Goal: Task Accomplishment & Management: Use online tool/utility

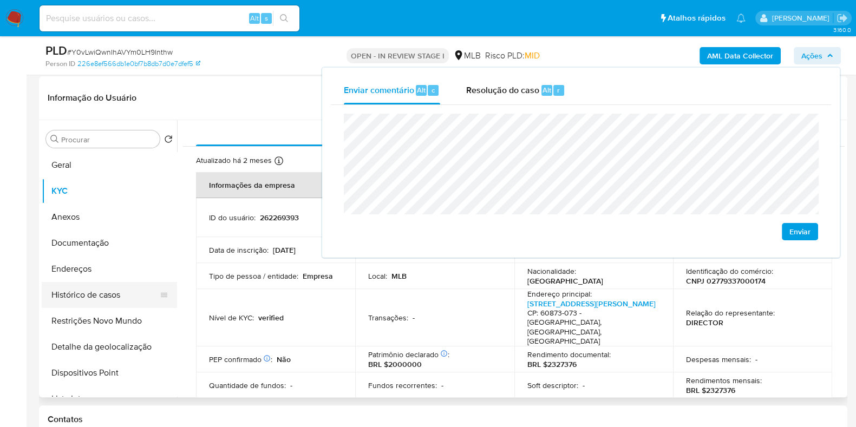
scroll to position [143, 0]
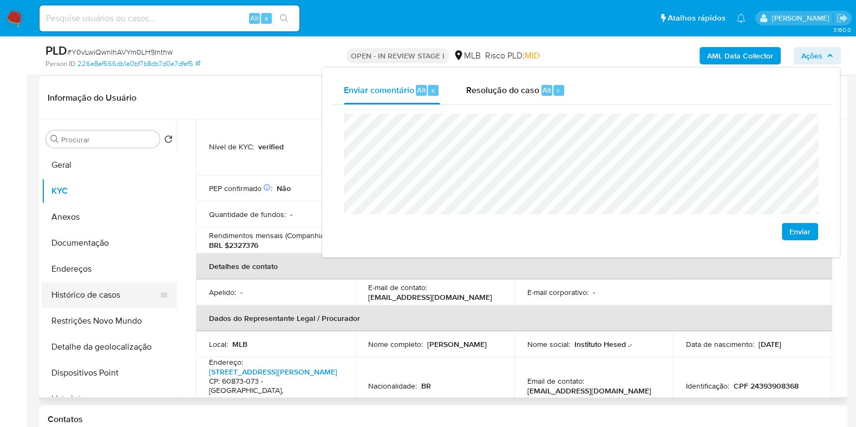
click at [92, 295] on button "Histórico de casos" at bounding box center [105, 295] width 127 height 26
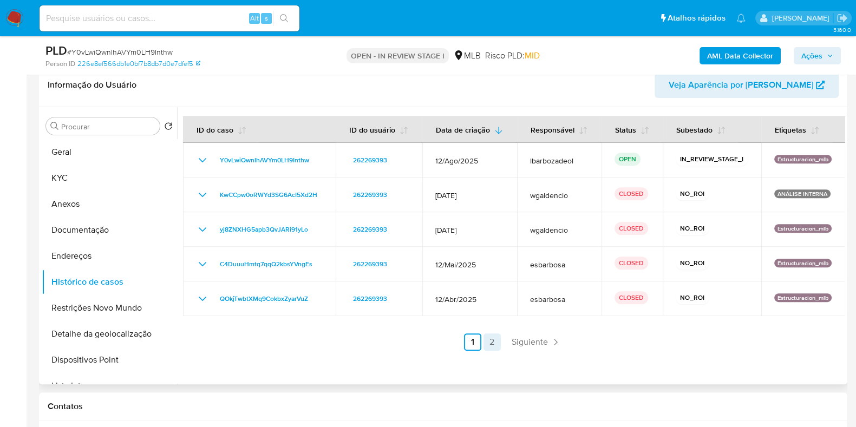
click at [489, 342] on link "2" at bounding box center [492, 342] width 17 height 17
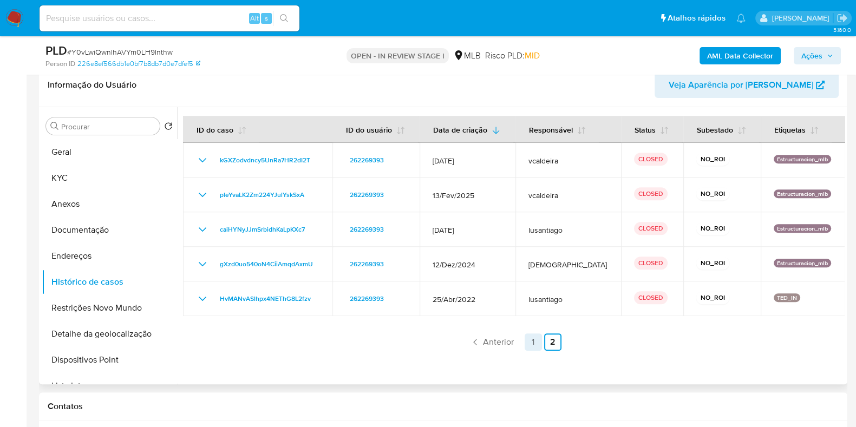
click at [536, 345] on link "1" at bounding box center [533, 342] width 17 height 17
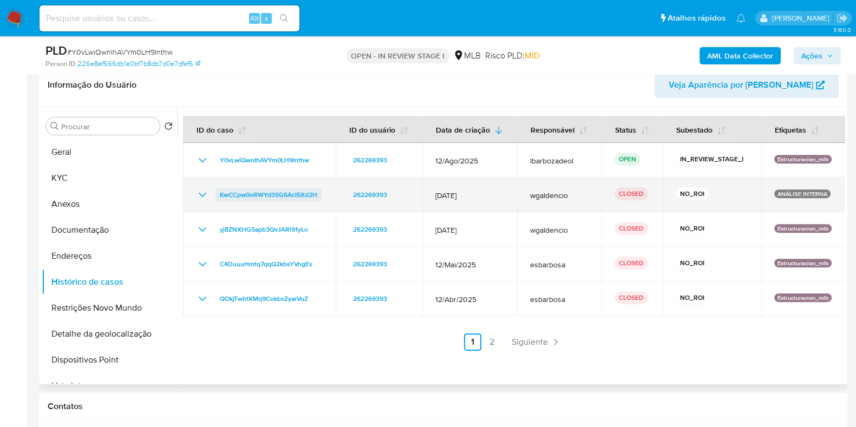
click at [298, 199] on span "KwCCpw0oRWYd3SG6AcI5Xd2H" at bounding box center [268, 194] width 97 height 13
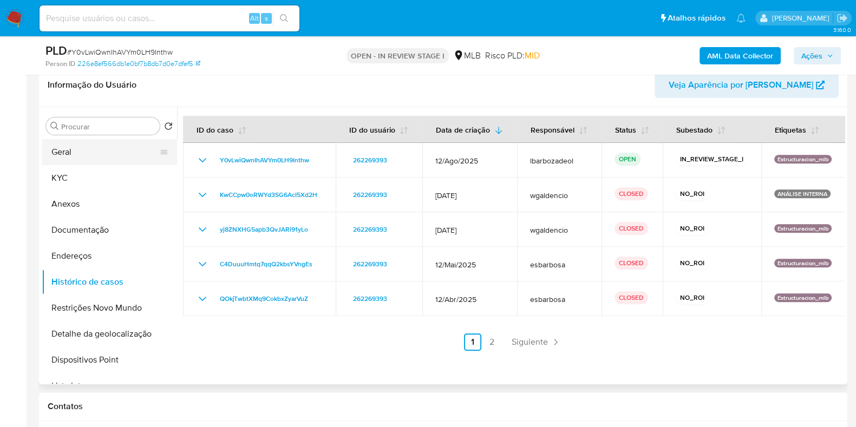
click at [106, 152] on button "Geral" at bounding box center [105, 152] width 127 height 26
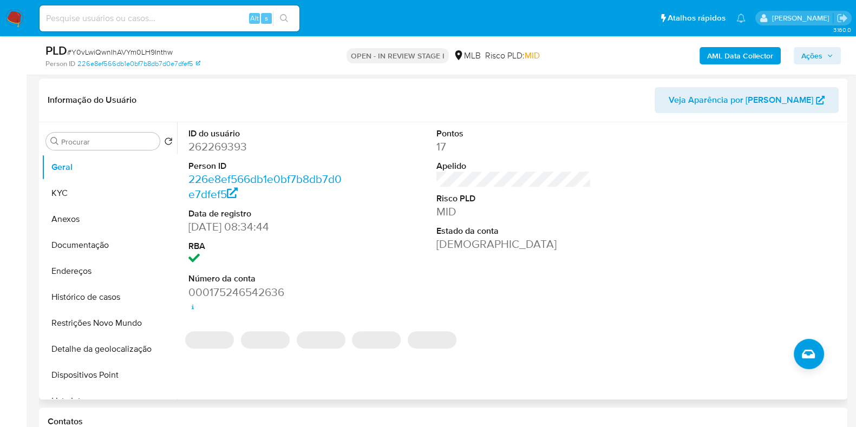
scroll to position [478, 0]
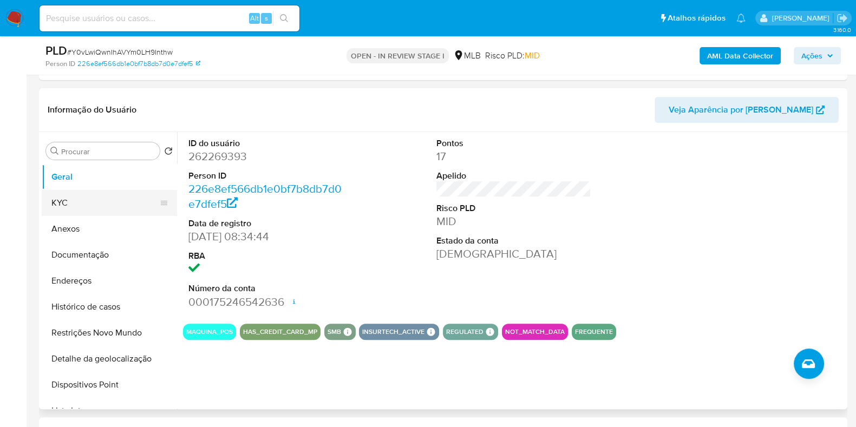
click at [106, 212] on button "KYC" at bounding box center [105, 203] width 127 height 26
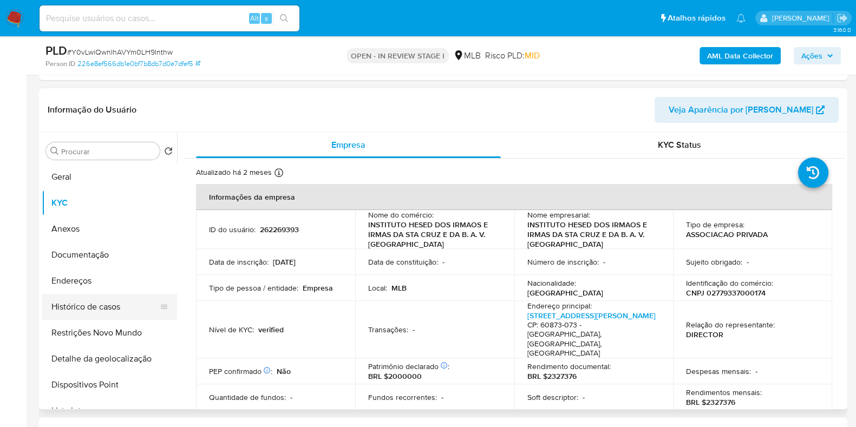
click at [106, 313] on button "Histórico de casos" at bounding box center [105, 307] width 127 height 26
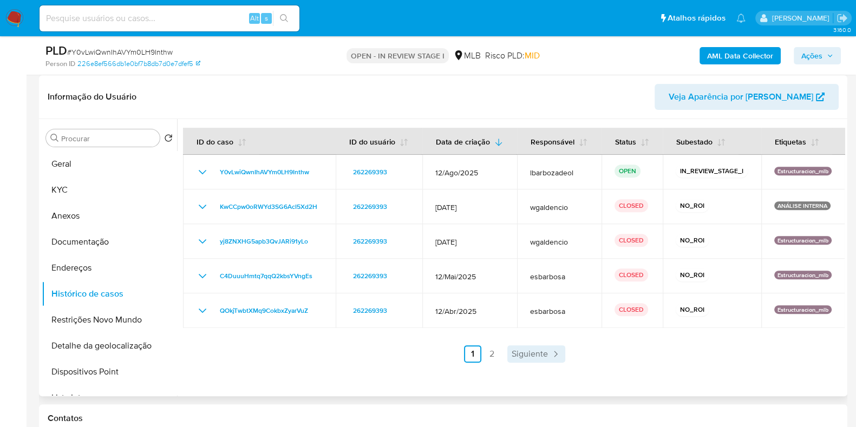
click at [540, 350] on span "Siguiente" at bounding box center [530, 354] width 36 height 9
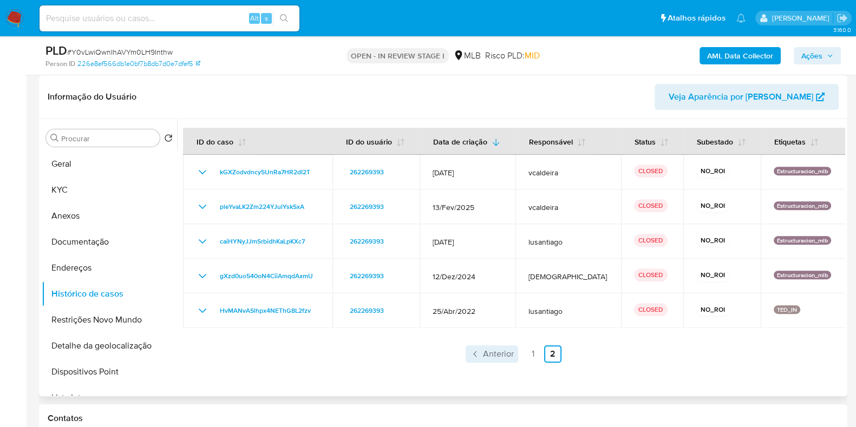
click at [500, 353] on span "Anterior" at bounding box center [498, 354] width 31 height 9
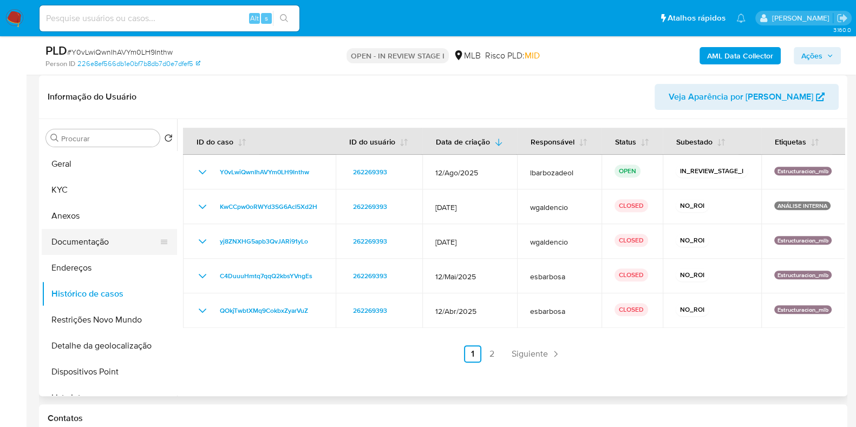
click at [114, 244] on button "Documentação" at bounding box center [105, 242] width 127 height 26
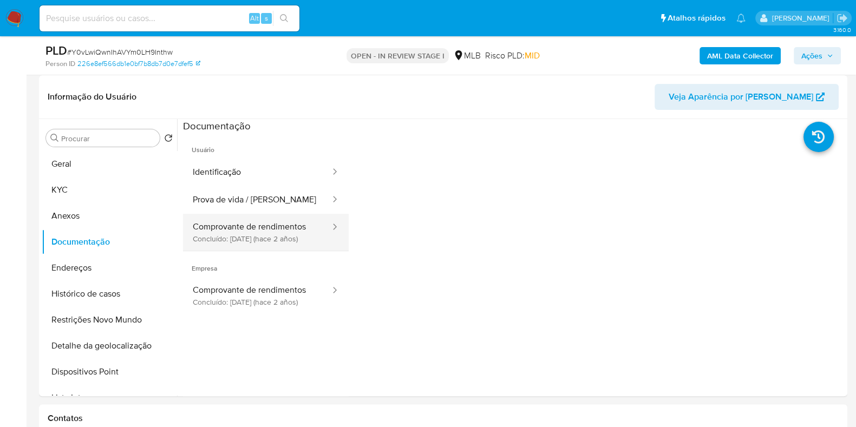
click at [267, 222] on button "Comprovante de rendimentos Concluído: 03/05/2023 (hace 2 años)" at bounding box center [257, 232] width 148 height 37
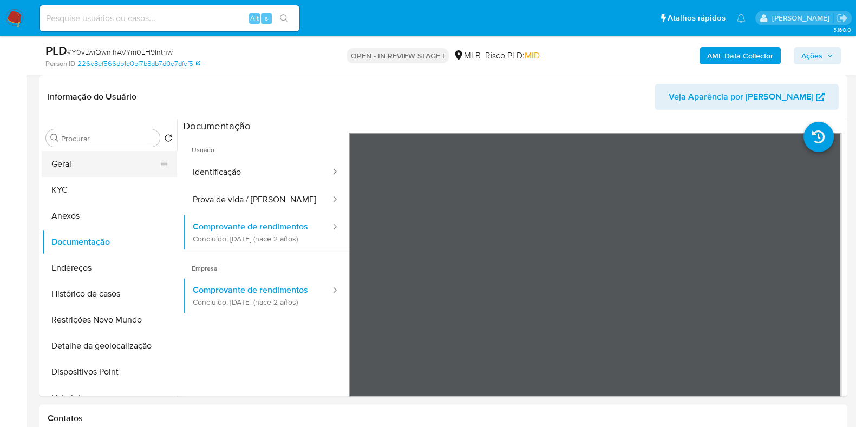
click at [76, 157] on button "Geral" at bounding box center [105, 164] width 127 height 26
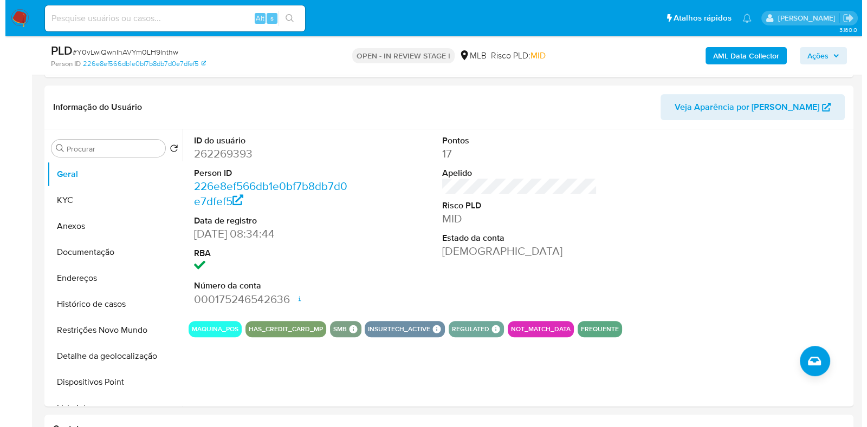
scroll to position [479, 0]
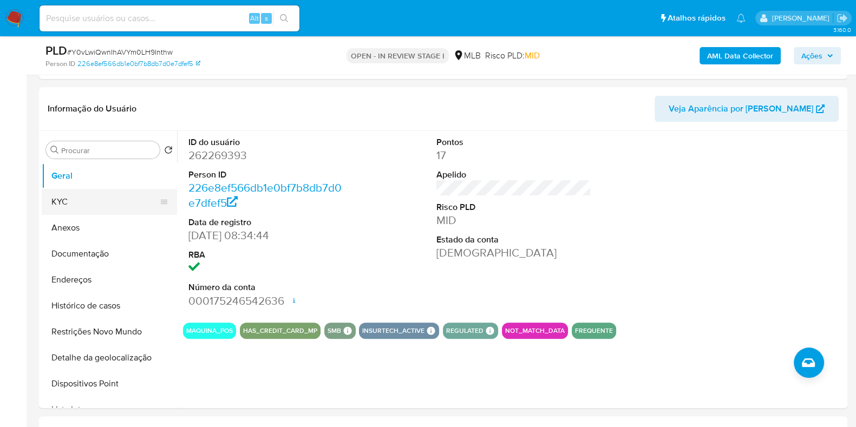
click at [123, 212] on button "KYC" at bounding box center [105, 202] width 127 height 26
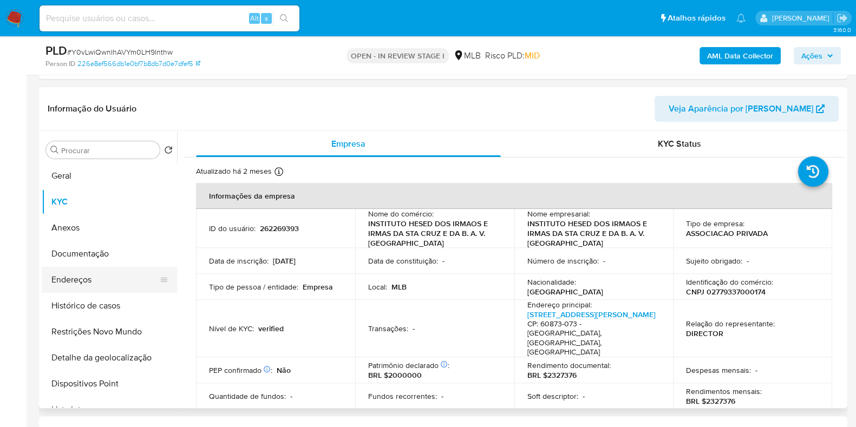
click at [97, 283] on button "Endereços" at bounding box center [105, 280] width 127 height 26
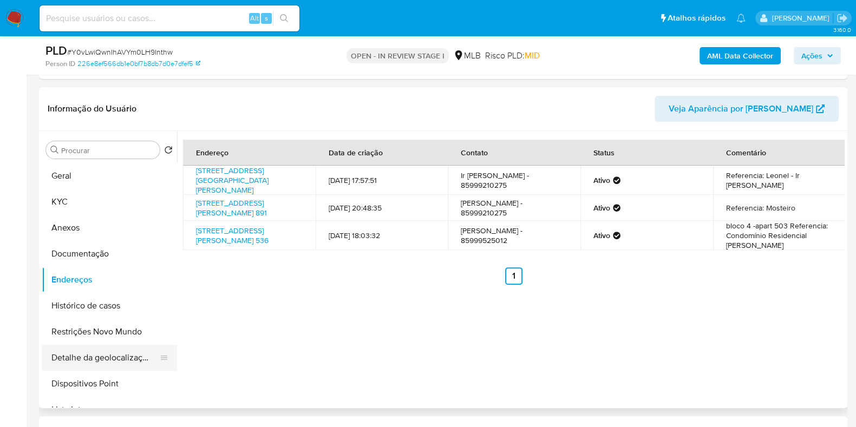
click at [112, 365] on button "Detalhe da geolocalização" at bounding box center [105, 358] width 127 height 26
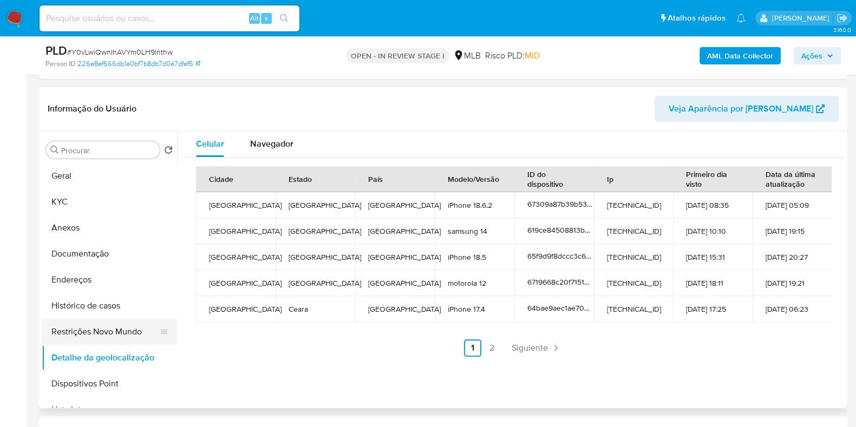
click at [136, 326] on button "Restrições Novo Mundo" at bounding box center [105, 332] width 127 height 26
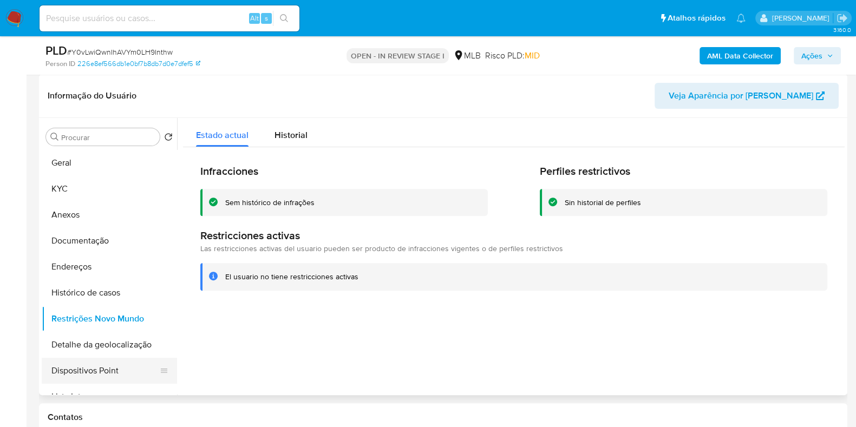
click at [123, 361] on button "Dispositivos Point" at bounding box center [105, 371] width 127 height 26
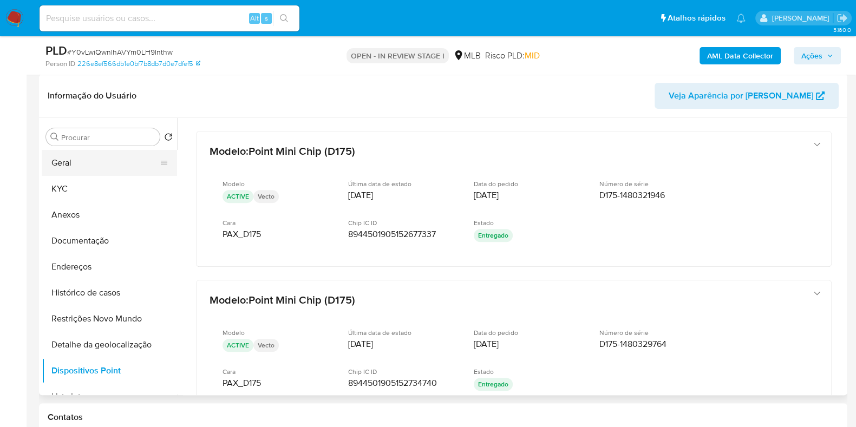
click at [110, 157] on button "Geral" at bounding box center [105, 163] width 127 height 26
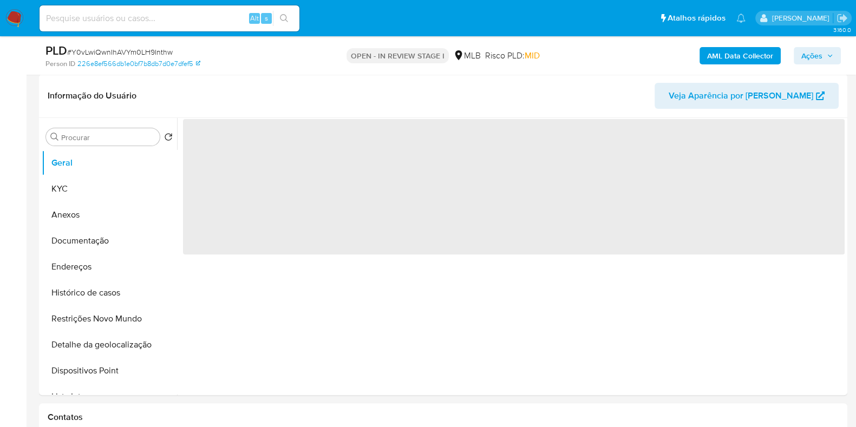
click at [811, 62] on span "Ações" at bounding box center [812, 55] width 21 height 17
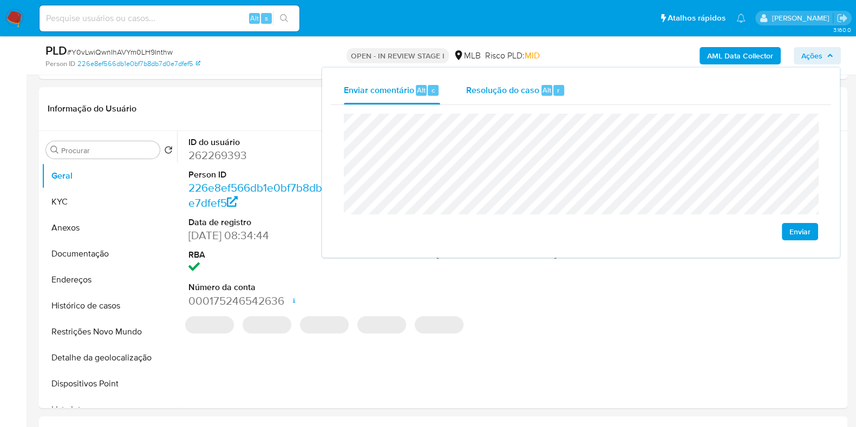
click at [542, 88] on div "Alt" at bounding box center [547, 90] width 11 height 11
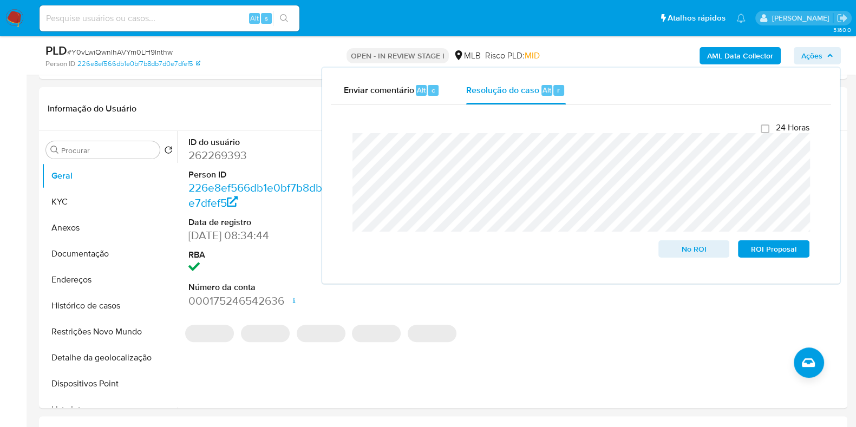
click at [597, 54] on div "AML Data Collector Ações Enviar comentário Alt c Resolução do caso Alt r Fecham…" at bounding box center [710, 55] width 262 height 25
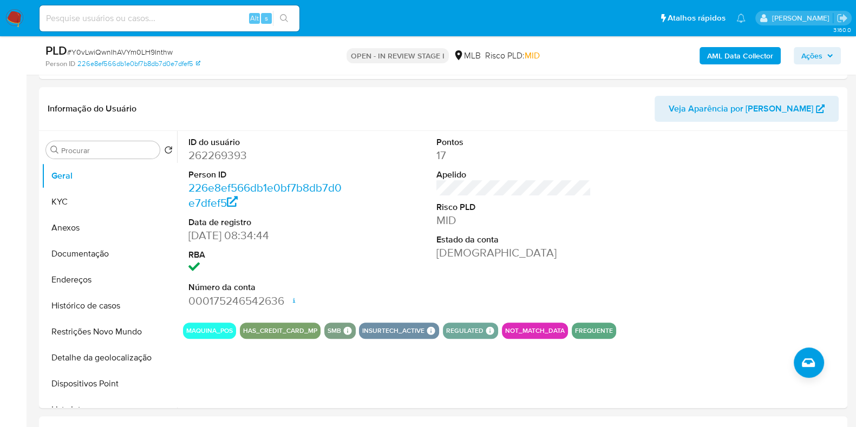
click at [738, 50] on b "AML Data Collector" at bounding box center [740, 55] width 66 height 17
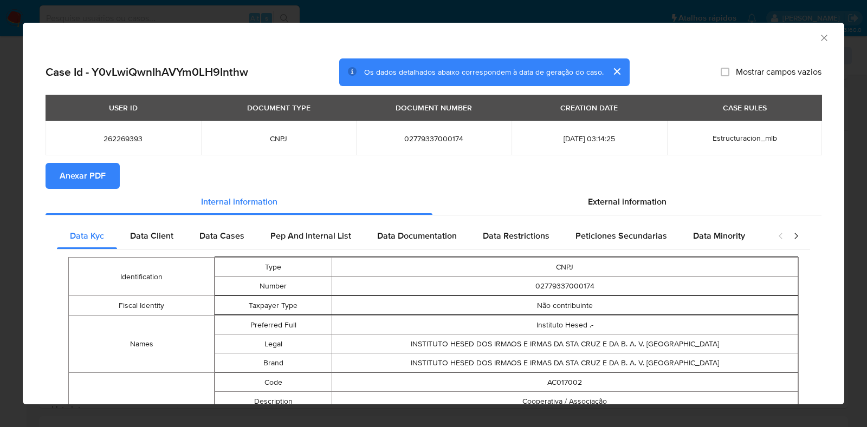
click at [112, 177] on button "Anexar PDF" at bounding box center [82, 176] width 74 height 26
click at [616, 204] on span "External information" at bounding box center [627, 202] width 79 height 12
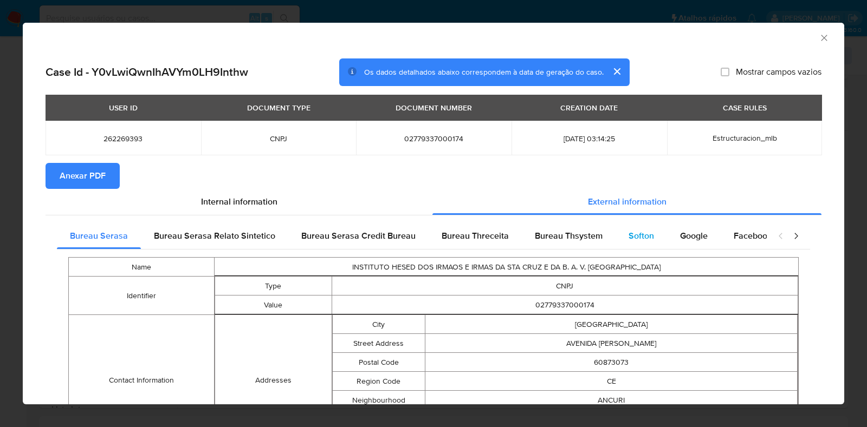
click at [630, 234] on span "Softon" at bounding box center [640, 236] width 25 height 12
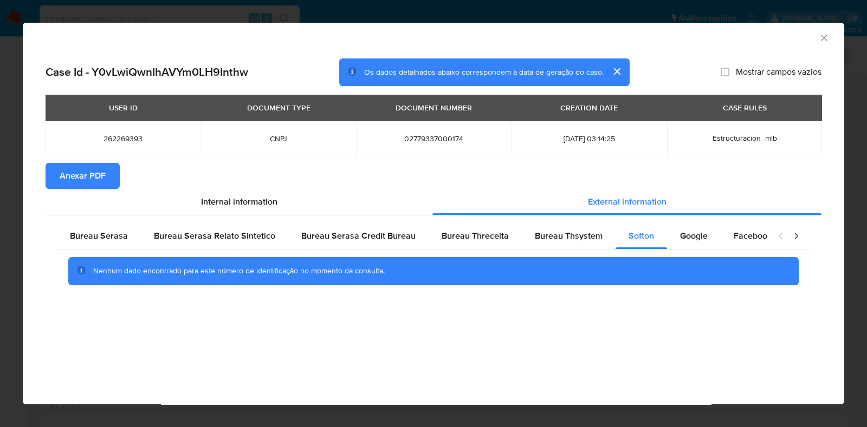
click at [821, 37] on icon "Fechar a janela" at bounding box center [823, 37] width 11 height 11
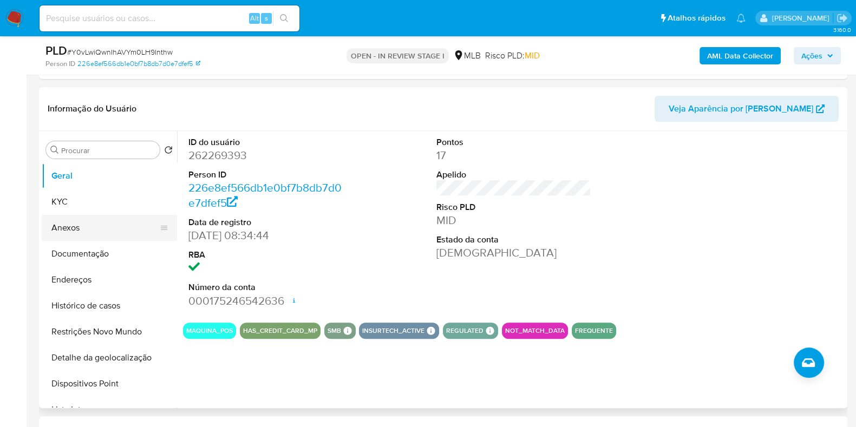
click at [111, 231] on button "Anexos" at bounding box center [105, 228] width 127 height 26
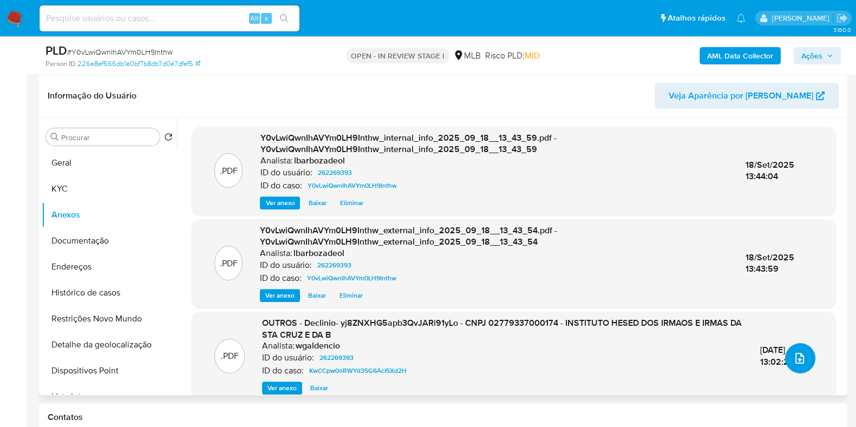
click at [796, 360] on icon "upload-file" at bounding box center [800, 358] width 9 height 11
click at [795, 360] on icon "upload-file" at bounding box center [800, 358] width 13 height 13
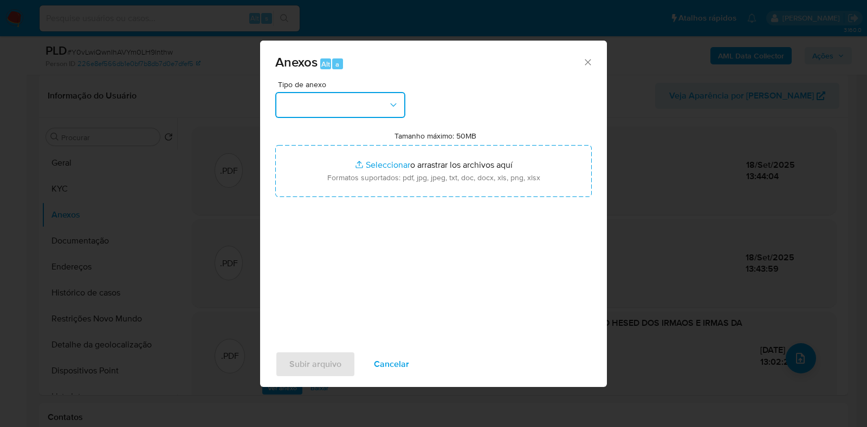
click at [398, 116] on button "button" at bounding box center [340, 105] width 130 height 26
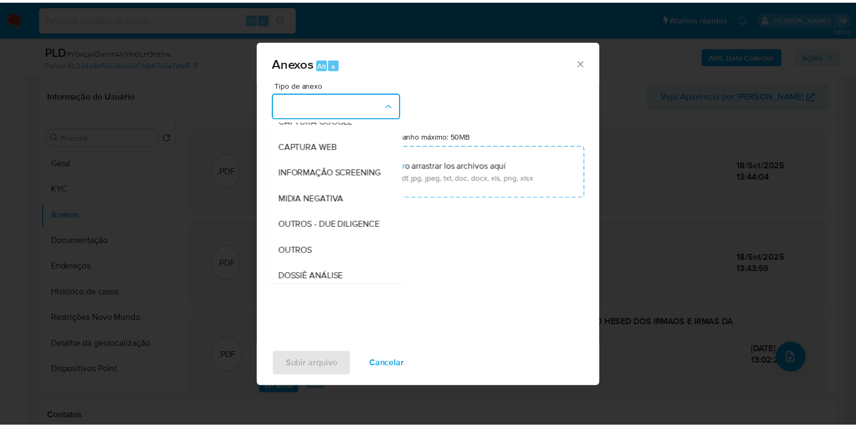
scroll to position [167, 0]
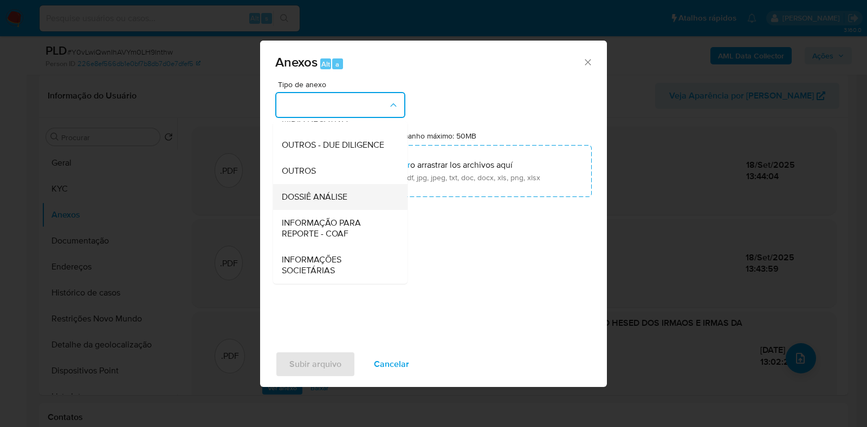
click at [348, 199] on div "DOSSIÊ ANÁLISE" at bounding box center [337, 197] width 110 height 26
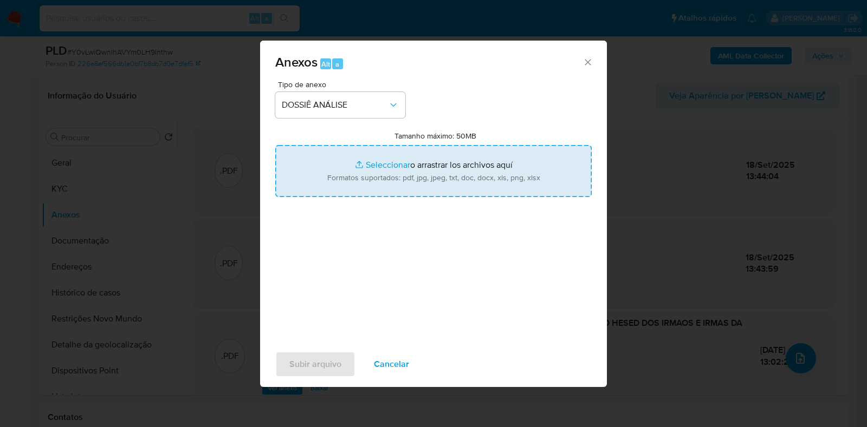
click at [359, 192] on input "Tamanho máximo: 50MB Seleccionar archivos" at bounding box center [433, 171] width 316 height 52
type input "C:\fakepath\Declinio - XXXX - CNPJ 02779337000174 - INSTITUTO HESED DOS IRMAOS …"
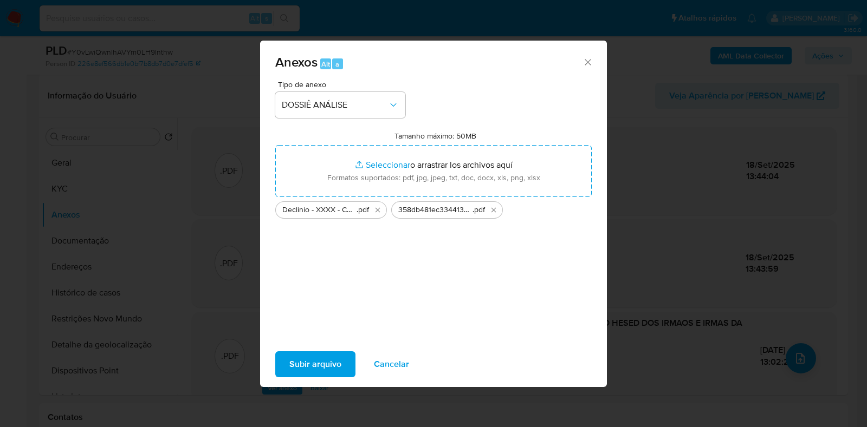
click at [320, 360] on span "Subir arquivo" at bounding box center [315, 365] width 52 height 24
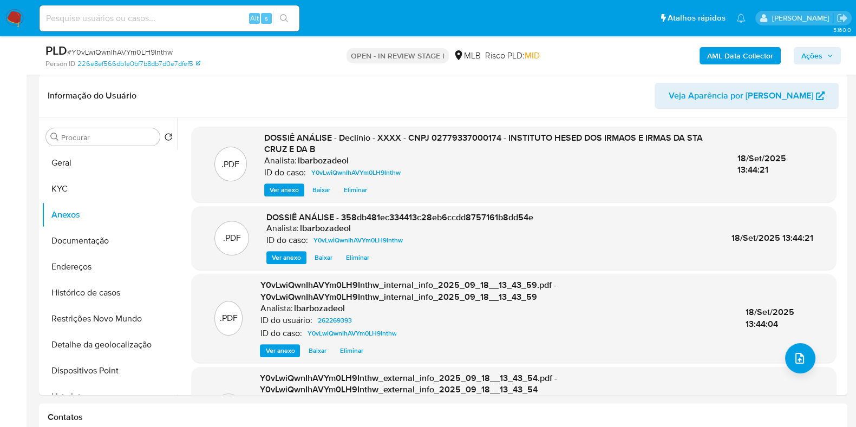
click at [799, 54] on button "Ações" at bounding box center [817, 55] width 47 height 17
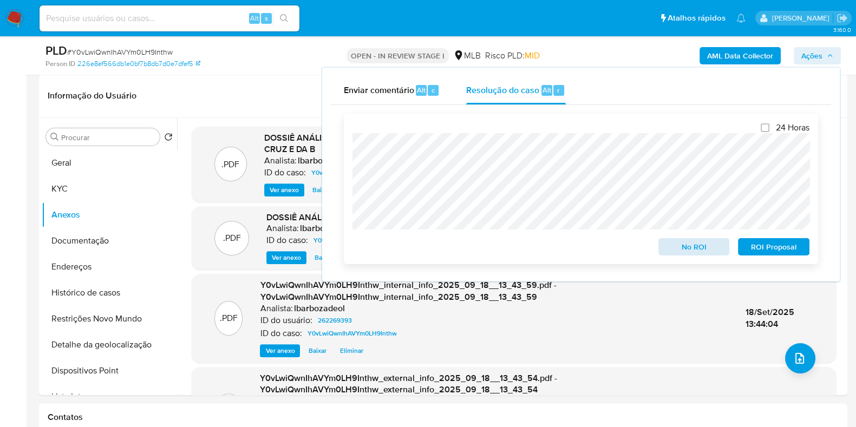
scroll to position [480, 0]
click at [682, 248] on span "No ROI" at bounding box center [694, 246] width 56 height 15
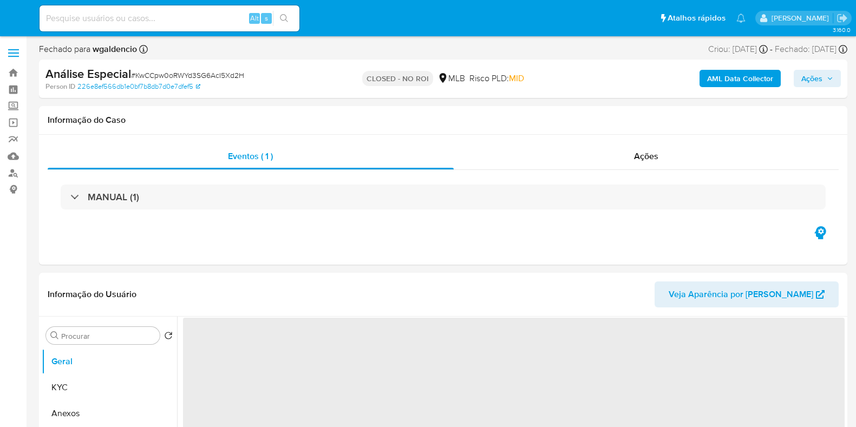
select select "10"
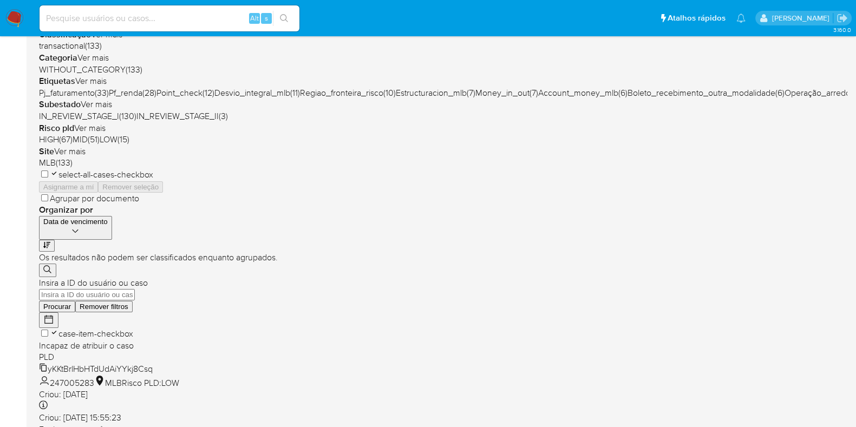
scroll to position [465, 0]
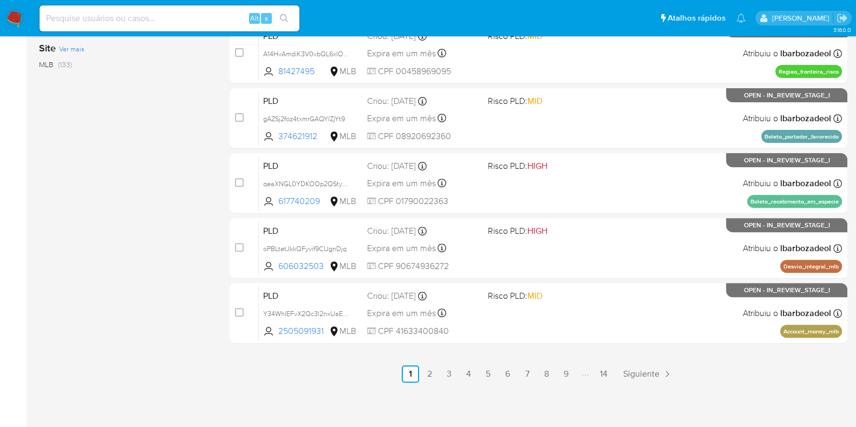
click at [607, 362] on div "select-all-cases-checkbox Asignarme a mí Remover seleção Agrupar por documento …" at bounding box center [539, 20] width 618 height 725
click at [606, 372] on link "14" at bounding box center [603, 374] width 17 height 17
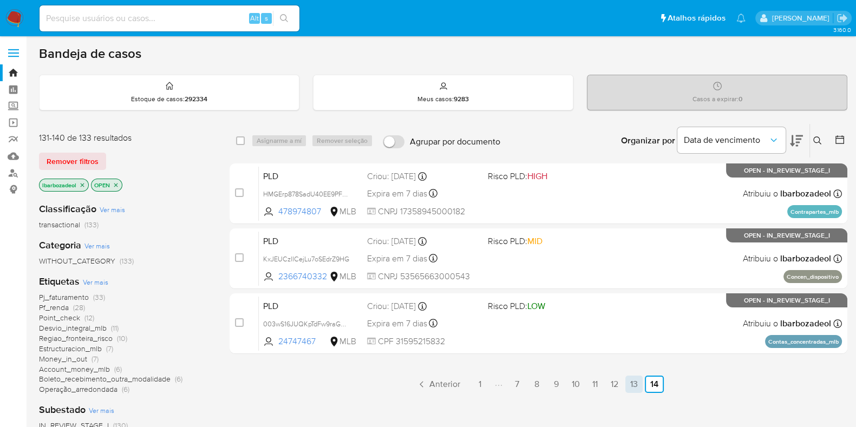
click at [630, 383] on link "13" at bounding box center [634, 384] width 17 height 17
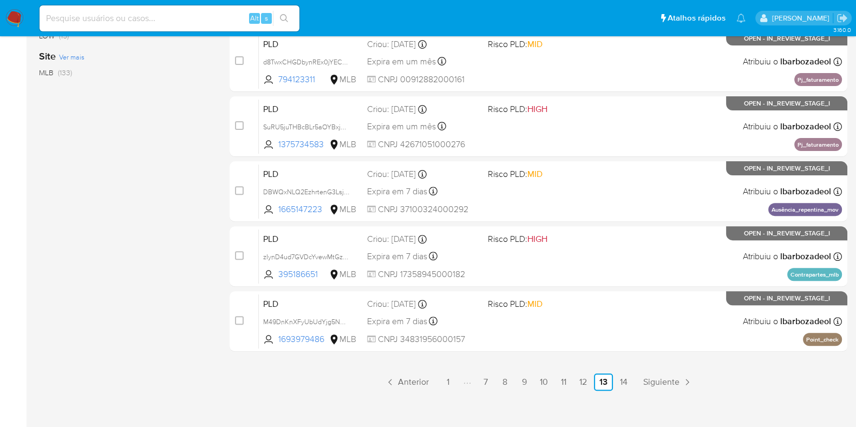
scroll to position [465, 0]
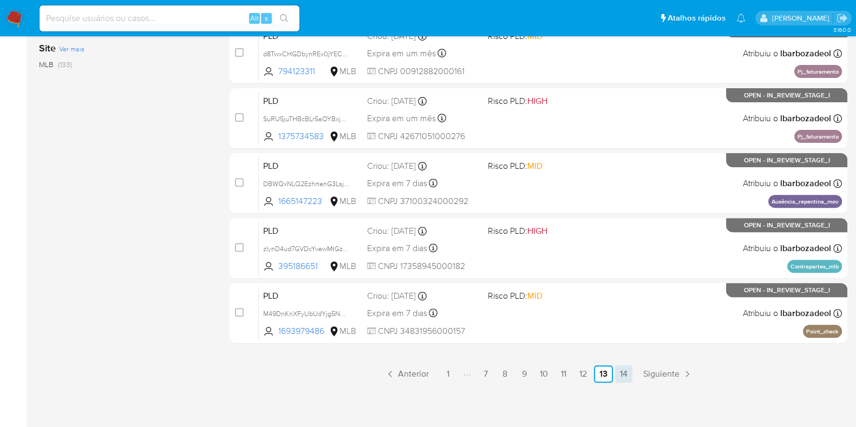
click at [616, 370] on link "14" at bounding box center [623, 374] width 17 height 17
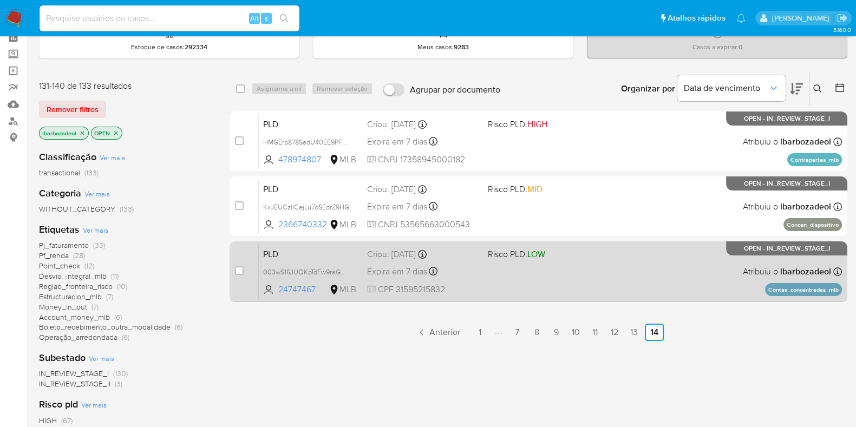
scroll to position [51, 0]
click at [604, 292] on div "PLD 003wS16JUQKpTdFw9raGqNYr 24747467 MLB Risco PLD: LOW Criou: 12/08/2025 Crio…" at bounding box center [550, 272] width 583 height 55
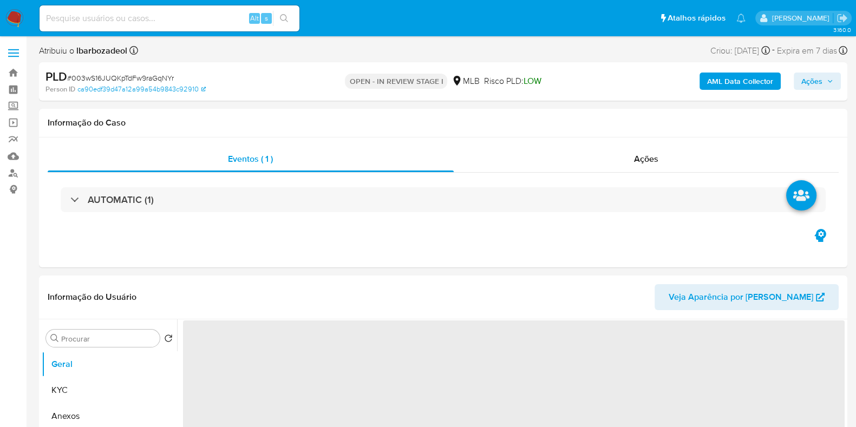
select select "10"
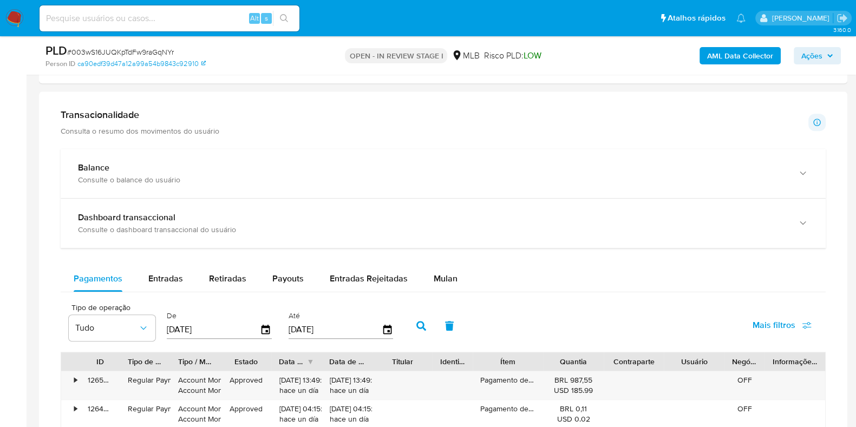
scroll to position [795, 0]
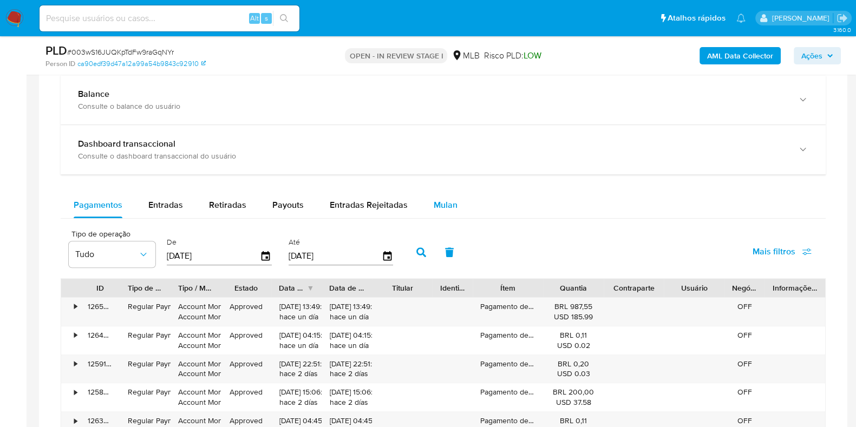
click at [434, 194] on div "Mulan" at bounding box center [446, 205] width 24 height 26
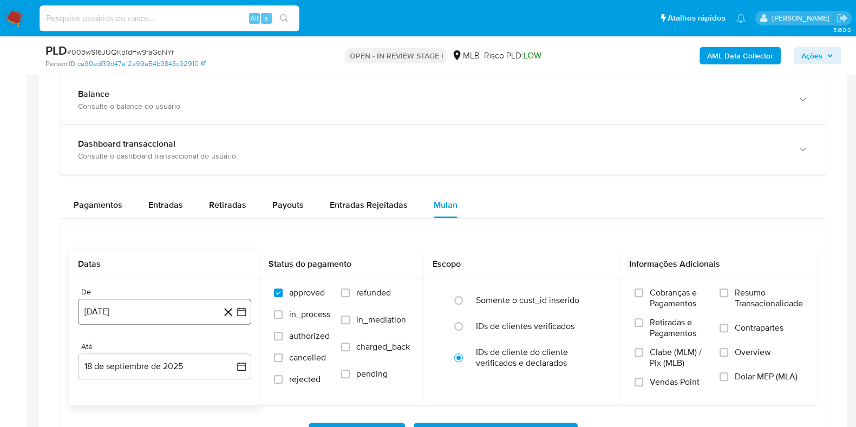
click at [187, 309] on button "18 de agosto de 2024" at bounding box center [164, 312] width 173 height 26
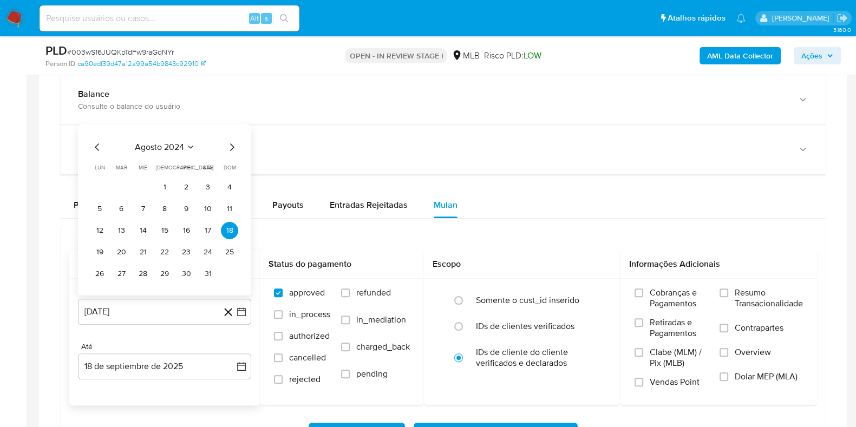
click at [173, 144] on span "agosto 2024" at bounding box center [159, 147] width 49 height 11
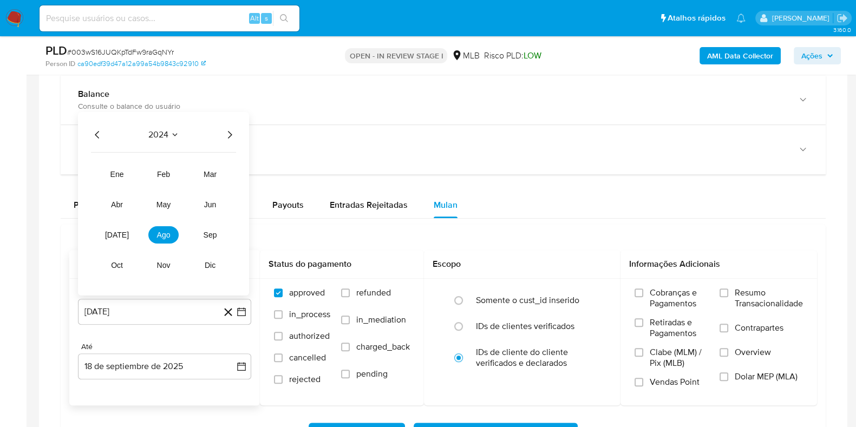
click at [225, 131] on icon "Año siguiente" at bounding box center [229, 134] width 13 height 13
click at [117, 240] on button "jul" at bounding box center [117, 234] width 30 height 17
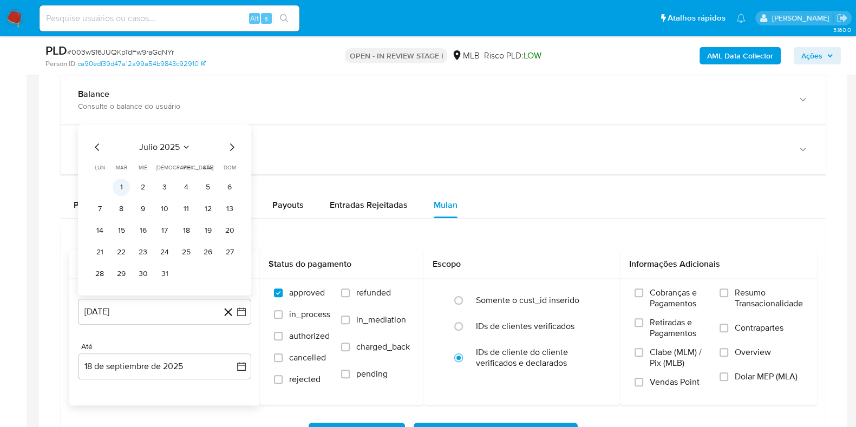
click at [120, 187] on button "1" at bounding box center [121, 187] width 17 height 17
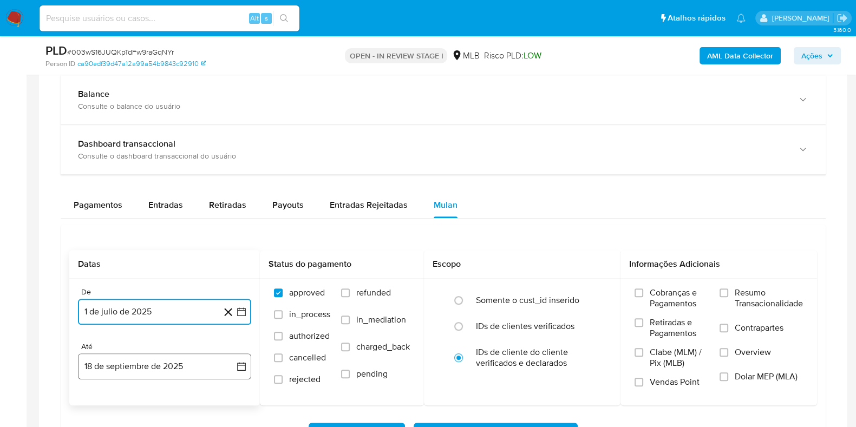
drag, startPoint x: 128, startPoint y: 360, endPoint x: 129, endPoint y: 353, distance: 7.7
click at [128, 361] on button "18 de septiembre de 2025" at bounding box center [164, 367] width 173 height 26
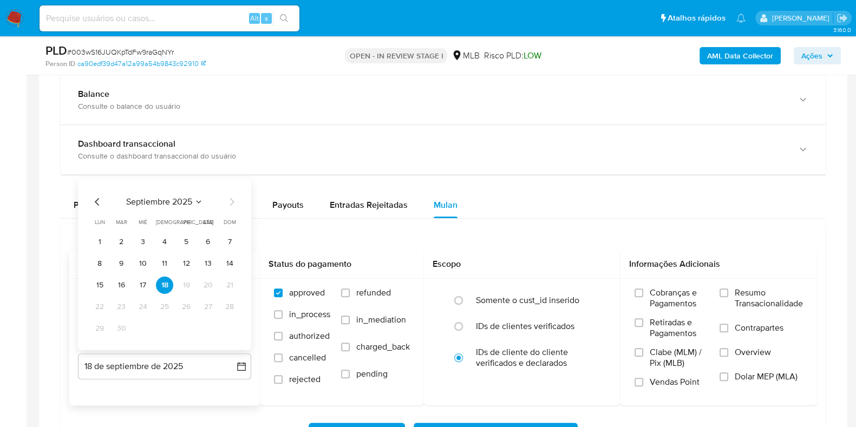
click at [135, 288] on td "17" at bounding box center [142, 285] width 17 height 17
click at [140, 281] on button "17" at bounding box center [142, 285] width 17 height 17
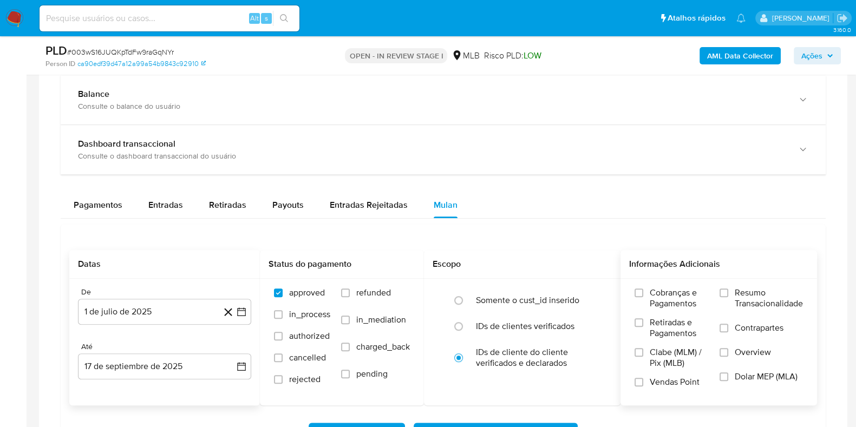
click at [746, 289] on span "Resumo Transacionalidade" at bounding box center [769, 299] width 68 height 22
click at [729, 289] on input "Resumo Transacionalidade" at bounding box center [724, 293] width 9 height 9
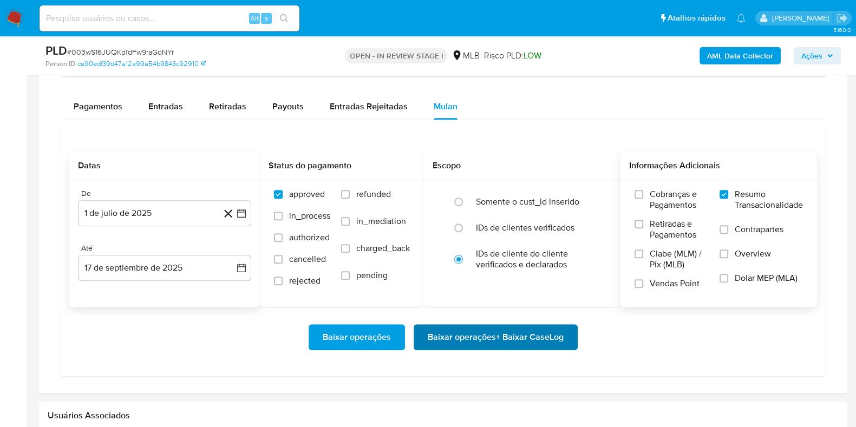
scroll to position [892, 0]
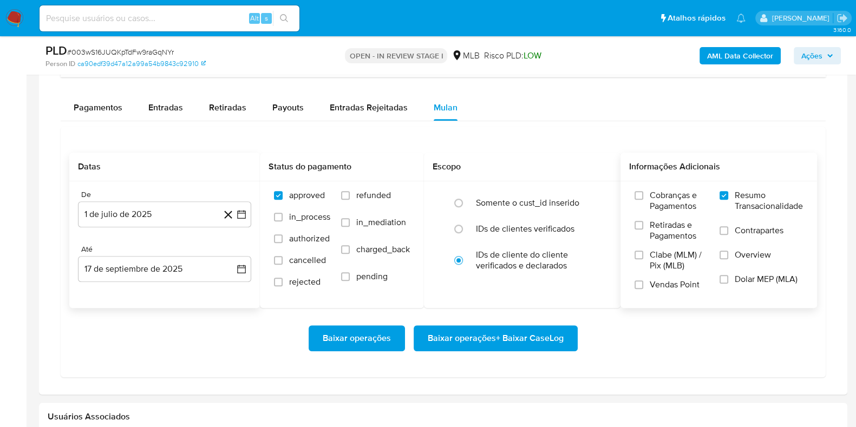
click at [530, 327] on span "Baixar operações + Baixar CaseLog" at bounding box center [496, 339] width 136 height 24
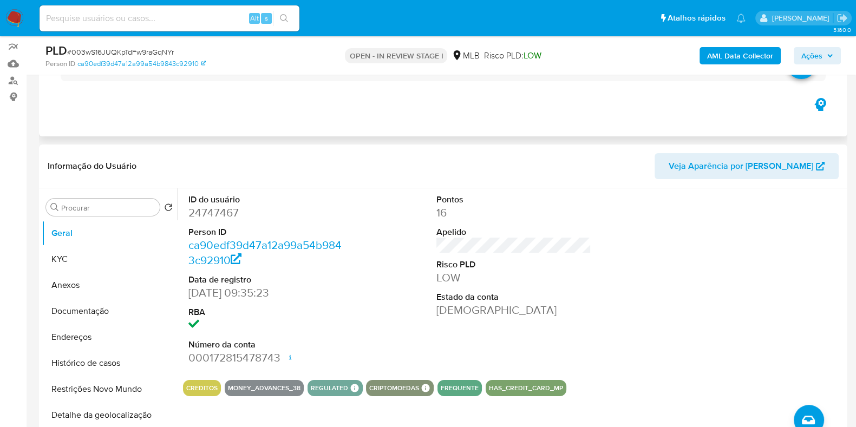
scroll to position [0, 0]
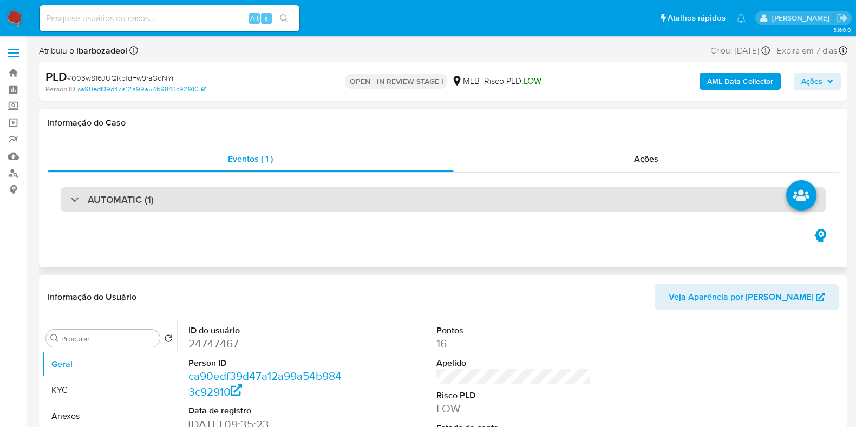
click at [512, 204] on div "AUTOMATIC (1)" at bounding box center [443, 199] width 765 height 25
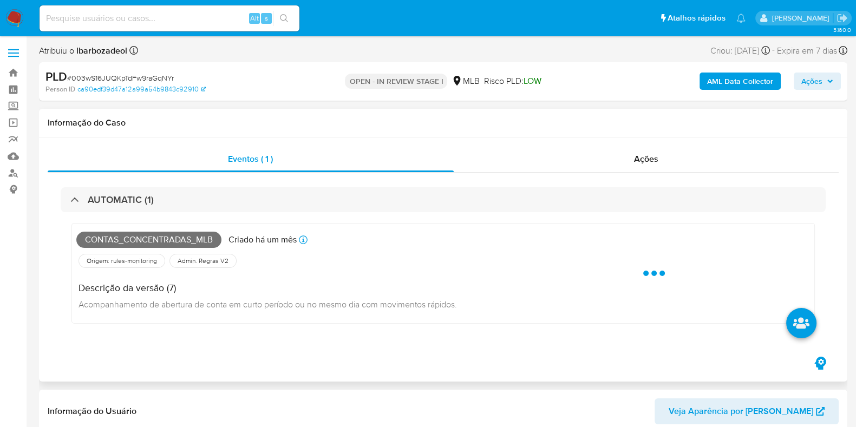
click at [185, 242] on span "Contas_concentradas_mlb" at bounding box center [148, 240] width 145 height 16
copy span "Contas_concentradas_mlb"
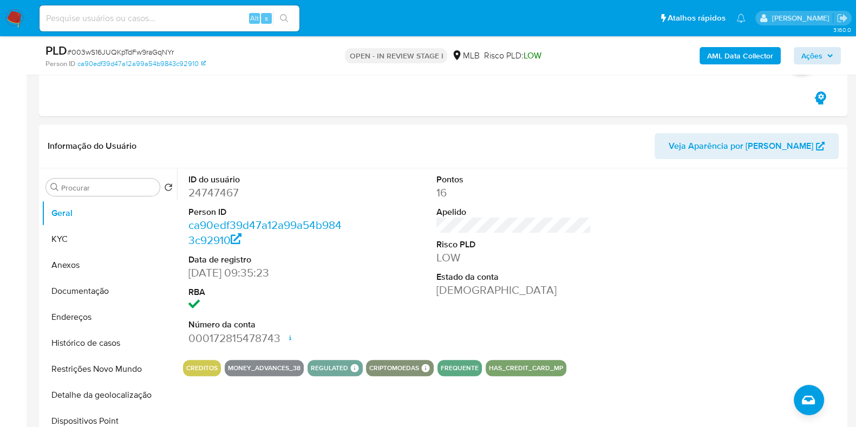
scroll to position [399, 0]
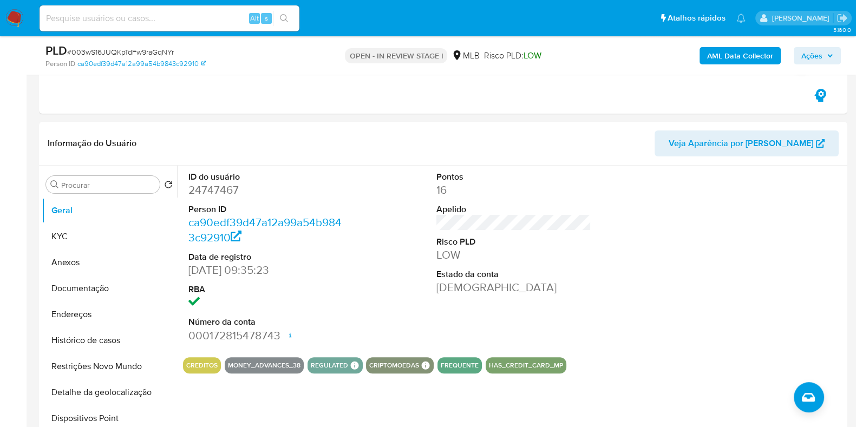
click at [802, 58] on span "Ações" at bounding box center [812, 55] width 21 height 17
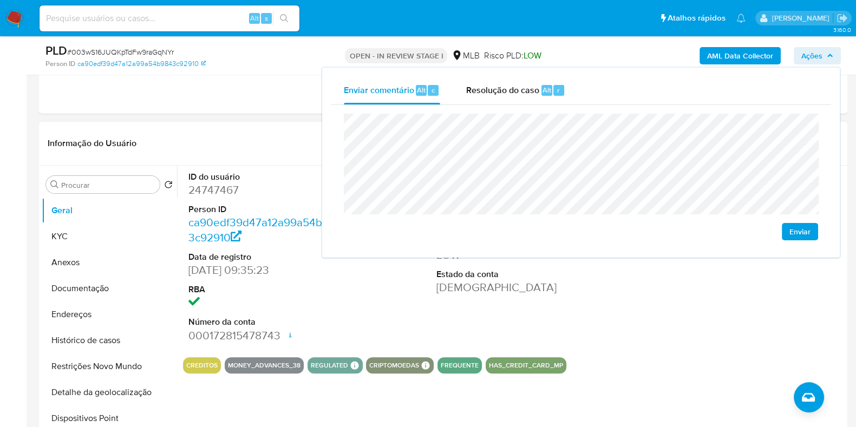
click at [277, 158] on div "Informação do Usuário Veja Aparência por [PERSON_NAME]" at bounding box center [443, 144] width 809 height 44
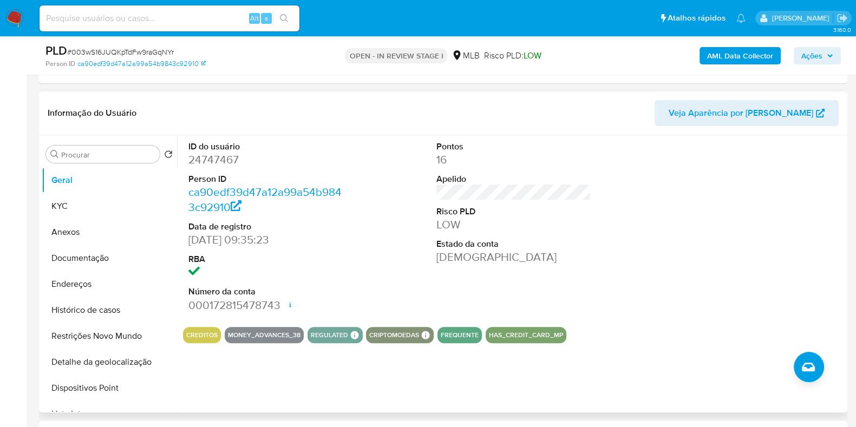
scroll to position [430, 0]
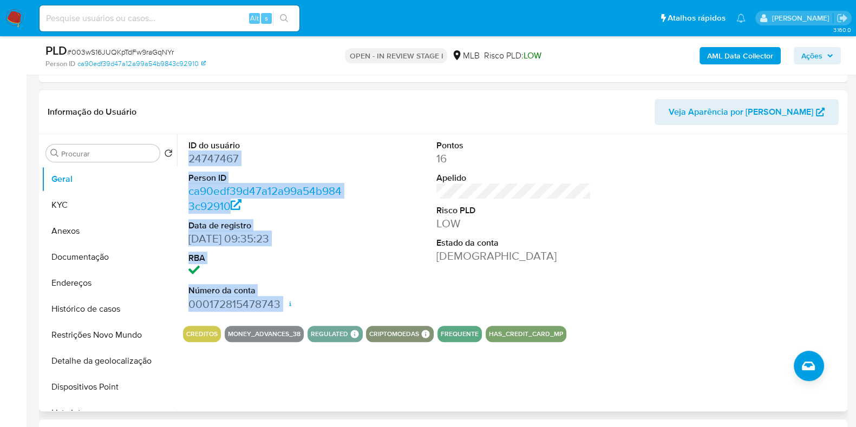
drag, startPoint x: 186, startPoint y: 159, endPoint x: 282, endPoint y: 313, distance: 180.5
click at [282, 313] on div "ID do usuário 24747467 Person ID ca90edf39d47a12a99a54b9843c92910 Data de regis…" at bounding box center [266, 225] width 166 height 183
copy dl "24747467 Person ID ca90edf39d47a12a99a54b9843c92910 Data de registro 05/03/2010…"
click at [817, 58] on span "Ações" at bounding box center [812, 55] width 21 height 17
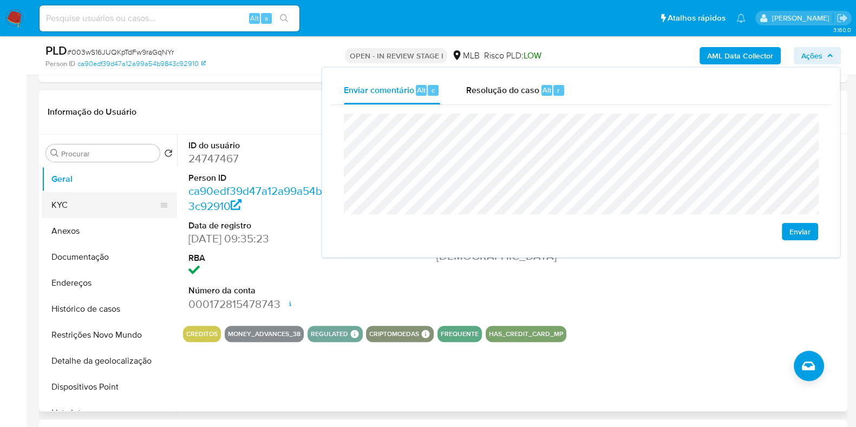
click at [90, 208] on button "KYC" at bounding box center [105, 205] width 127 height 26
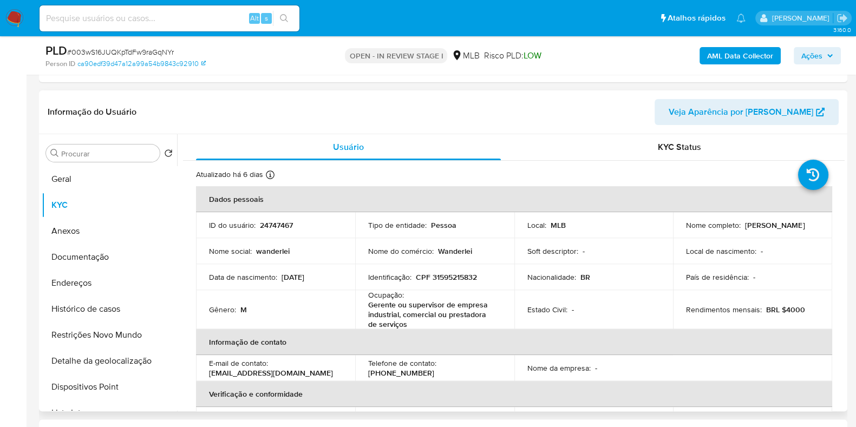
click at [454, 275] on p "CPF 31595215832" at bounding box center [446, 277] width 61 height 10
copy p "31595215832"
click at [827, 53] on icon "button" at bounding box center [830, 56] width 6 height 6
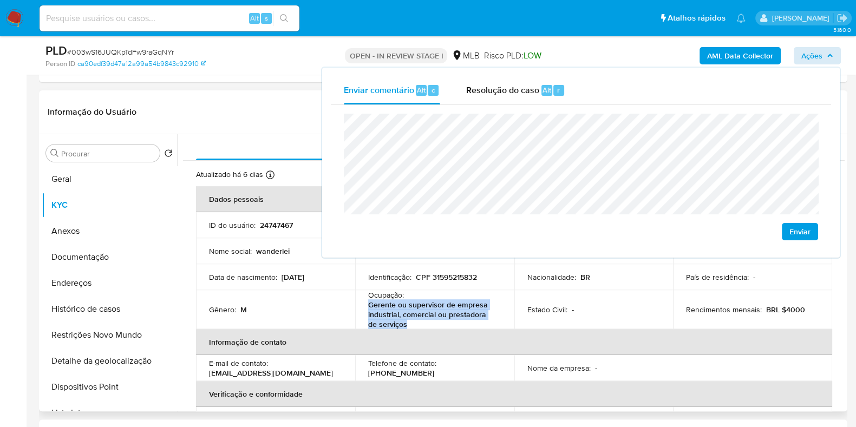
drag, startPoint x: 366, startPoint y: 305, endPoint x: 408, endPoint y: 320, distance: 44.5
click at [409, 322] on td "Ocupação : Gerente ou supervisor de empresa industrial, comercial ou prestadora…" at bounding box center [434, 309] width 159 height 39
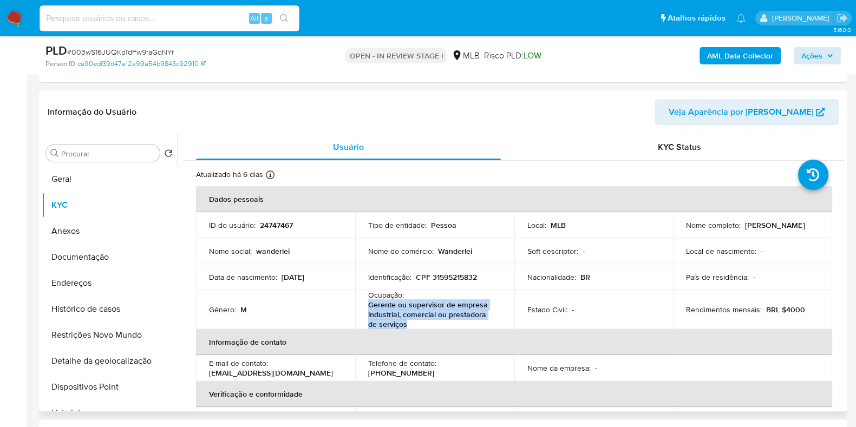
copy p "Gerente ou supervisor de empresa industrial, comercial ou prestadora de serviços"
click at [818, 60] on span "Ações" at bounding box center [812, 55] width 21 height 17
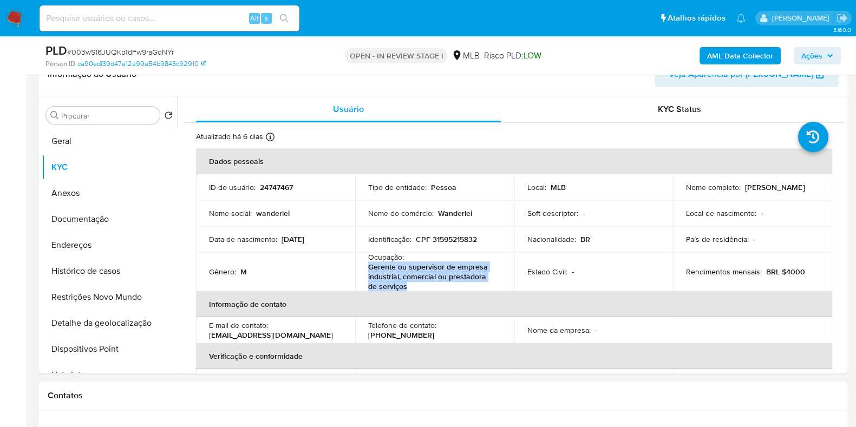
scroll to position [465, 0]
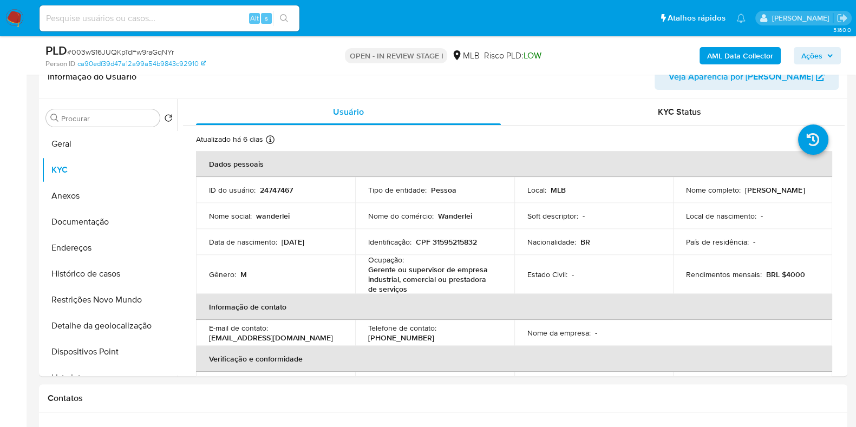
click at [818, 45] on div "AML Data Collector Ações" at bounding box center [710, 55] width 262 height 25
click at [814, 54] on span "Ações" at bounding box center [812, 55] width 21 height 17
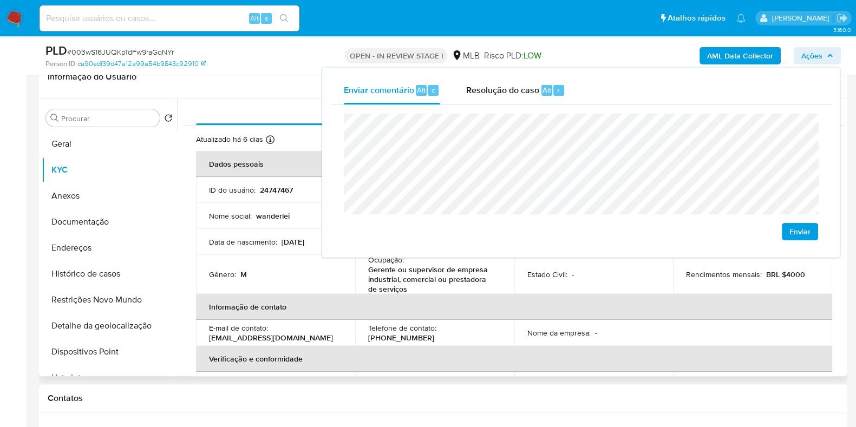
click at [605, 285] on td "Estado Civil : -" at bounding box center [594, 274] width 159 height 39
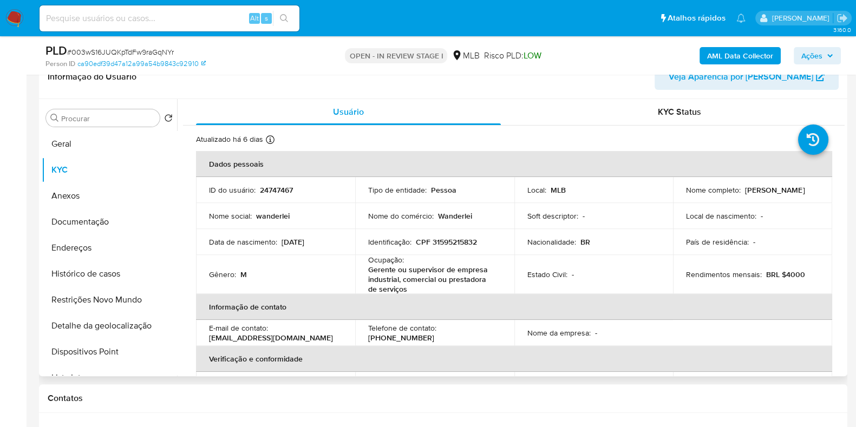
scroll to position [483, 0]
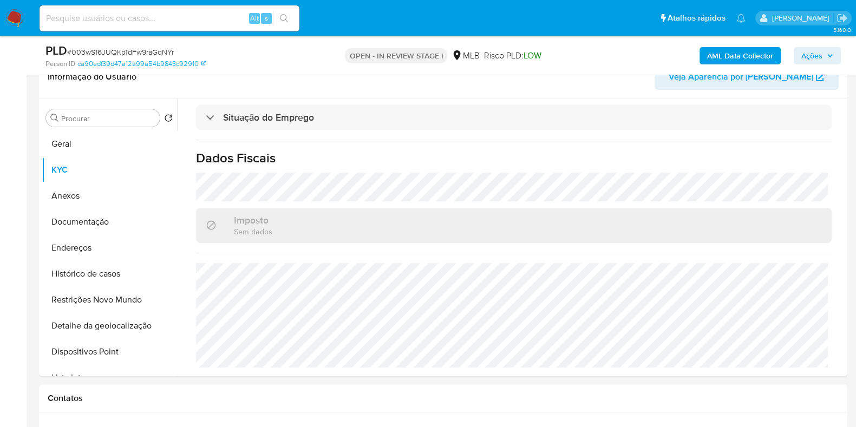
click at [829, 48] on span "Ações" at bounding box center [818, 55] width 32 height 15
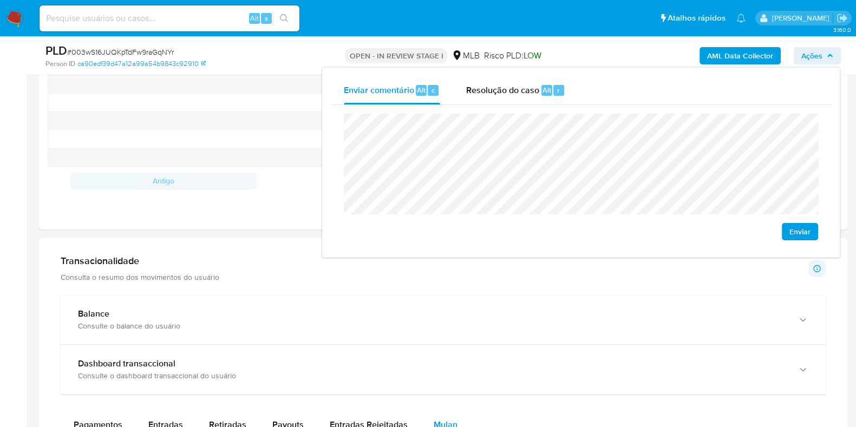
scroll to position [859, 0]
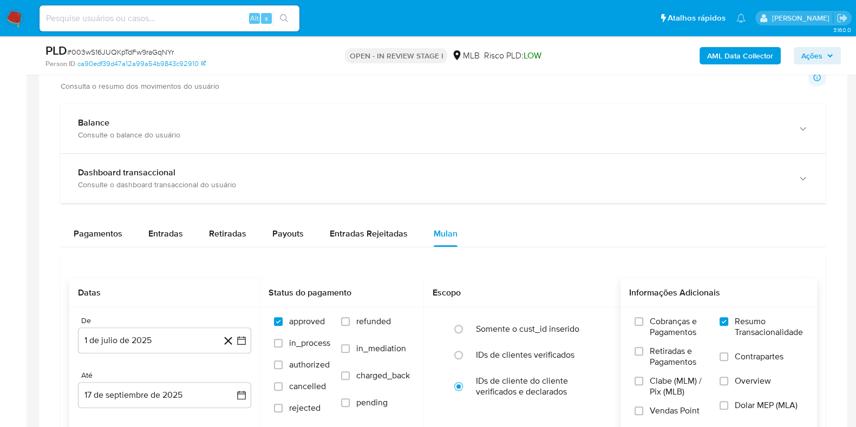
scroll to position [1133, 0]
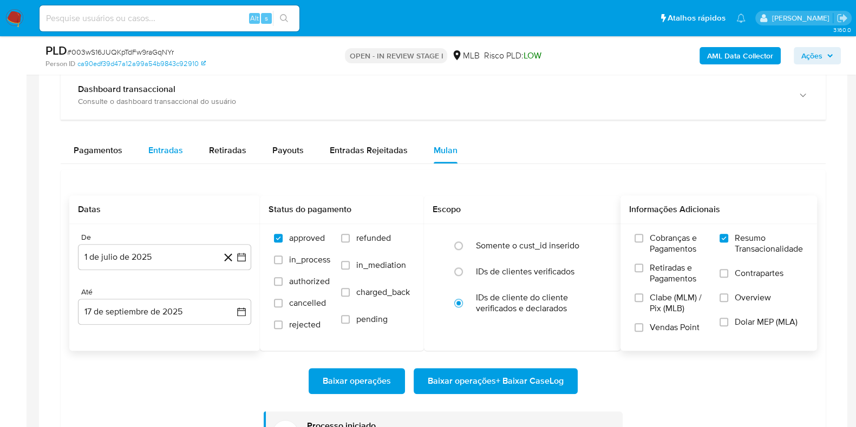
click at [180, 149] on span "Entradas" at bounding box center [165, 150] width 35 height 12
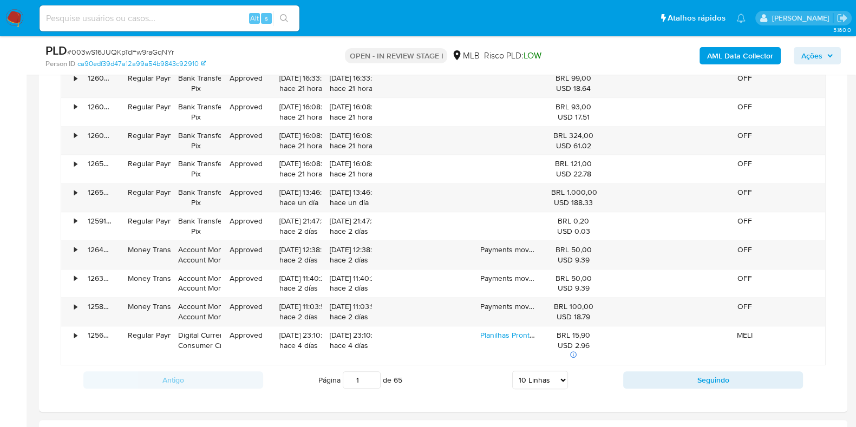
scroll to position [1306, 0]
click at [542, 379] on select "5 Linhas 10 Linhas 20 Linhas 25 Linhas 50 Linhas 100 Linhas" at bounding box center [540, 381] width 56 height 18
select select "100"
click at [512, 372] on select "5 Linhas 10 Linhas 20 Linhas 25 Linhas 50 Linhas 100 Linhas" at bounding box center [540, 381] width 56 height 18
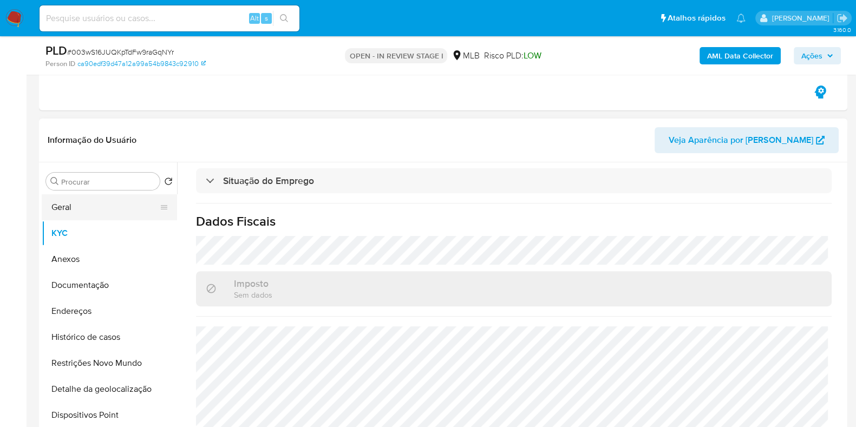
scroll to position [401, 0]
click at [89, 196] on button "Geral" at bounding box center [105, 209] width 127 height 26
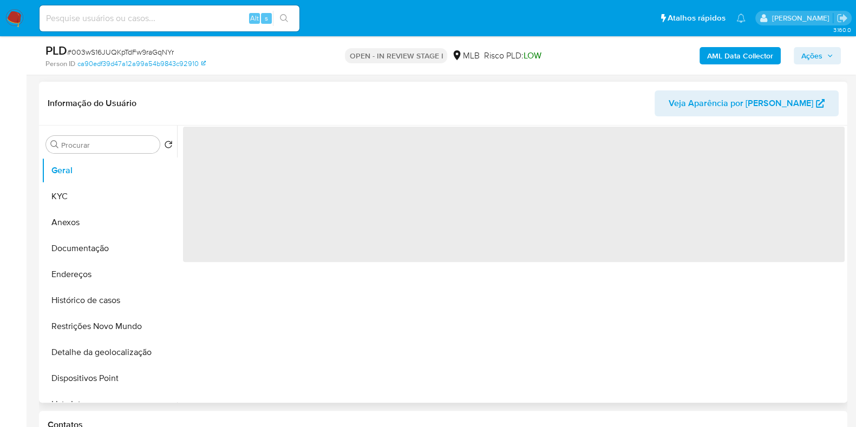
scroll to position [427, 0]
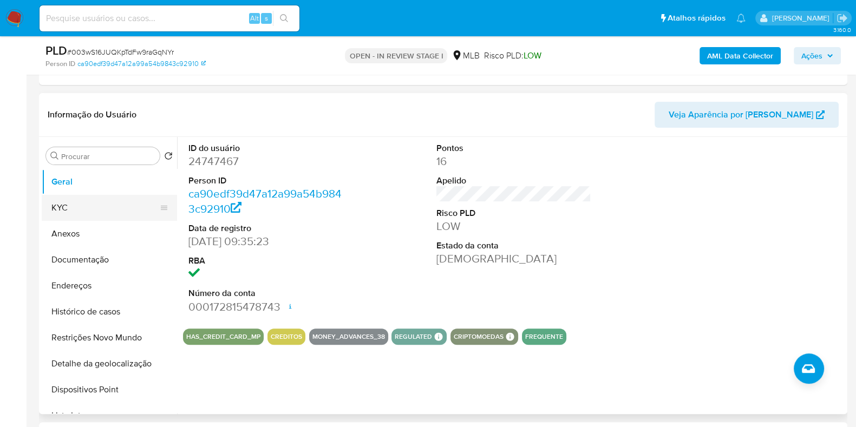
click at [81, 201] on button "KYC" at bounding box center [105, 208] width 127 height 26
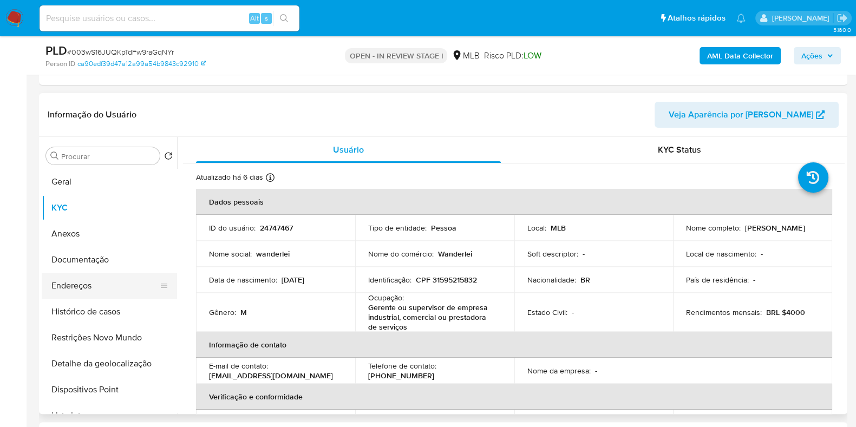
click at [115, 285] on button "Endereços" at bounding box center [105, 286] width 127 height 26
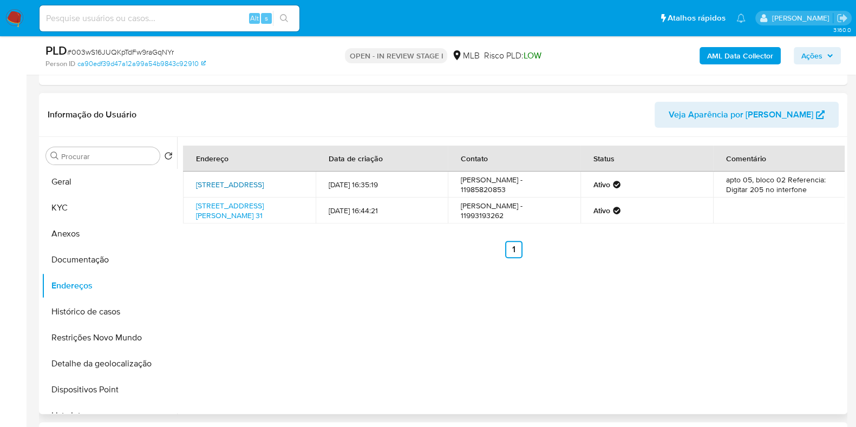
click at [260, 181] on link "Rua Salvador 1157, Cotia, São Paulo, 06703360, Brasil 1157" at bounding box center [230, 184] width 68 height 11
click at [258, 211] on link "Rua Sílvio Ferreira Domingues 31, Itapecerica Da Serra, São Paulo, 06871170, Br…" at bounding box center [230, 210] width 68 height 21
click at [113, 253] on button "Documentação" at bounding box center [105, 260] width 127 height 26
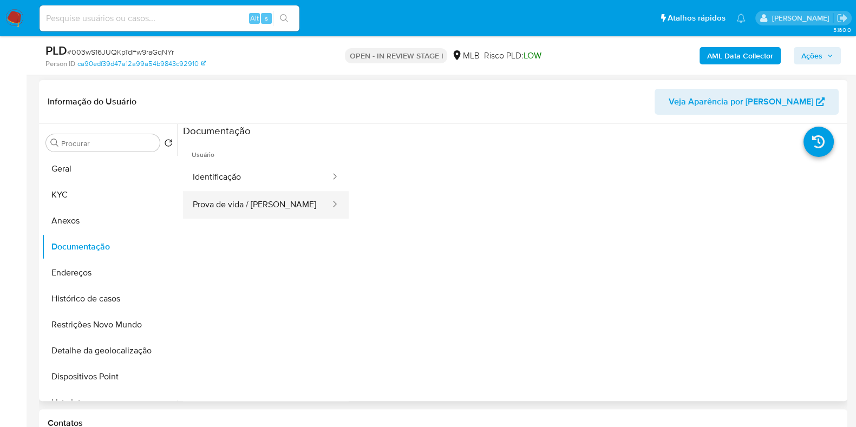
click at [253, 198] on button "Prova de vida / [PERSON_NAME]" at bounding box center [257, 205] width 148 height 28
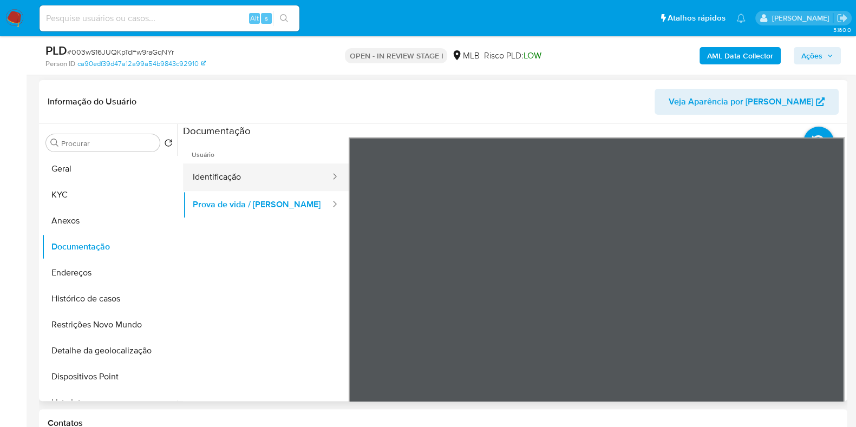
click at [263, 186] on button "Identificação" at bounding box center [257, 178] width 148 height 28
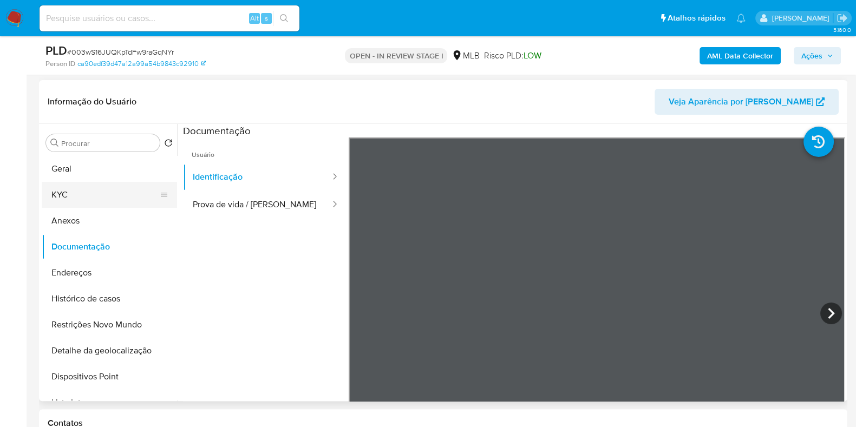
click at [105, 204] on button "KYC" at bounding box center [105, 195] width 127 height 26
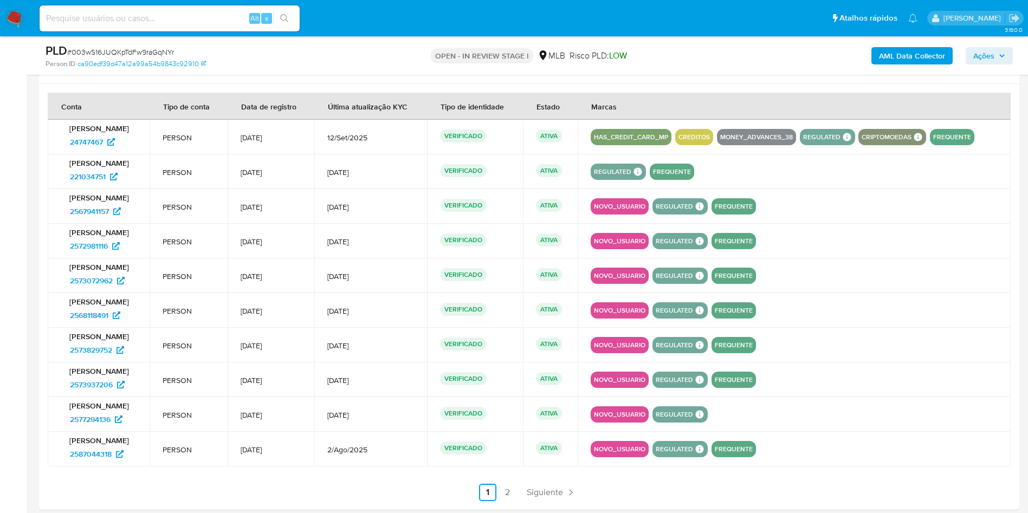
scroll to position [4264, 0]
drag, startPoint x: 64, startPoint y: 196, endPoint x: 198, endPoint y: 223, distance: 136.9
click at [198, 223] on tr "Wanderlei Pereira Lopes 2567941157 PERSON 20/Jul/2025 24/Jul/2025 VERIFICADO AT…" at bounding box center [529, 207] width 963 height 35
click at [227, 220] on td "PERSON" at bounding box center [188, 207] width 78 height 35
drag, startPoint x: 74, startPoint y: 197, endPoint x: 393, endPoint y: 450, distance: 407.5
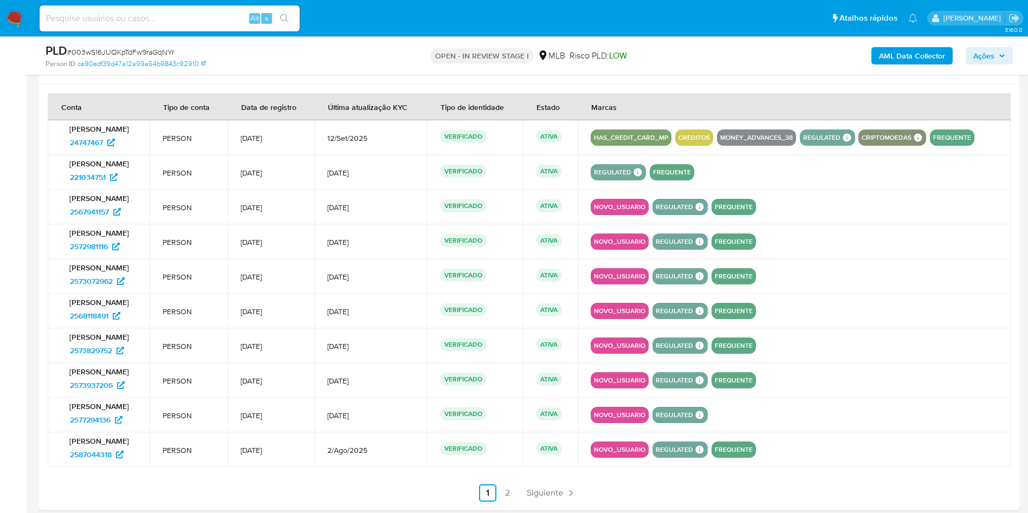
click at [393, 427] on tbody "Wanderlei Pereira Lopes 24747467 PERSON 5/Mar/2010 12/Set/2025 VERIFICADO ATIVA…" at bounding box center [529, 293] width 963 height 347
click at [258, 427] on td "27/Jul/2025" at bounding box center [270, 449] width 87 height 35
drag, startPoint x: 258, startPoint y: 448, endPoint x: 303, endPoint y: 445, distance: 44.5
click at [302, 427] on td "27/Jul/2025" at bounding box center [270, 449] width 87 height 35
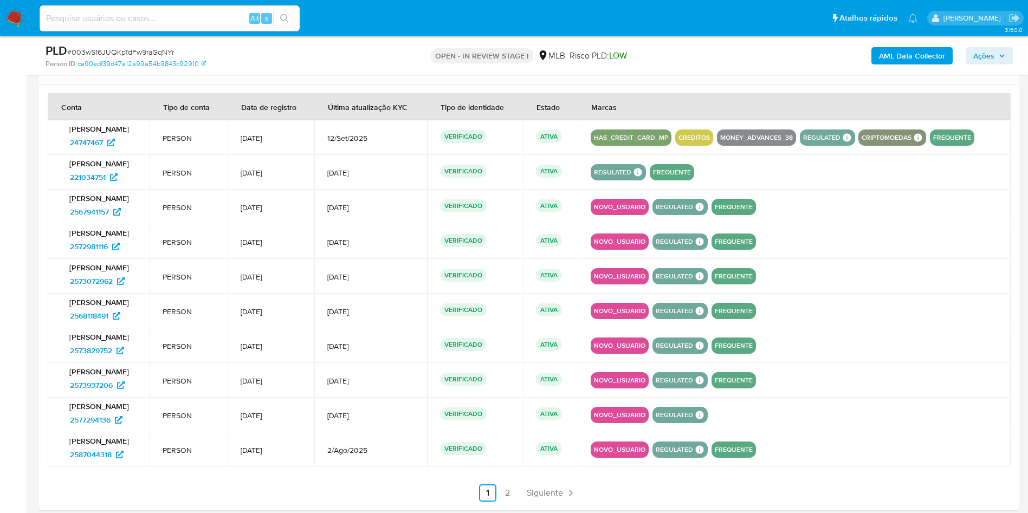
click at [279, 315] on span "20/Jul/2025" at bounding box center [270, 312] width 61 height 10
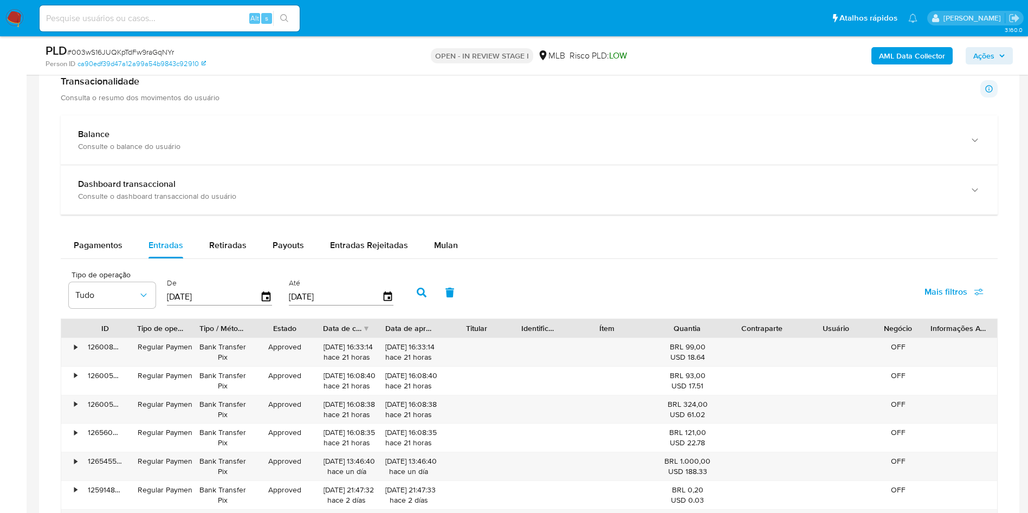
scroll to position [1039, 0]
click at [266, 239] on button "Payouts" at bounding box center [287, 244] width 57 height 26
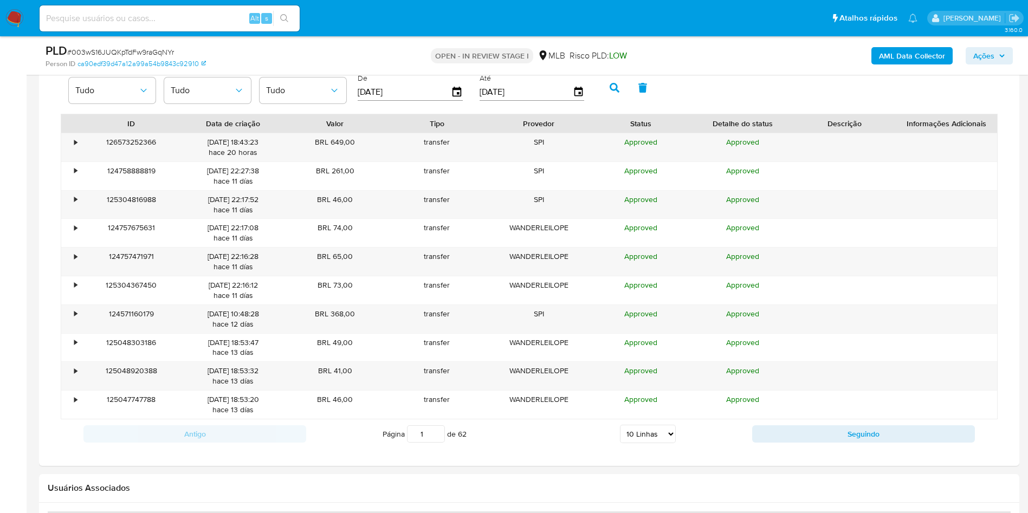
scroll to position [1244, 0]
click at [638, 426] on select "5 Linhas 10 Linhas 20 Linhas 25 Linhas 50 Linhas 100 Linhas" at bounding box center [648, 433] width 56 height 18
select select "100"
click at [620, 424] on select "5 Linhas 10 Linhas 20 Linhas 25 Linhas 50 Linhas 100 Linhas" at bounding box center [648, 433] width 56 height 18
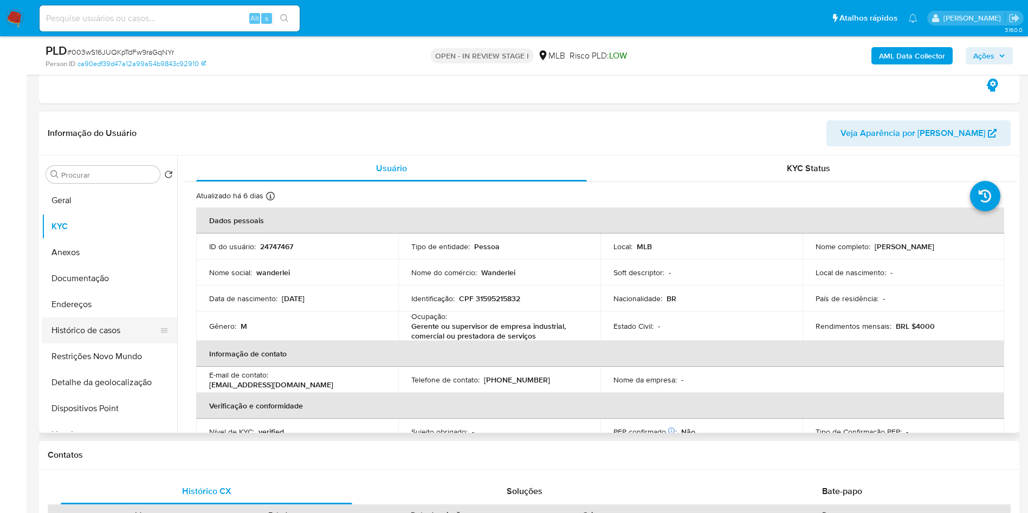
scroll to position [409, 0]
click at [131, 330] on button "Histórico de casos" at bounding box center [109, 330] width 135 height 26
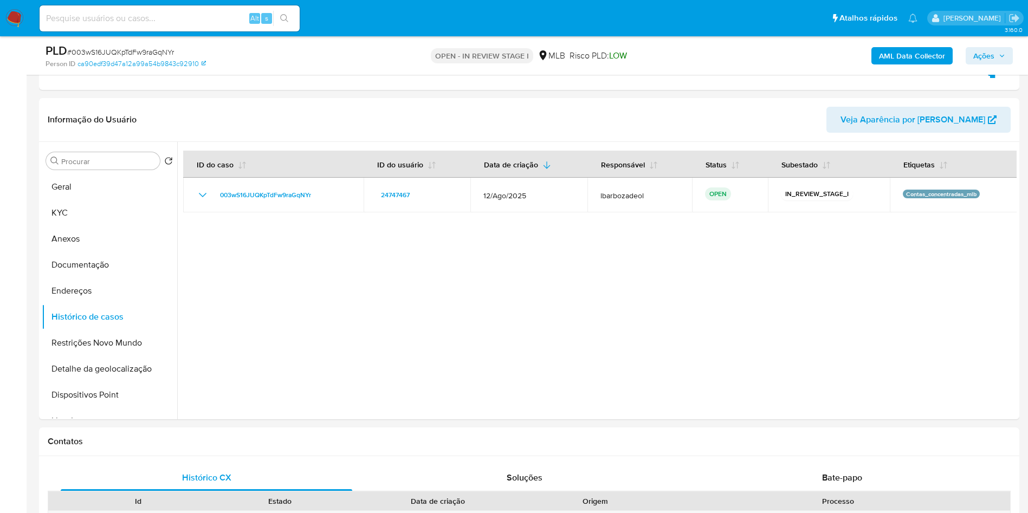
click at [711, 56] on div "AML Data Collector Ações" at bounding box center [853, 55] width 320 height 25
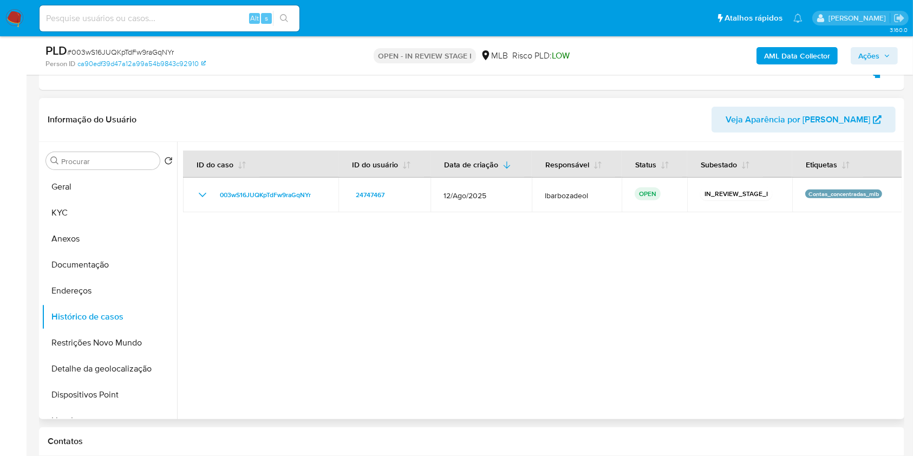
drag, startPoint x: 505, startPoint y: 100, endPoint x: 477, endPoint y: 114, distance: 30.8
click at [505, 101] on div "Informação do Usuário Veja Aparência por Pessoa" at bounding box center [472, 120] width 866 height 44
click at [102, 191] on button "Geral" at bounding box center [105, 187] width 127 height 26
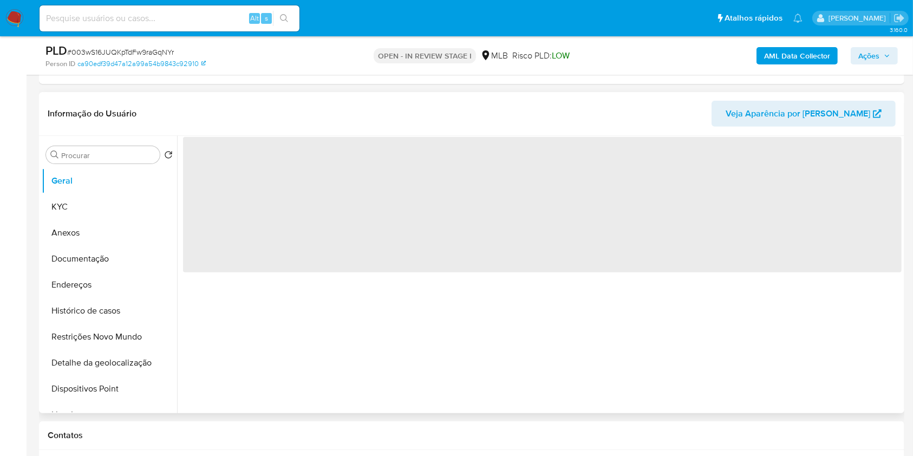
scroll to position [416, 0]
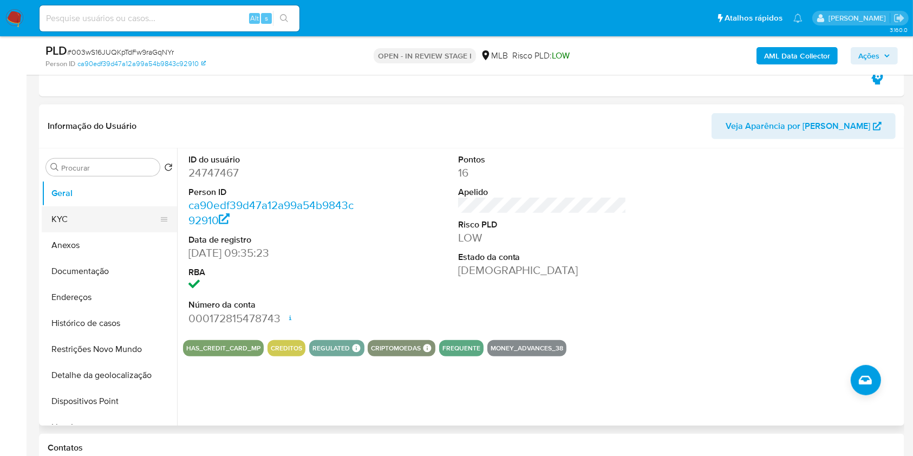
click at [75, 217] on button "KYC" at bounding box center [105, 219] width 127 height 26
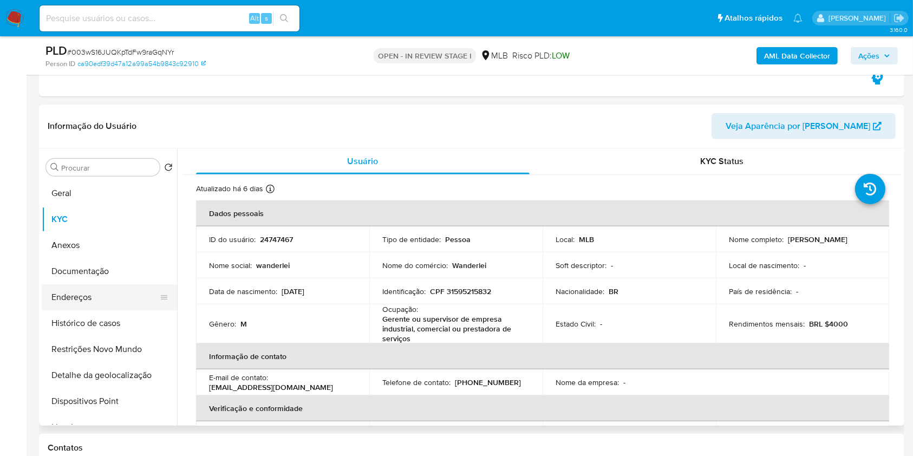
click at [115, 291] on button "Endereços" at bounding box center [105, 297] width 127 height 26
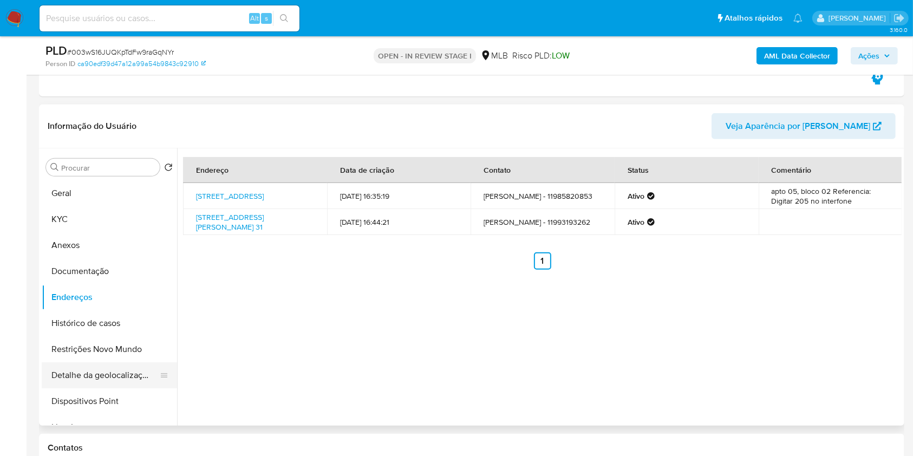
click at [133, 381] on button "Detalhe da geolocalização" at bounding box center [105, 375] width 127 height 26
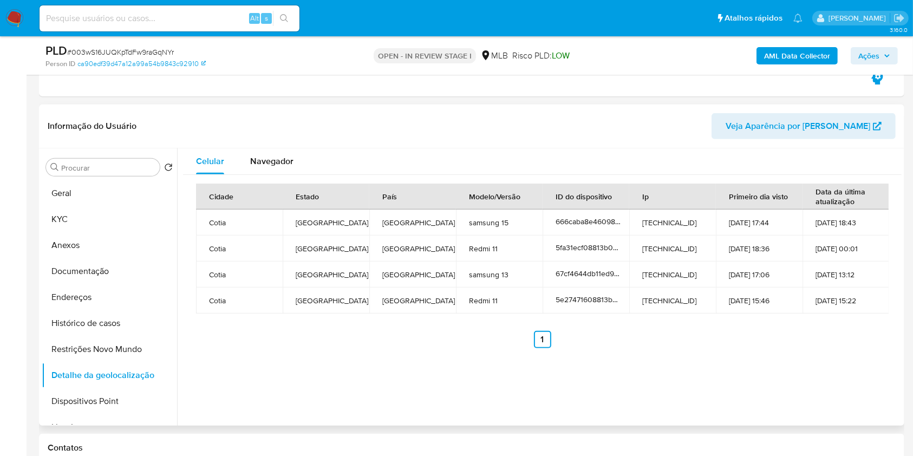
click at [793, 352] on div "Cidade Estado País Modelo/Versão ID do dispositivo Ip Primeiro dia visto Data d…" at bounding box center [542, 266] width 719 height 182
click at [87, 336] on button "Restrições Novo Mundo" at bounding box center [105, 349] width 127 height 26
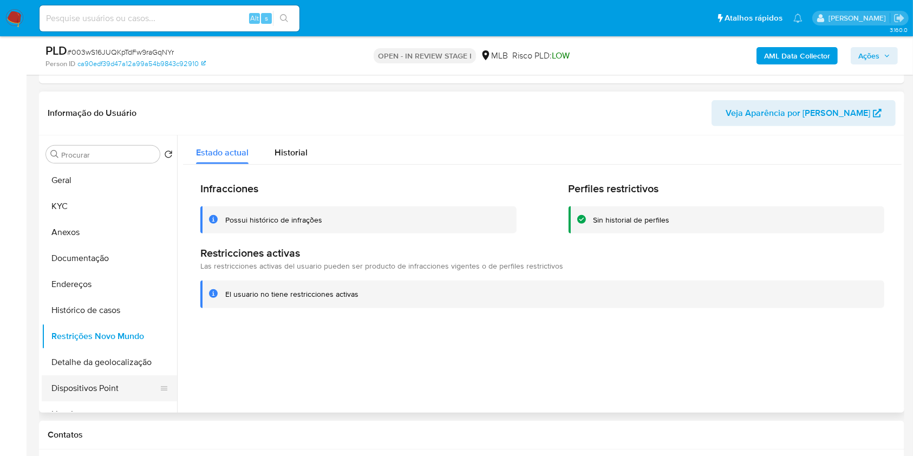
click at [111, 380] on button "Dispositivos Point" at bounding box center [105, 388] width 127 height 26
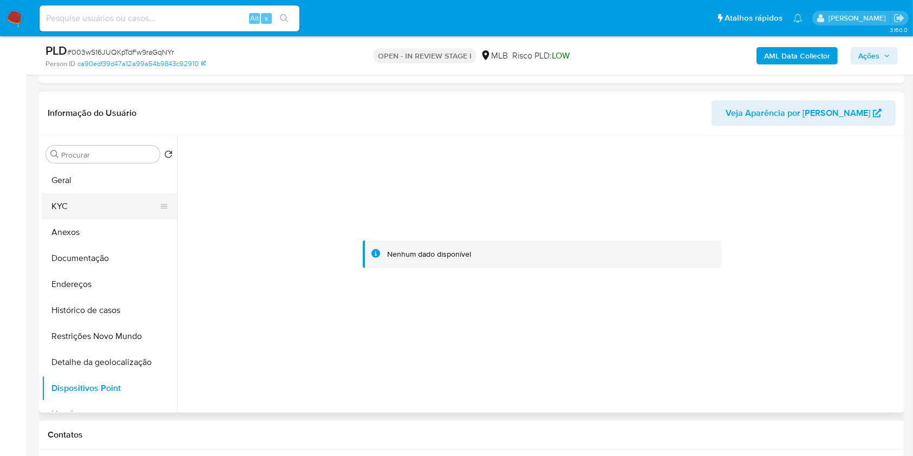
click at [117, 198] on button "KYC" at bounding box center [105, 206] width 127 height 26
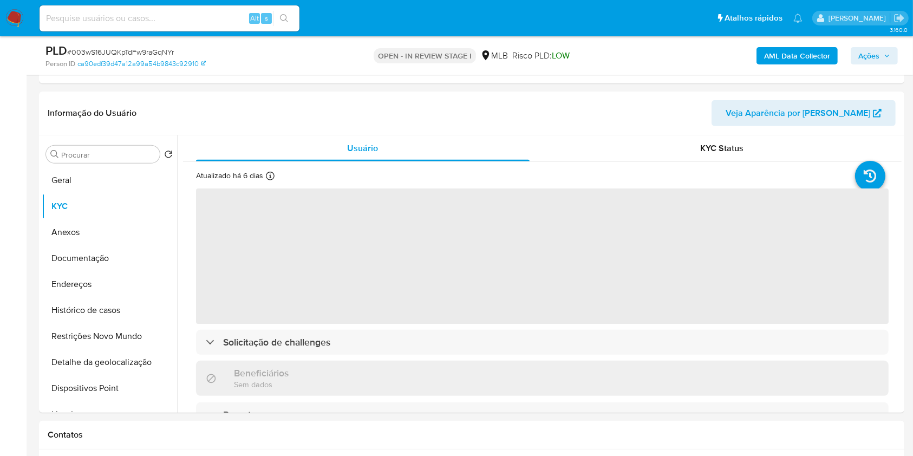
click at [856, 52] on span "Ações" at bounding box center [869, 55] width 21 height 17
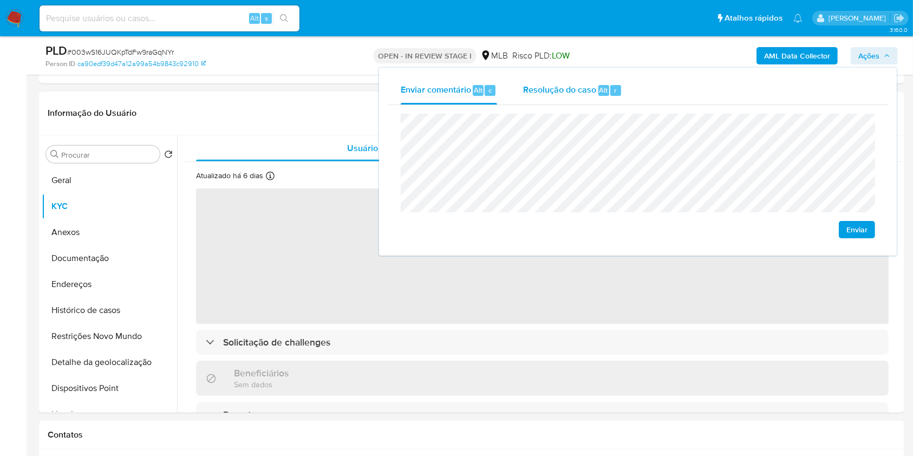
click at [567, 95] on span "Resolução do caso" at bounding box center [559, 89] width 73 height 12
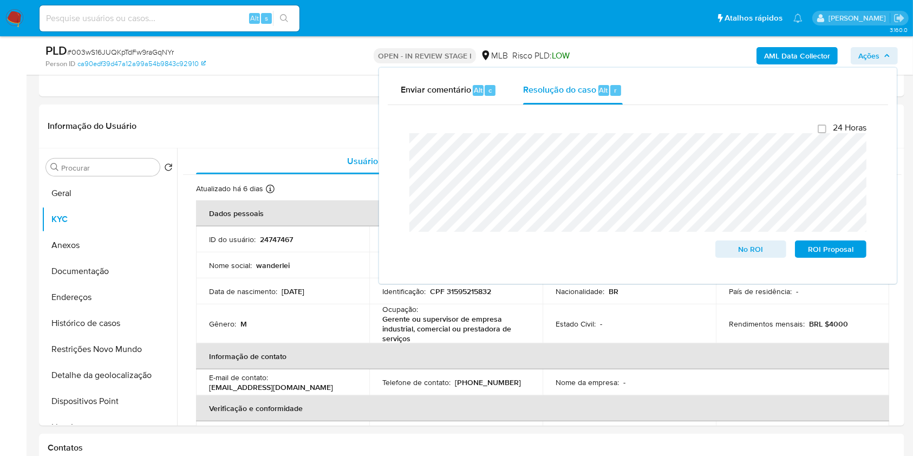
drag, startPoint x: 648, startPoint y: 53, endPoint x: 737, endPoint y: 53, distance: 88.3
click at [651, 54] on div "AML Data Collector Ações Enviar comentário Alt c Resolução do caso Alt r Fecham…" at bounding box center [757, 55] width 281 height 25
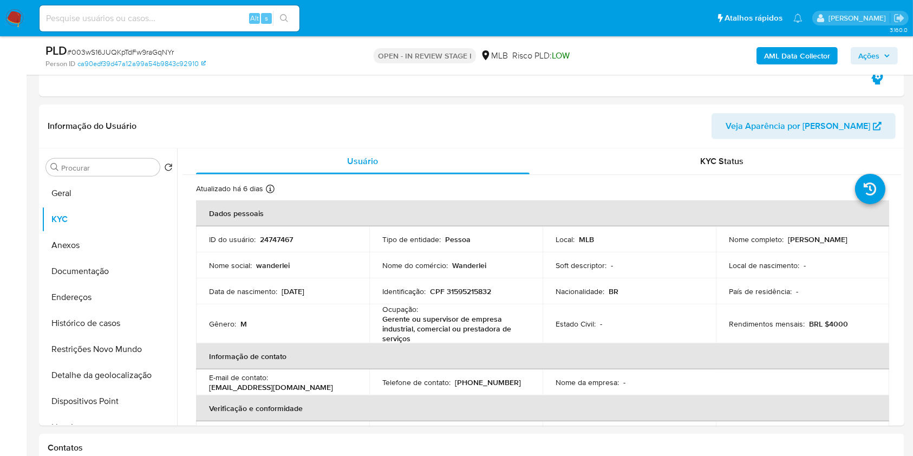
click at [768, 56] on b "AML Data Collector" at bounding box center [797, 55] width 66 height 17
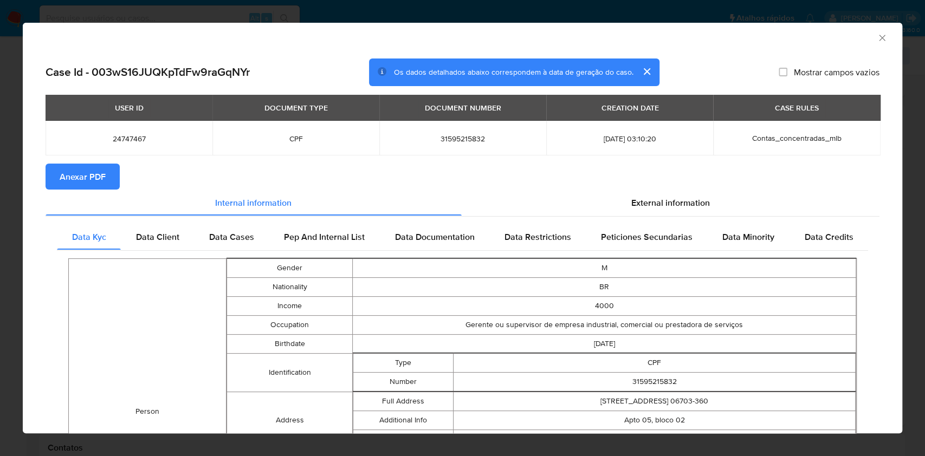
click at [99, 174] on span "Anexar PDF" at bounding box center [83, 177] width 46 height 24
click at [856, 39] on icon "Fechar a janela" at bounding box center [881, 37] width 11 height 11
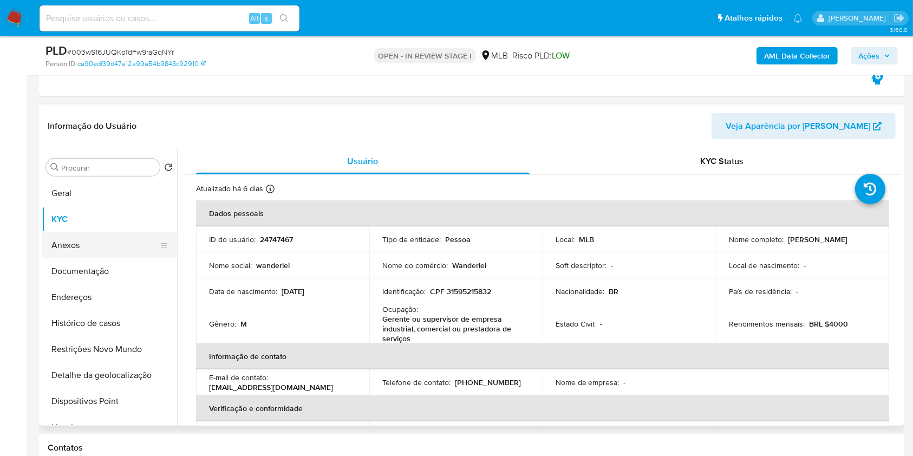
click at [87, 255] on button "Anexos" at bounding box center [105, 245] width 127 height 26
click at [87, 258] on button "Documentação" at bounding box center [109, 271] width 135 height 26
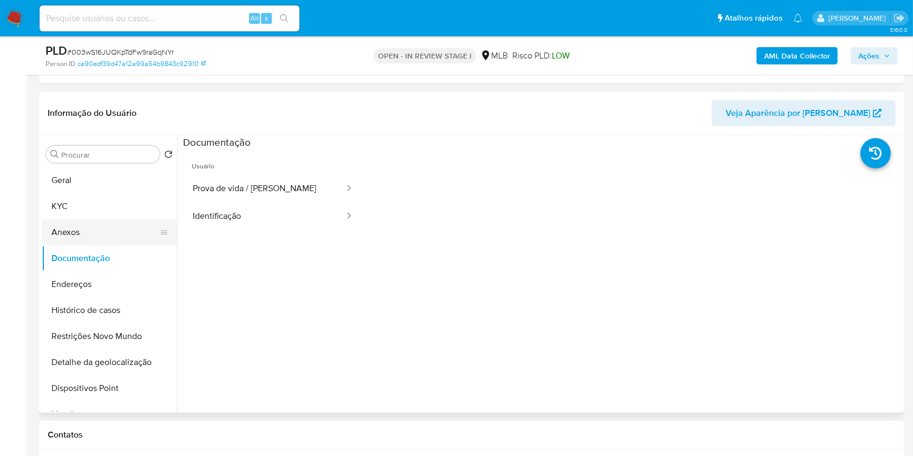
click at [123, 233] on button "Anexos" at bounding box center [105, 232] width 127 height 26
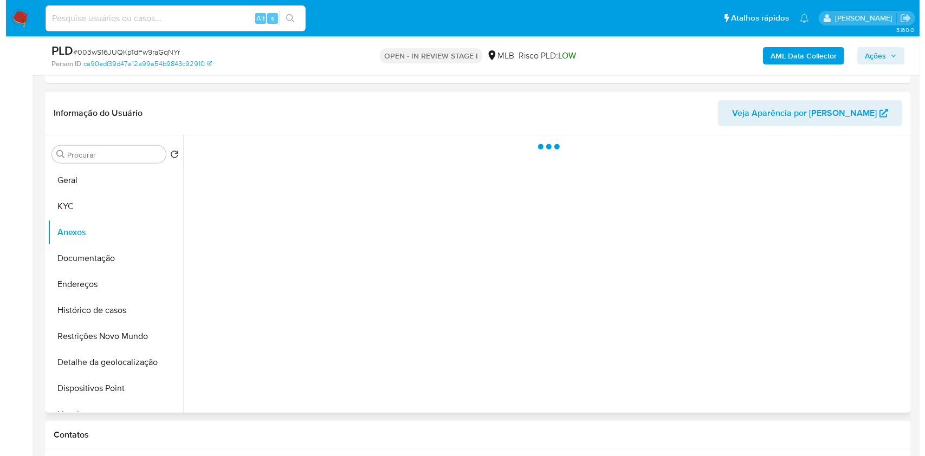
scroll to position [417, 0]
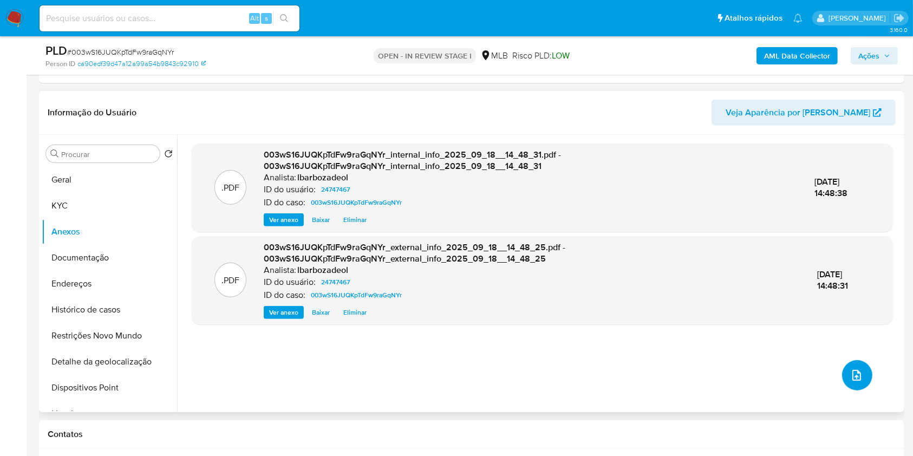
click at [855, 376] on icon "upload-file" at bounding box center [856, 375] width 13 height 13
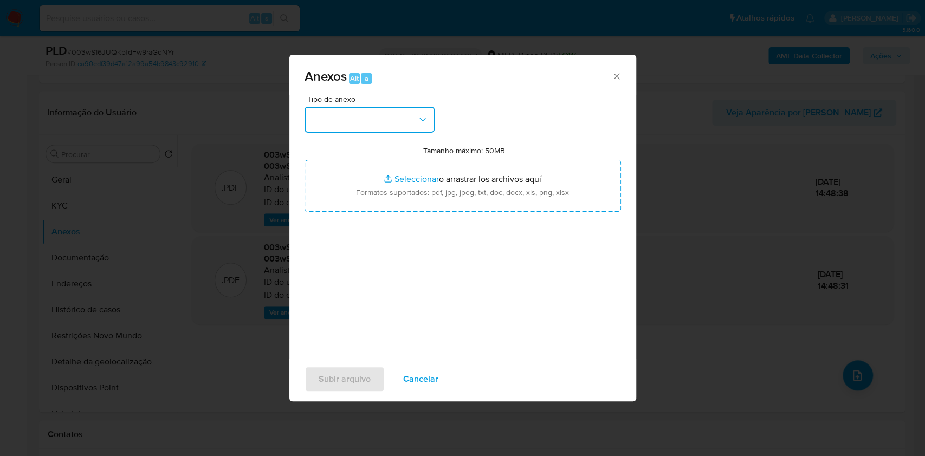
click at [407, 112] on button "button" at bounding box center [369, 120] width 130 height 26
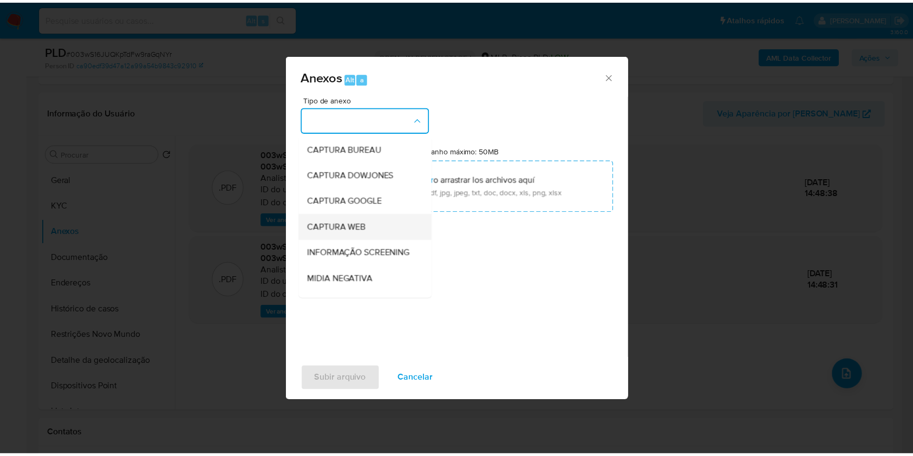
scroll to position [166, 0]
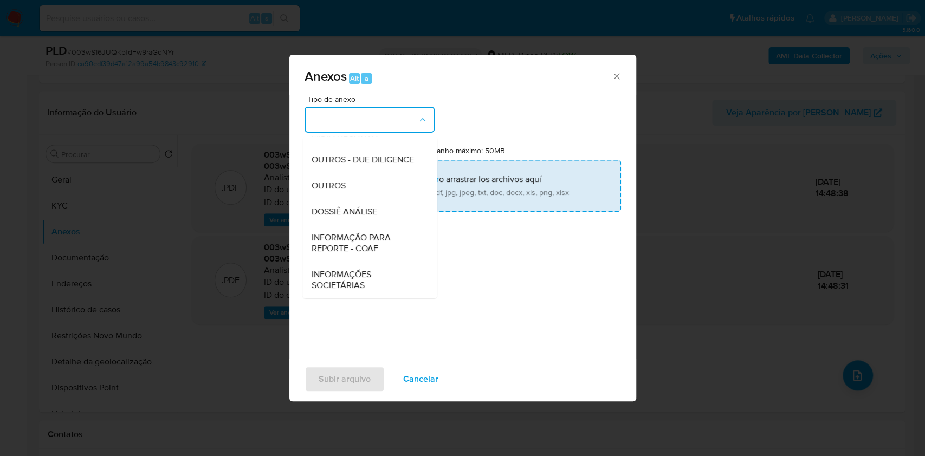
click at [383, 212] on div "DOSSIÊ ANÁLISE" at bounding box center [366, 212] width 110 height 26
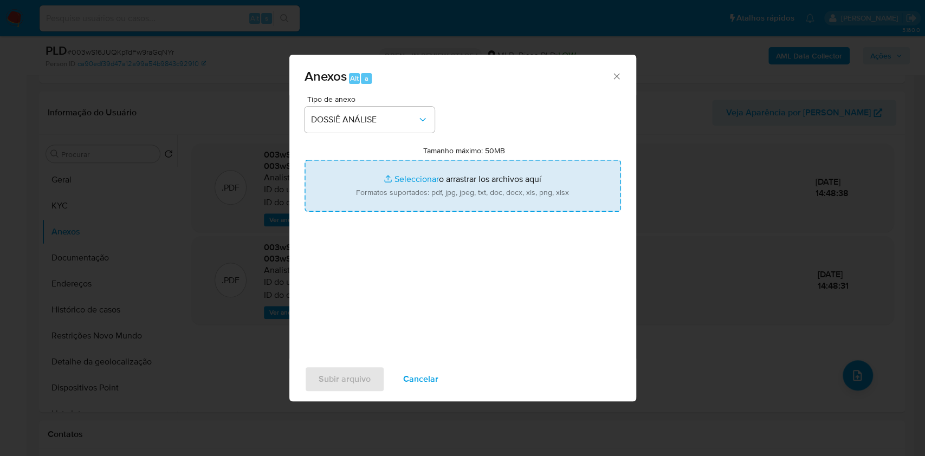
click at [394, 199] on input "Tamanho máximo: 50MB Seleccionar archivos" at bounding box center [462, 186] width 316 height 52
type input "C:\fakepath\SAR - XXXX - CPF 31595215832 - WANDERLEI PEREIRA LOPES.pdf"
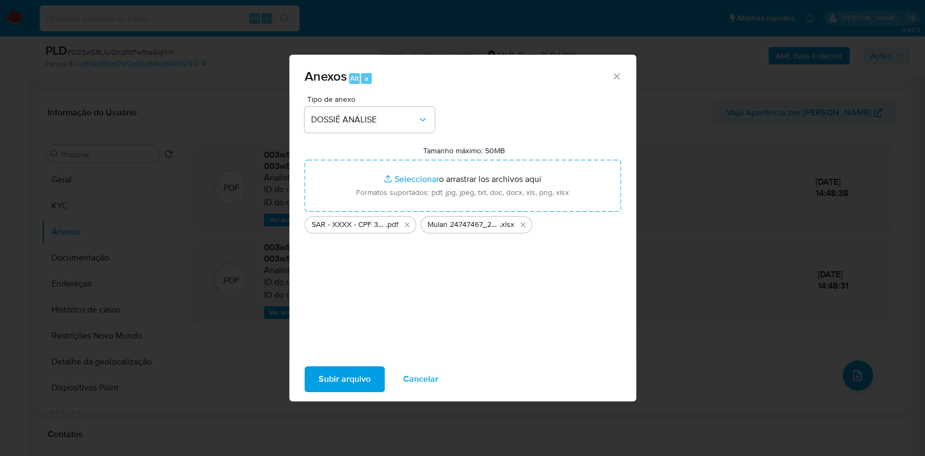
click at [370, 371] on button "Subir arquivo" at bounding box center [344, 379] width 80 height 26
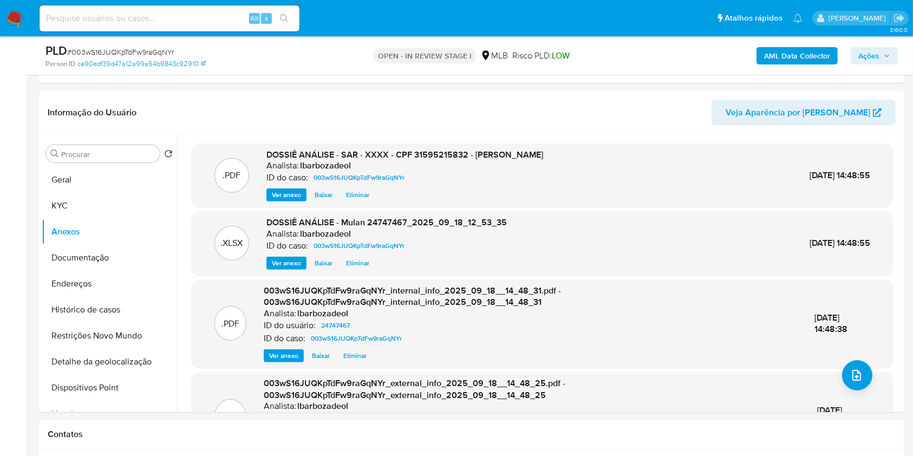
click at [856, 55] on span "Ações" at bounding box center [869, 55] width 21 height 17
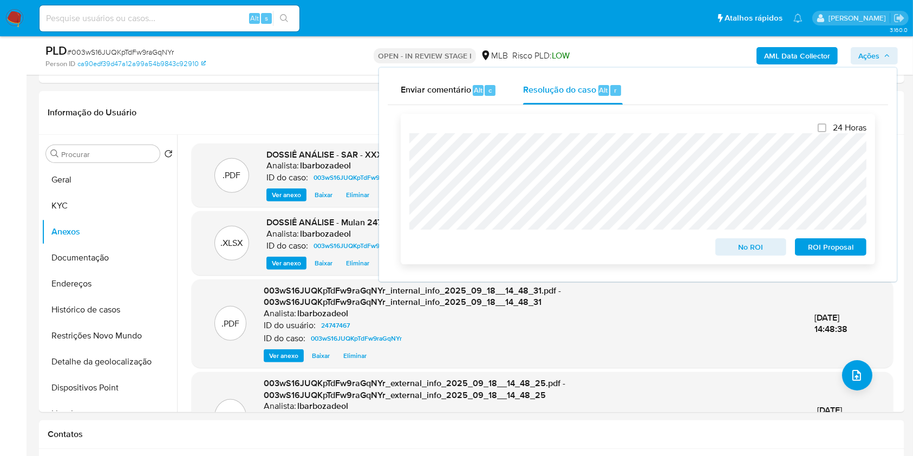
click at [806, 247] on span "ROI Proposal" at bounding box center [831, 246] width 56 height 15
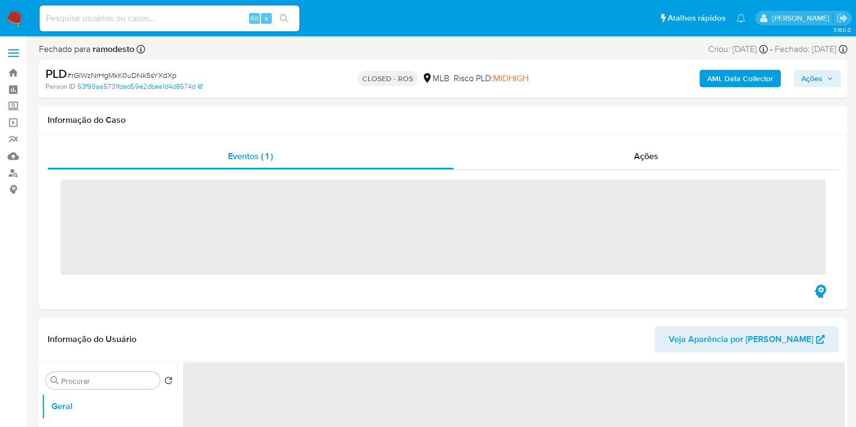
click at [198, 17] on input at bounding box center [170, 18] width 260 height 14
paste input "170080259"
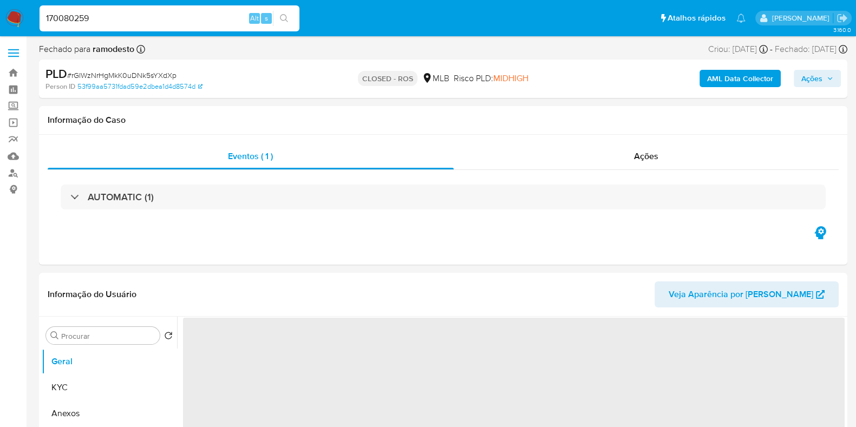
type input "170080259"
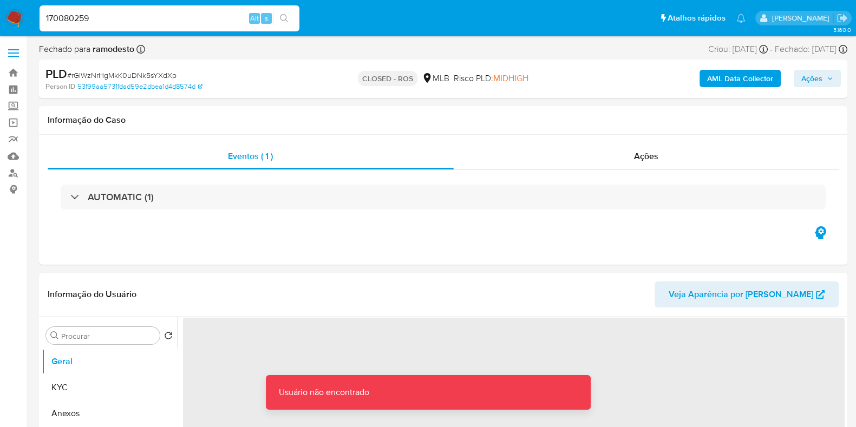
select select "10"
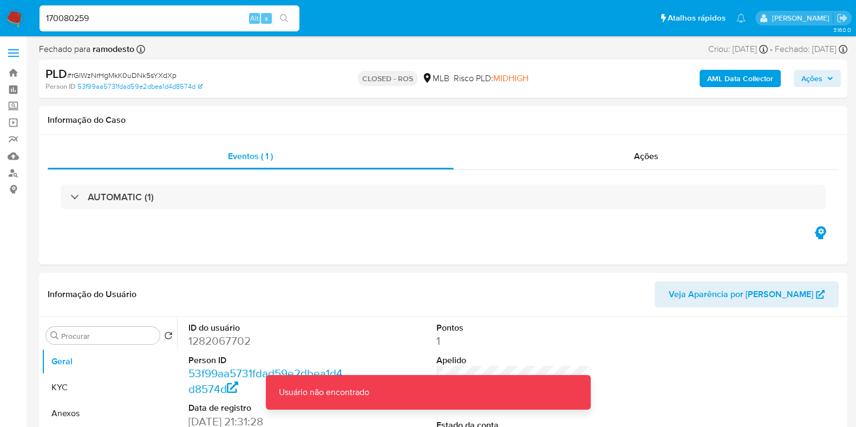
click at [171, 16] on input "170080259" at bounding box center [170, 18] width 260 height 14
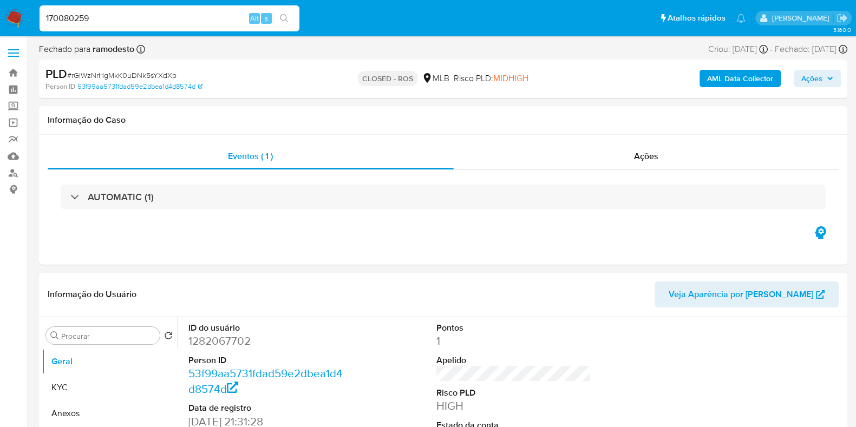
type input "170080259"
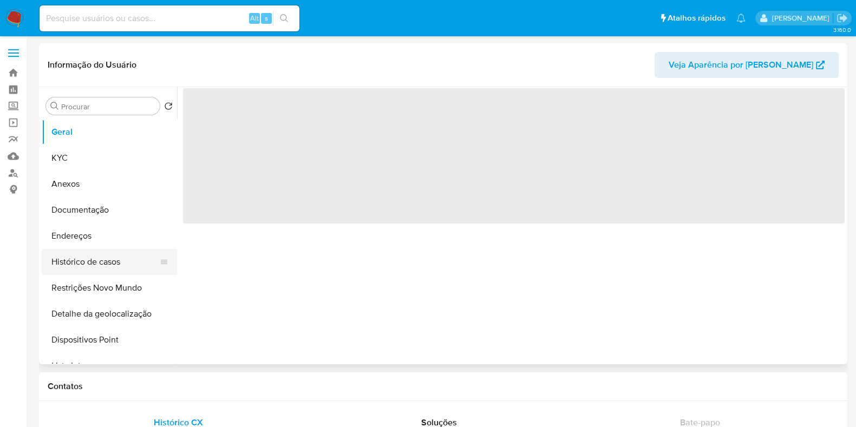
select select "10"
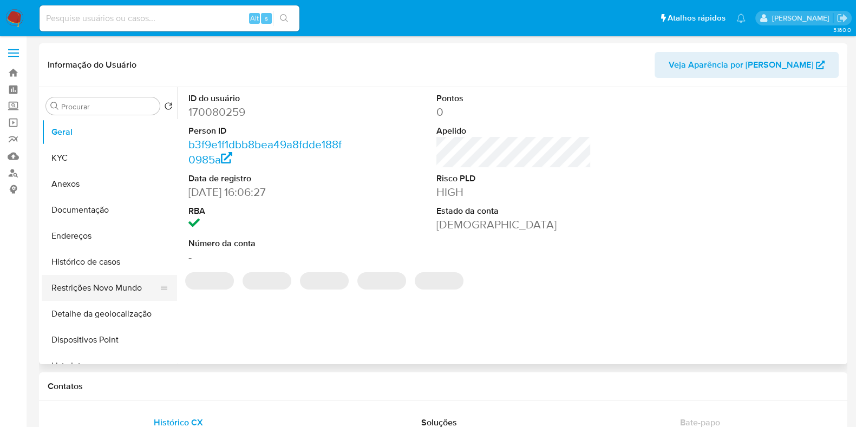
click at [103, 282] on button "Restrições Novo Mundo" at bounding box center [105, 288] width 127 height 26
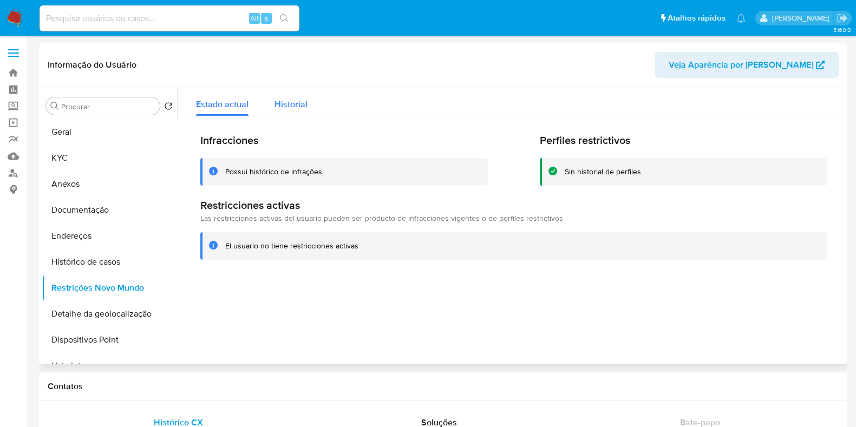
click at [292, 103] on span "Historial" at bounding box center [291, 104] width 33 height 12
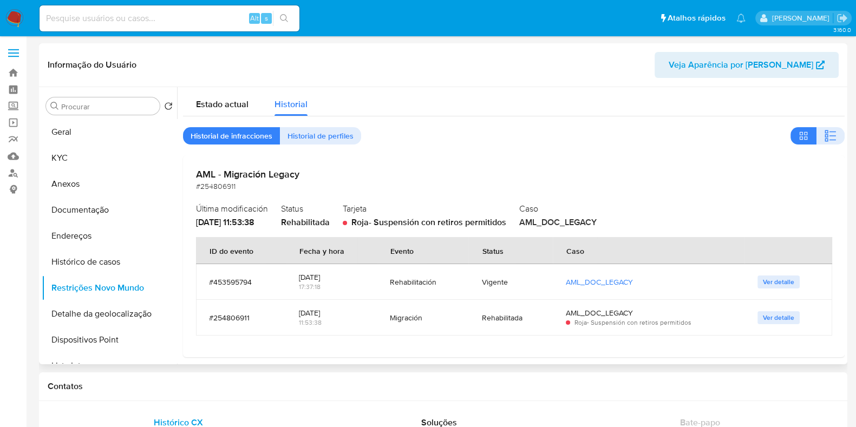
scroll to position [7, 0]
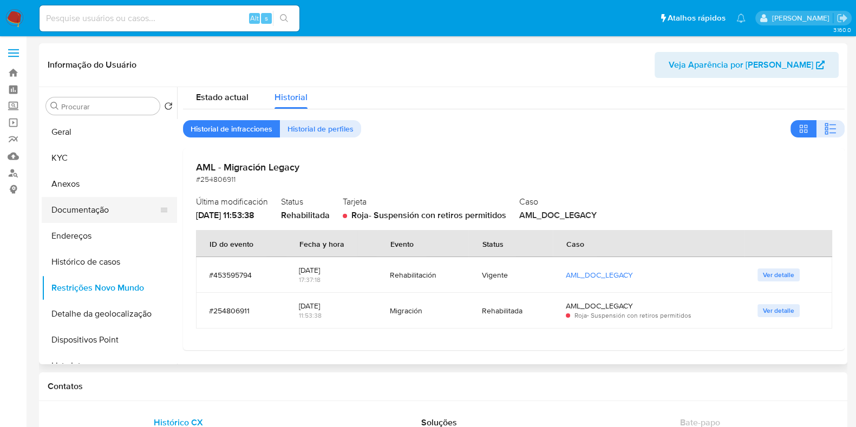
click at [87, 212] on button "Documentação" at bounding box center [105, 210] width 127 height 26
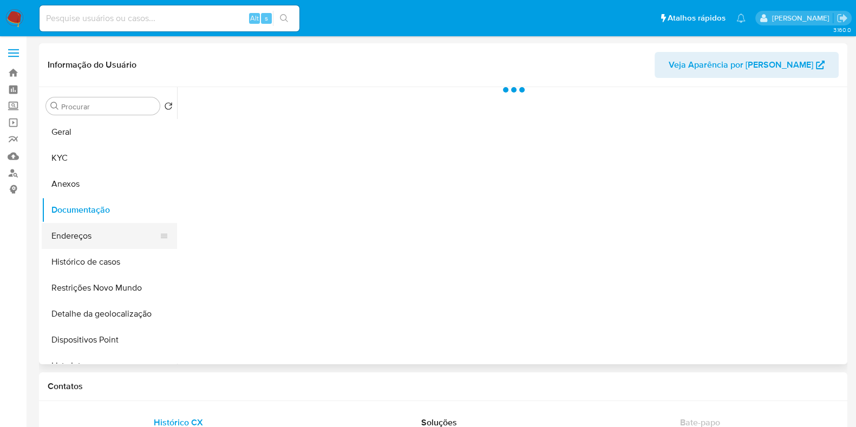
scroll to position [0, 0]
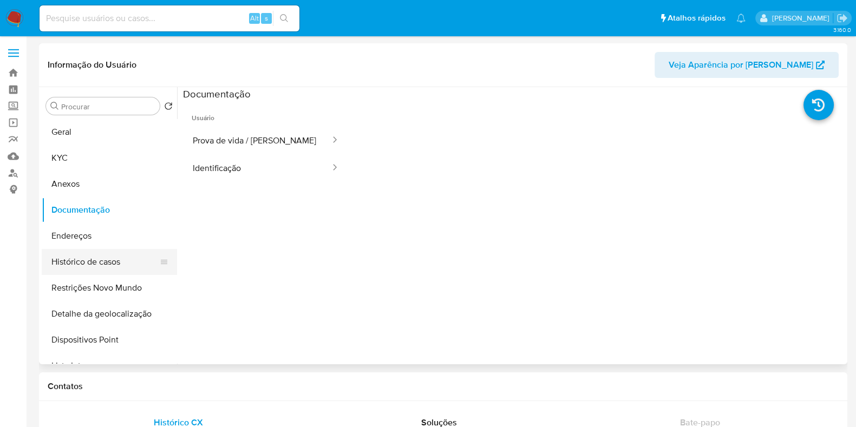
click at [91, 259] on button "Histórico de casos" at bounding box center [105, 262] width 127 height 26
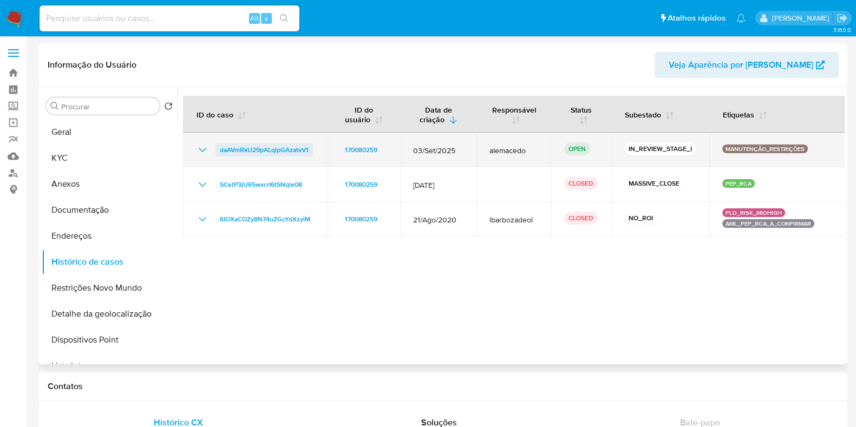
click at [249, 146] on span "daAVmRkU29pALqlpGAzatvV1" at bounding box center [264, 150] width 89 height 13
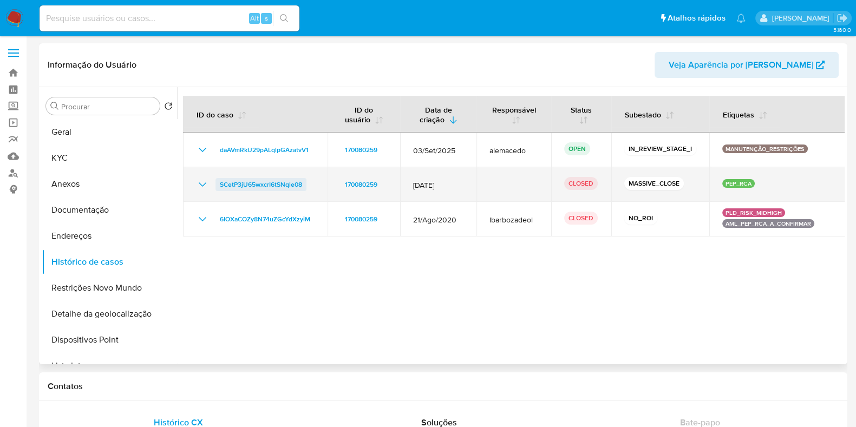
click at [255, 181] on span "SCetP3jU65wxcrI6tSNqle08" at bounding box center [261, 184] width 82 height 13
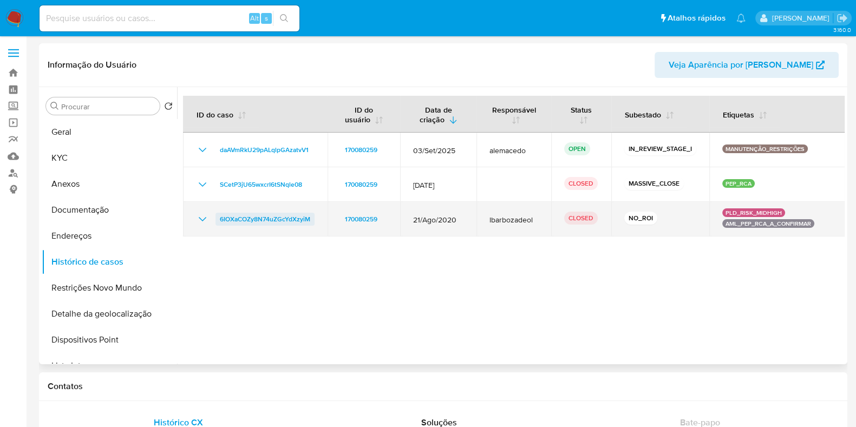
click at [260, 222] on span "6IOXaCOZy8N74uZGcYdXzyiM" at bounding box center [265, 219] width 90 height 13
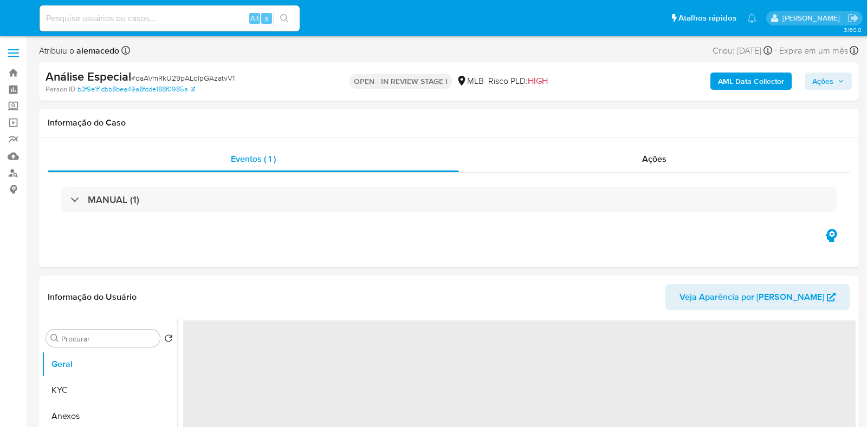
select select "10"
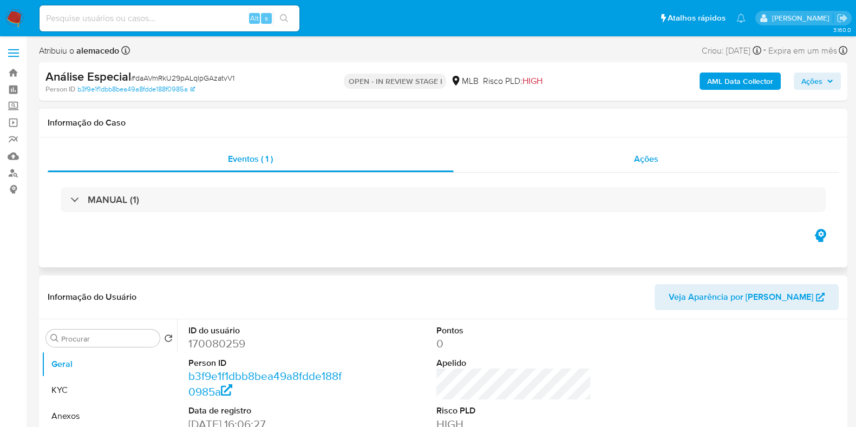
click at [536, 161] on div "Ações" at bounding box center [647, 159] width 386 height 26
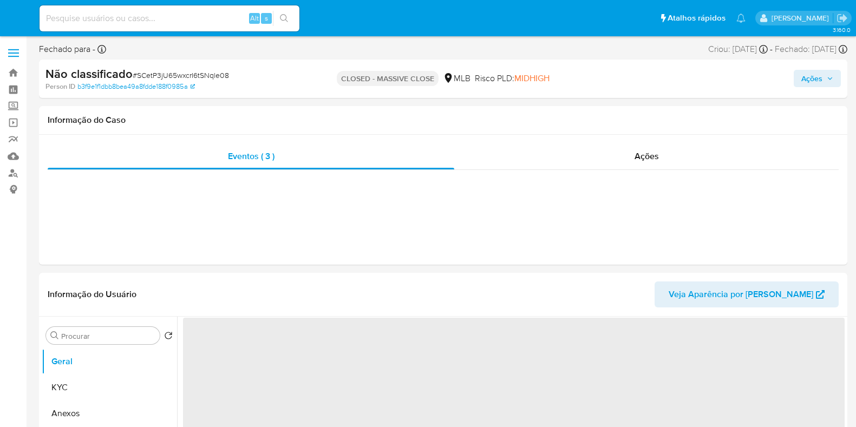
select select "10"
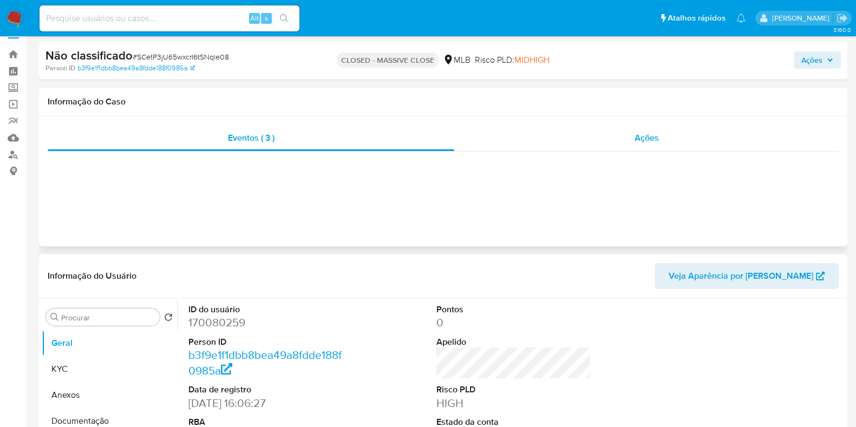
scroll to position [19, 0]
click at [543, 135] on div "Ações" at bounding box center [646, 138] width 385 height 26
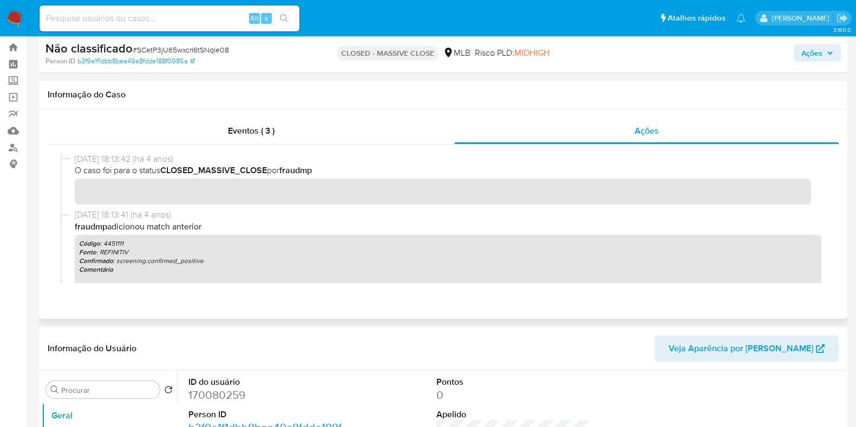
scroll to position [0, 0]
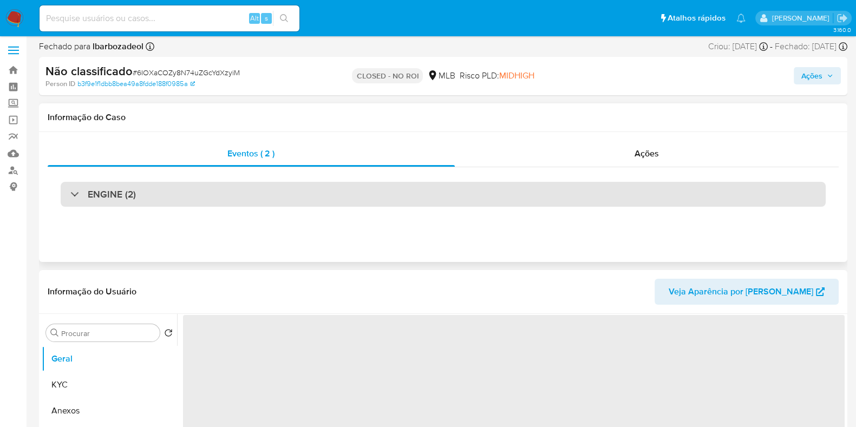
scroll to position [13, 0]
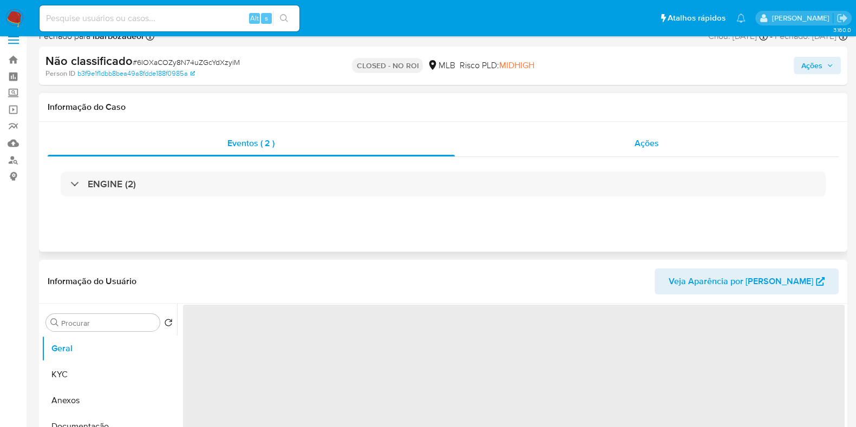
select select "10"
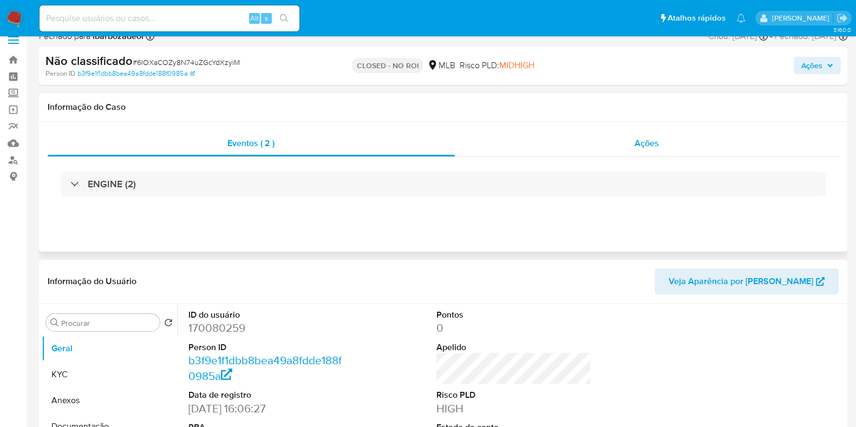
click at [526, 150] on div "Ações" at bounding box center [647, 144] width 385 height 26
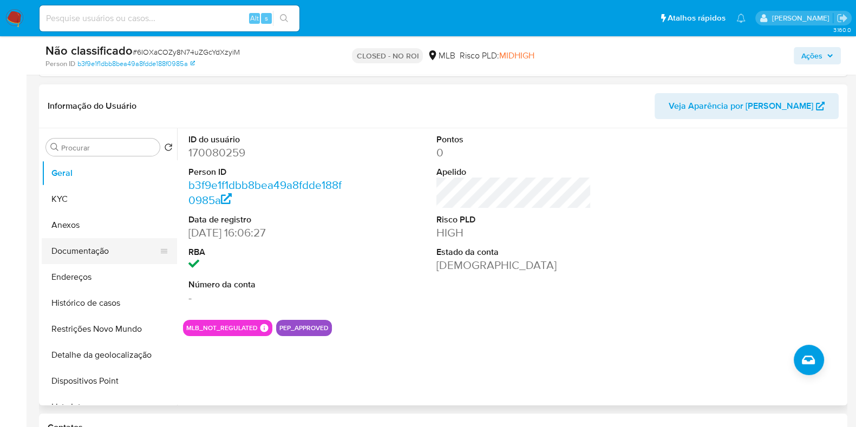
scroll to position [232, 0]
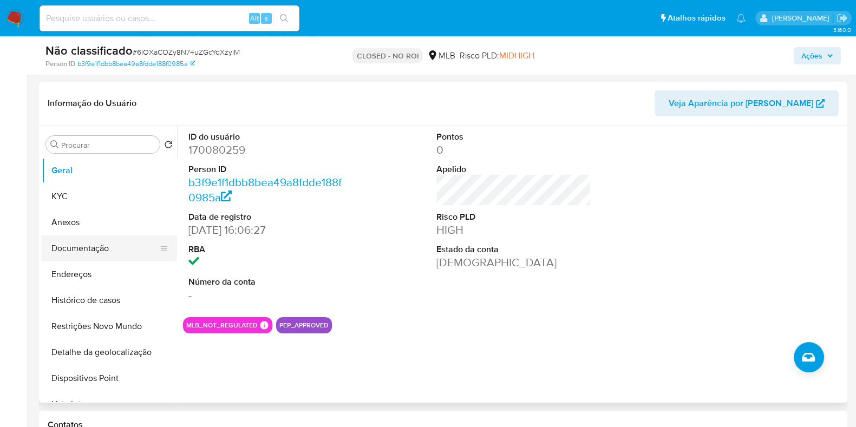
click at [102, 249] on button "Documentação" at bounding box center [105, 249] width 127 height 26
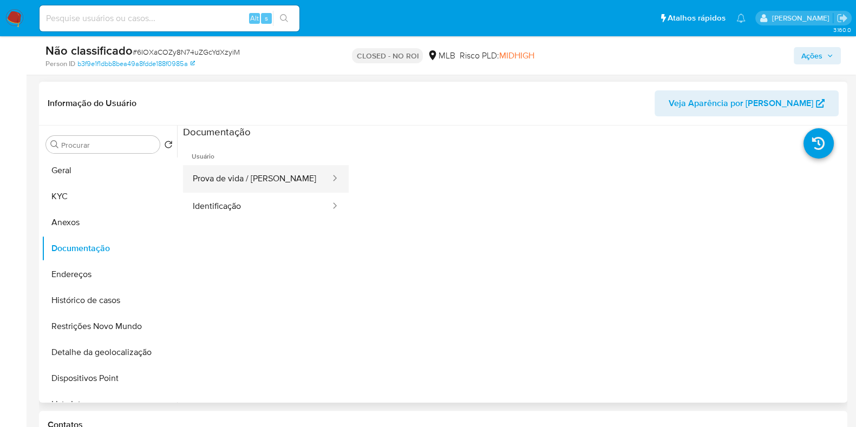
click at [268, 186] on button "Prova de vida / [PERSON_NAME]" at bounding box center [257, 179] width 148 height 28
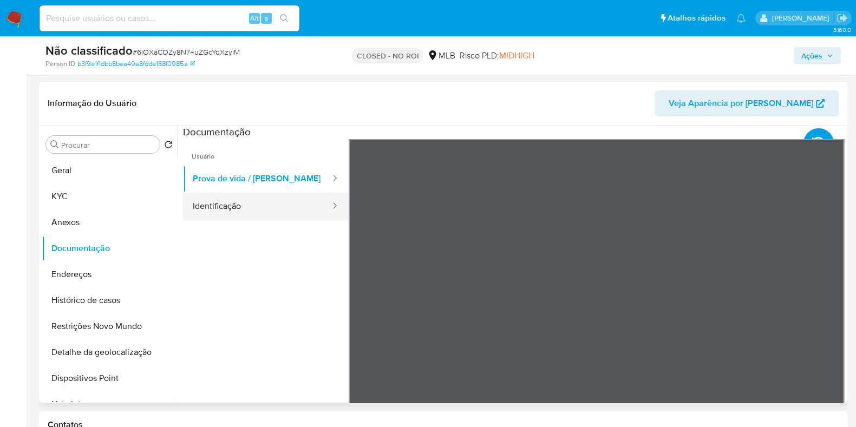
click at [238, 209] on button "Identificação" at bounding box center [257, 207] width 148 height 28
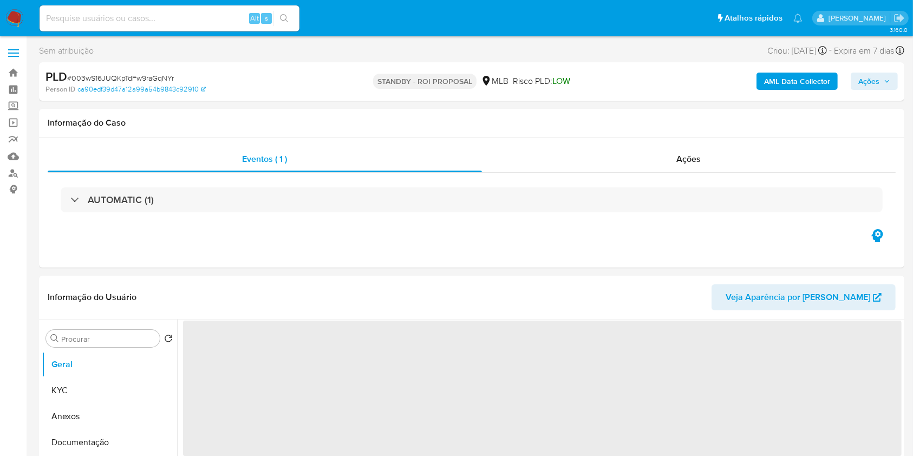
select select "10"
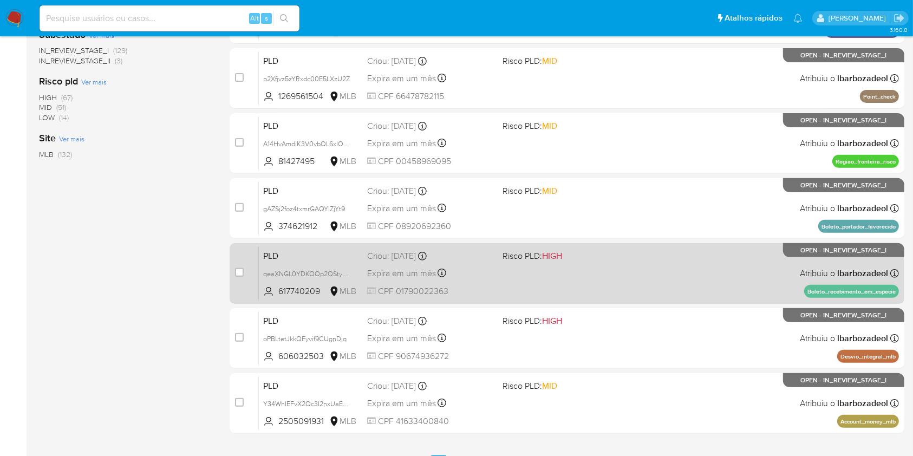
scroll to position [438, 0]
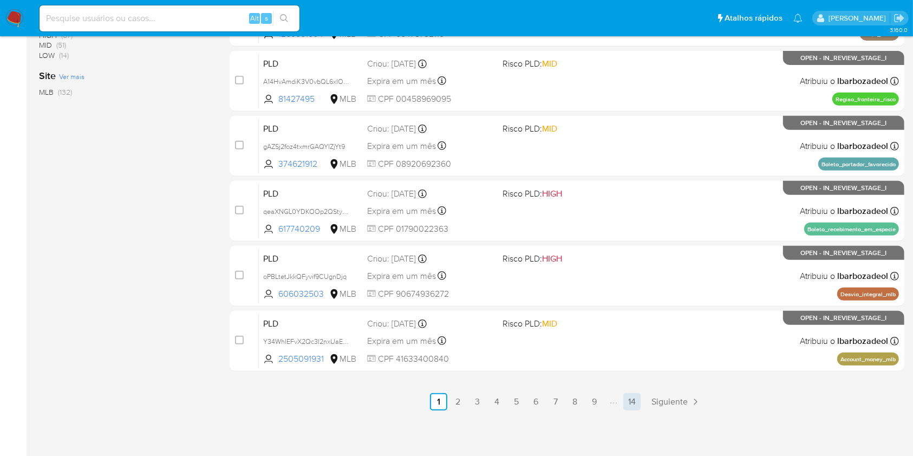
click at [635, 398] on link "14" at bounding box center [631, 401] width 17 height 17
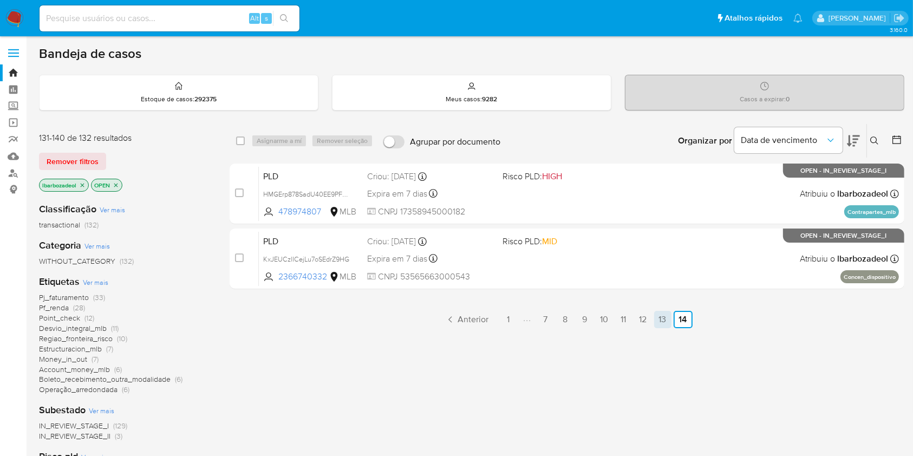
click at [663, 319] on link "13" at bounding box center [662, 319] width 17 height 17
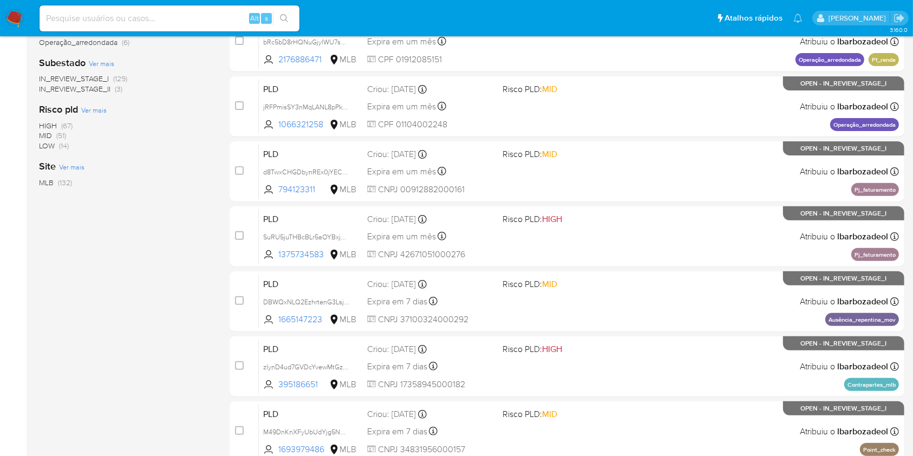
scroll to position [348, 0]
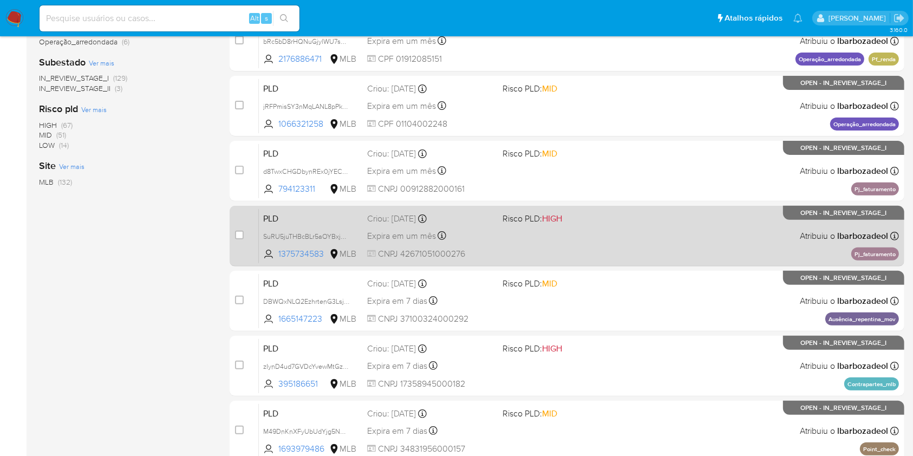
click at [649, 259] on div "PLD SuRU5juTHBcBLr5aOYBxjdD7 1375734583 MLB Risco PLD: HIGH Criou: [DATE] Criou…" at bounding box center [579, 236] width 640 height 55
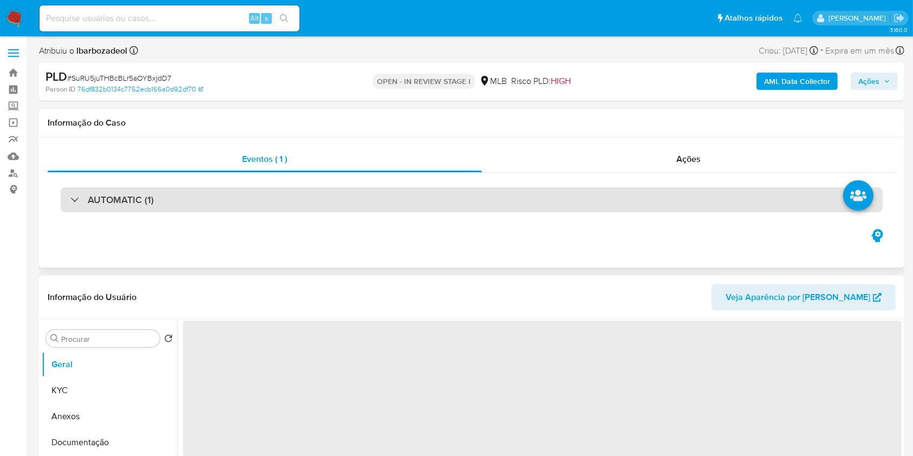
select select "10"
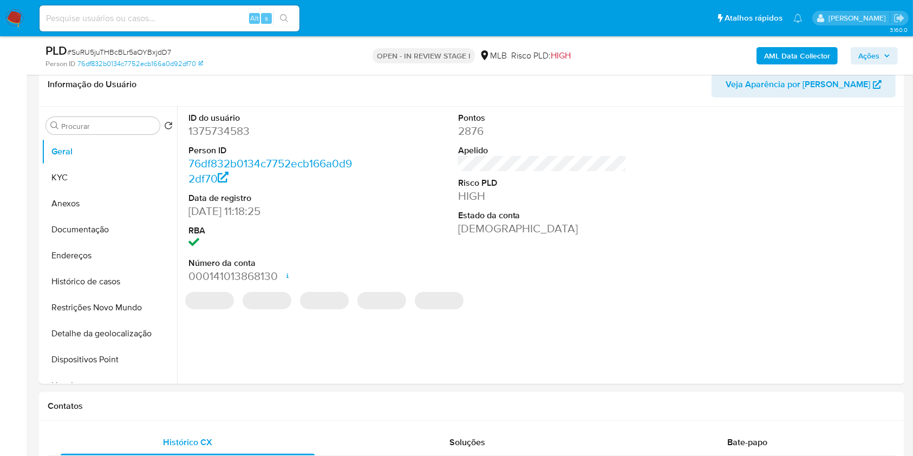
scroll to position [187, 0]
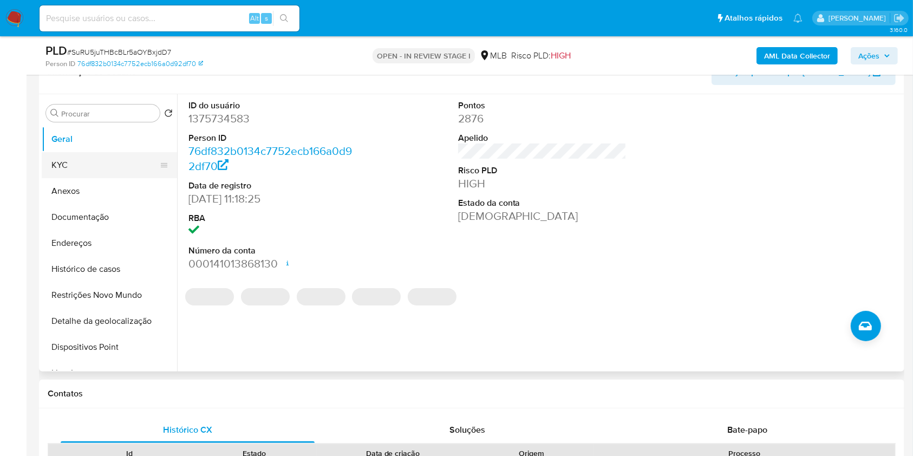
click at [88, 155] on button "KYC" at bounding box center [105, 165] width 127 height 26
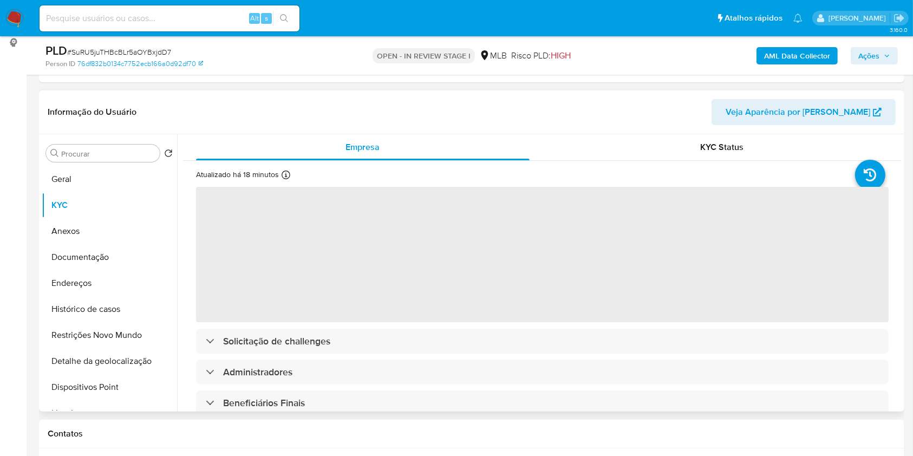
scroll to position [148, 0]
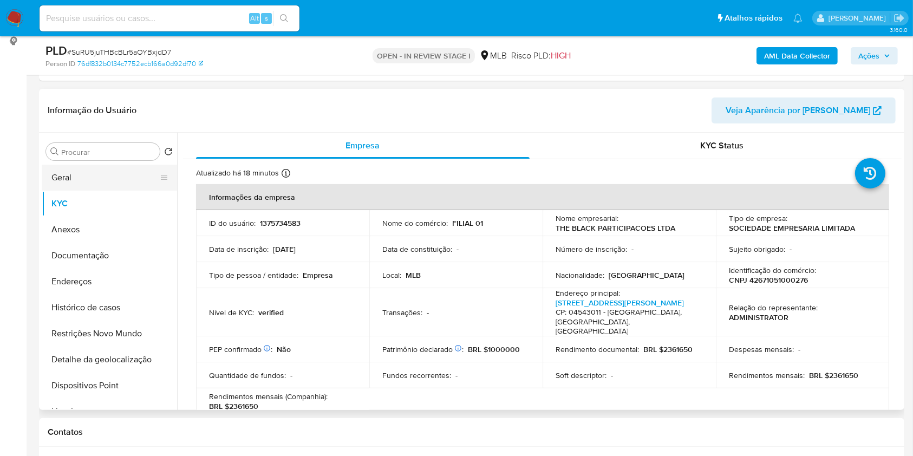
click at [97, 180] on button "Geral" at bounding box center [105, 178] width 127 height 26
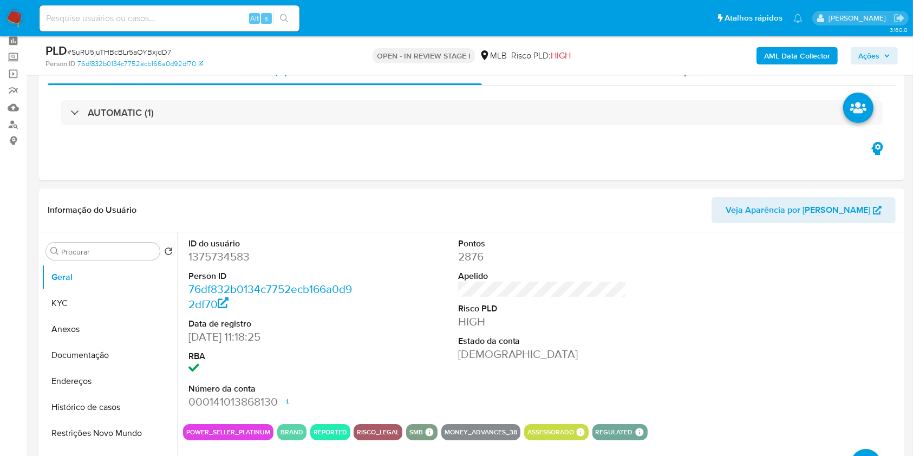
scroll to position [48, 0]
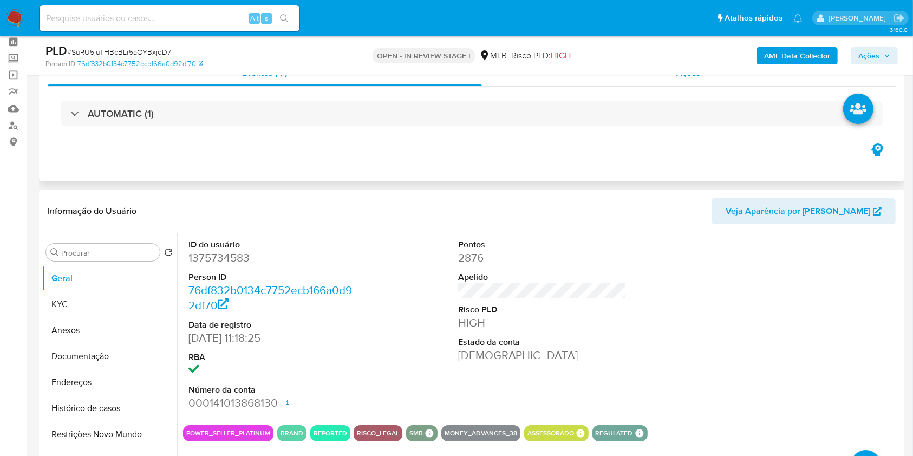
click at [643, 82] on div "Ações" at bounding box center [689, 73] width 414 height 26
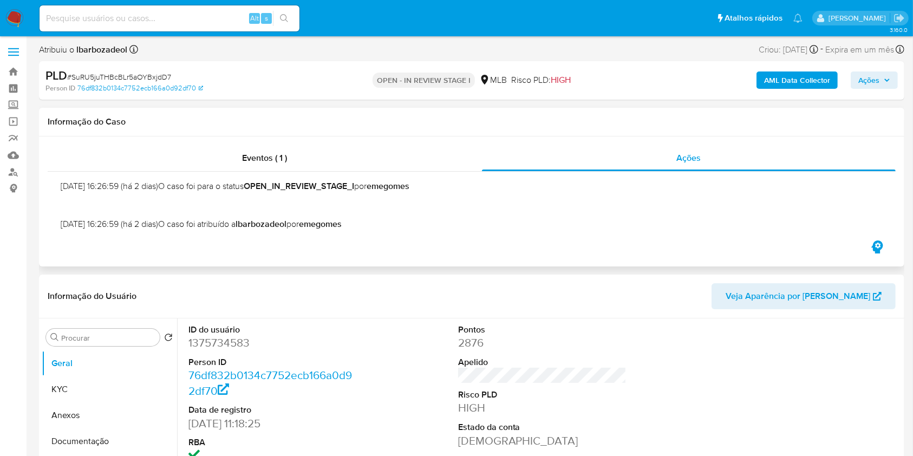
scroll to position [0, 0]
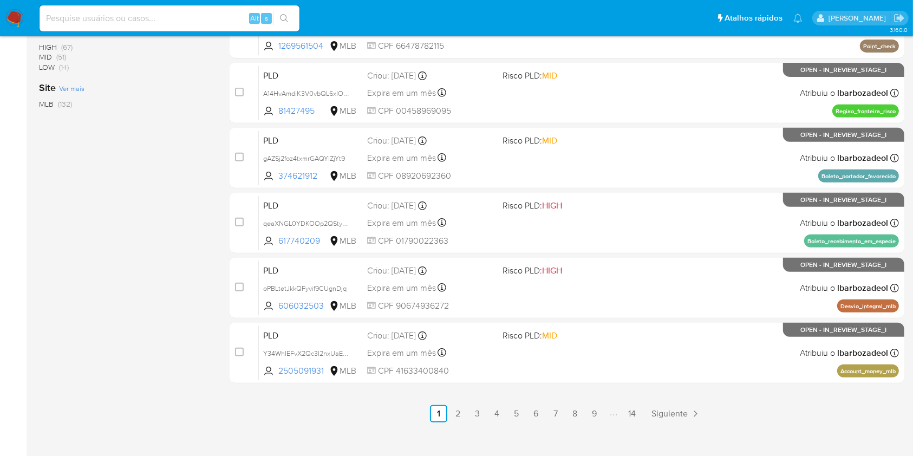
scroll to position [438, 0]
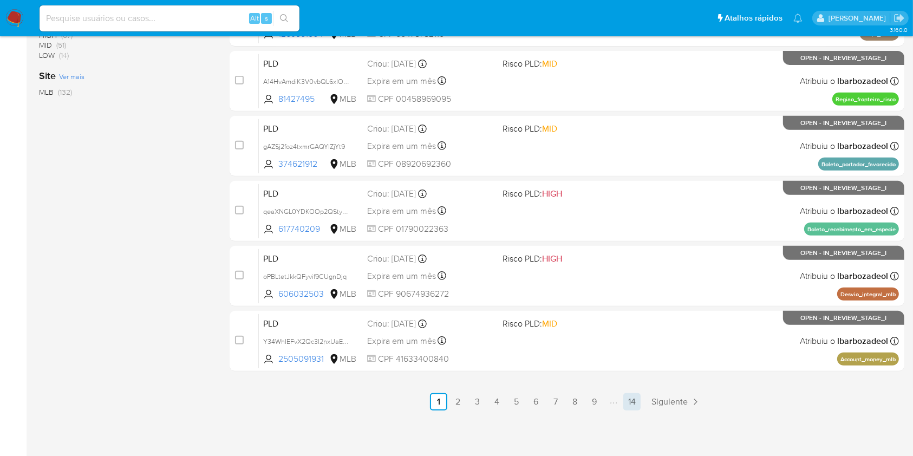
click at [631, 395] on link "14" at bounding box center [631, 401] width 17 height 17
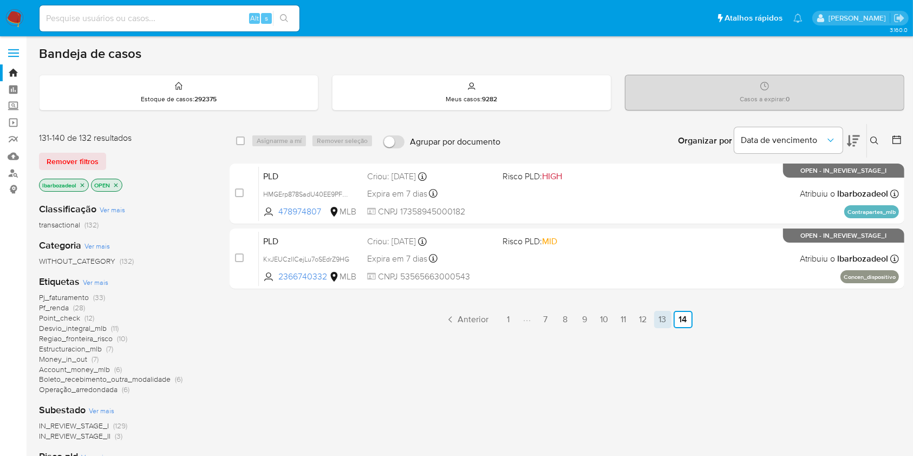
click at [662, 323] on link "13" at bounding box center [662, 319] width 17 height 17
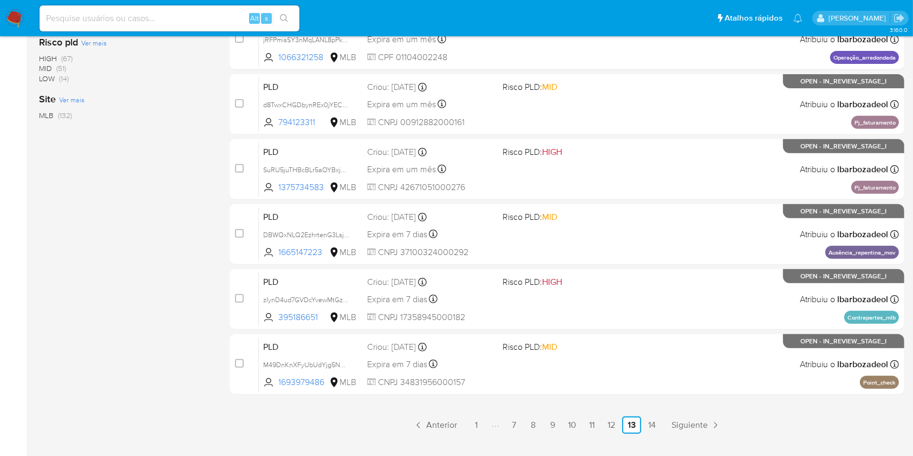
scroll to position [414, 0]
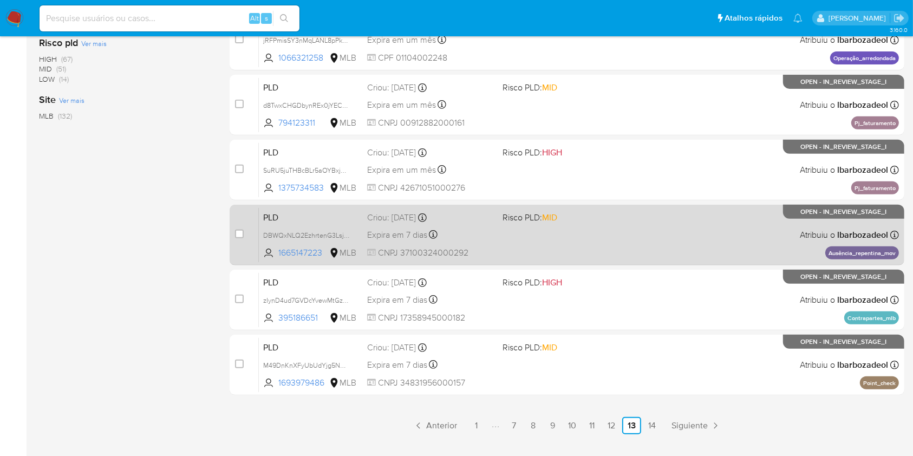
click at [581, 253] on div "PLD DBWQxNLQ2EzhrtenG3Lsjx5X 1665147223 MLB Risco PLD: MID Criou: 12/08/2025 Cr…" at bounding box center [579, 234] width 640 height 55
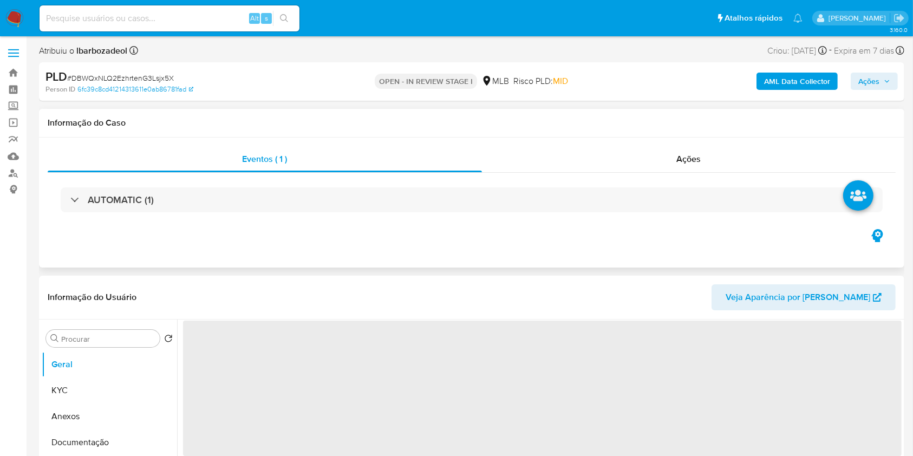
select select "10"
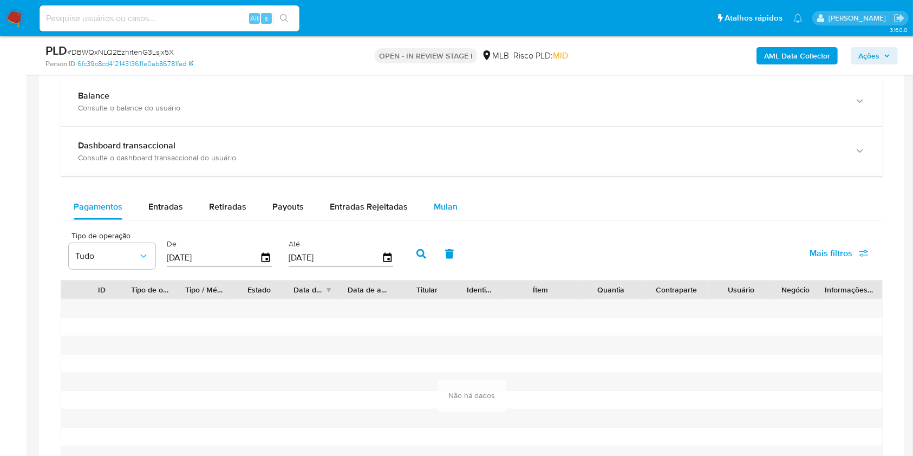
scroll to position [794, 0]
click at [436, 202] on span "Mulan" at bounding box center [446, 206] width 24 height 12
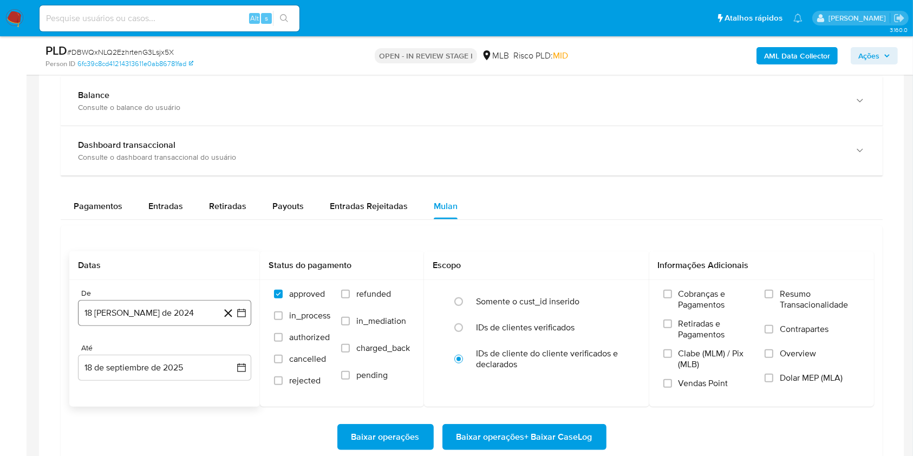
click at [154, 314] on button "18 [PERSON_NAME] de 2024" at bounding box center [164, 313] width 173 height 26
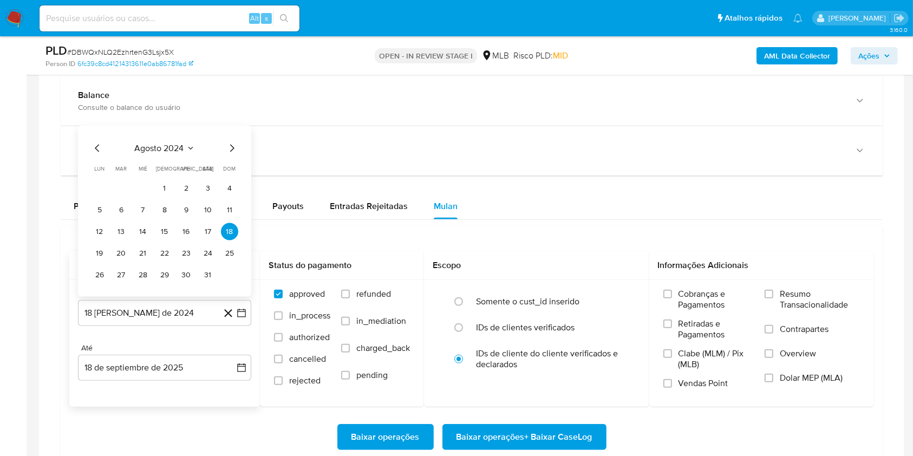
click at [152, 154] on div "agosto 2024 agosto 2024 lun lunes mar martes mié miércoles jue jueves vie viern…" at bounding box center [164, 213] width 147 height 142
click at [187, 144] on icon "Seleccionar mes y año" at bounding box center [190, 148] width 9 height 9
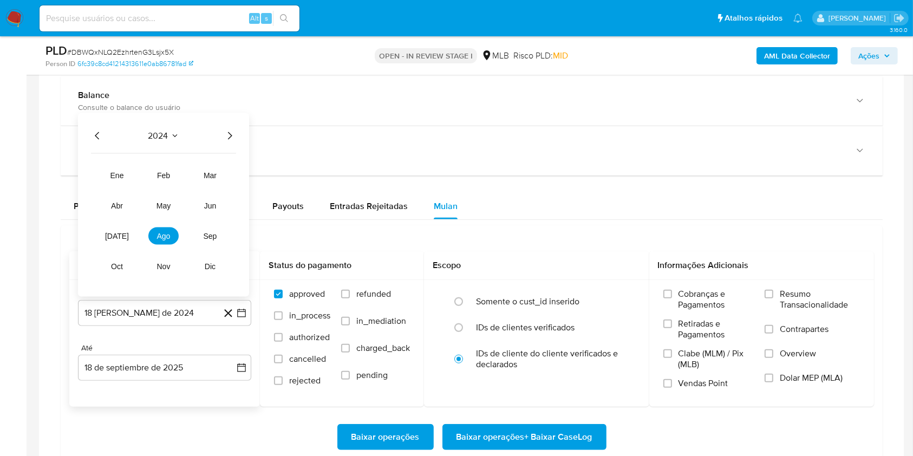
click at [232, 134] on icon "Año siguiente" at bounding box center [229, 135] width 13 height 13
click at [120, 244] on tr "ene feb mar abr may jun [DATE] ago sep oct nov dic" at bounding box center [163, 221] width 123 height 108
click at [120, 240] on button "[DATE]" at bounding box center [117, 235] width 30 height 17
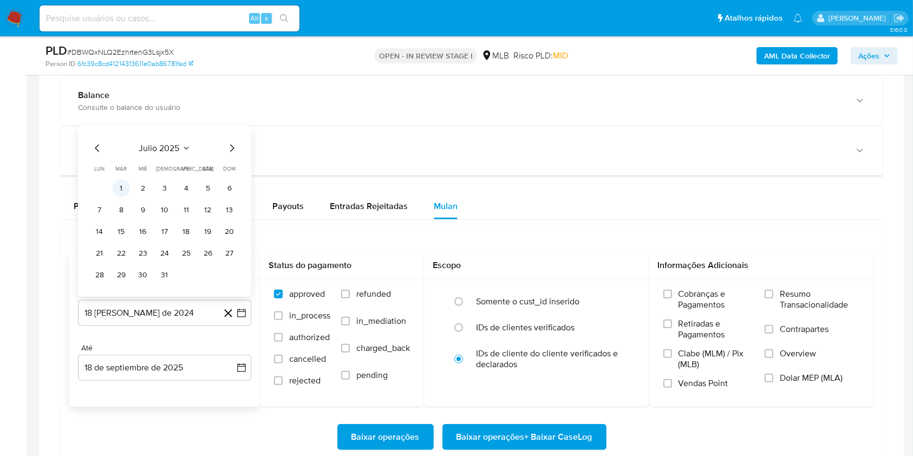
click at [129, 186] on button "1" at bounding box center [121, 188] width 17 height 17
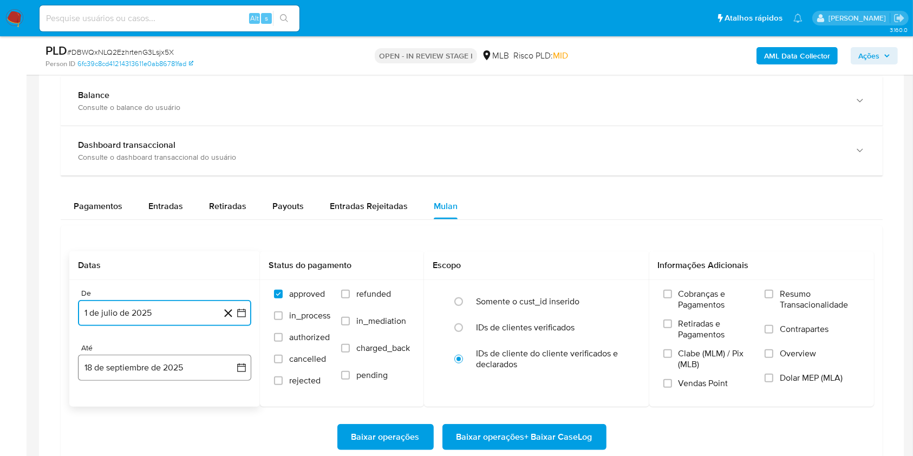
click at [151, 366] on button "18 de septiembre de 2025" at bounding box center [164, 368] width 173 height 26
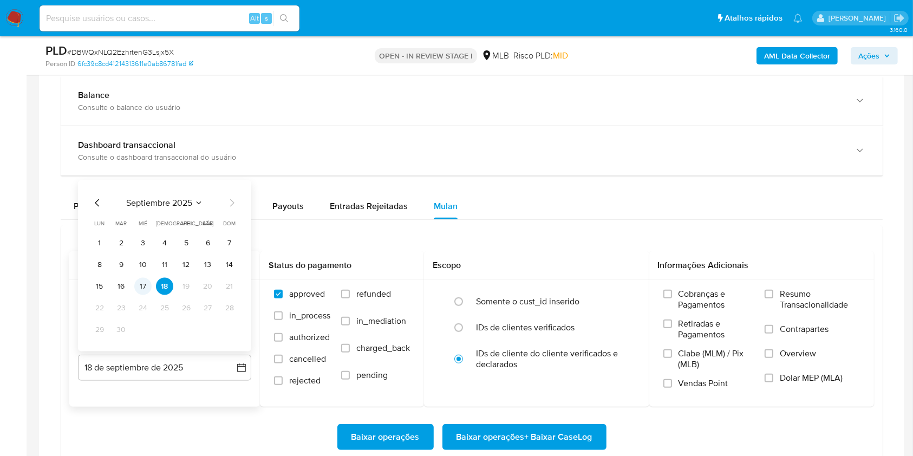
click at [140, 282] on button "17" at bounding box center [142, 286] width 17 height 17
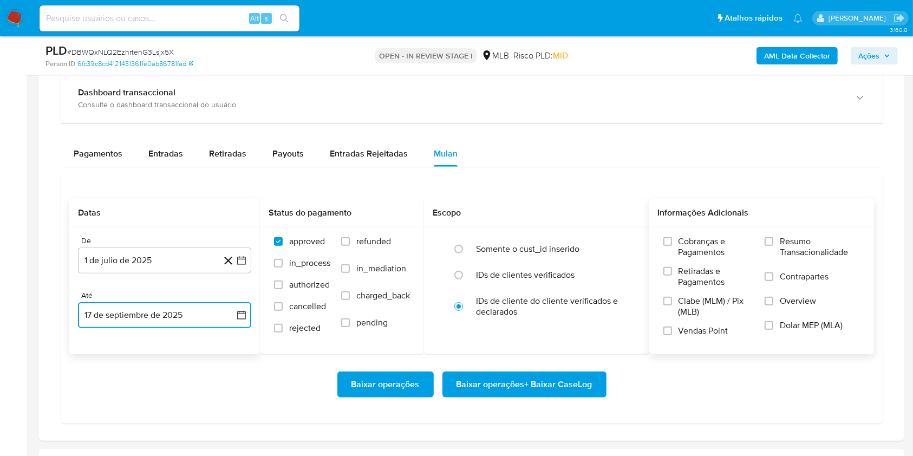
scroll to position [863, 0]
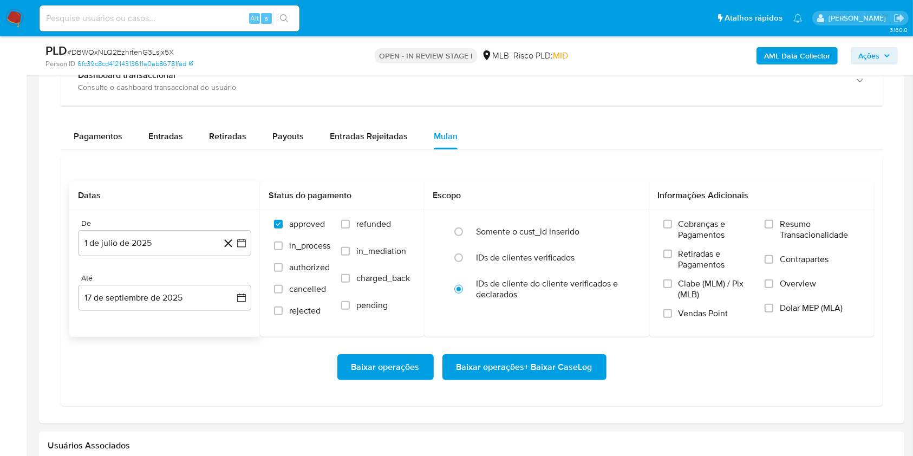
drag, startPoint x: 803, startPoint y: 224, endPoint x: 659, endPoint y: 349, distance: 190.1
click at [802, 224] on span "Resumo Transacionalidade" at bounding box center [820, 230] width 80 height 22
click at [771, 223] on input "Resumo Transacionalidade" at bounding box center [769, 224] width 9 height 9
click at [552, 359] on span "Baixar operações + Baixar CaseLog" at bounding box center [525, 367] width 136 height 24
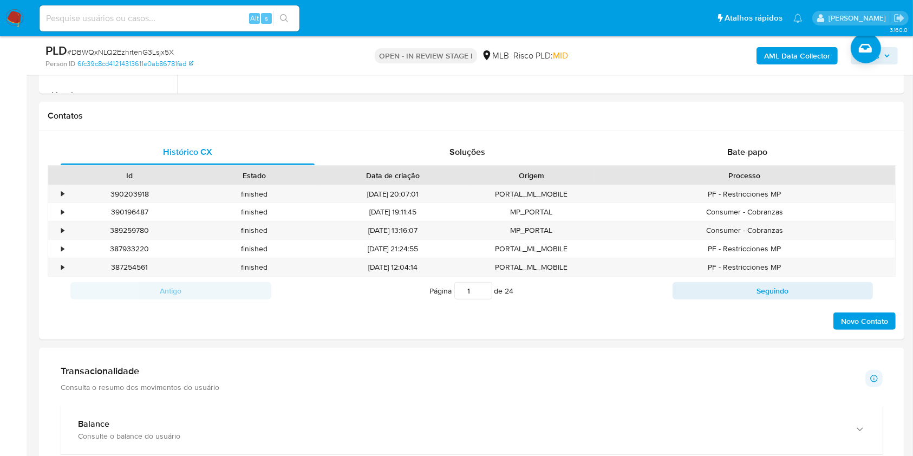
scroll to position [66, 0]
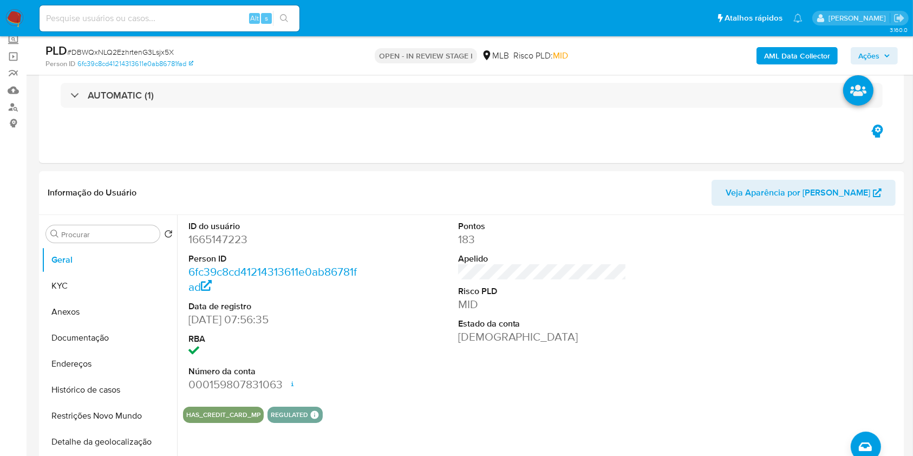
click at [855, 51] on button "Ações" at bounding box center [874, 55] width 47 height 17
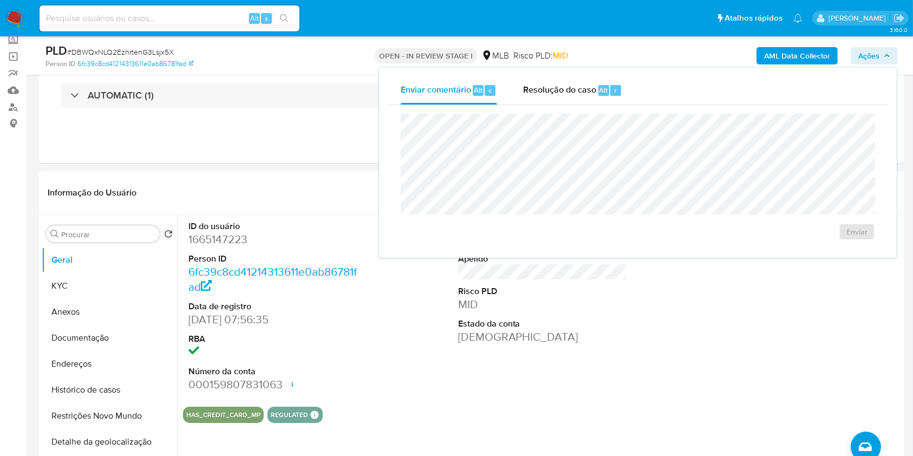
click at [855, 51] on button "Ações" at bounding box center [874, 55] width 47 height 17
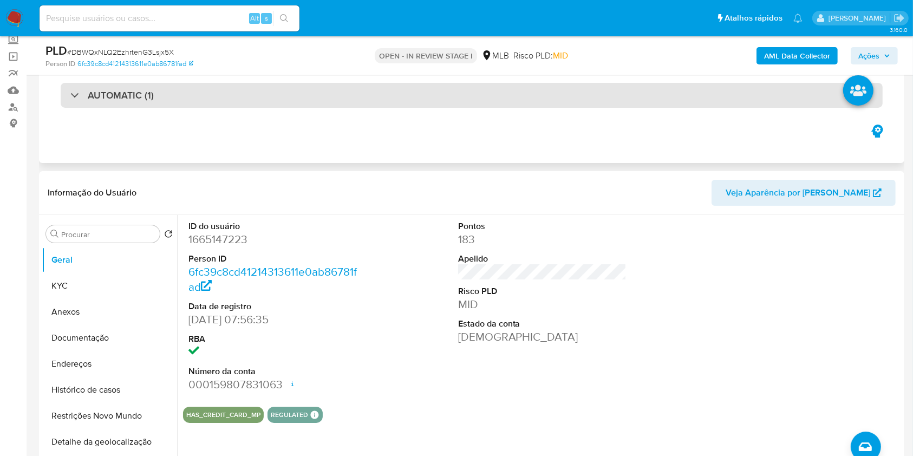
click at [678, 84] on div "AUTOMATIC (1)" at bounding box center [472, 95] width 822 height 25
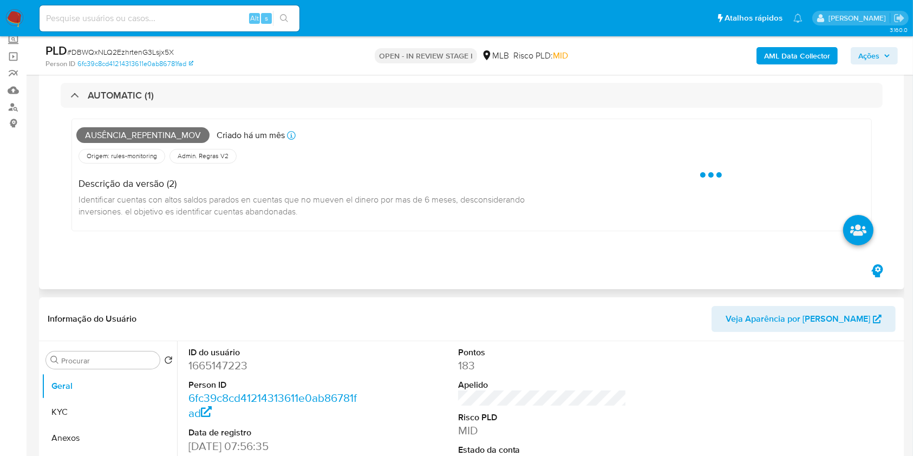
click at [175, 134] on span "Ausência_repentina_mov" at bounding box center [142, 135] width 133 height 16
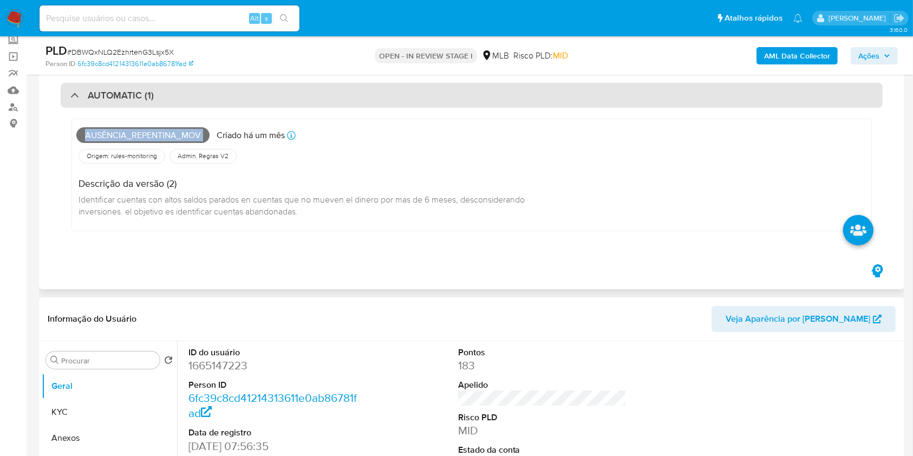
copy span "Ausência_repentina_mov"
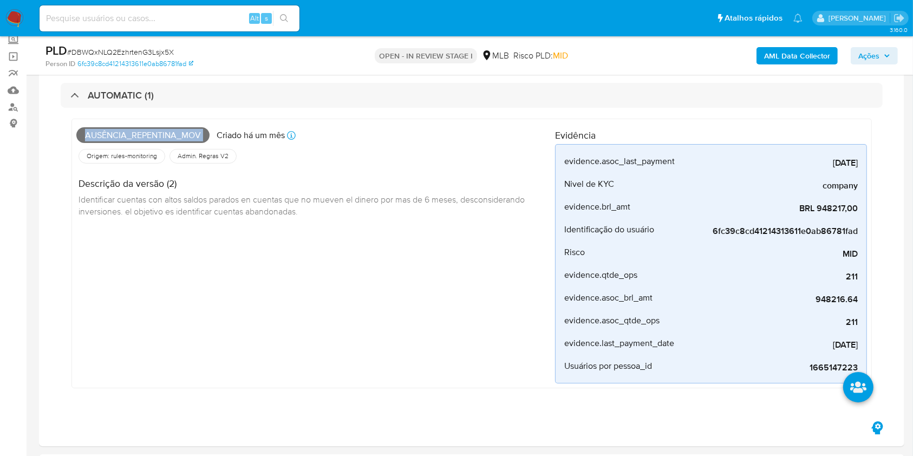
click at [865, 62] on span "Ações" at bounding box center [869, 55] width 21 height 17
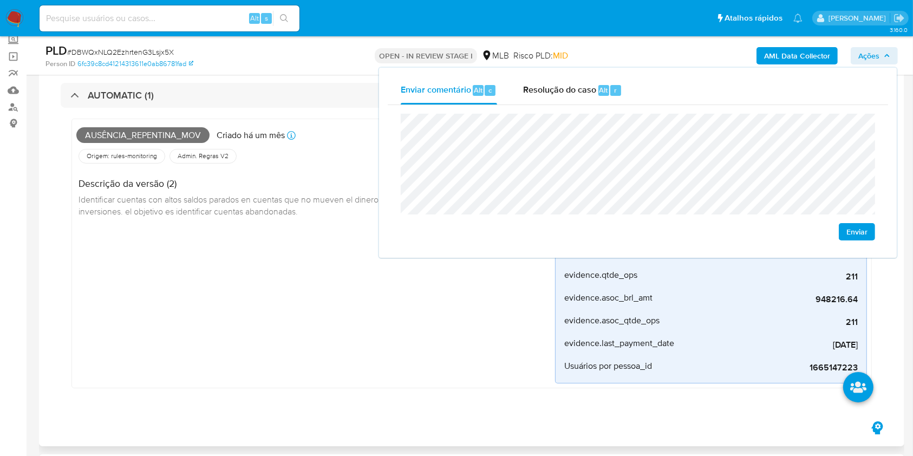
click at [261, 317] on div "Ausência_repentina_mov [PERSON_NAME] um mês Criado: [DATE] 00:30:00 Origem: rul…" at bounding box center [315, 253] width 479 height 260
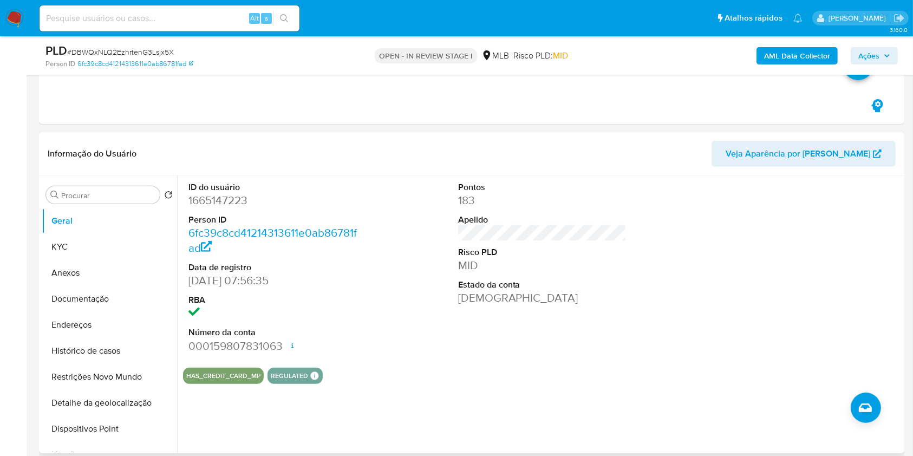
scroll to position [404, 0]
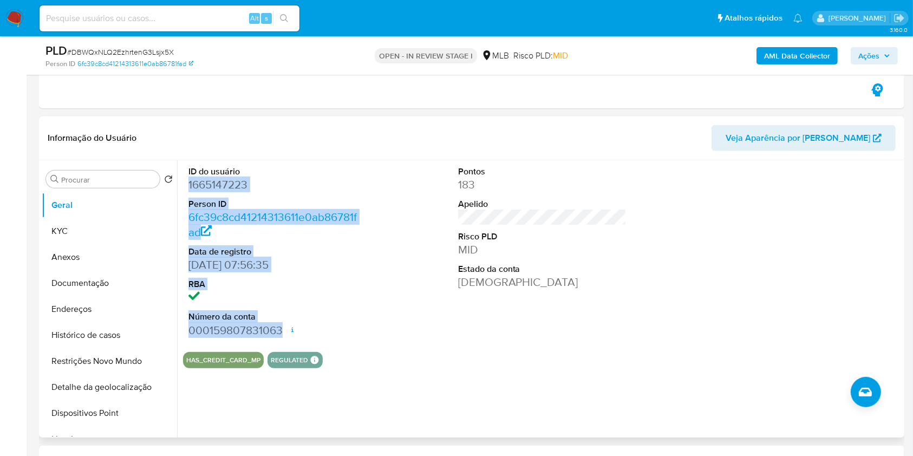
drag, startPoint x: 186, startPoint y: 186, endPoint x: 299, endPoint y: 326, distance: 179.4
click at [299, 326] on div "ID do usuário 1665147223 Person ID 6fc39c8cd41214313611e0ab86781fad Data de reg…" at bounding box center [273, 251] width 180 height 183
copy dl "1665147223 Person ID 6fc39c8cd41214313611e0ab86781fad Data de registro [DATE] 0…"
click at [884, 60] on span "Ações" at bounding box center [875, 55] width 32 height 15
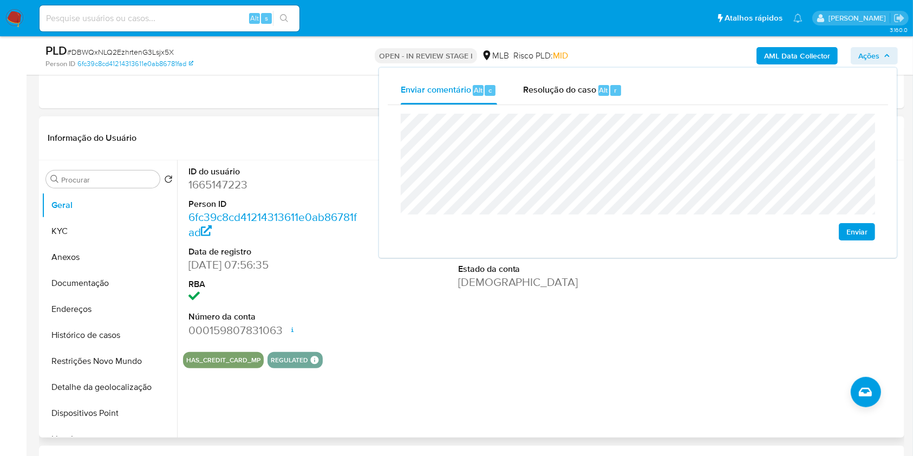
click at [290, 135] on header "Informação do Usuário Veja Aparência por [PERSON_NAME]" at bounding box center [472, 138] width 848 height 26
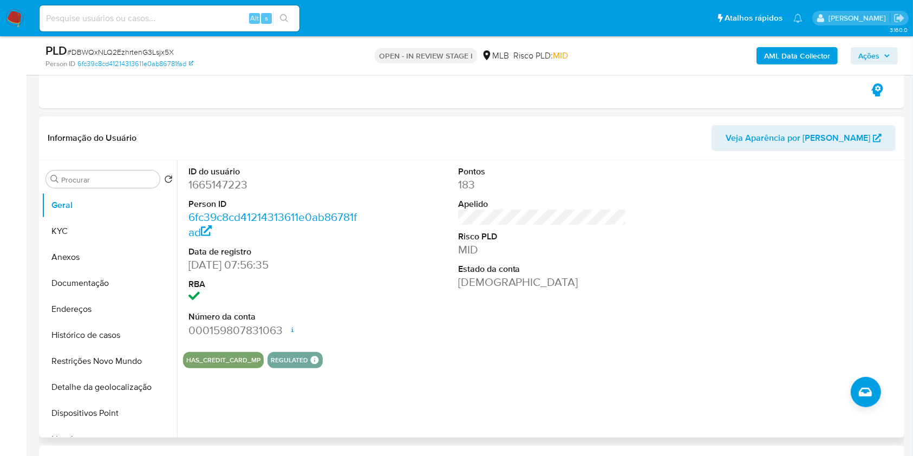
scroll to position [0, 0]
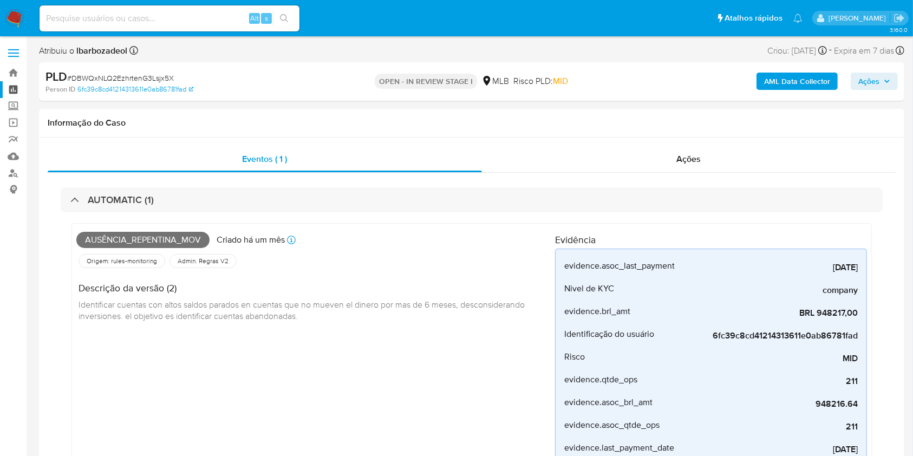
click at [10, 89] on link "Painel" at bounding box center [64, 89] width 129 height 17
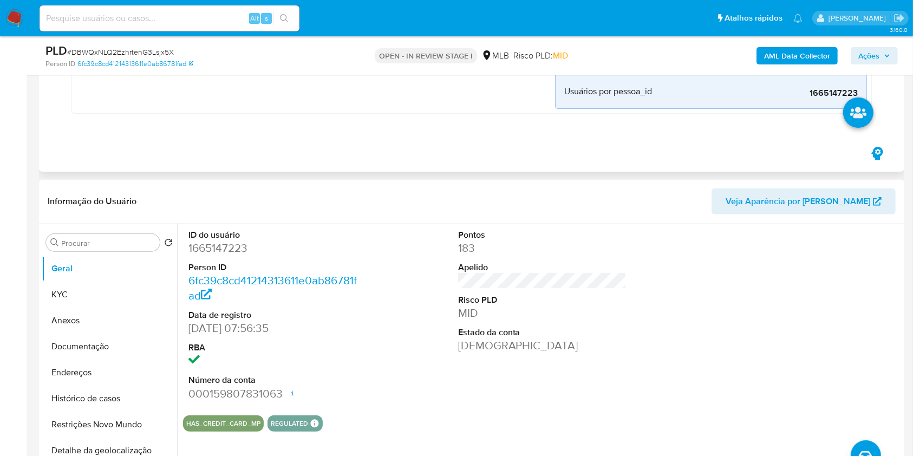
scroll to position [334, 0]
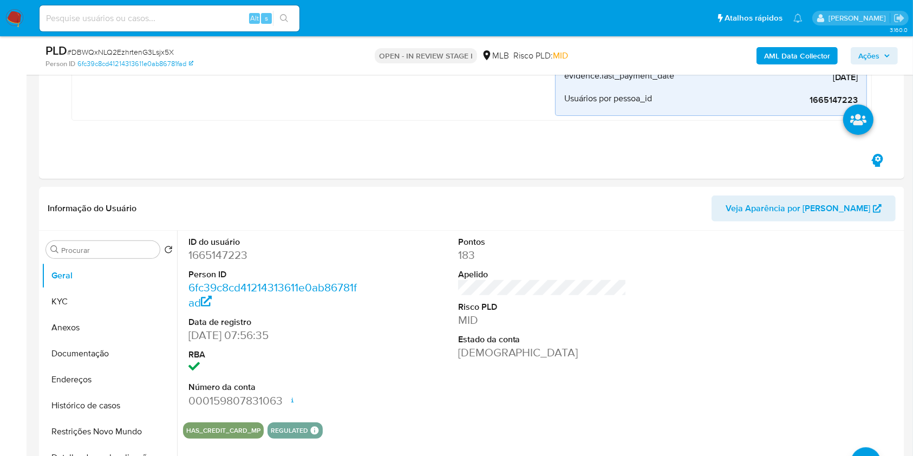
click at [883, 53] on span "Ações" at bounding box center [875, 55] width 32 height 15
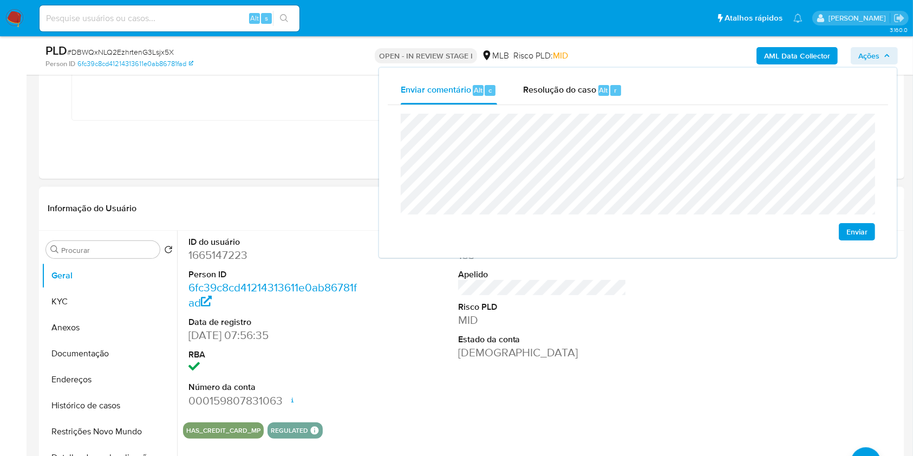
click at [263, 188] on div "Informação do Usuário Veja Aparência por [PERSON_NAME]" at bounding box center [472, 209] width 866 height 44
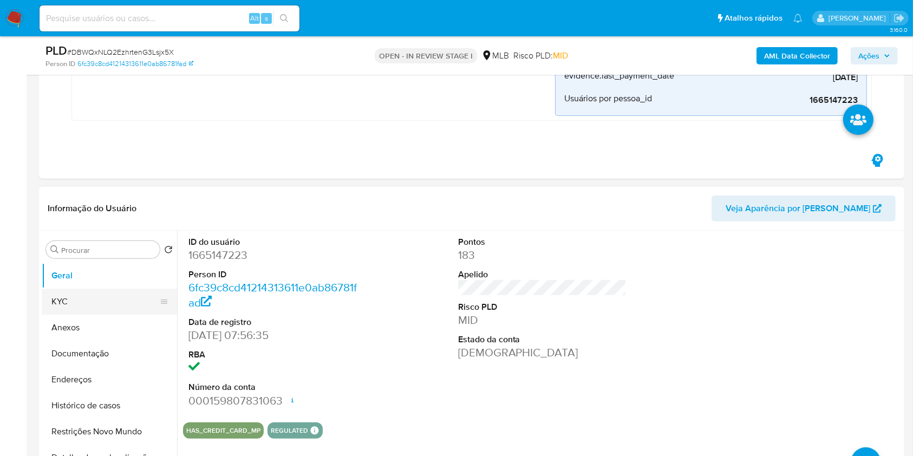
click at [88, 304] on button "KYC" at bounding box center [105, 302] width 127 height 26
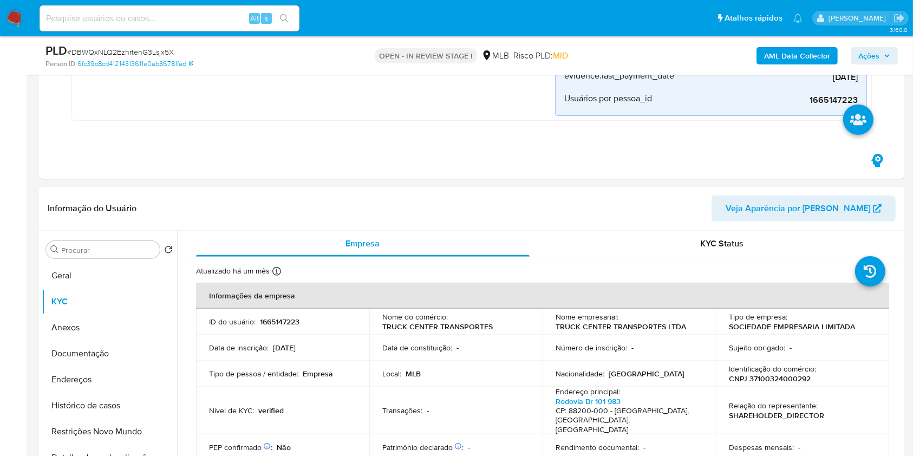
click at [776, 382] on p "CNPJ 37100324000292" at bounding box center [770, 379] width 82 height 10
copy p "37100324000292"
click at [876, 51] on span "Ações" at bounding box center [869, 55] width 21 height 17
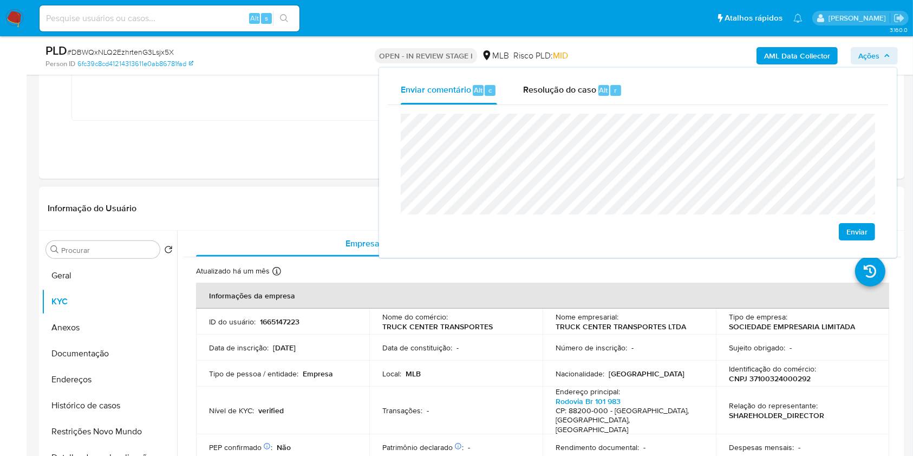
click at [319, 326] on td "ID do usuário : 1665147223" at bounding box center [282, 322] width 173 height 26
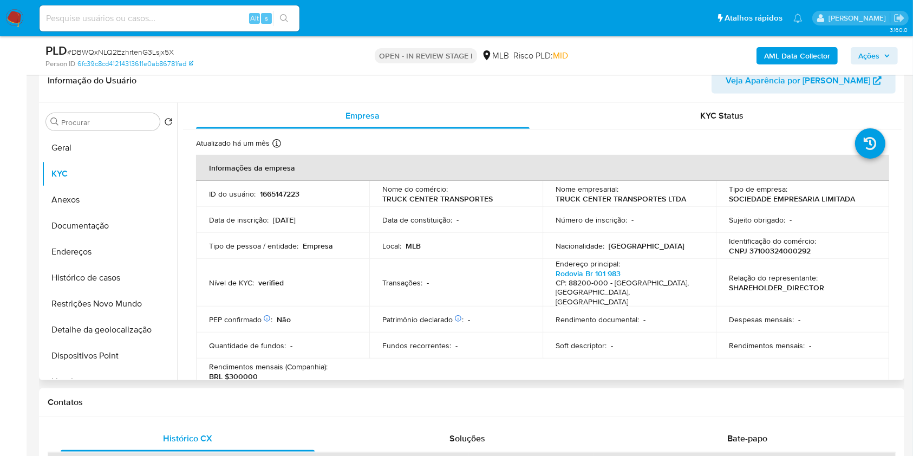
scroll to position [460, 0]
click at [469, 236] on td "Local : MLB" at bounding box center [455, 247] width 173 height 26
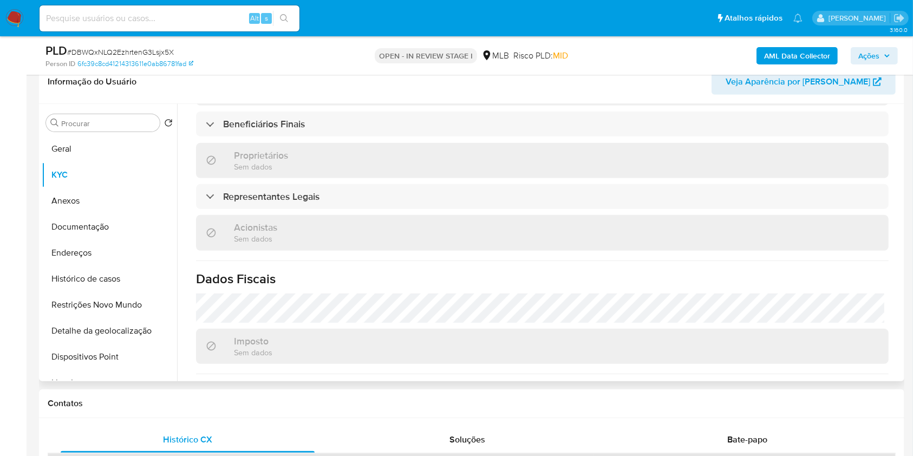
scroll to position [534, 0]
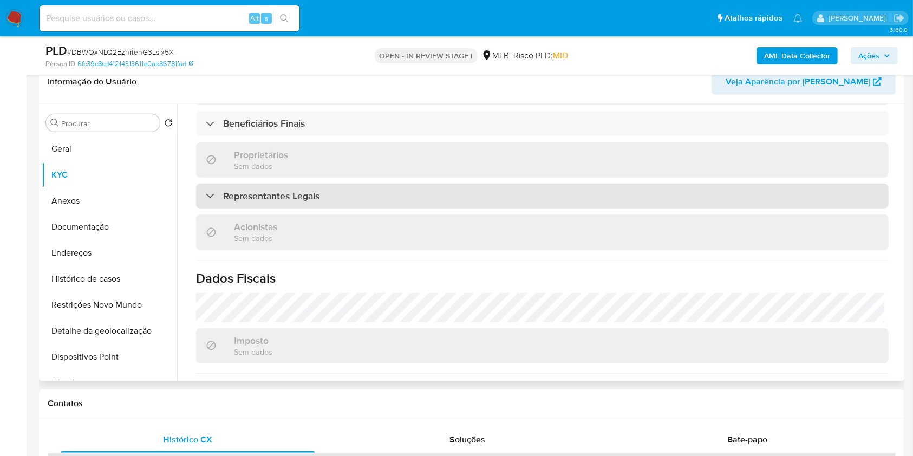
click at [398, 184] on div "Representantes Legais" at bounding box center [542, 196] width 693 height 25
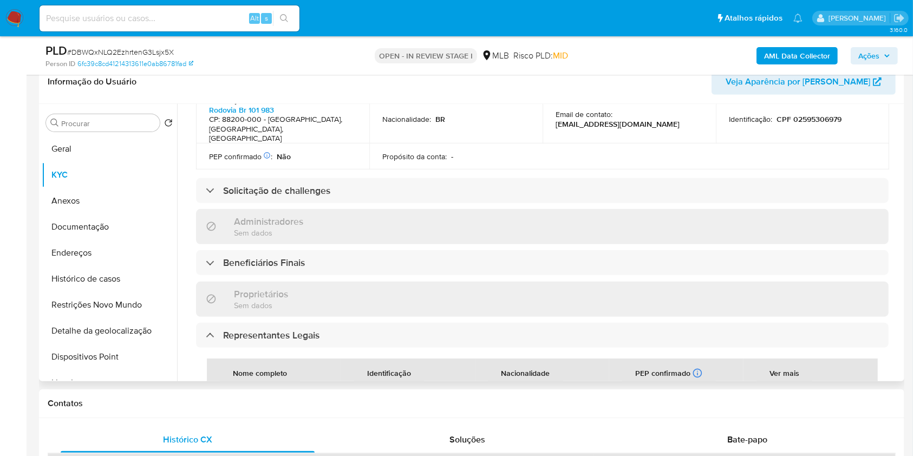
scroll to position [388, 0]
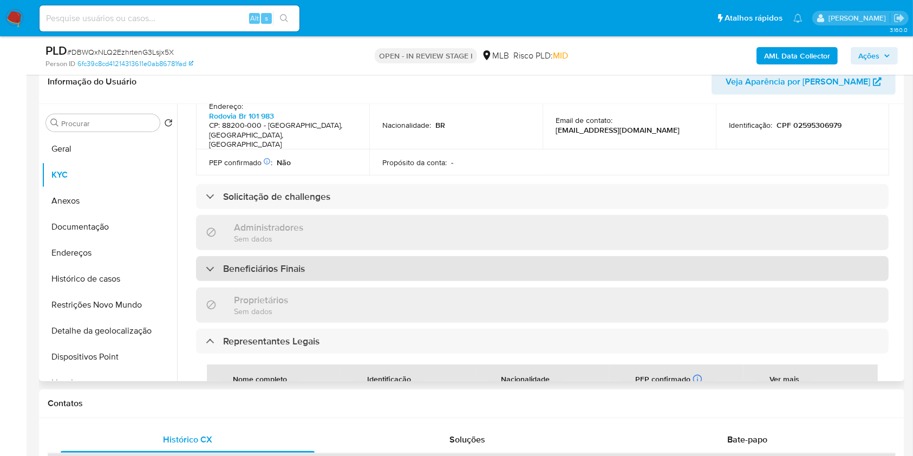
click at [383, 256] on div "Beneficiários Finais" at bounding box center [542, 268] width 693 height 25
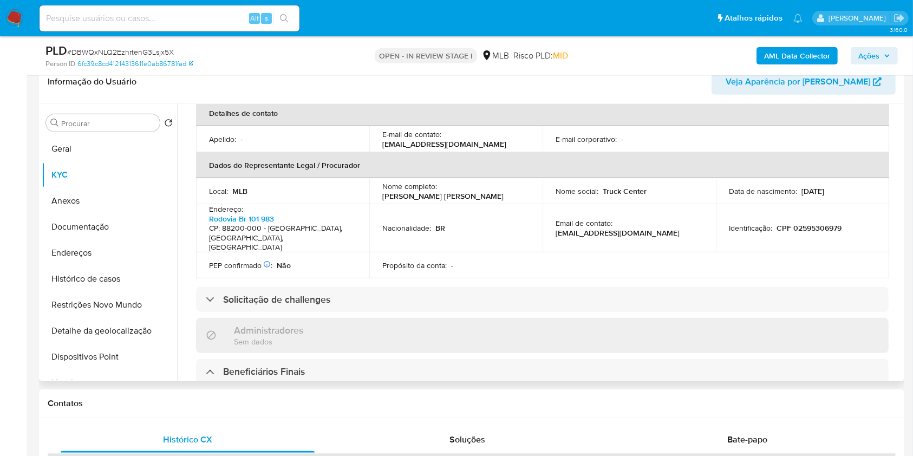
scroll to position [280, 0]
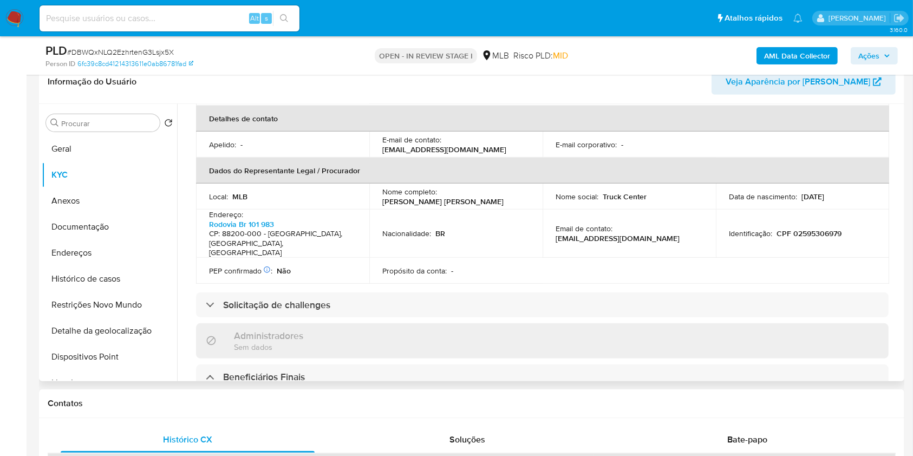
click at [819, 229] on p "CPF 02595306979" at bounding box center [809, 234] width 65 height 10
copy p "02595306979"
click at [888, 58] on icon "button" at bounding box center [887, 56] width 6 height 6
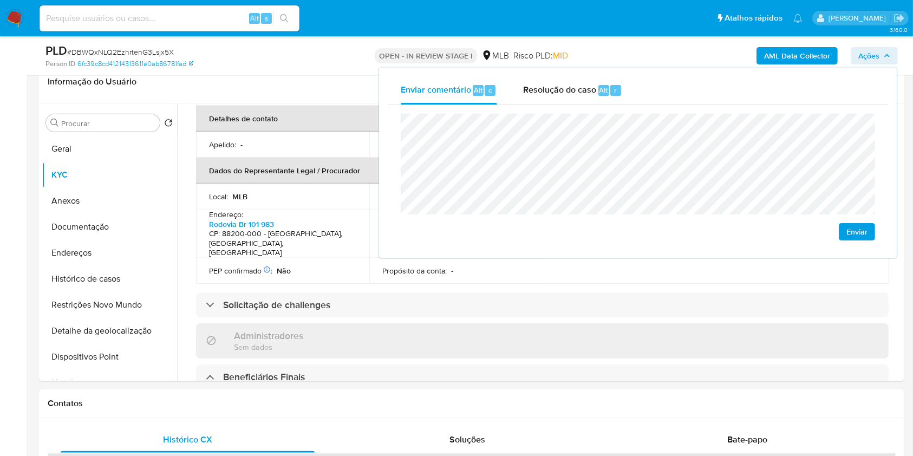
click at [0, 0] on lt-span "econômica" at bounding box center [0, 0] width 0 height 0
click at [323, 192] on div "Local : MLB" at bounding box center [282, 197] width 147 height 10
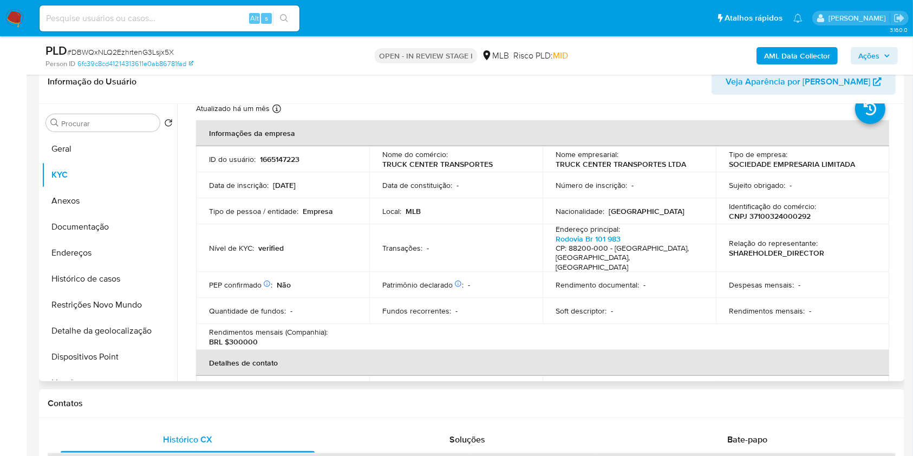
scroll to position [38, 0]
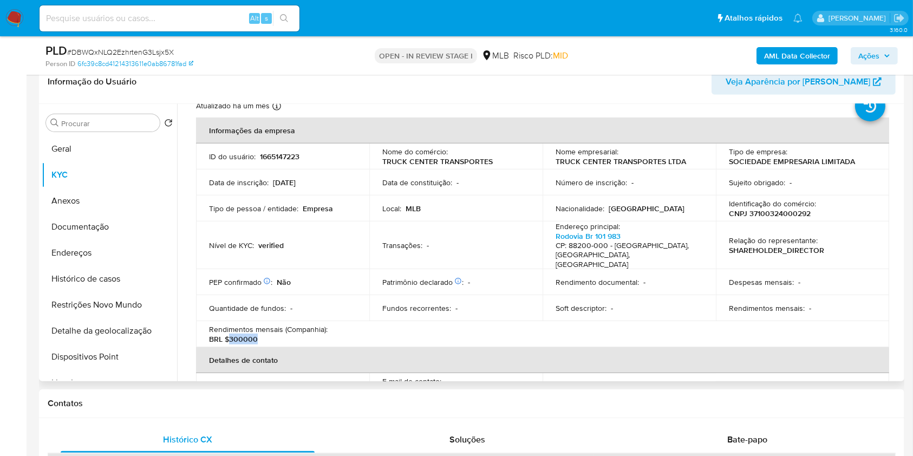
drag, startPoint x: 229, startPoint y: 327, endPoint x: 289, endPoint y: 328, distance: 60.7
click at [289, 328] on div "Rendimentos mensais (Companhia) : BRL $300000" at bounding box center [282, 333] width 147 height 19
copy p "300000"
click at [876, 53] on span "Ações" at bounding box center [869, 55] width 21 height 17
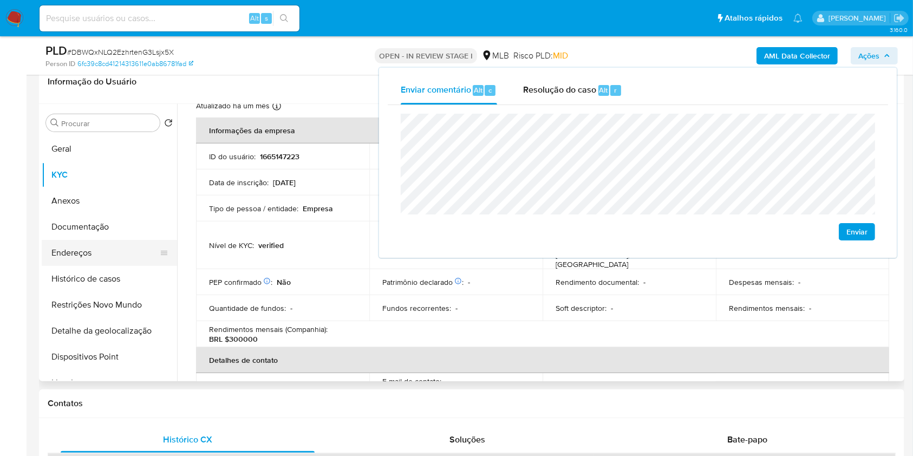
click at [133, 253] on button "Endereços" at bounding box center [105, 253] width 127 height 26
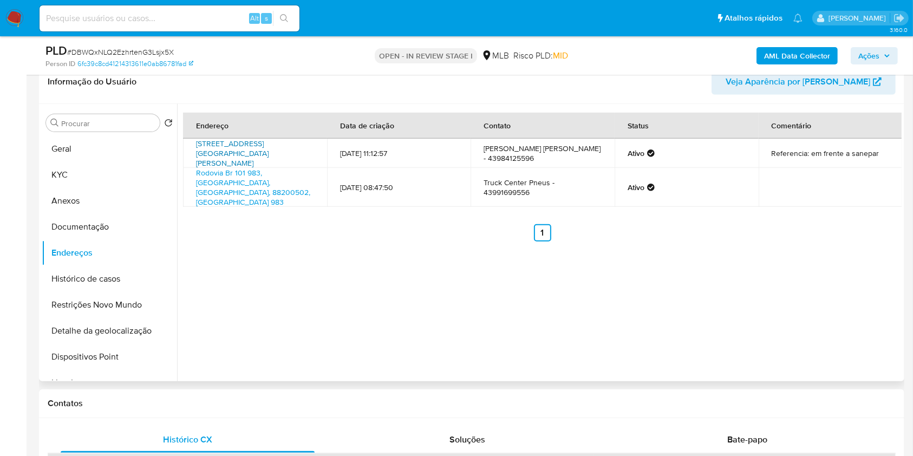
click at [229, 148] on link "[STREET_ADDRESS][GEOGRAPHIC_DATA][PERSON_NAME]" at bounding box center [232, 153] width 73 height 30
click at [220, 184] on link "Rodovia Br 101 983, [GEOGRAPHIC_DATA], [GEOGRAPHIC_DATA], 88200502, [GEOGRAPHIC…" at bounding box center [253, 187] width 114 height 40
click at [121, 222] on button "Documentação" at bounding box center [105, 227] width 127 height 26
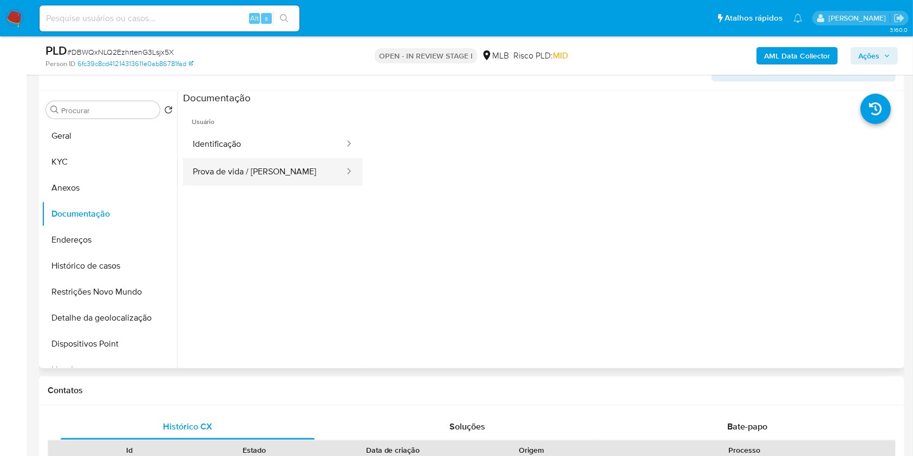
click at [255, 173] on button "Prova de vida / [PERSON_NAME]" at bounding box center [264, 172] width 162 height 28
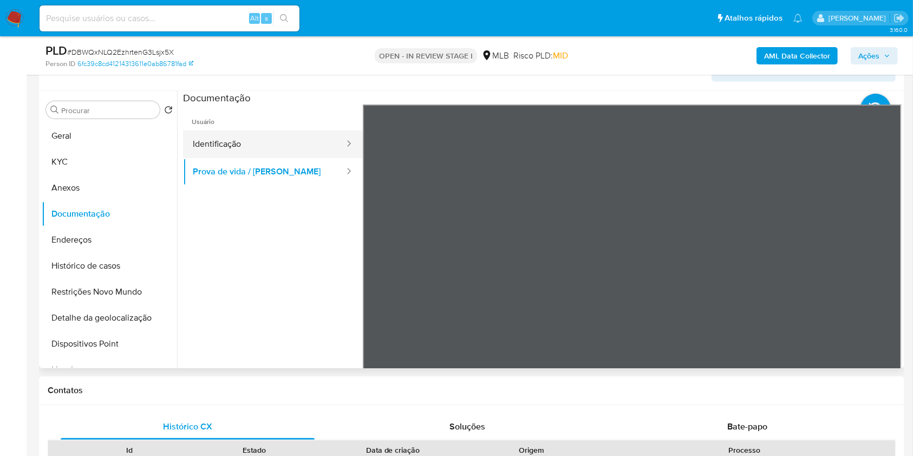
click at [287, 136] on button "Identificação" at bounding box center [264, 145] width 162 height 28
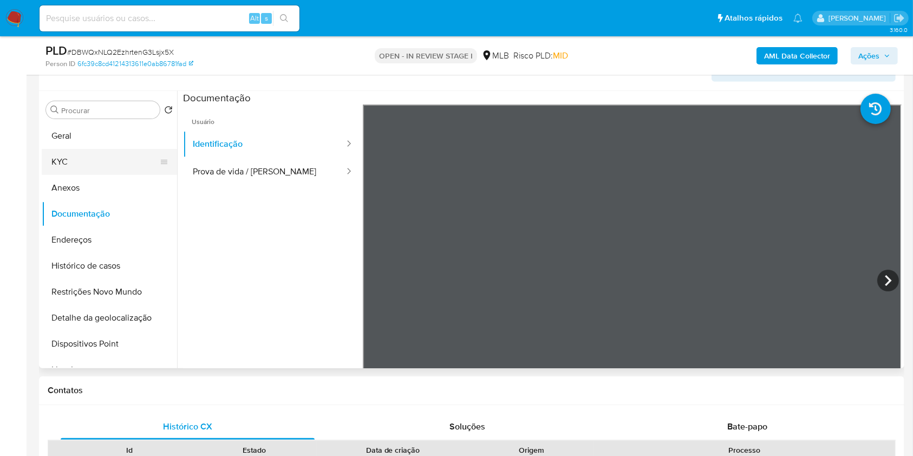
click at [110, 165] on button "KYC" at bounding box center [105, 162] width 127 height 26
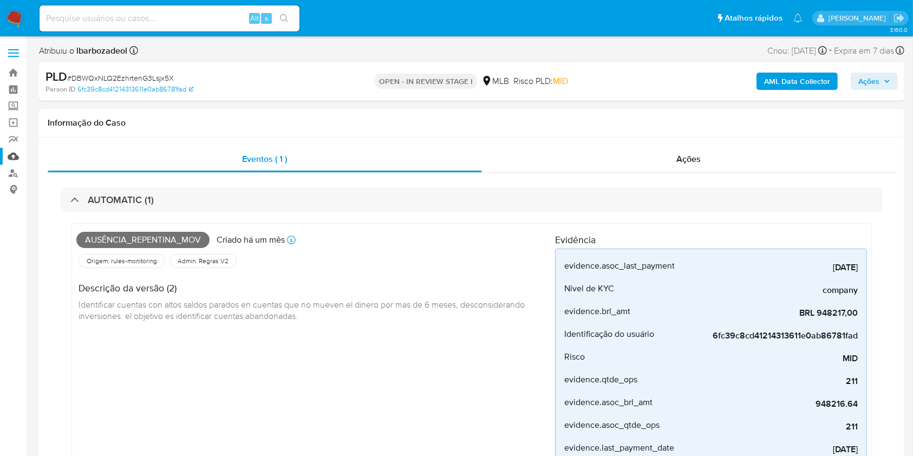
click at [21, 149] on link "Mulan" at bounding box center [64, 156] width 129 height 17
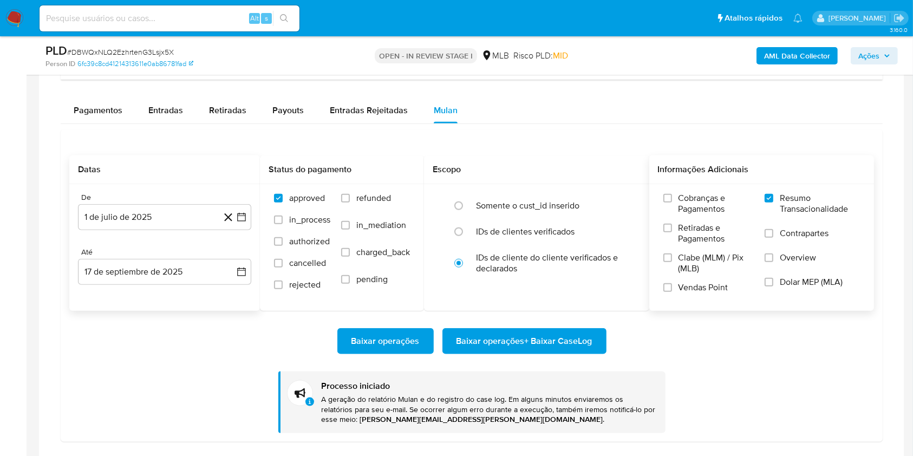
scroll to position [1174, 0]
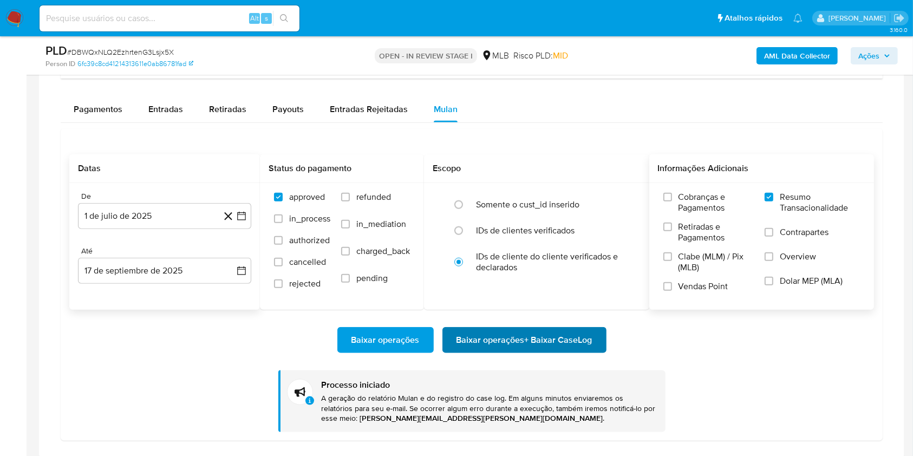
click at [517, 327] on div "Baixar operações Baixar operações + Baixar CaseLog Processo iniciado A geração …" at bounding box center [471, 371] width 805 height 122
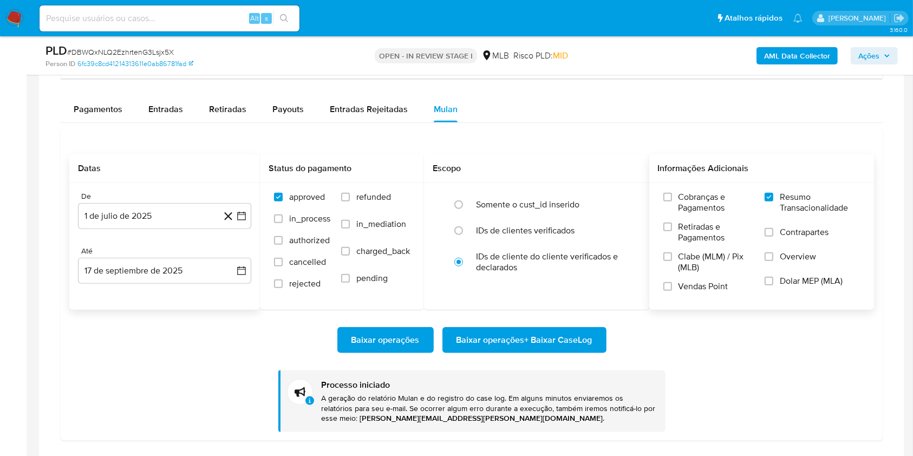
click at [516, 328] on span "Baixar operações + Baixar CaseLog" at bounding box center [525, 340] width 136 height 24
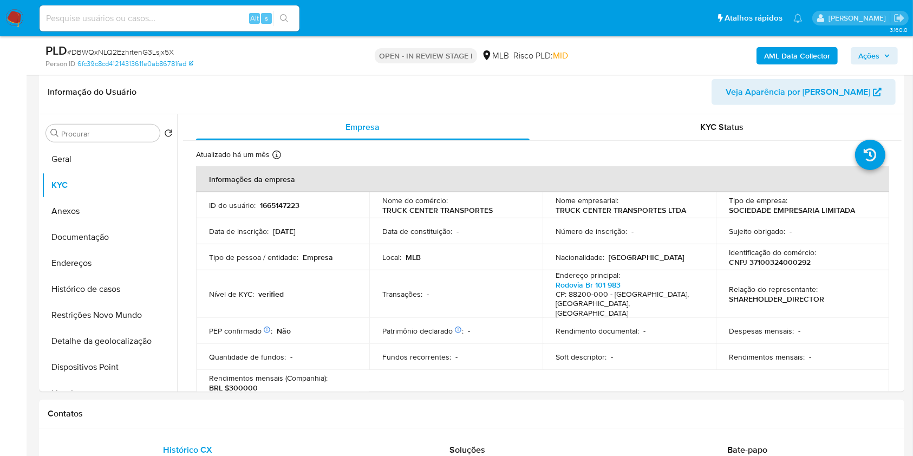
scroll to position [0, 0]
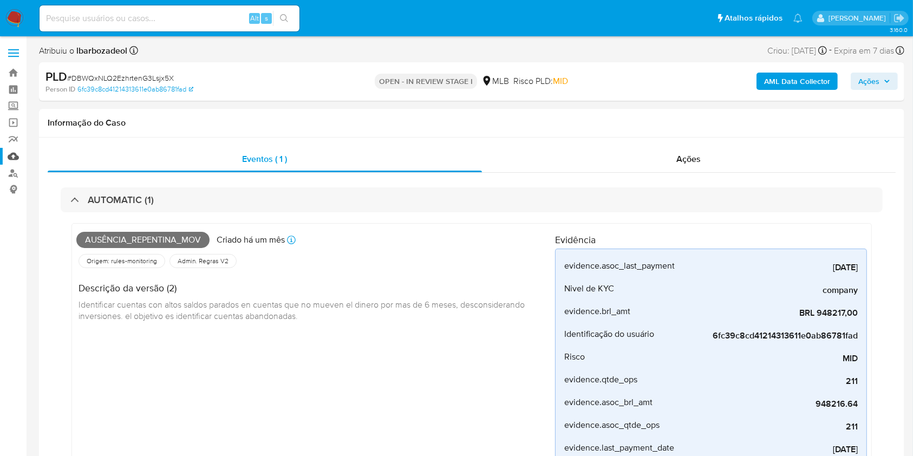
click at [8, 157] on link "Mulan" at bounding box center [64, 156] width 129 height 17
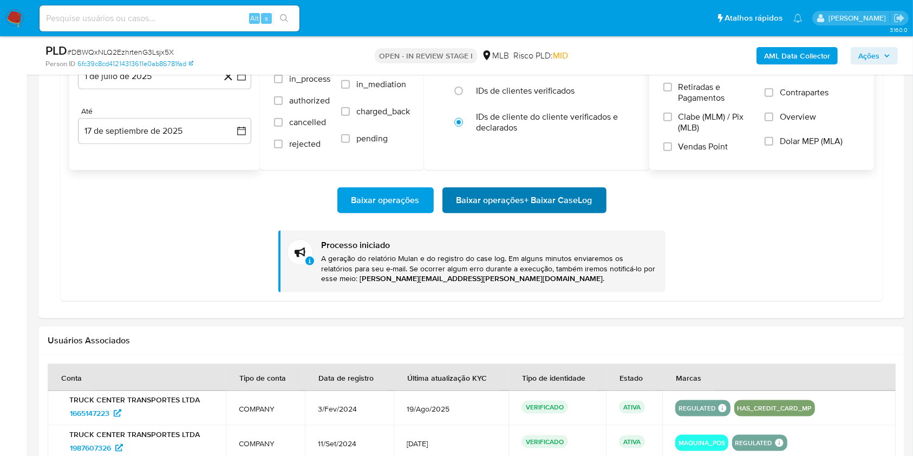
scroll to position [1268, 0]
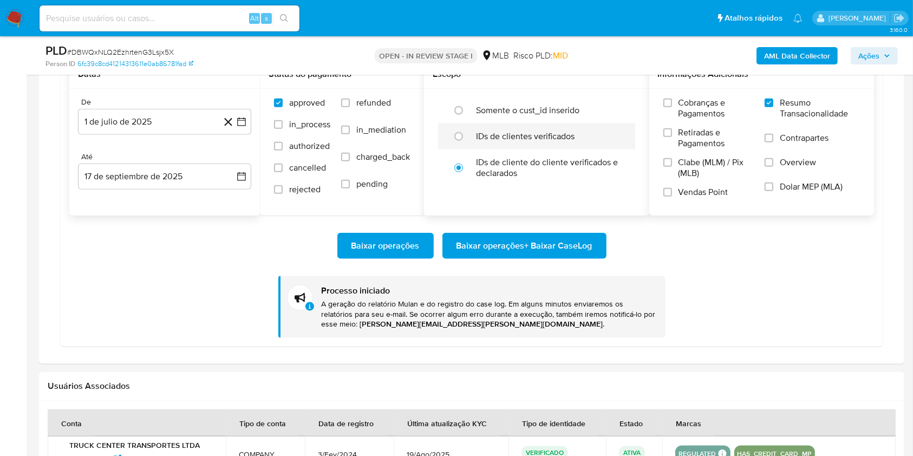
click at [507, 132] on label "IDs de clientes verificados" at bounding box center [525, 136] width 99 height 11
click at [467, 132] on input "radio" at bounding box center [458, 136] width 17 height 17
radio input "true"
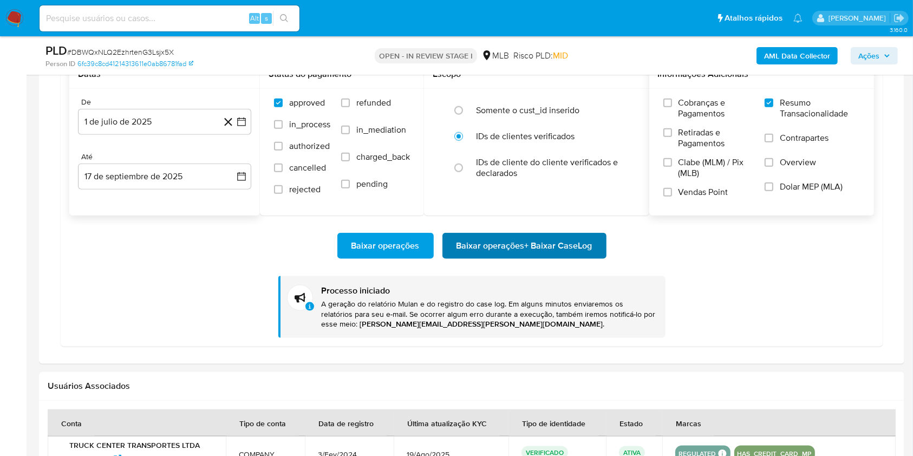
click at [503, 253] on span "Baixar operações + Baixar CaseLog" at bounding box center [525, 246] width 136 height 24
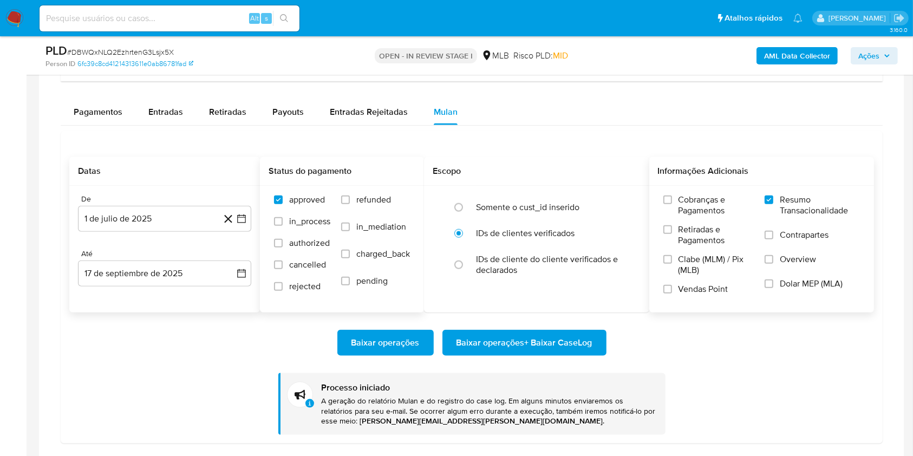
scroll to position [1172, 0]
click at [182, 119] on button "Entradas" at bounding box center [165, 111] width 61 height 26
select select "10"
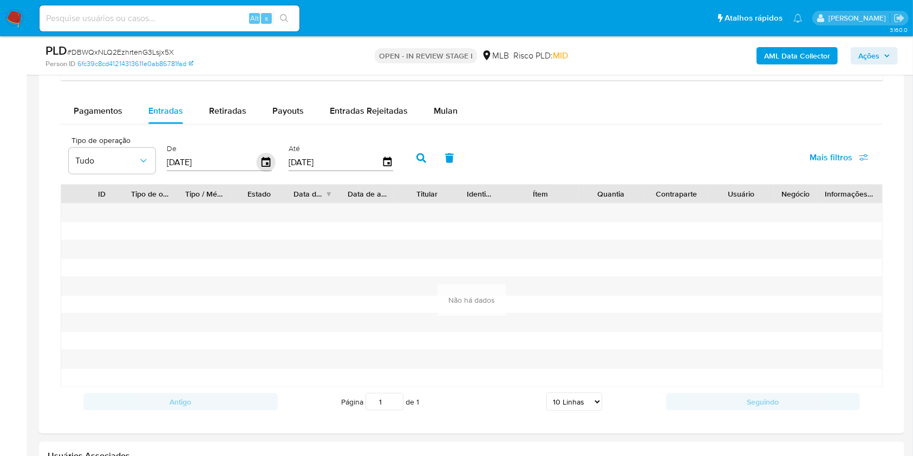
click at [266, 160] on icon "button" at bounding box center [266, 162] width 19 height 19
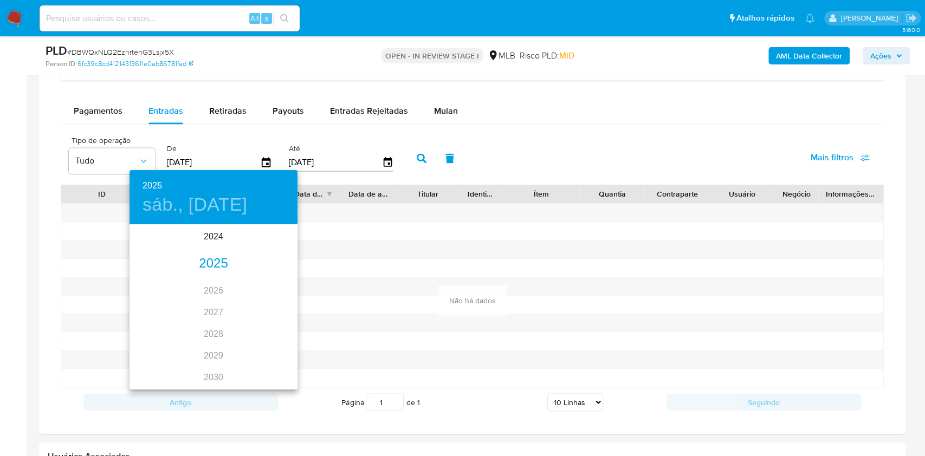
click at [206, 258] on div "2025" at bounding box center [213, 264] width 168 height 22
click at [151, 244] on div "ene." at bounding box center [157, 246] width 56 height 41
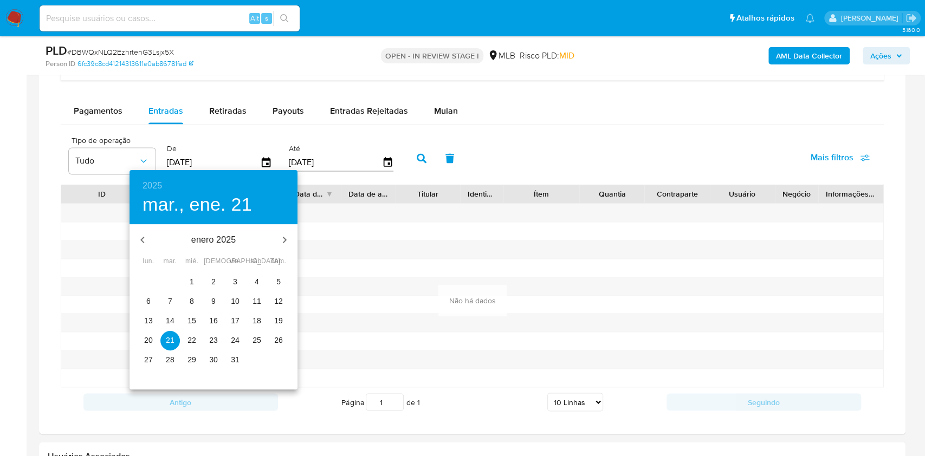
click at [195, 275] on button "1" at bounding box center [191, 281] width 19 height 19
type input "01/01/2025"
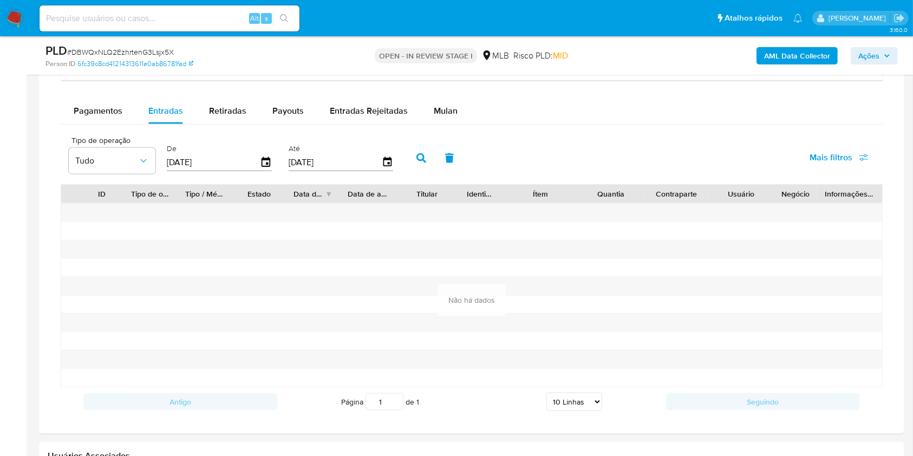
click at [426, 154] on button "button" at bounding box center [421, 158] width 28 height 26
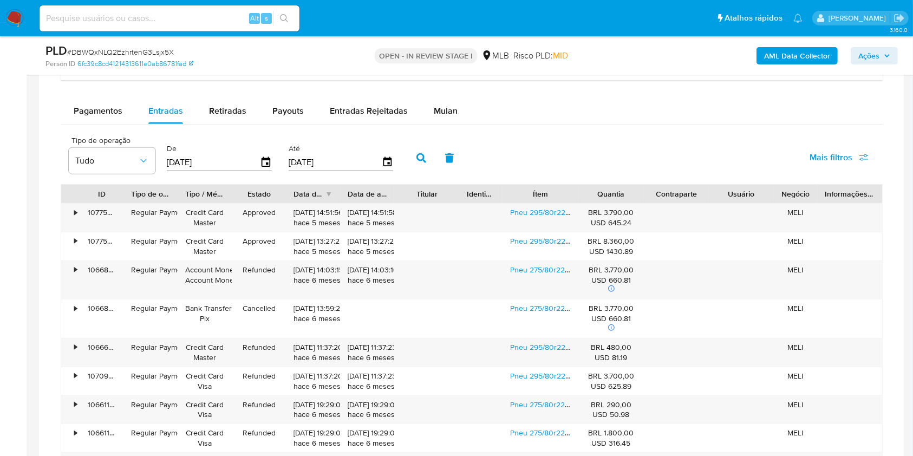
click at [460, 106] on button "Mulan" at bounding box center [446, 111] width 50 height 26
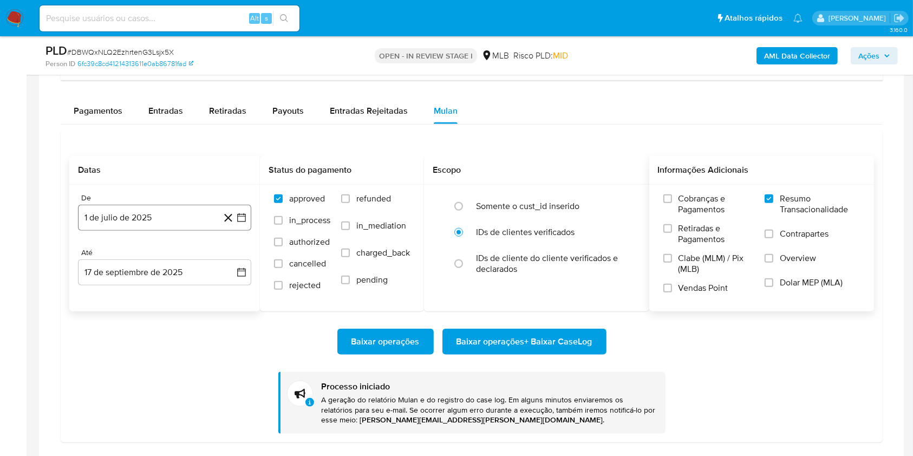
click at [150, 223] on button "1 de julio de 2025" at bounding box center [164, 218] width 173 height 26
click at [152, 256] on span "julio 2025" at bounding box center [159, 256] width 41 height 11
click at [115, 298] on span "ene" at bounding box center [117, 296] width 14 height 9
click at [143, 292] on button "1" at bounding box center [142, 296] width 17 height 17
click at [147, 274] on button "18 de septiembre de 2025" at bounding box center [164, 272] width 173 height 26
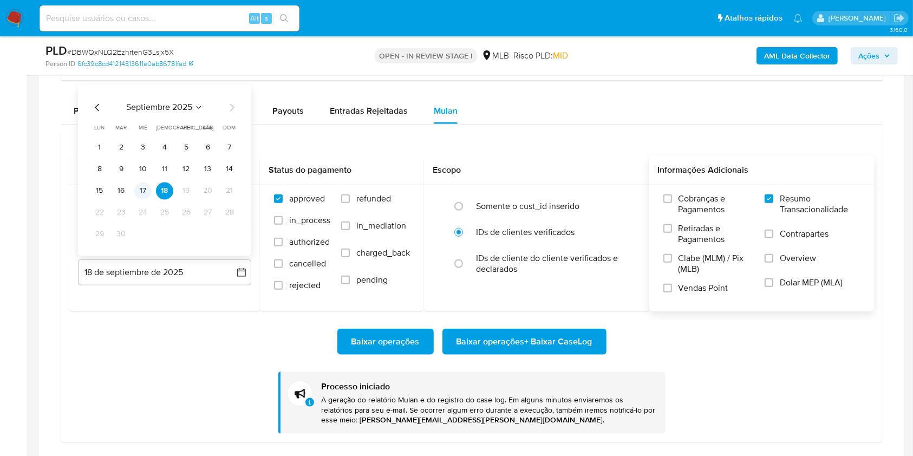
click at [147, 194] on button "17" at bounding box center [142, 191] width 17 height 17
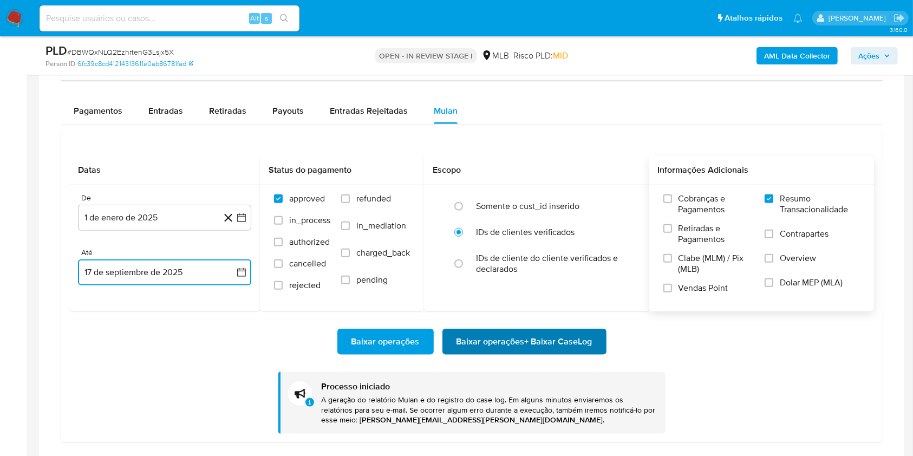
click at [564, 336] on span "Baixar operações + Baixar CaseLog" at bounding box center [525, 342] width 136 height 24
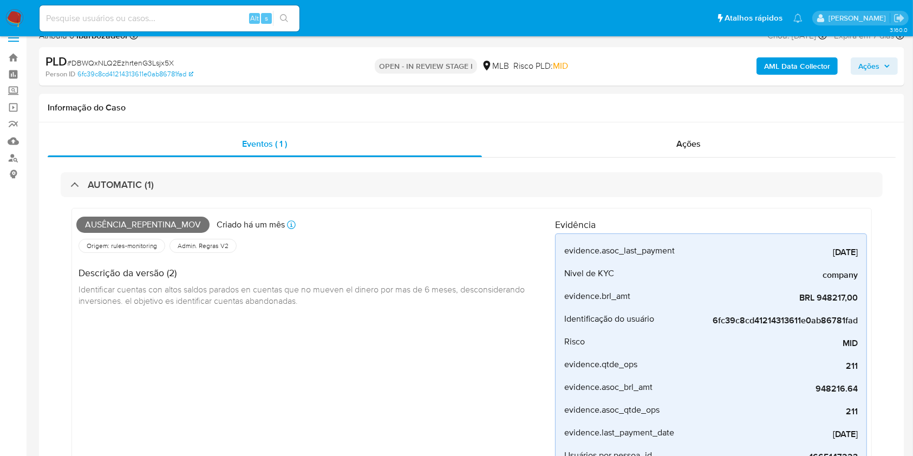
scroll to position [0, 0]
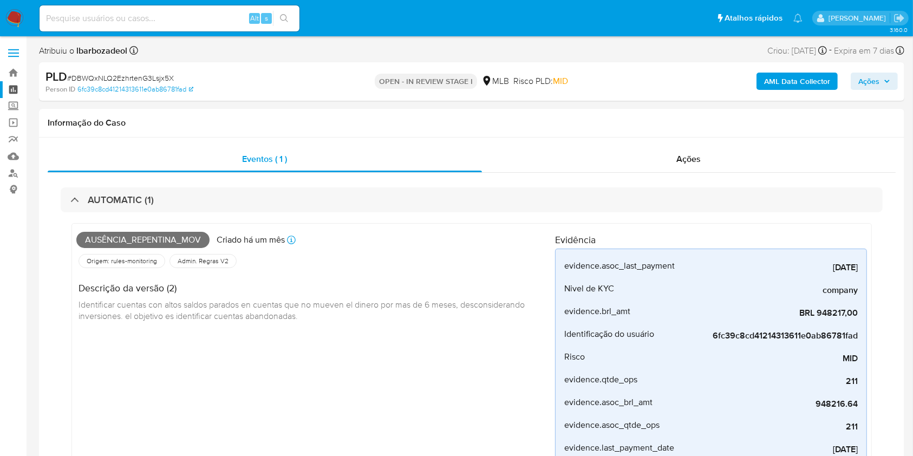
click at [18, 92] on link "Painel" at bounding box center [64, 89] width 129 height 17
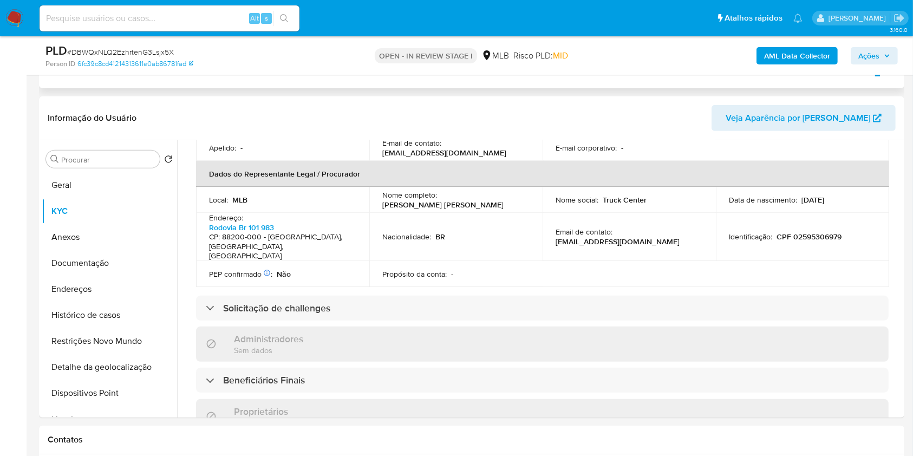
scroll to position [425, 0]
drag, startPoint x: 10, startPoint y: 80, endPoint x: 440, endPoint y: 91, distance: 430.2
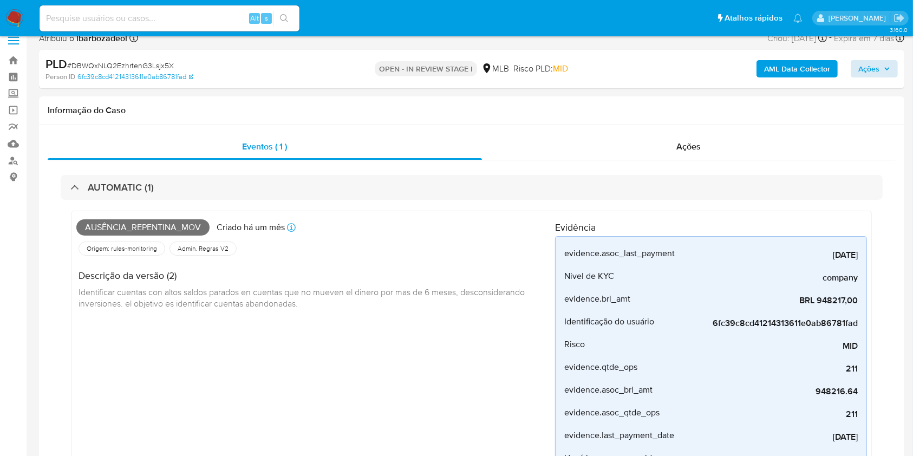
scroll to position [13, 0]
click at [890, 71] on button "Ações" at bounding box center [874, 68] width 47 height 17
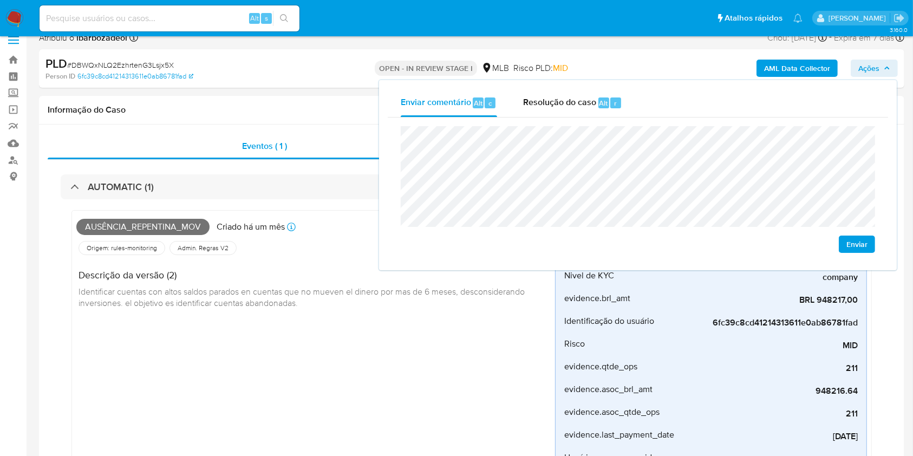
click at [886, 71] on icon "button" at bounding box center [887, 68] width 6 height 6
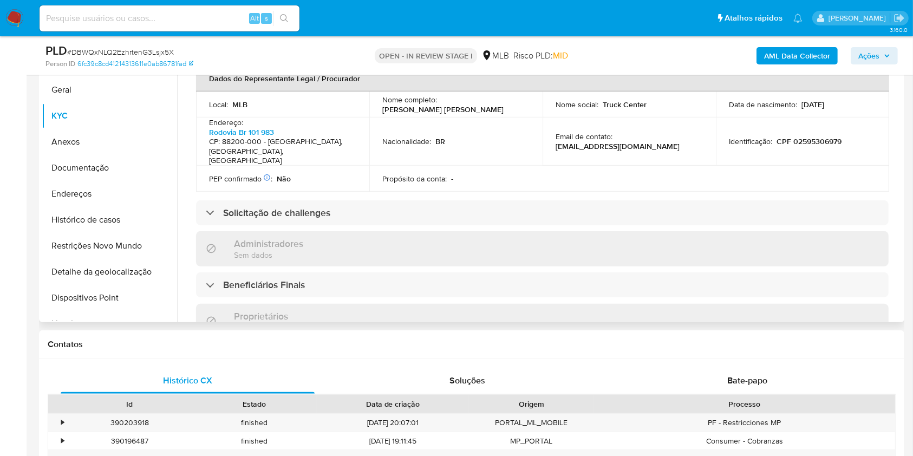
scroll to position [0, 0]
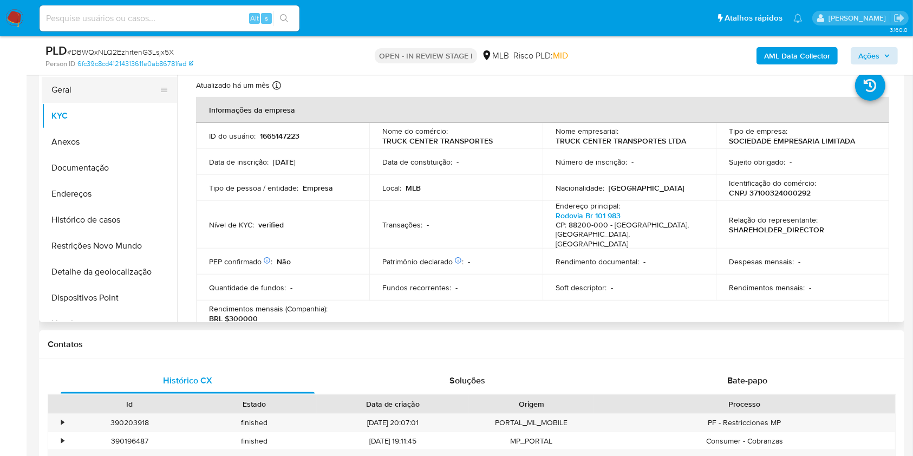
click at [120, 78] on button "Geral" at bounding box center [105, 90] width 127 height 26
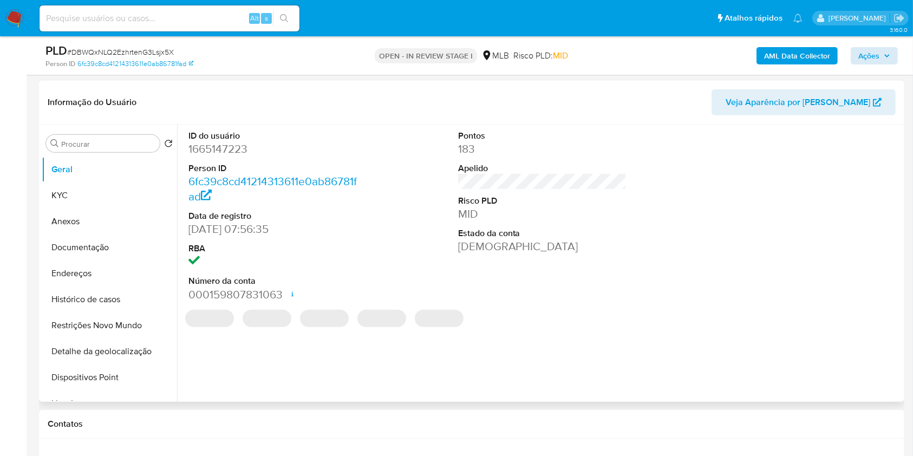
scroll to position [441, 0]
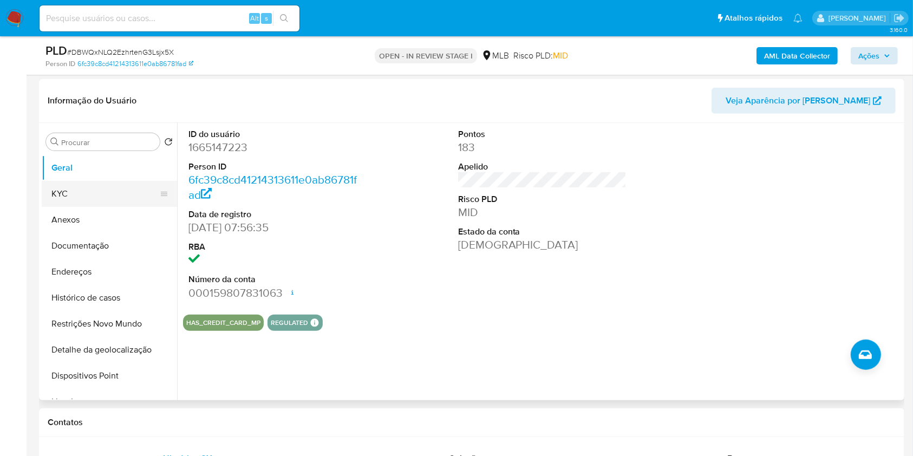
click at [121, 190] on button "KYC" at bounding box center [105, 194] width 127 height 26
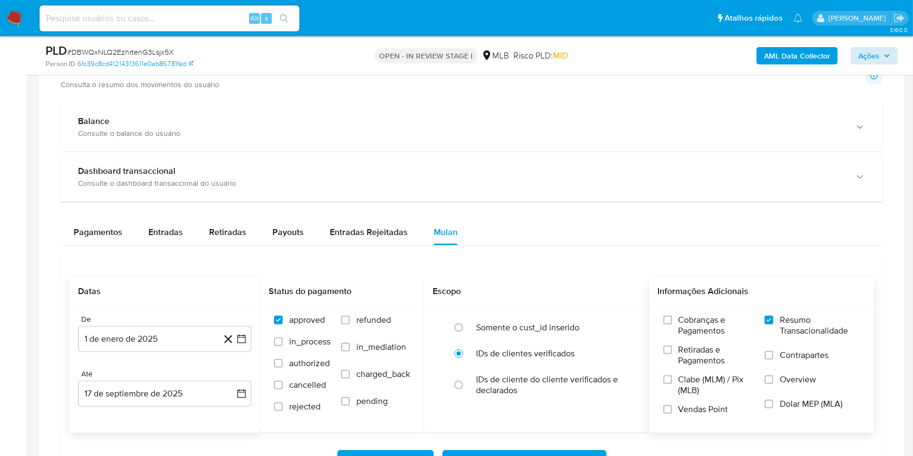
scroll to position [1097, 0]
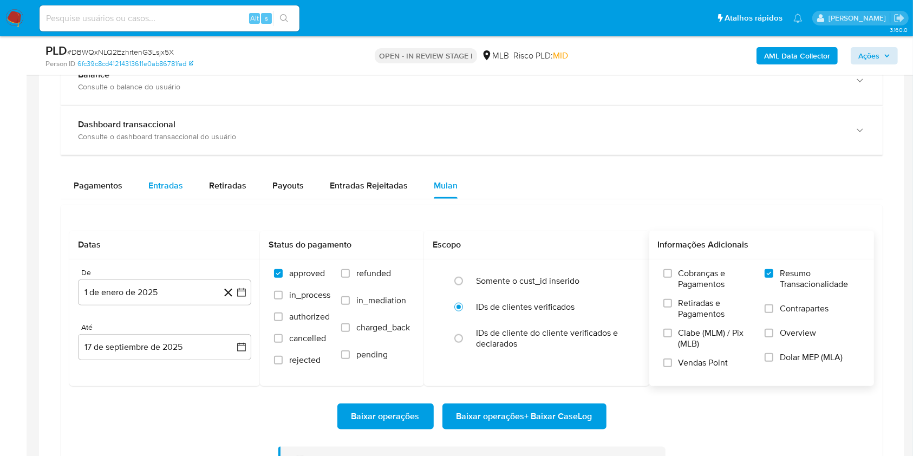
click at [168, 184] on span "Entradas" at bounding box center [165, 185] width 35 height 12
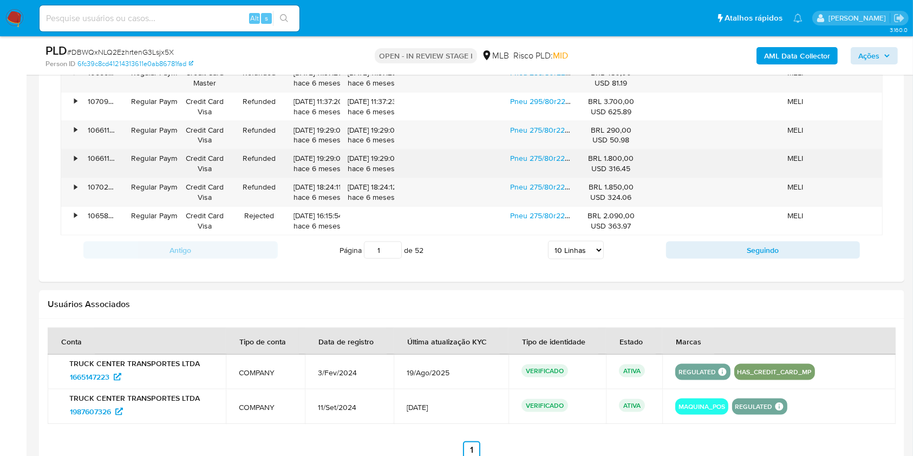
scroll to position [1443, 0]
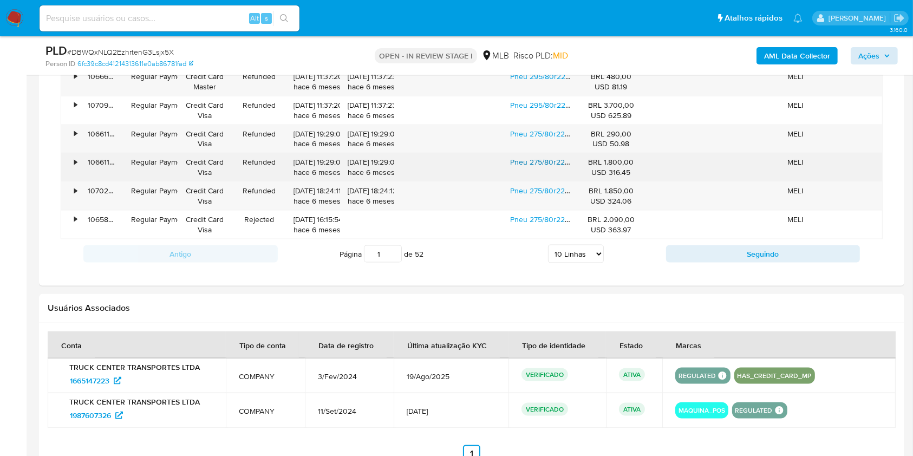
type button "1"
click at [534, 161] on link "Pneu 275/80r22,5 Borrachudo Xbri Robusto L" at bounding box center [587, 162] width 154 height 11
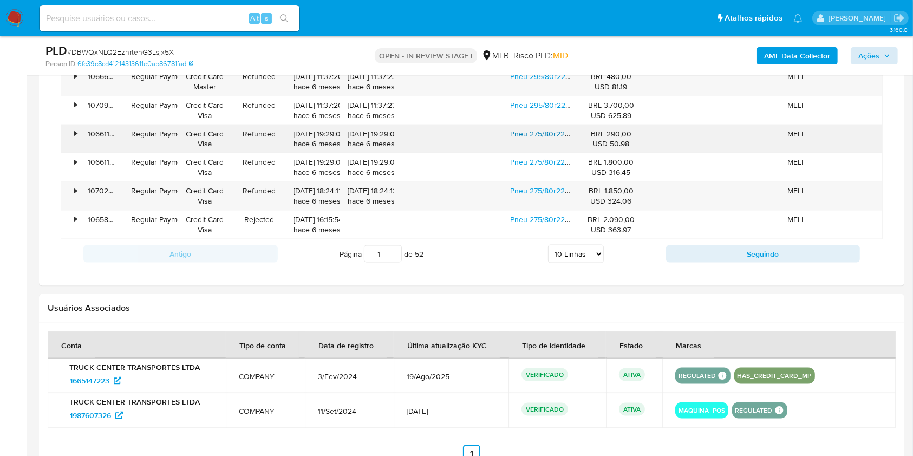
click at [540, 132] on link "Pneu 275/80r22,5 Borrachudo Xbri Robusto L" at bounding box center [587, 133] width 154 height 11
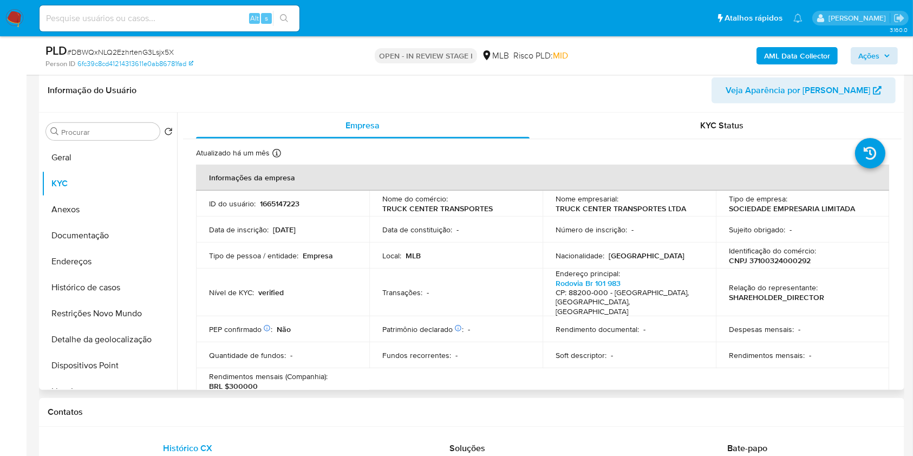
scroll to position [440, 0]
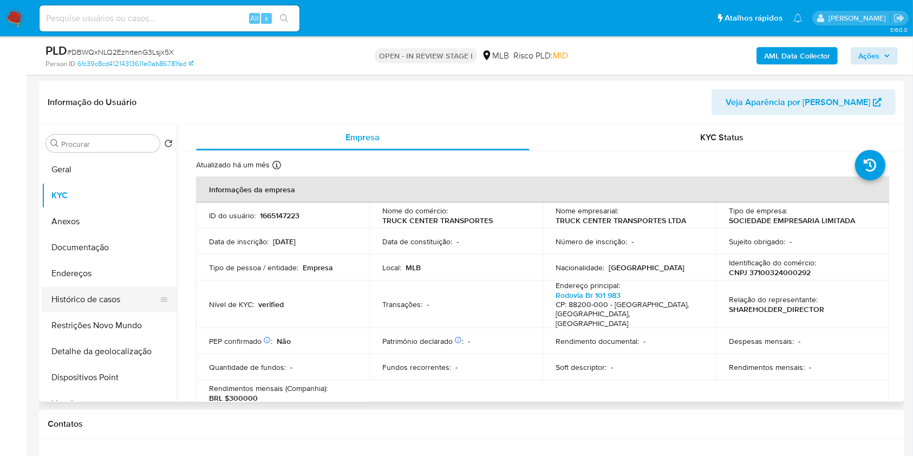
click at [95, 301] on button "Histórico de casos" at bounding box center [105, 300] width 127 height 26
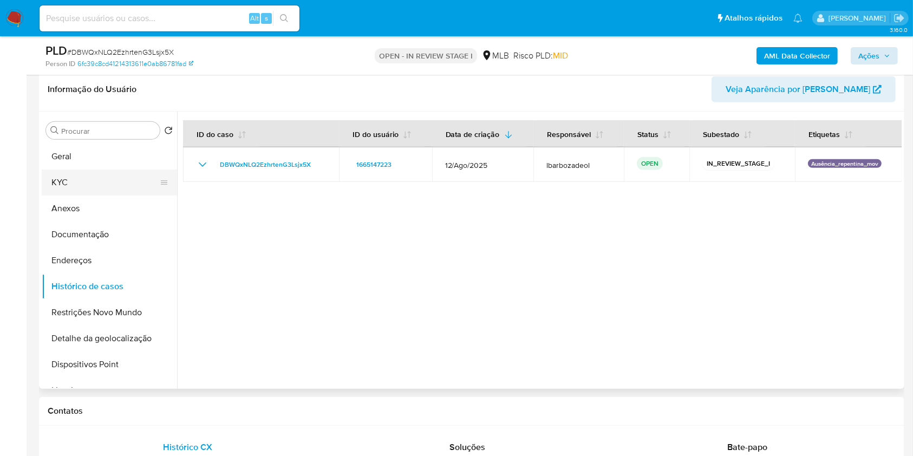
click at [87, 179] on button "KYC" at bounding box center [105, 183] width 127 height 26
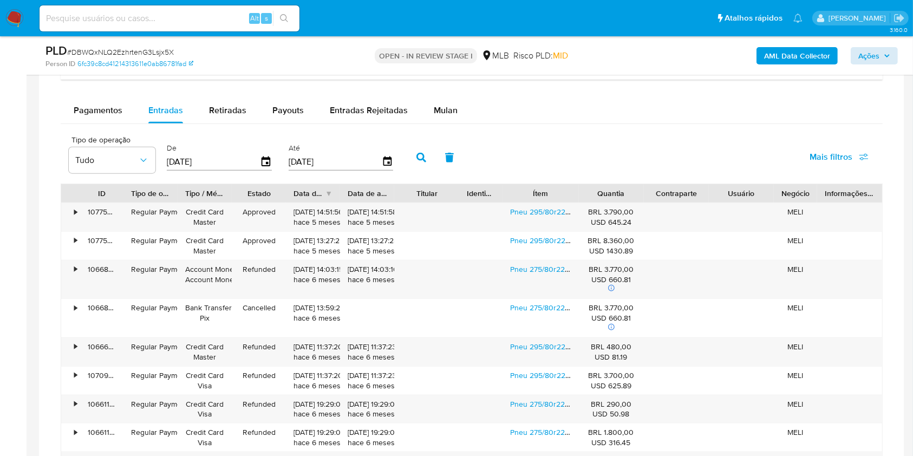
scroll to position [1171, 0]
click at [287, 104] on div "Payouts" at bounding box center [287, 112] width 31 height 26
select select "10"
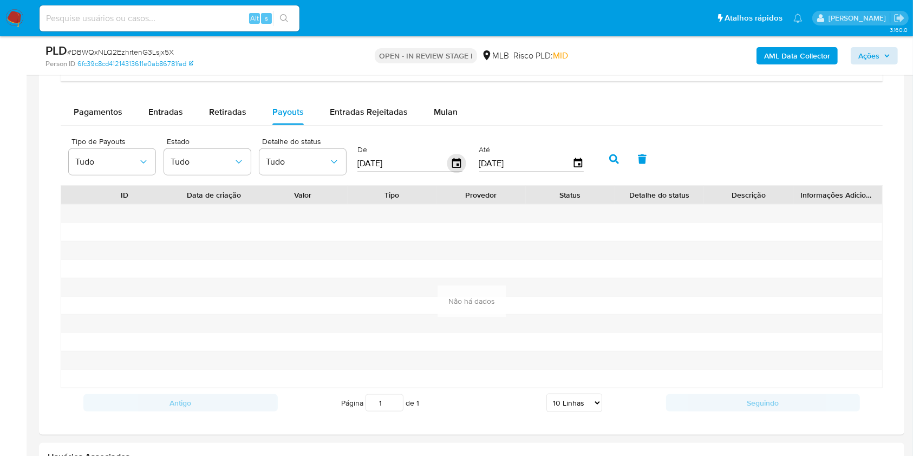
click at [459, 166] on icon "button" at bounding box center [456, 163] width 9 height 10
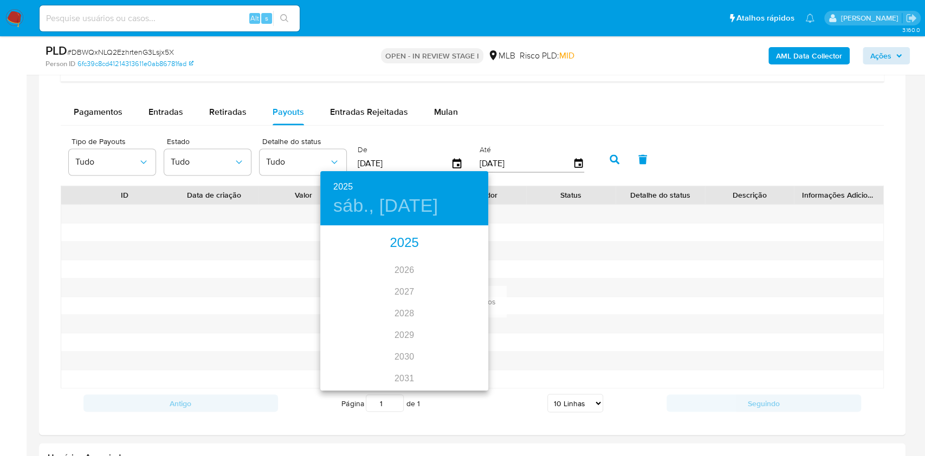
click at [392, 237] on div "2025" at bounding box center [404, 243] width 168 height 22
click at [452, 245] on div "mar." at bounding box center [460, 247] width 56 height 41
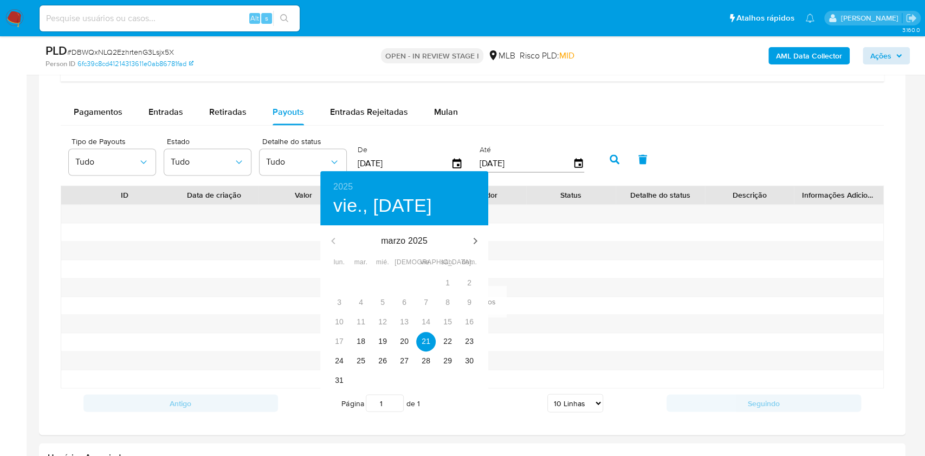
click at [374, 334] on div "19" at bounding box center [383, 341] width 22 height 19
type input "19/03/2025"
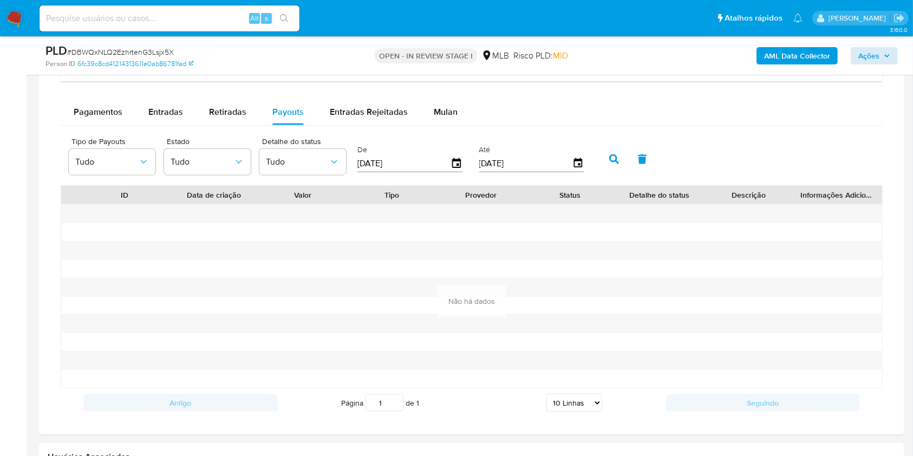
click at [607, 153] on button "button" at bounding box center [614, 159] width 28 height 26
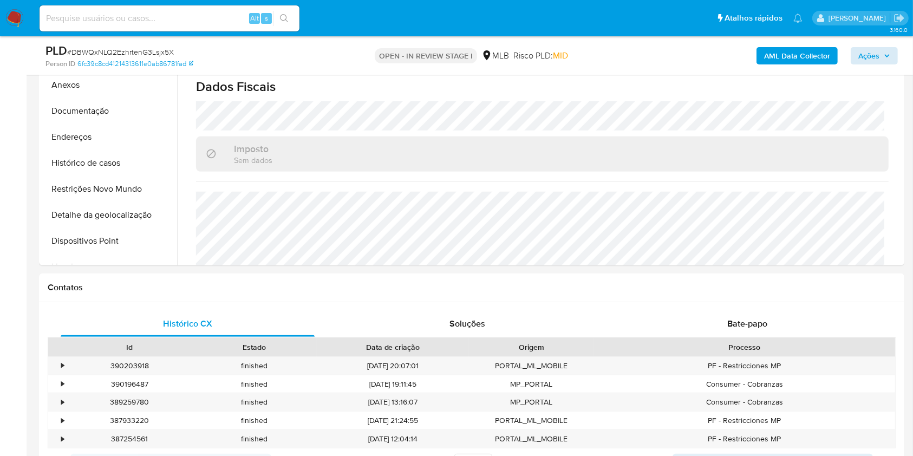
scroll to position [517, 0]
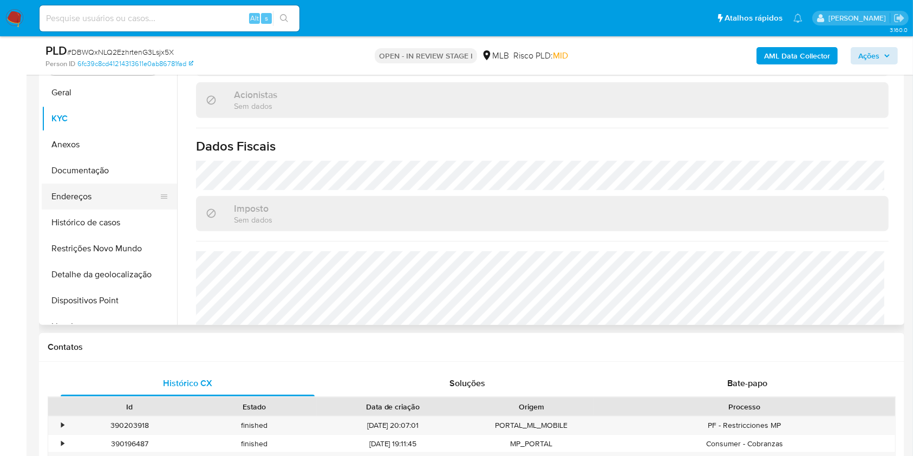
click at [116, 197] on button "Endereços" at bounding box center [105, 197] width 127 height 26
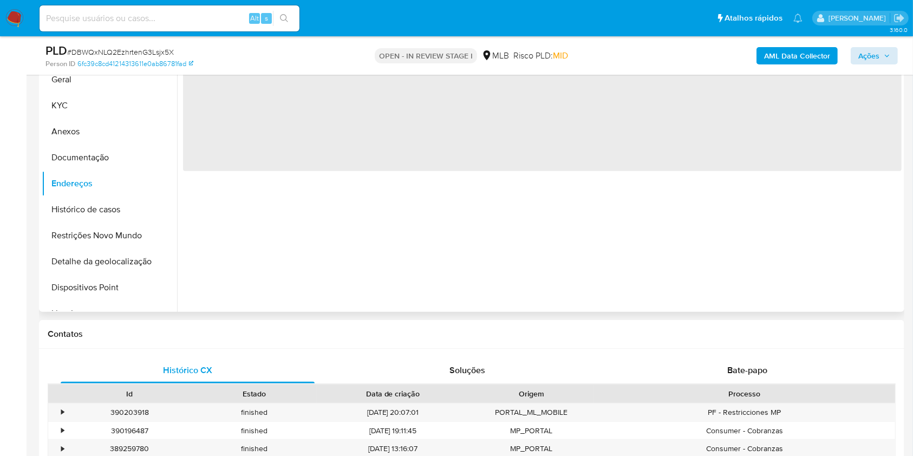
scroll to position [0, 0]
click at [107, 195] on button "Endereços" at bounding box center [105, 184] width 127 height 26
click at [113, 203] on button "Histórico de casos" at bounding box center [105, 210] width 127 height 26
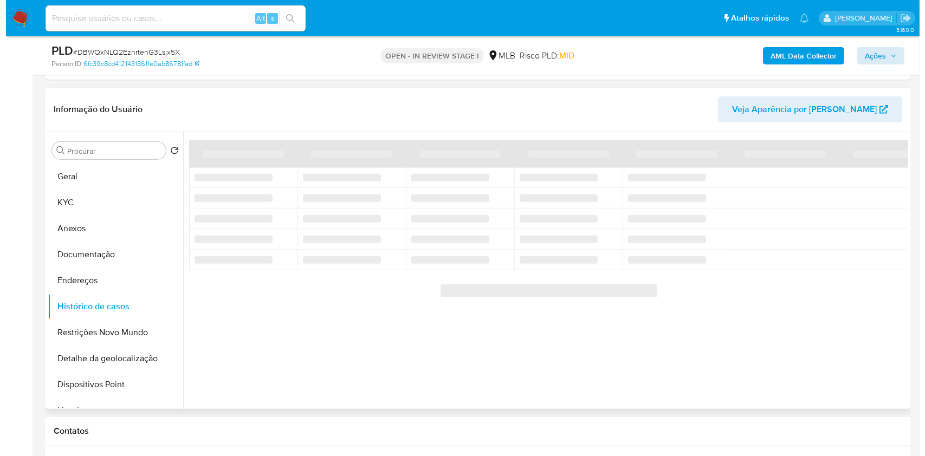
scroll to position [421, 0]
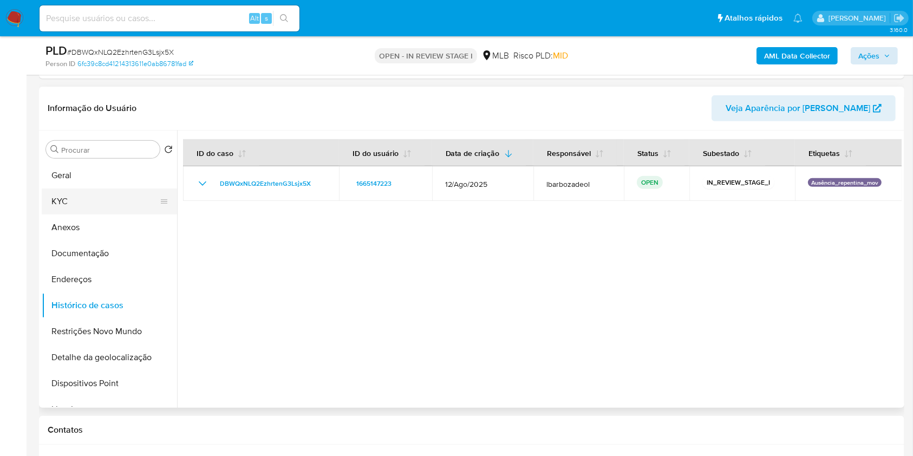
click at [112, 199] on button "KYC" at bounding box center [105, 201] width 127 height 26
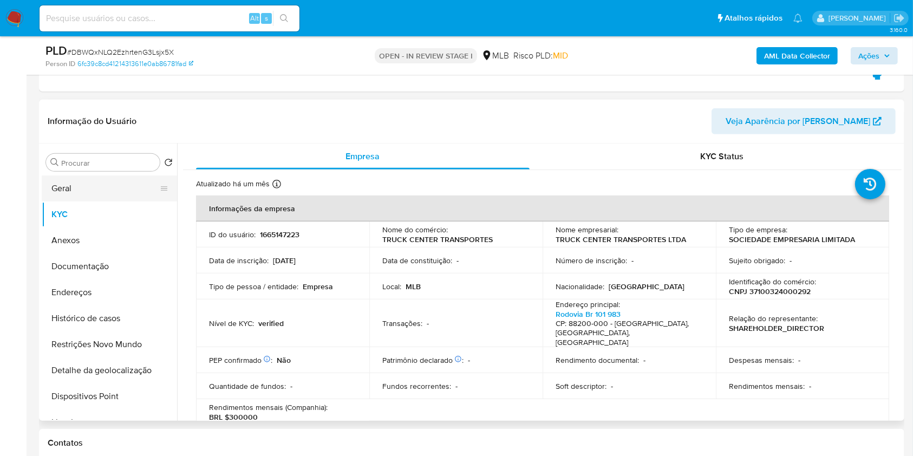
click at [71, 188] on button "Geral" at bounding box center [105, 188] width 127 height 26
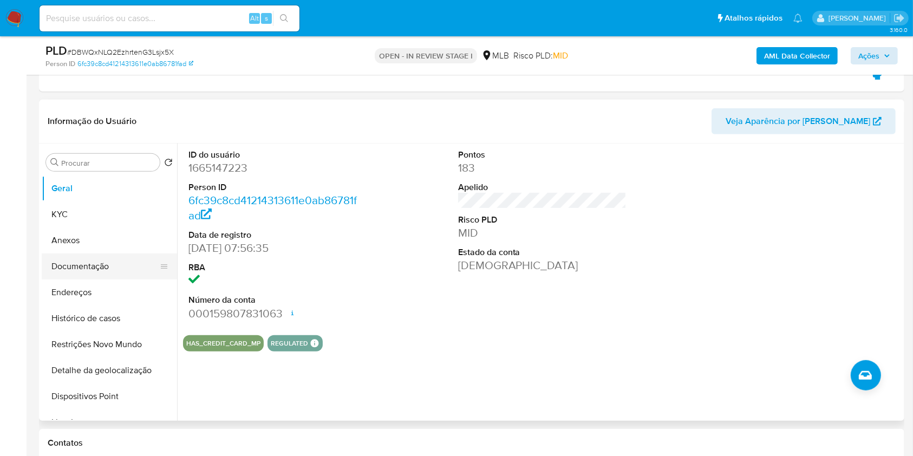
click at [117, 268] on button "Documentação" at bounding box center [105, 266] width 127 height 26
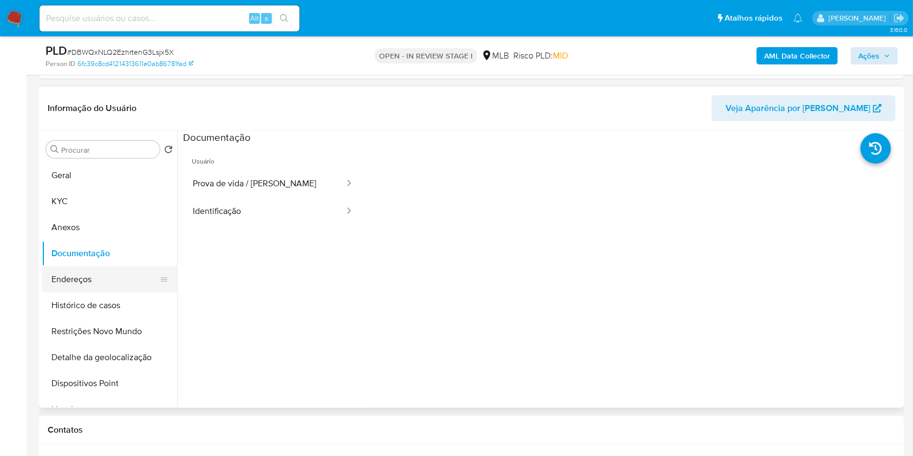
click at [93, 276] on button "Endereços" at bounding box center [105, 279] width 127 height 26
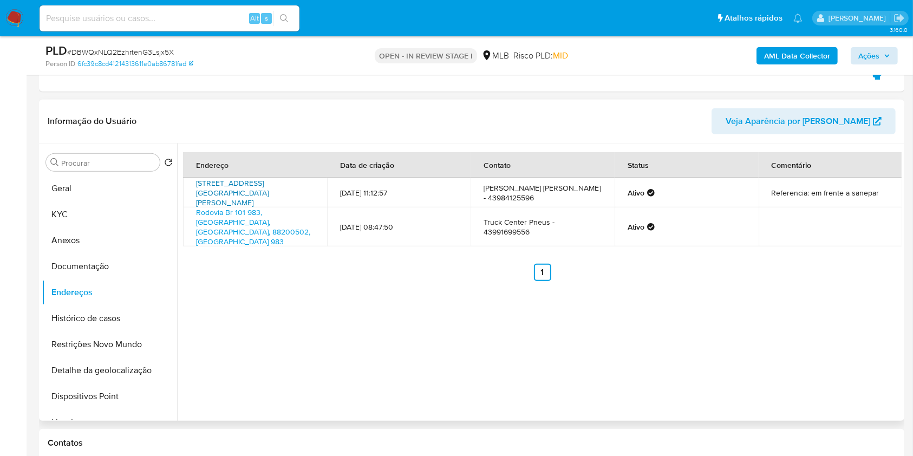
click at [269, 191] on link "Avenida Henrique Mansano 2160, Londrina, Paraná, 86075000, Brasil 2160" at bounding box center [232, 193] width 73 height 30
click at [267, 222] on link "Rodovia Br 101 983, Tijucas, Santa Catarina, 88200502, Brasil 983" at bounding box center [253, 227] width 114 height 40
click at [113, 190] on button "Geral" at bounding box center [105, 188] width 127 height 26
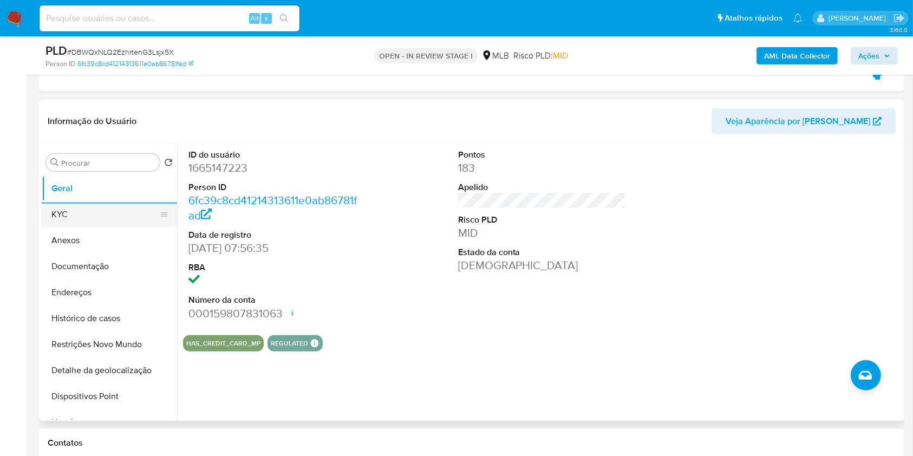
click at [113, 210] on button "KYC" at bounding box center [105, 214] width 127 height 26
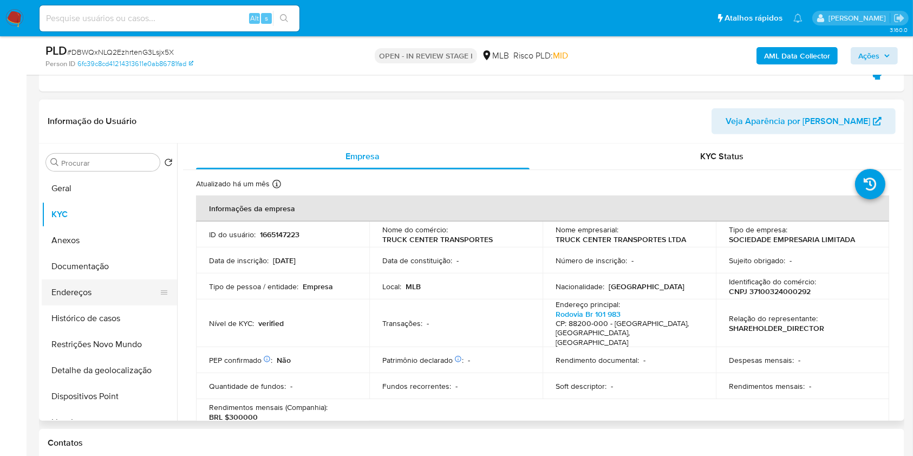
click at [79, 287] on button "Endereços" at bounding box center [105, 292] width 127 height 26
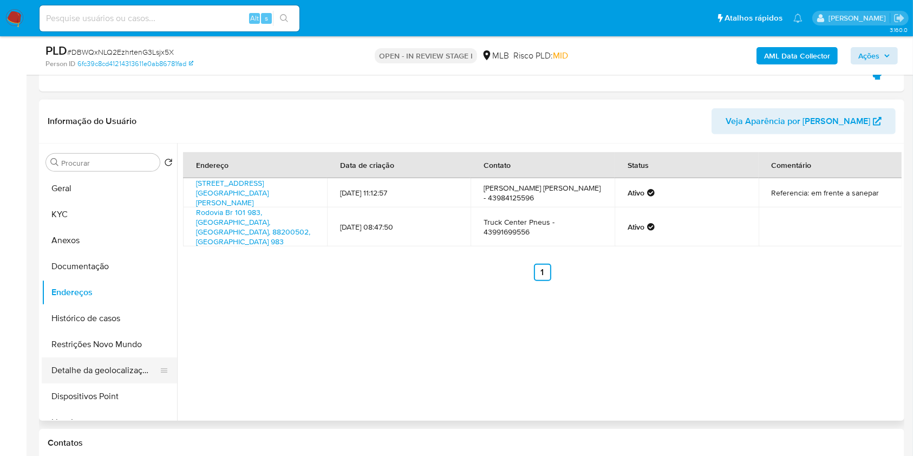
click at [110, 376] on button "Detalhe da geolocalização" at bounding box center [105, 370] width 127 height 26
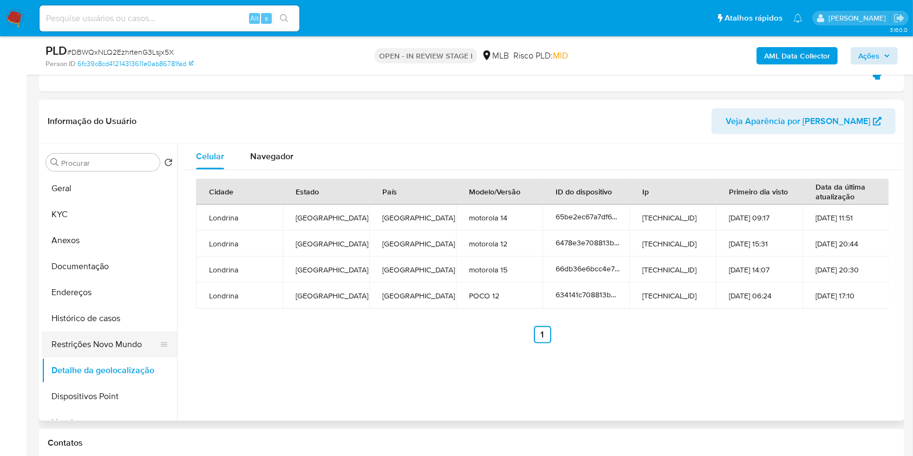
click at [126, 343] on button "Restrições Novo Mundo" at bounding box center [105, 344] width 127 height 26
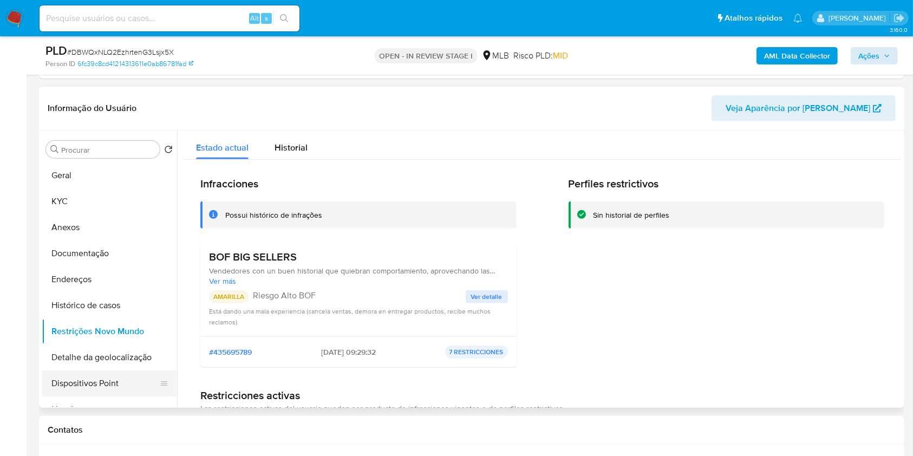
click at [101, 378] on button "Dispositivos Point" at bounding box center [105, 383] width 127 height 26
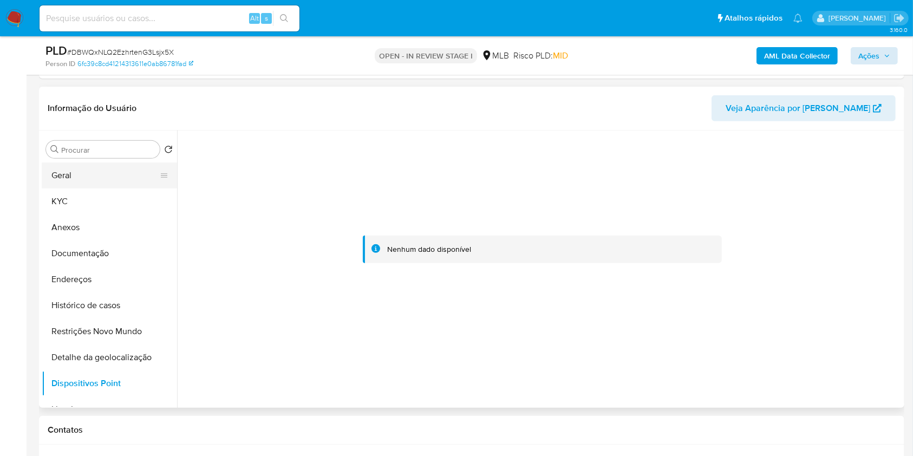
drag, startPoint x: 117, startPoint y: 174, endPoint x: 128, endPoint y: 174, distance: 10.8
click at [117, 174] on button "Geral" at bounding box center [105, 175] width 127 height 26
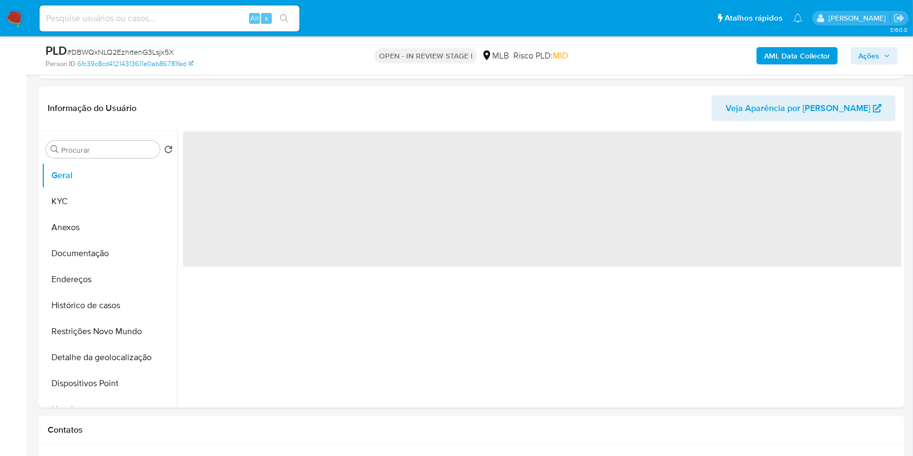
click at [859, 51] on span "Ações" at bounding box center [869, 55] width 21 height 17
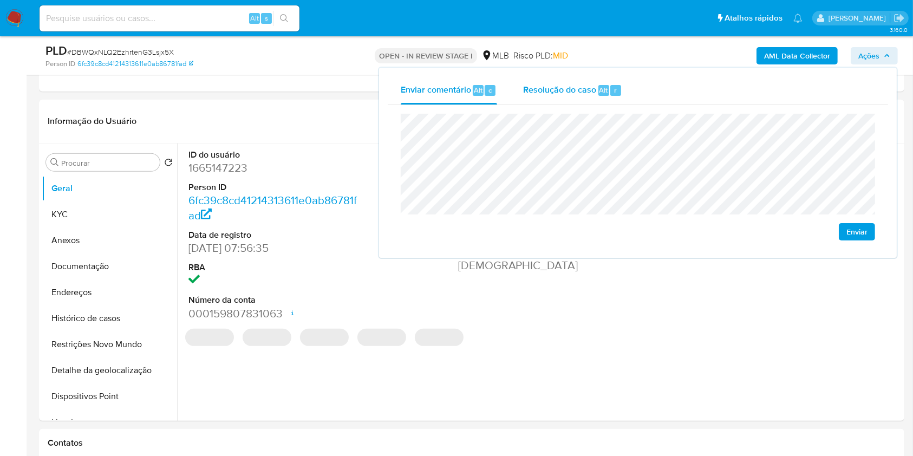
click at [556, 103] on div "Resolução do caso Alt r" at bounding box center [572, 90] width 99 height 28
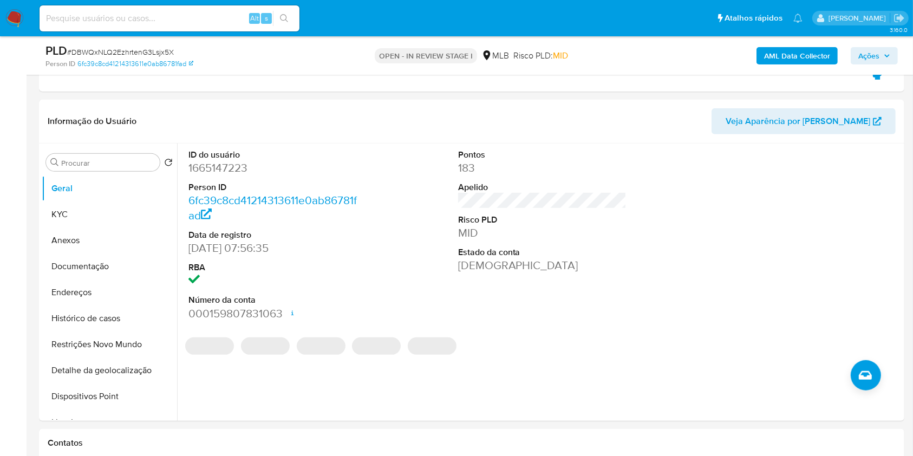
click at [801, 61] on b "AML Data Collector" at bounding box center [797, 55] width 66 height 17
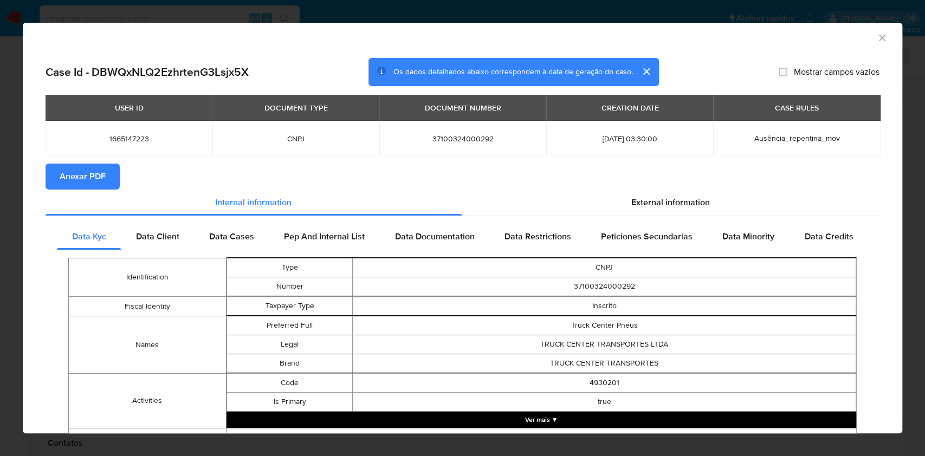
click at [78, 172] on span "Anexar PDF" at bounding box center [83, 177] width 46 height 24
click at [876, 36] on icon "Fechar a janela" at bounding box center [881, 37] width 11 height 11
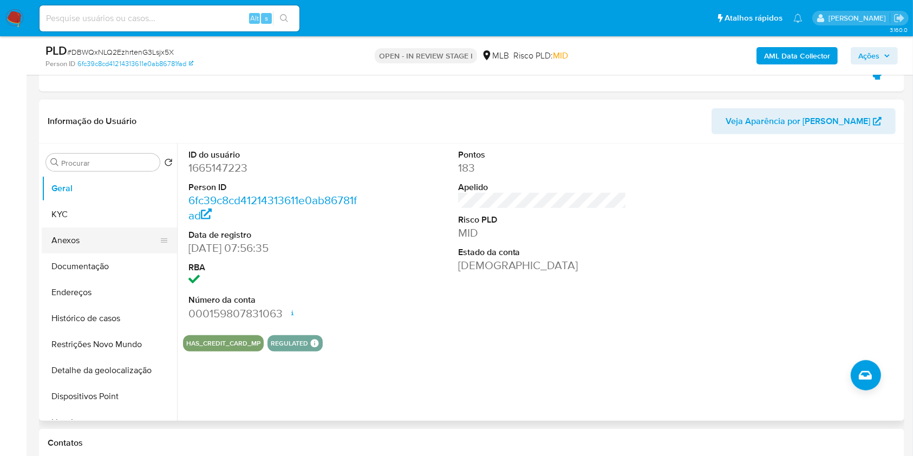
click at [121, 250] on button "Anexos" at bounding box center [105, 240] width 127 height 26
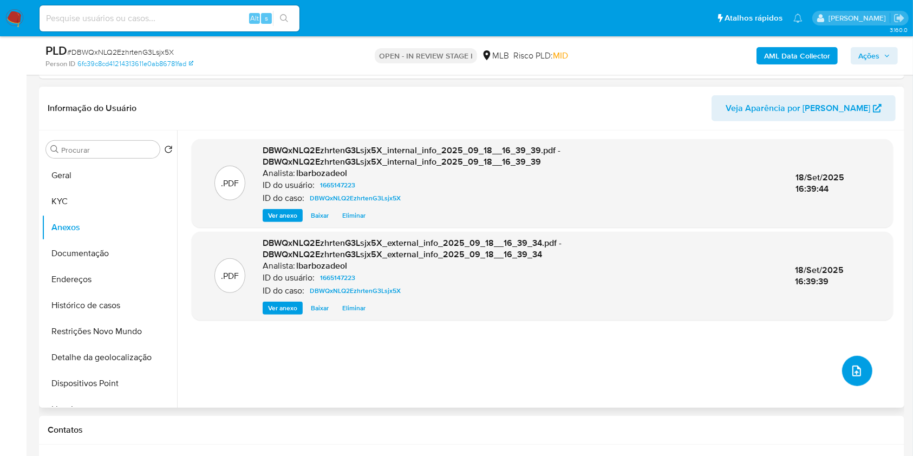
click at [859, 375] on button "upload-file" at bounding box center [857, 371] width 30 height 30
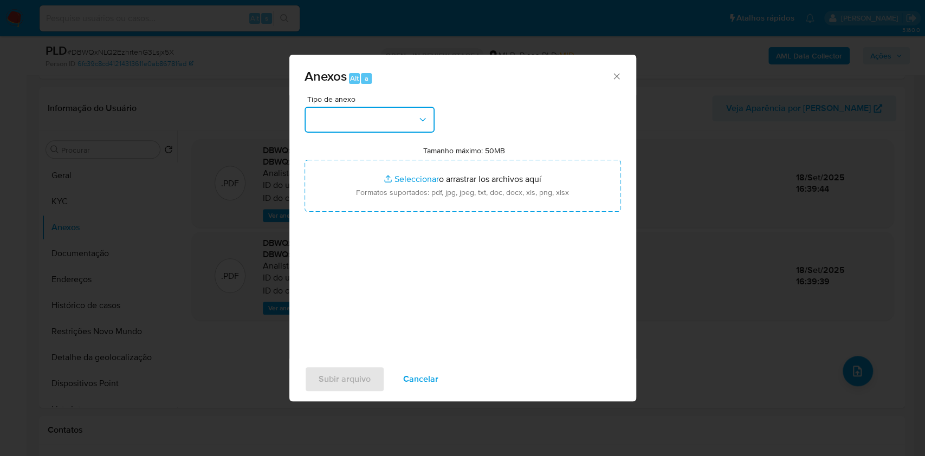
click at [383, 120] on button "button" at bounding box center [369, 120] width 130 height 26
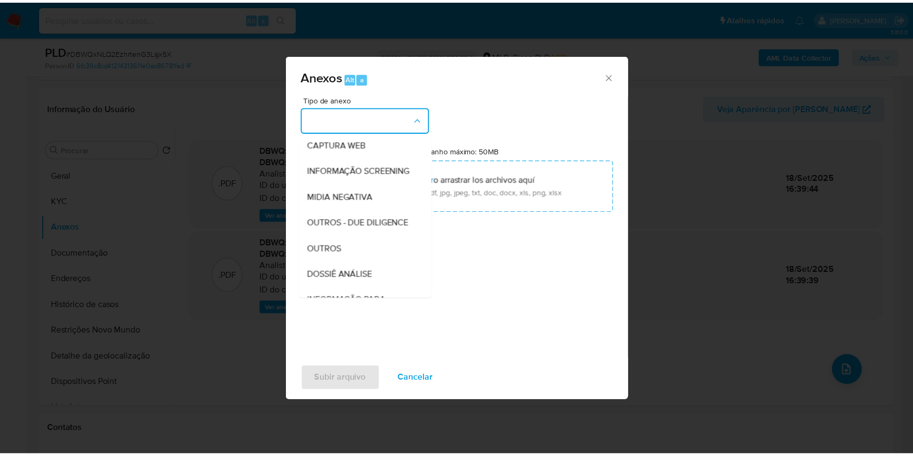
scroll to position [166, 0]
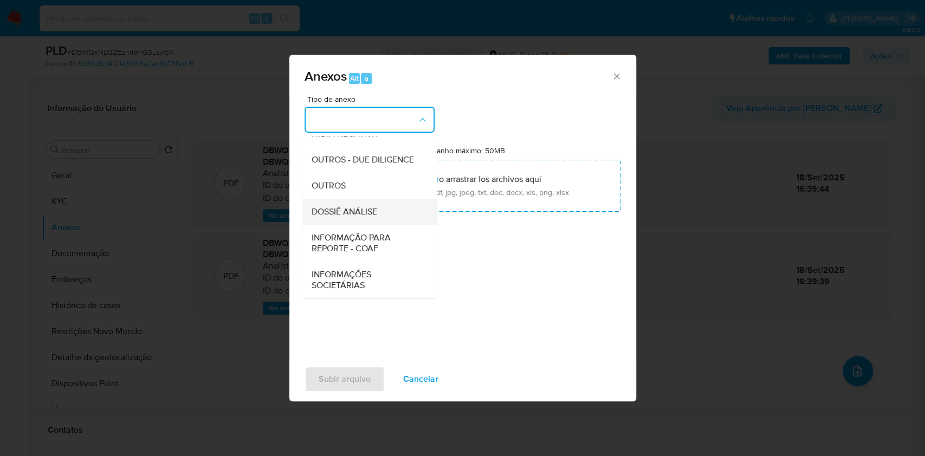
click at [362, 216] on span "DOSSIÊ ANÁLISE" at bounding box center [344, 211] width 66 height 11
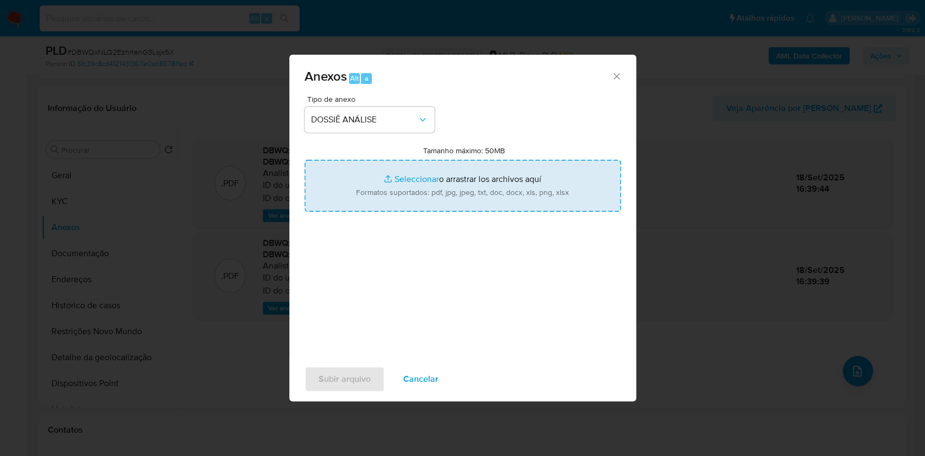
click at [373, 198] on input "Tamanho máximo: 50MB Seleccionar archivos" at bounding box center [462, 186] width 316 height 52
type input "C:\fakepath\SAR - XXX - CNPJ 37100324000292 - TRUCK CENTER TRANSPORTES LTDA.pdf"
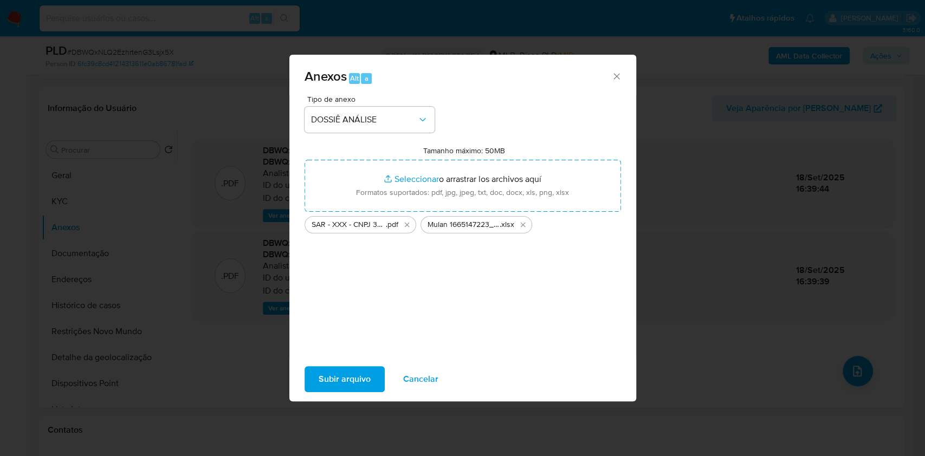
click at [335, 376] on span "Subir arquivo" at bounding box center [344, 379] width 52 height 24
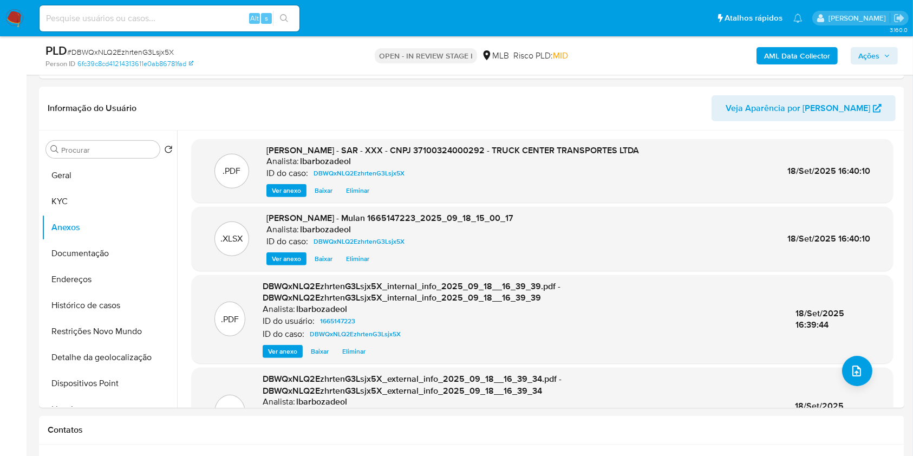
click at [880, 58] on span "Ações" at bounding box center [875, 55] width 32 height 15
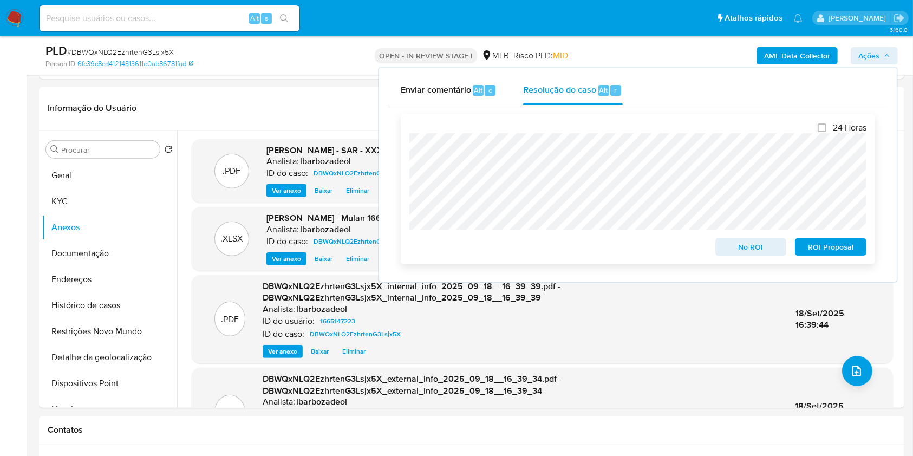
click at [844, 245] on span "ROI Proposal" at bounding box center [831, 246] width 56 height 15
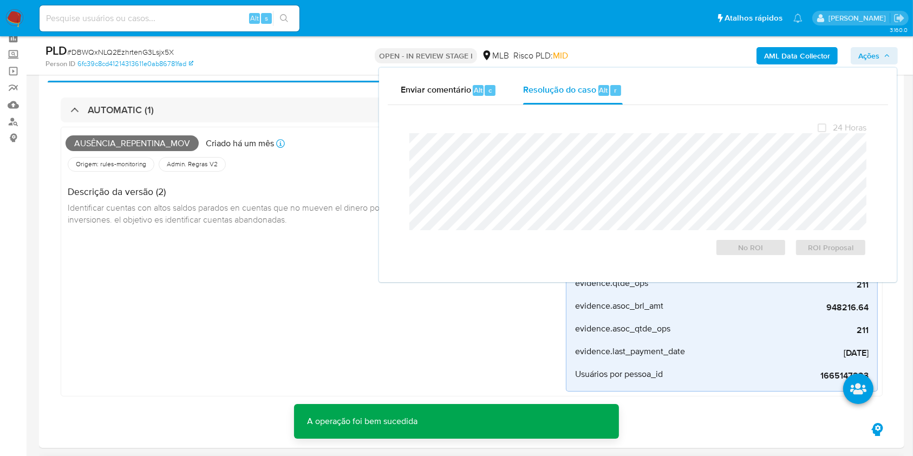
scroll to position [0, 0]
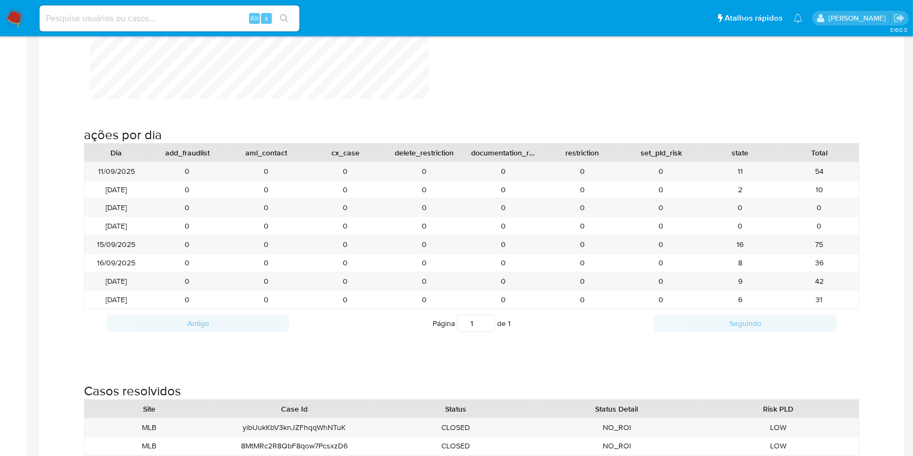
scroll to position [1153, 0]
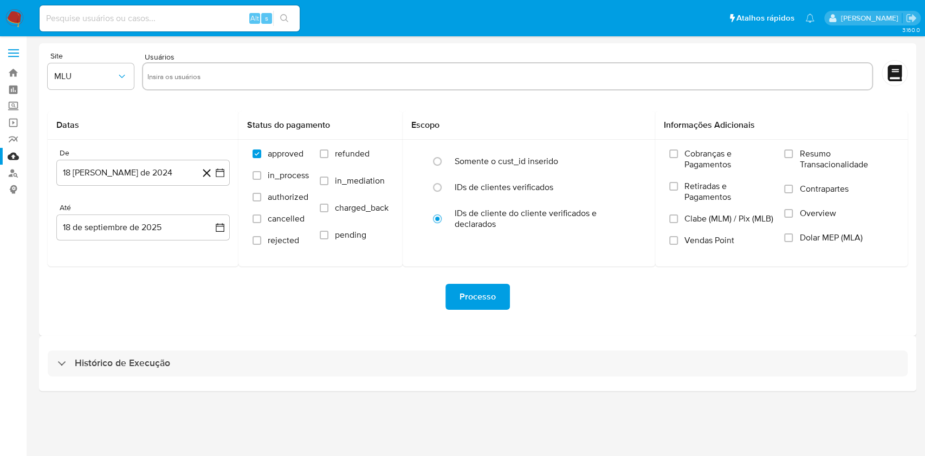
click at [518, 382] on div "Histórico de Execução" at bounding box center [477, 363] width 877 height 55
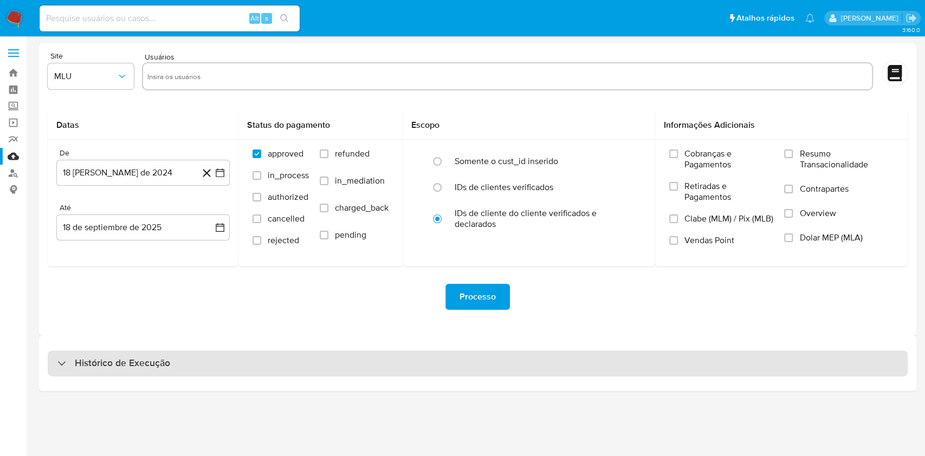
click at [522, 359] on div "Histórico de Execução" at bounding box center [478, 363] width 860 height 26
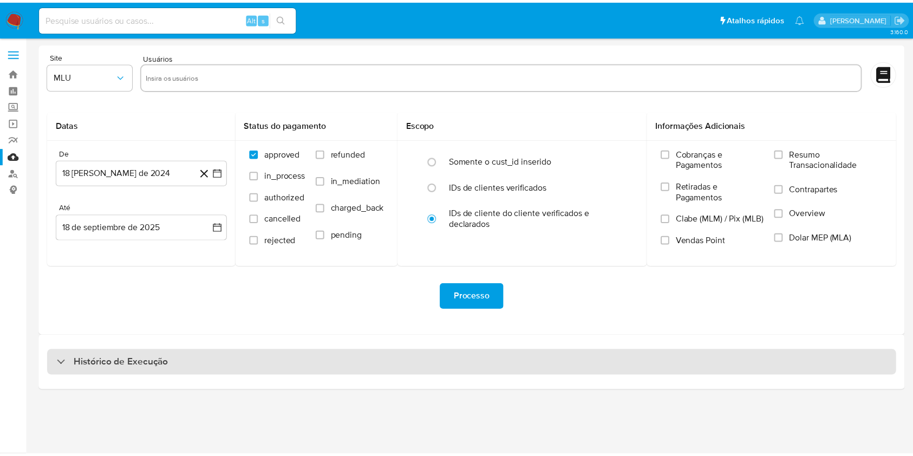
select select "10"
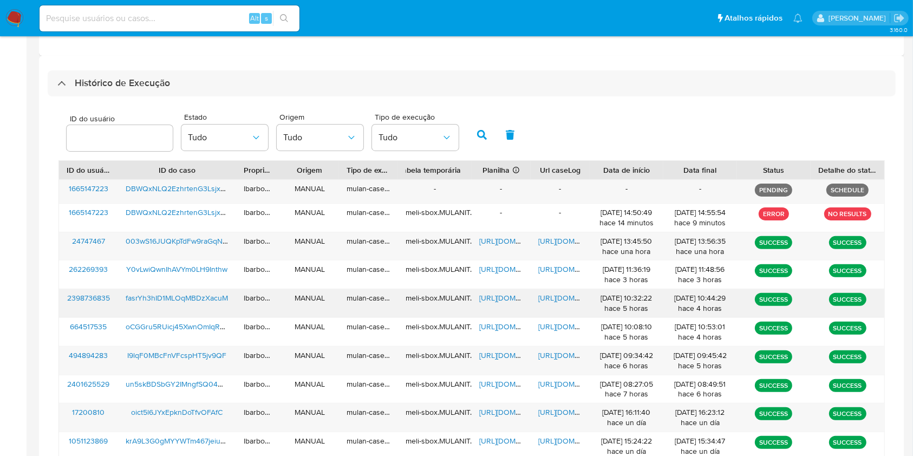
scroll to position [295, 0]
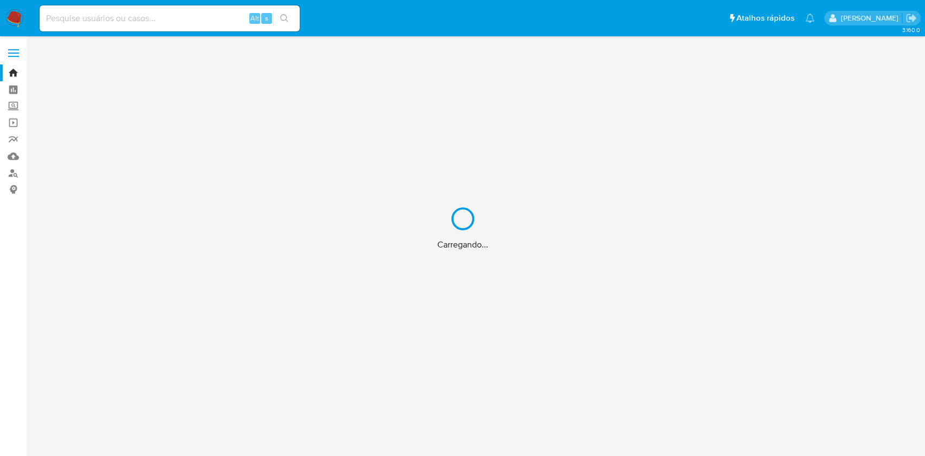
click at [911, 16] on div "Carregando..." at bounding box center [462, 228] width 925 height 456
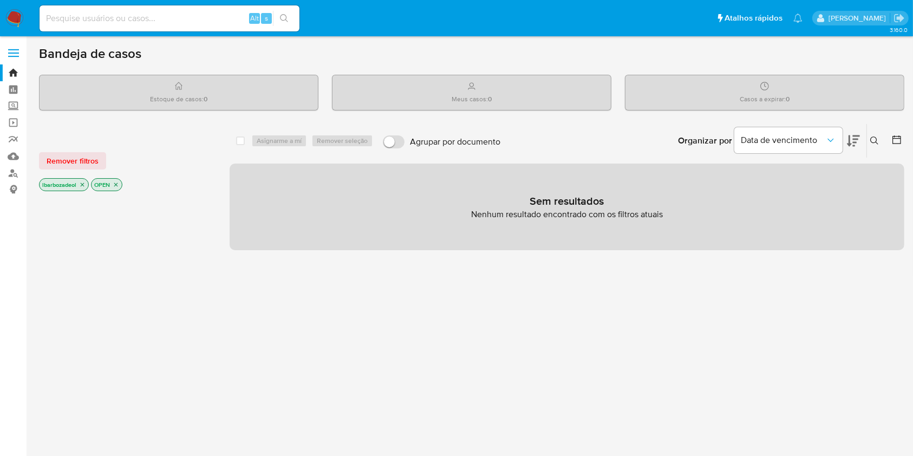
click at [910, 17] on nav "Pausado Ver notificaciones Alt s Atalhos rápidos Presiona las siguientes teclas…" at bounding box center [456, 18] width 913 height 36
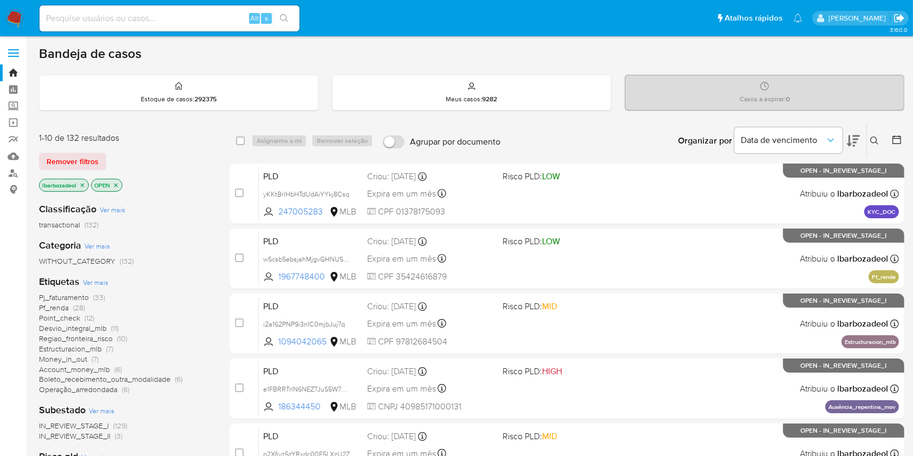
click at [902, 19] on icon "Sair" at bounding box center [899, 18] width 10 height 8
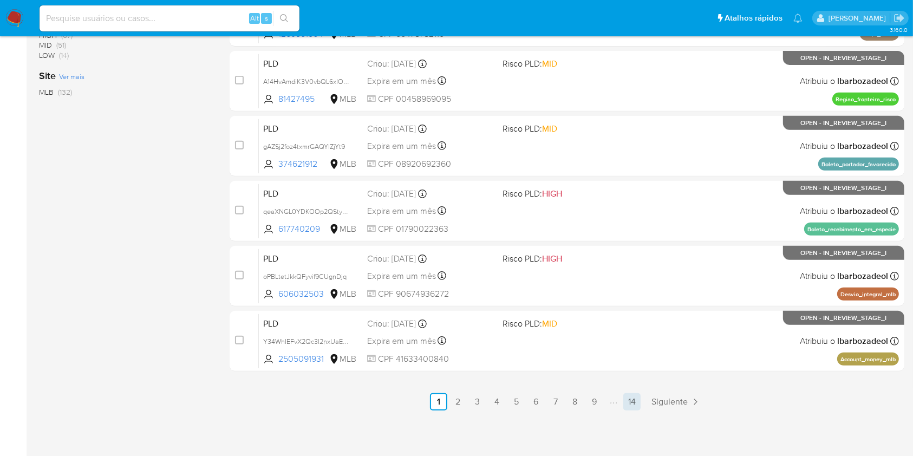
click at [625, 403] on link "14" at bounding box center [631, 401] width 17 height 17
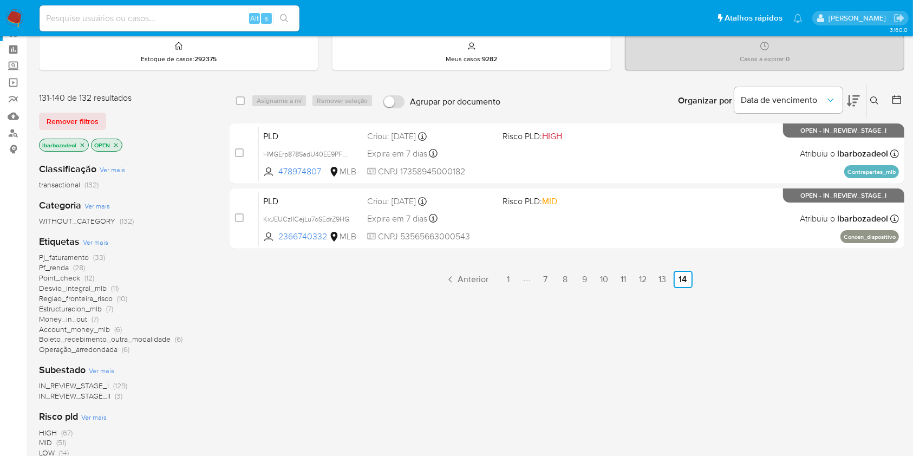
scroll to position [42, 0]
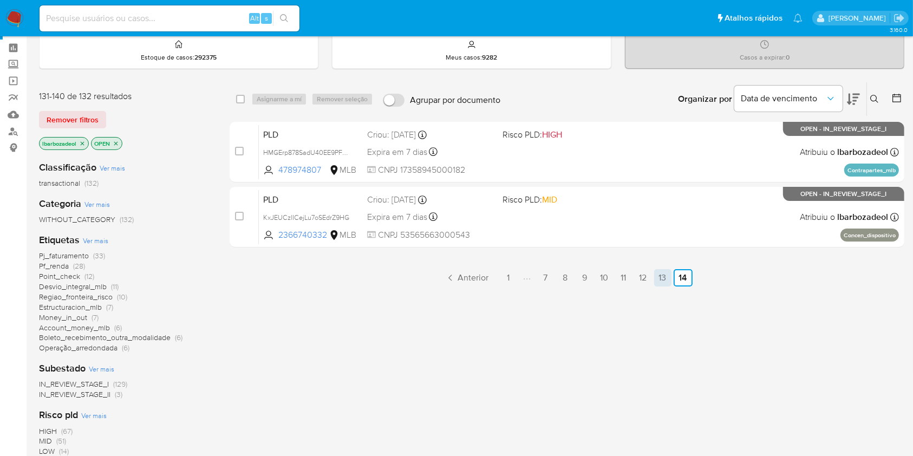
click at [661, 272] on link "13" at bounding box center [662, 277] width 17 height 17
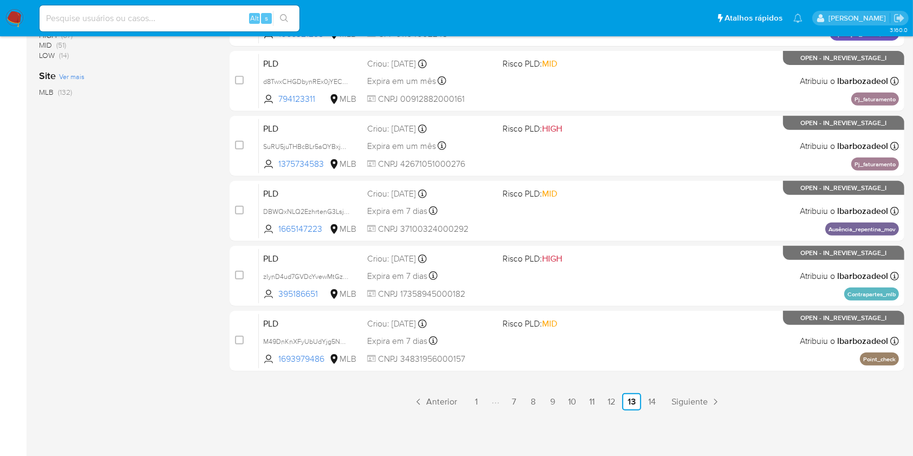
scroll to position [434, 0]
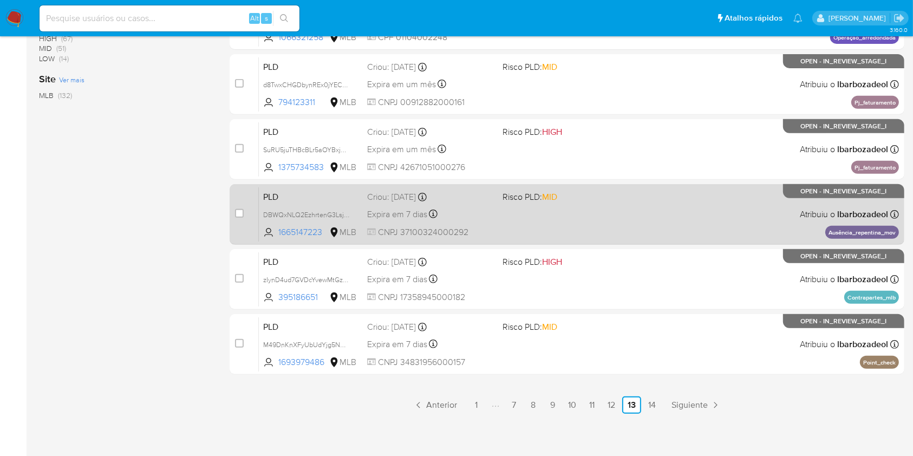
click at [611, 220] on div "PLD DBWQxNLQ2EzhrtenG3Lsjx5X 1665147223 MLB Risco PLD: MID Criou: [DATE] Criou:…" at bounding box center [579, 214] width 640 height 55
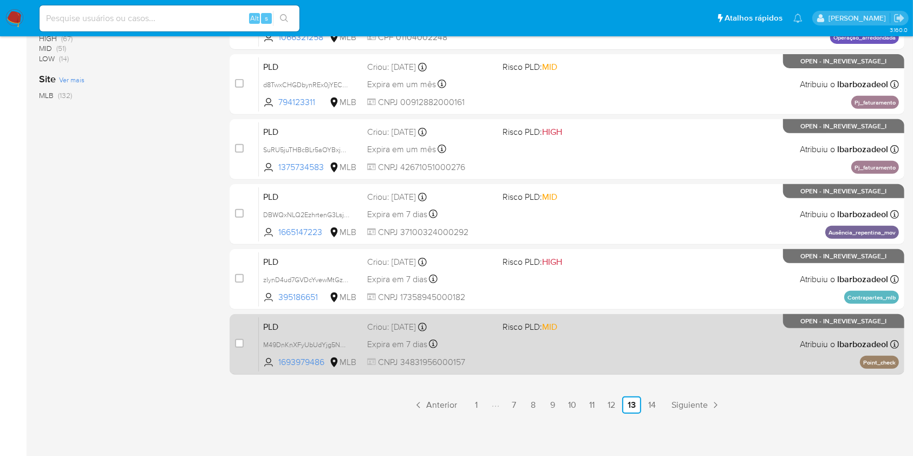
click at [693, 339] on div "PLD M49DnKnXFyUbUdYjg5NXXnC1 1693979486 MLB Risco PLD: MID Criou: 12/08/2025 Cr…" at bounding box center [579, 344] width 640 height 55
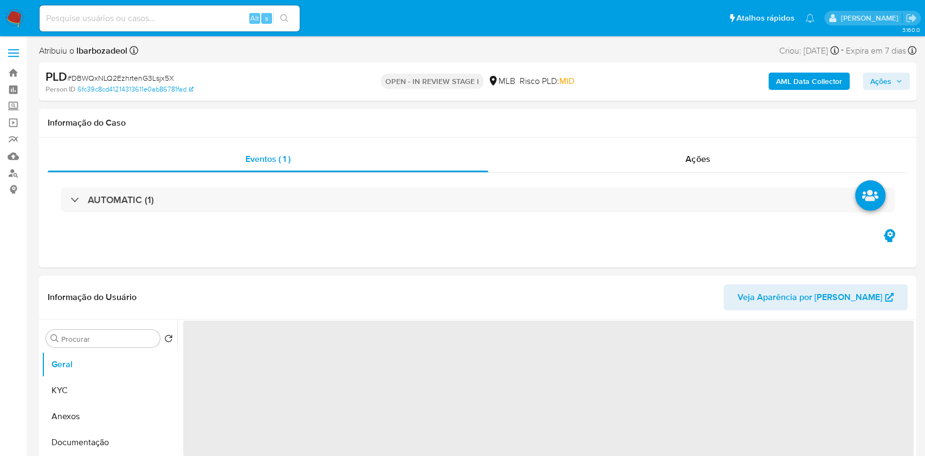
select select "10"
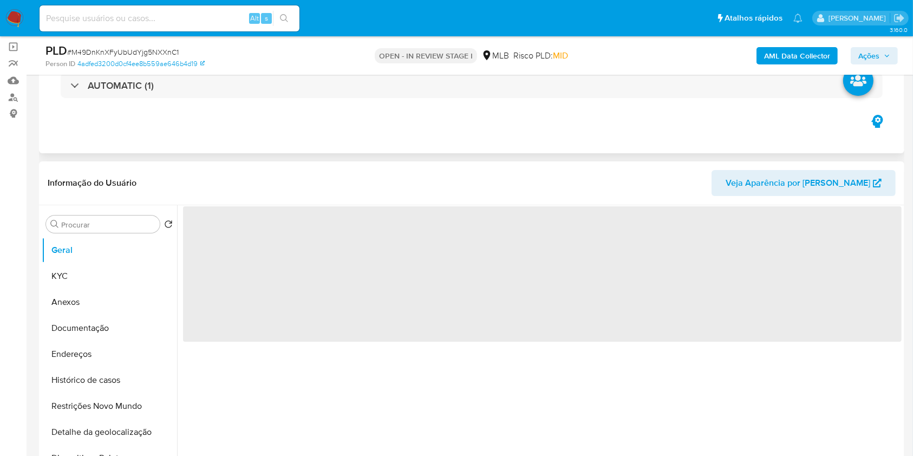
select select "10"
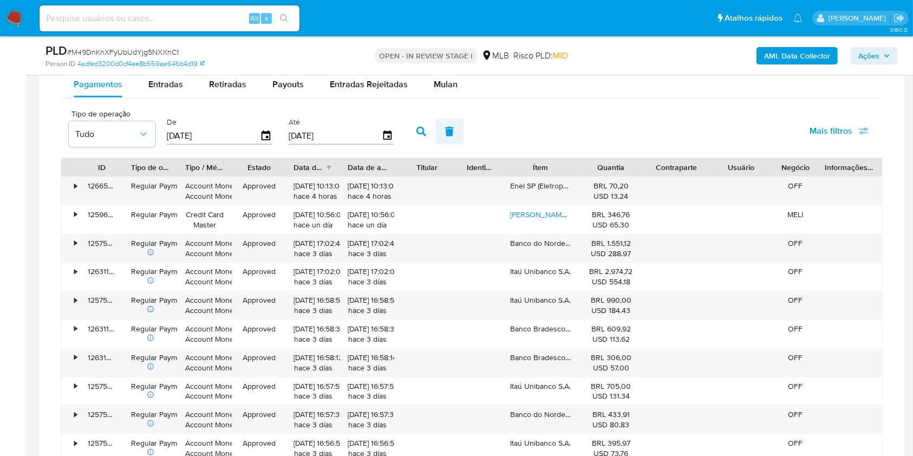
scroll to position [896, 0]
click at [450, 82] on span "Mulan" at bounding box center [446, 85] width 24 height 12
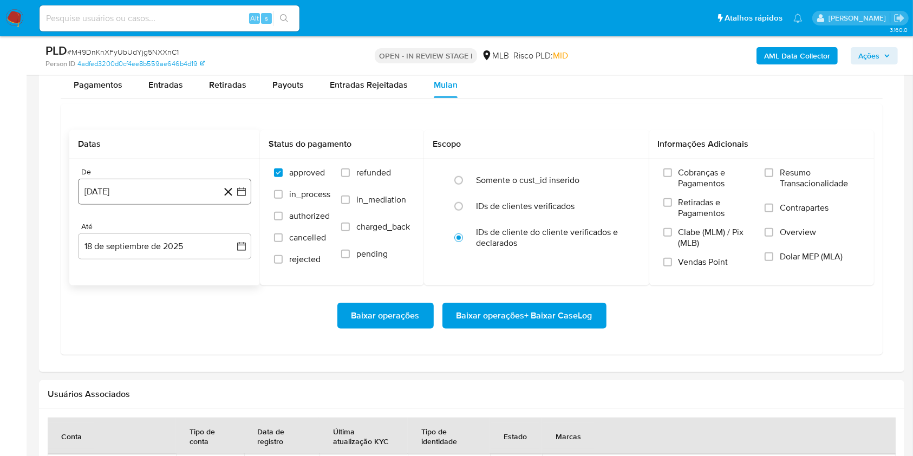
click at [139, 201] on button "[DATE]" at bounding box center [164, 192] width 173 height 26
click at [160, 226] on span "agosto 2024" at bounding box center [159, 230] width 49 height 11
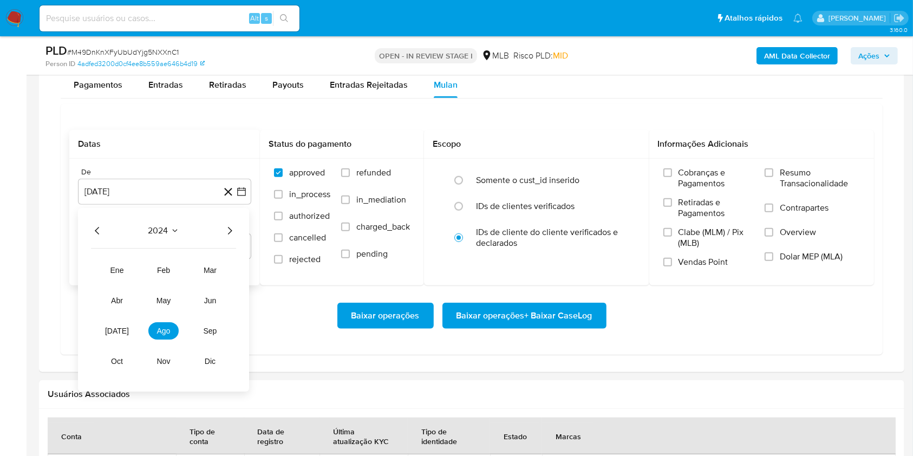
click at [225, 229] on icon "Año siguiente" at bounding box center [229, 230] width 13 height 13
click at [110, 336] on button "jul" at bounding box center [117, 330] width 30 height 17
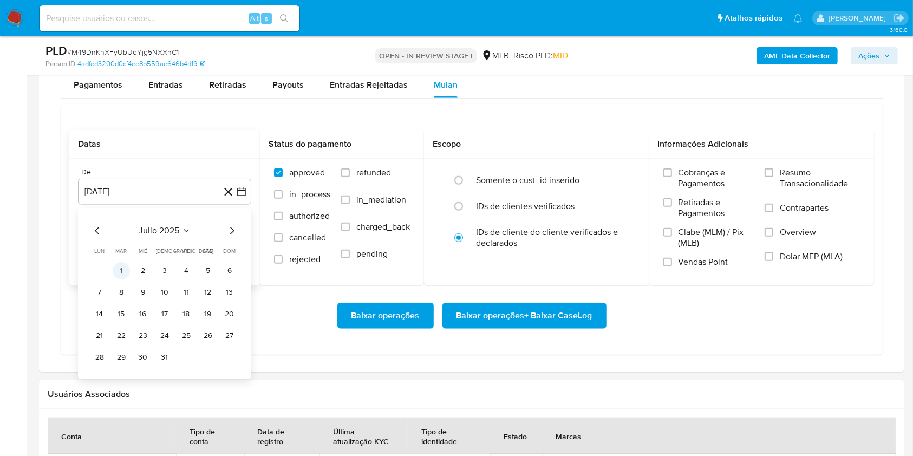
click at [118, 269] on button "1" at bounding box center [121, 270] width 17 height 17
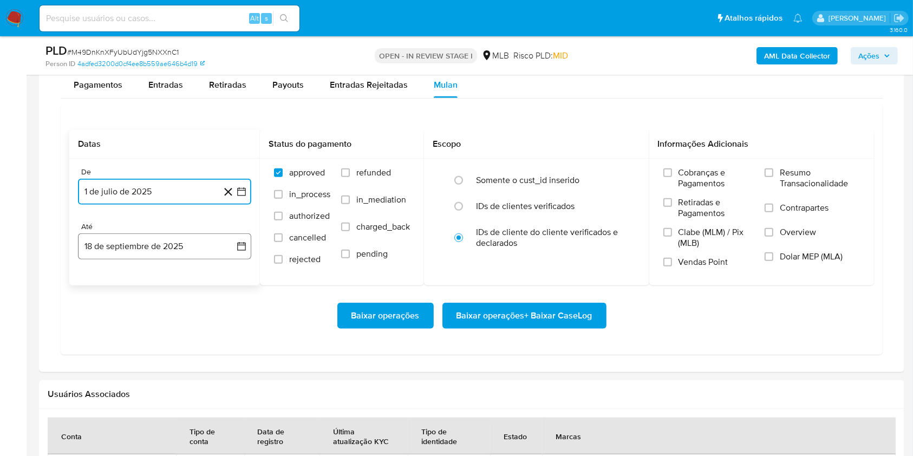
click at [122, 240] on button "18 de septiembre de 2025" at bounding box center [164, 246] width 173 height 26
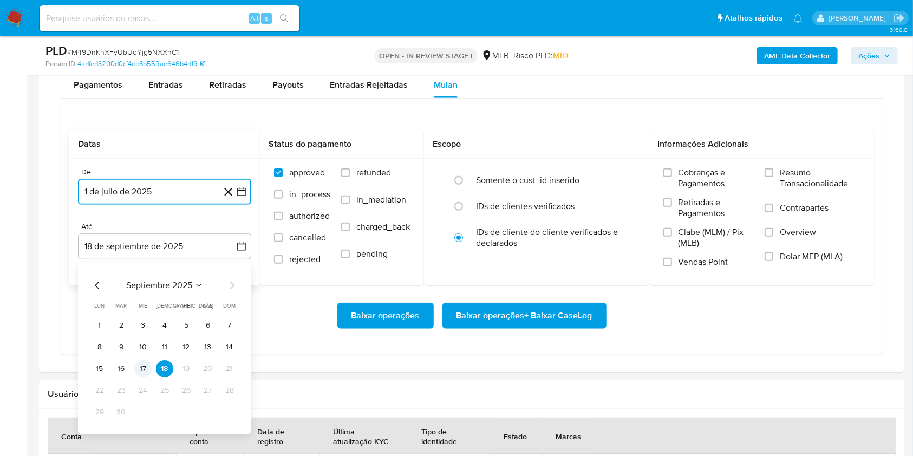
click at [143, 371] on button "17" at bounding box center [142, 368] width 17 height 17
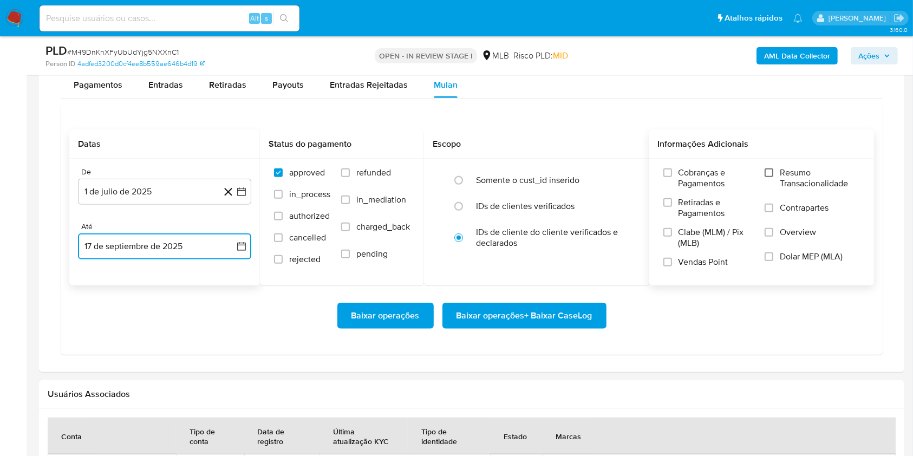
click at [770, 170] on input "Resumo Transacionalidade" at bounding box center [769, 172] width 9 height 9
click at [530, 320] on span "Baixar operações + Baixar CaseLog" at bounding box center [525, 316] width 136 height 24
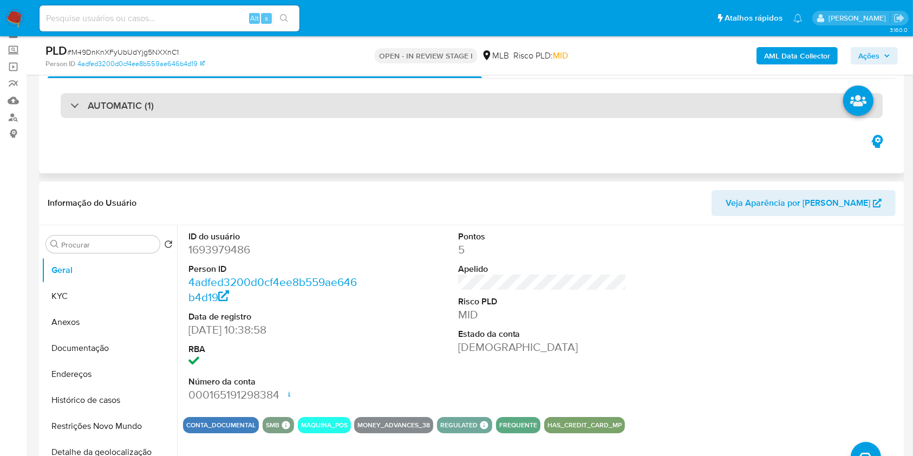
scroll to position [55, 0]
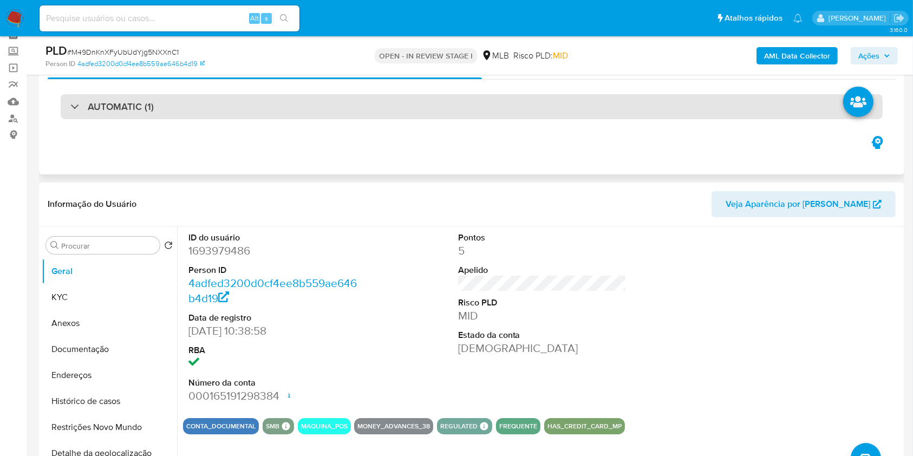
click at [325, 107] on div "AUTOMATIC (1)" at bounding box center [472, 106] width 822 height 25
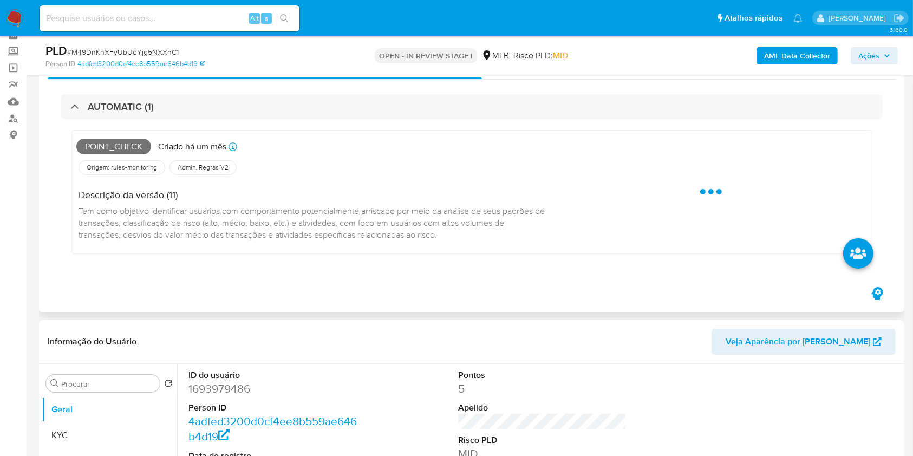
click at [114, 149] on span "Point_check" at bounding box center [113, 147] width 75 height 16
copy span "Point_check"
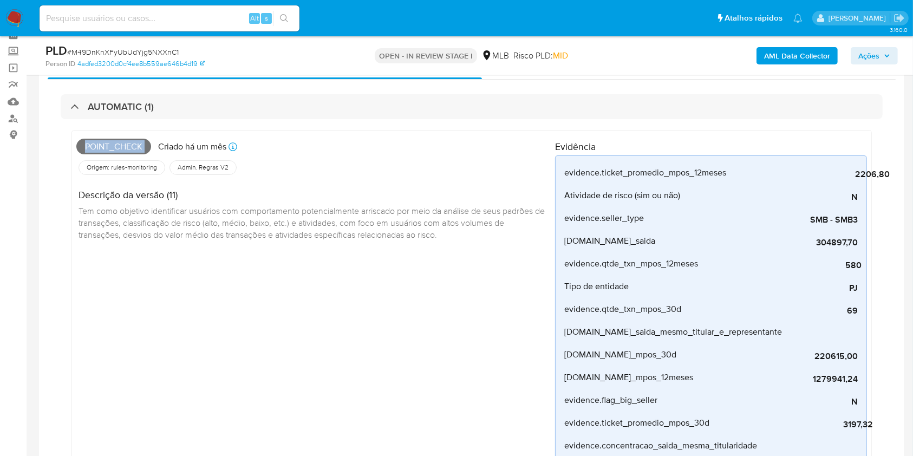
click at [886, 62] on span "Ações" at bounding box center [875, 55] width 32 height 15
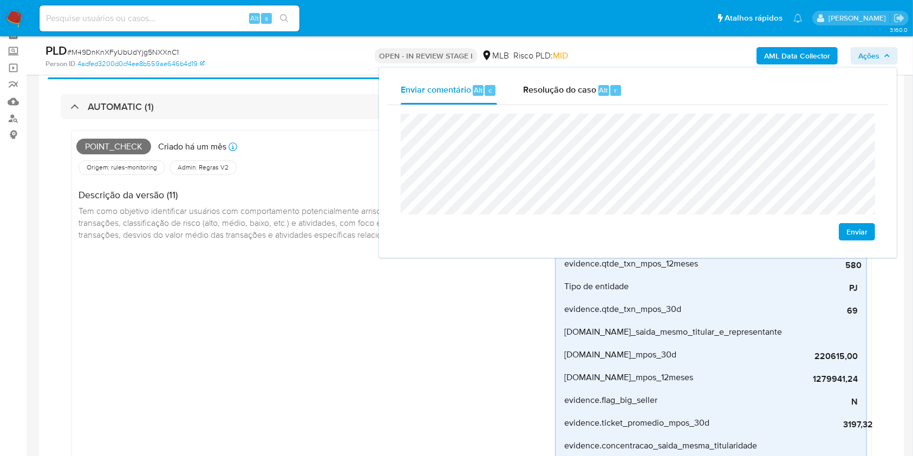
click at [324, 250] on div "Point_check Criado há um mês Criado: 12/08/2025 00:22:32 Origem: rules-monitori…" at bounding box center [315, 344] width 479 height 419
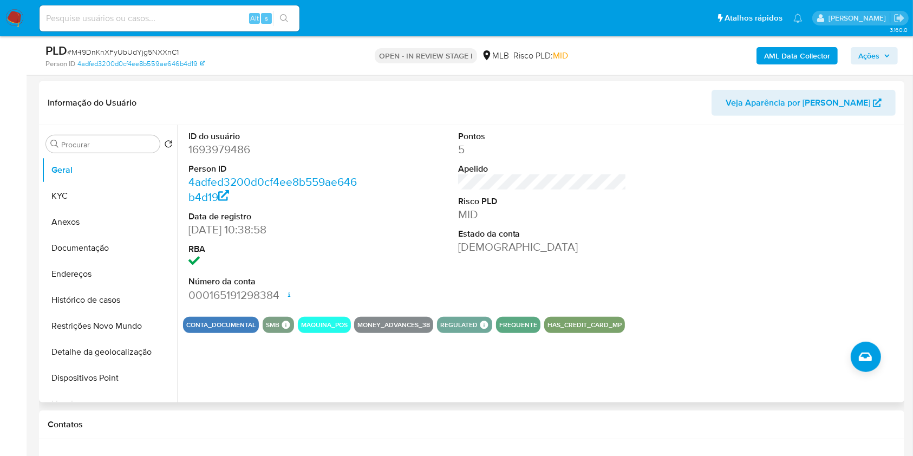
scroll to position [598, 0]
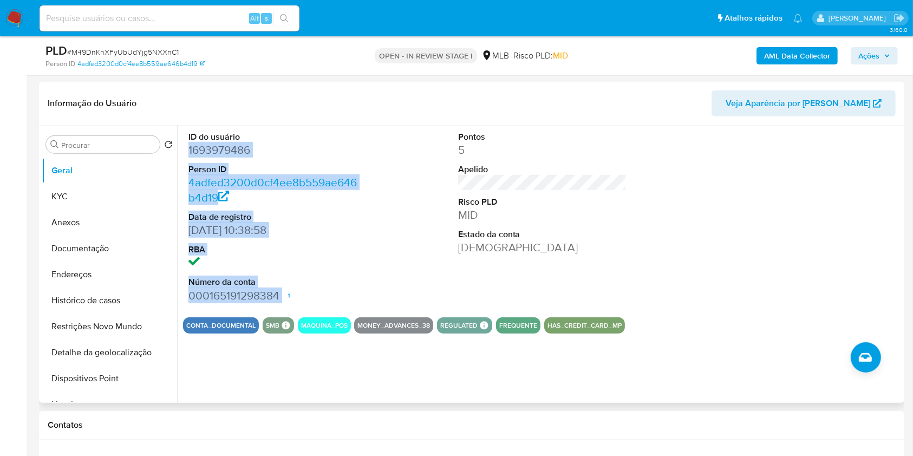
drag, startPoint x: 186, startPoint y: 151, endPoint x: 272, endPoint y: 243, distance: 126.1
click at [300, 305] on div "ID do usuário 1693979486 Person ID 4adfed3200d0cf4ee8b559ae646b4d19 Data de reg…" at bounding box center [273, 217] width 180 height 183
copy dl "1693979486 Person ID 4adfed3200d0cf4ee8b559ae646b4d19 Data de registro 21/02/20…"
click at [886, 49] on span "Ações" at bounding box center [875, 55] width 32 height 15
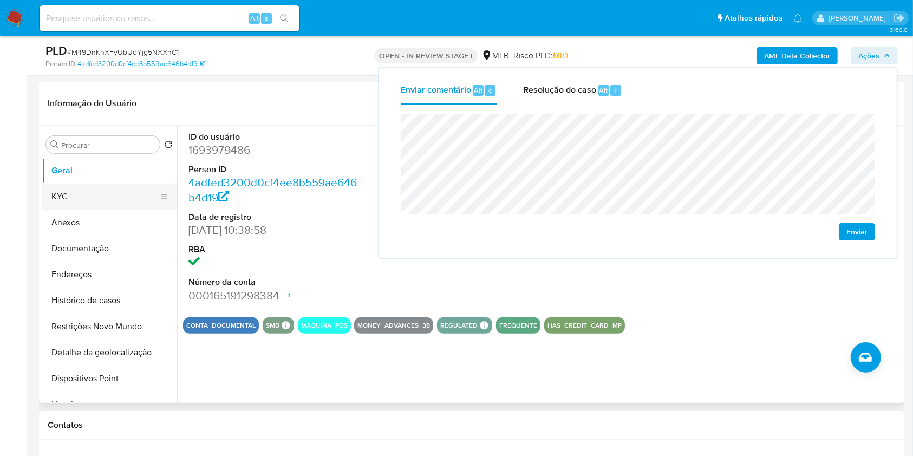
click at [110, 201] on button "KYC" at bounding box center [105, 197] width 127 height 26
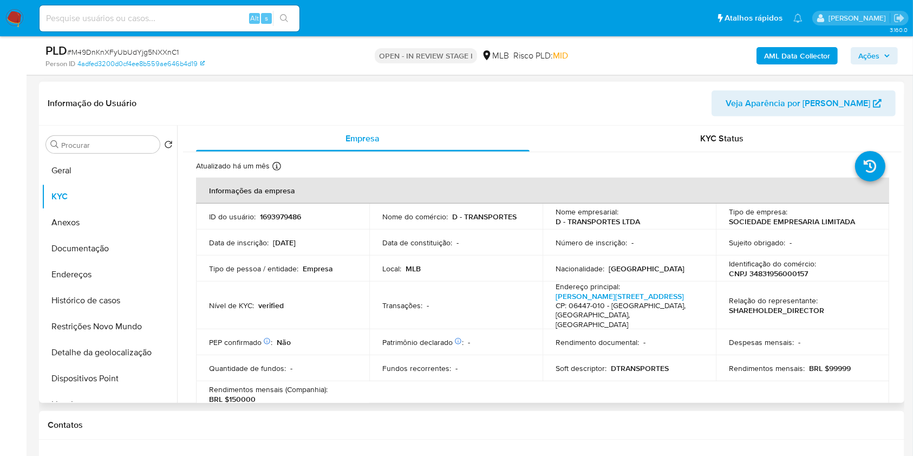
click at [763, 270] on p "CNPJ 34831956000157" at bounding box center [768, 274] width 79 height 10
click at [761, 270] on p "CNPJ 34831956000157" at bounding box center [768, 274] width 79 height 10
copy p "34831956000157"
click at [861, 53] on span "Ações" at bounding box center [869, 55] width 21 height 17
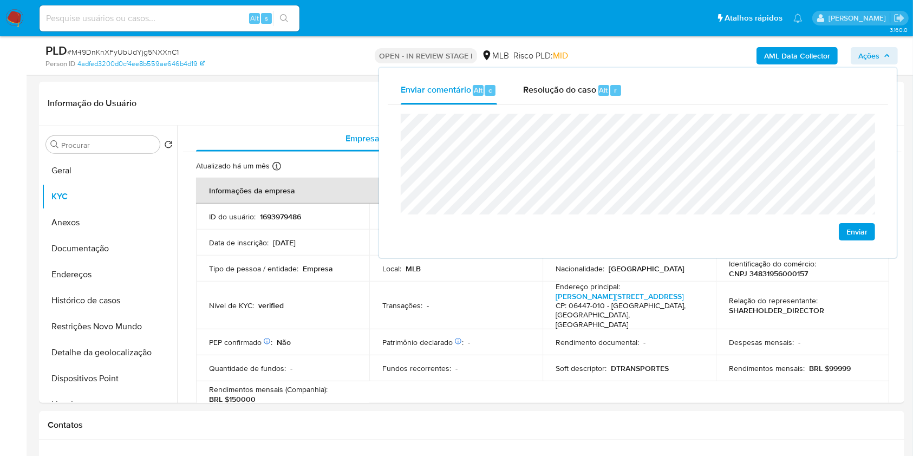
click at [0, 0] on lt-span "econômica" at bounding box center [0, 0] width 0 height 0
click at [309, 329] on td "PEP confirmado Obtido de listas internas : Não" at bounding box center [282, 342] width 173 height 26
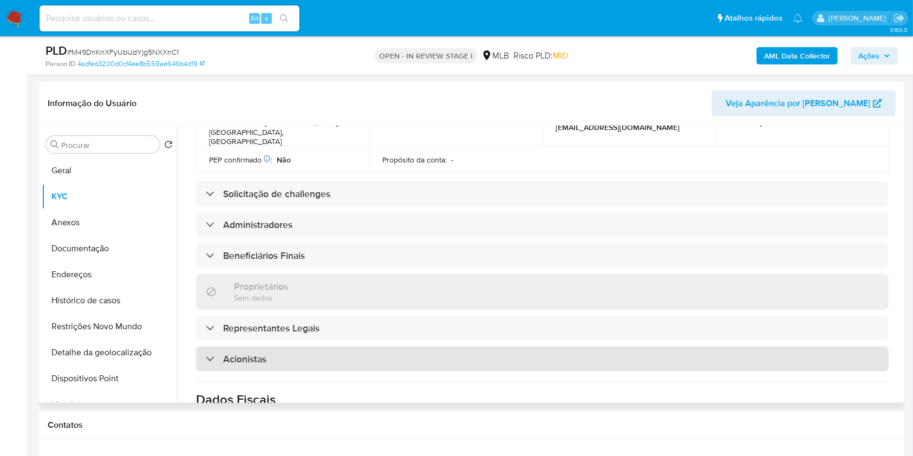
click at [351, 347] on div "Acionistas" at bounding box center [542, 359] width 693 height 25
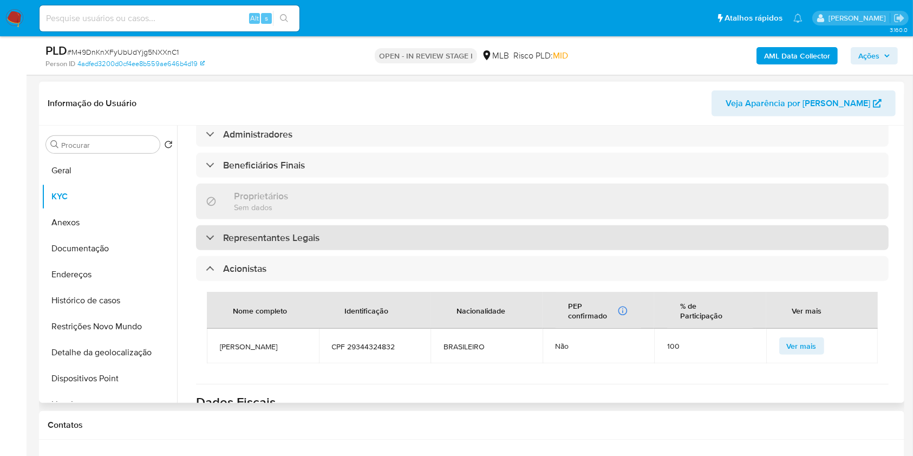
scroll to position [505, 0]
click at [310, 233] on h3 "Representantes Legais" at bounding box center [271, 239] width 96 height 12
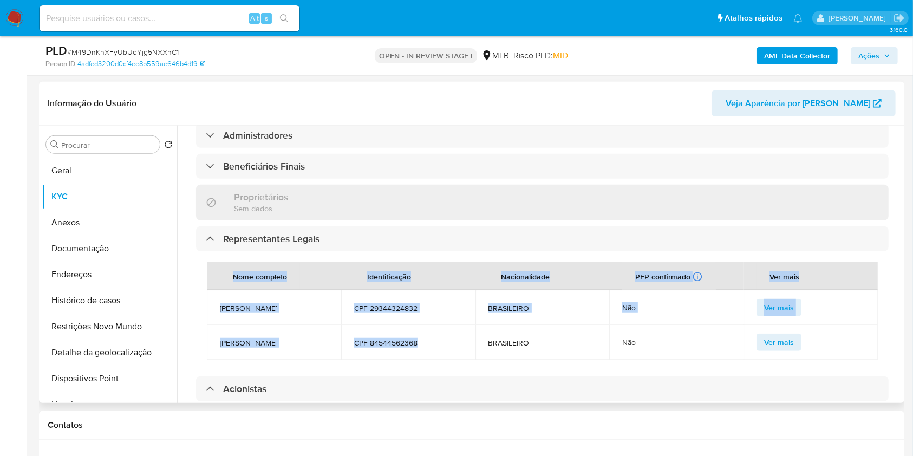
drag, startPoint x: 433, startPoint y: 324, endPoint x: 271, endPoint y: 275, distance: 169.1
click at [193, 262] on div "Atualizado há um mês Criado: 21/02/2024 11:39:28 Atualizado: 19/08/2025 03:25:1…" at bounding box center [542, 208] width 719 height 1123
click at [278, 303] on span "ELISANGELA GOUVEIA DOMINGUES" at bounding box center [274, 308] width 108 height 10
drag, startPoint x: 226, startPoint y: 272, endPoint x: 425, endPoint y: 313, distance: 202.3
click at [425, 313] on tbody "ELISANGELA GOUVEIA DOMINGUES CPF 29344324832 BRASILEIRO Não Ver mais ALEXANDRE …" at bounding box center [542, 324] width 671 height 69
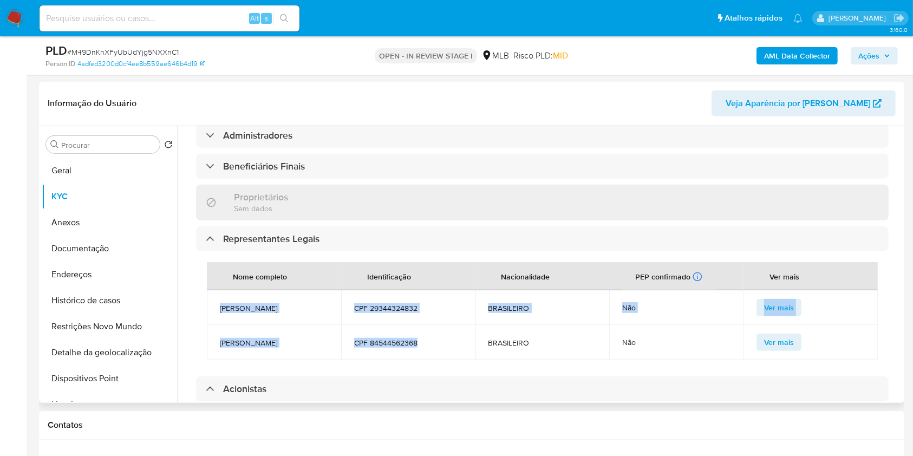
copy tbody "ELISANGELA GOUVEIA DOMINGUES CPF 29344324832 BRASILEIRO Não Ver mais ALEXANDRE …"
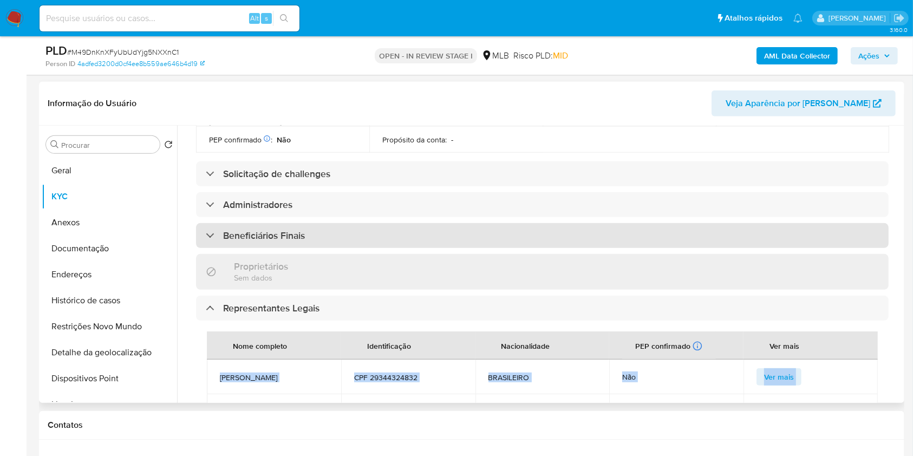
scroll to position [432, 0]
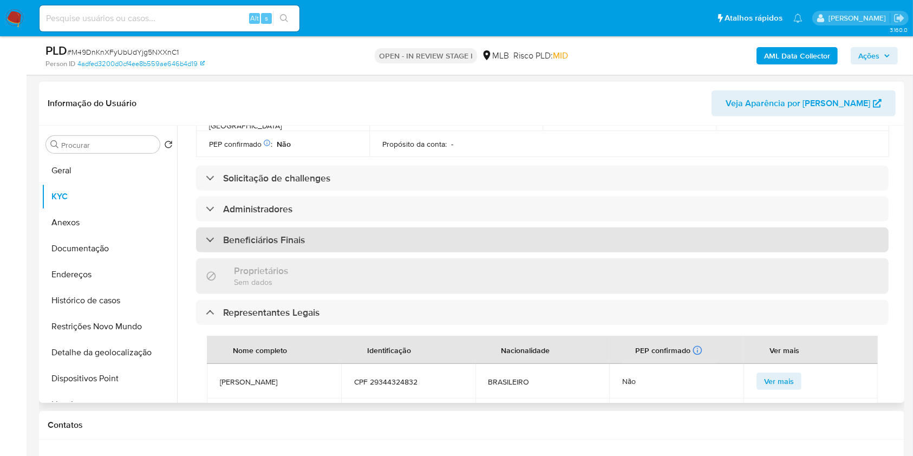
click at [388, 227] on div "Beneficiários Finais" at bounding box center [542, 239] width 693 height 25
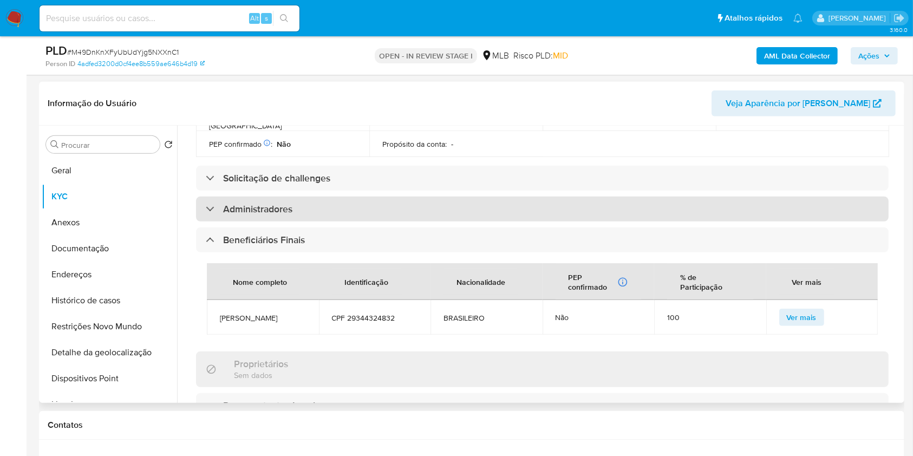
click at [383, 197] on div "Administradores" at bounding box center [542, 209] width 693 height 25
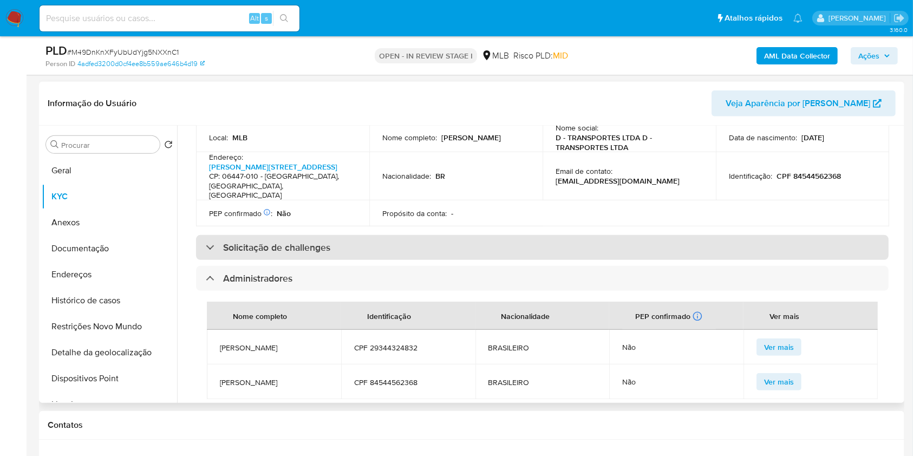
click at [383, 235] on div "Solicitação de challenges" at bounding box center [542, 247] width 693 height 25
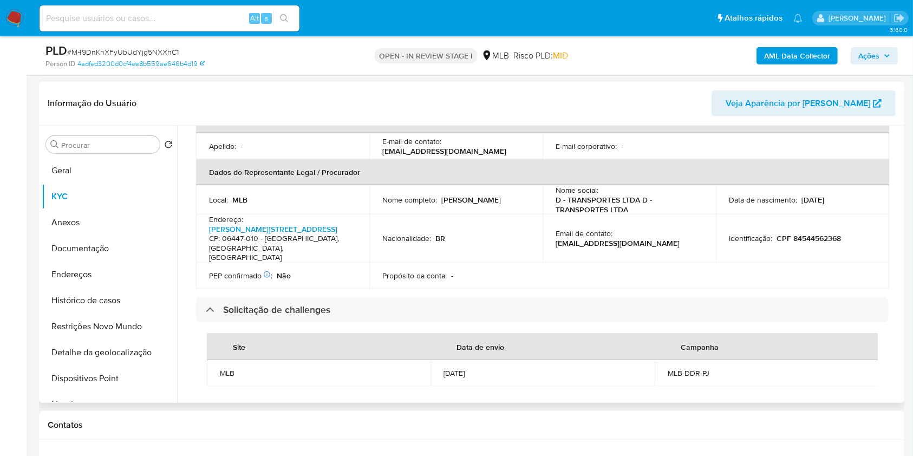
scroll to position [288, 0]
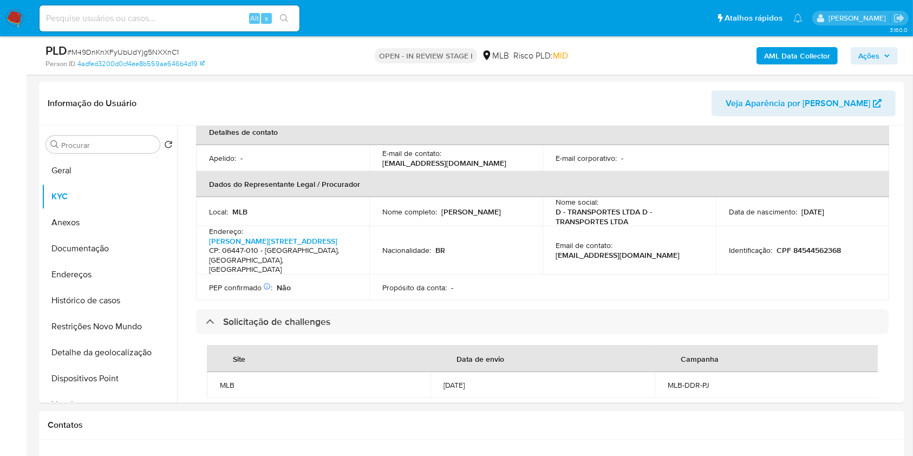
click at [859, 61] on span "Ações" at bounding box center [869, 55] width 21 height 17
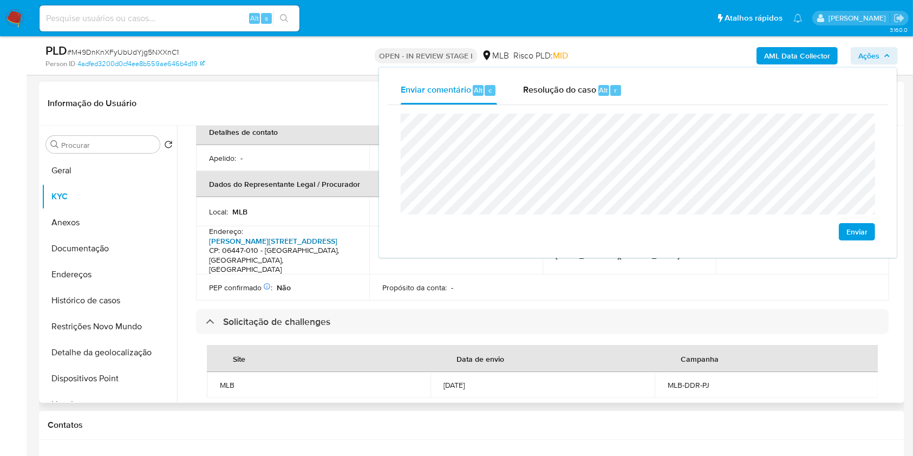
click at [259, 236] on link "Aníbal Correia 46, Votupoca" at bounding box center [273, 241] width 128 height 11
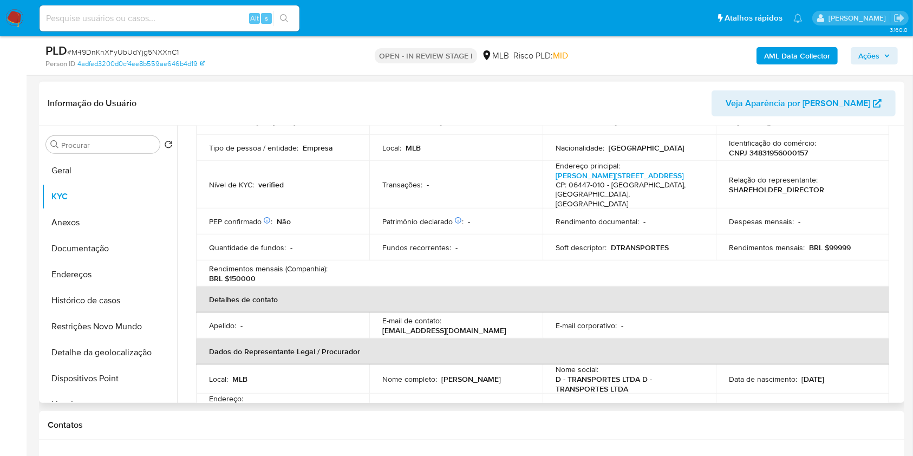
scroll to position [78, 0]
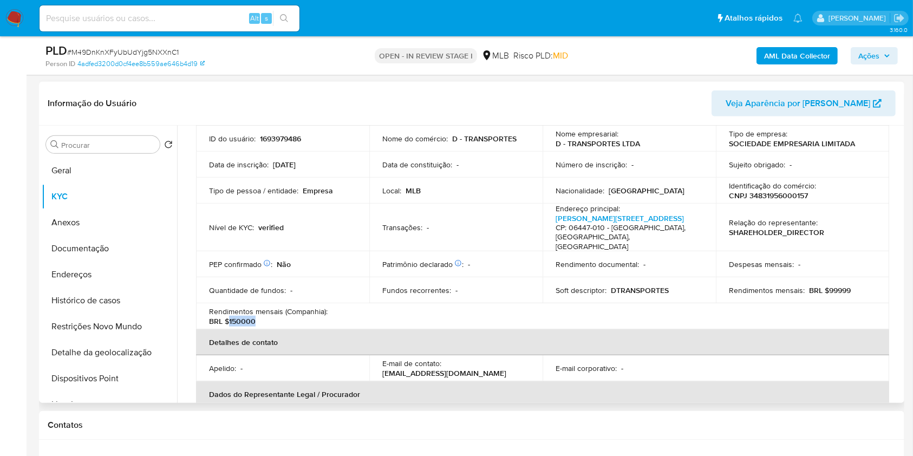
drag, startPoint x: 230, startPoint y: 302, endPoint x: 261, endPoint y: 302, distance: 31.4
click at [261, 307] on div "Rendimentos mensais (Companhia) : BRL $150000" at bounding box center [282, 316] width 147 height 19
copy p "150000"
click at [875, 60] on span "Ações" at bounding box center [869, 55] width 21 height 17
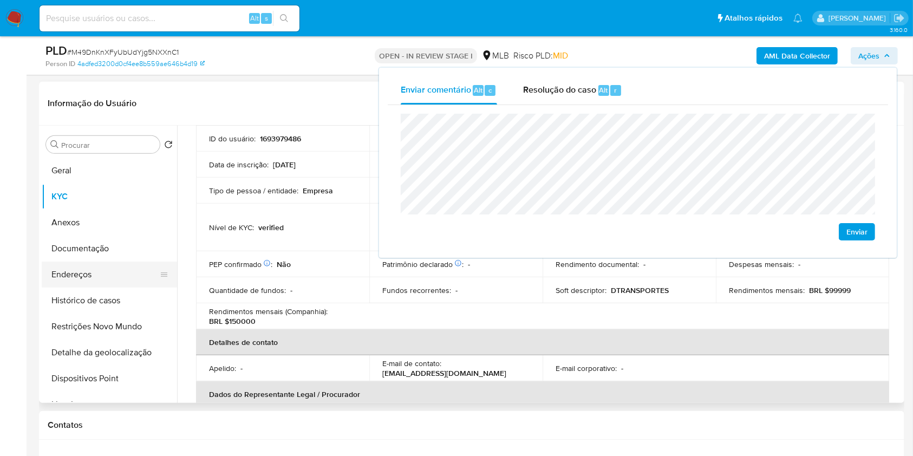
click at [105, 275] on button "Endereços" at bounding box center [105, 275] width 127 height 26
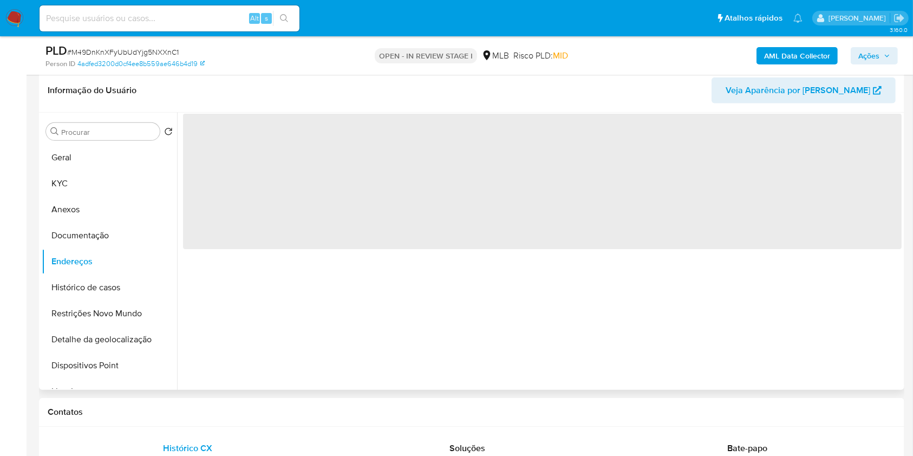
scroll to position [0, 0]
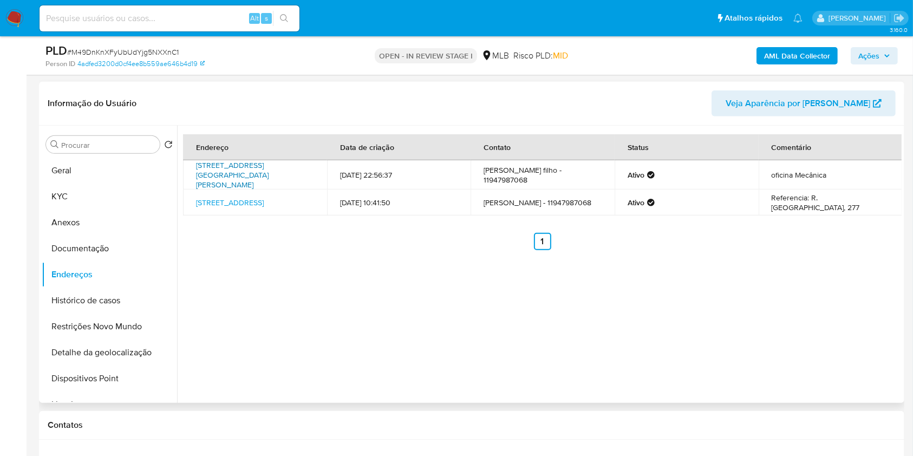
click at [245, 171] on link "Avenida José Dias Da Silva 90, Barueri, São Paulo, 06443001, Brasil 90" at bounding box center [232, 175] width 73 height 30
click at [238, 201] on link "Rua Jacarandá 277, Barueri, São Paulo, 06449250, Brasil 277" at bounding box center [230, 202] width 68 height 11
click at [106, 244] on button "Documentação" at bounding box center [105, 249] width 127 height 26
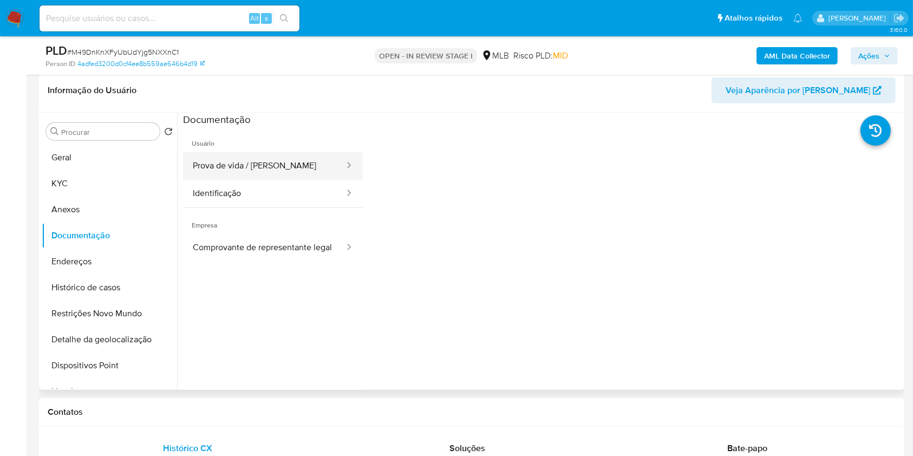
click at [270, 167] on button "Prova de vida / [PERSON_NAME]" at bounding box center [264, 166] width 162 height 28
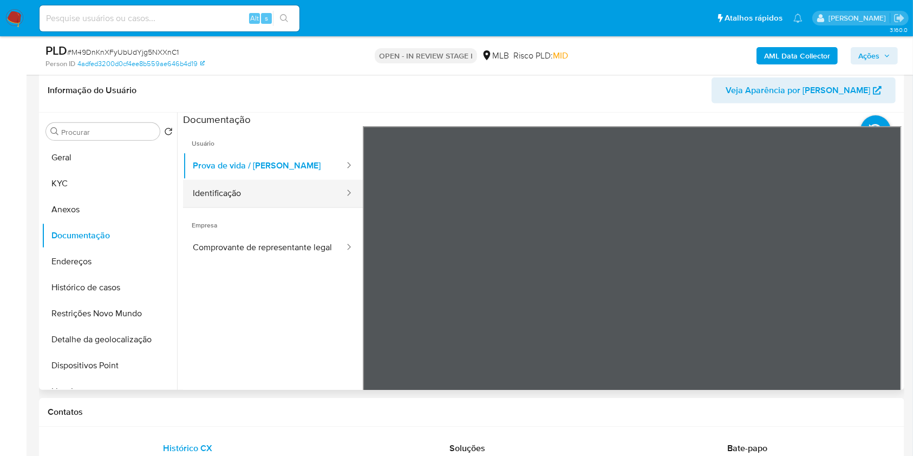
click at [253, 198] on button "Identificação" at bounding box center [264, 194] width 162 height 28
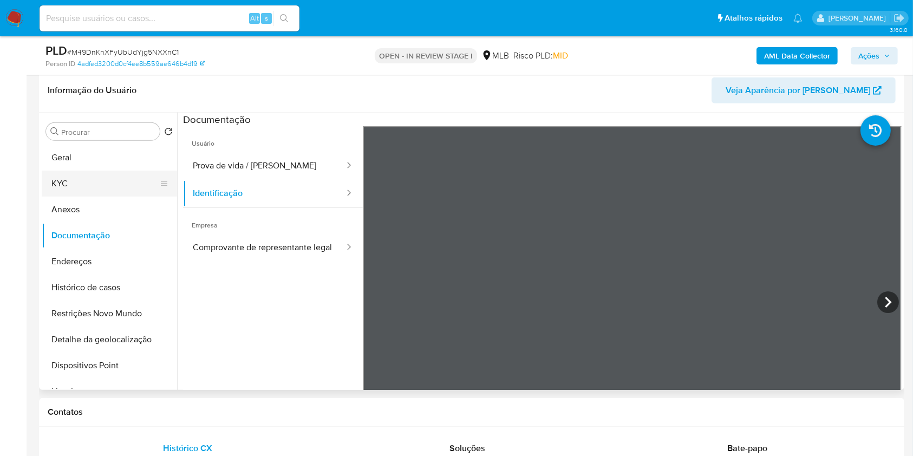
click at [73, 188] on button "KYC" at bounding box center [105, 184] width 127 height 26
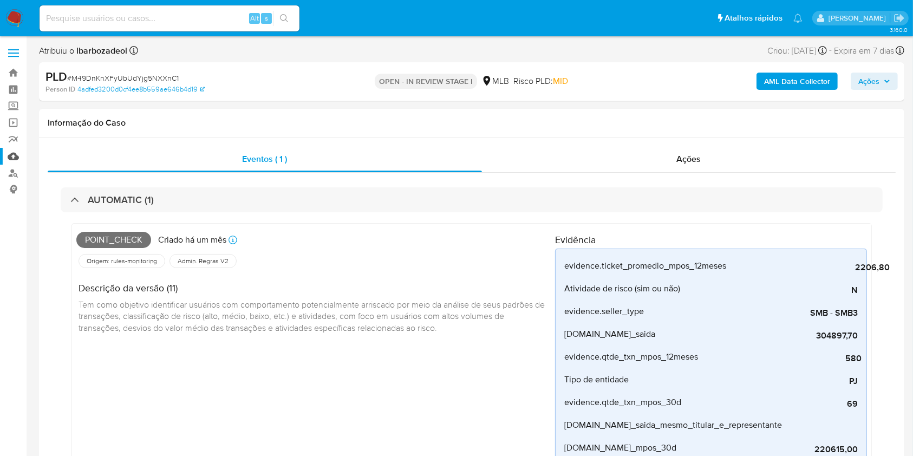
click at [16, 161] on link "Mulan" at bounding box center [64, 156] width 129 height 17
click at [16, 156] on link "Mulan" at bounding box center [64, 156] width 129 height 17
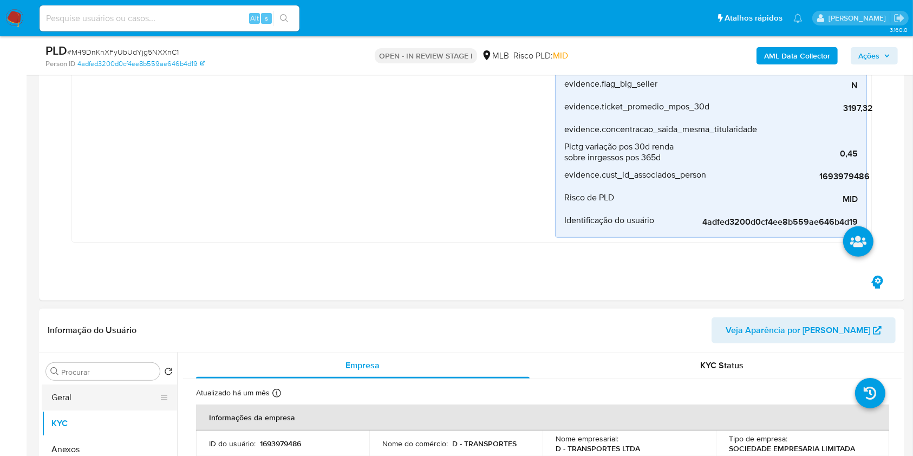
scroll to position [386, 0]
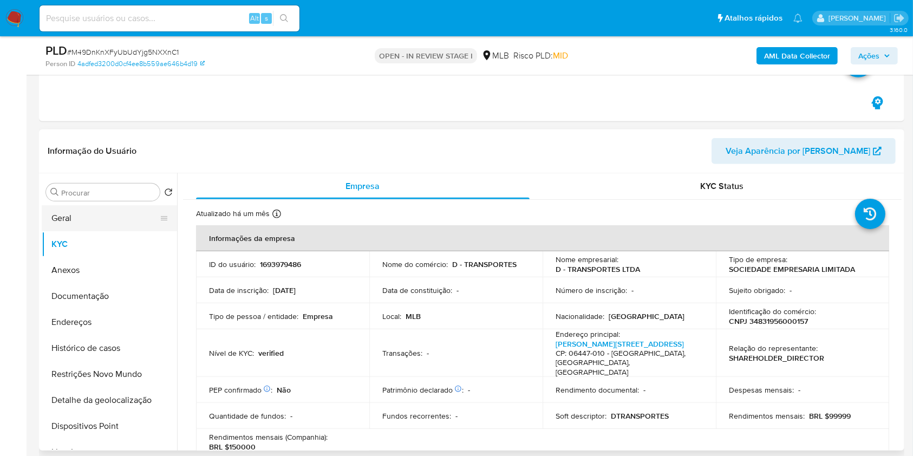
click at [113, 226] on button "Geral" at bounding box center [105, 218] width 127 height 26
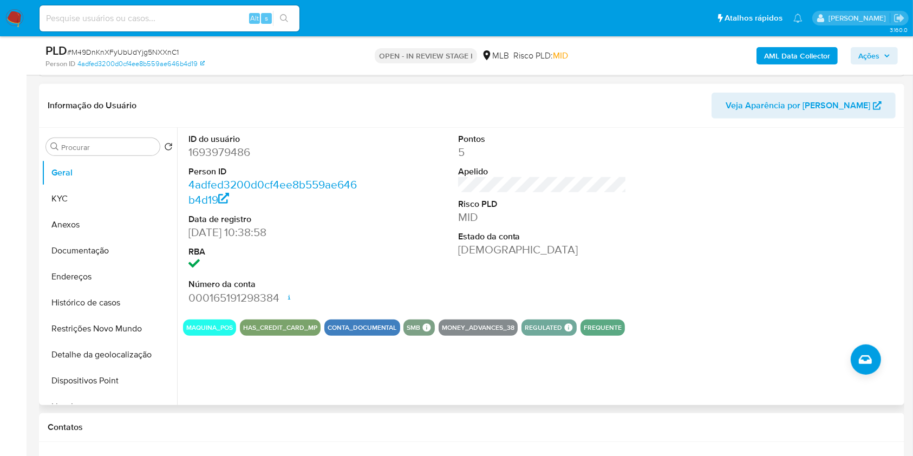
scroll to position [596, 0]
click at [120, 256] on button "Documentação" at bounding box center [105, 250] width 127 height 26
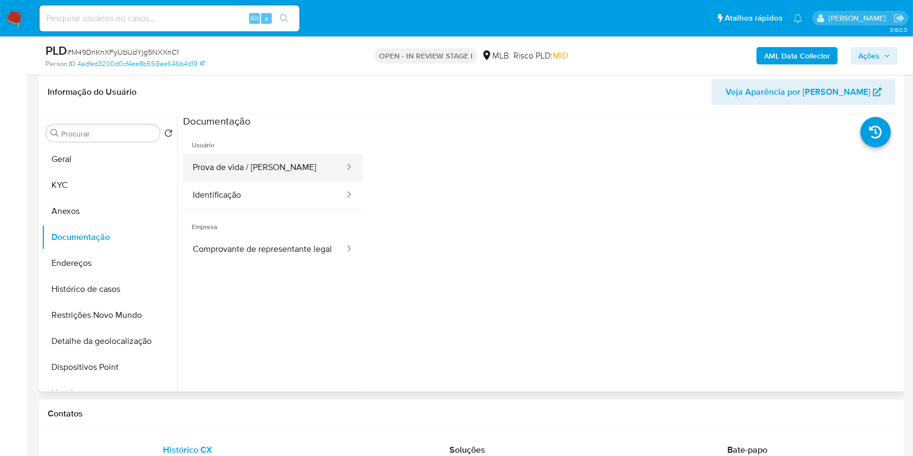
click at [286, 174] on button "Prova de vida / [PERSON_NAME]" at bounding box center [264, 168] width 162 height 28
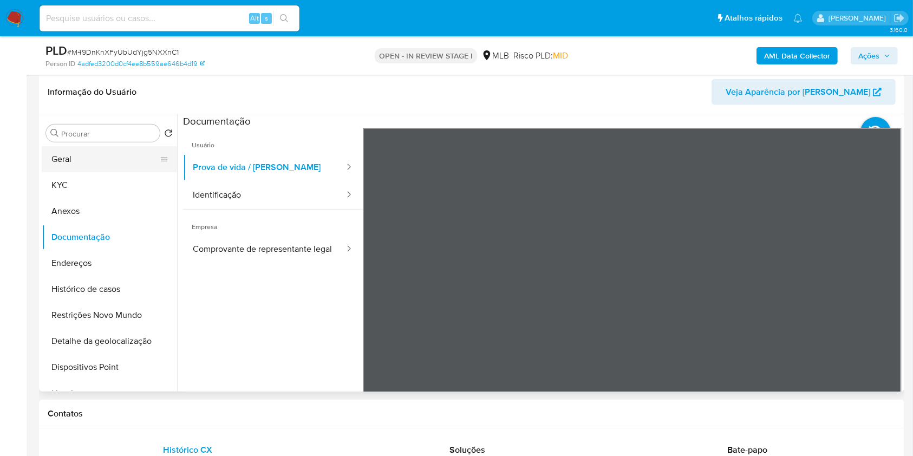
click at [84, 154] on button "Geral" at bounding box center [105, 159] width 127 height 26
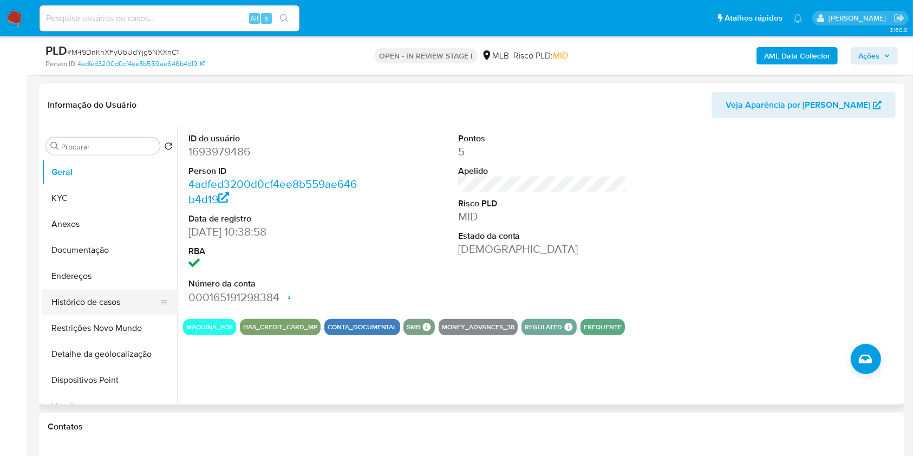
click at [96, 302] on button "Histórico de casos" at bounding box center [105, 302] width 127 height 26
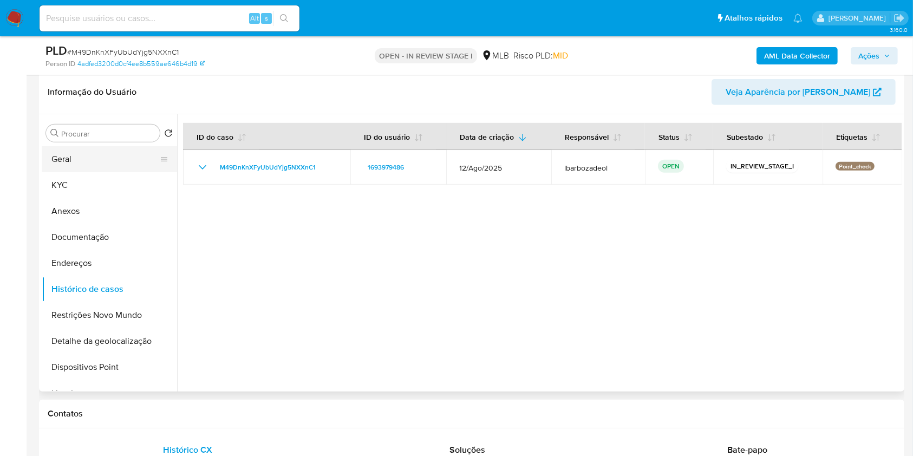
click at [94, 152] on button "Geral" at bounding box center [105, 159] width 127 height 26
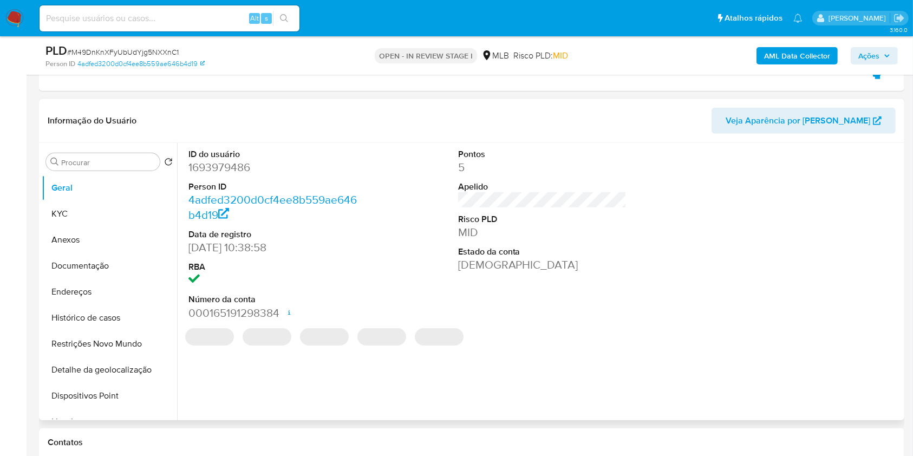
scroll to position [585, 0]
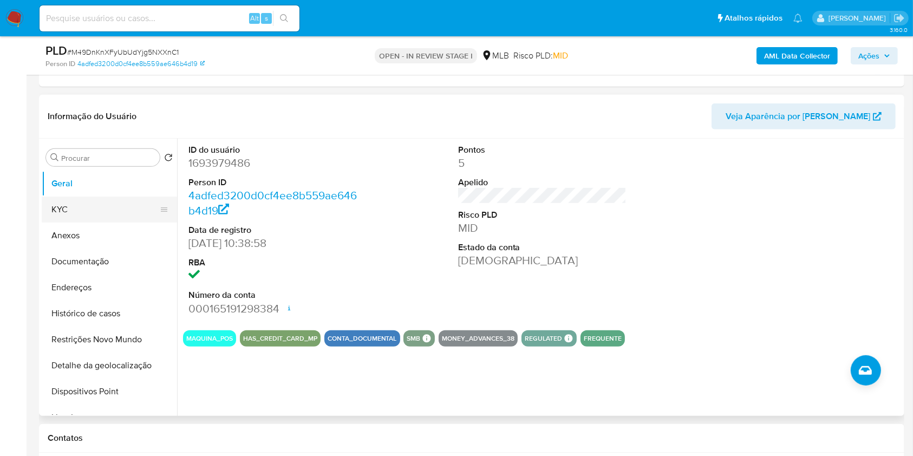
click at [111, 212] on button "KYC" at bounding box center [105, 210] width 127 height 26
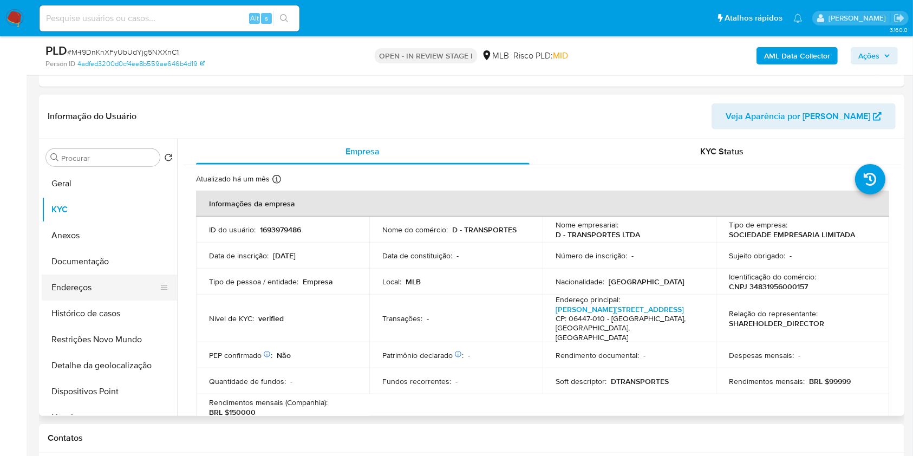
click at [109, 292] on button "Endereços" at bounding box center [105, 288] width 127 height 26
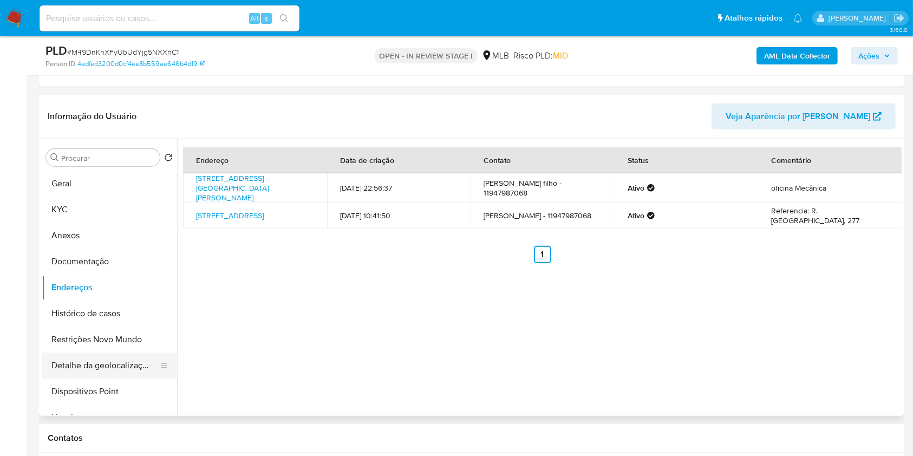
click at [122, 359] on button "Detalhe da geolocalização" at bounding box center [105, 366] width 127 height 26
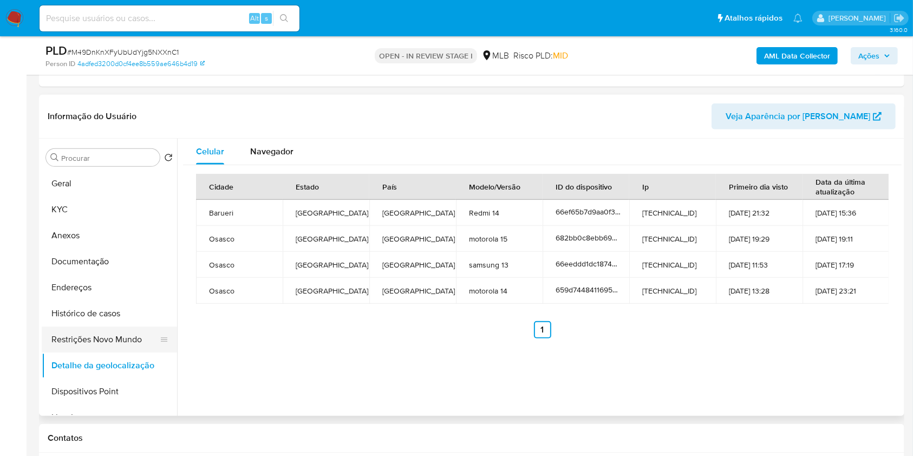
click at [115, 337] on button "Restrições Novo Mundo" at bounding box center [105, 340] width 127 height 26
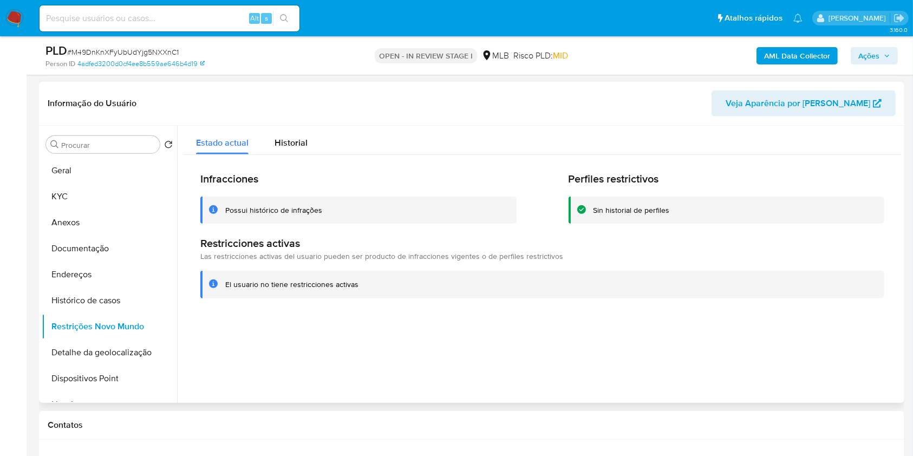
click at [131, 375] on button "Dispositivos Point" at bounding box center [109, 379] width 135 height 26
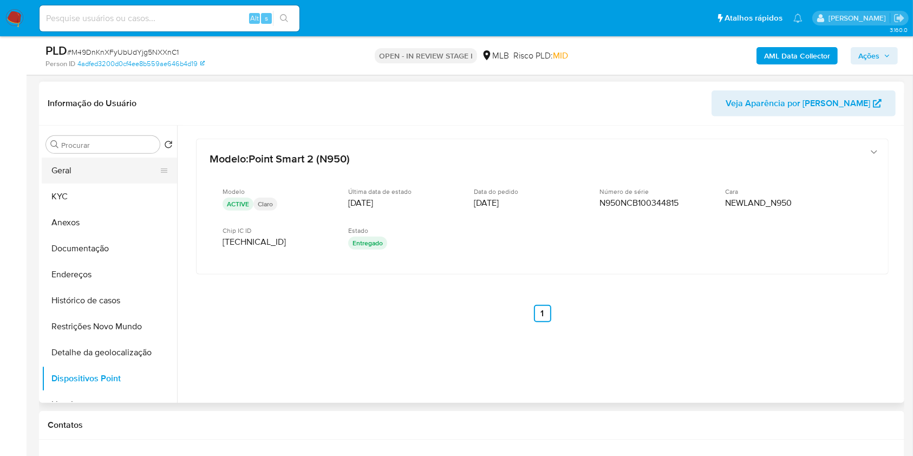
click at [89, 162] on button "Geral" at bounding box center [105, 171] width 127 height 26
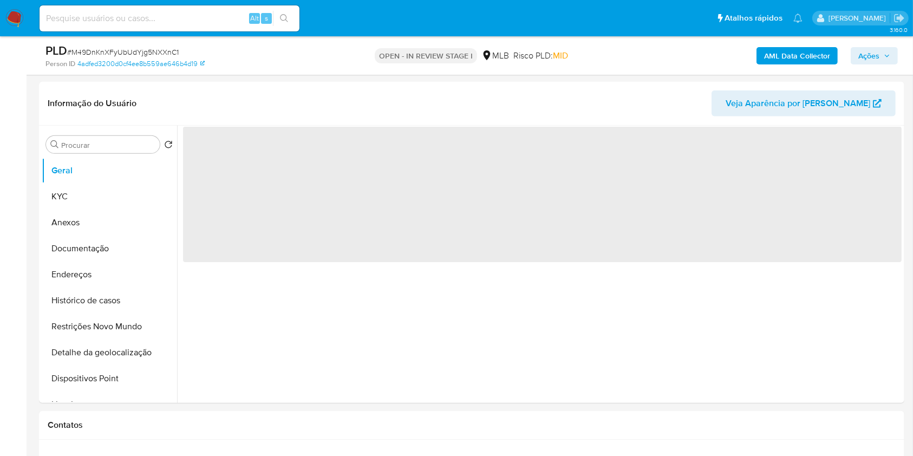
click at [885, 56] on icon "button" at bounding box center [887, 56] width 6 height 6
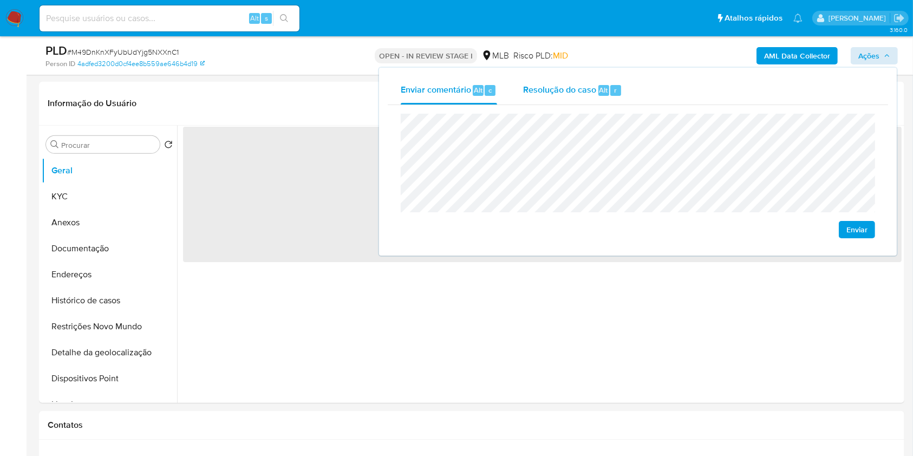
click at [545, 76] on div "Resolução do caso Alt r" at bounding box center [572, 90] width 99 height 28
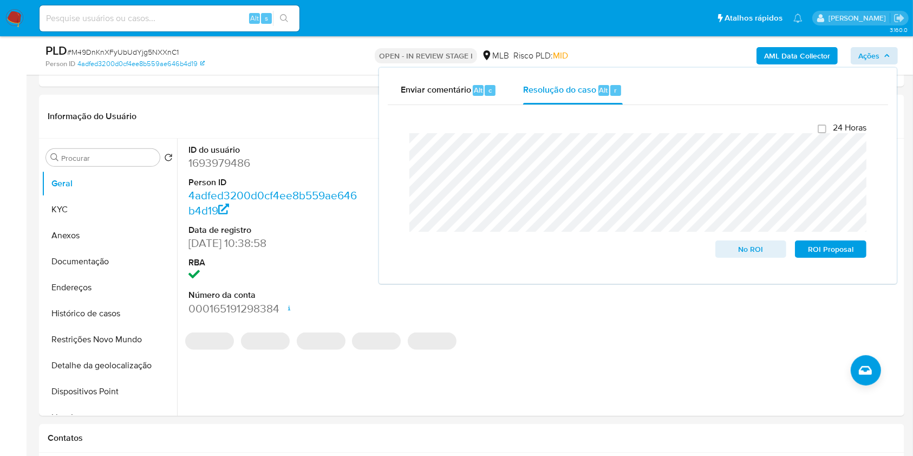
click at [665, 56] on div "AML Data Collector Ações Enviar comentário Alt c Resolução do caso Alt r Fecham…" at bounding box center [757, 55] width 281 height 25
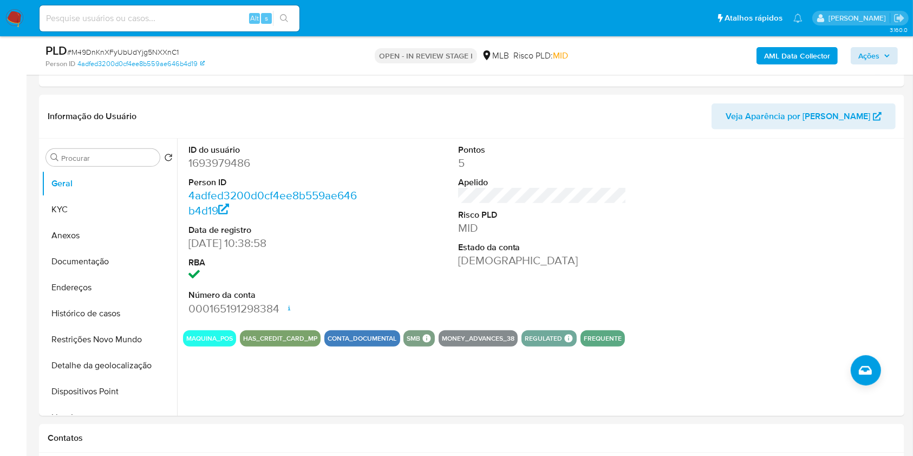
click at [803, 61] on b "AML Data Collector" at bounding box center [797, 55] width 66 height 17
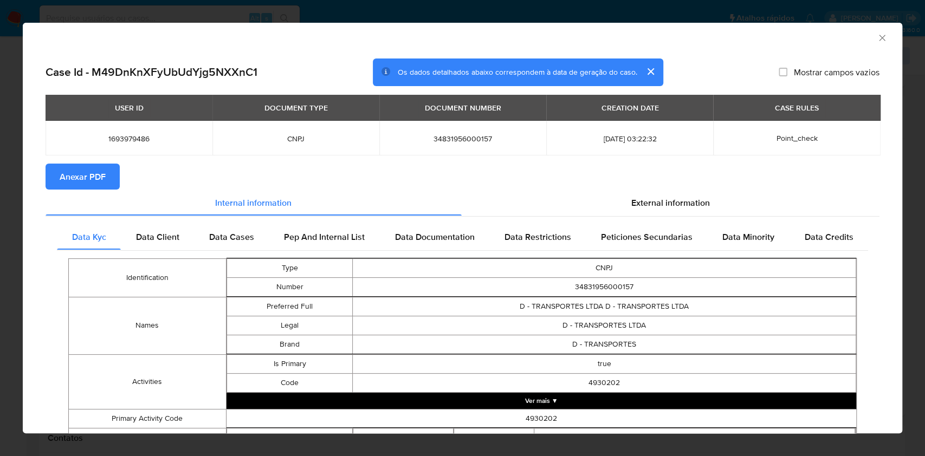
click at [99, 181] on span "Anexar PDF" at bounding box center [83, 177] width 46 height 24
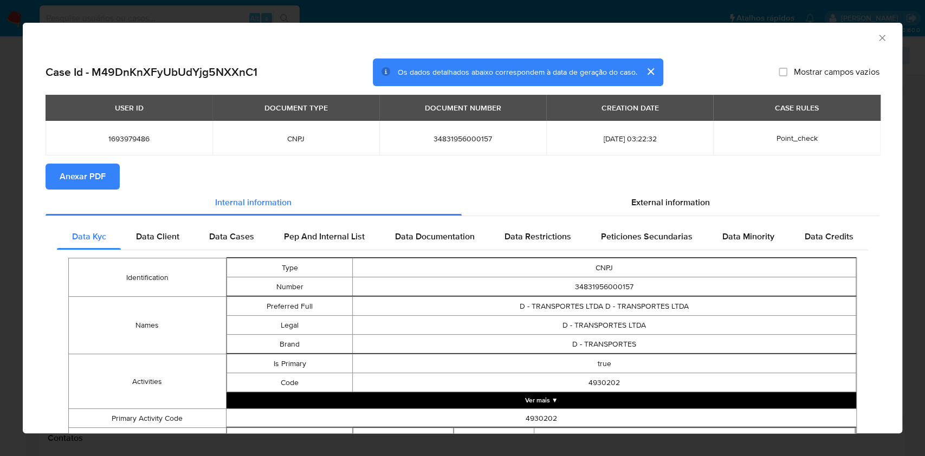
click at [876, 37] on icon "Fechar a janela" at bounding box center [881, 37] width 11 height 11
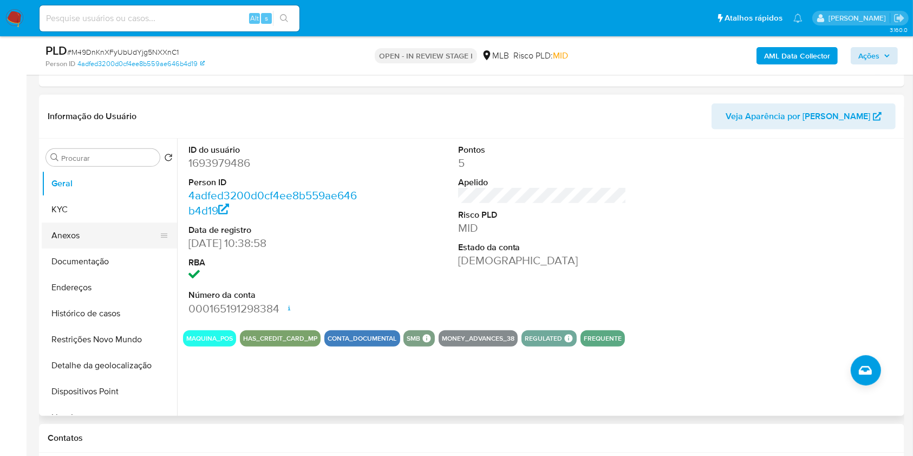
click at [90, 233] on button "Anexos" at bounding box center [105, 236] width 127 height 26
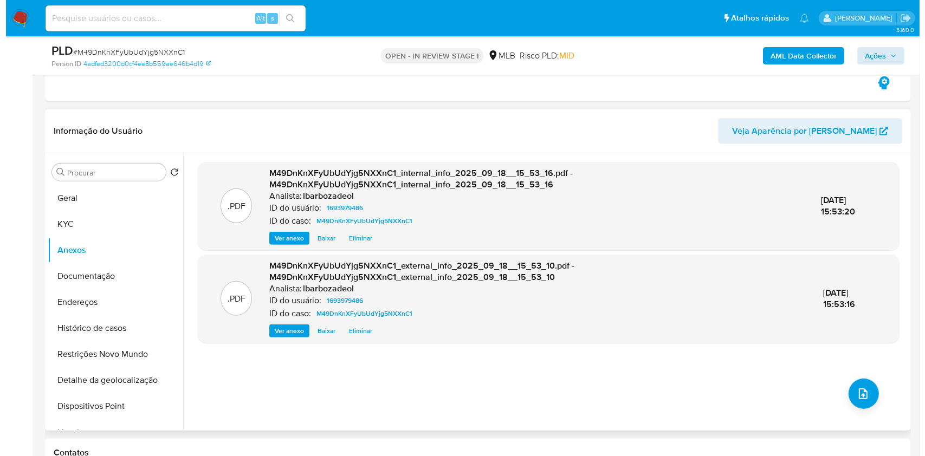
scroll to position [560, 0]
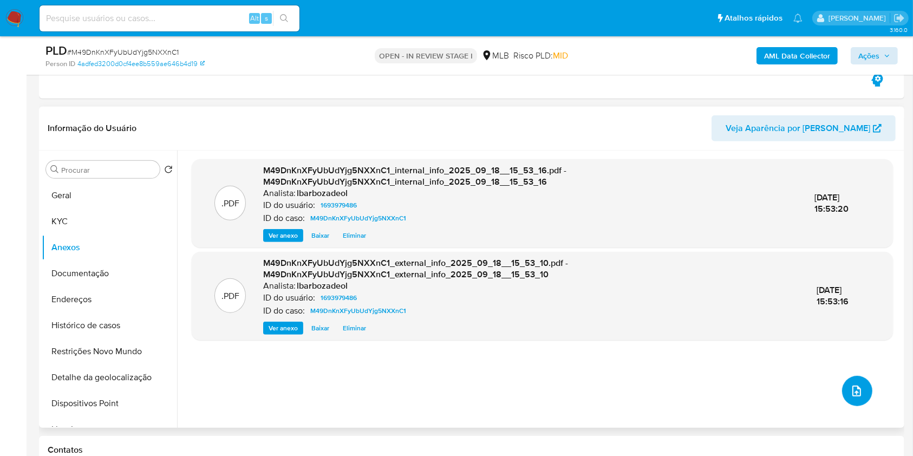
click at [853, 388] on icon "upload-file" at bounding box center [857, 391] width 9 height 11
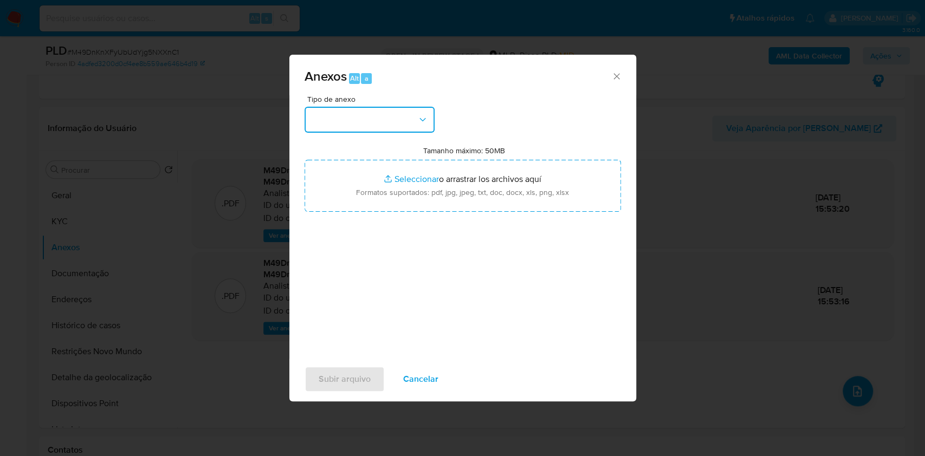
click at [412, 123] on button "button" at bounding box center [369, 120] width 130 height 26
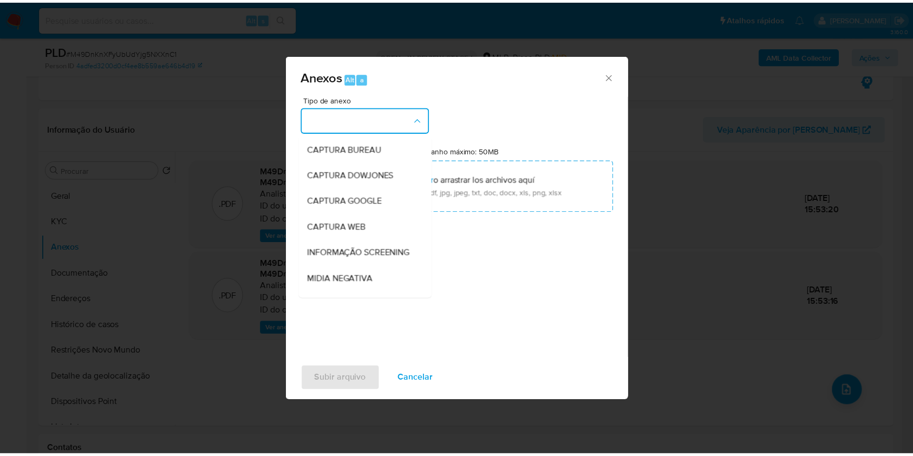
scroll to position [166, 0]
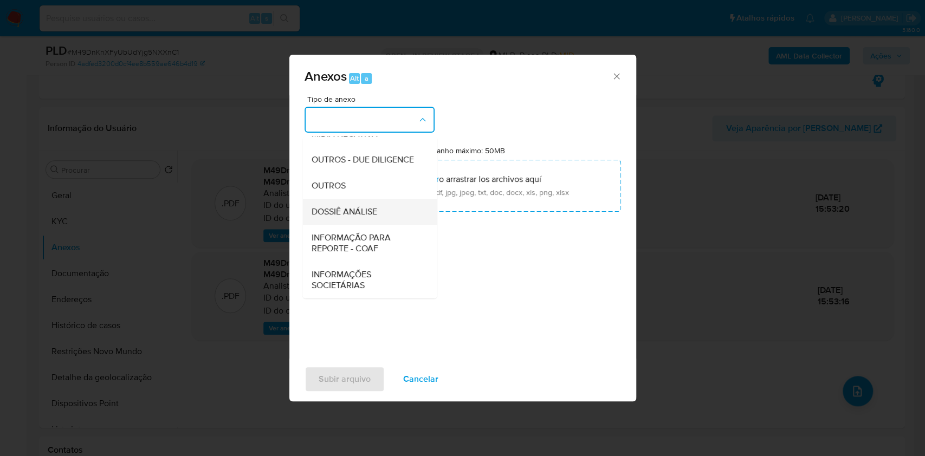
click at [361, 202] on div "DOSSIÊ ANÁLISE" at bounding box center [366, 212] width 110 height 26
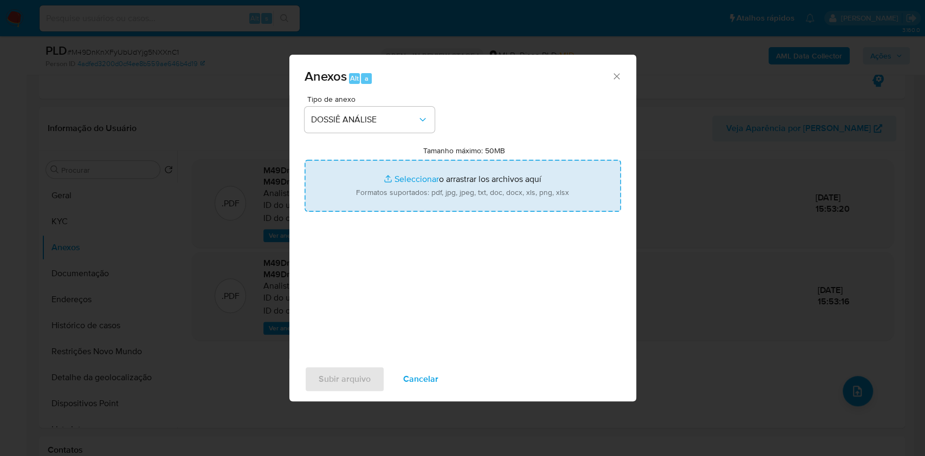
click at [375, 185] on input "Tamanho máximo: 50MB Seleccionar archivos" at bounding box center [462, 186] width 316 height 52
type input "C:\fakepath\SAR - XXXX - CNPJ 34831956000157 - D - TRANSPORTES LTDA.pdf"
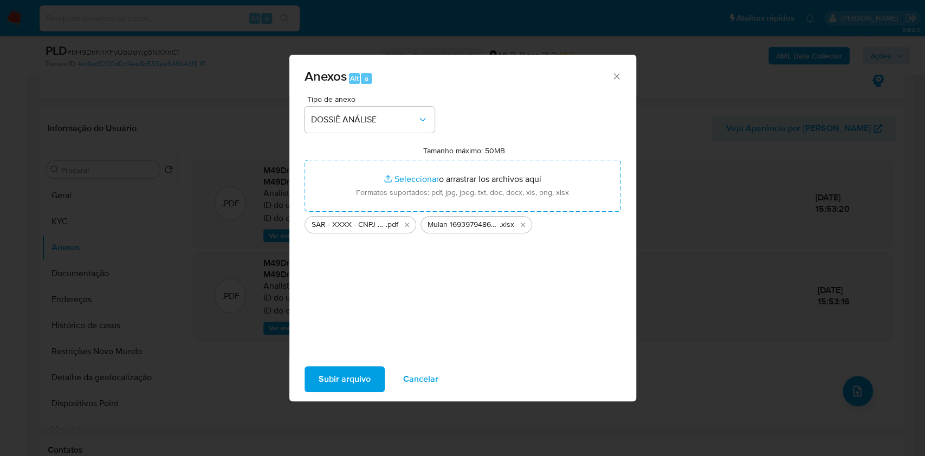
click at [354, 380] on span "Subir arquivo" at bounding box center [344, 379] width 52 height 24
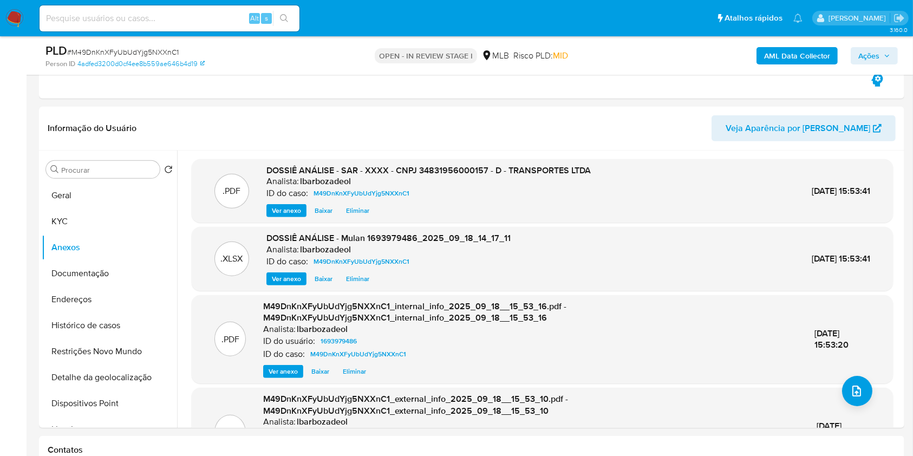
click at [867, 57] on span "Ações" at bounding box center [869, 55] width 21 height 17
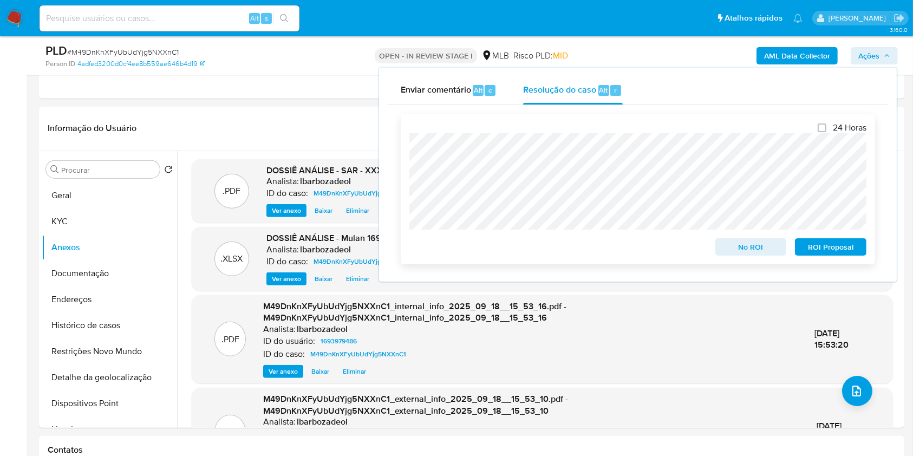
click at [845, 249] on span "ROI Proposal" at bounding box center [831, 246] width 56 height 15
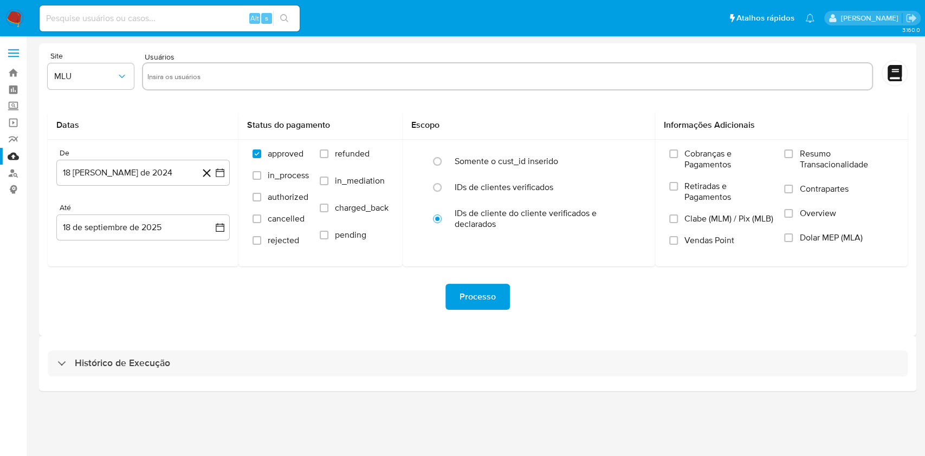
click at [571, 342] on div "Histórico de Execução" at bounding box center [477, 363] width 877 height 55
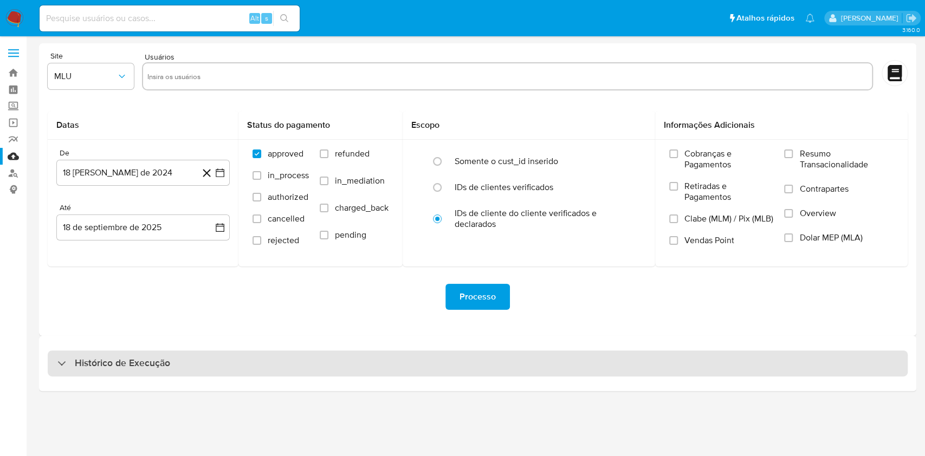
click at [556, 362] on div "Histórico de Execução" at bounding box center [478, 363] width 860 height 26
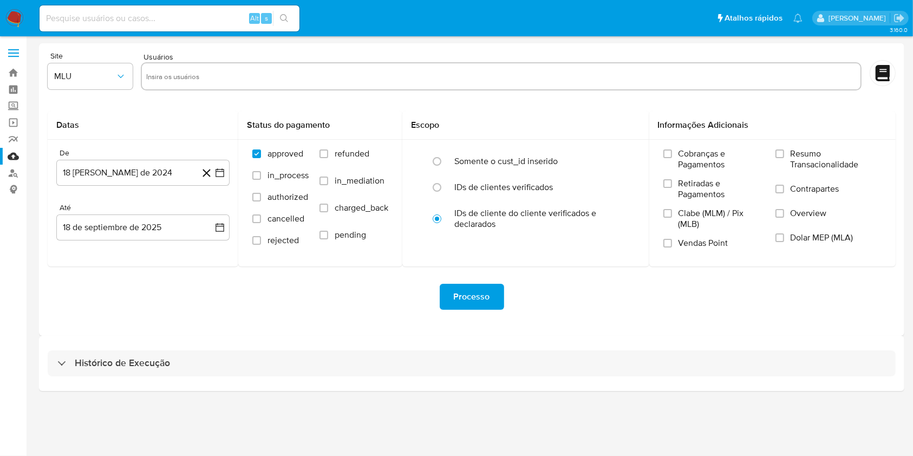
select select "10"
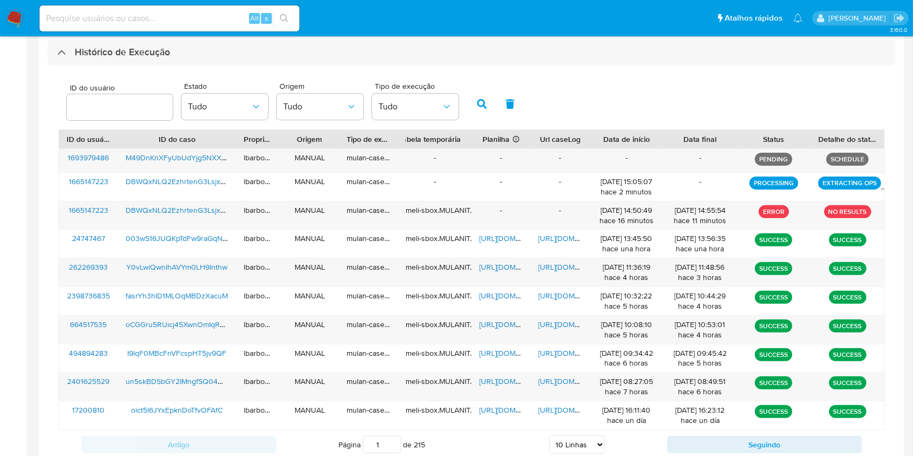
scroll to position [312, 0]
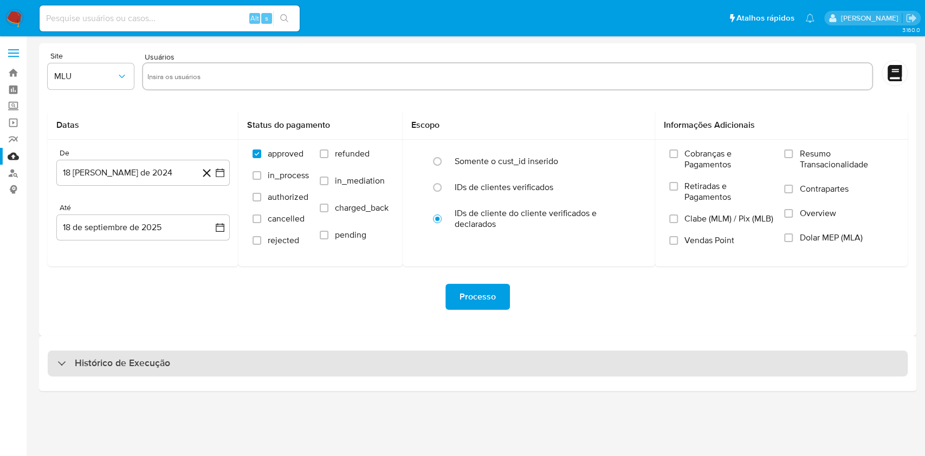
click at [342, 367] on div "Histórico de Execução" at bounding box center [478, 363] width 860 height 26
select select "10"
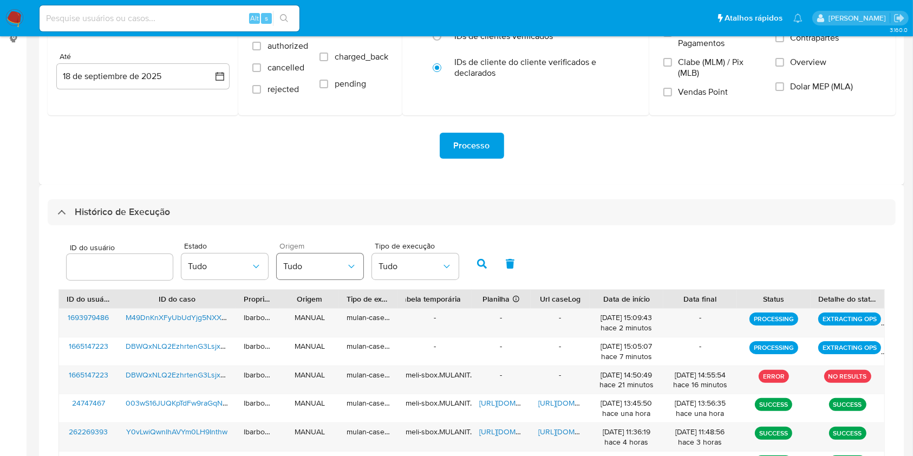
scroll to position [155, 0]
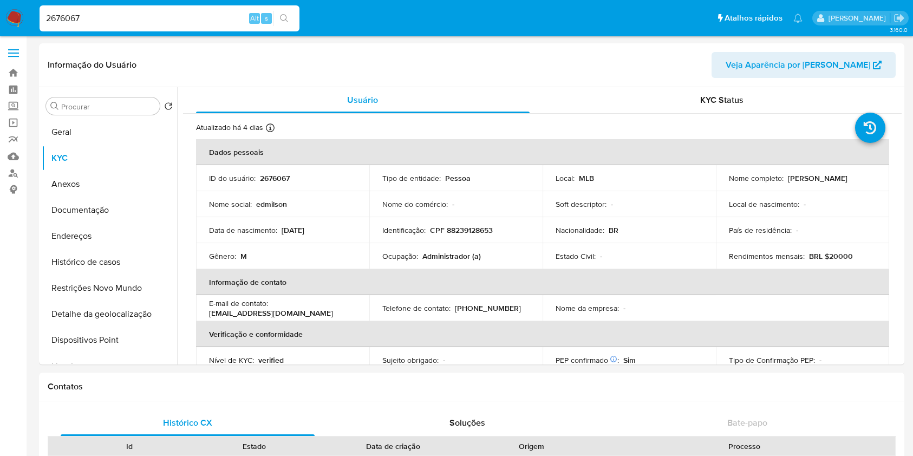
select select "10"
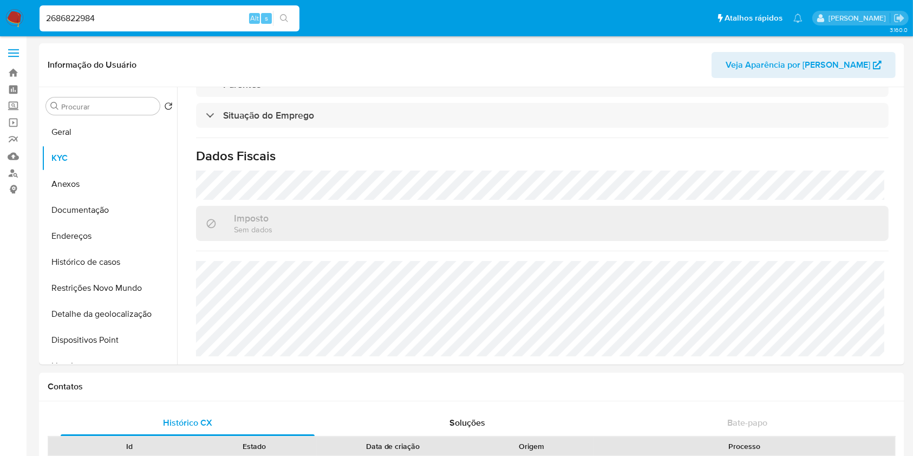
type input "2686822984"
click at [283, 19] on icon "search-icon" at bounding box center [284, 18] width 8 height 8
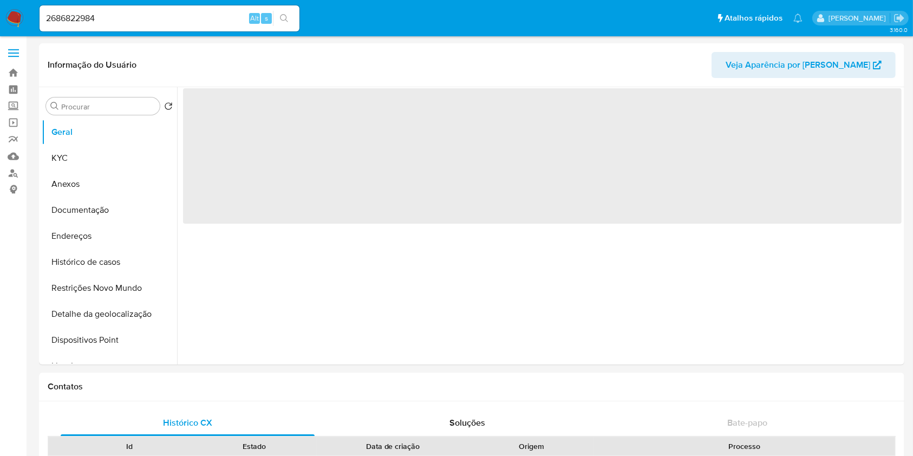
select select "10"
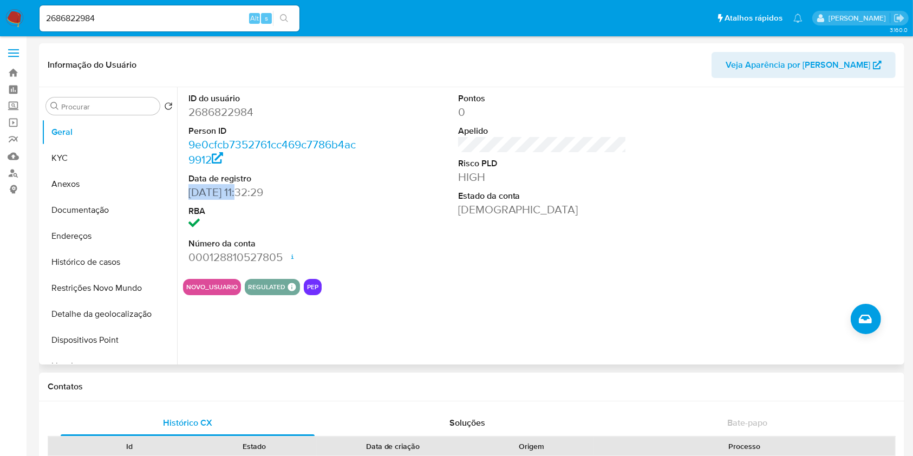
drag, startPoint x: 243, startPoint y: 191, endPoint x: 188, endPoint y: 191, distance: 54.7
click at [188, 191] on dd "[DATE] 11:32:29" at bounding box center [272, 192] width 169 height 15
copy dd "11/09/2025"
click at [86, 175] on button "Anexos" at bounding box center [105, 184] width 127 height 26
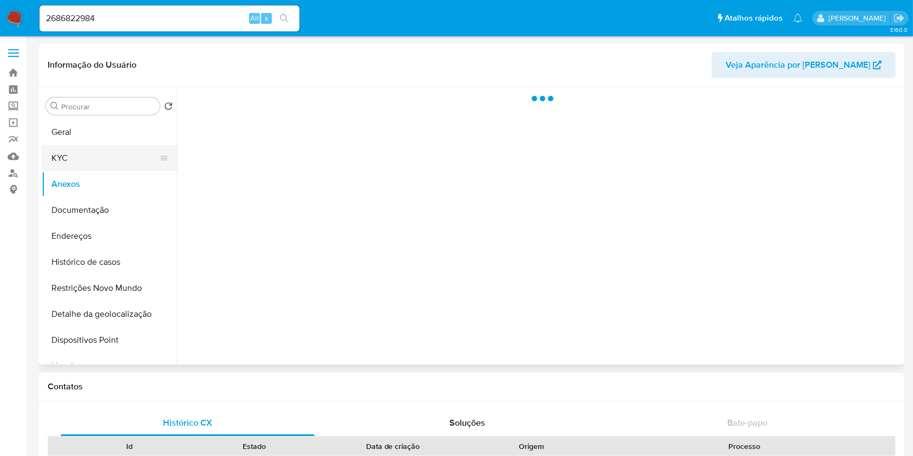
click at [87, 164] on button "KYC" at bounding box center [105, 158] width 127 height 26
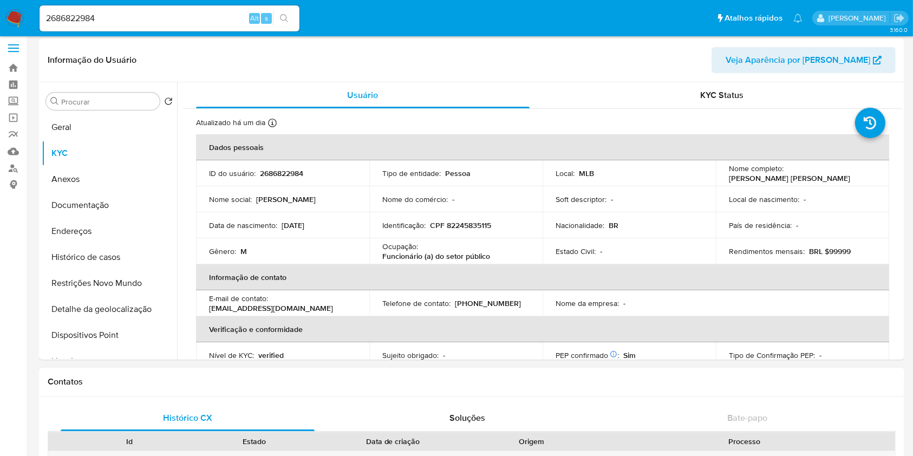
scroll to position [5, 0]
click at [289, 168] on p "2686822984" at bounding box center [281, 173] width 43 height 10
copy p "2686822984"
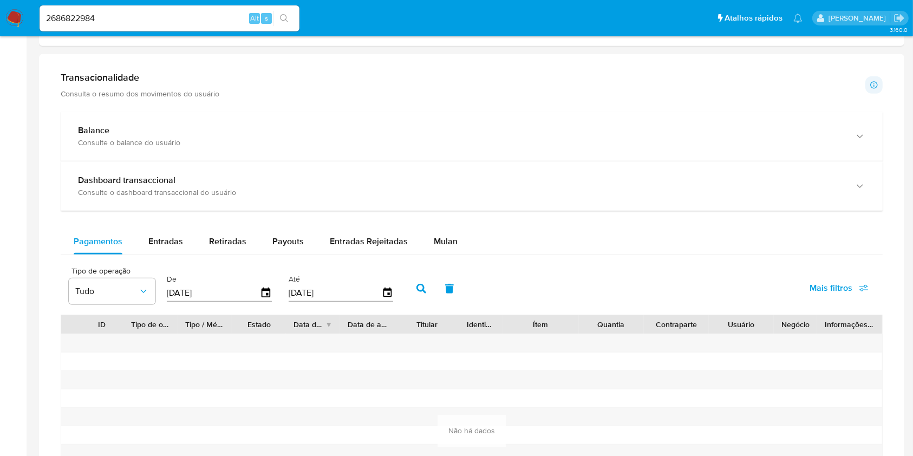
scroll to position [562, 0]
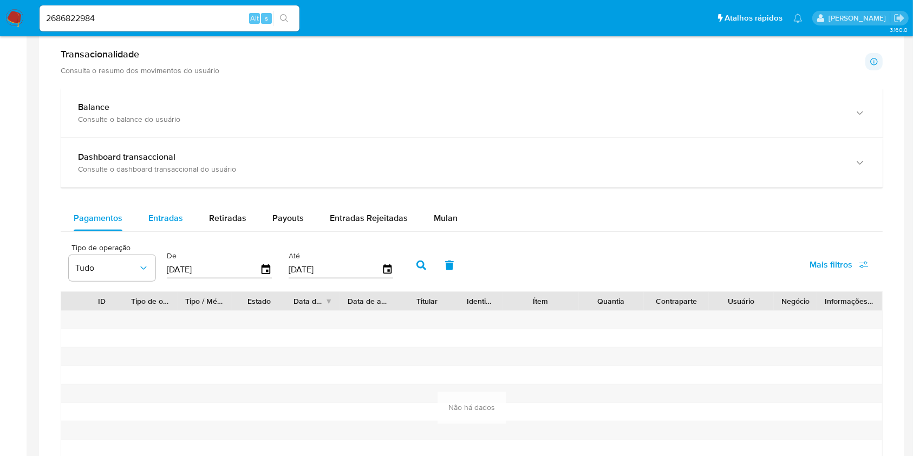
click at [140, 209] on button "Entradas" at bounding box center [165, 218] width 61 height 26
select select "10"
click at [241, 223] on span "Retiradas" at bounding box center [227, 218] width 37 height 12
select select "10"
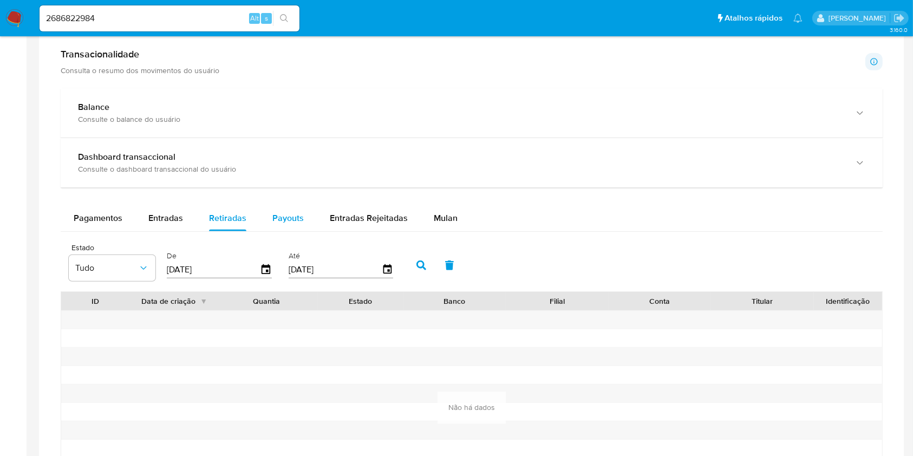
click at [281, 217] on span "Payouts" at bounding box center [287, 218] width 31 height 12
select select "10"
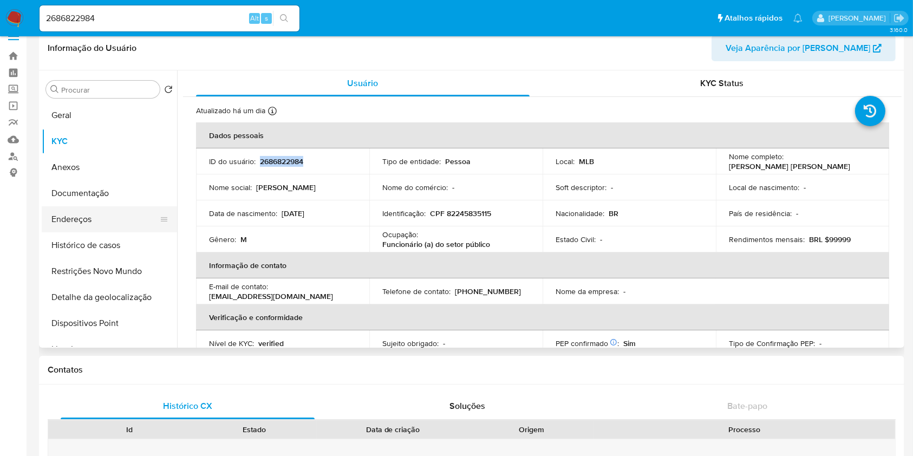
scroll to position [9, 0]
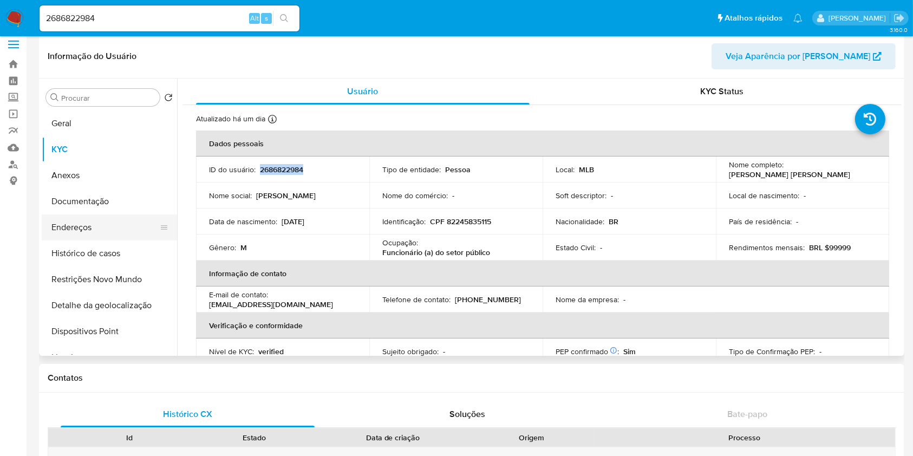
click at [103, 247] on button "Histórico de casos" at bounding box center [109, 253] width 135 height 26
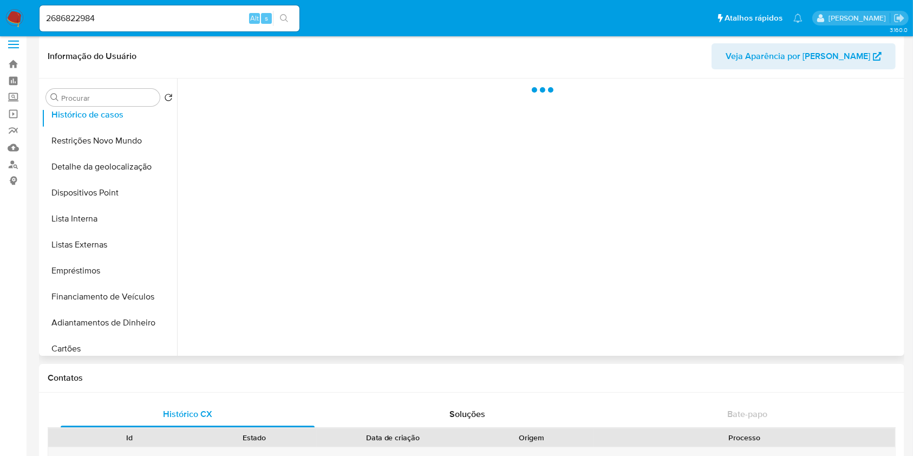
scroll to position [162, 0]
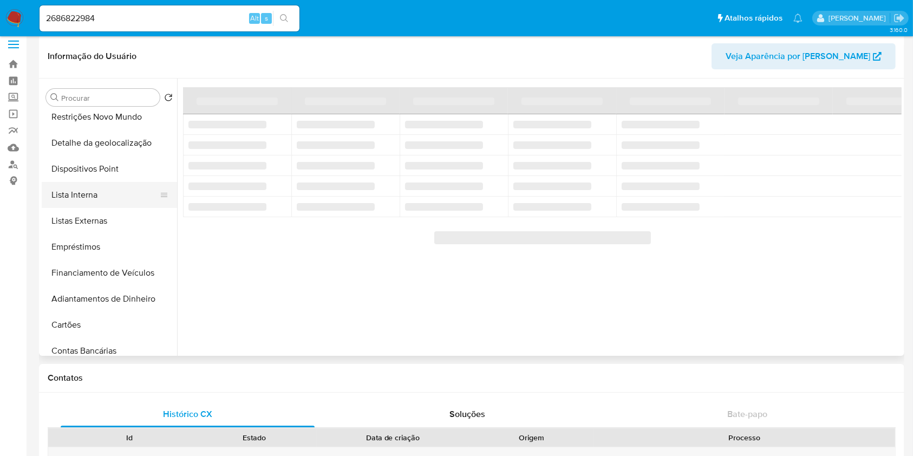
click at [108, 198] on button "Lista Interna" at bounding box center [105, 195] width 127 height 26
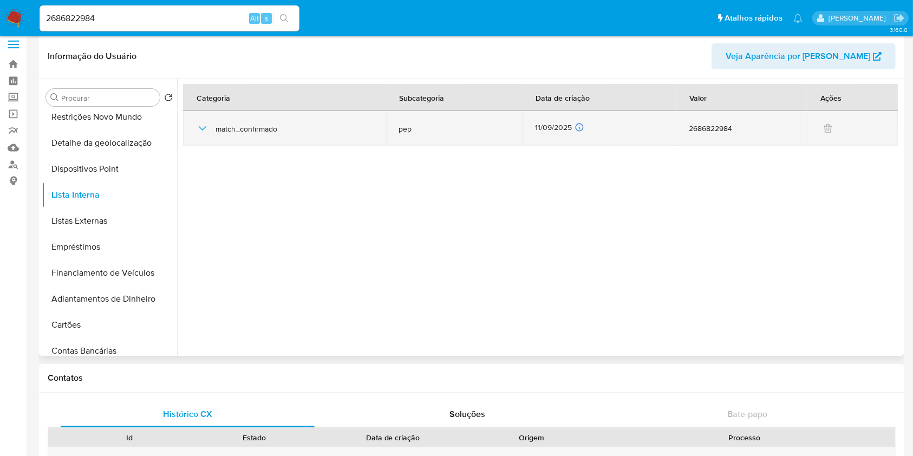
click at [550, 122] on div "[DATE] [DATE] 08:37:29" at bounding box center [599, 128] width 128 height 12
click at [550, 123] on div "[DATE] [DATE] 08:37:29" at bounding box center [599, 128] width 128 height 12
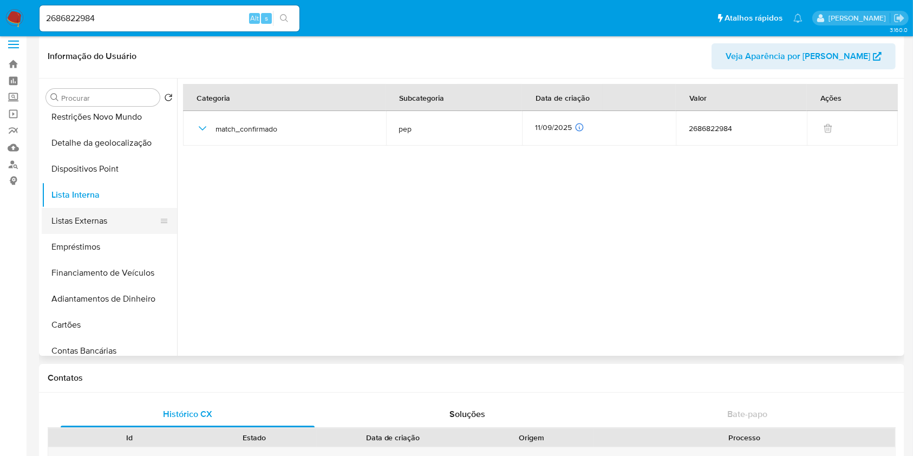
click at [107, 223] on button "Listas Externas" at bounding box center [105, 221] width 127 height 26
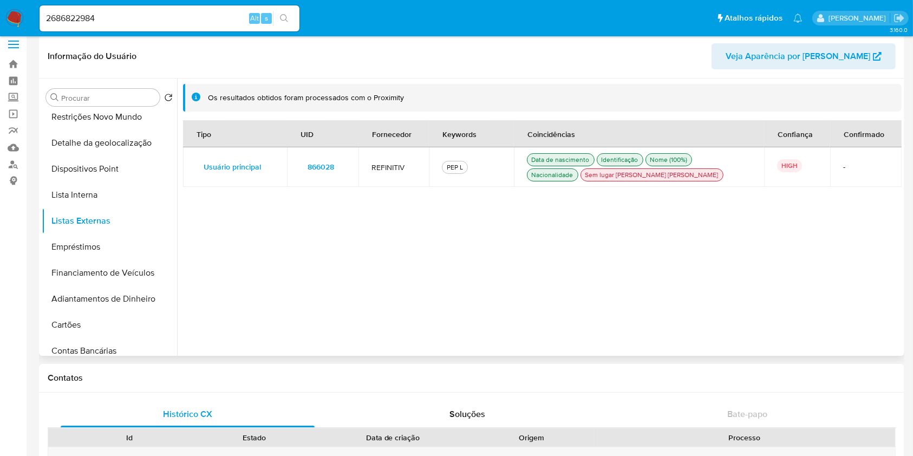
click at [323, 160] on span "866028" at bounding box center [321, 166] width 27 height 15
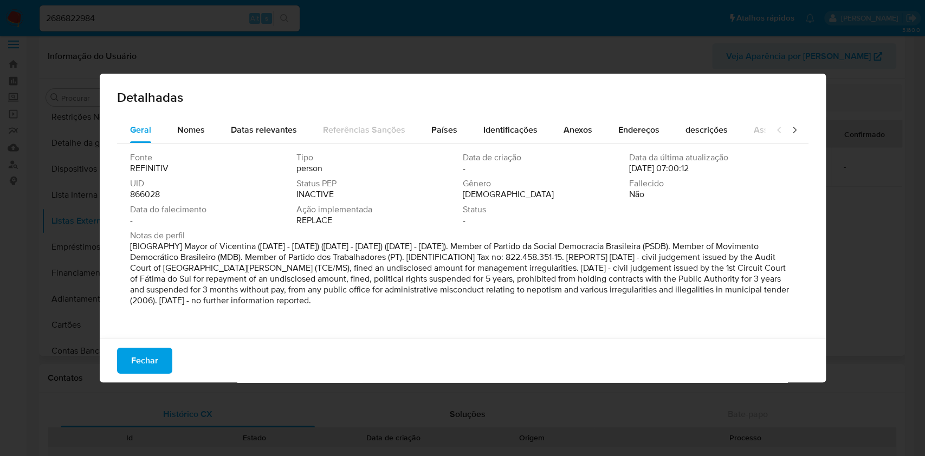
click at [153, 191] on span "866028" at bounding box center [145, 194] width 30 height 11
click at [151, 366] on span "Fechar" at bounding box center [144, 361] width 27 height 24
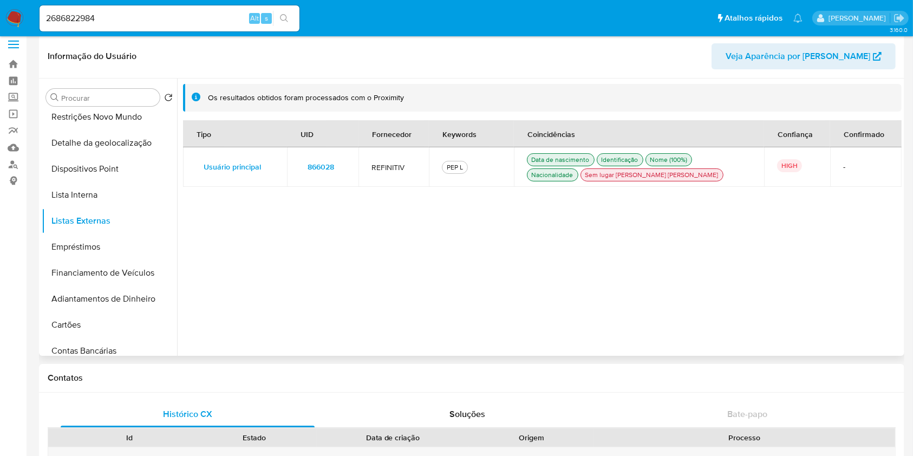
scroll to position [0, 0]
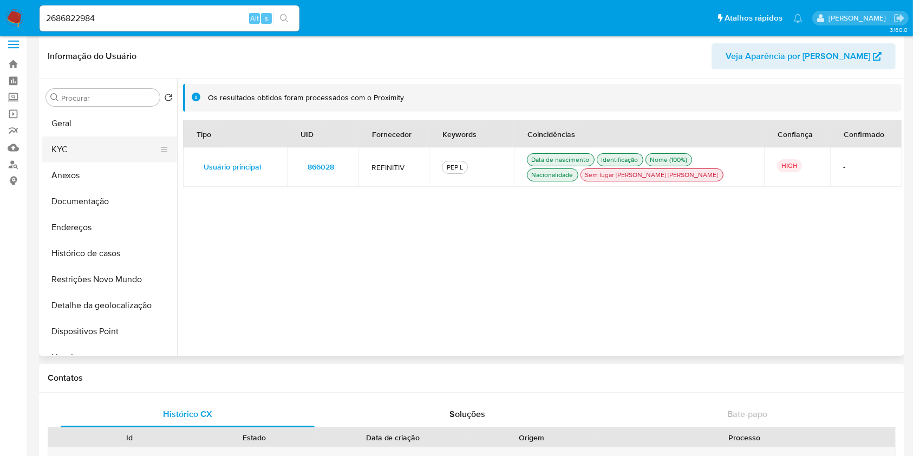
click at [95, 156] on button "KYC" at bounding box center [105, 149] width 127 height 26
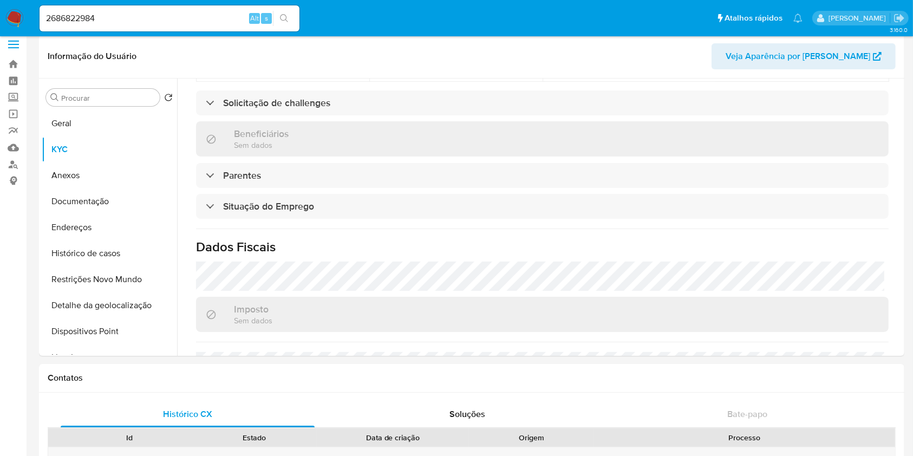
scroll to position [460, 0]
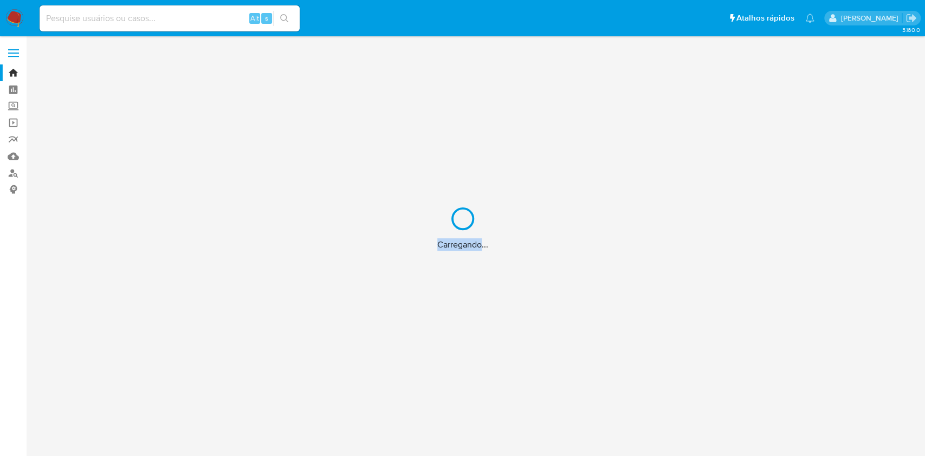
click at [147, 16] on div "Carregando..." at bounding box center [462, 228] width 925 height 456
click at [144, 18] on div "Carregando..." at bounding box center [462, 228] width 925 height 456
click at [190, 15] on div "Carregando..." at bounding box center [462, 228] width 925 height 456
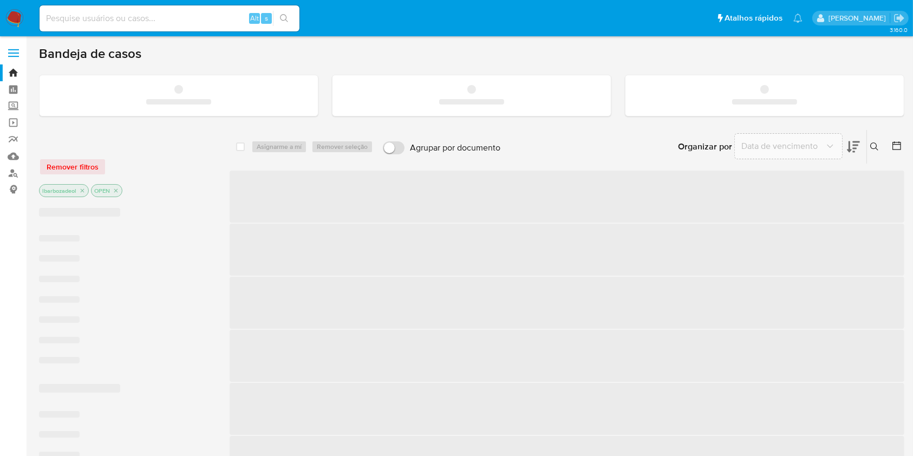
click at [140, 19] on input at bounding box center [170, 18] width 260 height 14
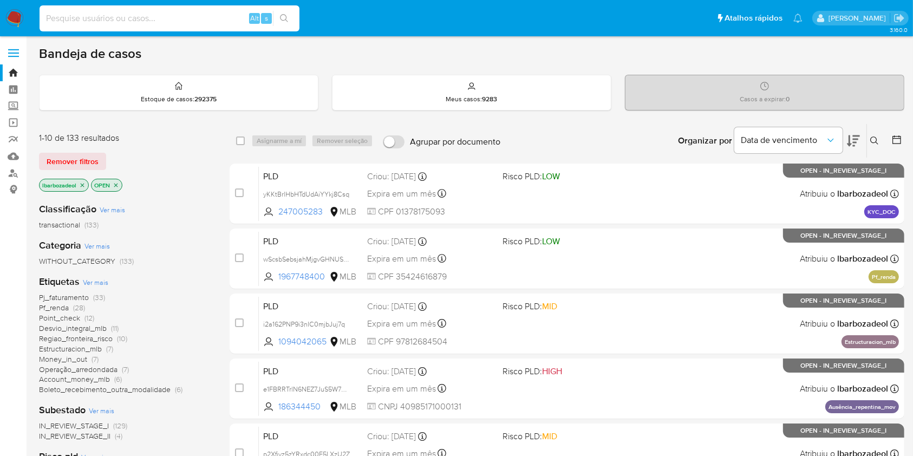
paste input "aU4X8WjMY49yC4xPx1JUFsHd"
type input "aU4X8WjMY49yC4xPx1JUFsHd"
click at [291, 16] on button "search-icon" at bounding box center [284, 18] width 22 height 15
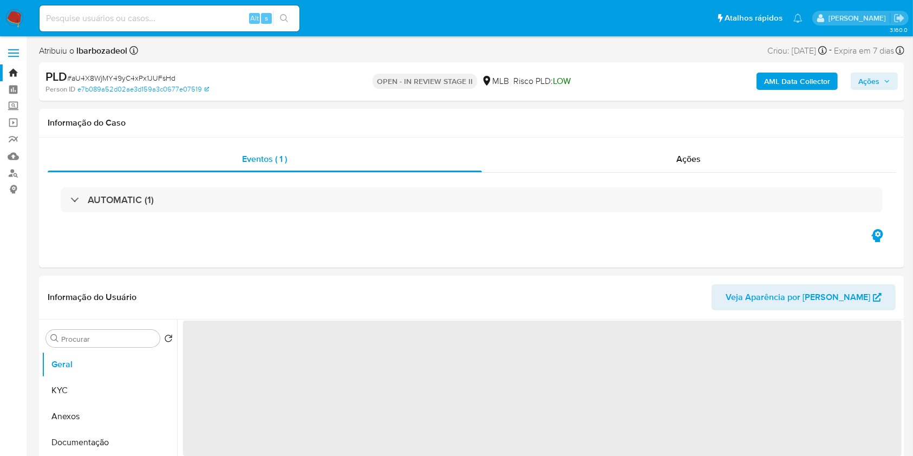
select select "10"
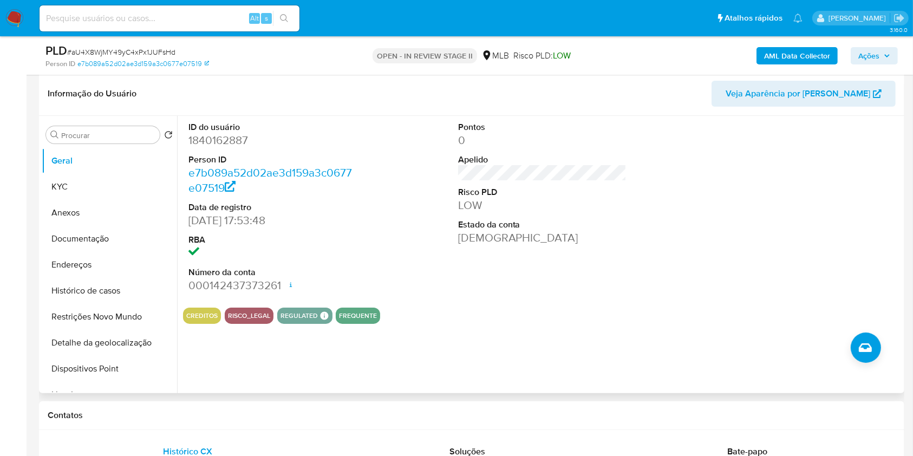
scroll to position [166, 0]
click at [125, 229] on button "Documentação" at bounding box center [105, 238] width 127 height 26
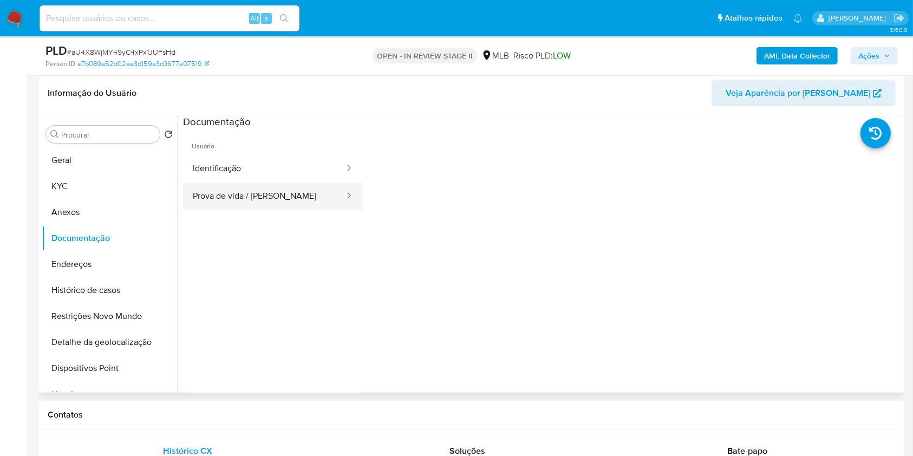
click at [263, 199] on button "Prova de vida / [PERSON_NAME]" at bounding box center [264, 197] width 162 height 28
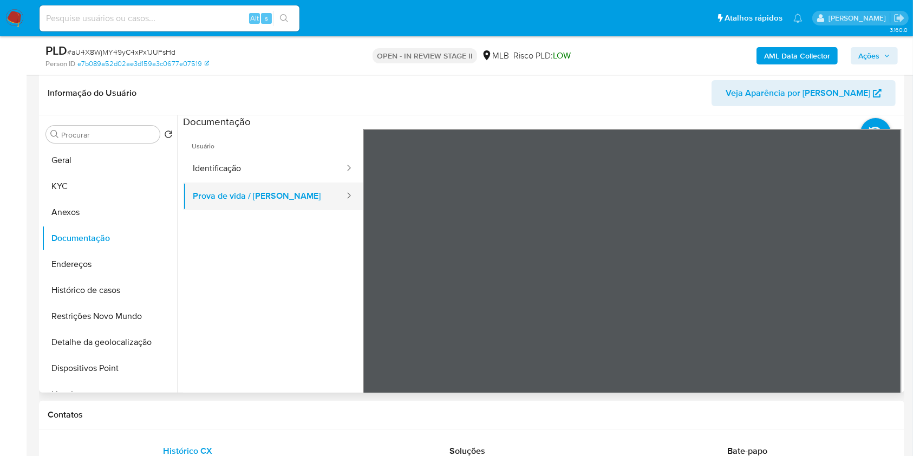
scroll to position [1, 0]
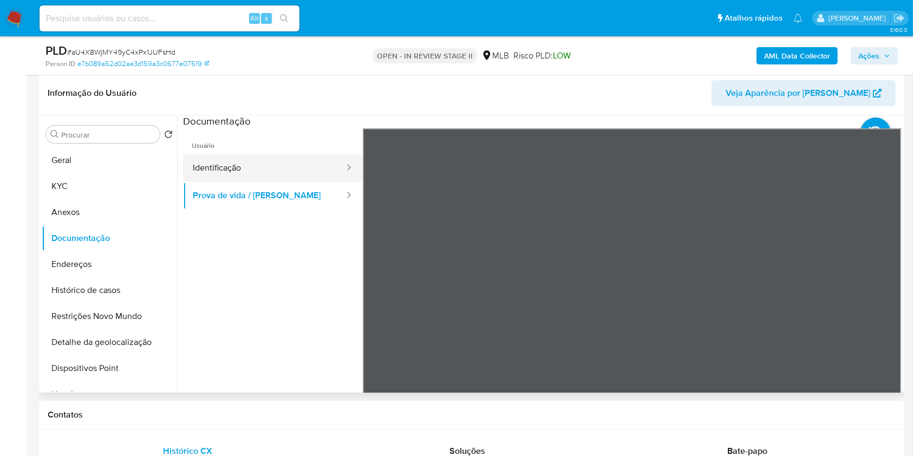
click at [270, 171] on button "Identificação" at bounding box center [264, 168] width 162 height 28
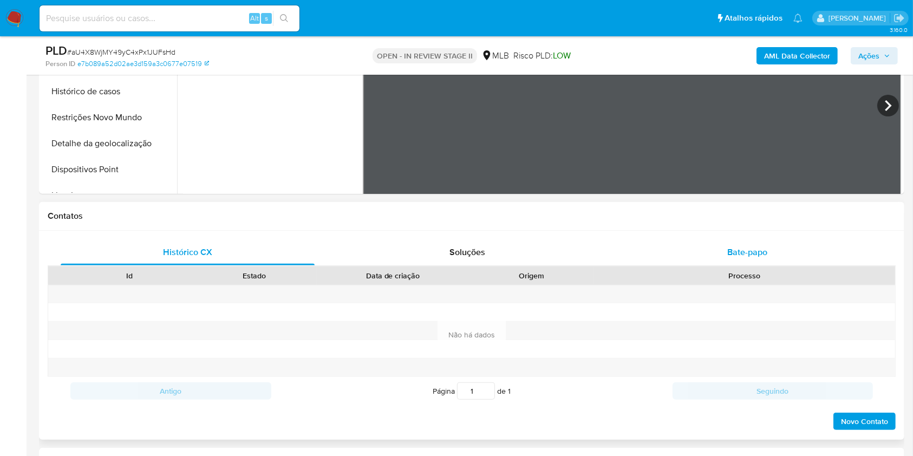
click at [763, 241] on div "Bate-papo" at bounding box center [748, 252] width 254 height 26
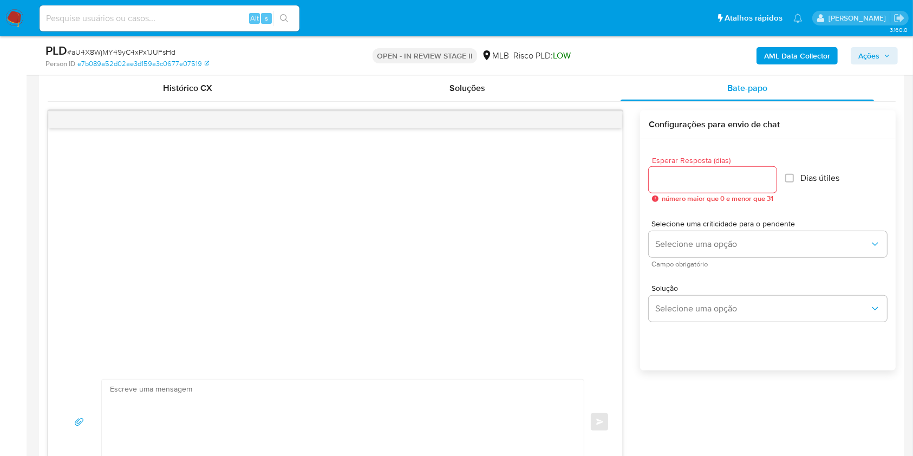
scroll to position [529, 0]
click at [720, 181] on input "Esperar Resposta (dias)" at bounding box center [713, 179] width 128 height 14
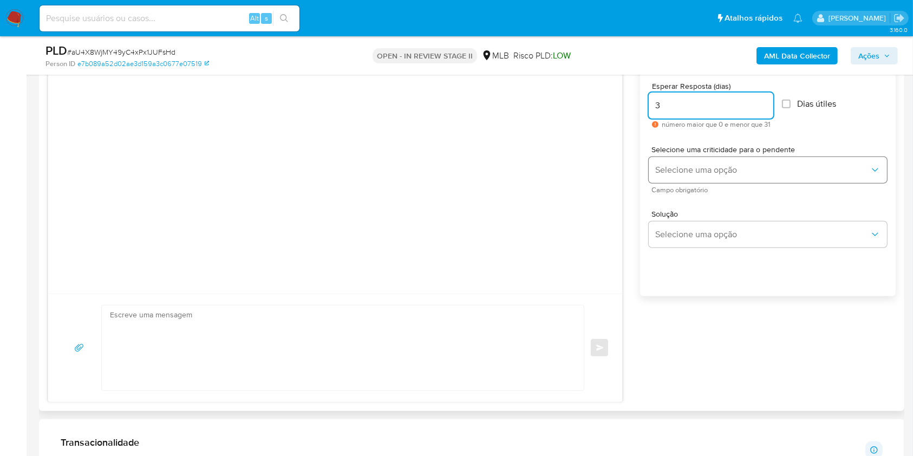
scroll to position [603, 0]
type input "3"
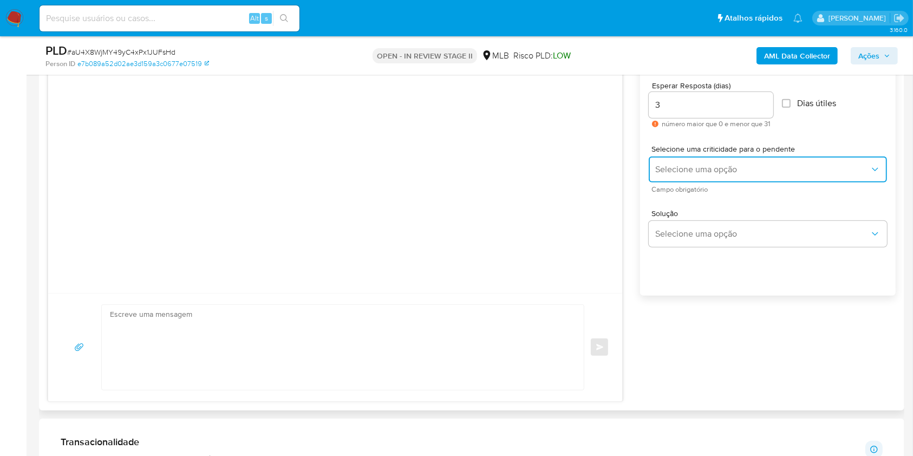
click at [754, 175] on button "Selecione uma opção" at bounding box center [768, 170] width 238 height 26
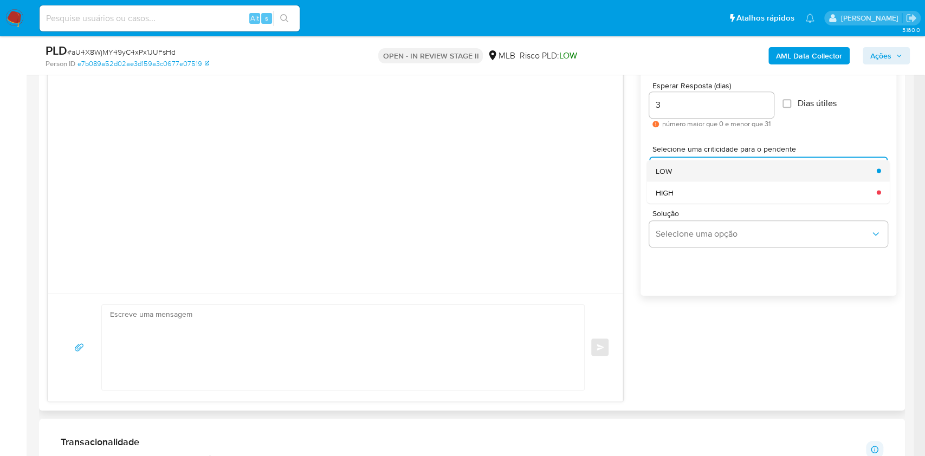
click at [717, 171] on div "LOW" at bounding box center [762, 171] width 214 height 22
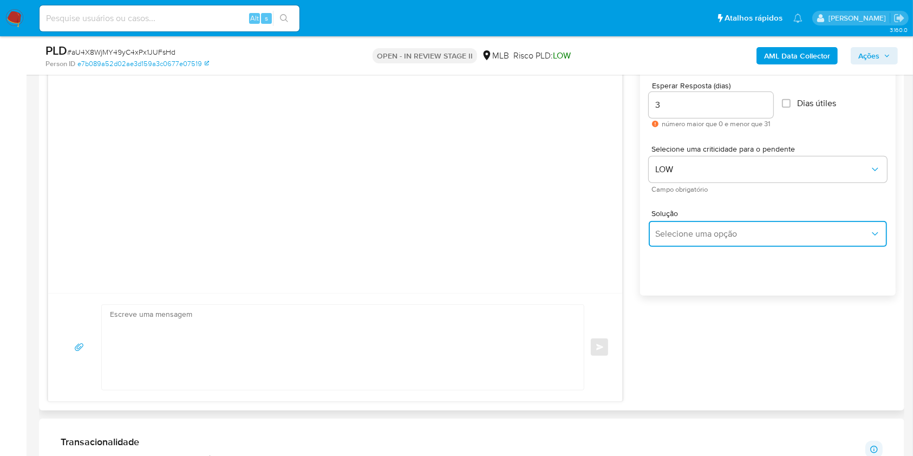
click at [705, 232] on span "Selecione uma opção" at bounding box center [762, 234] width 214 height 11
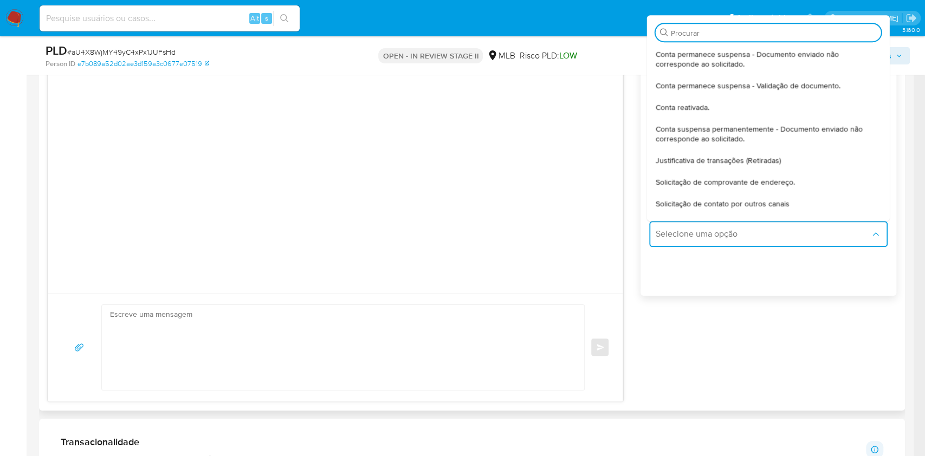
click at [474, 314] on textarea at bounding box center [340, 347] width 460 height 85
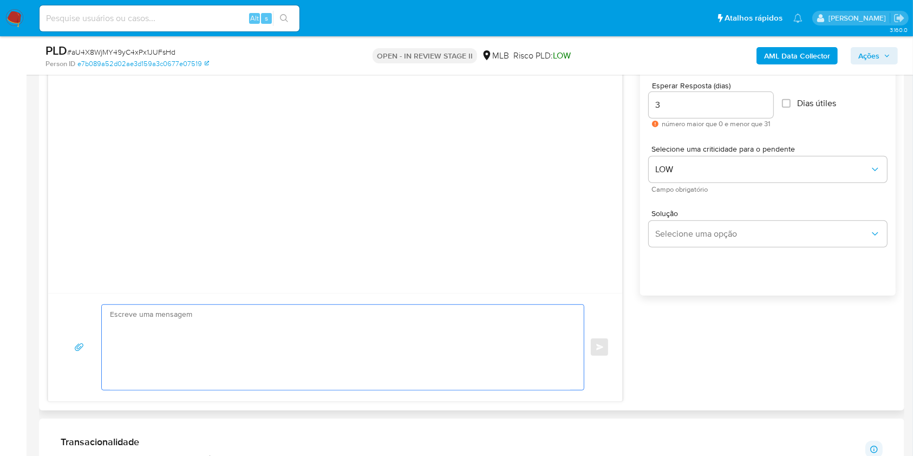
click at [372, 319] on textarea at bounding box center [340, 347] width 460 height 85
paste textarea "Olá! Estamos realizando uma verificação adicional de segurança em contas de usu…"
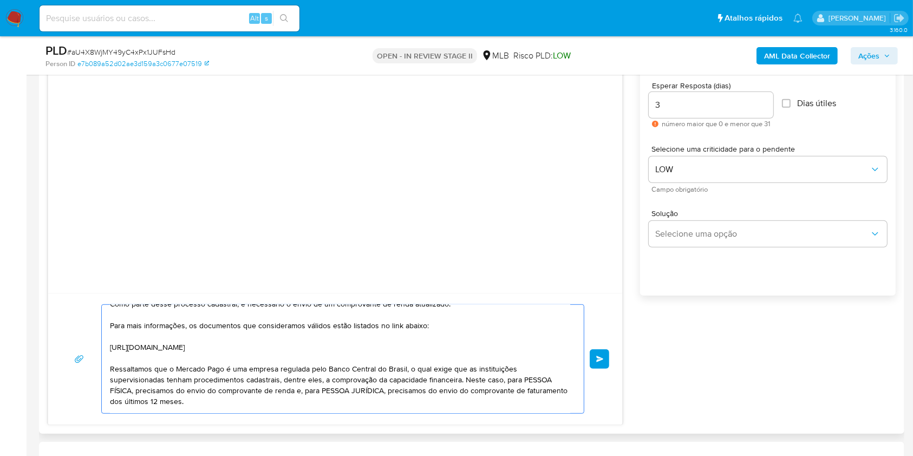
scroll to position [0, 0]
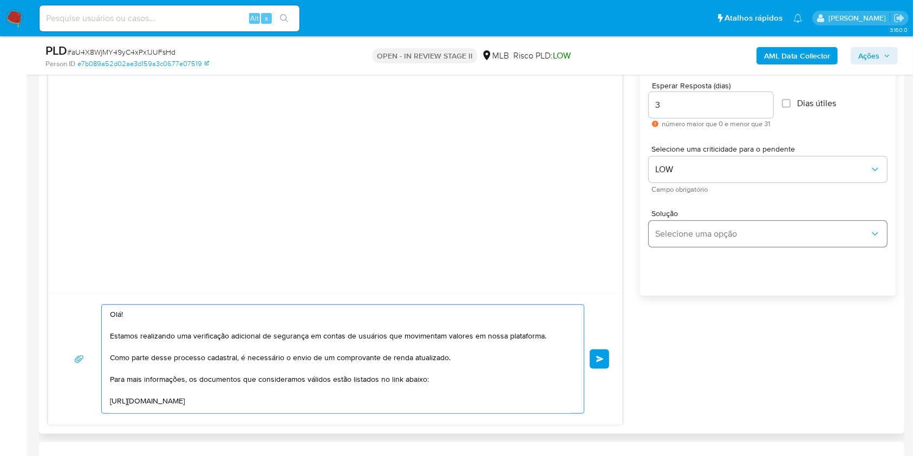
type textarea "Olá! Estamos realizando uma verificação adicional de segurança em contas de usu…"
click at [696, 234] on span "Selecione uma opção" at bounding box center [762, 234] width 214 height 11
click at [697, 234] on span "Selecione uma opção" at bounding box center [762, 234] width 214 height 11
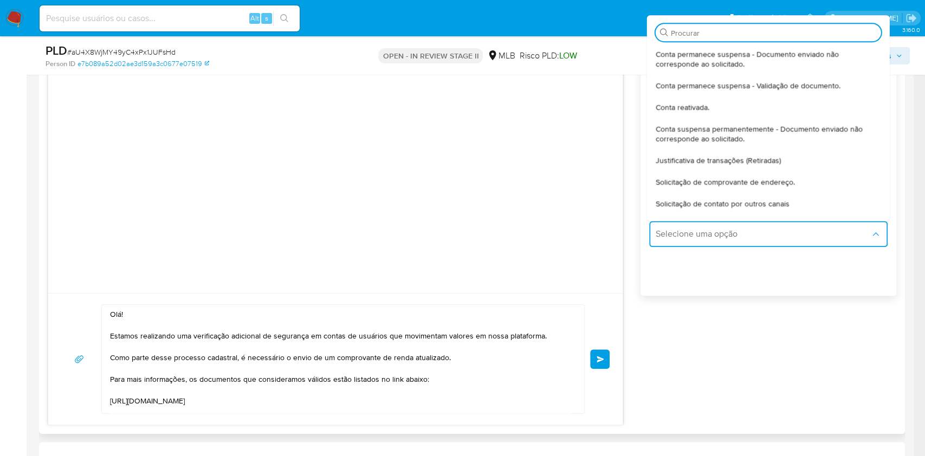
click at [702, 294] on div "Esperar Resposta (dias) 3 número maior que 0 e menor que 31 Dias útiles Selecio…" at bounding box center [768, 194] width 256 height 260
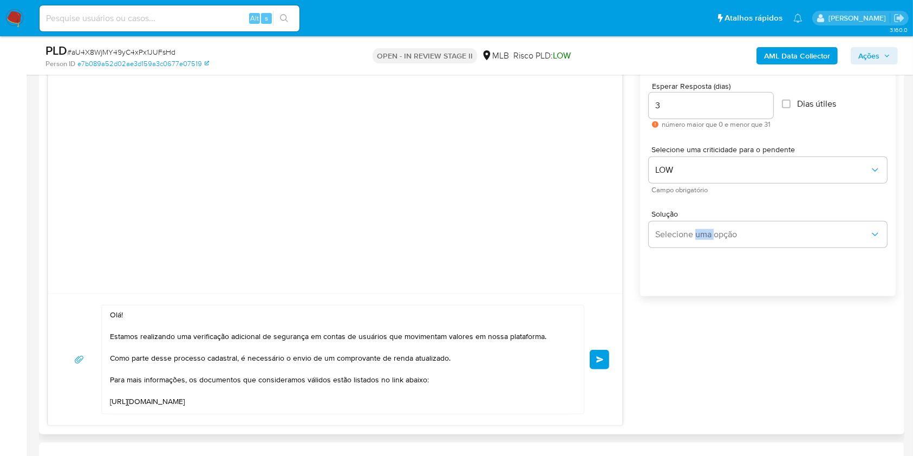
scroll to position [583, 0]
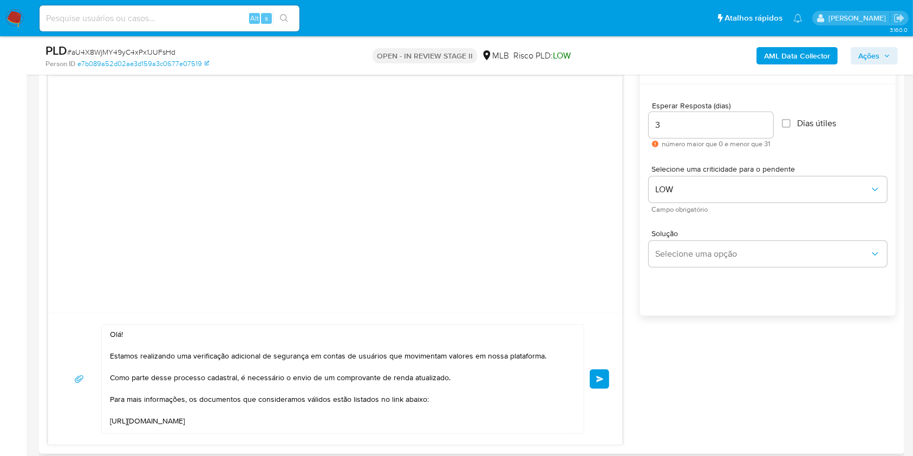
click at [751, 221] on div "Solução Selecione uma opção" at bounding box center [768, 250] width 238 height 59
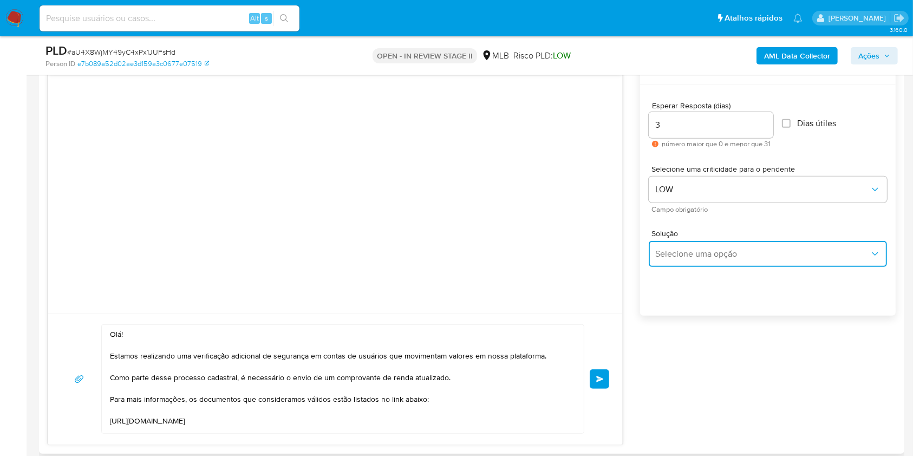
click at [782, 246] on button "Selecione uma opção" at bounding box center [768, 254] width 238 height 26
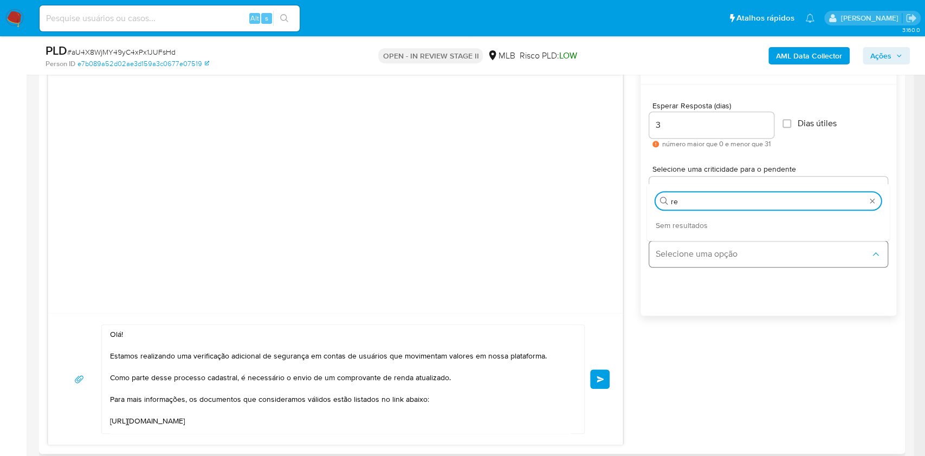
type input "r"
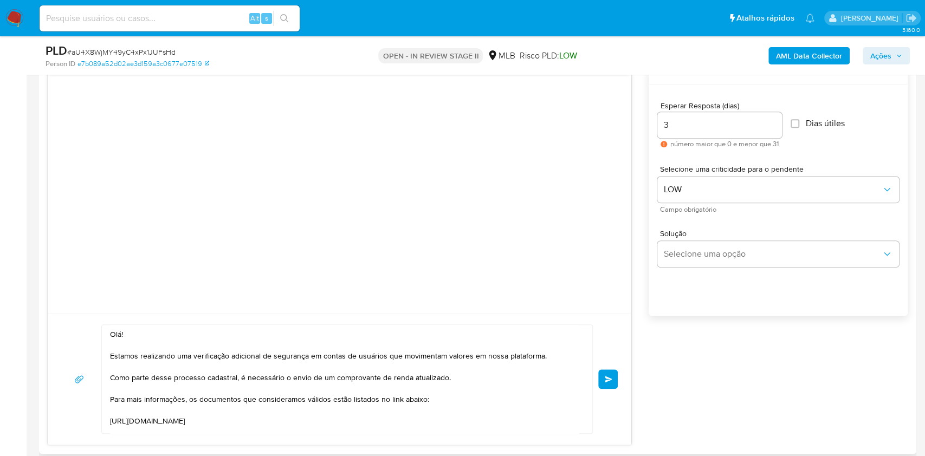
click at [707, 376] on div "Olá! Estamos realizando uma verificação adicional de segurança em contas de usu…" at bounding box center [478, 250] width 860 height 389
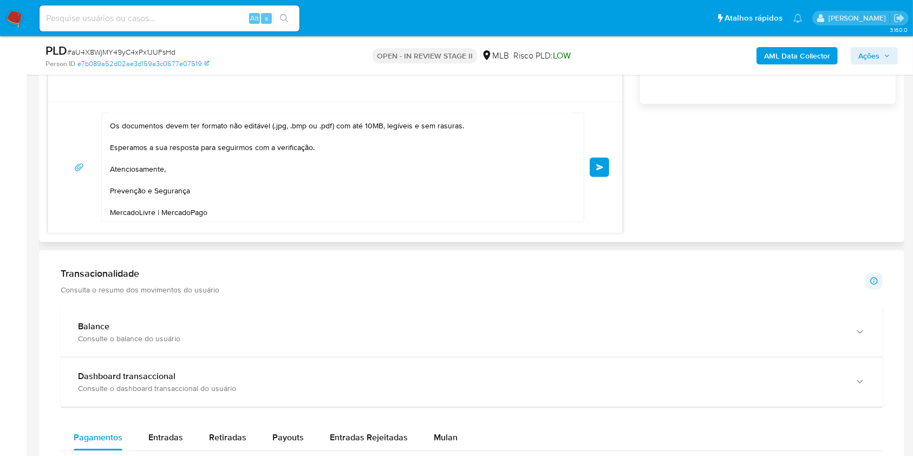
scroll to position [778, 0]
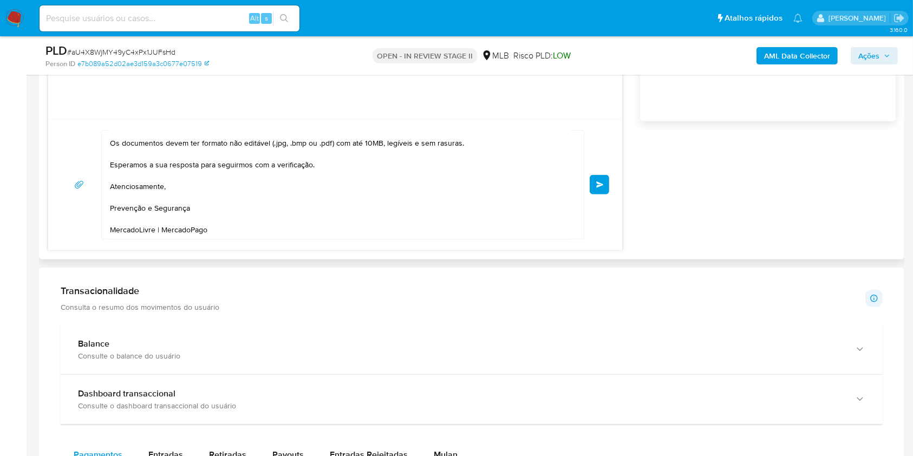
click at [599, 188] on button "common.send" at bounding box center [599, 184] width 19 height 19
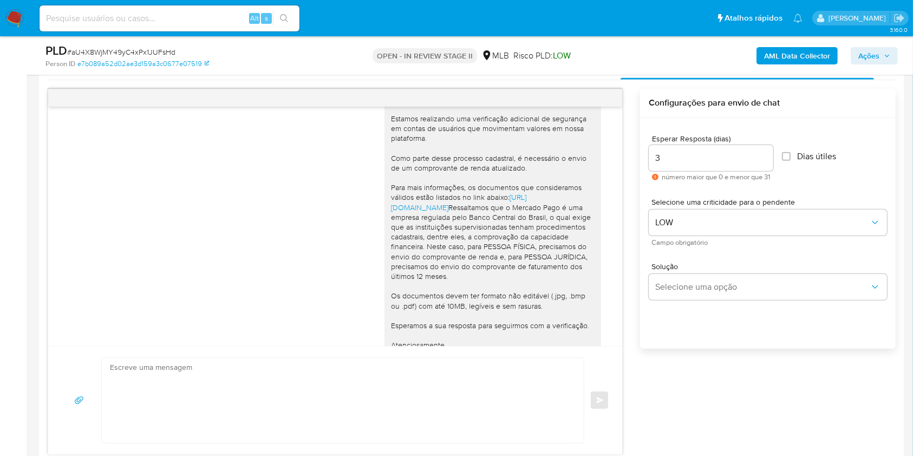
scroll to position [0, 0]
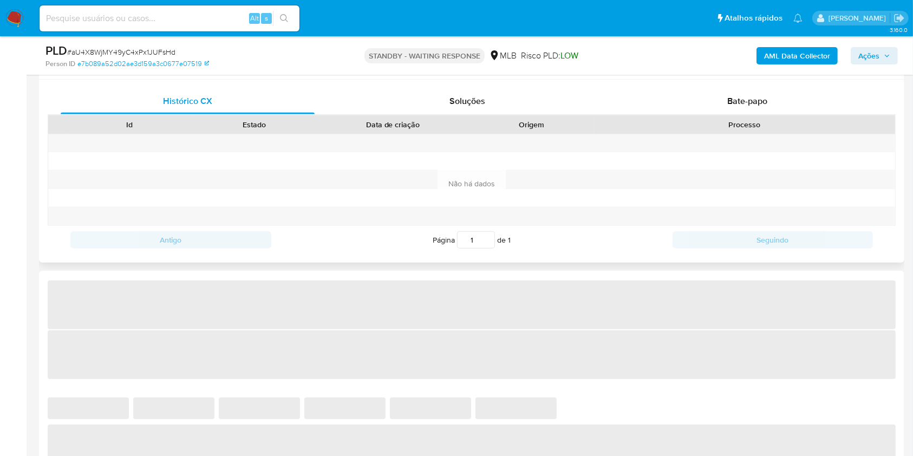
select select "10"
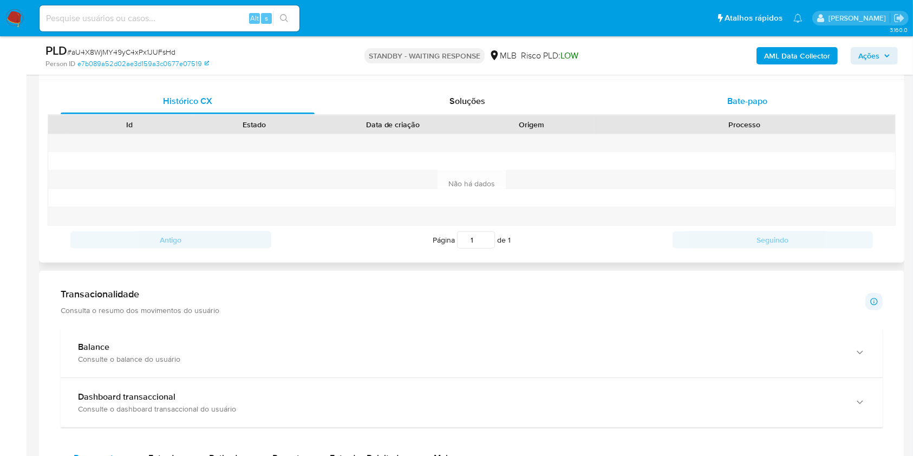
scroll to position [515, 0]
click at [708, 101] on div "Bate-papo" at bounding box center [748, 102] width 254 height 26
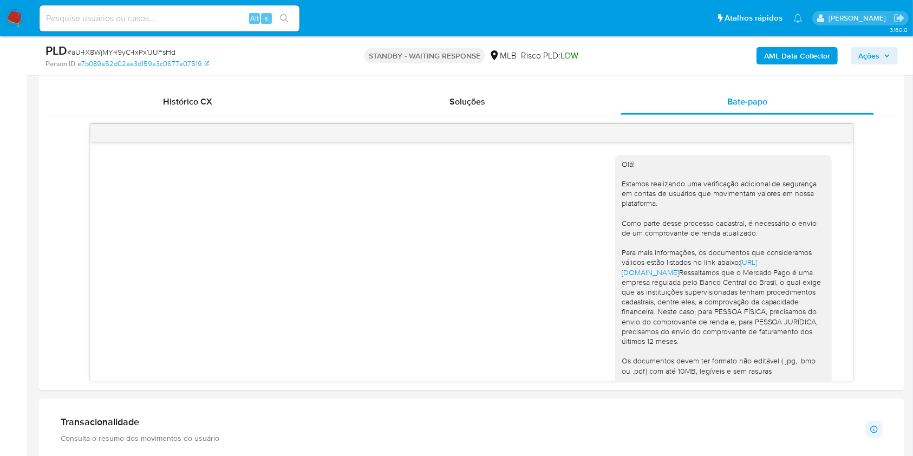
scroll to position [118, 0]
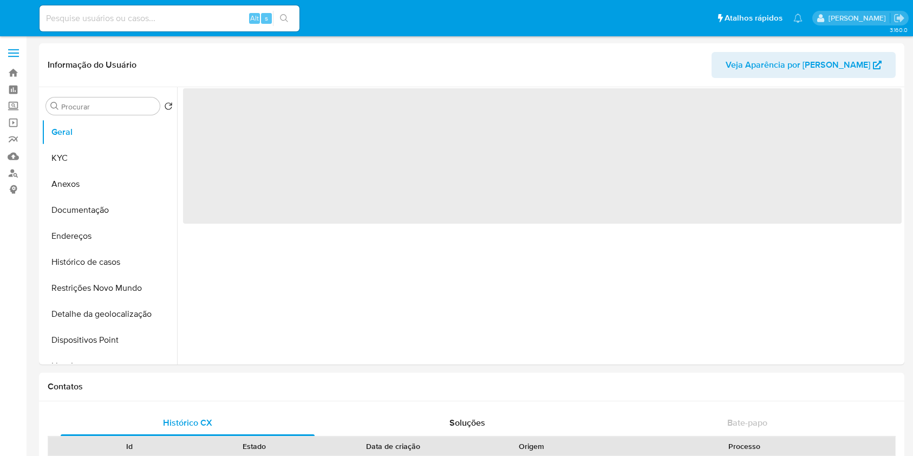
select select "10"
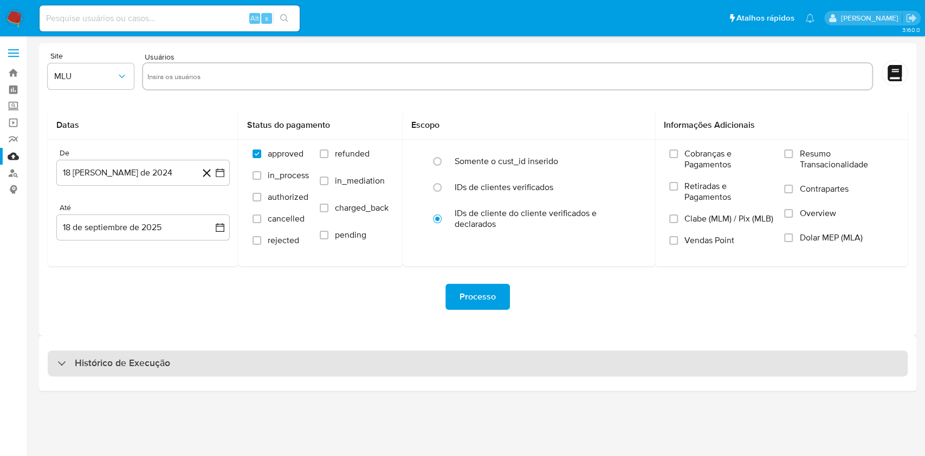
click at [420, 366] on div "Histórico de Execução" at bounding box center [478, 363] width 860 height 26
select select "10"
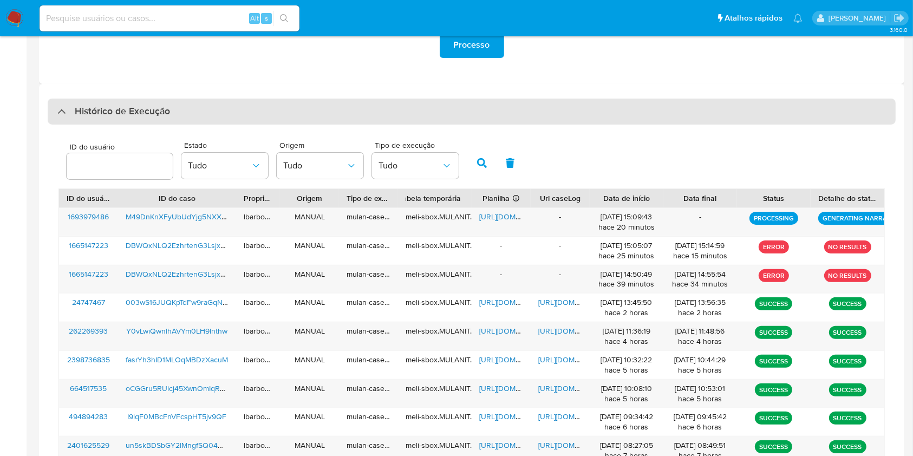
scroll to position [252, 0]
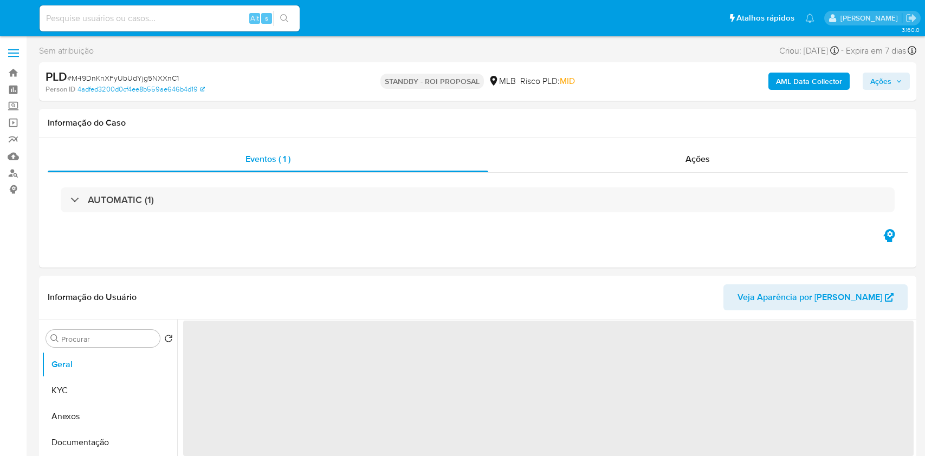
select select "10"
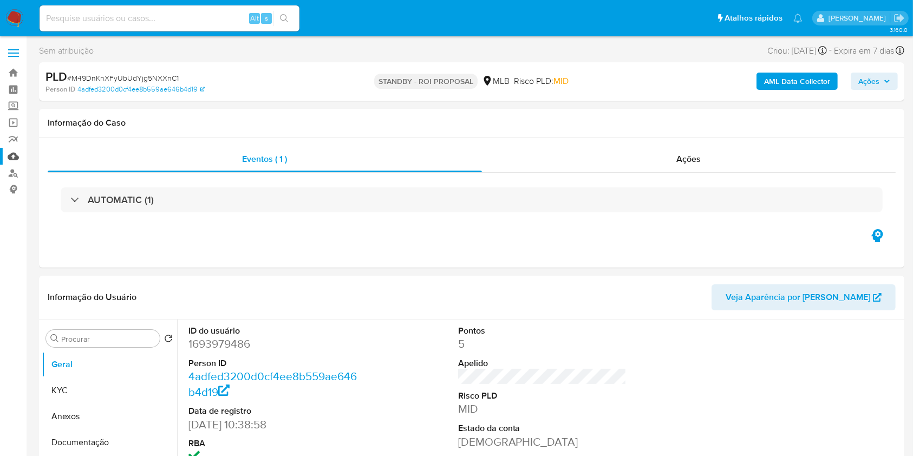
click at [16, 157] on link "Mulan" at bounding box center [64, 156] width 129 height 17
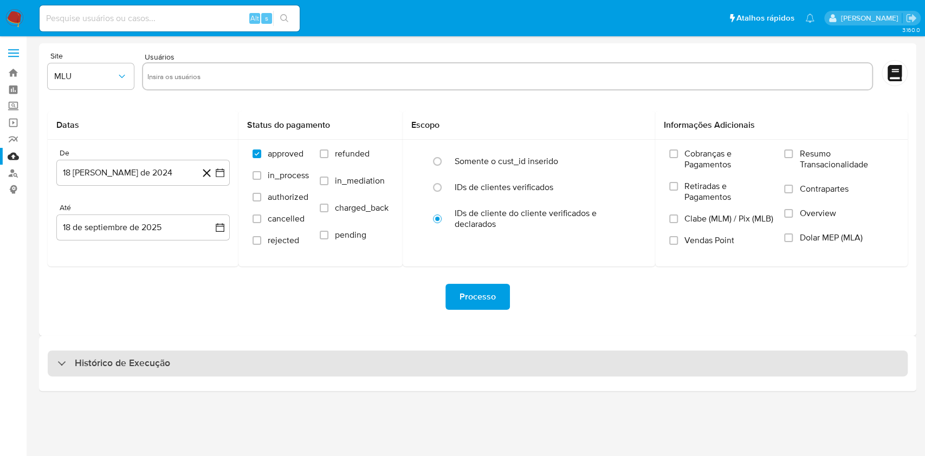
click at [558, 362] on div "Histórico de Execução" at bounding box center [478, 363] width 860 height 26
select select "10"
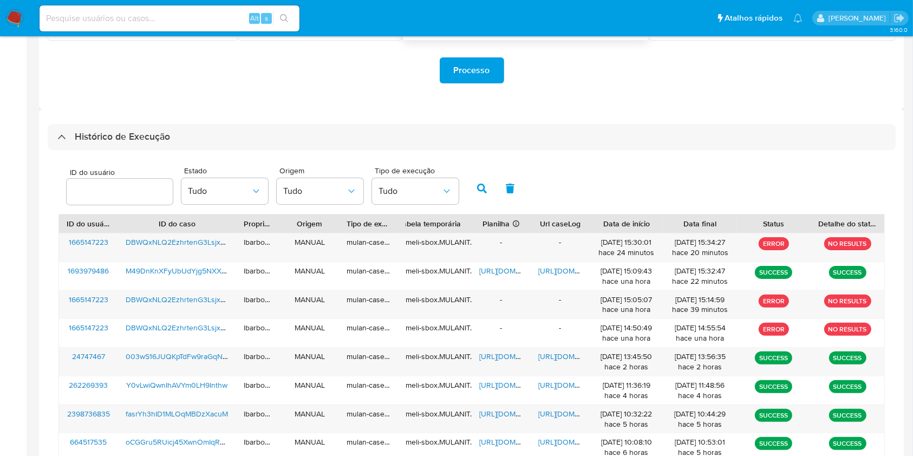
scroll to position [247, 0]
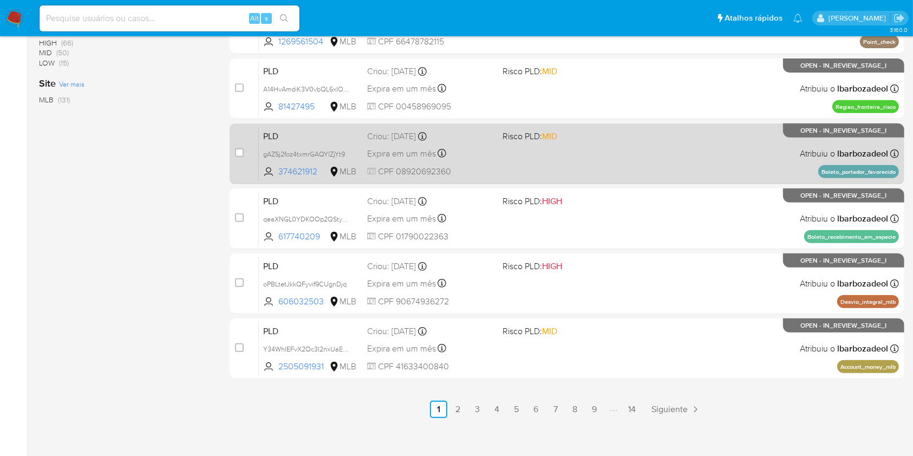
scroll to position [438, 0]
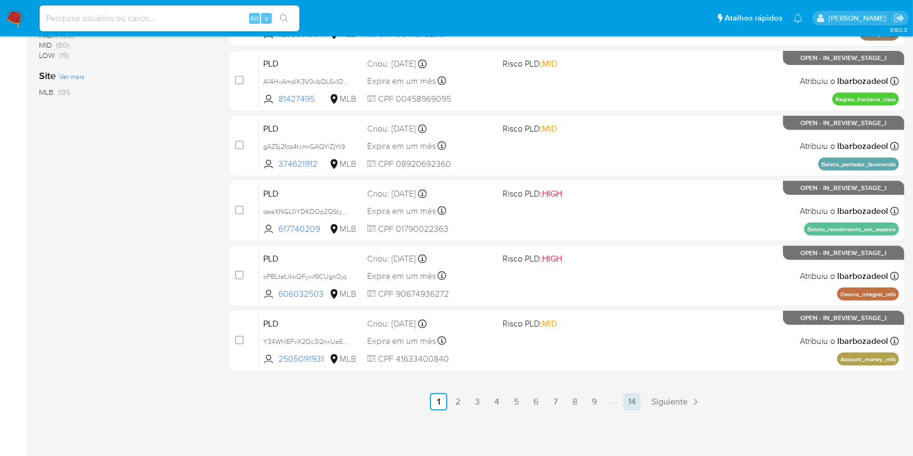
click at [623, 395] on link "14" at bounding box center [631, 401] width 17 height 17
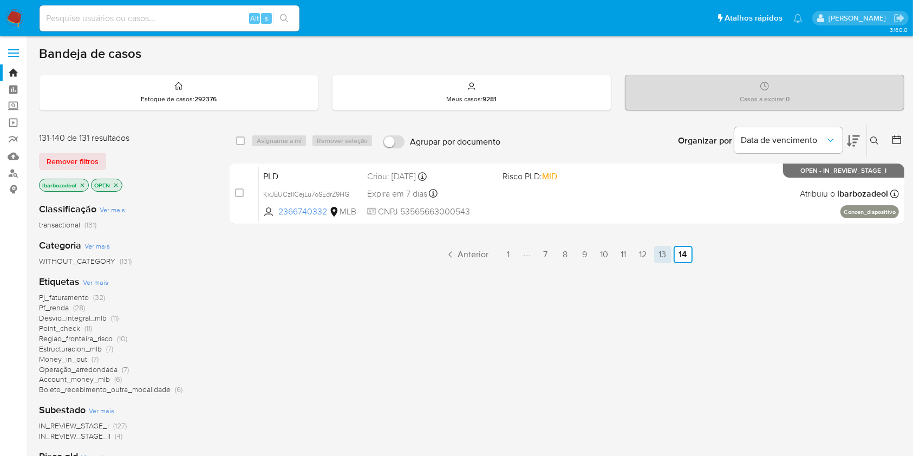
click at [659, 251] on link "13" at bounding box center [662, 254] width 17 height 17
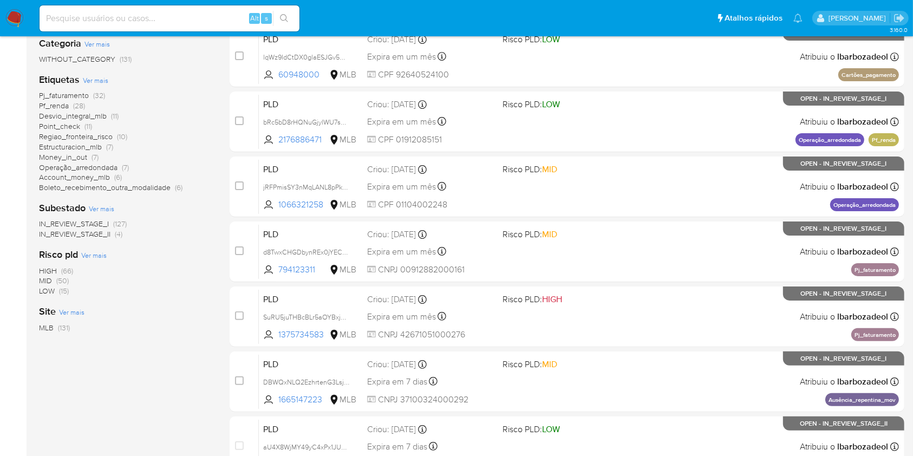
scroll to position [438, 0]
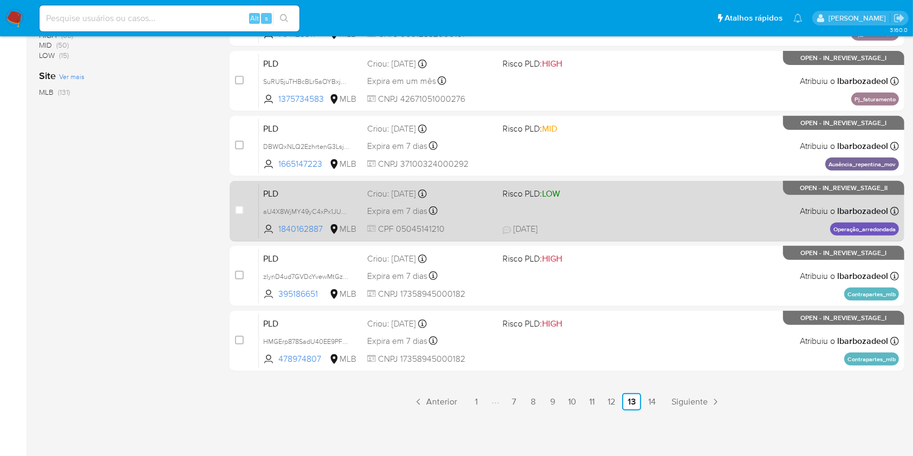
click at [629, 210] on div "PLD aU4X8WjMY49yC4xPx1JUFsHd 1840162887 MLB Risco PLD: LOW Criou: 12/08/2025 Cr…" at bounding box center [579, 211] width 640 height 55
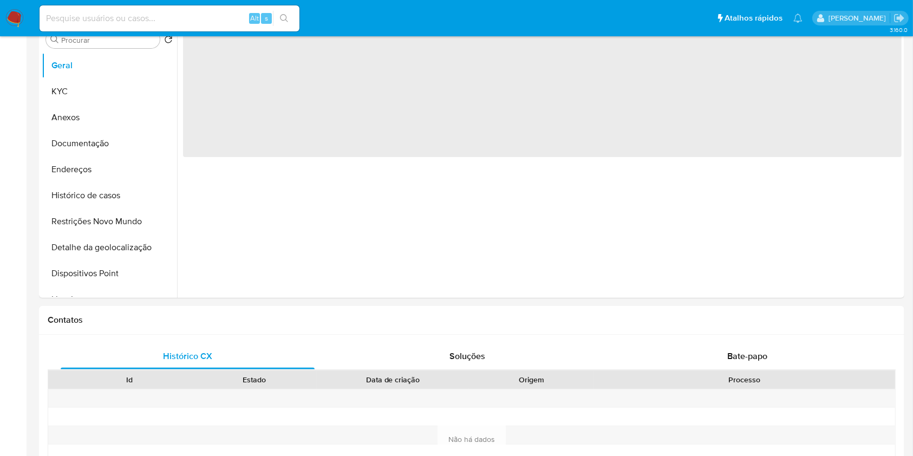
select select "10"
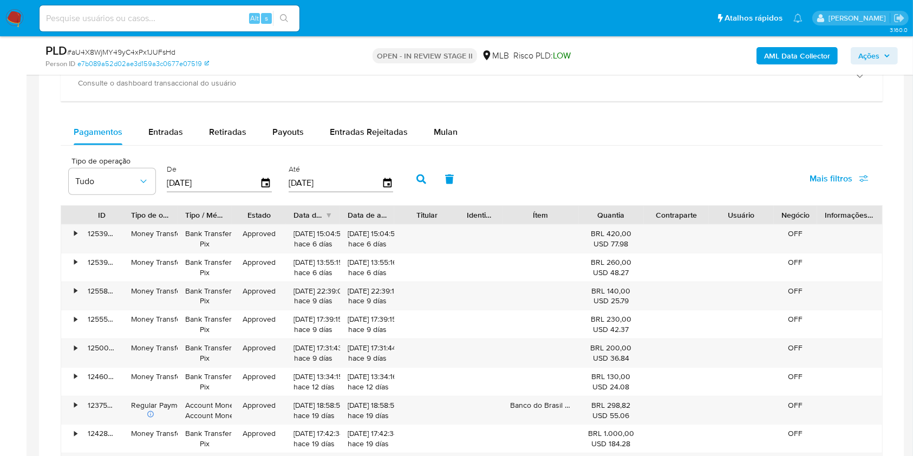
scroll to position [868, 0]
click at [458, 135] on button "Mulan" at bounding box center [446, 132] width 50 height 26
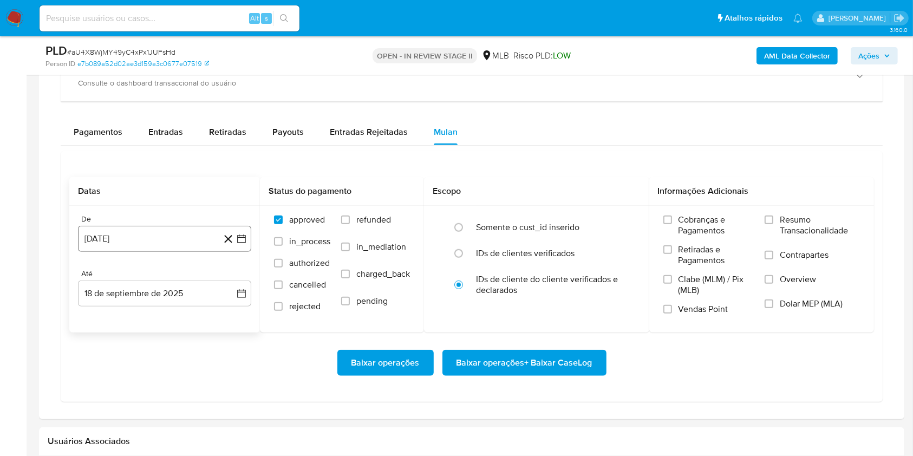
click at [148, 240] on button "[DATE]" at bounding box center [164, 239] width 173 height 26
click at [164, 269] on div "[DATE] [DATE] lun lunes mar martes mié miércoles jue jueves vie viernes sáb sáb…" at bounding box center [164, 340] width 173 height 171
click at [161, 272] on span "agosto 2024" at bounding box center [159, 277] width 49 height 11
click at [224, 276] on icon "Año siguiente" at bounding box center [229, 277] width 13 height 13
click at [128, 377] on button "[DATE]" at bounding box center [117, 377] width 30 height 17
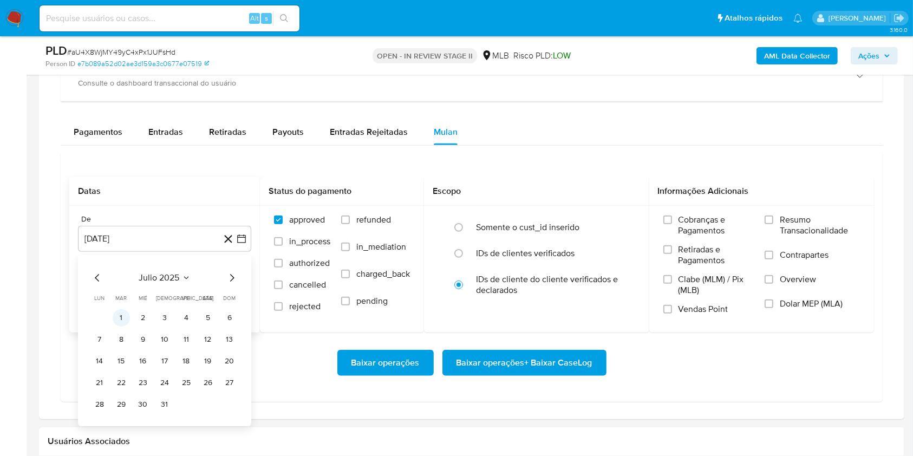
click at [128, 316] on button "1" at bounding box center [121, 317] width 17 height 17
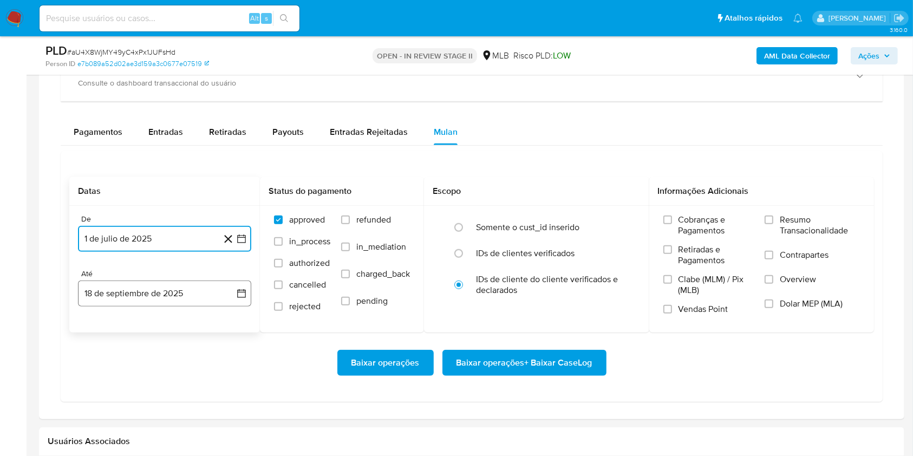
click at [130, 297] on button "18 de septiembre de 2025" at bounding box center [164, 294] width 173 height 26
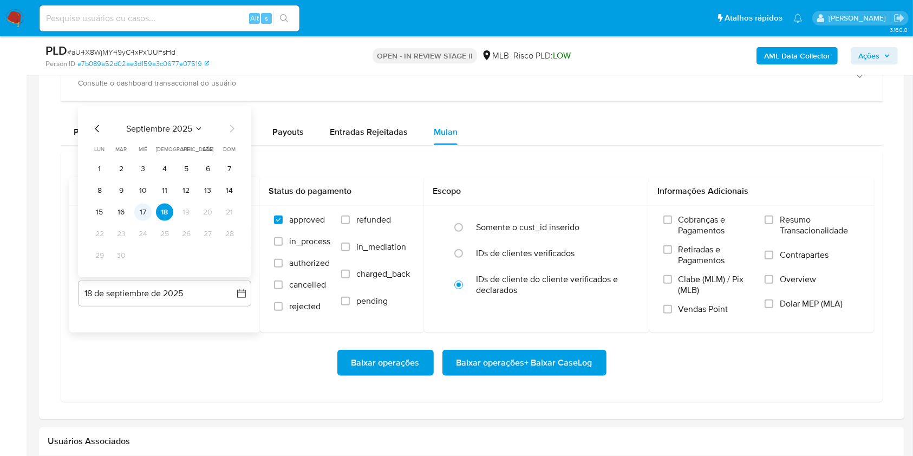
click at [143, 217] on button "17" at bounding box center [142, 212] width 17 height 17
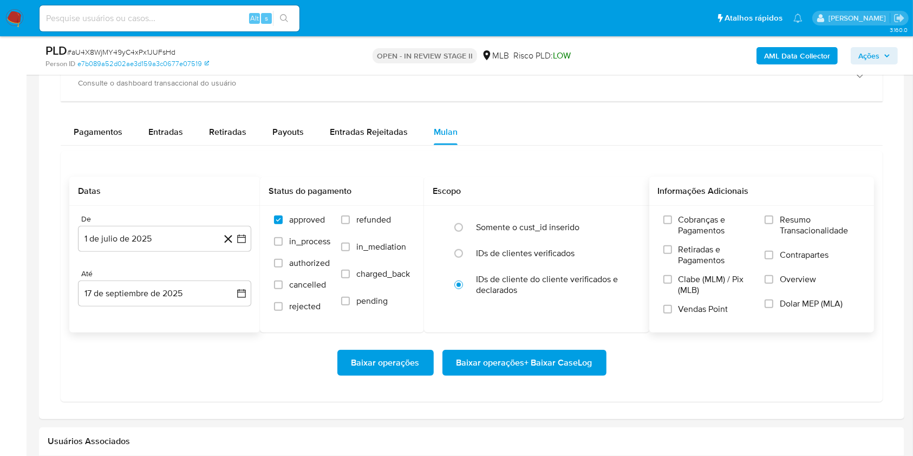
click at [774, 227] on label "Resumo Transacionalidade" at bounding box center [812, 231] width 95 height 35
click at [773, 224] on input "Resumo Transacionalidade" at bounding box center [769, 220] width 9 height 9
click at [590, 366] on span "Baixar operações + Baixar CaseLog" at bounding box center [525, 363] width 136 height 24
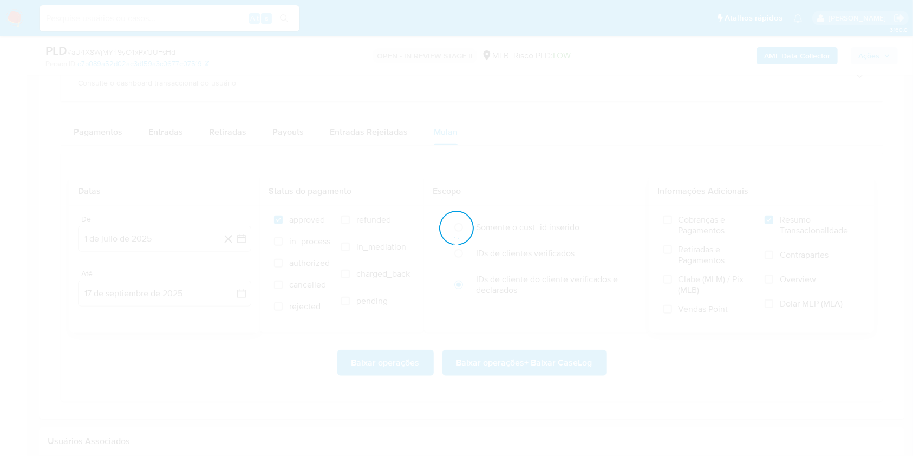
scroll to position [0, 0]
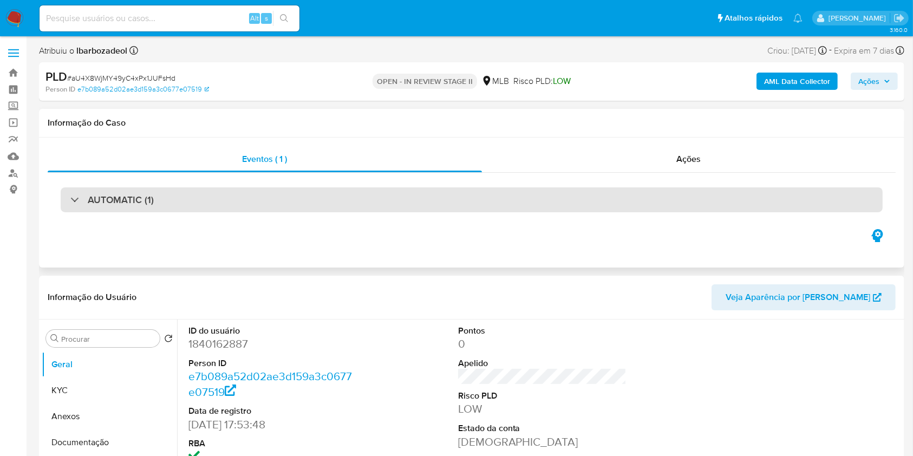
click at [366, 202] on div "AUTOMATIC (1)" at bounding box center [472, 199] width 822 height 25
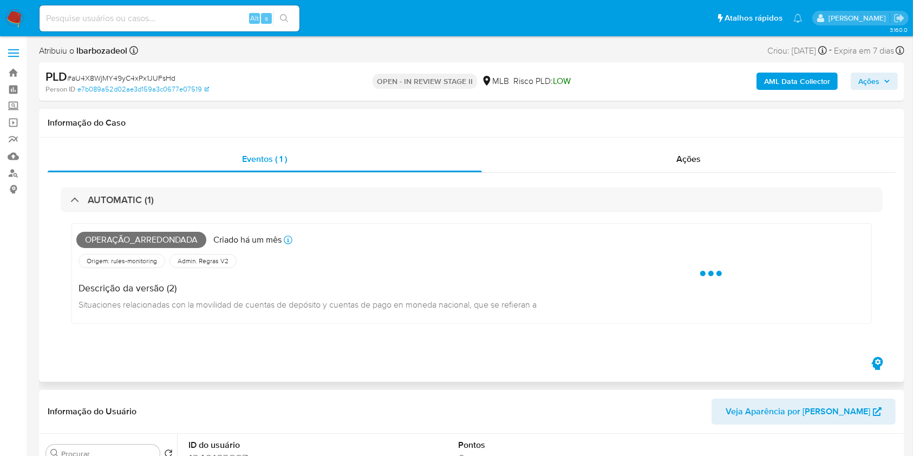
click at [162, 242] on span "Operação_arredondada" at bounding box center [141, 240] width 130 height 16
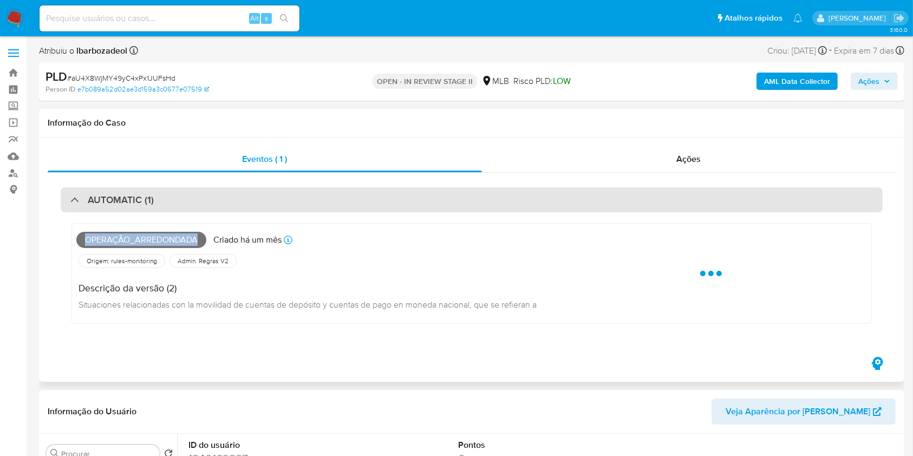
copy span "Operação_arredondada"
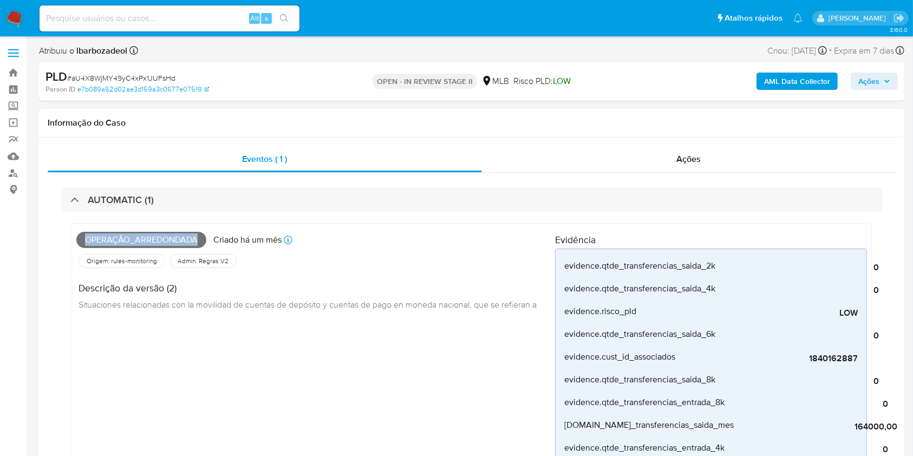
click at [862, 85] on span "Ações" at bounding box center [869, 81] width 21 height 17
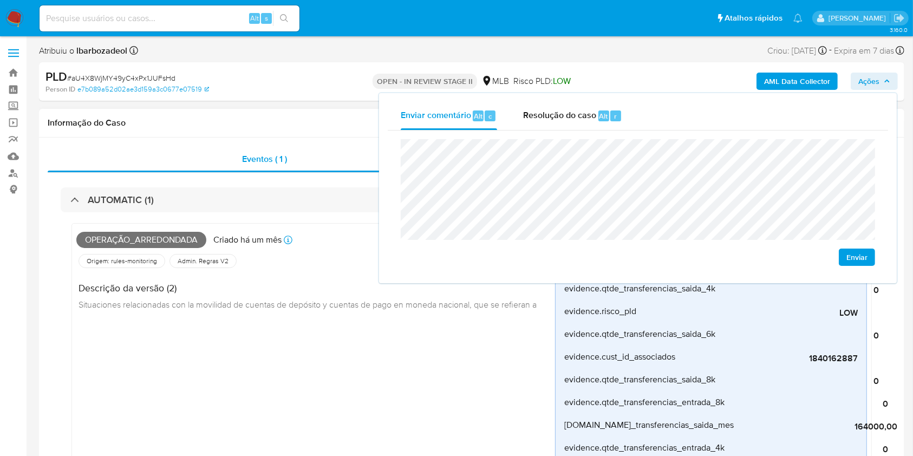
click at [333, 133] on div "Informação do Caso" at bounding box center [472, 123] width 866 height 29
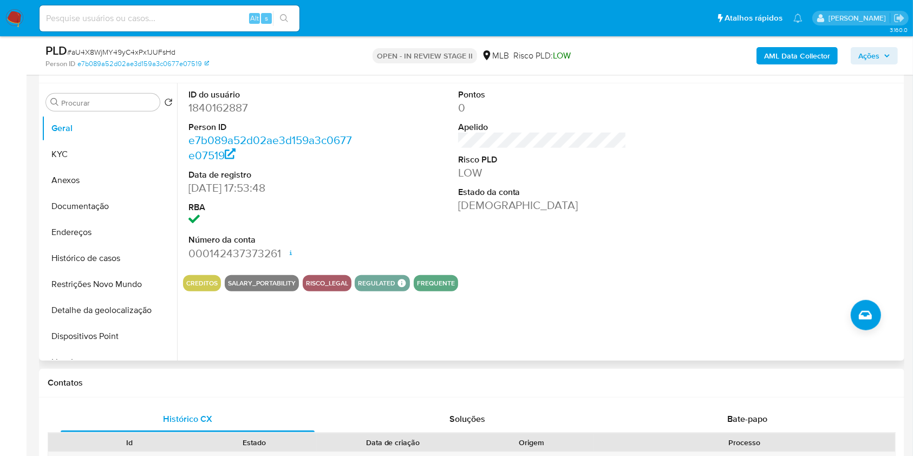
scroll to position [935, 0]
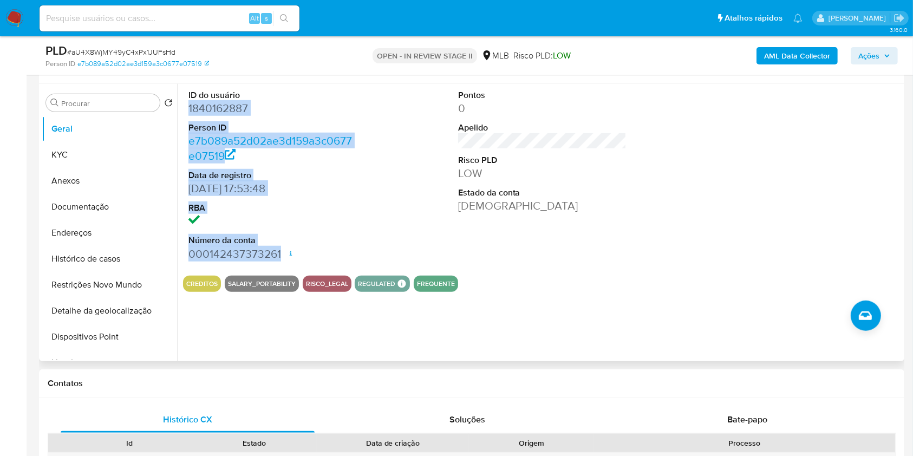
drag, startPoint x: 186, startPoint y: 106, endPoint x: 304, endPoint y: 249, distance: 185.1
click at [304, 249] on div "ID do usuário 1840162887 Person ID e7b089a52d02ae3d159a3c0677e07519 Data de reg…" at bounding box center [273, 175] width 180 height 183
copy dl "1840162887 Person ID e7b089a52d02ae3d159a3c0677e07519 Data de registro 03/06/20…"
click at [864, 51] on span "Ações" at bounding box center [869, 55] width 21 height 17
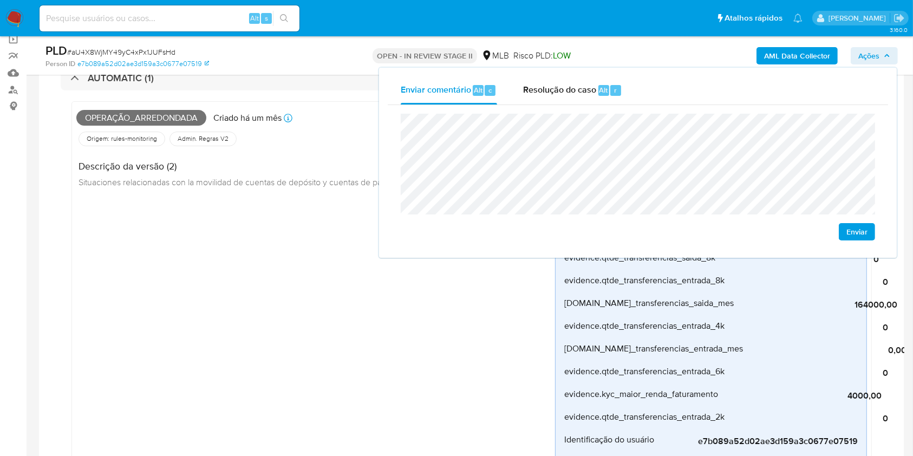
scroll to position [0, 0]
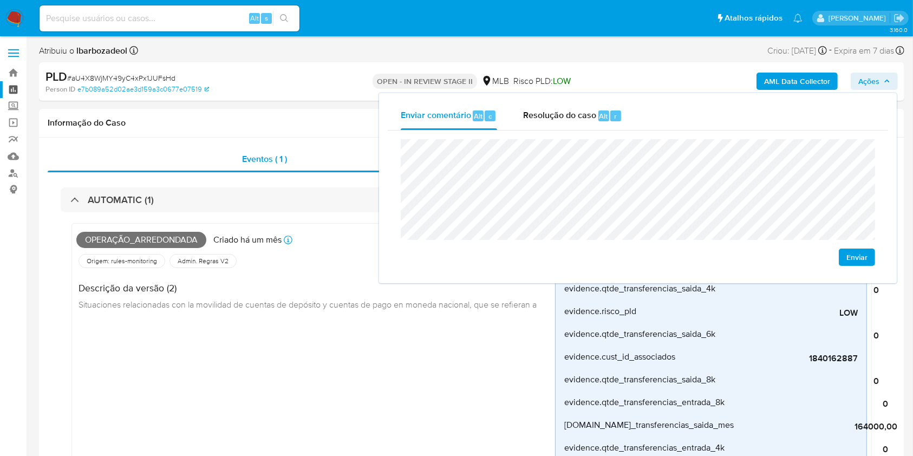
click at [10, 87] on link "Painel" at bounding box center [64, 89] width 129 height 17
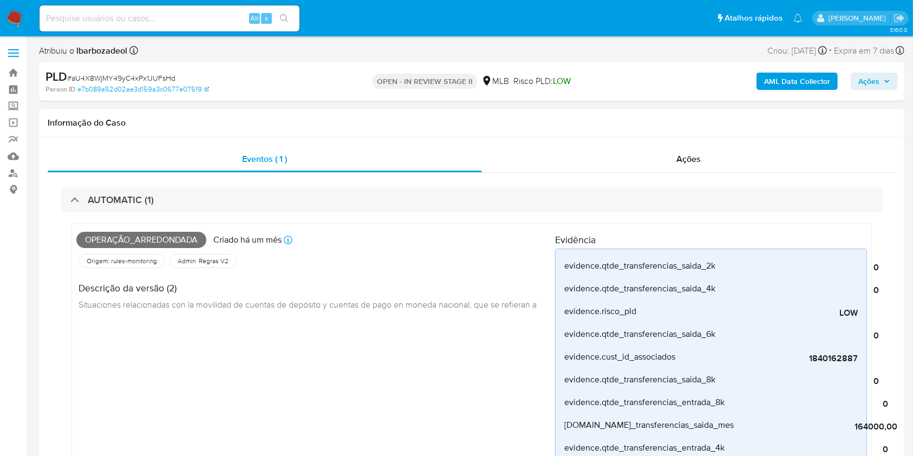
drag, startPoint x: 870, startPoint y: 95, endPoint x: 883, endPoint y: 71, distance: 26.9
click at [883, 71] on div "AML Data Collector Ações" at bounding box center [757, 81] width 281 height 25
click at [880, 80] on span "Ações" at bounding box center [875, 81] width 32 height 15
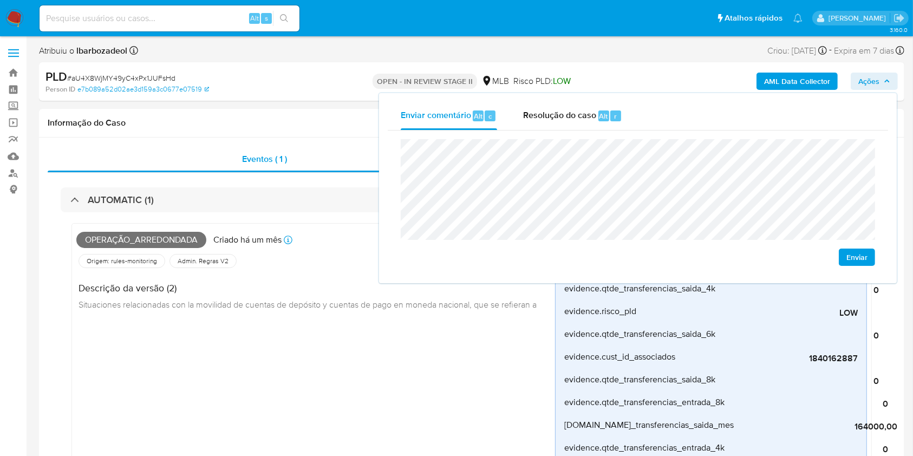
click at [880, 80] on span "Ações" at bounding box center [875, 81] width 32 height 15
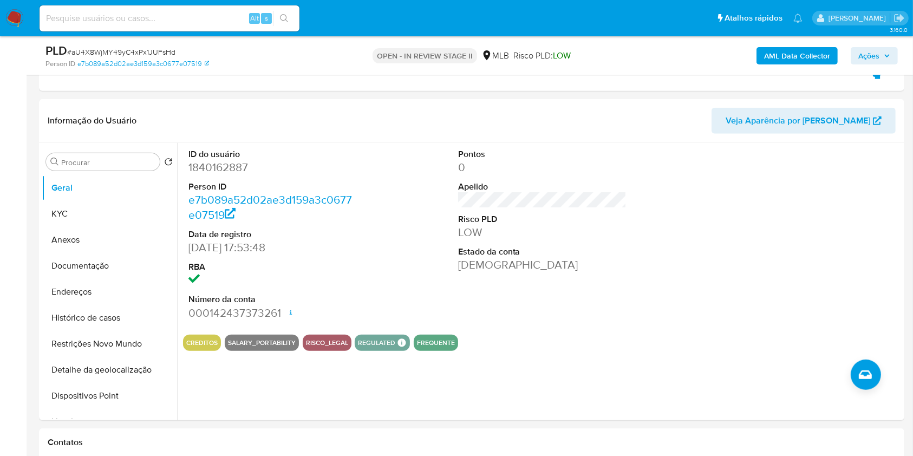
scroll to position [894, 0]
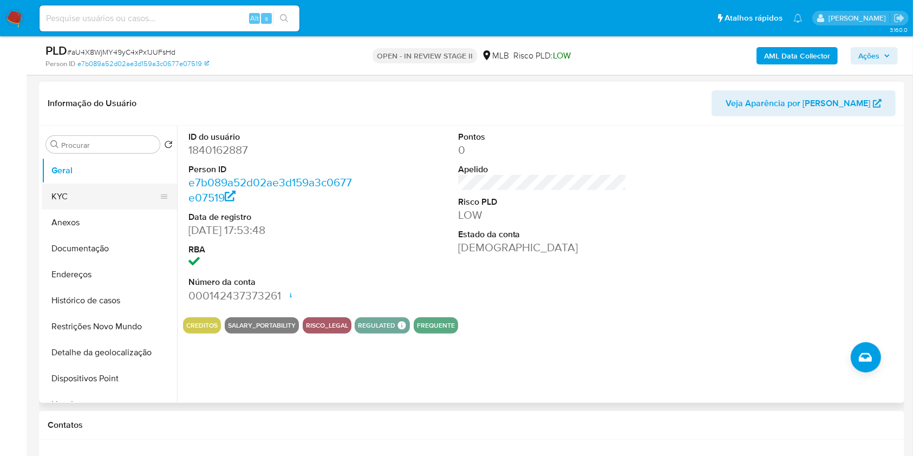
click at [88, 198] on button "KYC" at bounding box center [105, 197] width 127 height 26
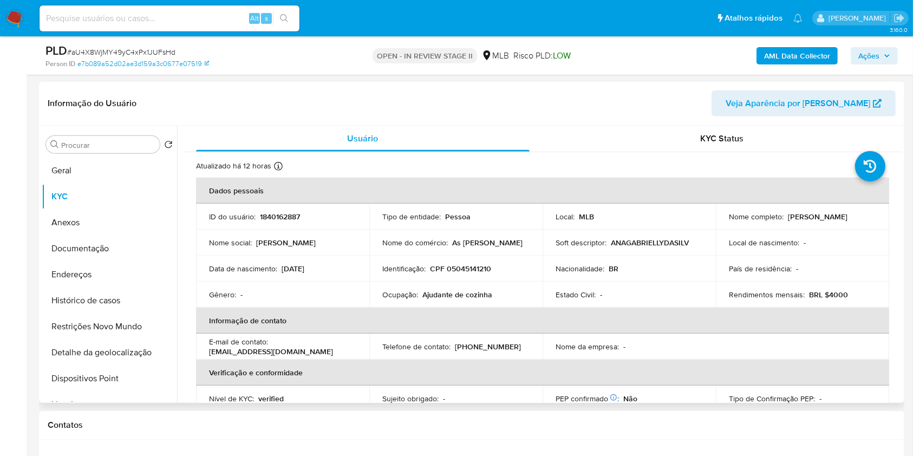
click at [451, 267] on p "CPF 05045141210" at bounding box center [460, 269] width 61 height 10
click at [457, 287] on td "Ocupação : Ajudante de cozinha" at bounding box center [455, 295] width 173 height 26
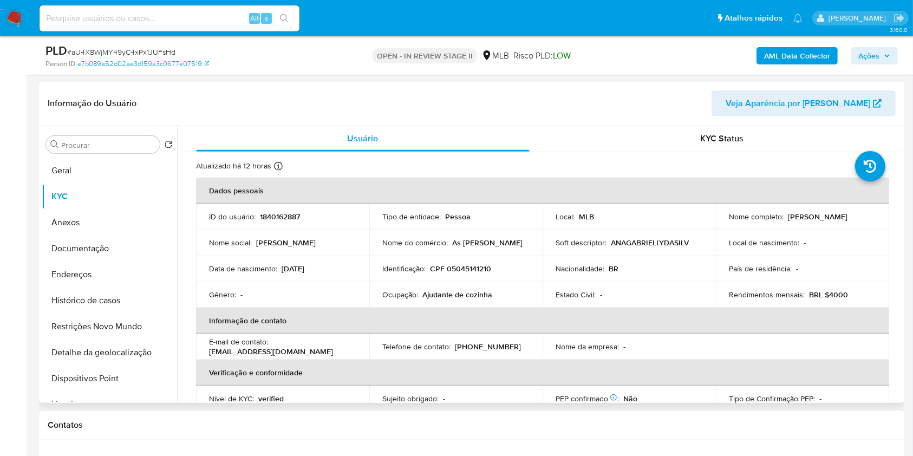
click at [466, 266] on p "CPF 05045141210" at bounding box center [460, 269] width 61 height 10
copy p "05045141210"
click at [871, 49] on span "Ações" at bounding box center [869, 55] width 21 height 17
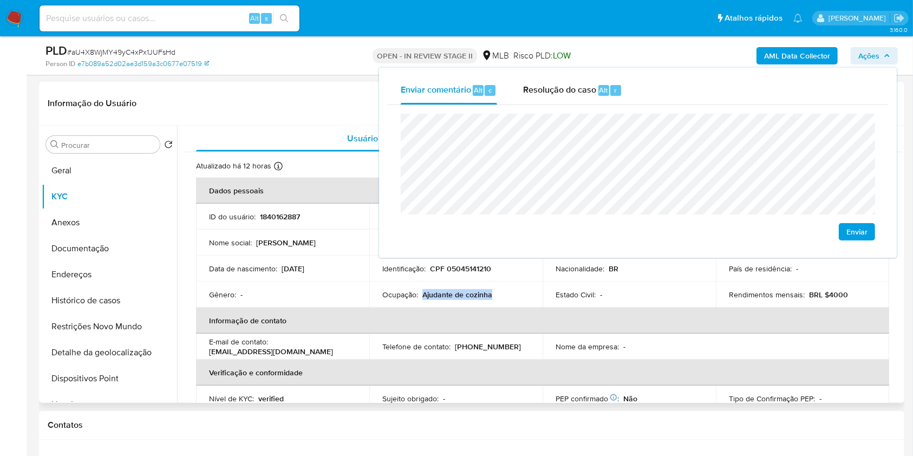
drag, startPoint x: 420, startPoint y: 294, endPoint x: 499, endPoint y: 296, distance: 78.6
click at [499, 296] on div "Ocupação : Ajudante de cozinha" at bounding box center [455, 295] width 147 height 10
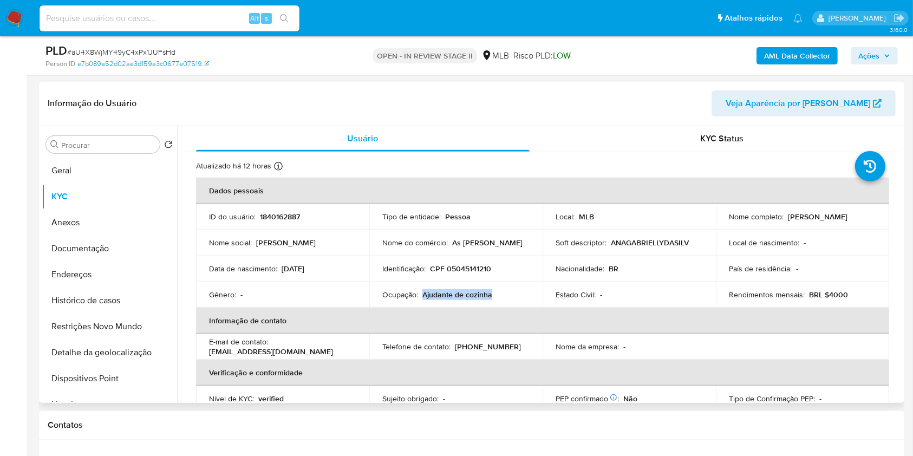
copy p "Ajudante de cozinha"
click at [884, 55] on icon "button" at bounding box center [887, 56] width 6 height 6
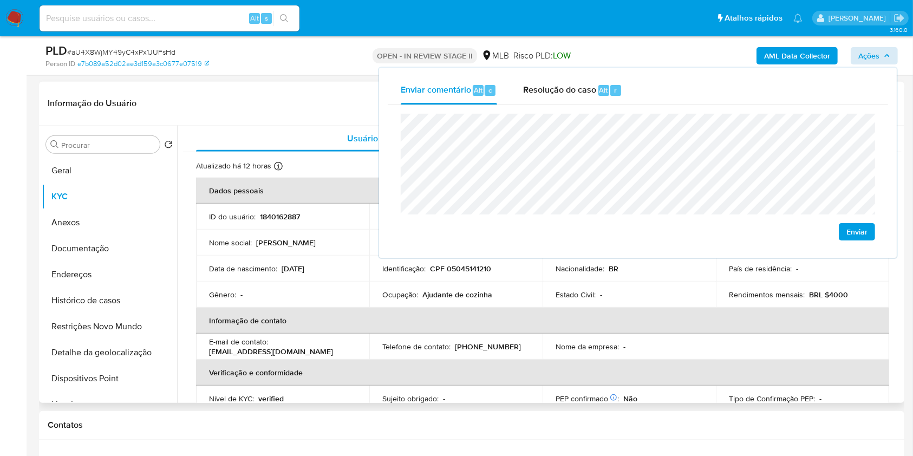
click at [672, 291] on div "Estado Civil : -" at bounding box center [629, 295] width 147 height 10
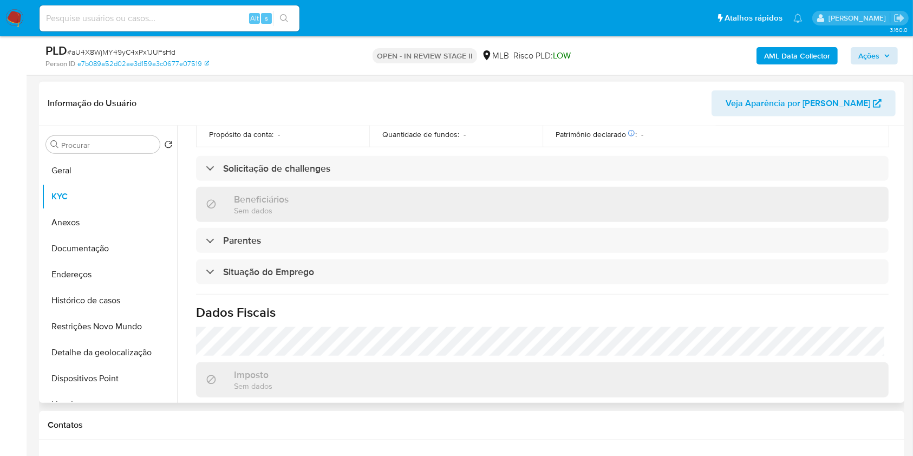
scroll to position [460, 0]
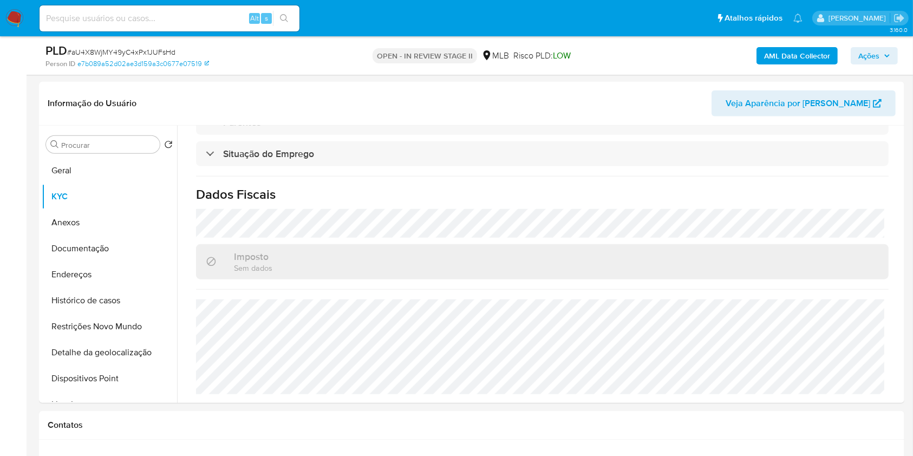
click at [887, 53] on icon "button" at bounding box center [887, 56] width 6 height 6
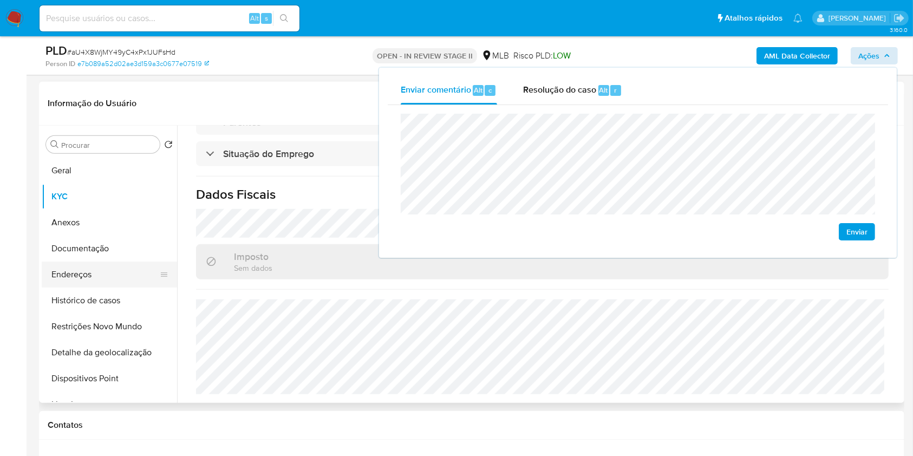
click at [111, 275] on button "Endereços" at bounding box center [105, 275] width 127 height 26
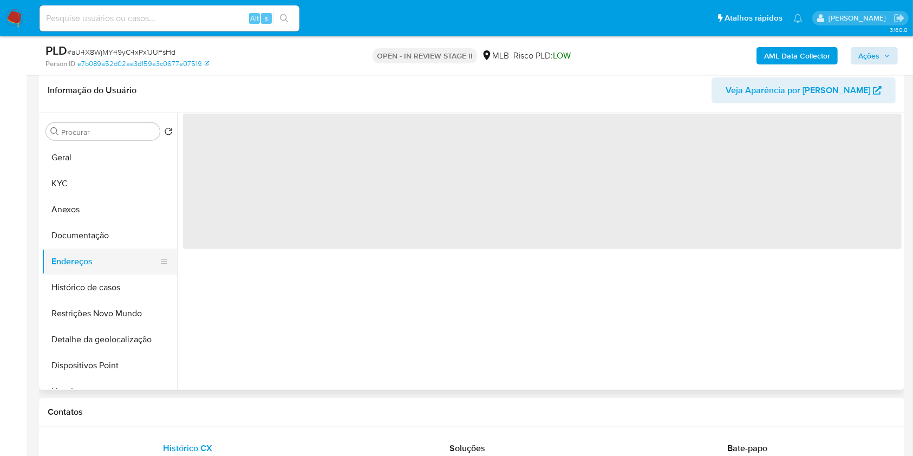
scroll to position [0, 0]
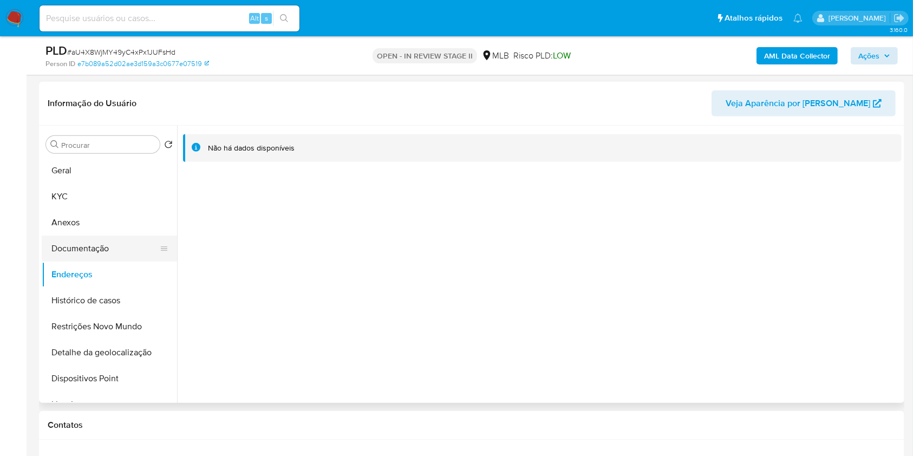
click at [117, 243] on button "Documentação" at bounding box center [105, 249] width 127 height 26
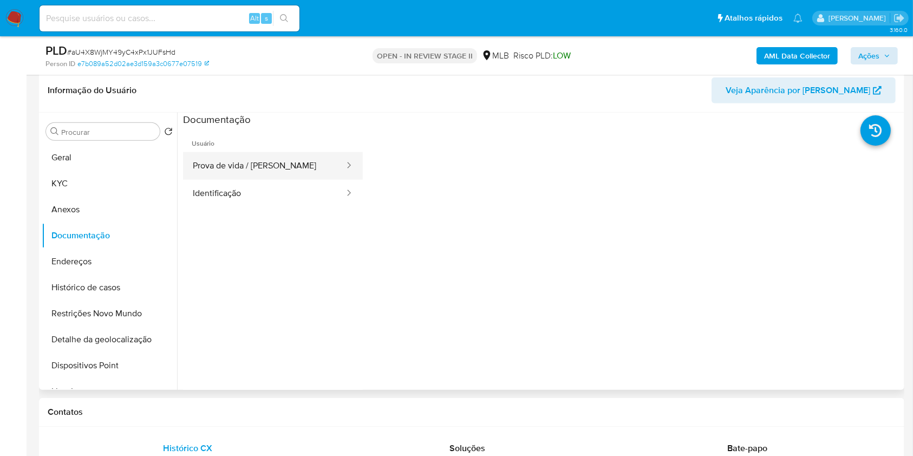
click at [274, 160] on button "Prova de vida / Selfie" at bounding box center [264, 166] width 162 height 28
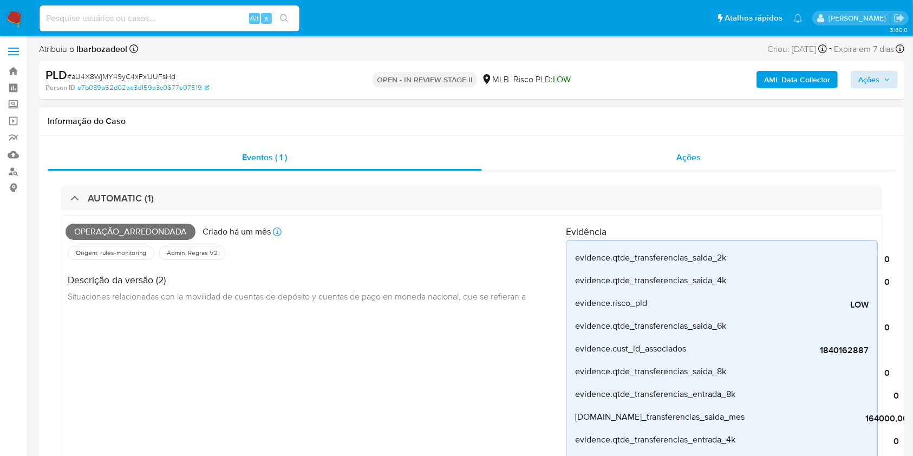
scroll to position [1, 0]
click at [630, 149] on div "Ações" at bounding box center [689, 158] width 414 height 26
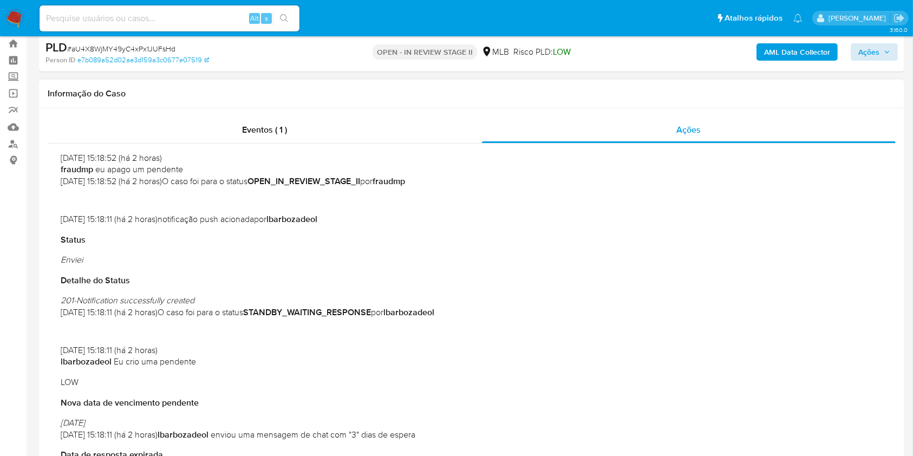
scroll to position [0, 0]
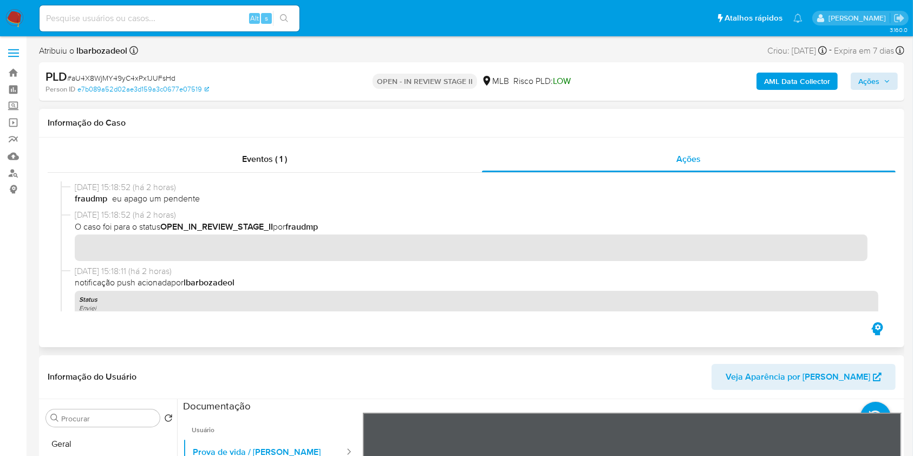
click at [463, 264] on div "18/09/2025 15:18:52 (há 2 horas) O caso foi para o status OPEN_IN_REVIEW_STAGE_…" at bounding box center [472, 237] width 822 height 56
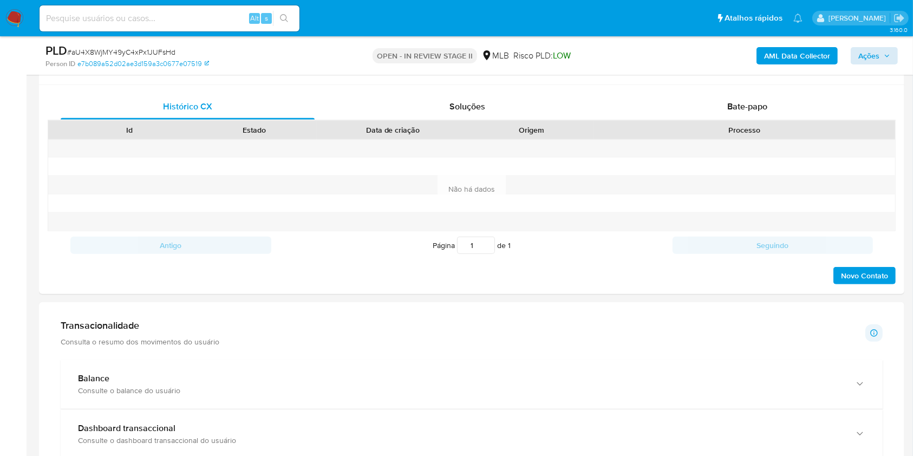
scroll to position [590, 0]
click at [692, 96] on div "Bate-papo" at bounding box center [748, 106] width 254 height 26
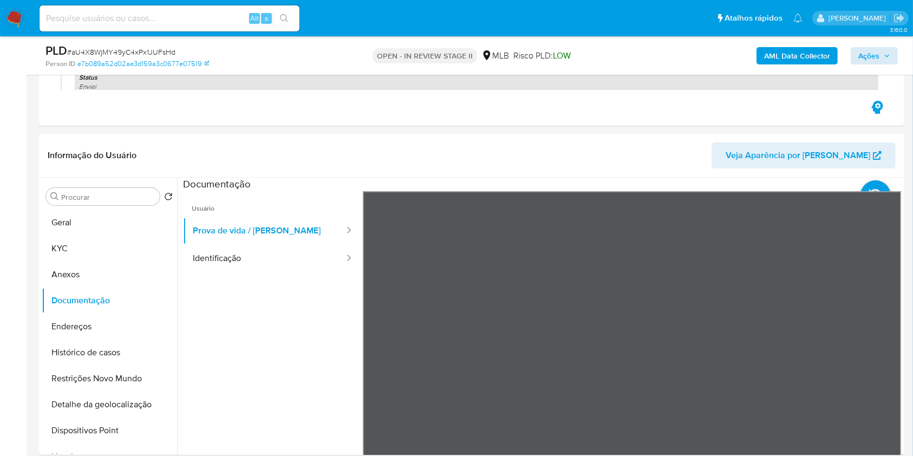
scroll to position [179, 0]
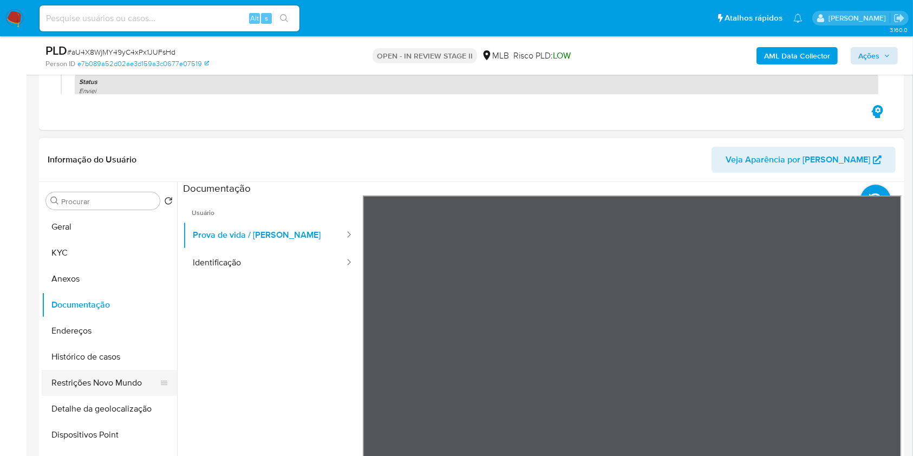
click at [111, 378] on button "Restrições Novo Mundo" at bounding box center [105, 383] width 127 height 26
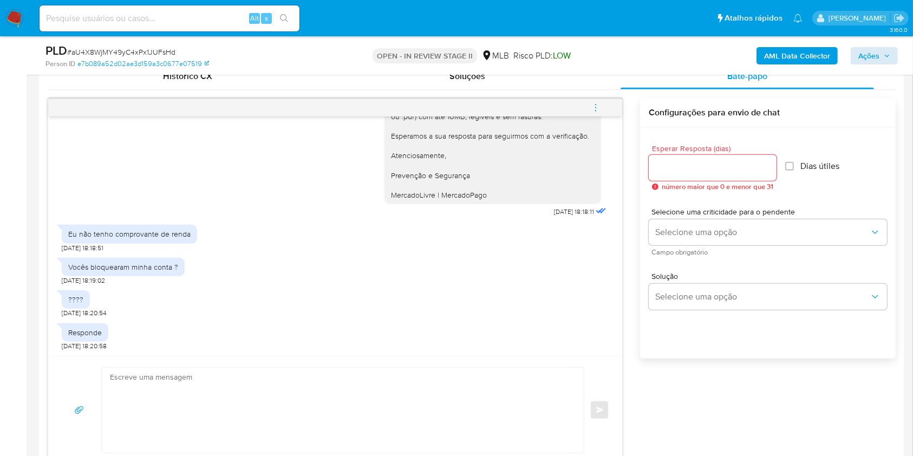
scroll to position [622, 0]
click at [0, 222] on aside "Bandeja Painel Screening Pesquisa em Listas Watchlist Ferramentas Operações em …" at bounding box center [13, 437] width 27 height 2119
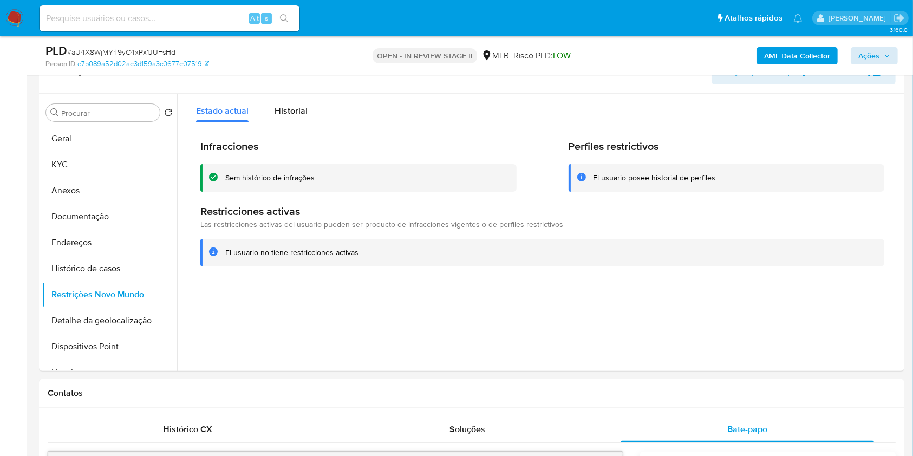
scroll to position [213, 0]
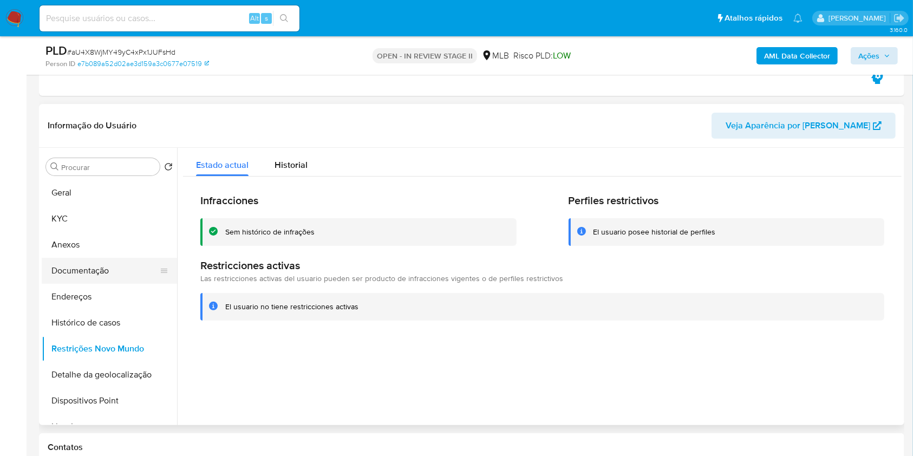
click at [116, 263] on button "Documentação" at bounding box center [105, 271] width 127 height 26
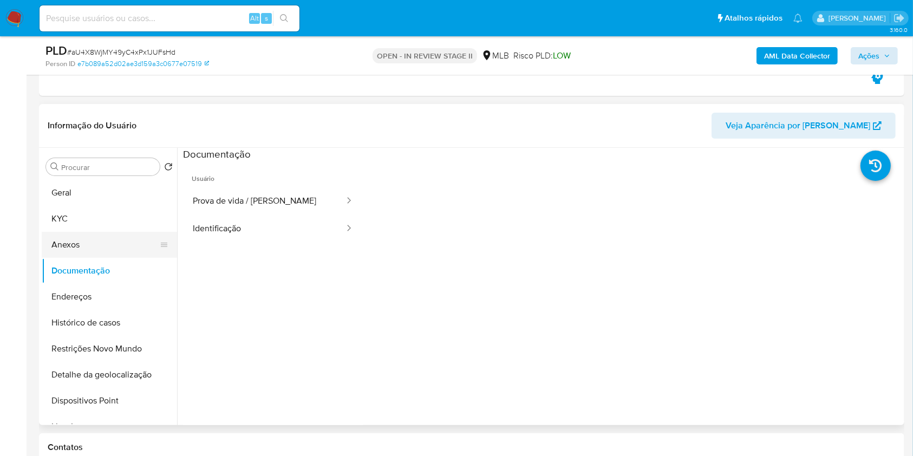
click at [279, 213] on button "Prova de vida / Selfie" at bounding box center [264, 201] width 162 height 28
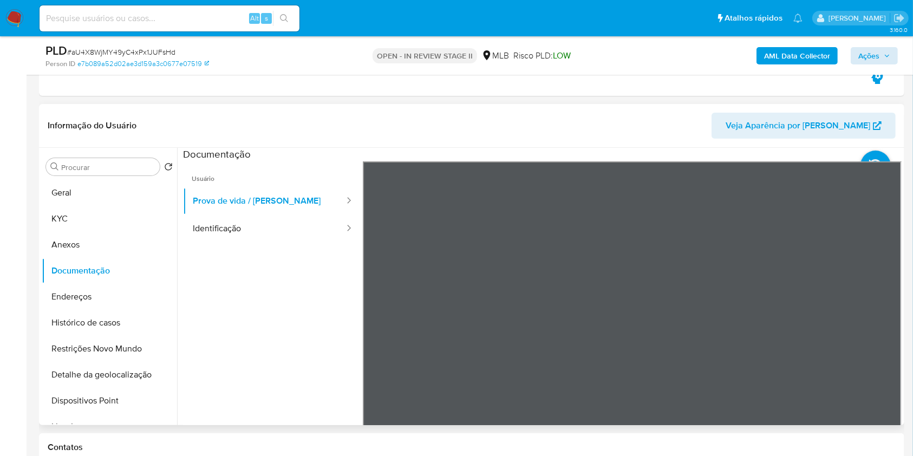
scroll to position [34, 0]
click at [305, 230] on button "Identificação" at bounding box center [264, 229] width 162 height 28
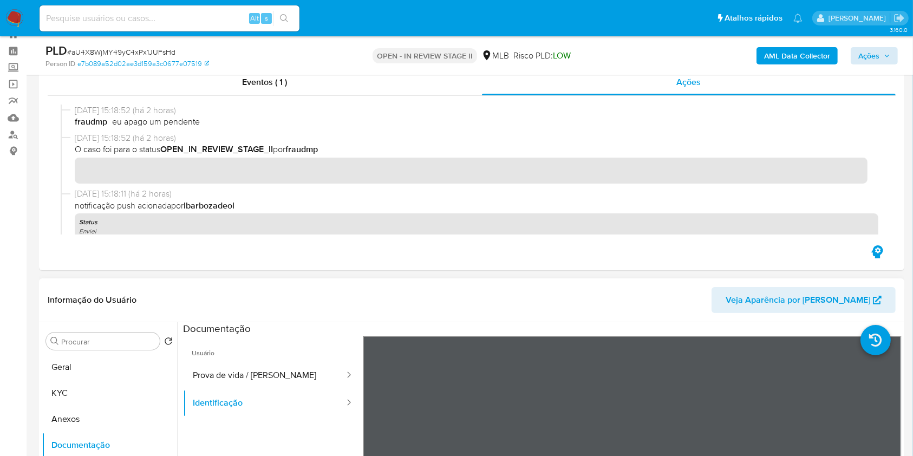
scroll to position [224, 0]
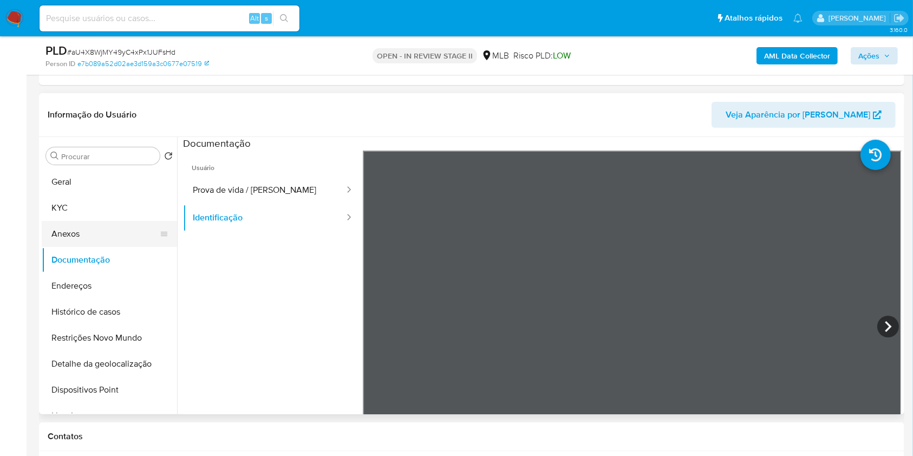
click at [91, 240] on button "Anexos" at bounding box center [105, 234] width 127 height 26
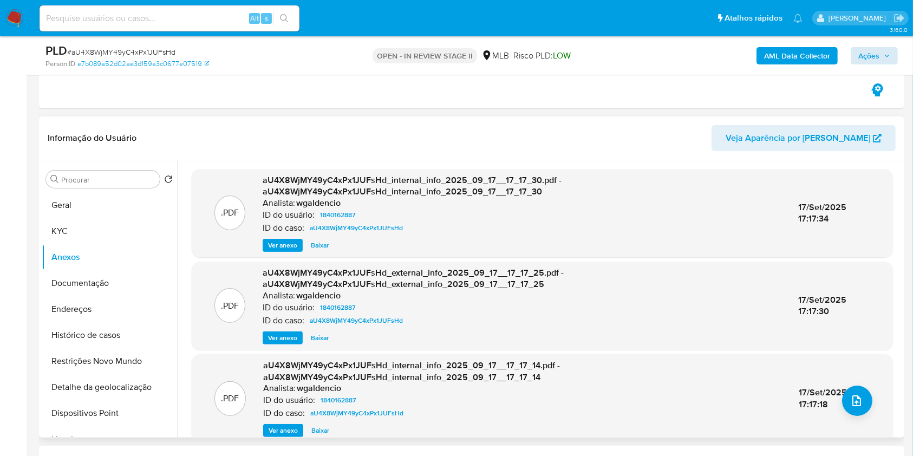
scroll to position [138, 0]
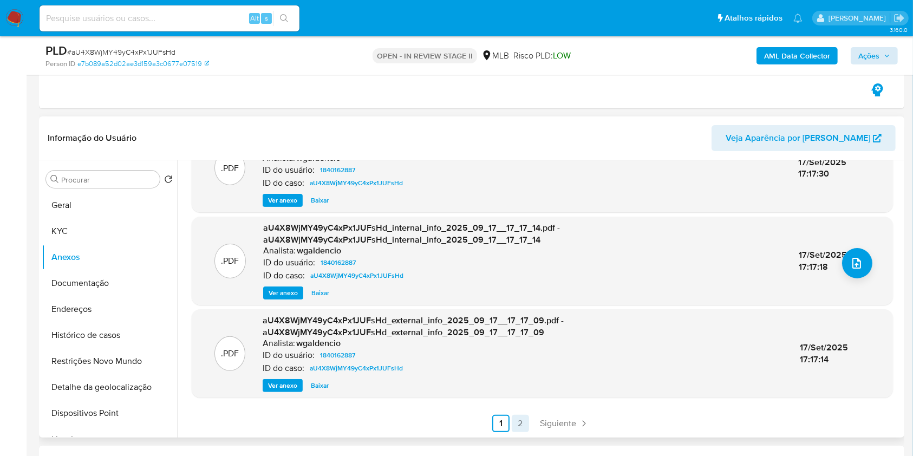
click at [516, 424] on link "2" at bounding box center [520, 423] width 17 height 17
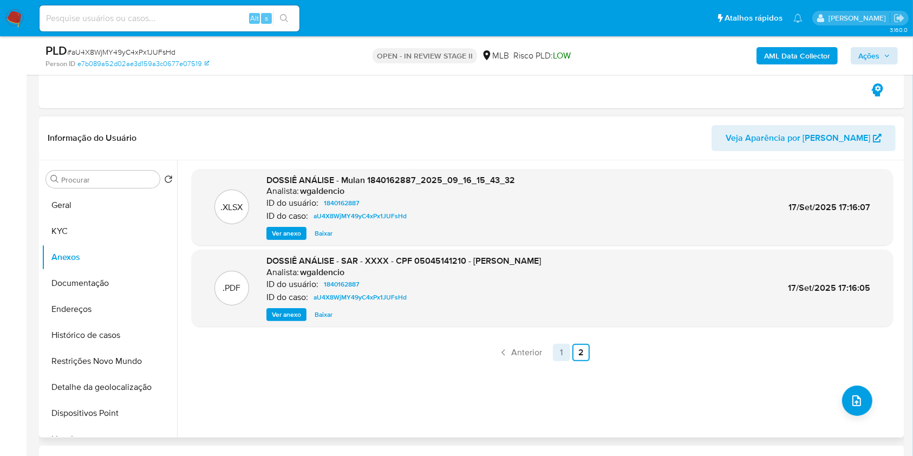
click at [559, 355] on link "1" at bounding box center [561, 352] width 17 height 17
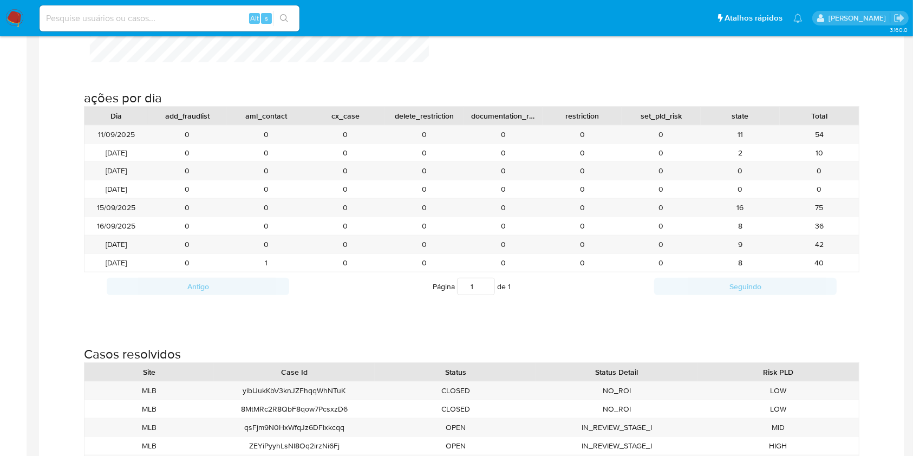
scroll to position [1188, 0]
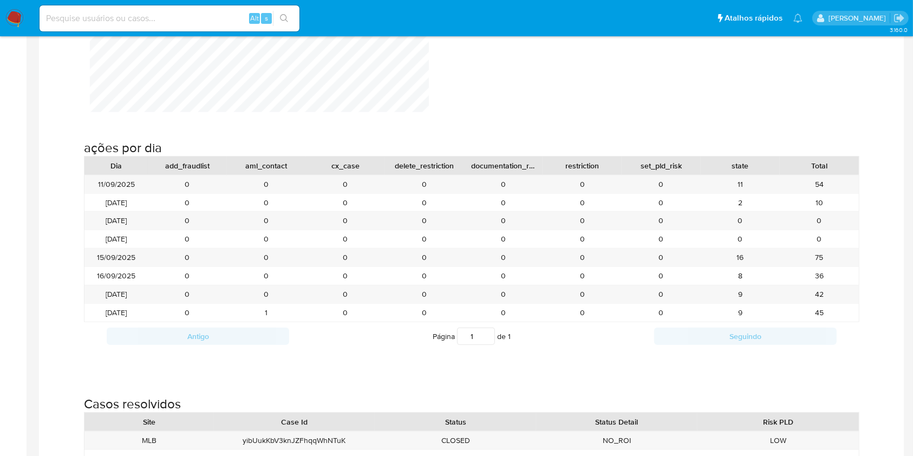
scroll to position [1138, 0]
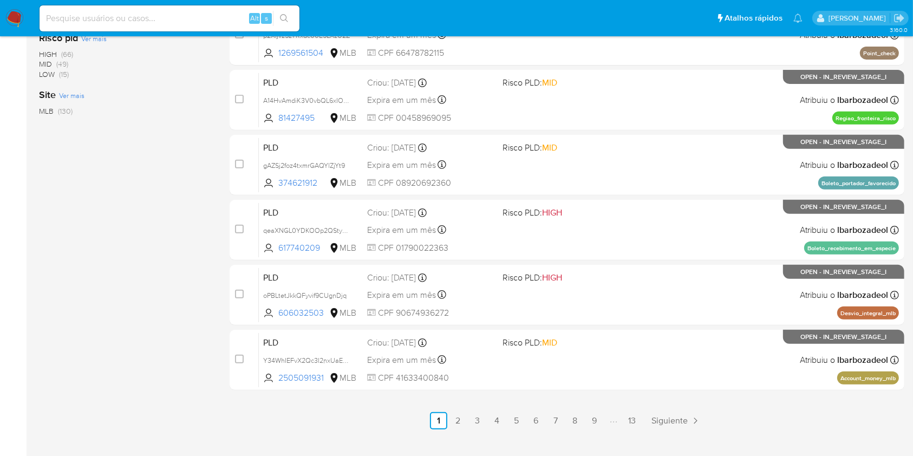
scroll to position [438, 0]
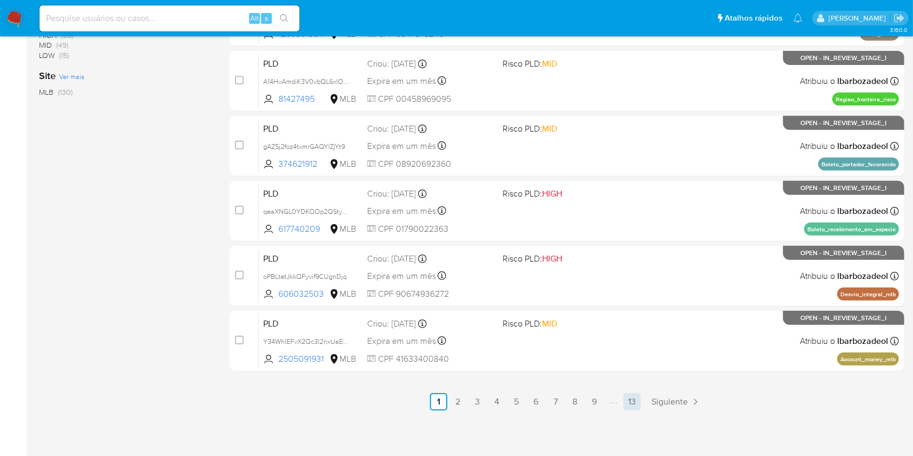
click at [639, 396] on link "13" at bounding box center [631, 401] width 17 height 17
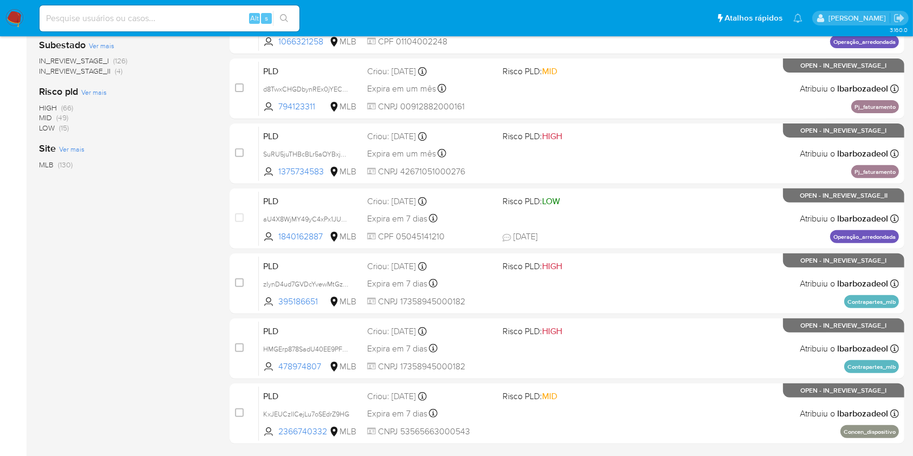
scroll to position [438, 0]
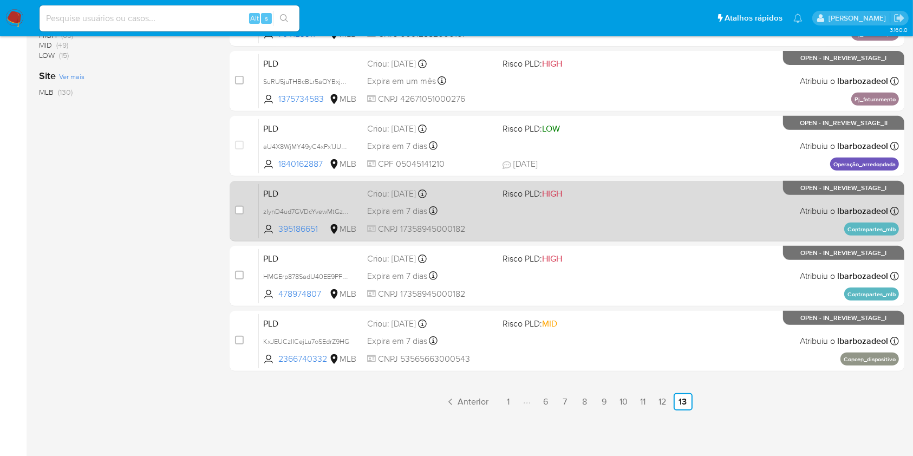
click at [603, 222] on div "PLD zIynD4ud7GVDcYvewMtGzgra 395186651 MLB Risco PLD: HIGH Criou: 12/08/2025 Cr…" at bounding box center [579, 211] width 640 height 55
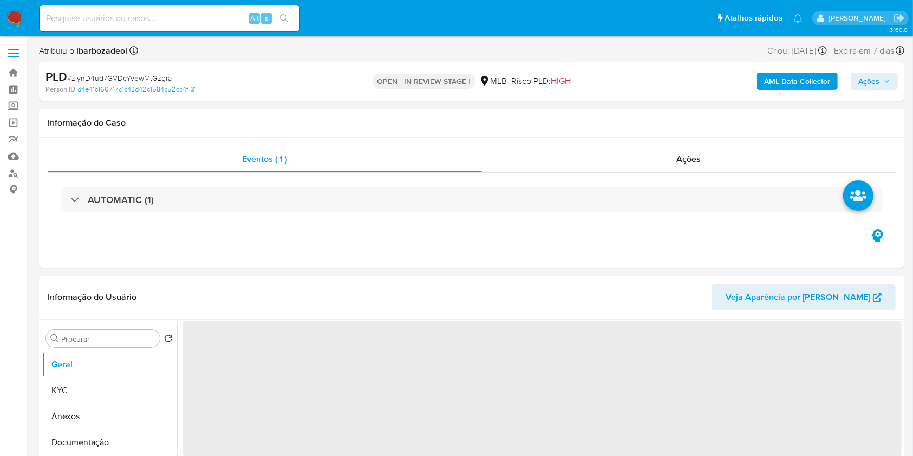
select select "10"
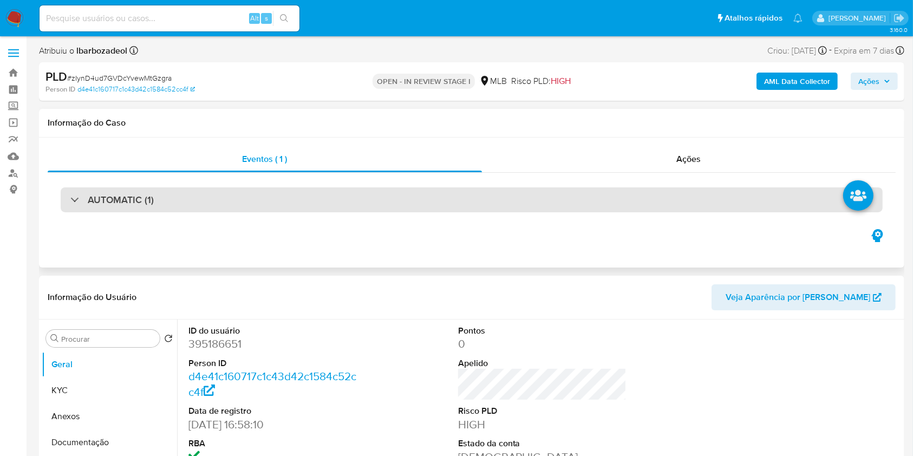
click at [454, 198] on div "AUTOMATIC (1)" at bounding box center [472, 199] width 822 height 25
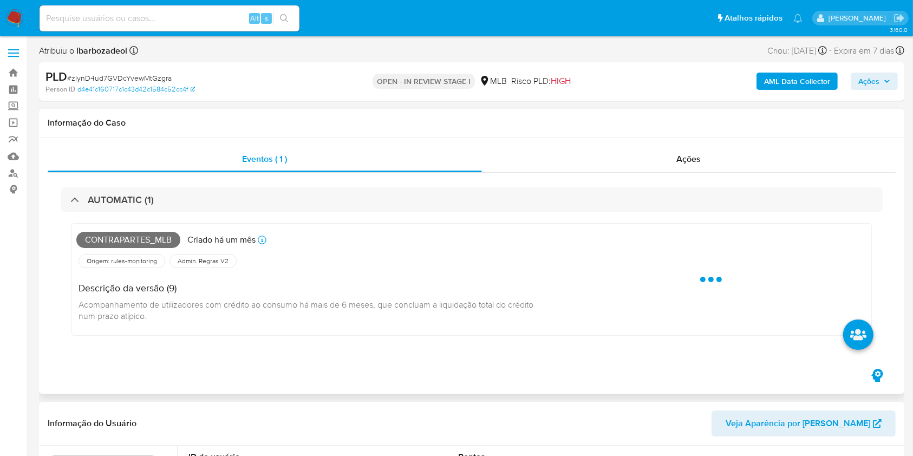
click at [149, 235] on span "Contrapartes_mlb" at bounding box center [128, 240] width 104 height 16
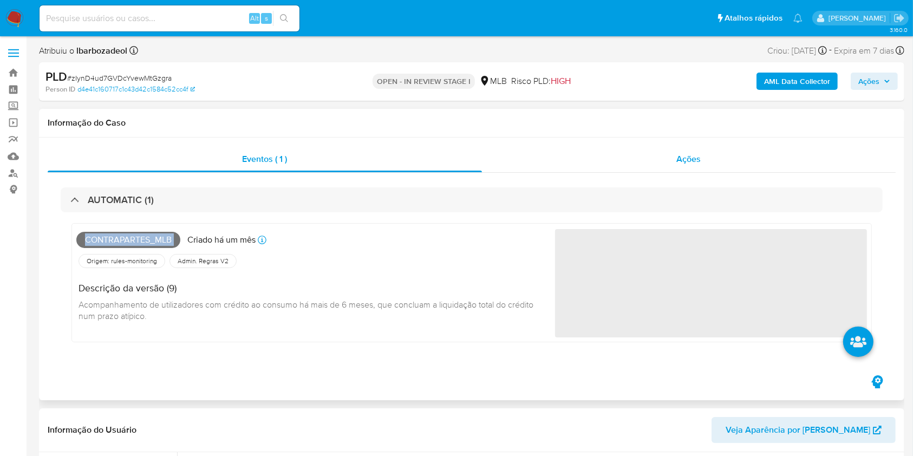
copy span "Contrapartes_mlb"
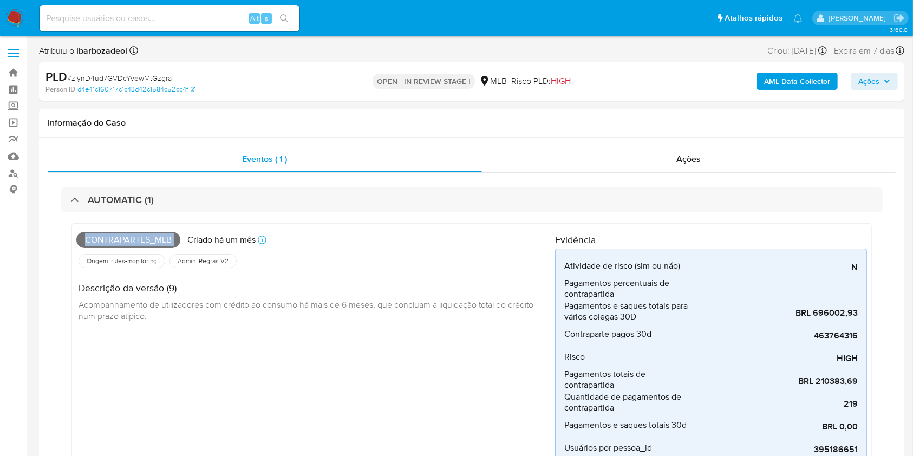
drag, startPoint x: 875, startPoint y: 87, endPoint x: 866, endPoint y: 91, distance: 10.2
click at [874, 87] on span "Ações" at bounding box center [869, 81] width 21 height 17
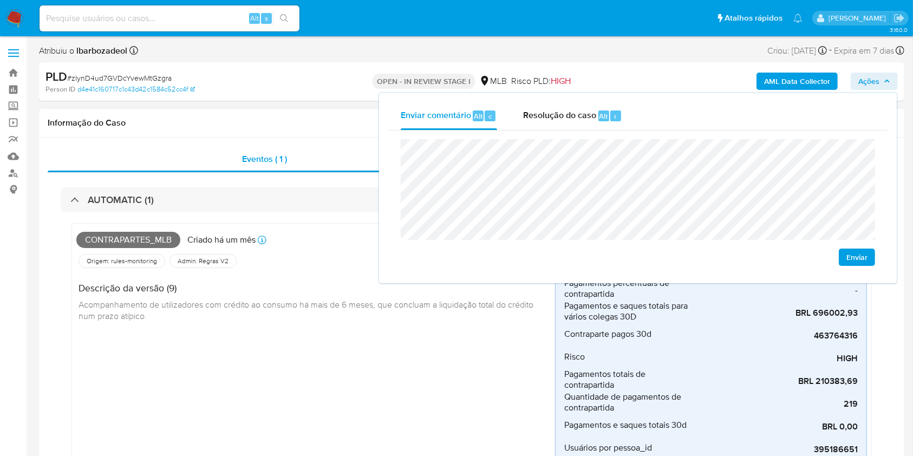
click at [318, 109] on div "Informação do Caso" at bounding box center [472, 123] width 866 height 29
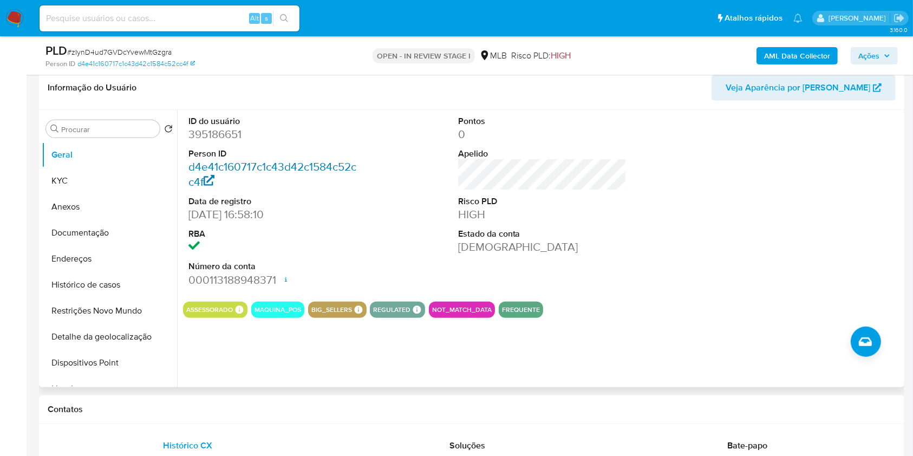
scroll to position [479, 0]
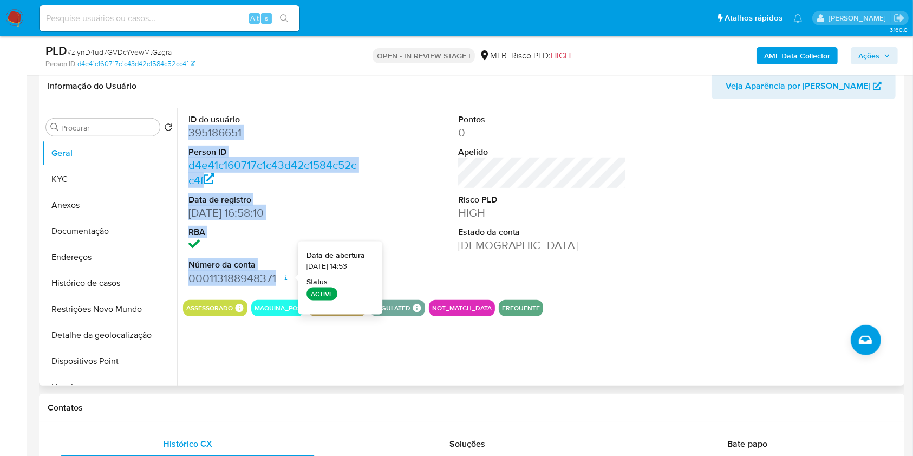
drag, startPoint x: 190, startPoint y: 135, endPoint x: 290, endPoint y: 281, distance: 176.7
click at [290, 281] on div "ID do usuário 395186651 Person ID d4e41c160717c1c43d42c1584c52cc4f Data de regi…" at bounding box center [273, 199] width 180 height 183
copy dl "395186651 Person ID d4e41c160717c1c43d42c1584c52cc4f Data de registro [DATE] 16…"
click at [881, 50] on span "Ações" at bounding box center [875, 55] width 32 height 15
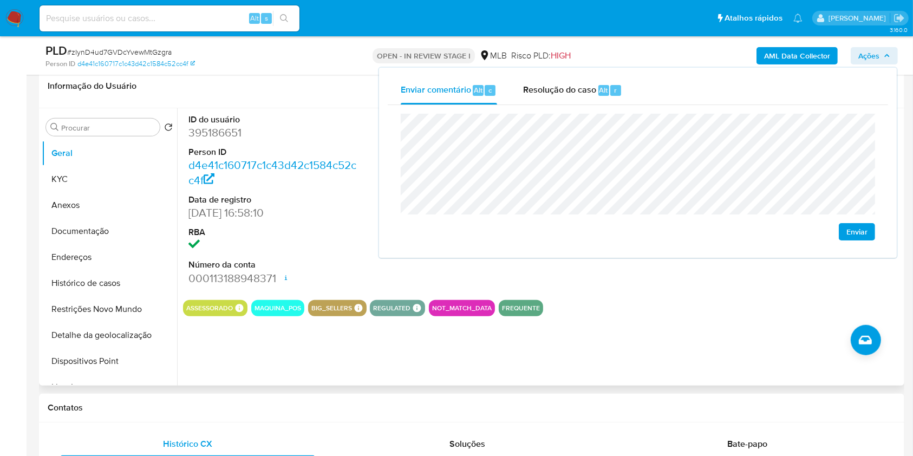
click at [729, 342] on div "ID do usuário 395186651 Person ID d4e41c160717c1c43d42c1584c52cc4f Data de regi…" at bounding box center [539, 246] width 725 height 277
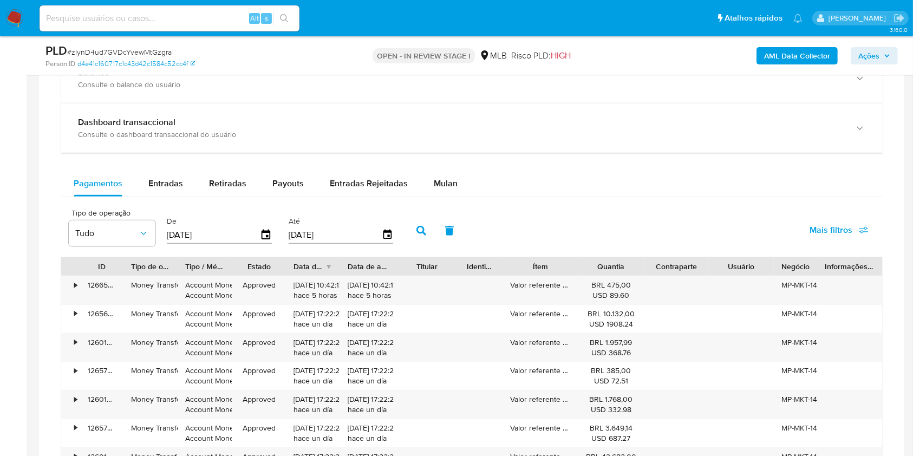
scroll to position [1133, 0]
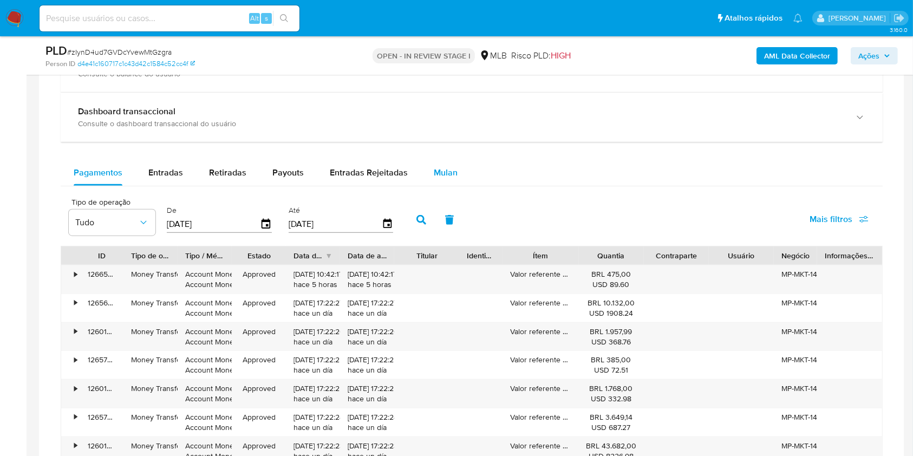
click at [426, 177] on button "Mulan" at bounding box center [446, 173] width 50 height 26
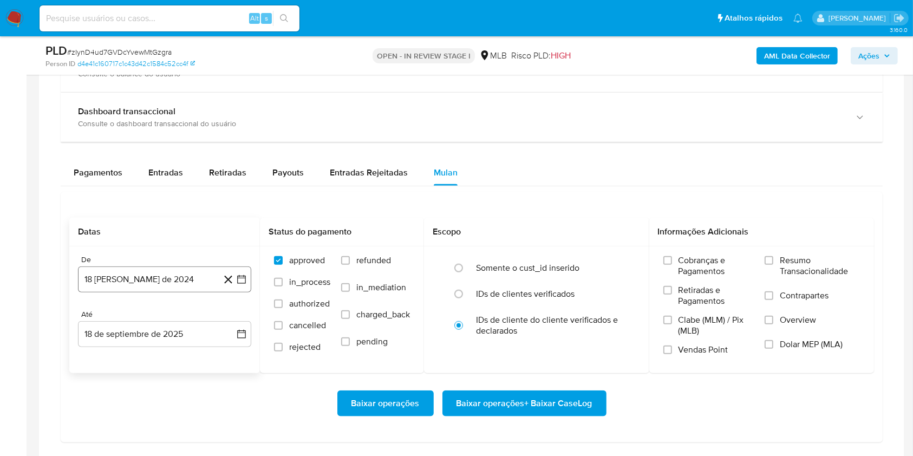
click at [173, 278] on button "18 [PERSON_NAME] de 2024" at bounding box center [164, 279] width 173 height 26
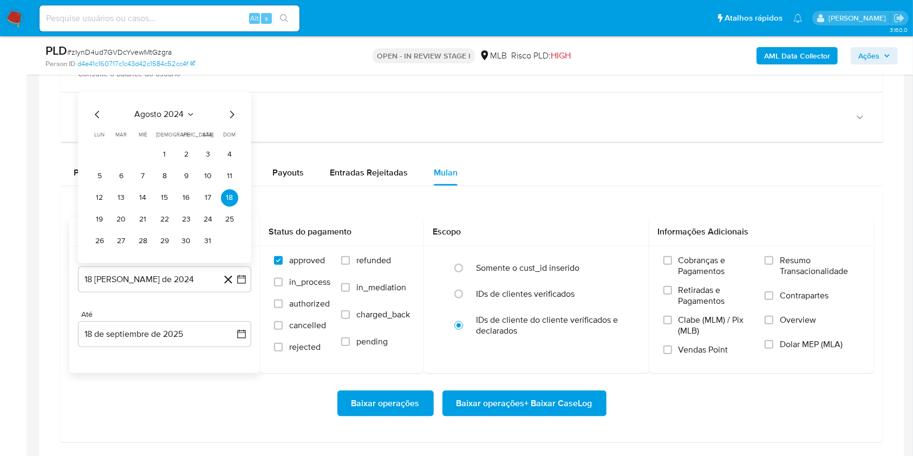
click at [167, 114] on span "agosto 2024" at bounding box center [159, 114] width 49 height 11
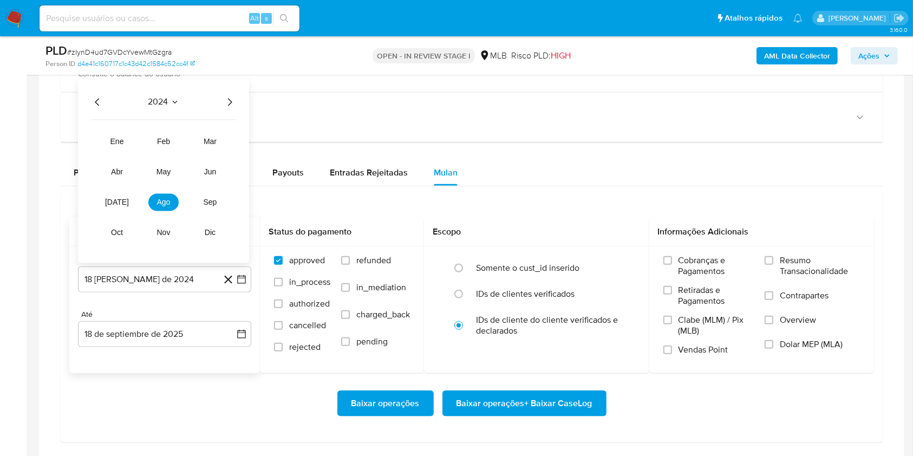
click at [226, 102] on icon "Año siguiente" at bounding box center [229, 102] width 13 height 13
click at [118, 199] on span "jul" at bounding box center [117, 202] width 24 height 9
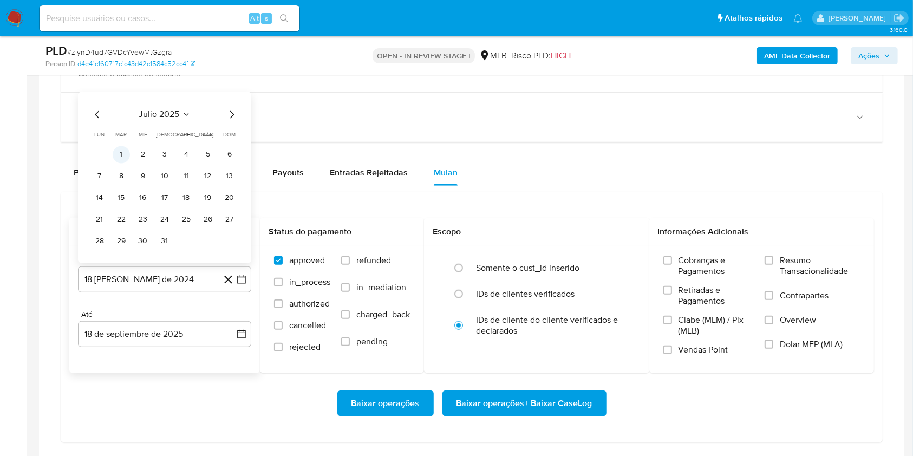
click at [126, 153] on button "1" at bounding box center [121, 154] width 17 height 17
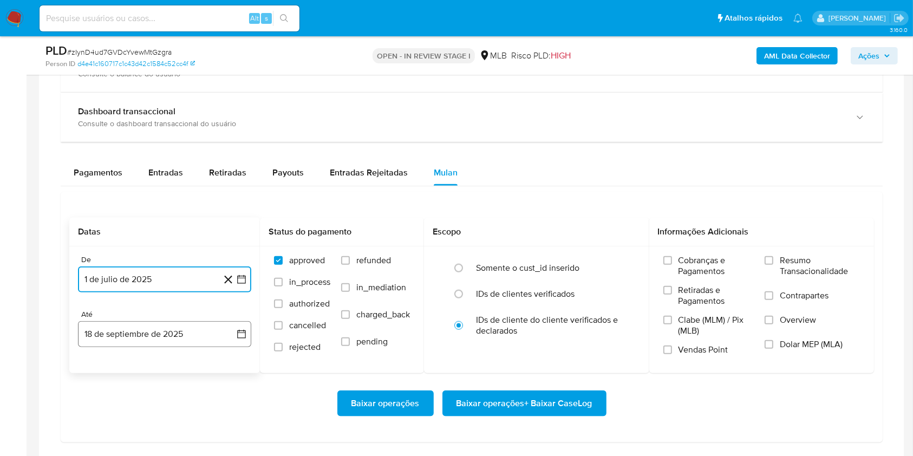
click at [124, 333] on button "18 de septiembre de 2025" at bounding box center [164, 334] width 173 height 26
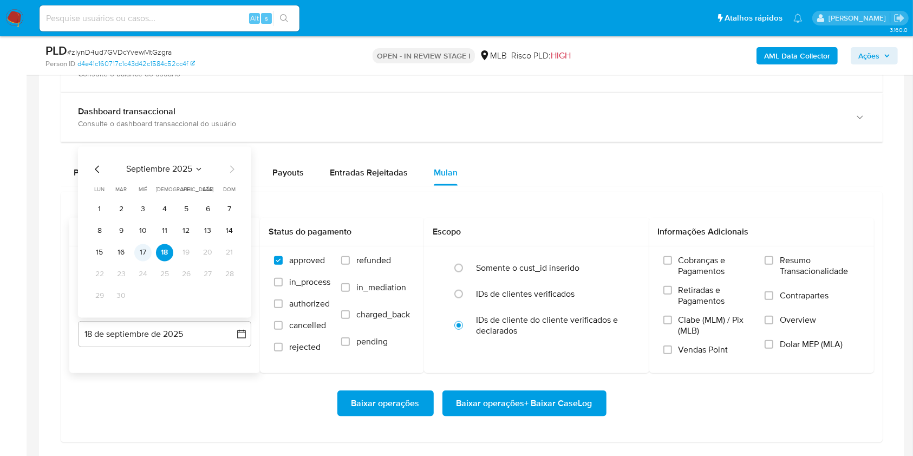
click at [144, 252] on button "17" at bounding box center [142, 252] width 17 height 17
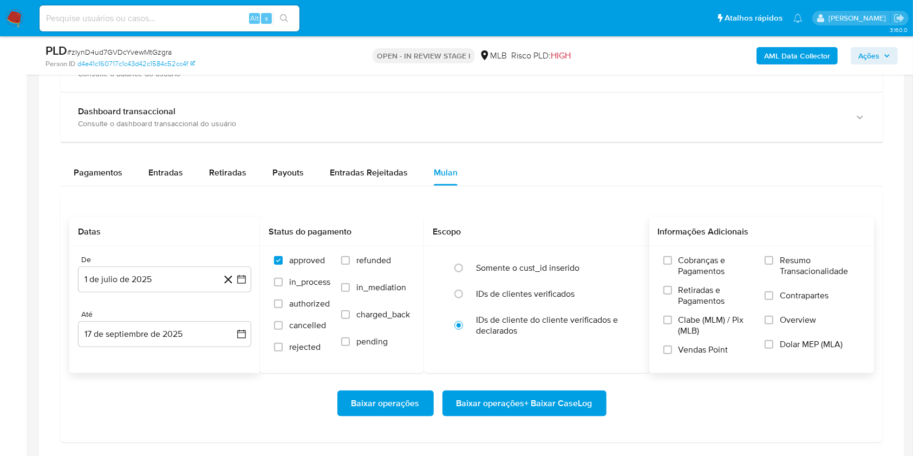
click at [814, 255] on span "Resumo Transacionalidade" at bounding box center [820, 266] width 80 height 22
click at [773, 256] on input "Resumo Transacionalidade" at bounding box center [769, 260] width 9 height 9
click at [496, 413] on span "Baixar operações + Baixar CaseLog" at bounding box center [525, 404] width 136 height 24
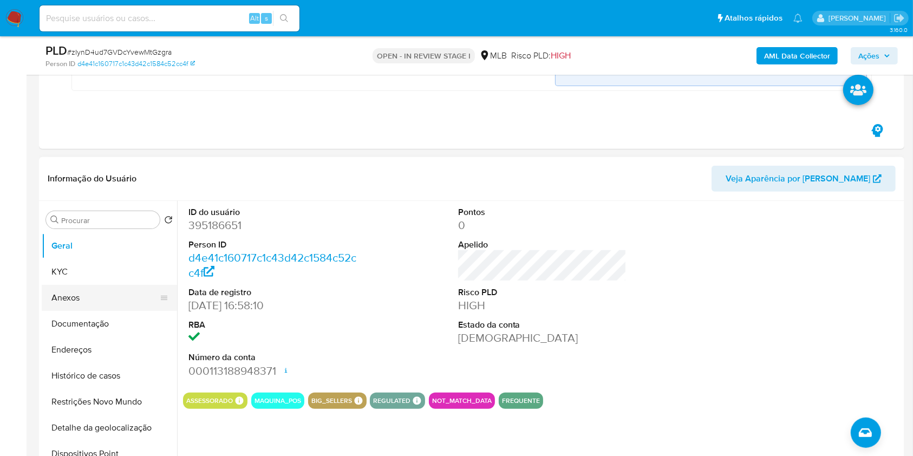
scroll to position [421, 0]
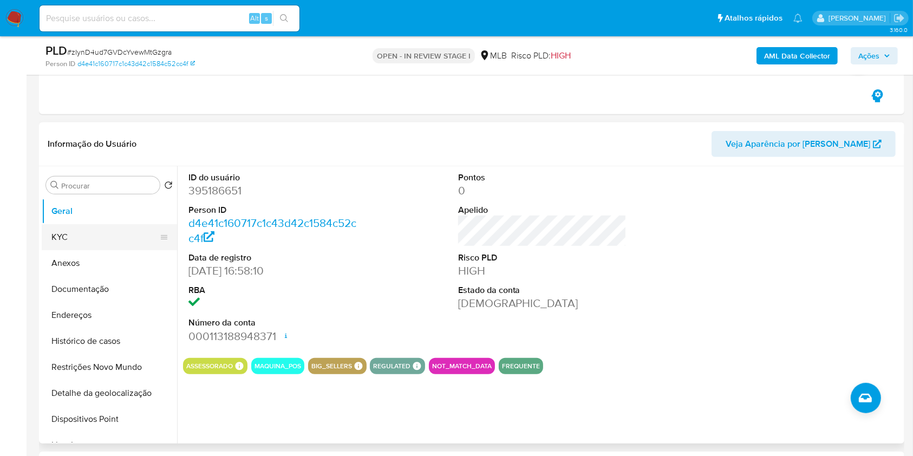
click at [101, 245] on button "KYC" at bounding box center [105, 237] width 127 height 26
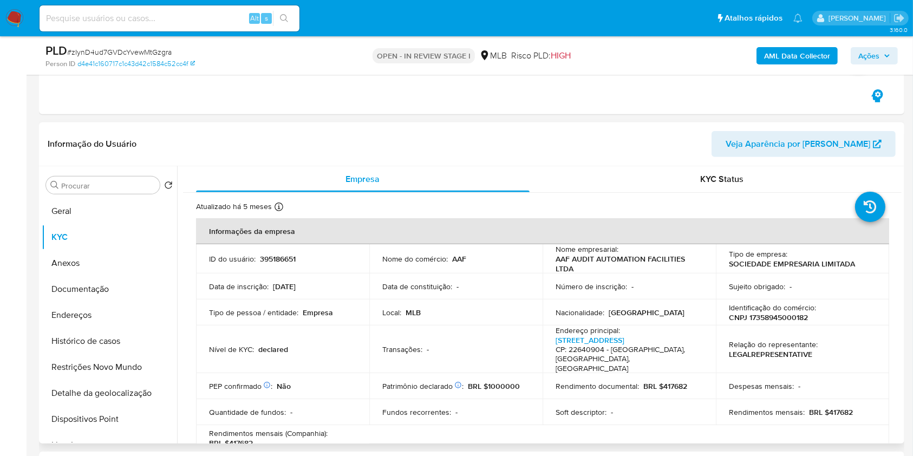
click at [752, 321] on p "CNPJ 17358945000182" at bounding box center [768, 318] width 79 height 10
copy p "17358945000182"
click at [875, 49] on span "Ações" at bounding box center [869, 55] width 21 height 17
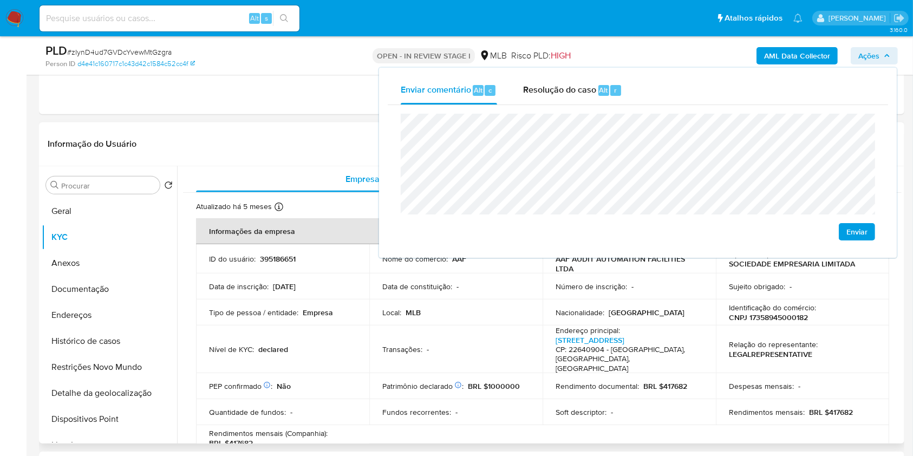
click at [468, 363] on td "Transações : -" at bounding box center [455, 350] width 173 height 48
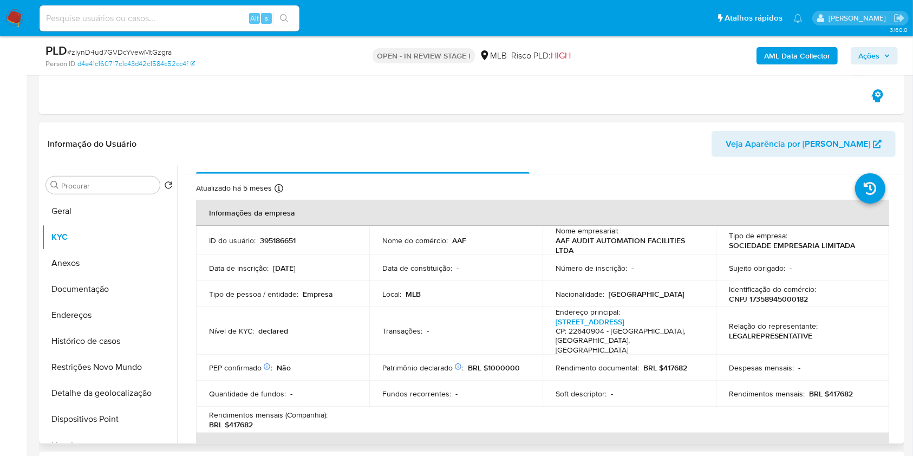
scroll to position [19, 0]
drag, startPoint x: 230, startPoint y: 425, endPoint x: 264, endPoint y: 425, distance: 34.7
click at [264, 425] on div "Rendimentos mensais (Companhia) : BRL $417682" at bounding box center [282, 418] width 147 height 19
copy p "417682"
click at [860, 58] on span "Ações" at bounding box center [869, 55] width 21 height 17
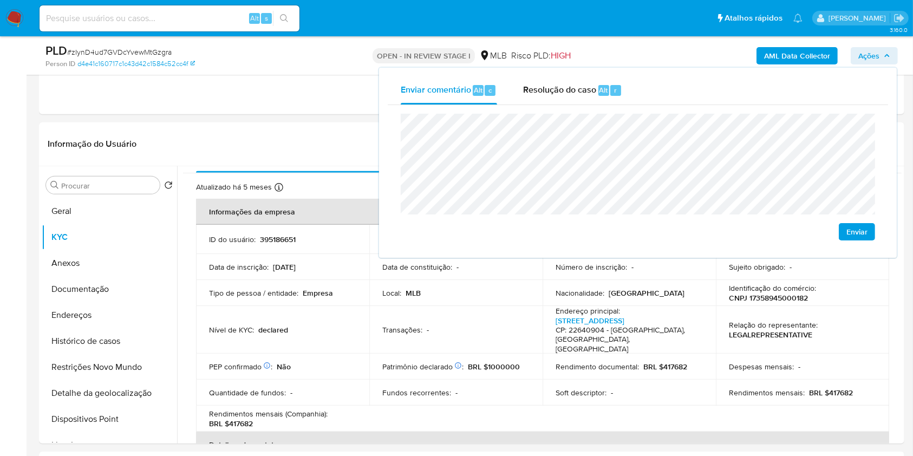
click at [0, 0] on lt-span "econômica" at bounding box center [0, 0] width 0 height 0
click at [355, 284] on td "Tipo de pessoa / entidade : Empresa" at bounding box center [282, 293] width 173 height 26
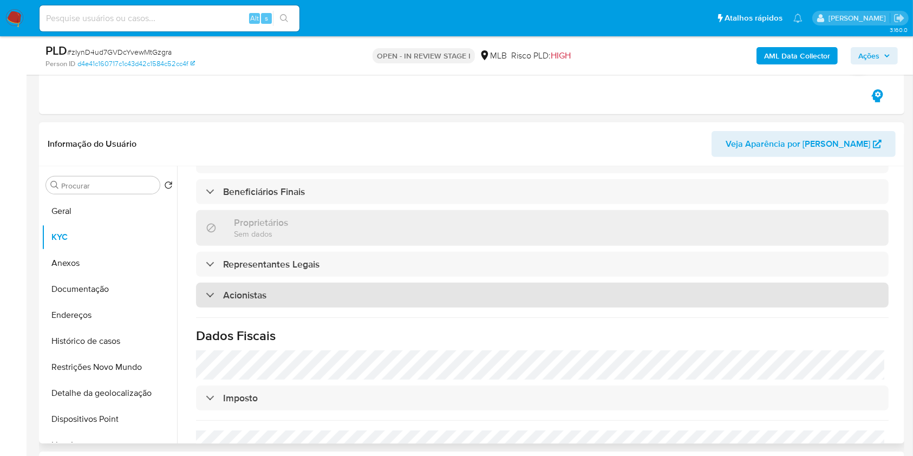
click at [375, 293] on div "Acionistas" at bounding box center [542, 295] width 693 height 25
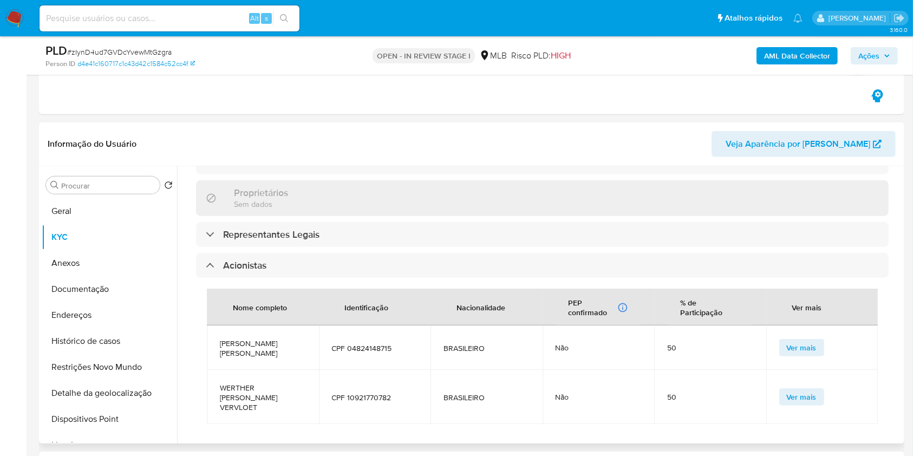
scroll to position [550, 0]
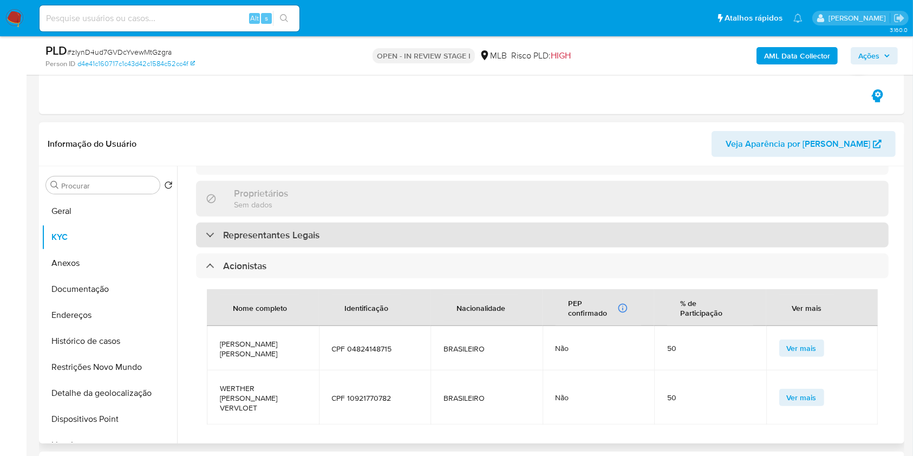
click at [320, 240] on h3 "Representantes Legais" at bounding box center [271, 235] width 96 height 12
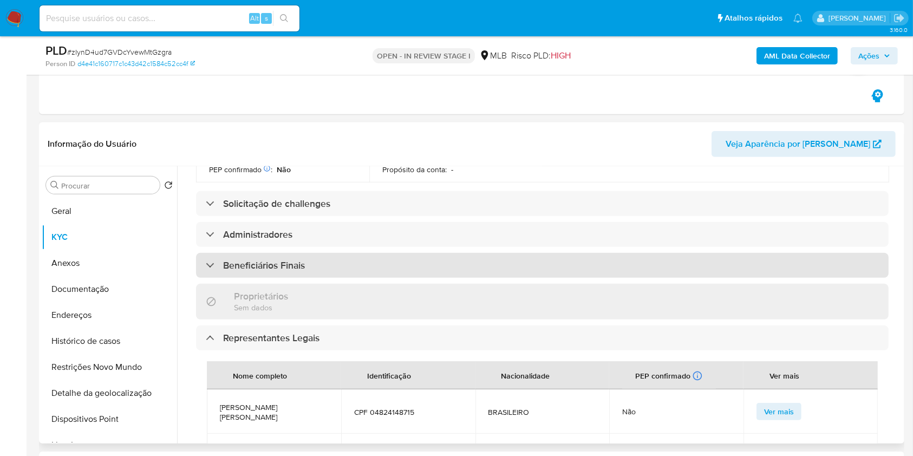
click at [344, 264] on div "Beneficiários Finais" at bounding box center [542, 265] width 693 height 25
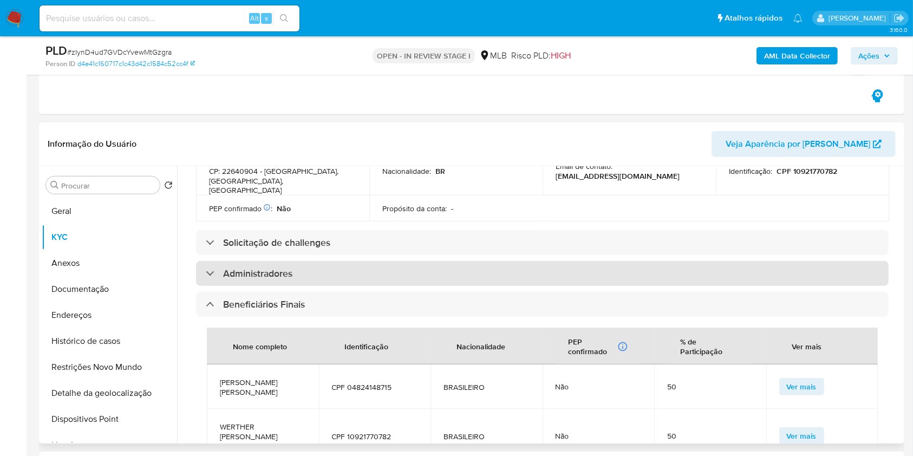
scroll to position [407, 0]
click at [342, 265] on div "Administradores" at bounding box center [542, 274] width 693 height 25
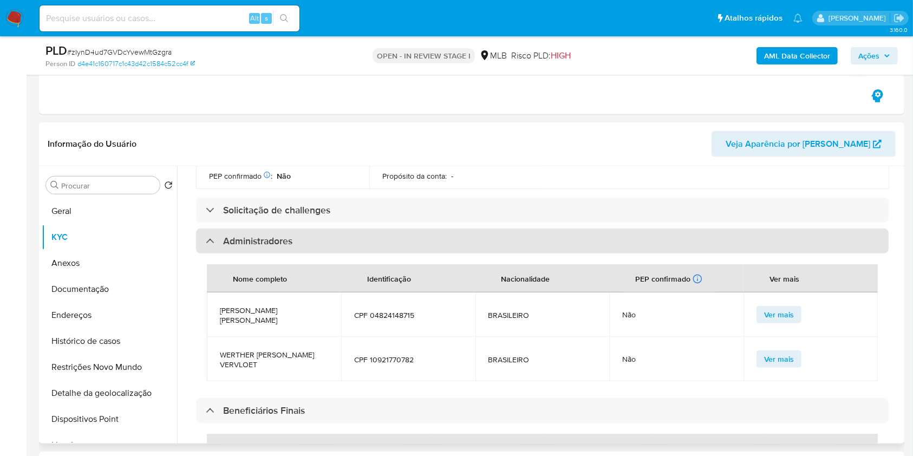
scroll to position [441, 0]
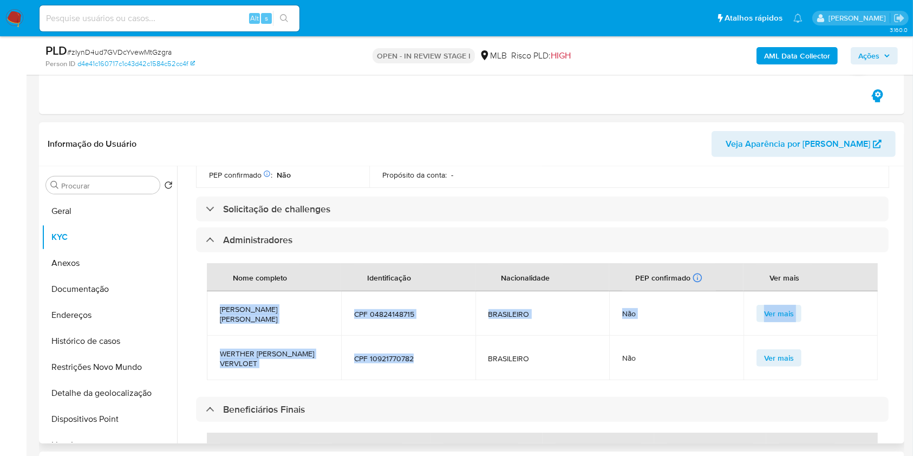
drag, startPoint x: 424, startPoint y: 352, endPoint x: 207, endPoint y: 305, distance: 222.0
click at [207, 305] on tbody "NAILA DE ASSIS DORIA CPF 04824148715 BRASILEIRO Não Ver mais WERTHER JACQUES DA…" at bounding box center [542, 335] width 671 height 89
copy tbody "NAILA DE ASSIS DORIA CPF 04824148715 BRASILEIRO Não Ver mais WERTHER JACQUES DA…"
click at [882, 51] on span "Ações" at bounding box center [875, 55] width 32 height 15
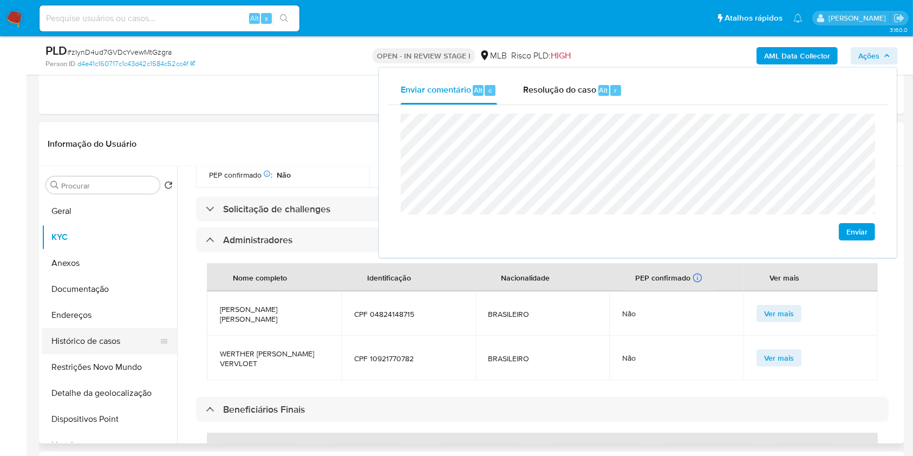
click at [92, 321] on button "Endereços" at bounding box center [109, 315] width 135 height 26
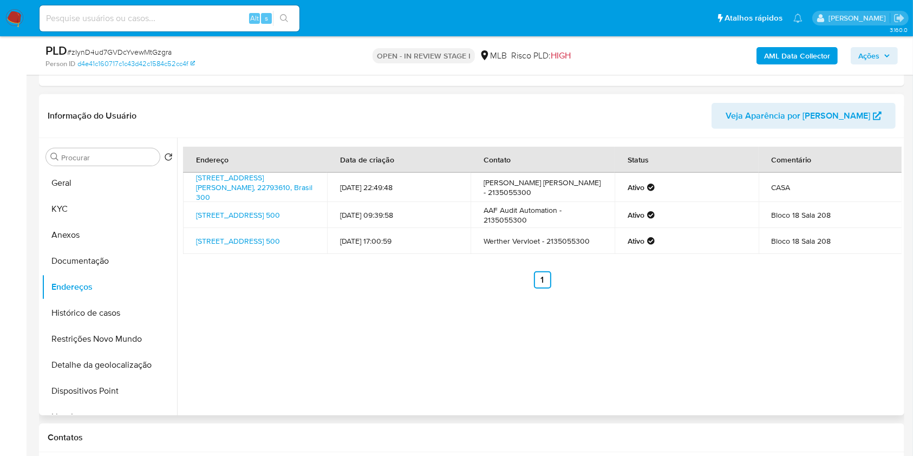
scroll to position [448, 0]
click at [239, 190] on link "Avenida General Olyntho Pillar 300, Rio De Janeiro, Rio De Janeiro, 22793610, B…" at bounding box center [254, 188] width 116 height 30
click at [238, 214] on link "Avenida Das Américas 500 500, Rio De Janeiro, Rio De Janeiro, 22640904, Brasil …" at bounding box center [238, 215] width 84 height 11
click at [235, 243] on link "Avenida Das Américas 500, Rio De Janeiro, Rio De Janeiro, 22640904, Brasil 500" at bounding box center [238, 241] width 84 height 11
click at [105, 266] on button "Documentação" at bounding box center [105, 262] width 127 height 26
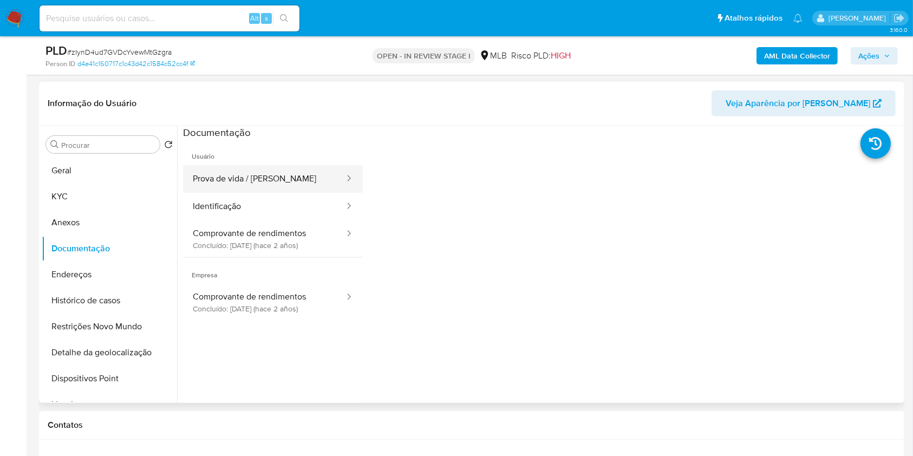
click at [294, 179] on button "Prova de vida / Selfie" at bounding box center [264, 179] width 162 height 28
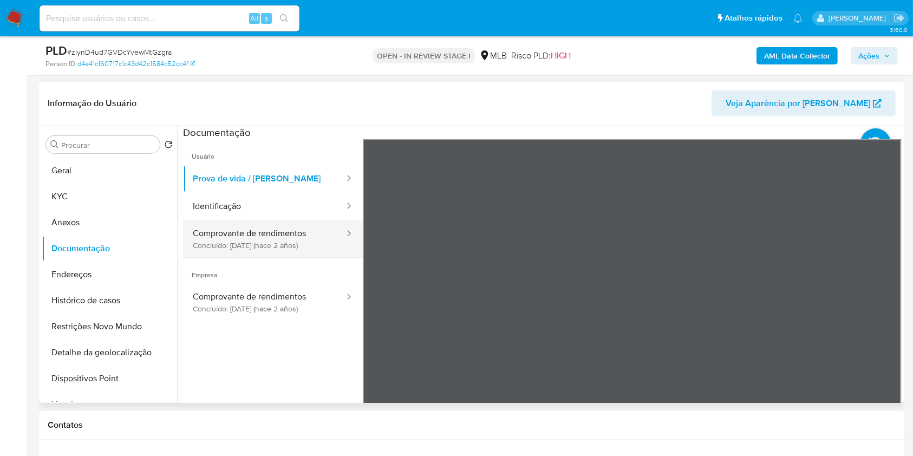
click at [282, 206] on button "Identificação" at bounding box center [264, 207] width 162 height 28
click at [252, 237] on button "Comprovante de rendimentos Concluído: 15/12/2023 (hace 2 años)" at bounding box center [264, 238] width 162 height 37
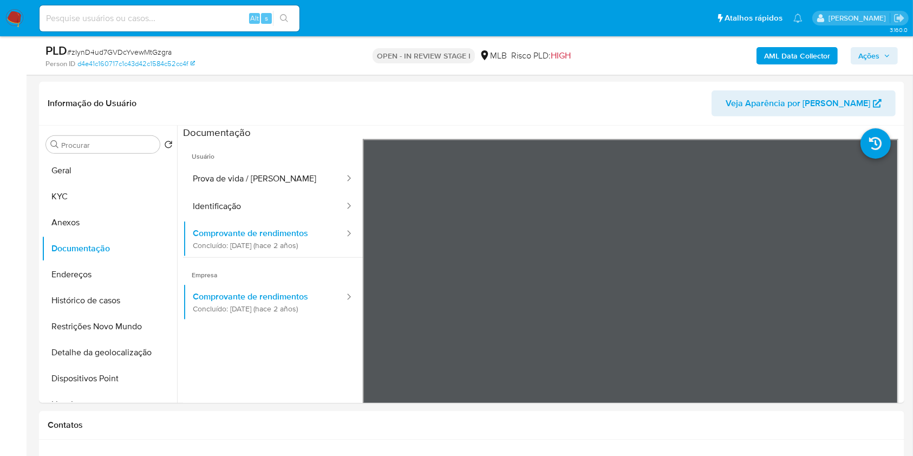
click at [900, 59] on div "PLD # zIynD4ud7GVDcYvewMtGzgra Person ID d4e41c160717c1c43d42c1584c52cc4f OPEN …" at bounding box center [472, 55] width 866 height 38
click at [894, 56] on button "Ações" at bounding box center [874, 55] width 47 height 17
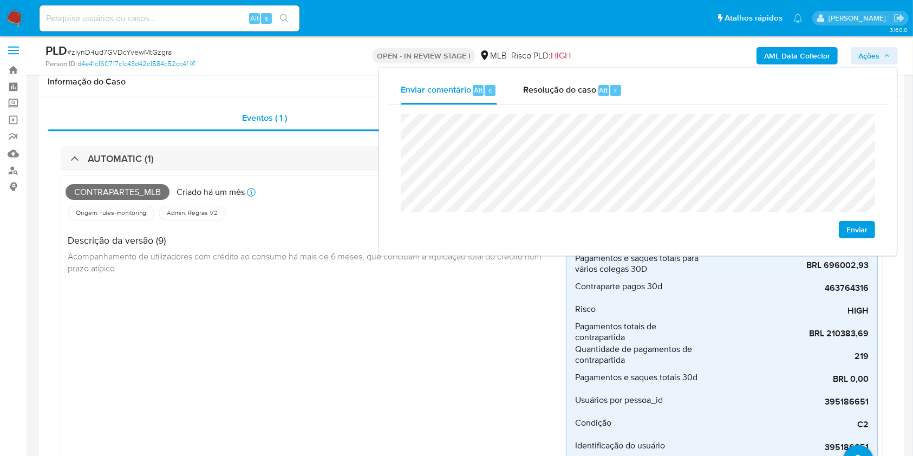
scroll to position [0, 0]
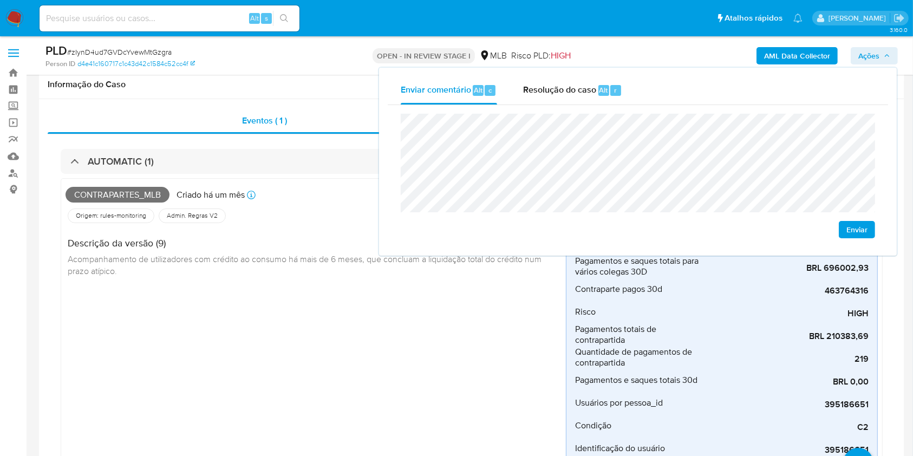
click at [268, 174] on div "AUTOMATIC (1) Contrapartes_mlb Criado há um mês Criado: 12/08/2025 00:27:37 Ori…" at bounding box center [472, 314] width 848 height 361
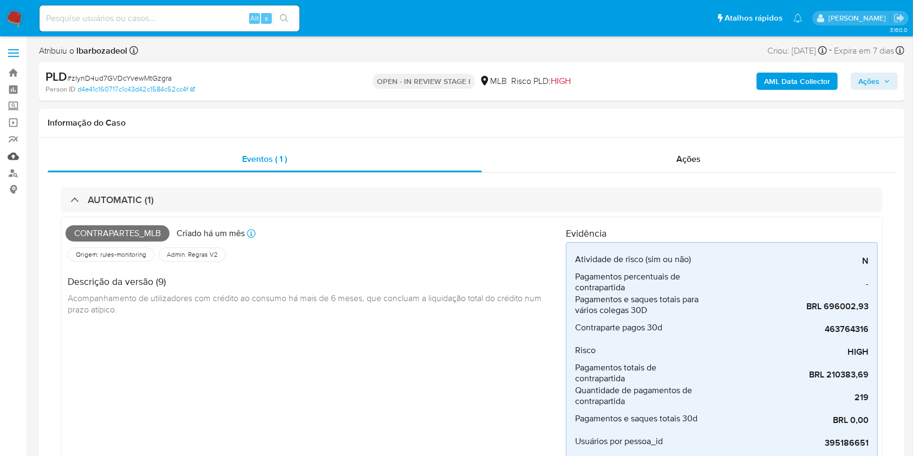
click at [12, 157] on link "Mulan" at bounding box center [64, 156] width 129 height 17
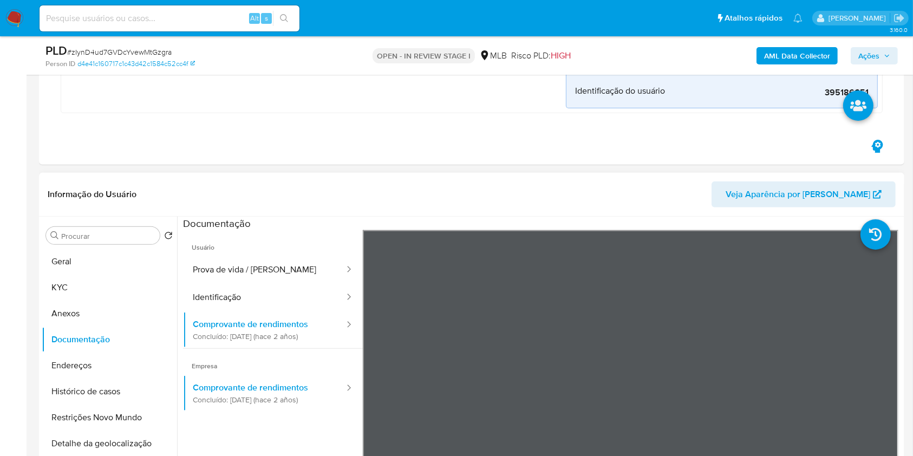
scroll to position [358, 0]
drag, startPoint x: 129, startPoint y: 254, endPoint x: 166, endPoint y: 229, distance: 44.5
click at [128, 254] on button "Geral" at bounding box center [109, 261] width 135 height 26
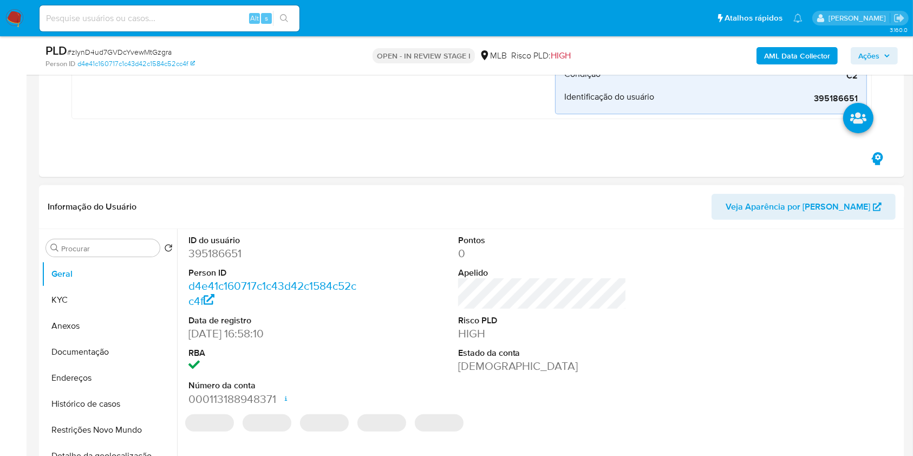
click at [231, 252] on dd "395186651" at bounding box center [272, 253] width 169 height 15
copy dd "395186651"
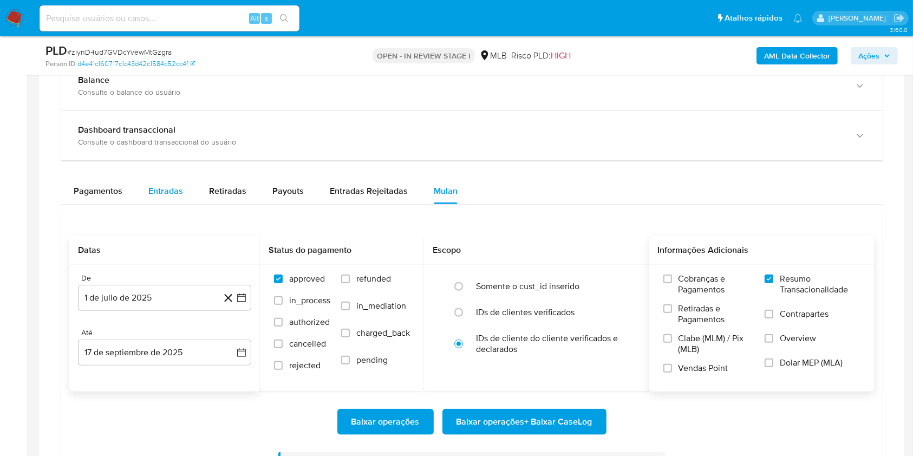
click at [191, 198] on button "Entradas" at bounding box center [165, 191] width 61 height 26
select select "10"
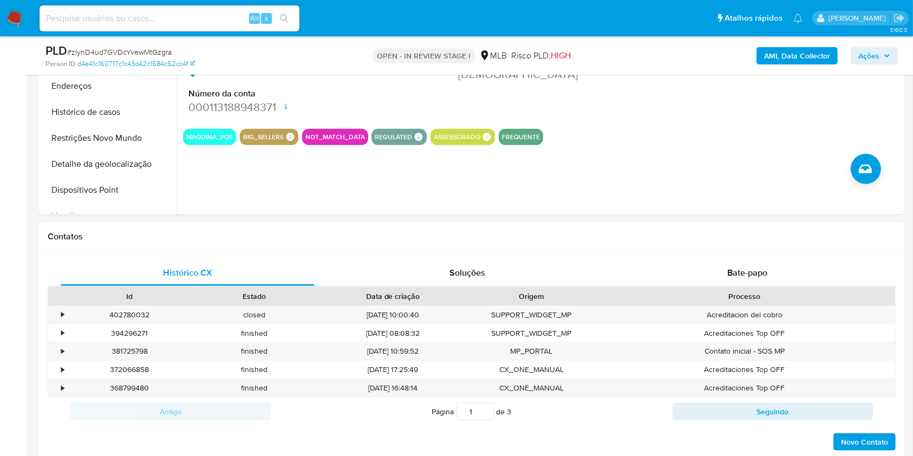
scroll to position [492, 0]
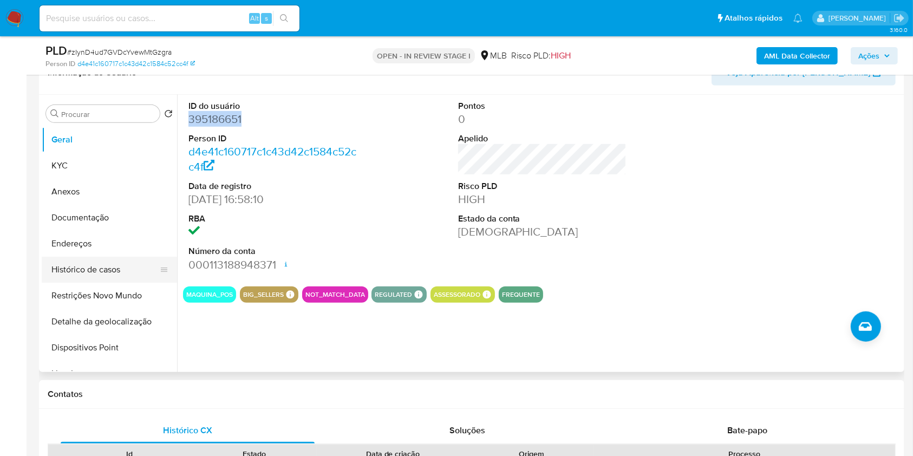
click at [115, 279] on button "Histórico de casos" at bounding box center [105, 270] width 127 height 26
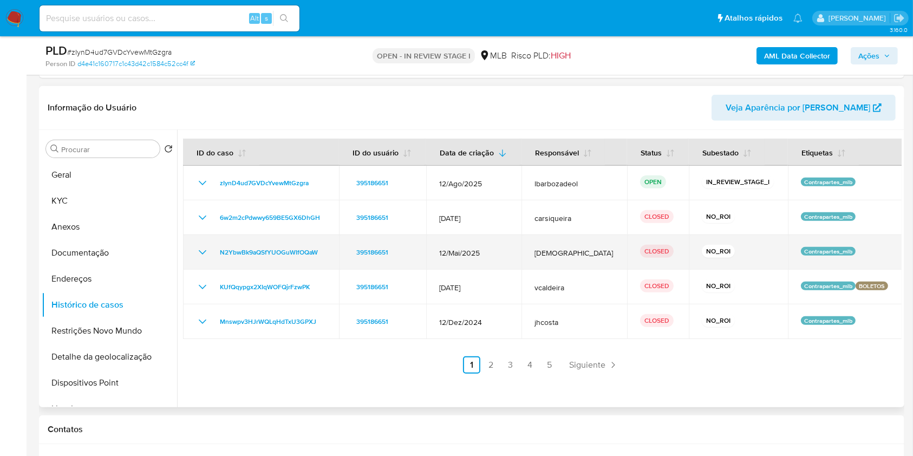
scroll to position [445, 0]
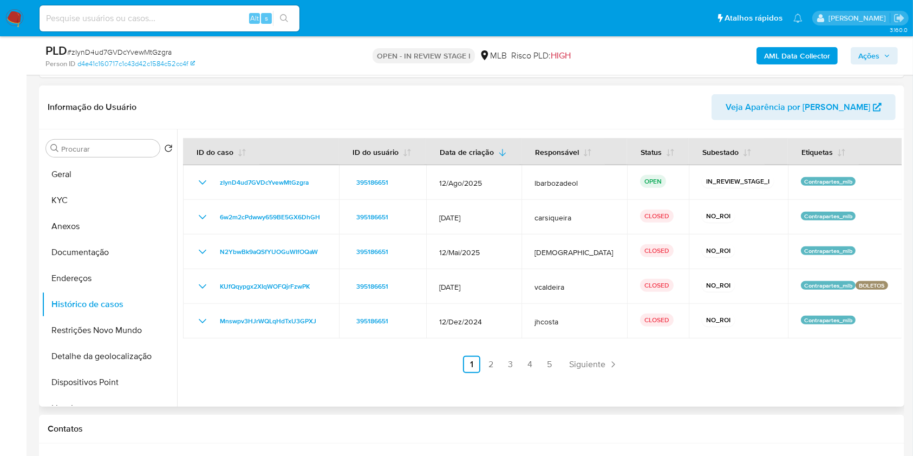
click at [485, 370] on link "2" at bounding box center [491, 364] width 17 height 17
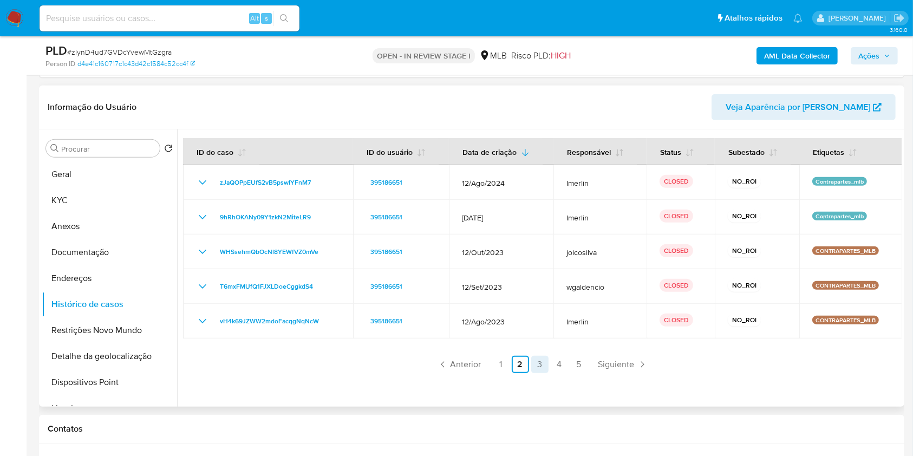
click at [537, 366] on link "3" at bounding box center [539, 364] width 17 height 17
click at [563, 364] on link "4" at bounding box center [559, 364] width 17 height 17
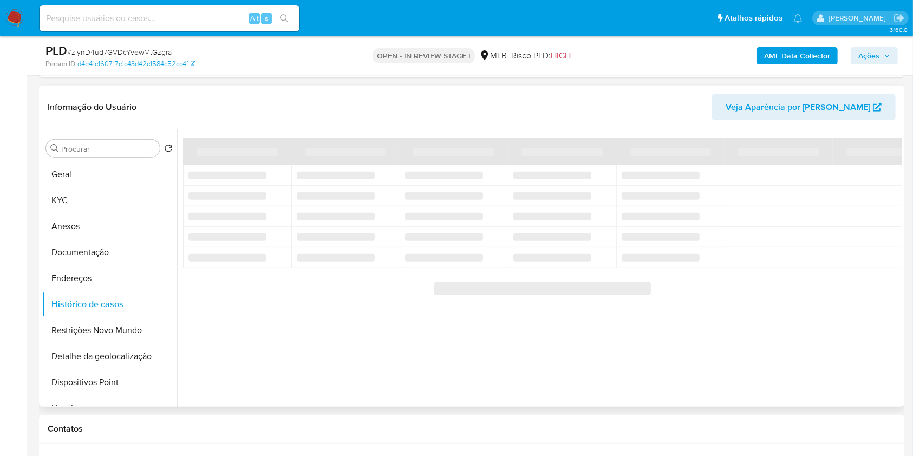
click at [563, 364] on div at bounding box center [539, 267] width 725 height 277
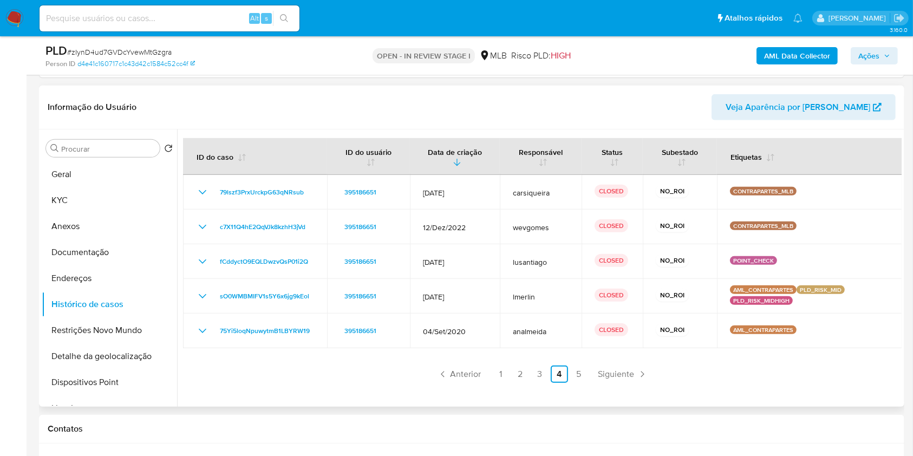
click at [753, 385] on div at bounding box center [539, 267] width 725 height 277
click at [583, 375] on link "5" at bounding box center [578, 374] width 17 height 17
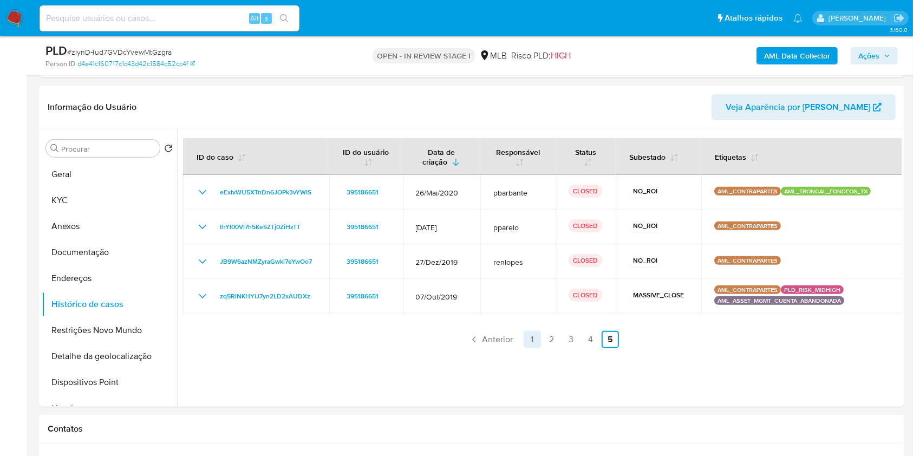
click at [532, 340] on link "1" at bounding box center [532, 339] width 17 height 17
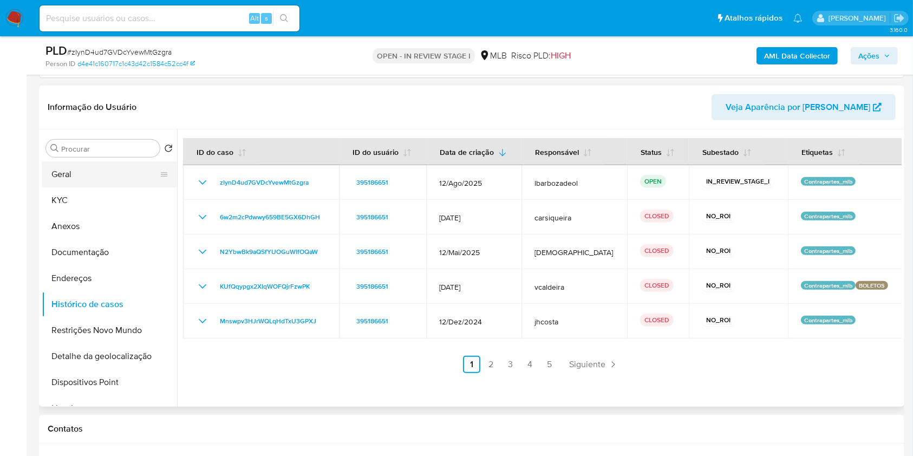
click at [119, 172] on button "Geral" at bounding box center [105, 174] width 127 height 26
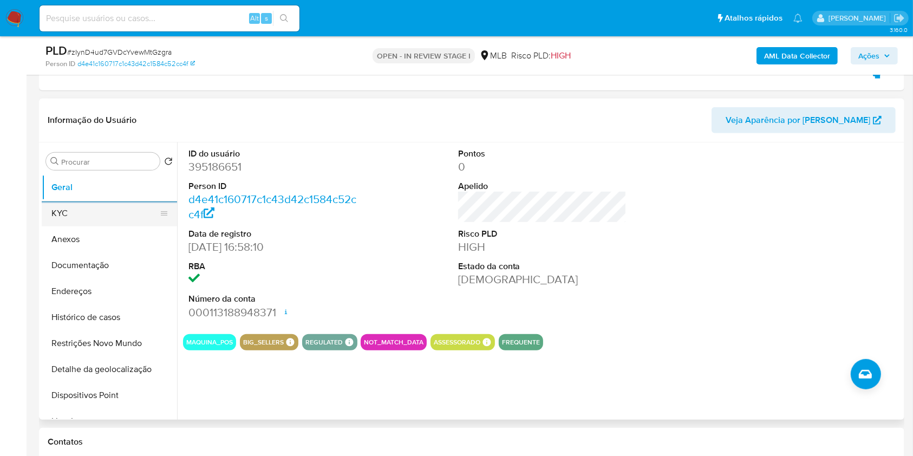
click at [95, 221] on button "KYC" at bounding box center [105, 213] width 127 height 26
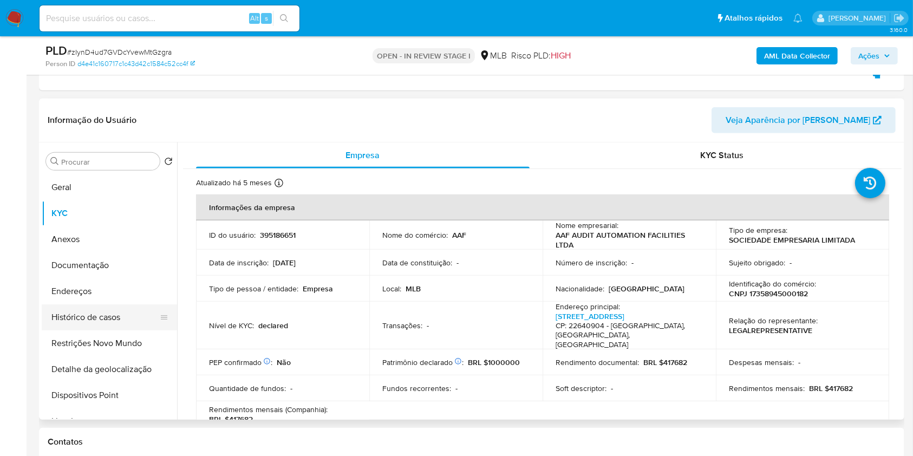
click at [106, 307] on button "Histórico de casos" at bounding box center [105, 317] width 127 height 26
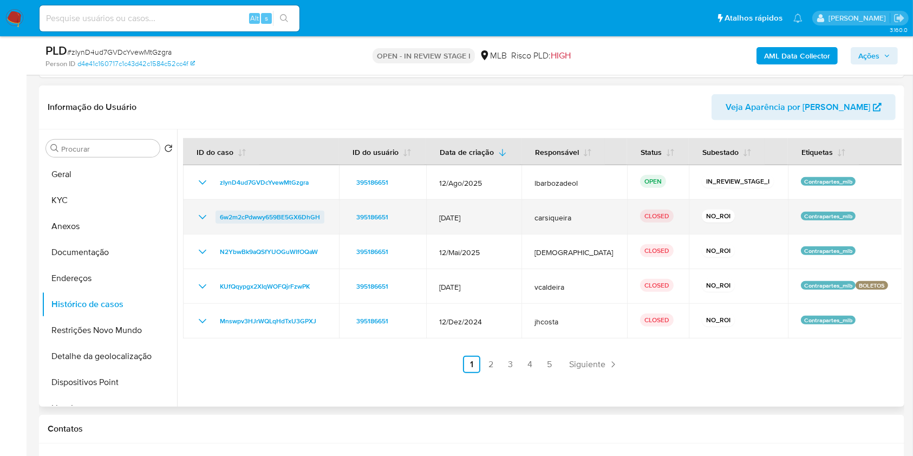
click at [299, 218] on span "6w2m2cPdwwy659BE5GX6DhGH" at bounding box center [270, 217] width 100 height 13
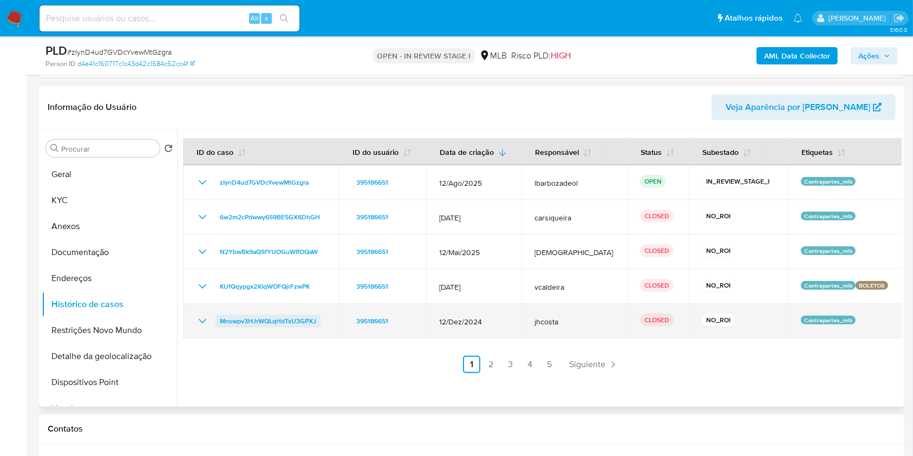
click at [280, 321] on span "Mnswpv3HJrWQLqHdTxU3GPXJ" at bounding box center [268, 321] width 96 height 13
click at [293, 318] on span "Mnswpv3HJrWQLqHdTxU3GPXJ" at bounding box center [268, 321] width 96 height 13
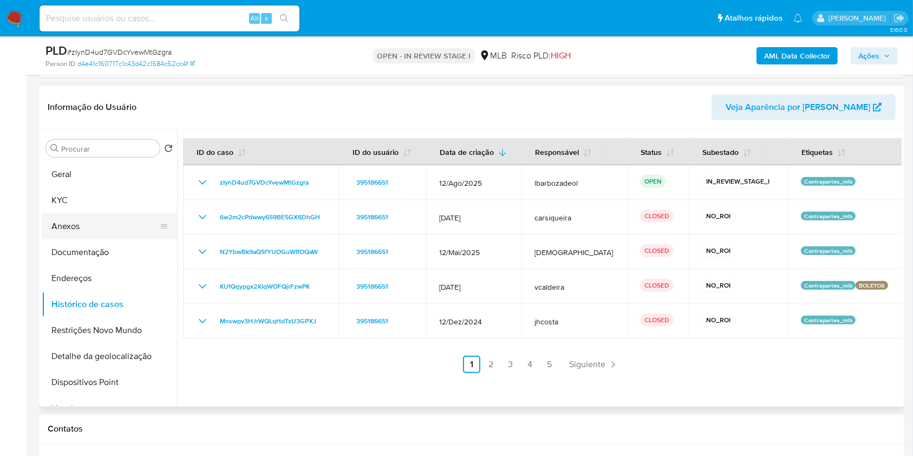
drag, startPoint x: 88, startPoint y: 220, endPoint x: 127, endPoint y: 218, distance: 38.5
click at [88, 220] on button "Anexos" at bounding box center [105, 226] width 127 height 26
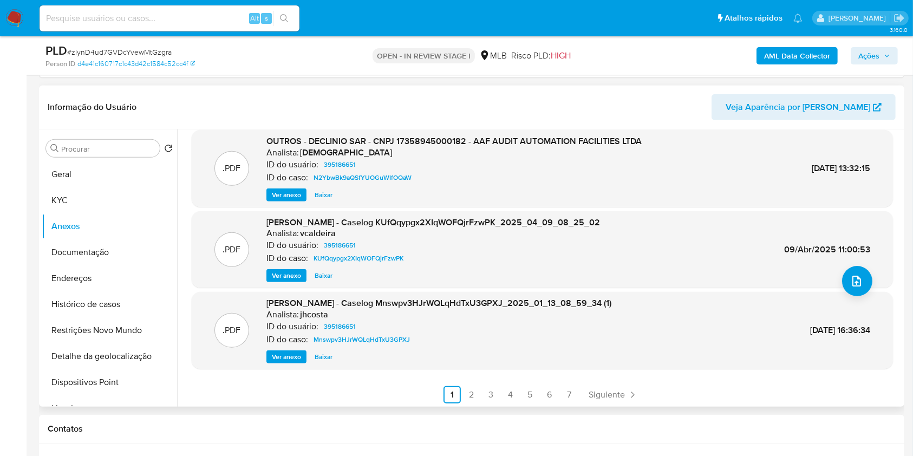
scroll to position [91, 0]
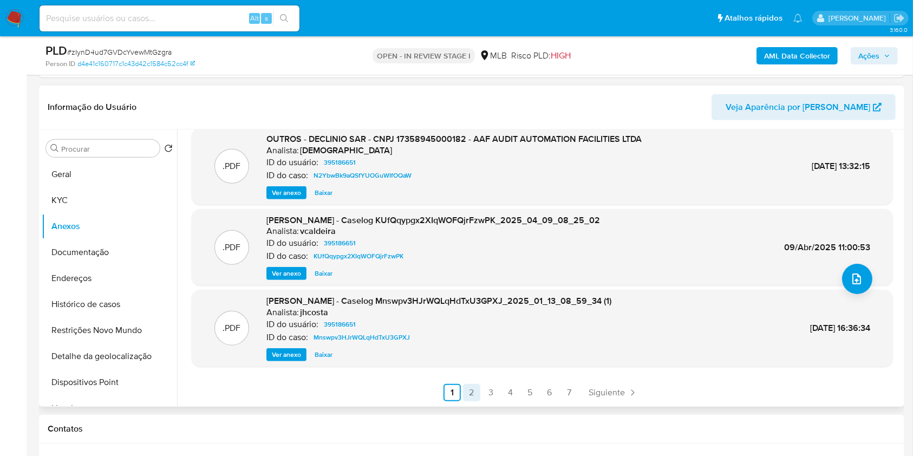
click at [467, 388] on link "2" at bounding box center [471, 392] width 17 height 17
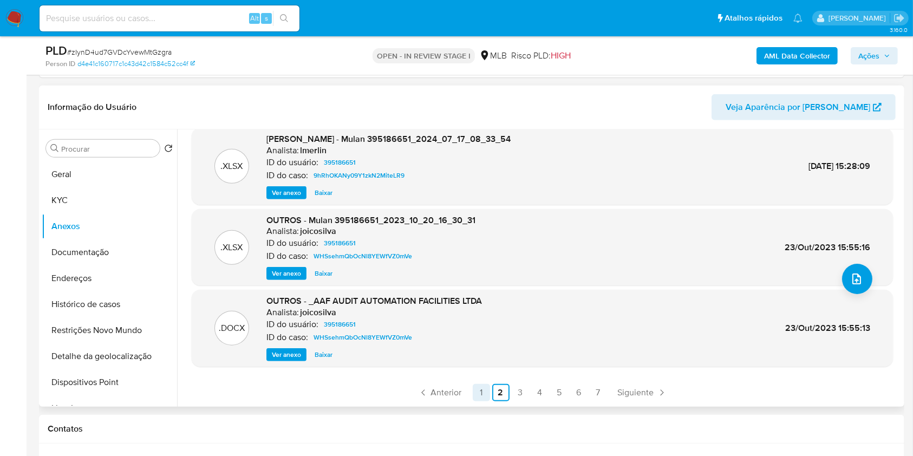
click at [480, 396] on link "1" at bounding box center [481, 392] width 17 height 17
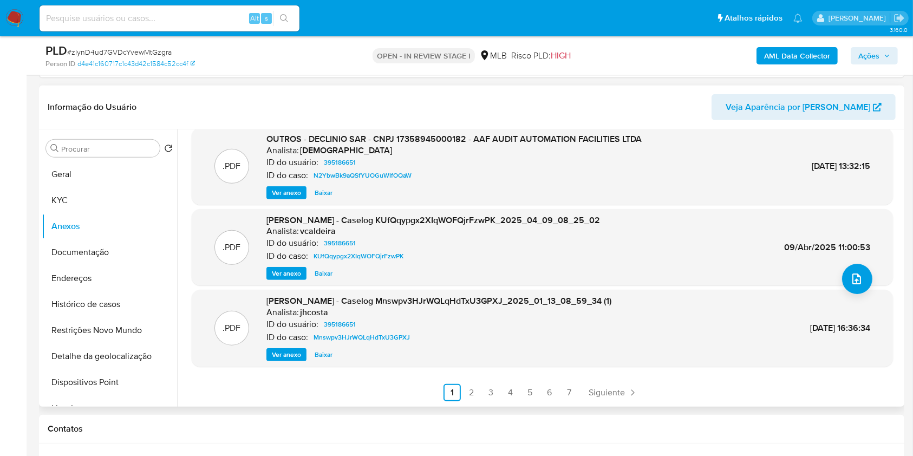
click at [317, 354] on span "Baixar" at bounding box center [324, 354] width 18 height 11
click at [89, 175] on button "Geral" at bounding box center [105, 174] width 127 height 26
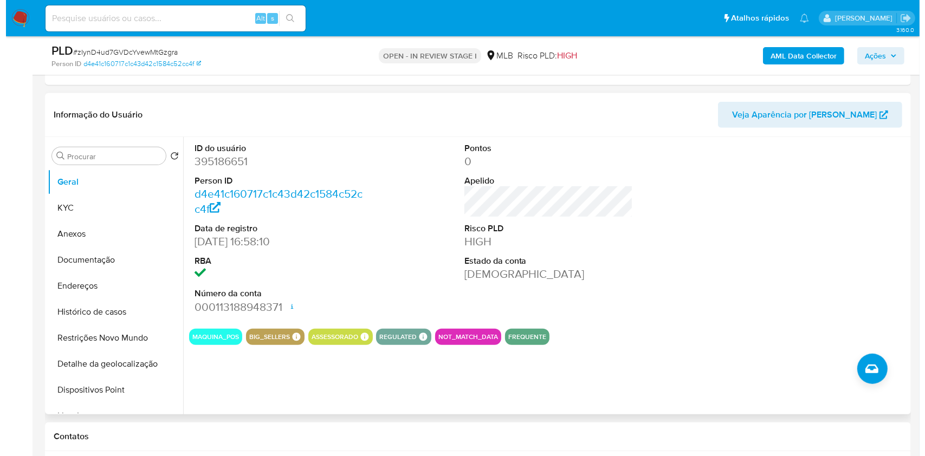
scroll to position [449, 0]
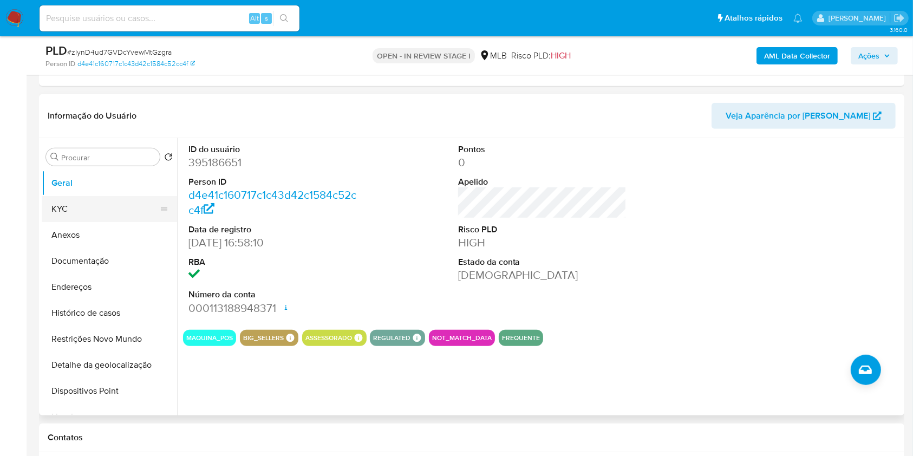
click at [95, 206] on button "KYC" at bounding box center [105, 209] width 127 height 26
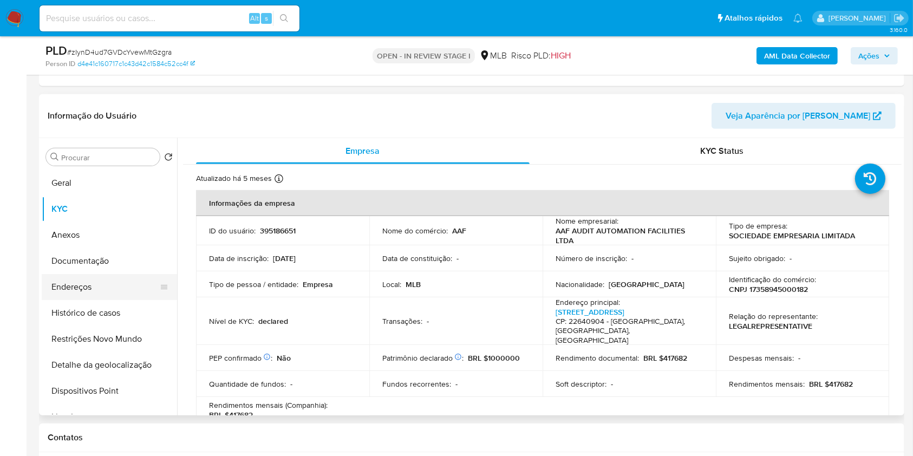
click at [116, 291] on button "Endereços" at bounding box center [105, 287] width 127 height 26
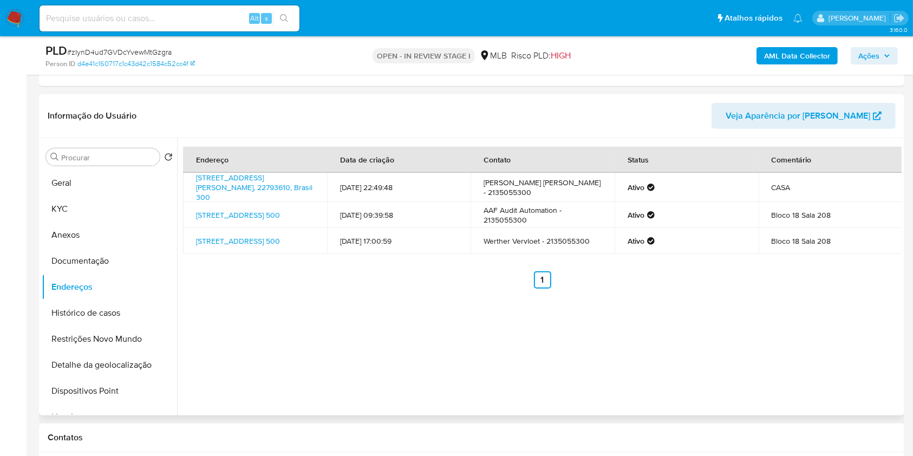
click at [132, 366] on button "Detalhe da geolocalização" at bounding box center [109, 365] width 135 height 26
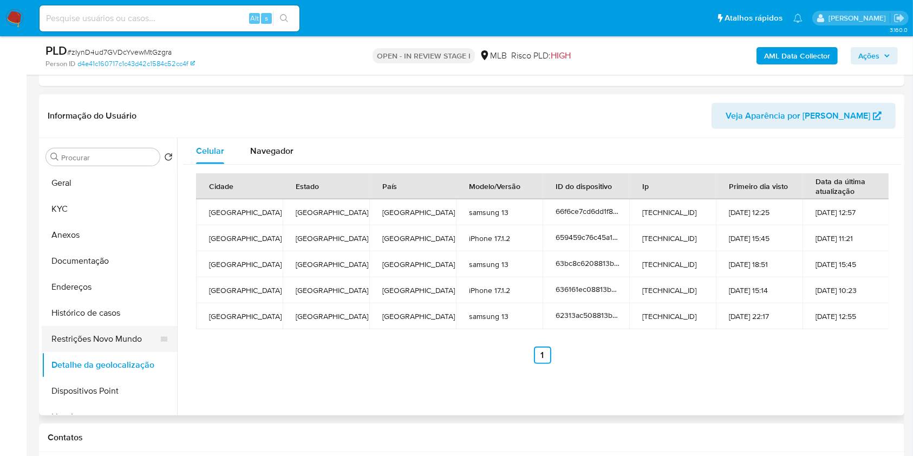
click at [114, 344] on button "Restrições Novo Mundo" at bounding box center [105, 339] width 127 height 26
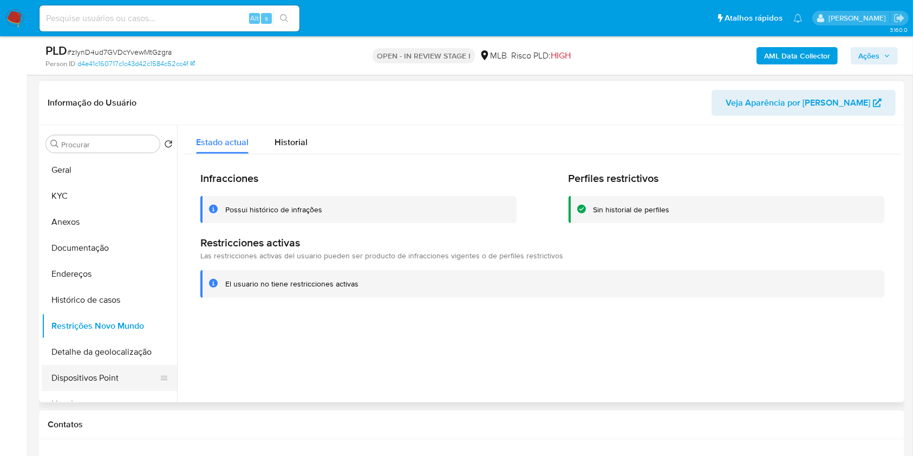
click at [140, 374] on button "Dispositivos Point" at bounding box center [105, 378] width 127 height 26
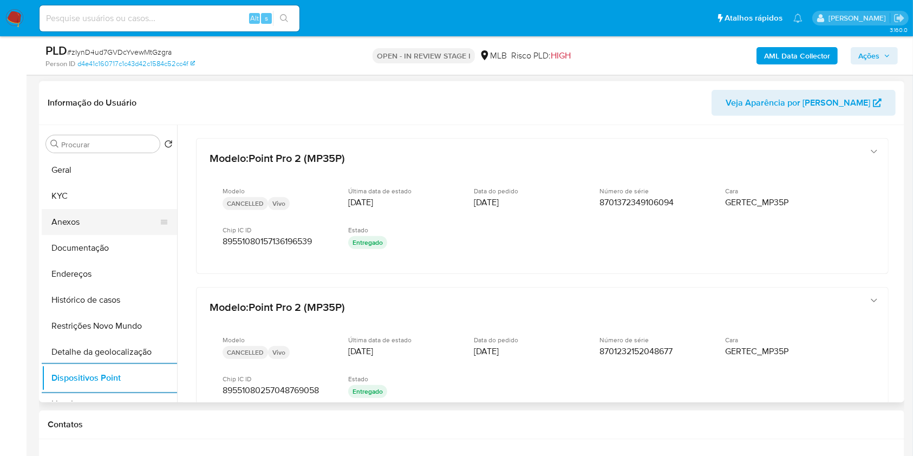
click at [113, 213] on button "Anexos" at bounding box center [105, 222] width 127 height 26
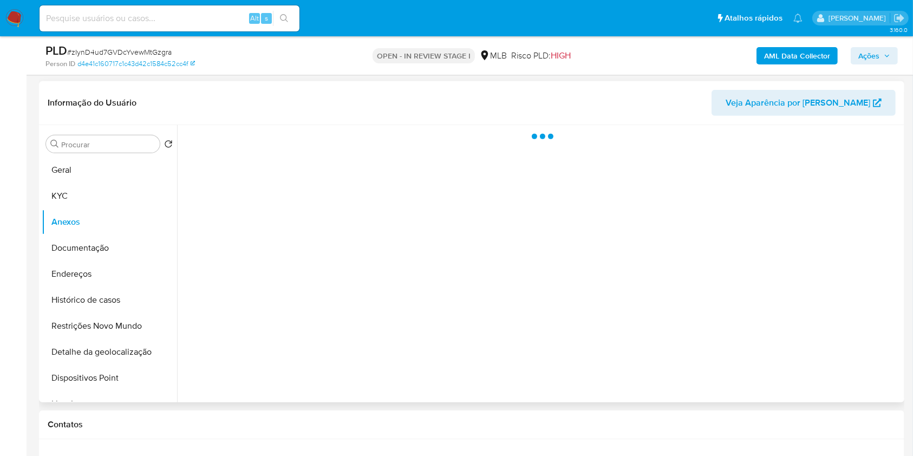
click at [108, 184] on button "KYC" at bounding box center [109, 196] width 135 height 26
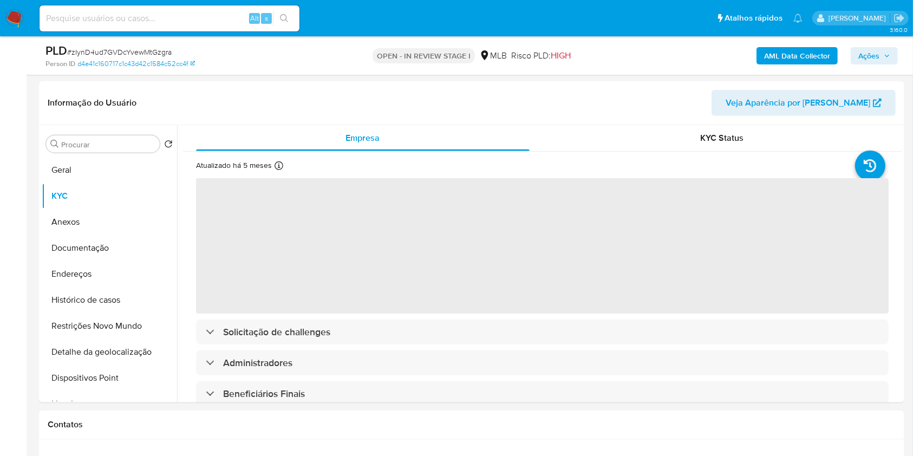
click at [884, 51] on span "Ações" at bounding box center [875, 55] width 32 height 15
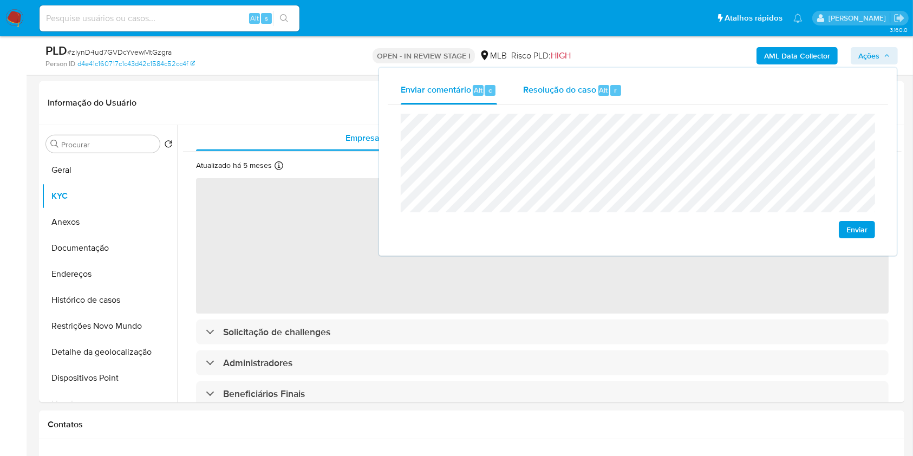
click at [577, 83] on div "Resolução do caso Alt r" at bounding box center [572, 90] width 99 height 28
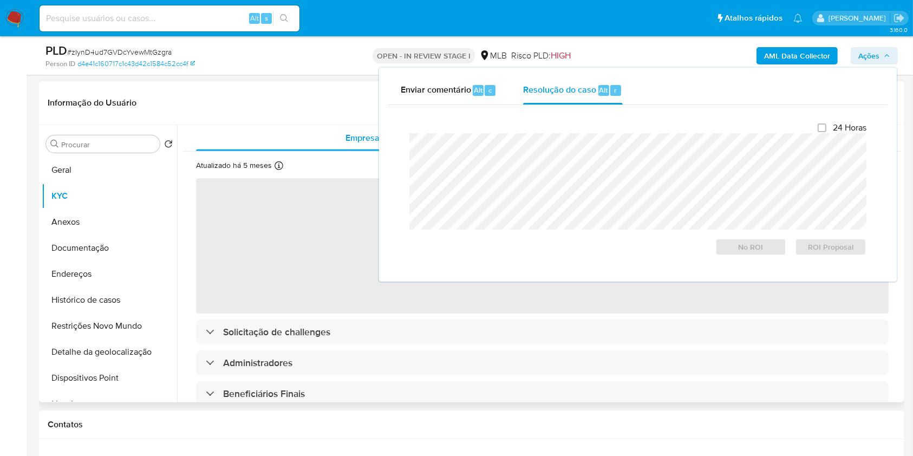
click at [261, 81] on div "Informação do Usuário Veja Aparência por Pessoa" at bounding box center [472, 103] width 866 height 44
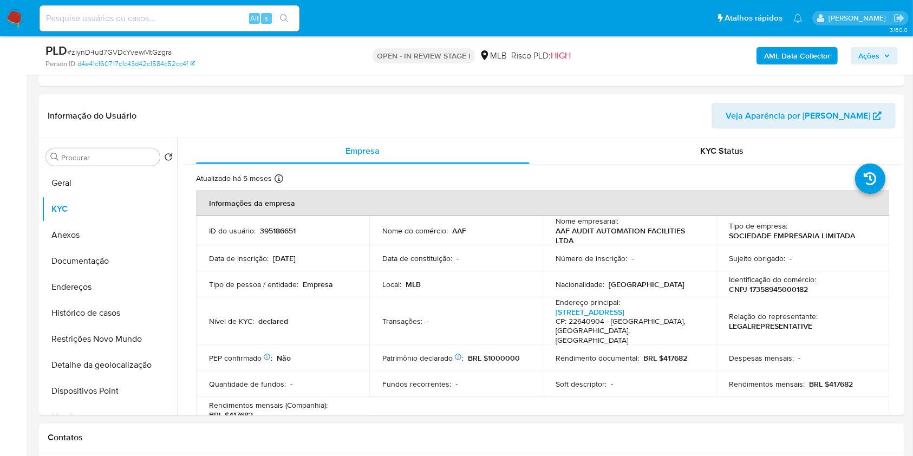
click at [795, 61] on b "AML Data Collector" at bounding box center [797, 55] width 66 height 17
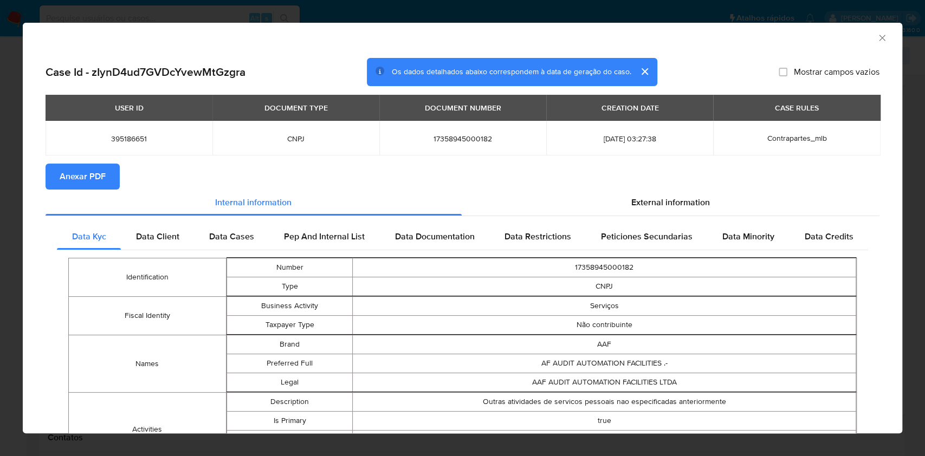
click at [96, 171] on span "Anexar PDF" at bounding box center [83, 177] width 46 height 24
drag, startPoint x: 869, startPoint y: 39, endPoint x: 853, endPoint y: 55, distance: 23.0
click at [876, 39] on icon "Fechar a janela" at bounding box center [881, 37] width 11 height 11
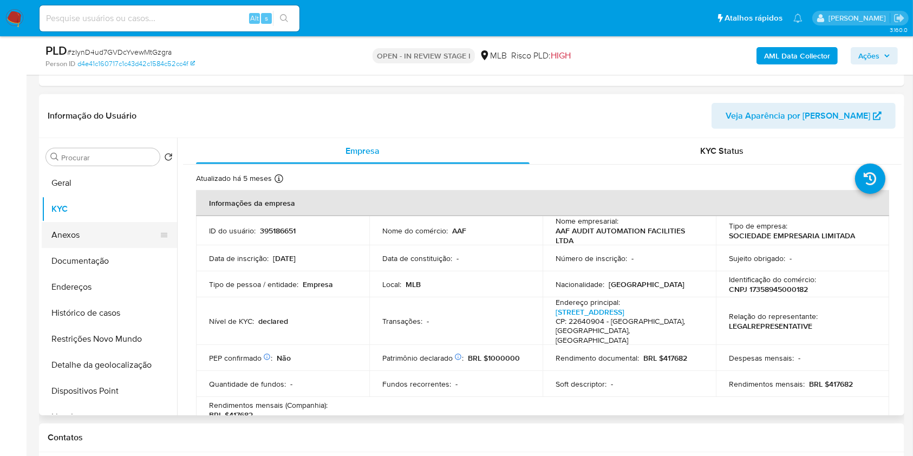
click at [106, 240] on button "Anexos" at bounding box center [105, 235] width 127 height 26
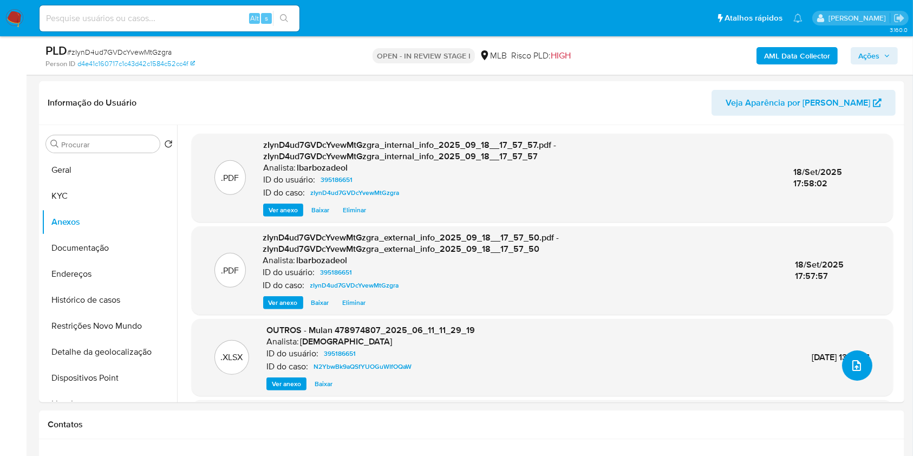
click at [853, 366] on icon "upload-file" at bounding box center [856, 365] width 13 height 13
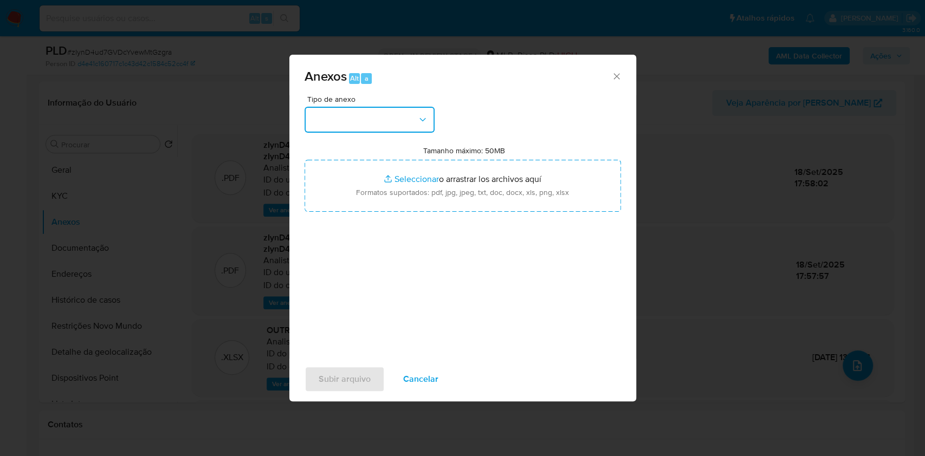
click at [392, 112] on button "button" at bounding box center [369, 120] width 130 height 26
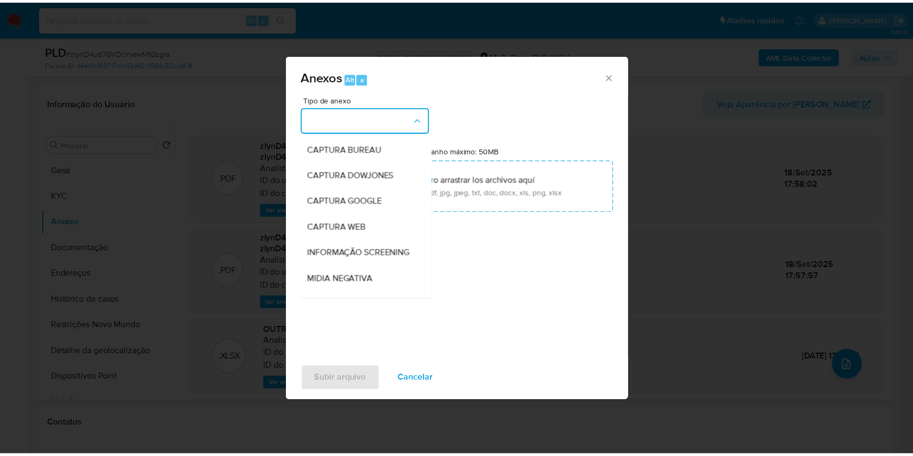
scroll to position [166, 0]
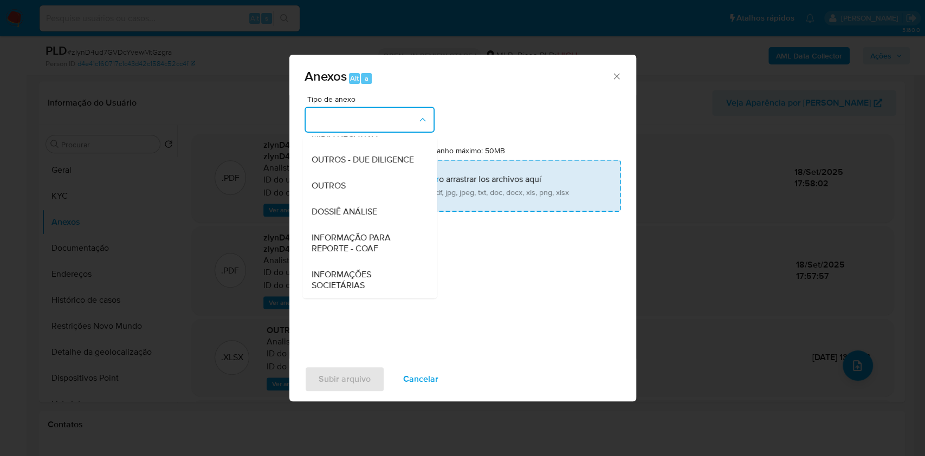
click at [401, 221] on div "DOSSIÊ ANÁLISE" at bounding box center [366, 212] width 110 height 26
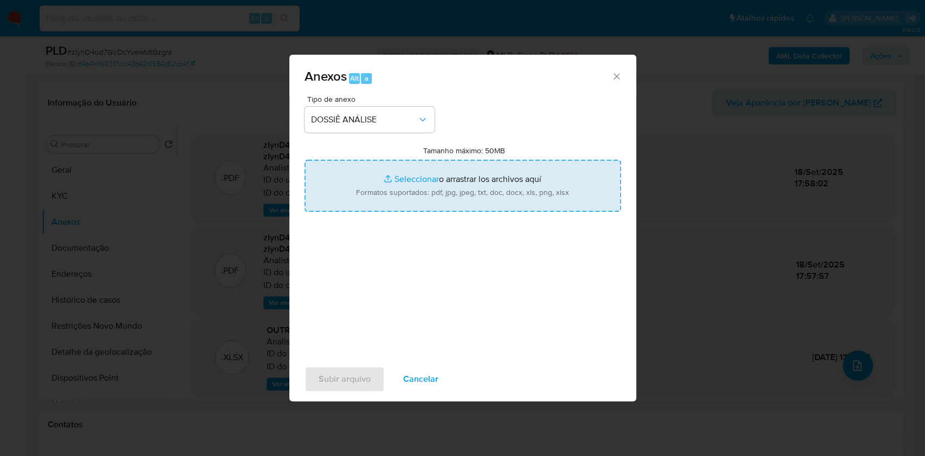
click at [402, 181] on input "Tamanho máximo: 50MB Seleccionar archivos" at bounding box center [462, 186] width 316 height 52
type input "C:\fakepath\Declinio - XXXX - CNPJ 17358945000182 - AAF AUDIT AUTOMATION FACILI…"
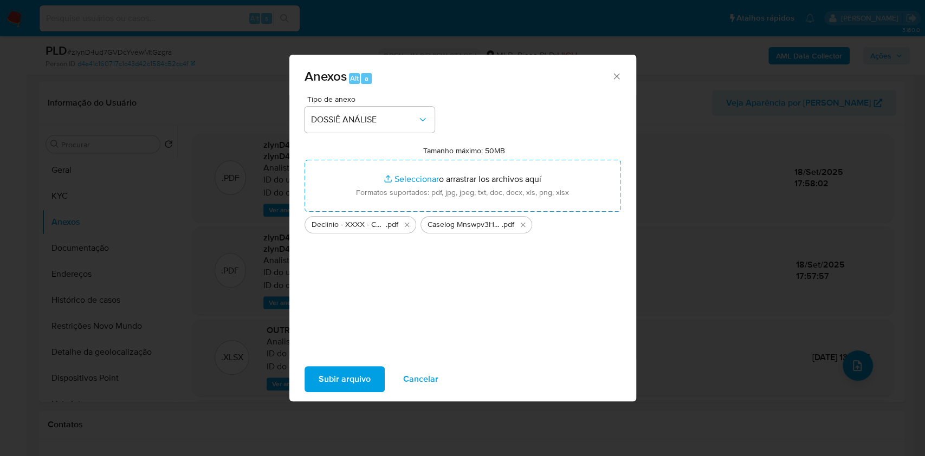
click at [346, 380] on span "Subir arquivo" at bounding box center [344, 379] width 52 height 24
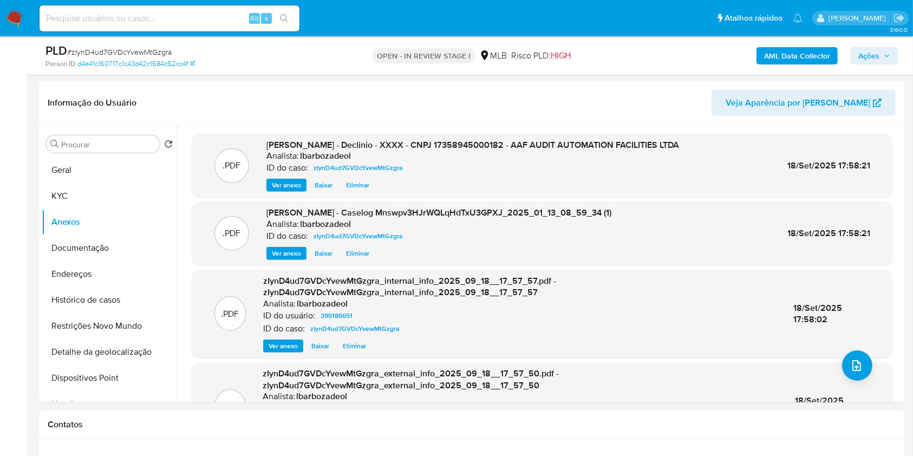
click at [885, 54] on icon "button" at bounding box center [887, 56] width 6 height 6
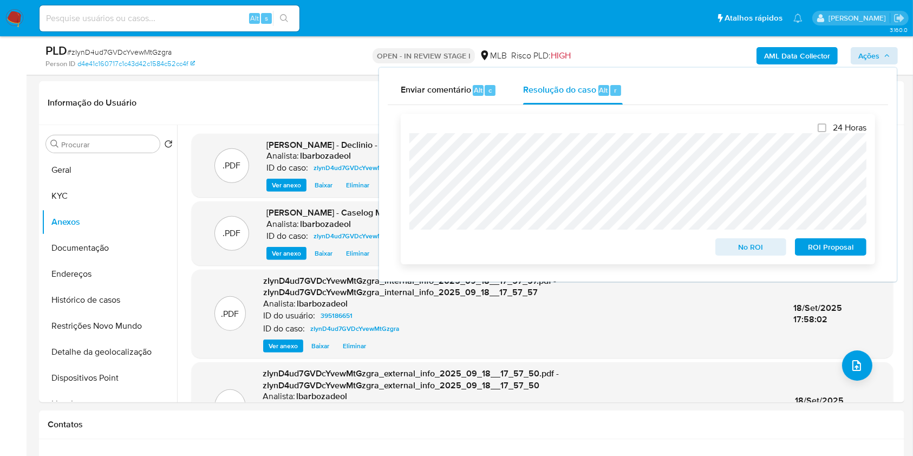
click at [730, 253] on span "No ROI" at bounding box center [751, 246] width 56 height 15
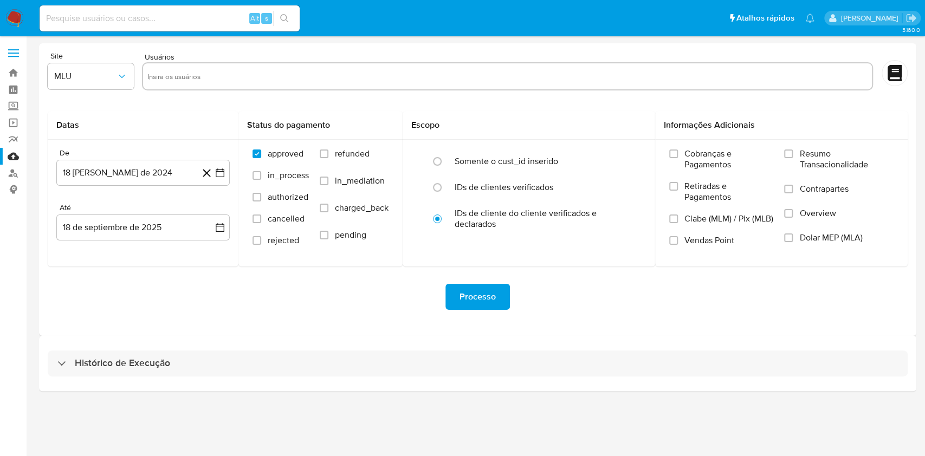
click at [542, 379] on div "Histórico de Execução" at bounding box center [477, 363] width 877 height 55
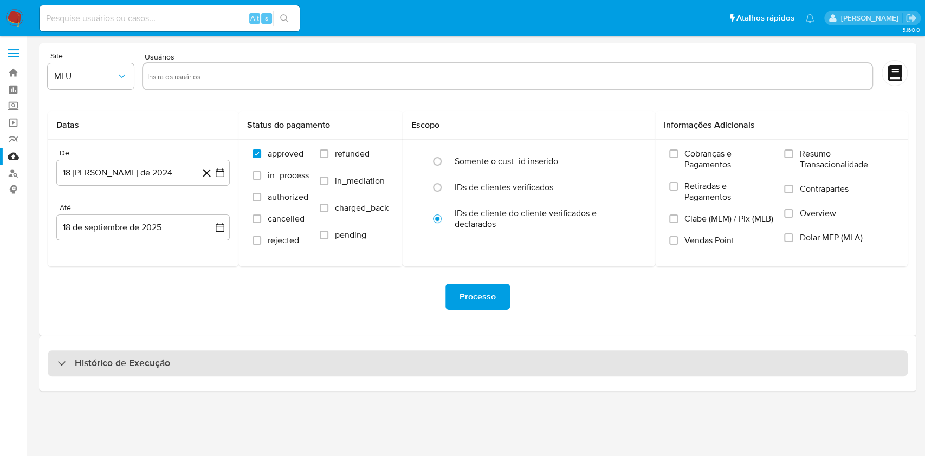
click at [548, 371] on div "Histórico de Execução" at bounding box center [478, 363] width 860 height 26
click at [542, 361] on div "Histórico de Execução" at bounding box center [478, 363] width 860 height 26
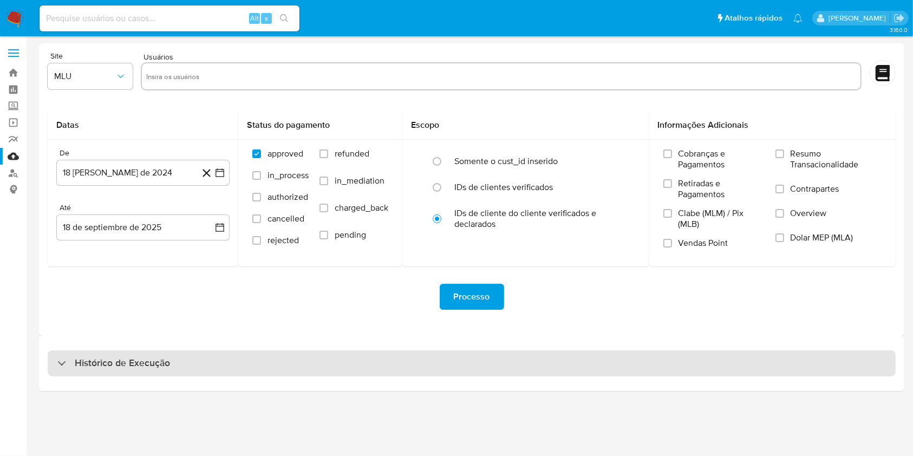
select select "10"
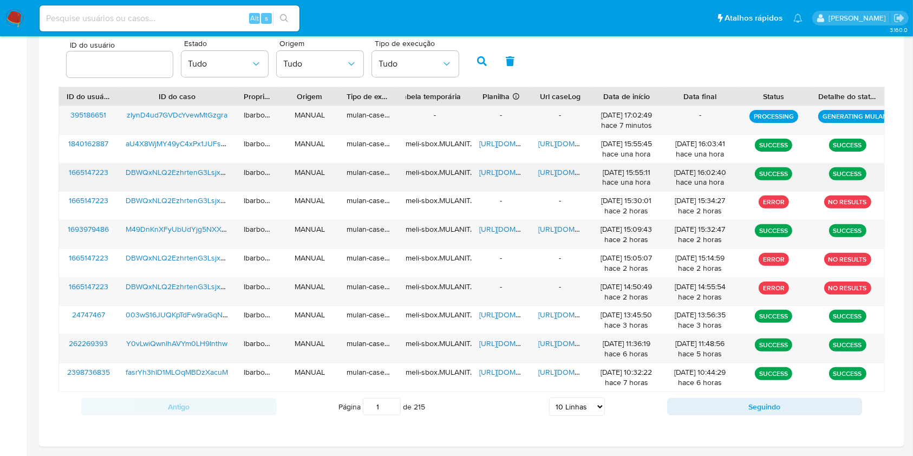
scroll to position [355, 0]
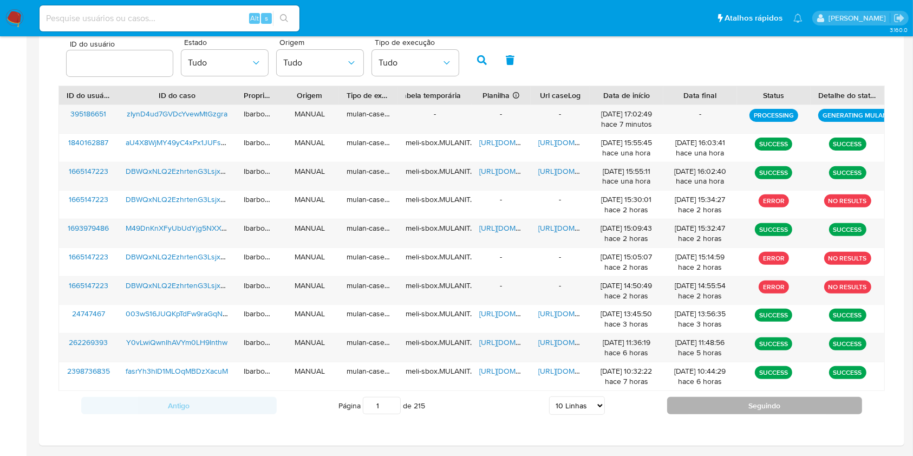
click at [682, 405] on button "Seguindo" at bounding box center [765, 405] width 196 height 17
type input "2"
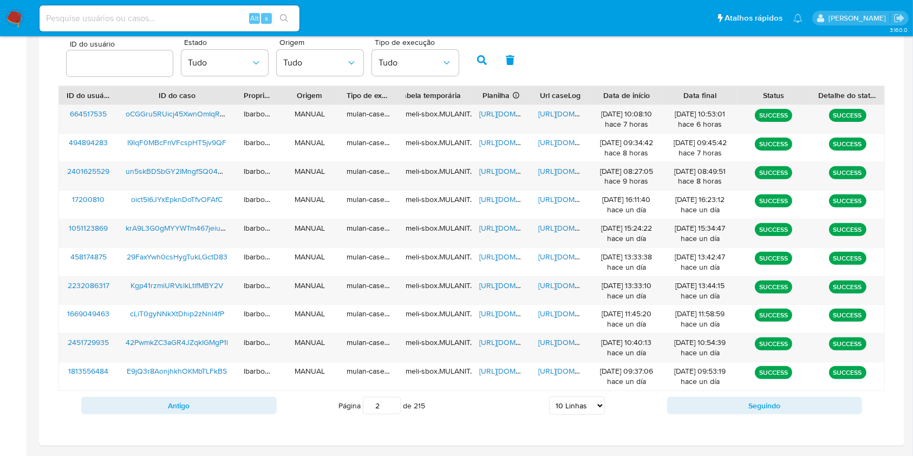
click at [131, 62] on input "number" at bounding box center [120, 63] width 106 height 14
type input "395186651"
click at [476, 60] on button "button" at bounding box center [482, 60] width 28 height 26
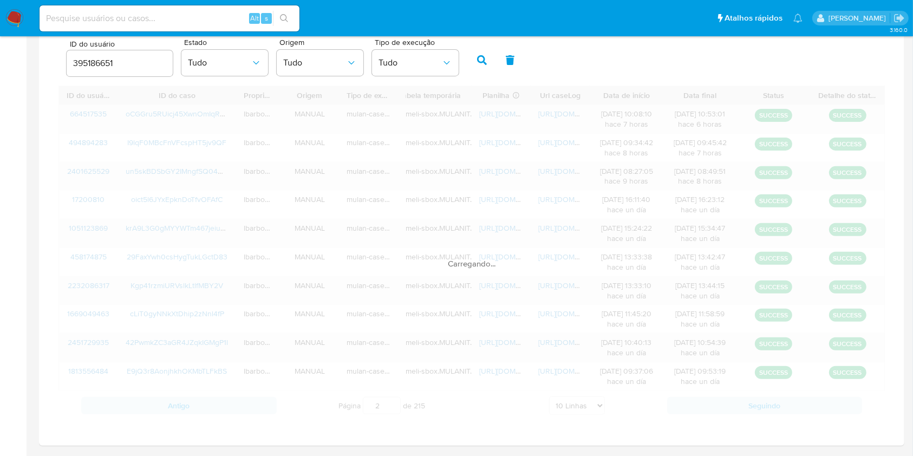
scroll to position [288, 0]
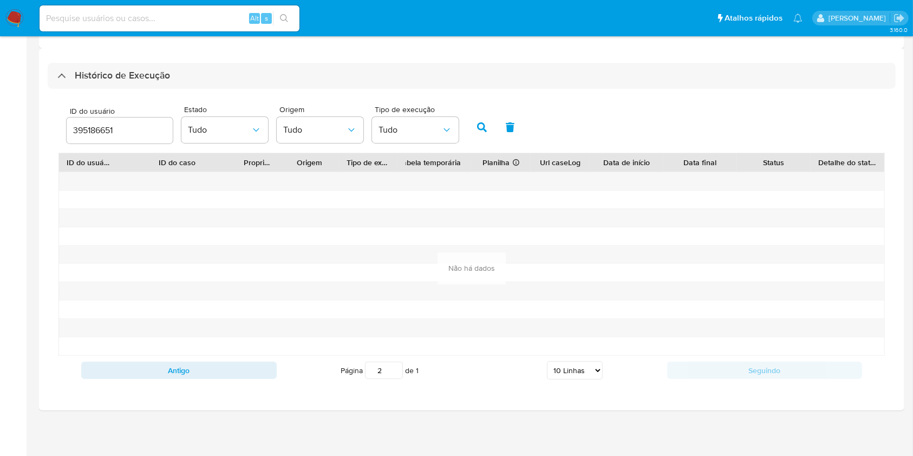
click at [145, 127] on input "395186651" at bounding box center [120, 130] width 106 height 14
click at [519, 139] on button "button" at bounding box center [510, 127] width 28 height 26
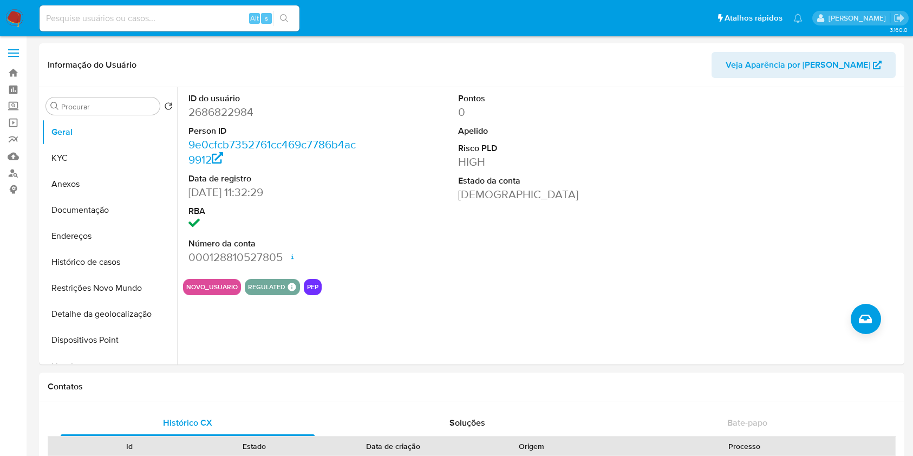
select select "10"
click at [174, 24] on input at bounding box center [170, 18] width 260 height 14
paste input "2216677106"
type input "2216677106"
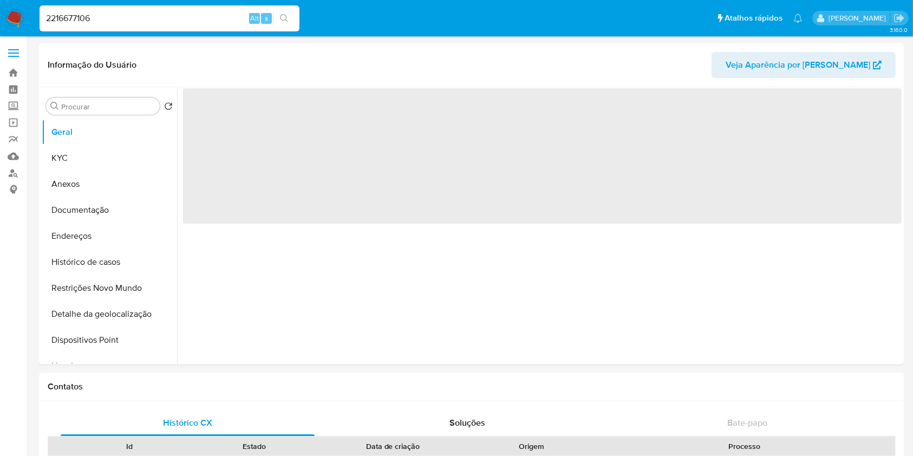
select select "10"
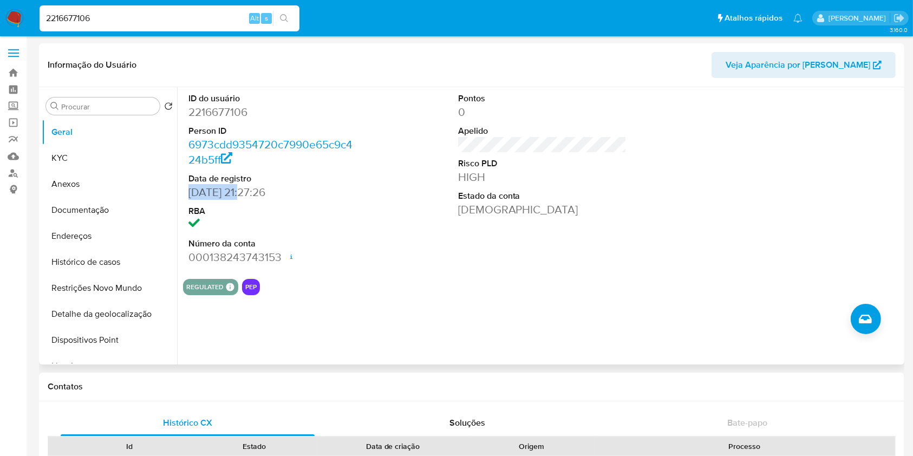
drag, startPoint x: 242, startPoint y: 187, endPoint x: 186, endPoint y: 187, distance: 55.8
click at [186, 187] on div "ID do usuário 2216677106 Person ID 6973cdd9354720c7990e65c9c424b5ff Data de reg…" at bounding box center [273, 178] width 180 height 183
copy dd "[DATE]"
click at [101, 158] on button "KYC" at bounding box center [105, 158] width 127 height 26
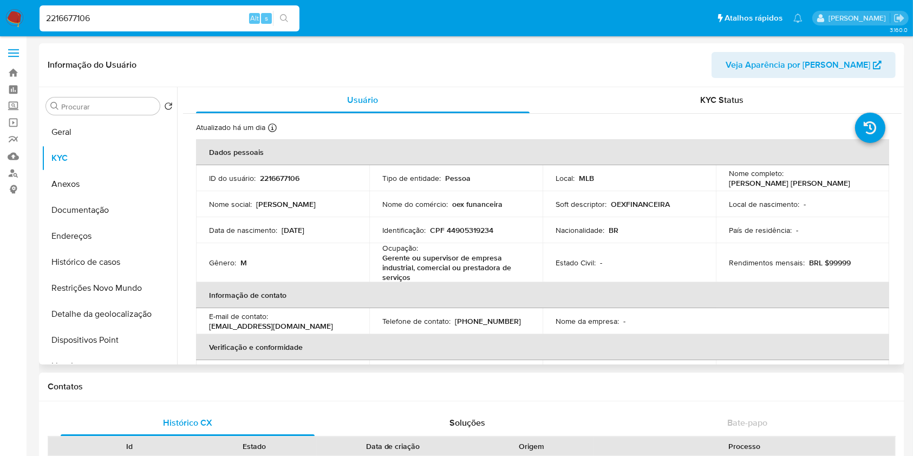
click at [269, 184] on td "ID do usuário : 2216677106" at bounding box center [282, 178] width 173 height 26
click at [275, 177] on p "2216677106" at bounding box center [280, 178] width 40 height 10
copy p "2216677106"
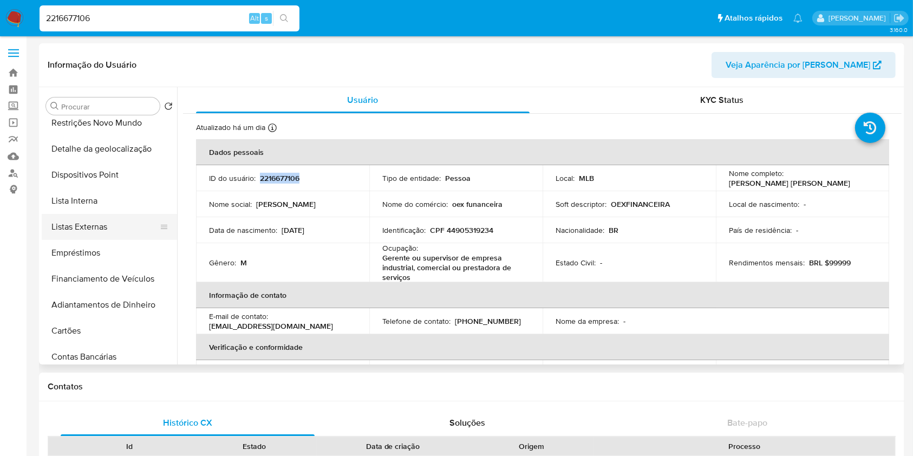
scroll to position [170, 0]
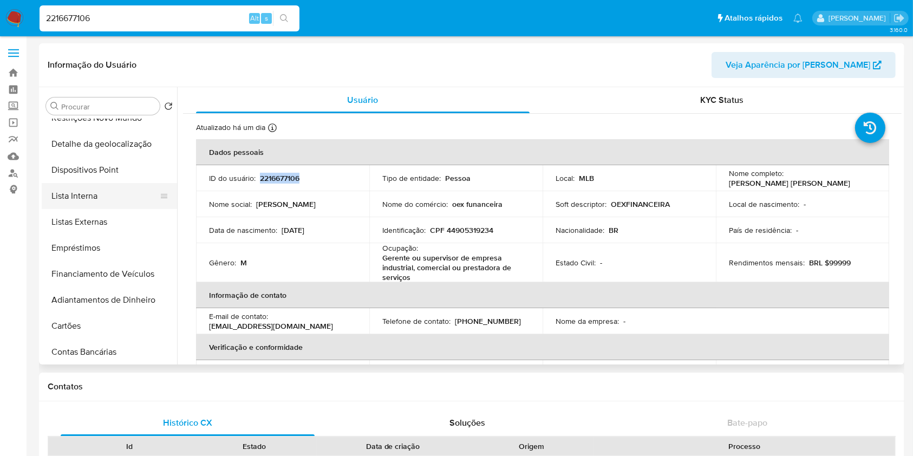
click at [121, 191] on button "Lista Interna" at bounding box center [105, 196] width 127 height 26
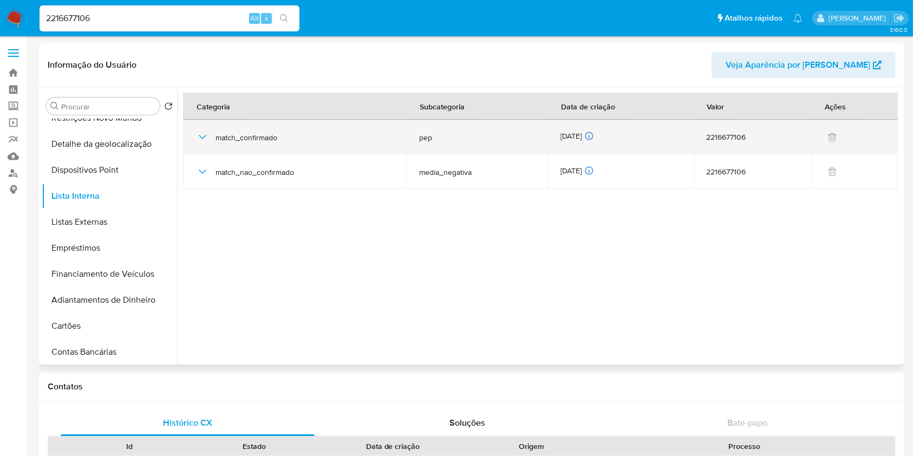
click at [581, 137] on div "[DATE] [DATE] 03:11:21" at bounding box center [621, 137] width 120 height 12
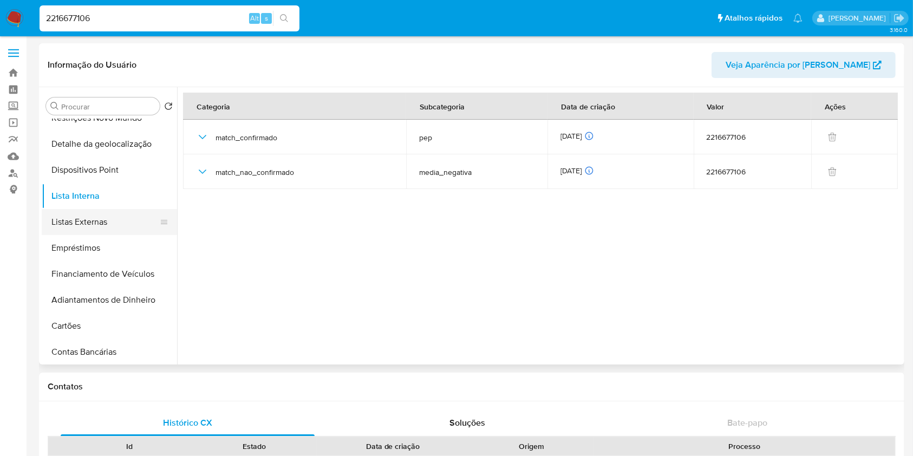
click at [101, 215] on button "Listas Externas" at bounding box center [105, 222] width 127 height 26
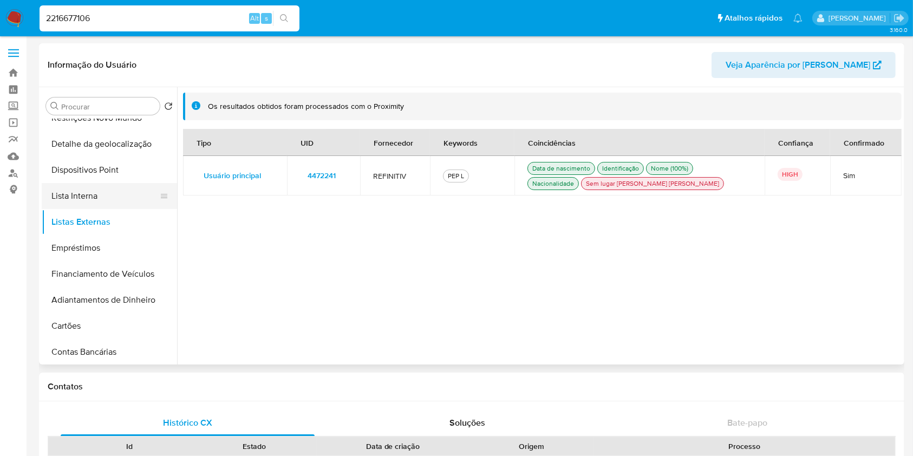
click at [132, 195] on button "Lista Interna" at bounding box center [105, 196] width 127 height 26
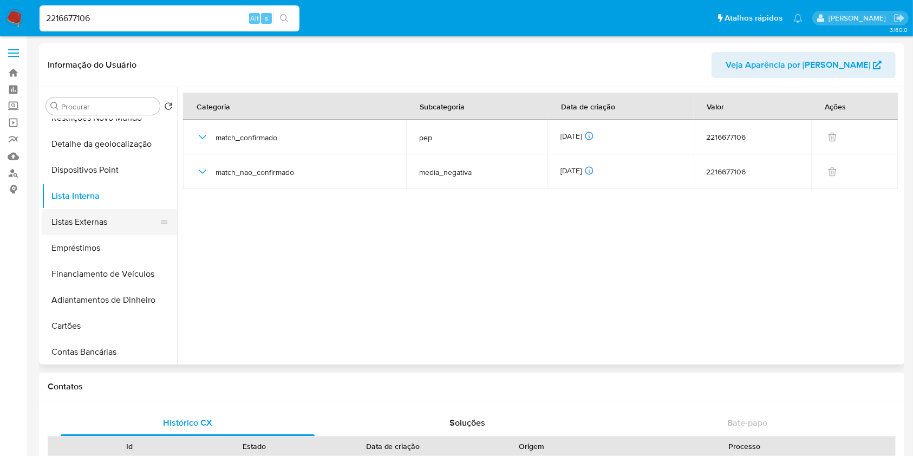
click at [119, 225] on button "Listas Externas" at bounding box center [105, 222] width 127 height 26
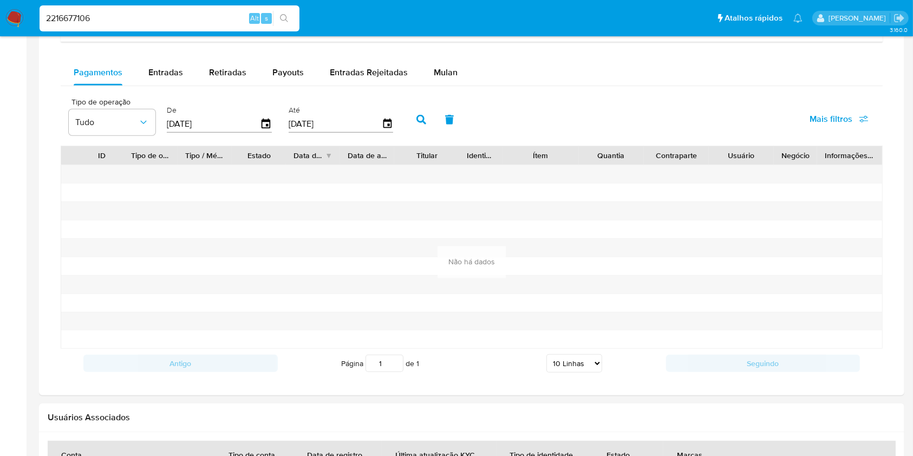
scroll to position [699, 0]
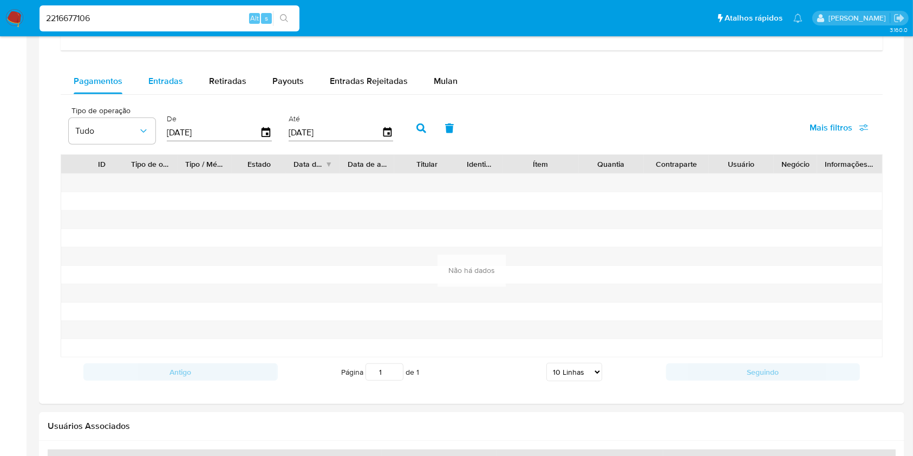
click at [168, 78] on span "Entradas" at bounding box center [165, 81] width 35 height 12
select select "10"
click at [209, 80] on span "Retiradas" at bounding box center [227, 81] width 37 height 12
select select "10"
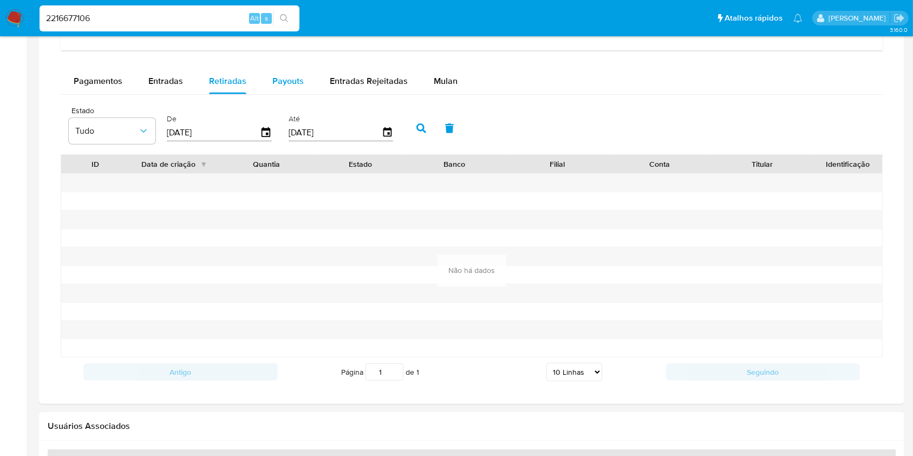
click at [272, 77] on span "Payouts" at bounding box center [287, 81] width 31 height 12
select select "10"
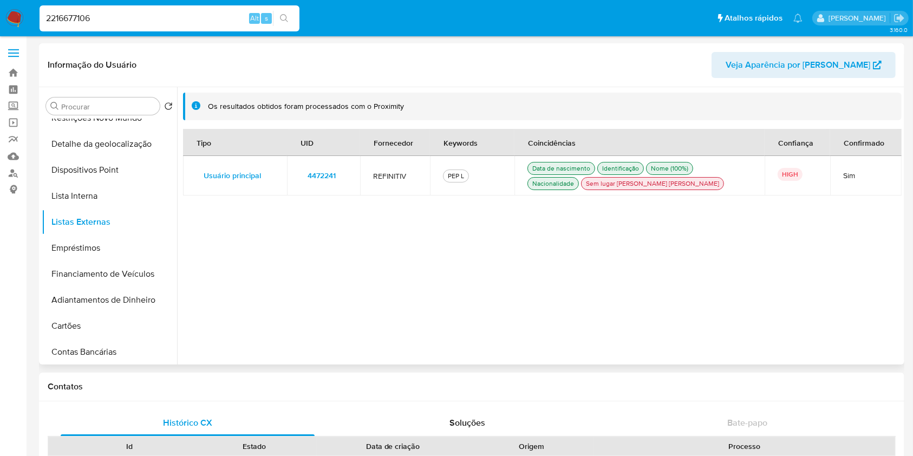
scroll to position [1, 0]
click at [315, 178] on span "4472241" at bounding box center [322, 174] width 28 height 15
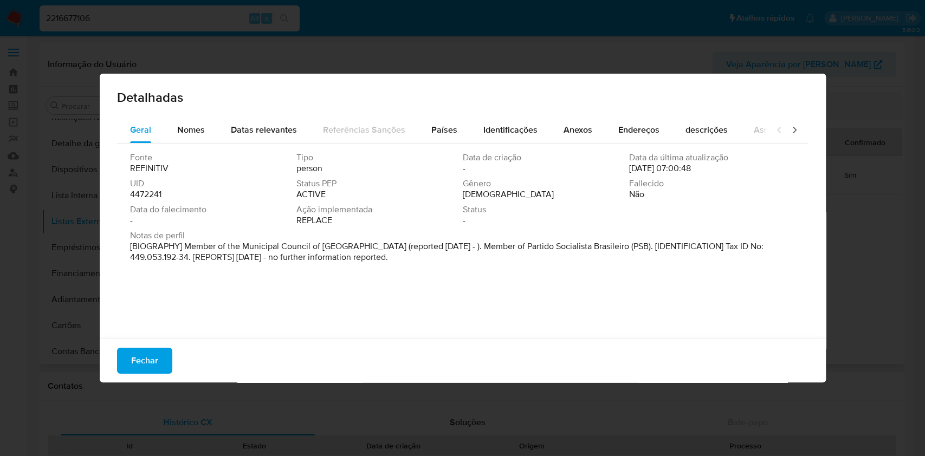
click at [158, 196] on span "4472241" at bounding box center [145, 194] width 31 height 11
click at [134, 363] on span "Fechar" at bounding box center [144, 361] width 27 height 24
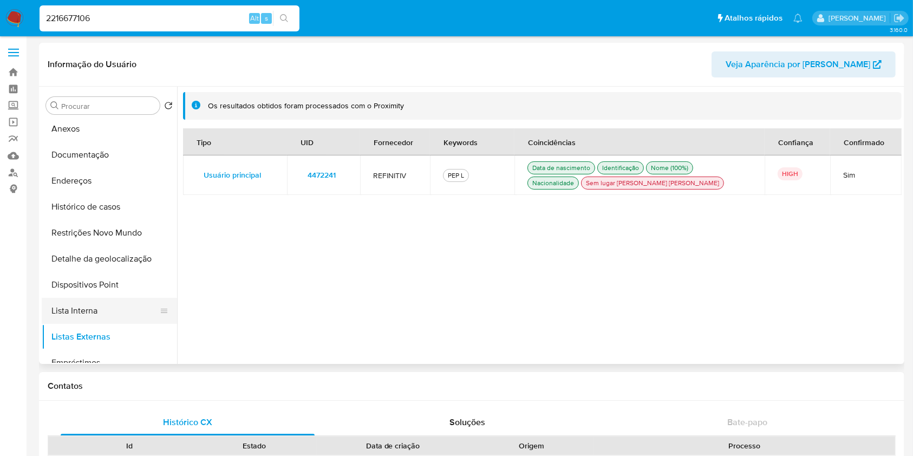
scroll to position [0, 0]
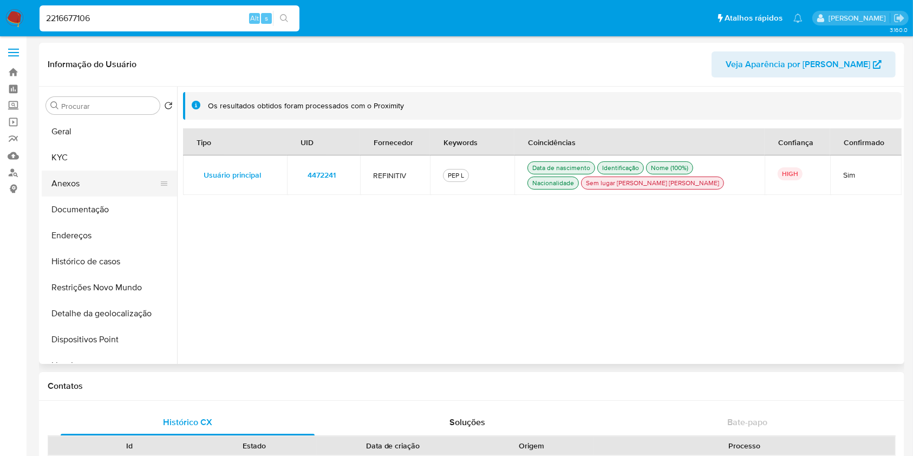
click at [132, 195] on button "Anexos" at bounding box center [105, 184] width 127 height 26
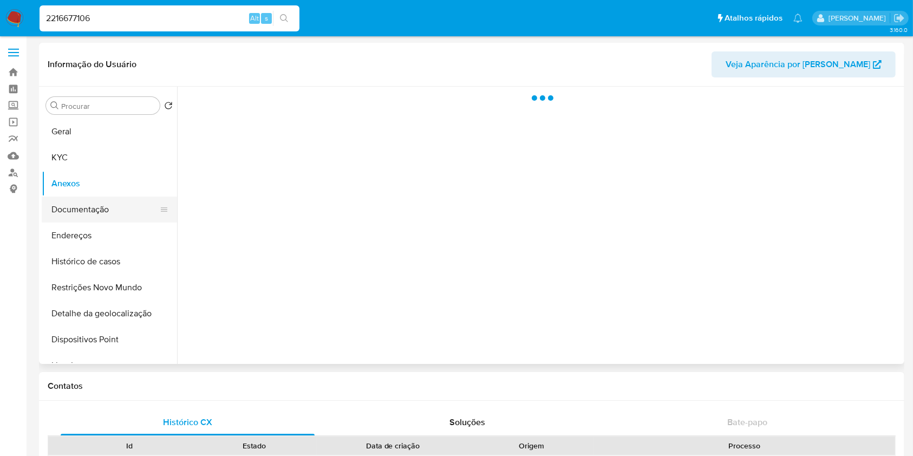
click at [129, 205] on button "Documentação" at bounding box center [105, 210] width 127 height 26
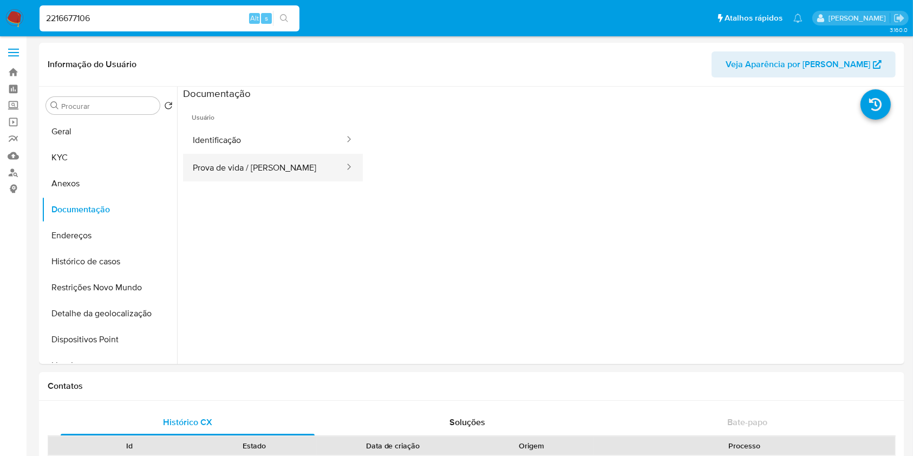
click at [269, 174] on button "Prova de vida / Selfie" at bounding box center [264, 168] width 162 height 28
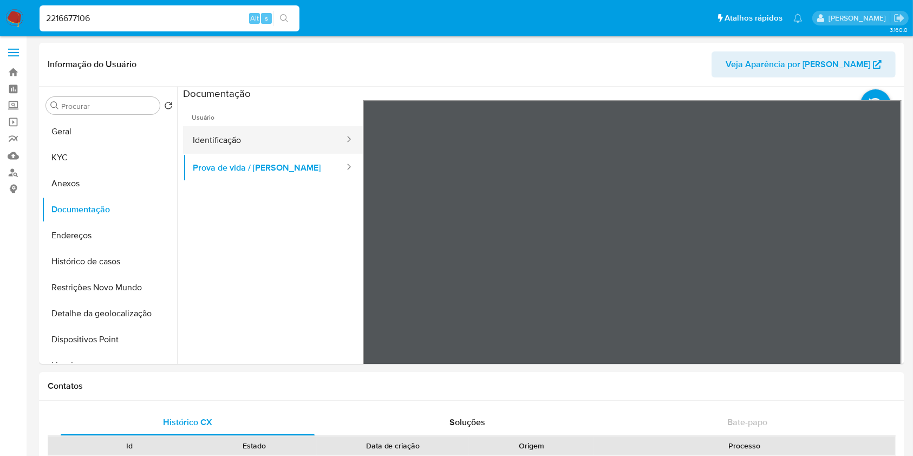
click at [266, 138] on button "Identificação" at bounding box center [264, 140] width 162 height 28
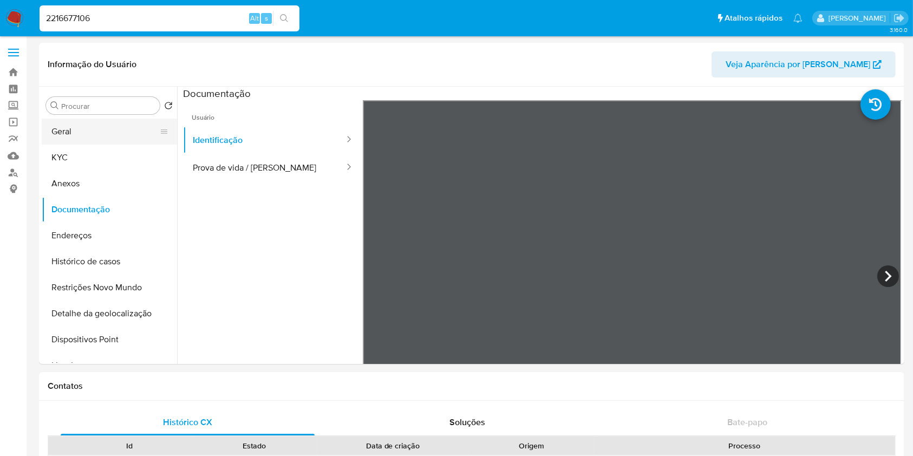
click at [160, 127] on icon at bounding box center [164, 131] width 9 height 9
click at [125, 135] on button "Geral" at bounding box center [105, 132] width 127 height 26
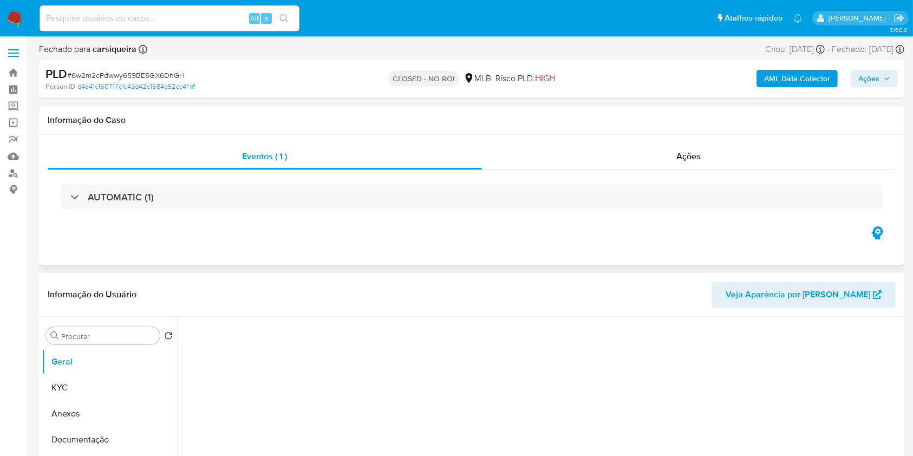
select select "10"
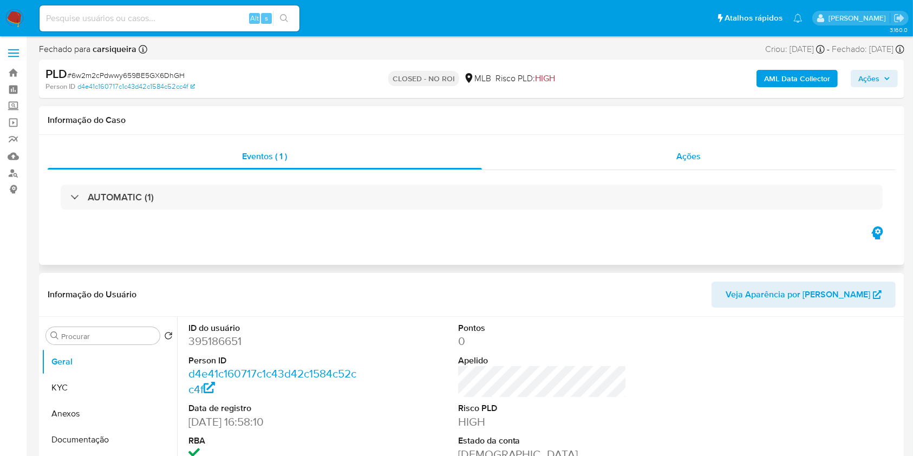
click at [540, 164] on div "Ações" at bounding box center [689, 157] width 414 height 26
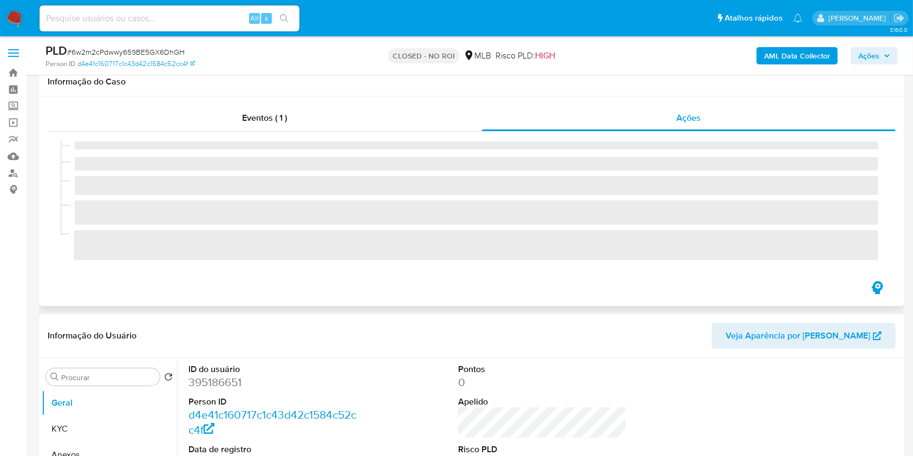
scroll to position [116, 0]
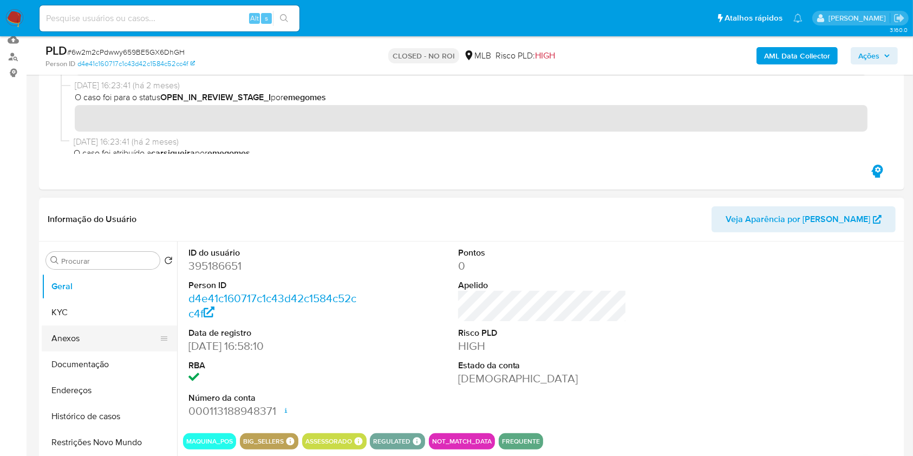
click at [105, 333] on button "Anexos" at bounding box center [105, 339] width 127 height 26
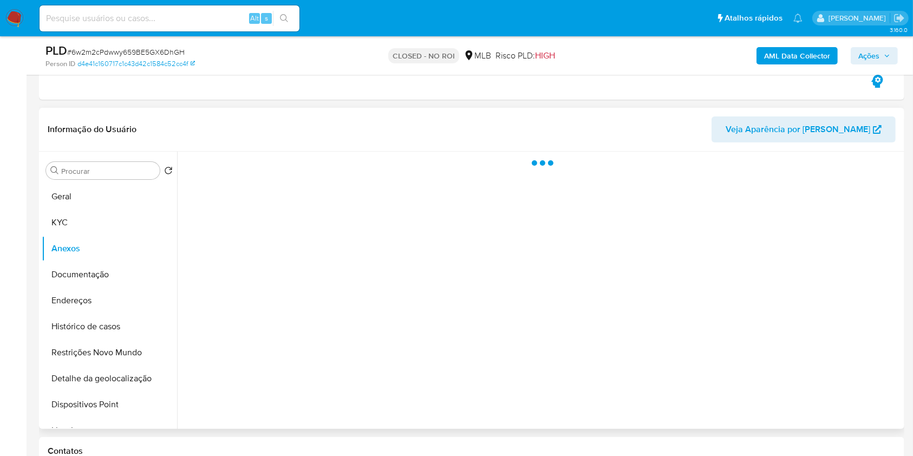
scroll to position [209, 0]
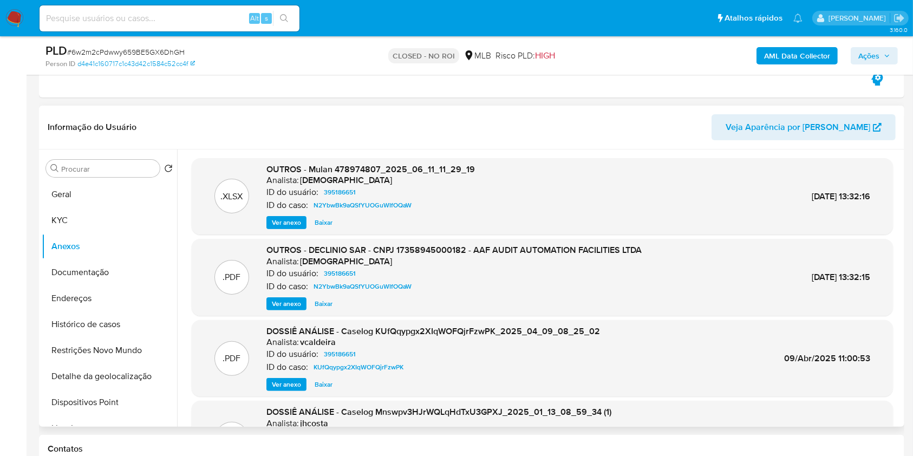
click at [290, 305] on span "Ver anexo" at bounding box center [286, 303] width 29 height 11
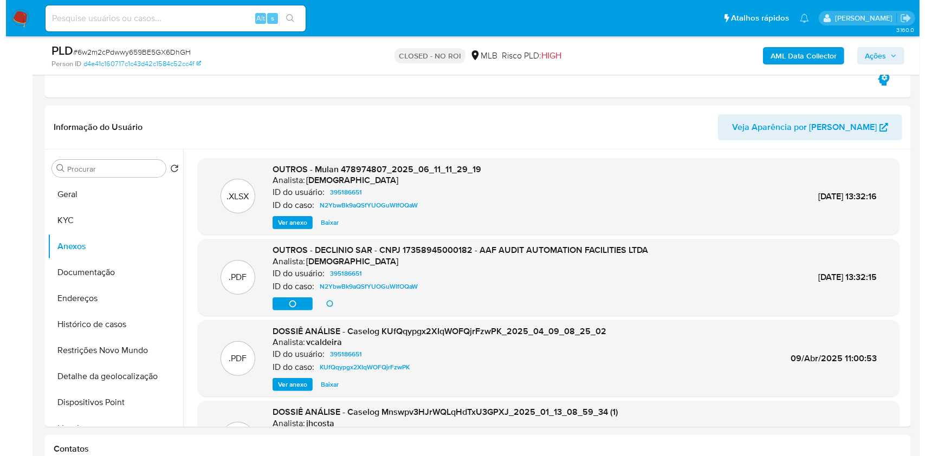
scroll to position [236, 0]
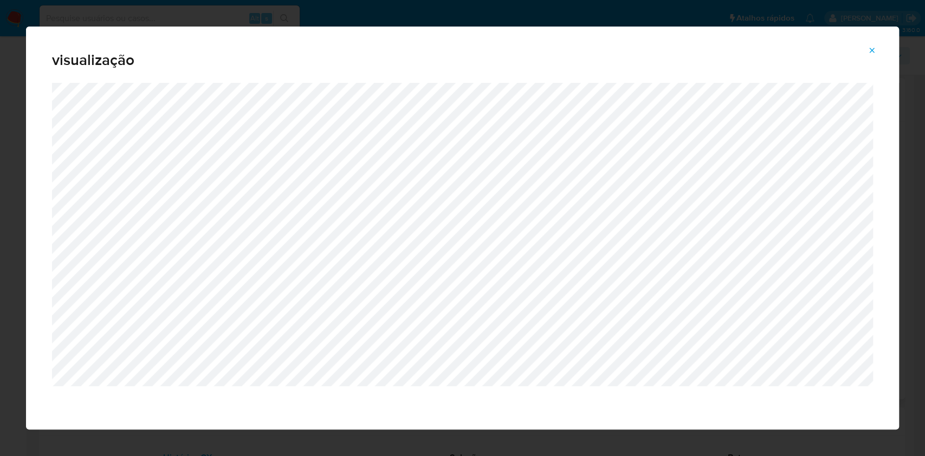
drag, startPoint x: 924, startPoint y: 114, endPoint x: 923, endPoint y: 122, distance: 8.1
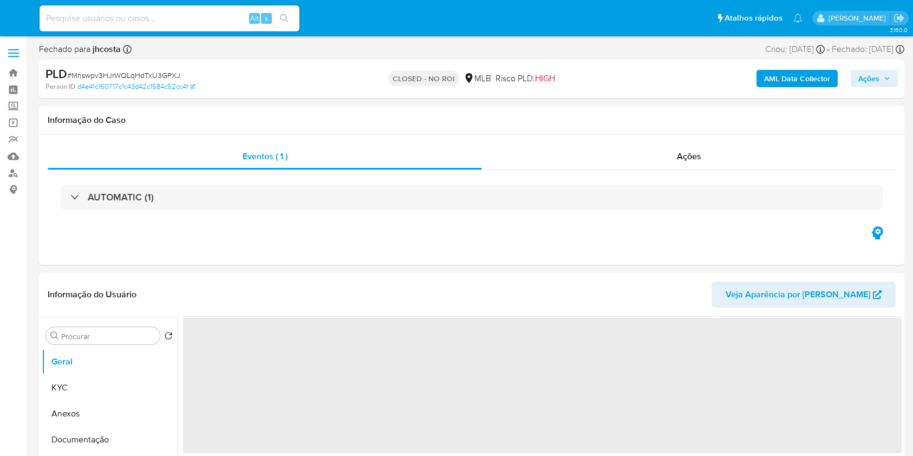
select select "10"
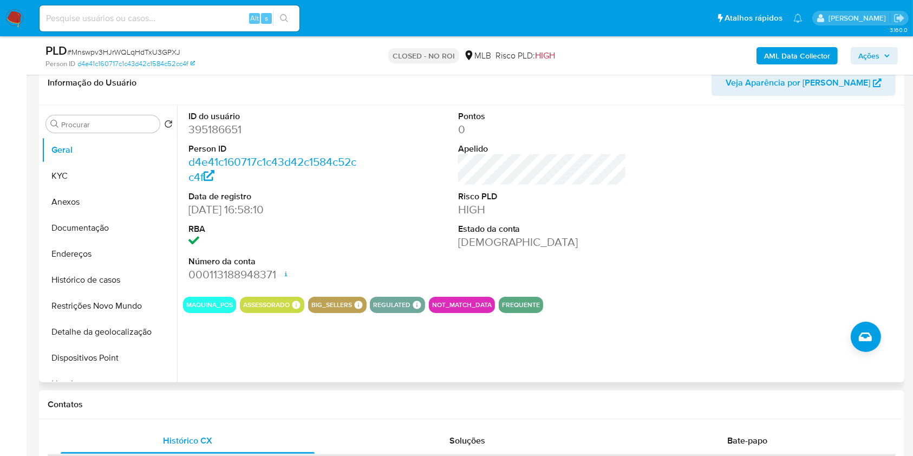
scroll to position [172, 0]
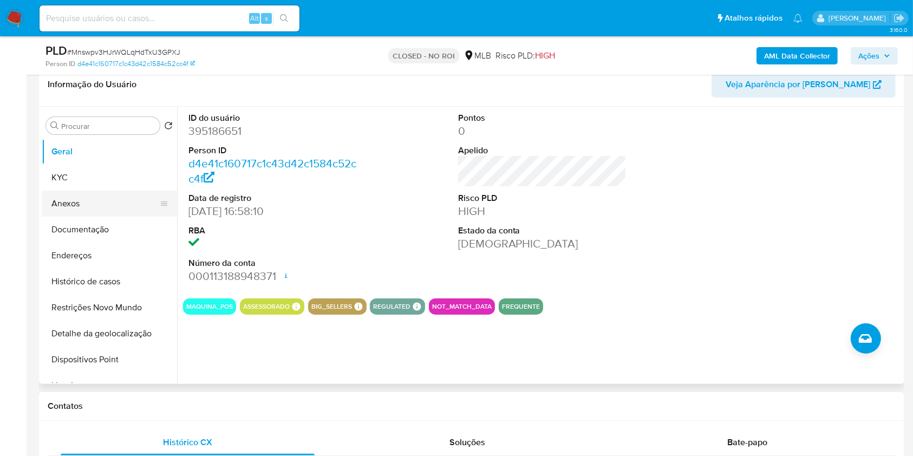
click at [89, 206] on button "Anexos" at bounding box center [105, 204] width 127 height 26
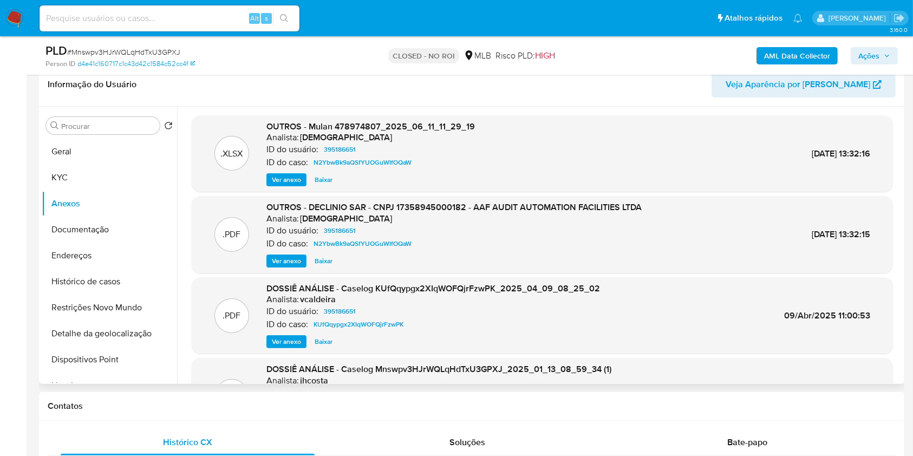
click at [322, 259] on span "Baixar" at bounding box center [324, 261] width 18 height 11
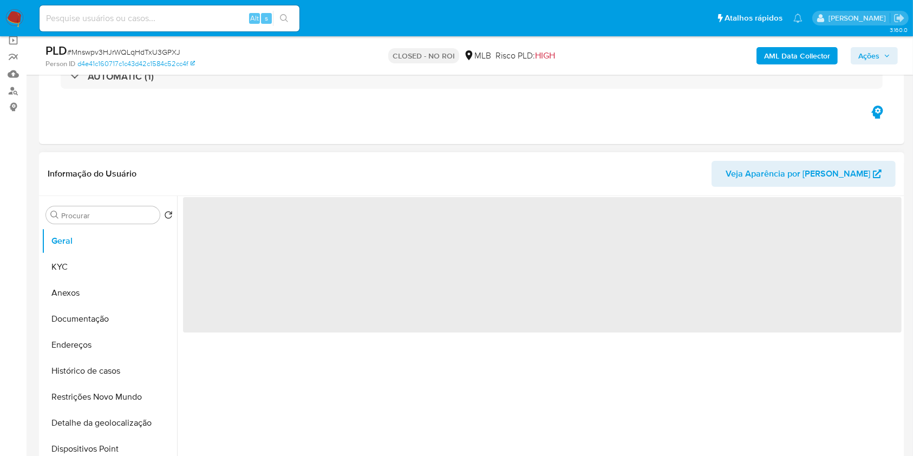
select select "10"
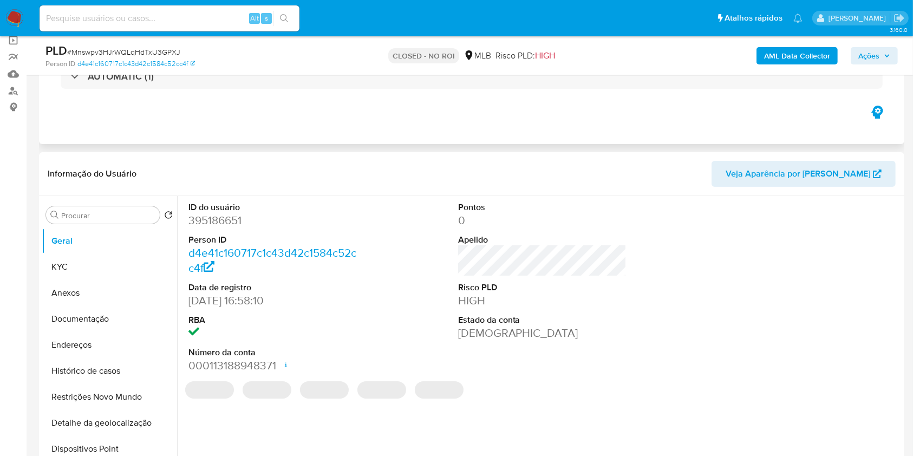
scroll to position [81, 0]
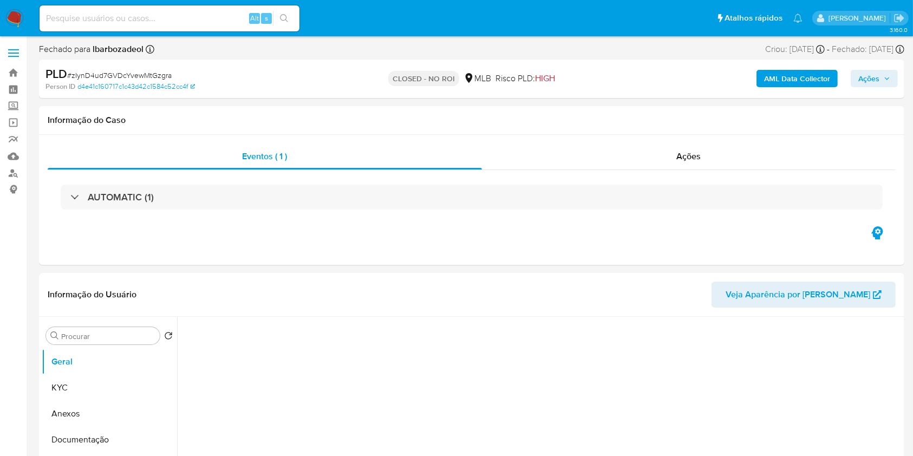
select select "10"
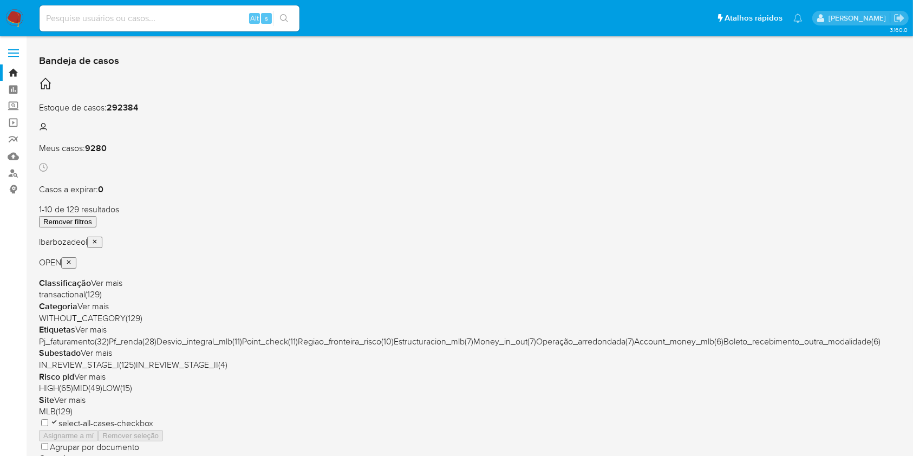
scroll to position [438, 0]
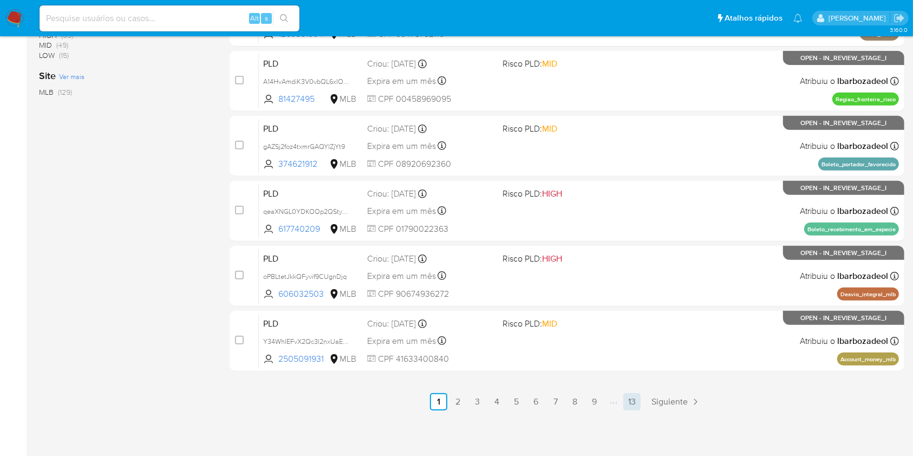
click at [634, 405] on link "13" at bounding box center [631, 401] width 17 height 17
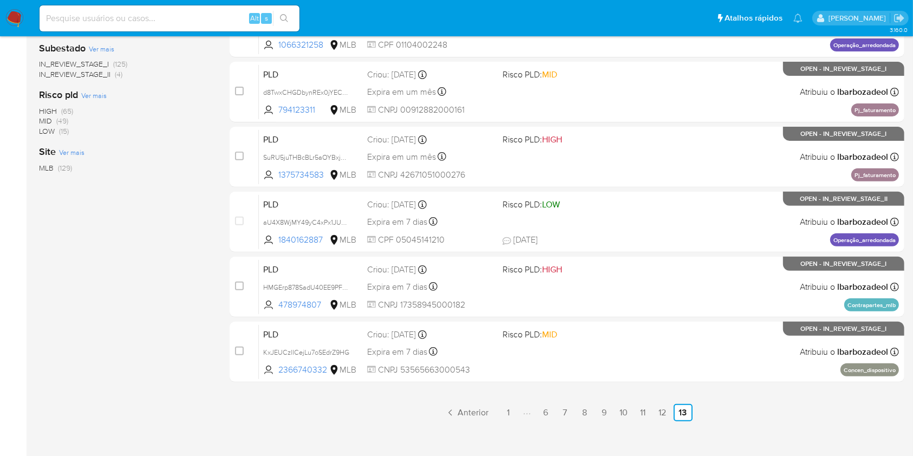
scroll to position [373, 0]
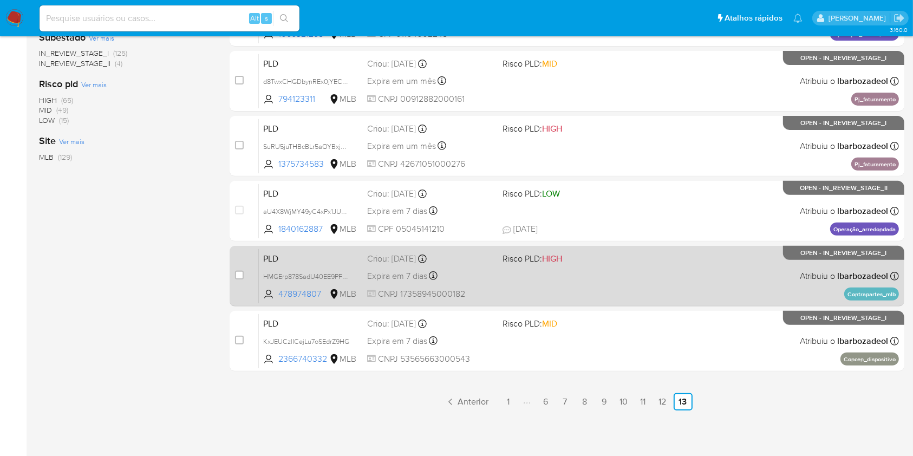
click at [565, 279] on div "PLD HMGErp878SadU40EE9PFVet4 478974807 MLB Risco PLD: HIGH Criou: 12/08/2025 Cr…" at bounding box center [579, 276] width 640 height 55
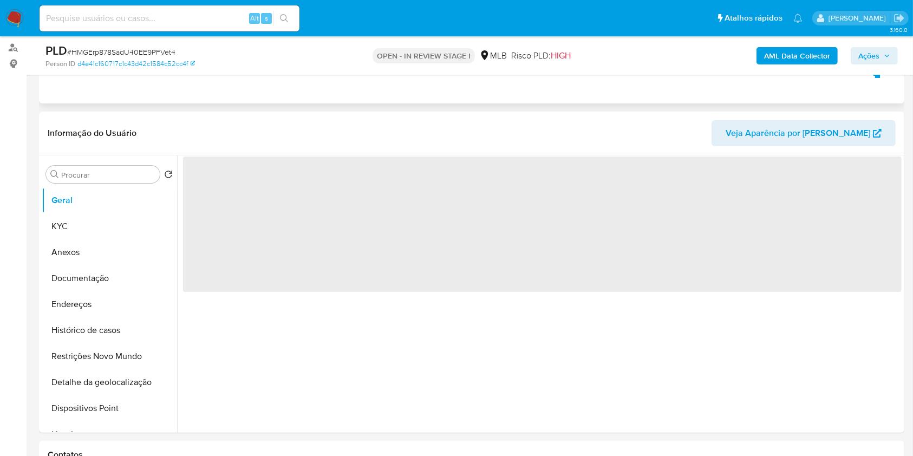
select select "10"
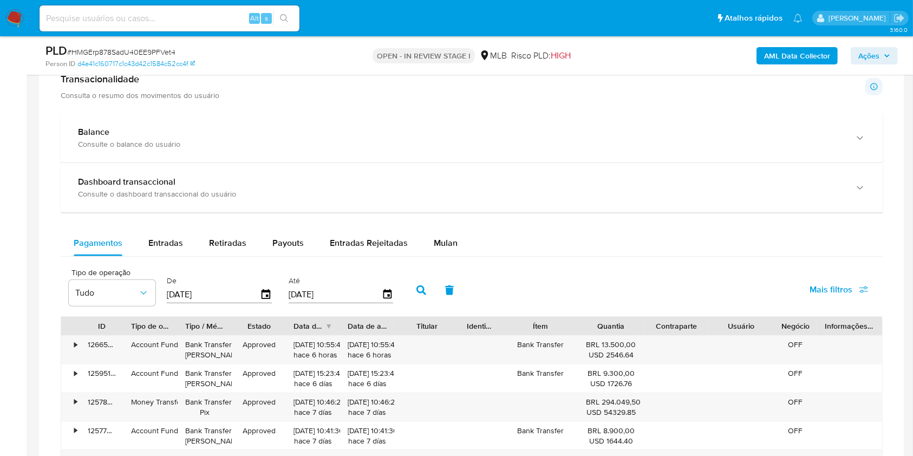
scroll to position [714, 0]
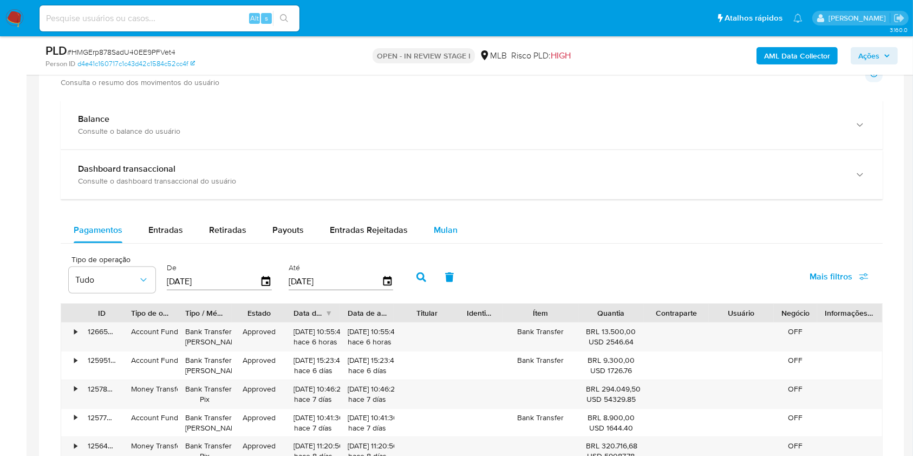
click at [451, 237] on div "Mulan" at bounding box center [446, 230] width 24 height 26
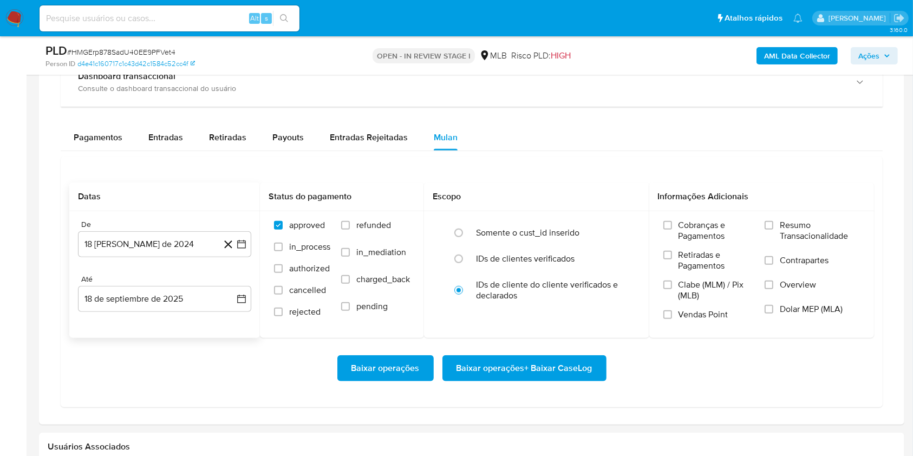
scroll to position [809, 0]
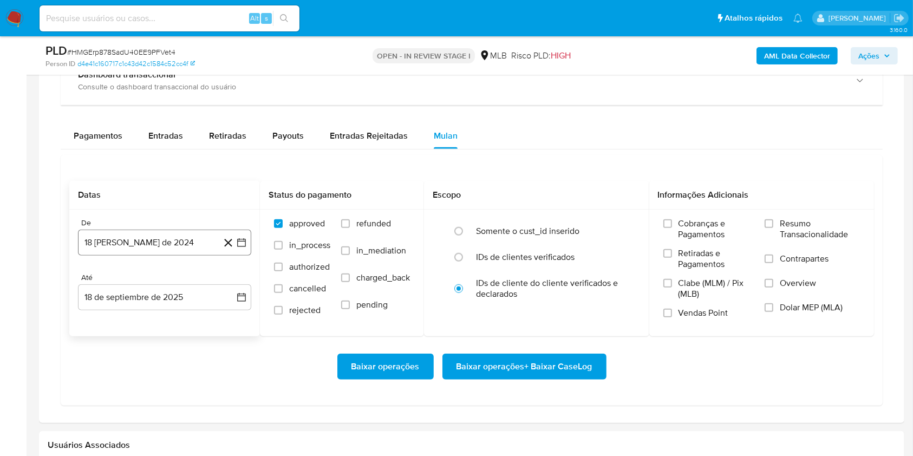
click at [181, 245] on button "18 [PERSON_NAME] de 2024" at bounding box center [164, 243] width 173 height 26
click at [170, 287] on span "agosto 2024" at bounding box center [159, 282] width 49 height 11
click at [227, 278] on icon "Año siguiente" at bounding box center [229, 282] width 13 height 13
click at [110, 380] on button "[DATE]" at bounding box center [117, 382] width 30 height 17
click at [117, 320] on button "1" at bounding box center [121, 322] width 17 height 17
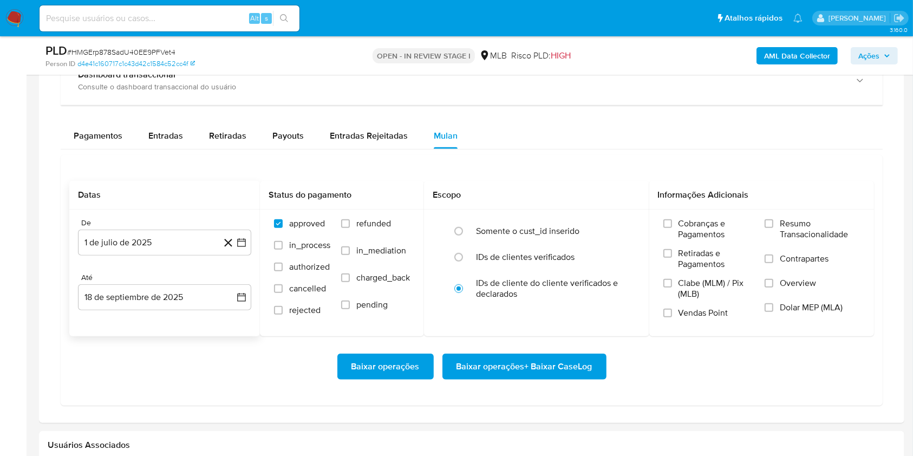
click at [135, 278] on div "Até" at bounding box center [164, 278] width 173 height 10
click at [157, 298] on button "18 de septiembre de 2025" at bounding box center [164, 297] width 173 height 26
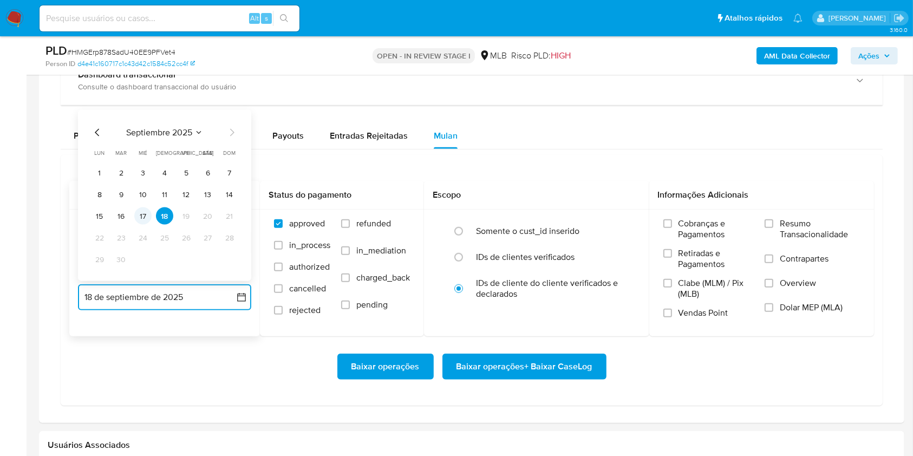
click at [145, 217] on button "17" at bounding box center [142, 215] width 17 height 17
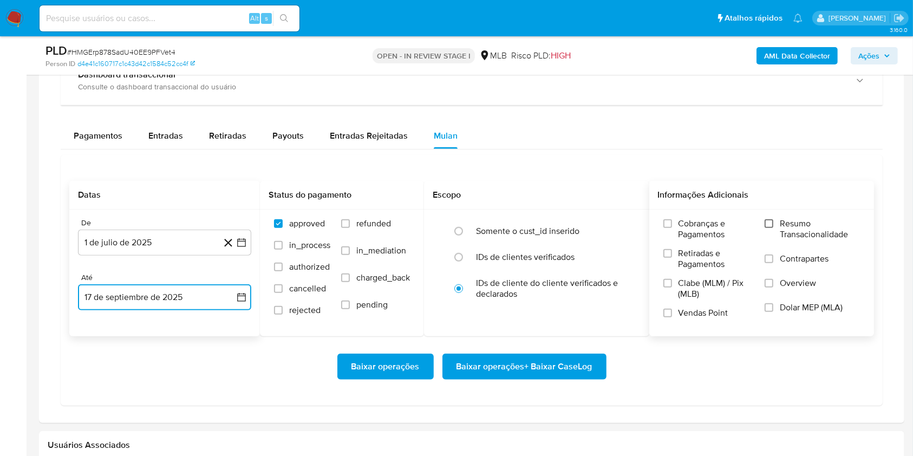
click at [771, 220] on input "Resumo Transacionalidade" at bounding box center [769, 223] width 9 height 9
click at [518, 361] on span "Baixar operações + Baixar CaseLog" at bounding box center [525, 367] width 136 height 24
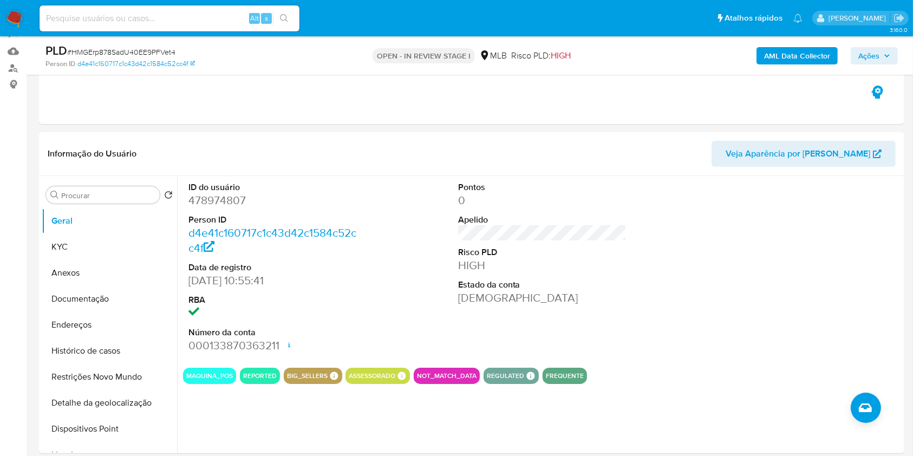
scroll to position [0, 0]
